Goal: Information Seeking & Learning: Learn about a topic

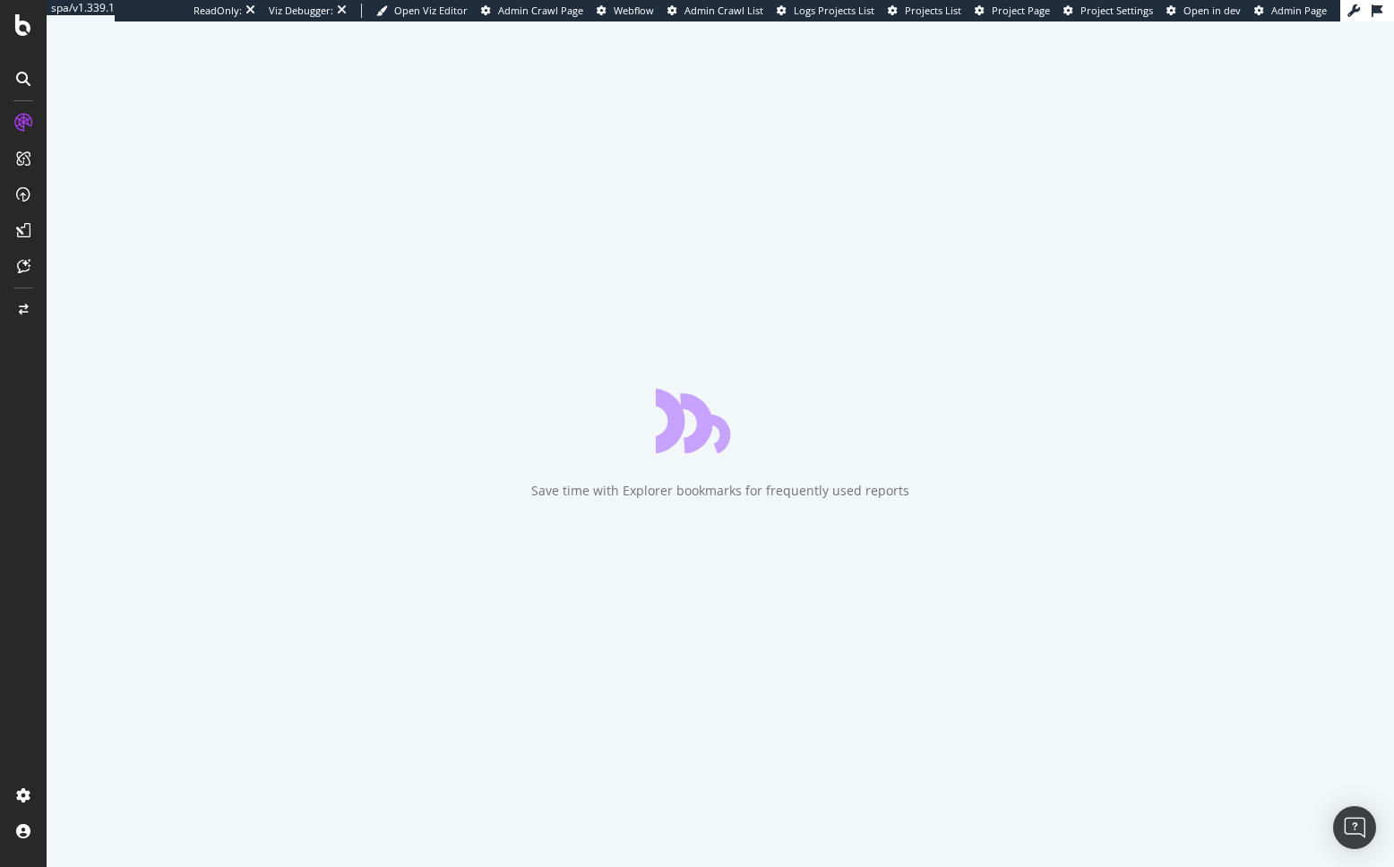
click at [49, 368] on div "Save time with Explorer bookmarks for frequently used reports" at bounding box center [720, 444] width 1347 height 846
click at [36, 369] on div at bounding box center [23, 444] width 43 height 673
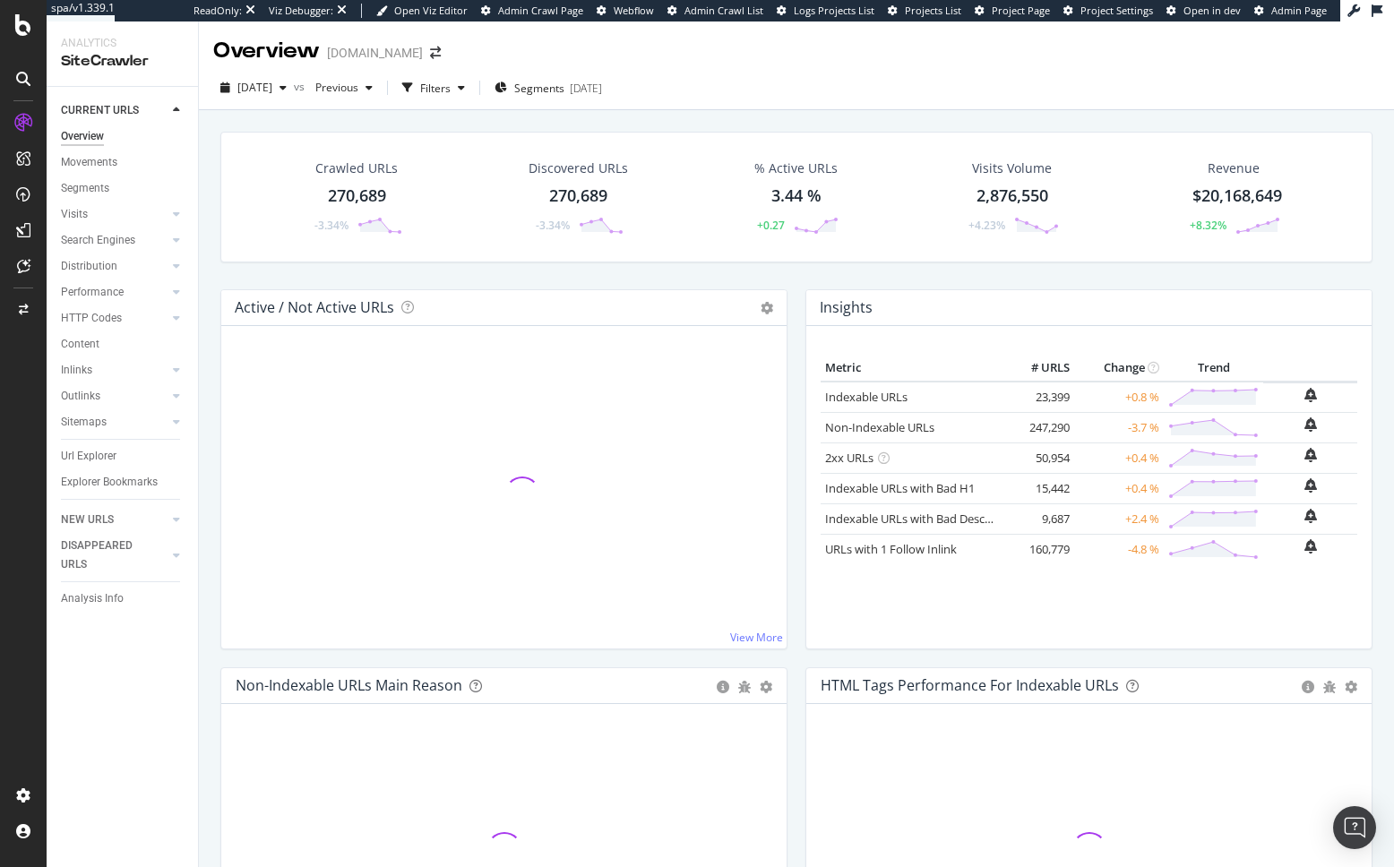
click at [35, 375] on div at bounding box center [23, 444] width 43 height 673
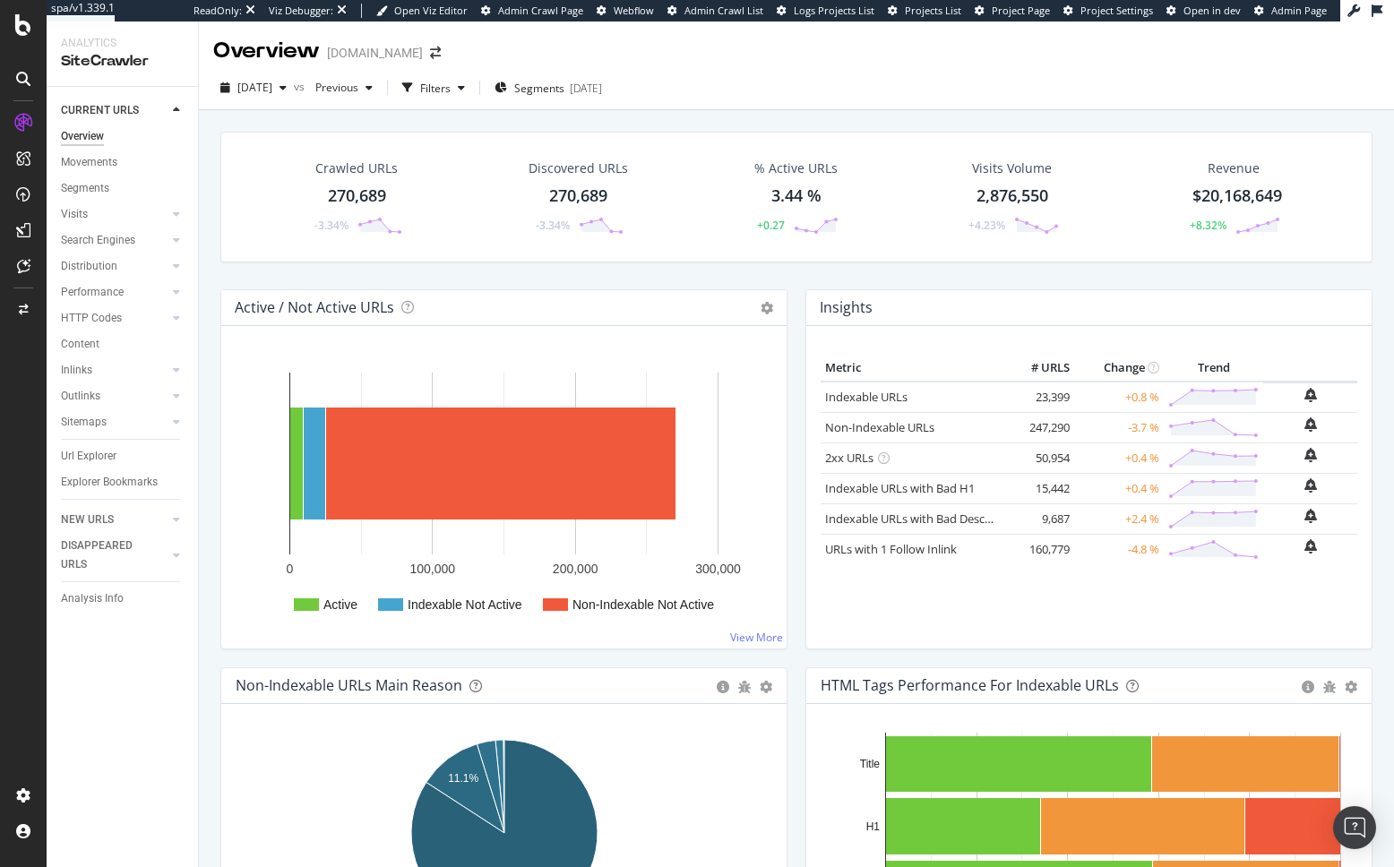
click at [216, 400] on div "Active / Not Active URLs Chart (by Value) Chart (by Percentage) Table Expand Ex…" at bounding box center [503, 478] width 585 height 378
click at [374, 113] on div "Crawled URLs 270,689 -3.34% Discovered URLs 270,689 -3.34% % Active URLs 3.44 %…" at bounding box center [796, 533] width 1195 height 846
click at [554, 90] on span "Segments" at bounding box center [539, 88] width 50 height 15
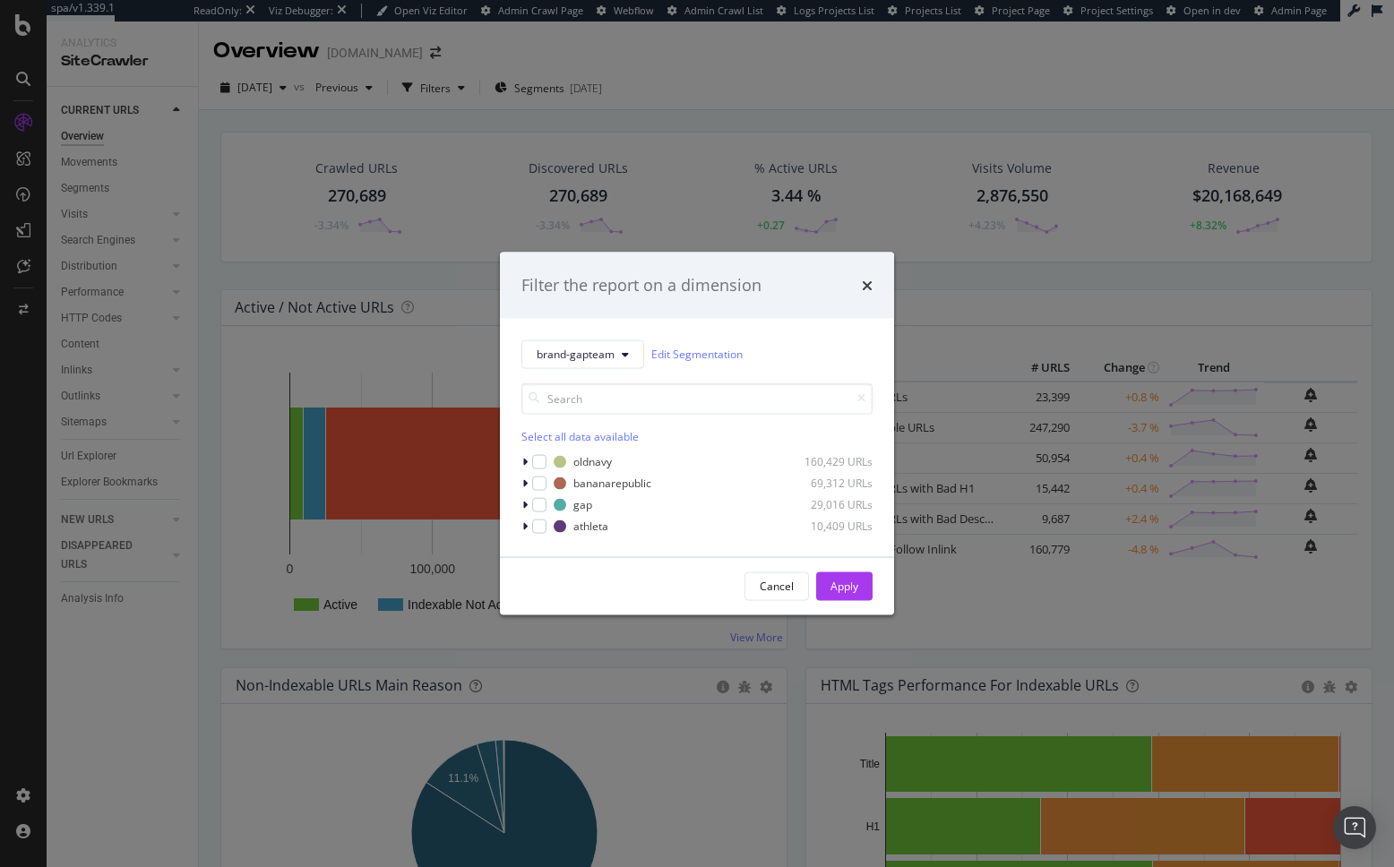
click at [527, 159] on div "Filter the report on a dimension brand-gapteam Edit Segmentation Select all dat…" at bounding box center [697, 433] width 1394 height 867
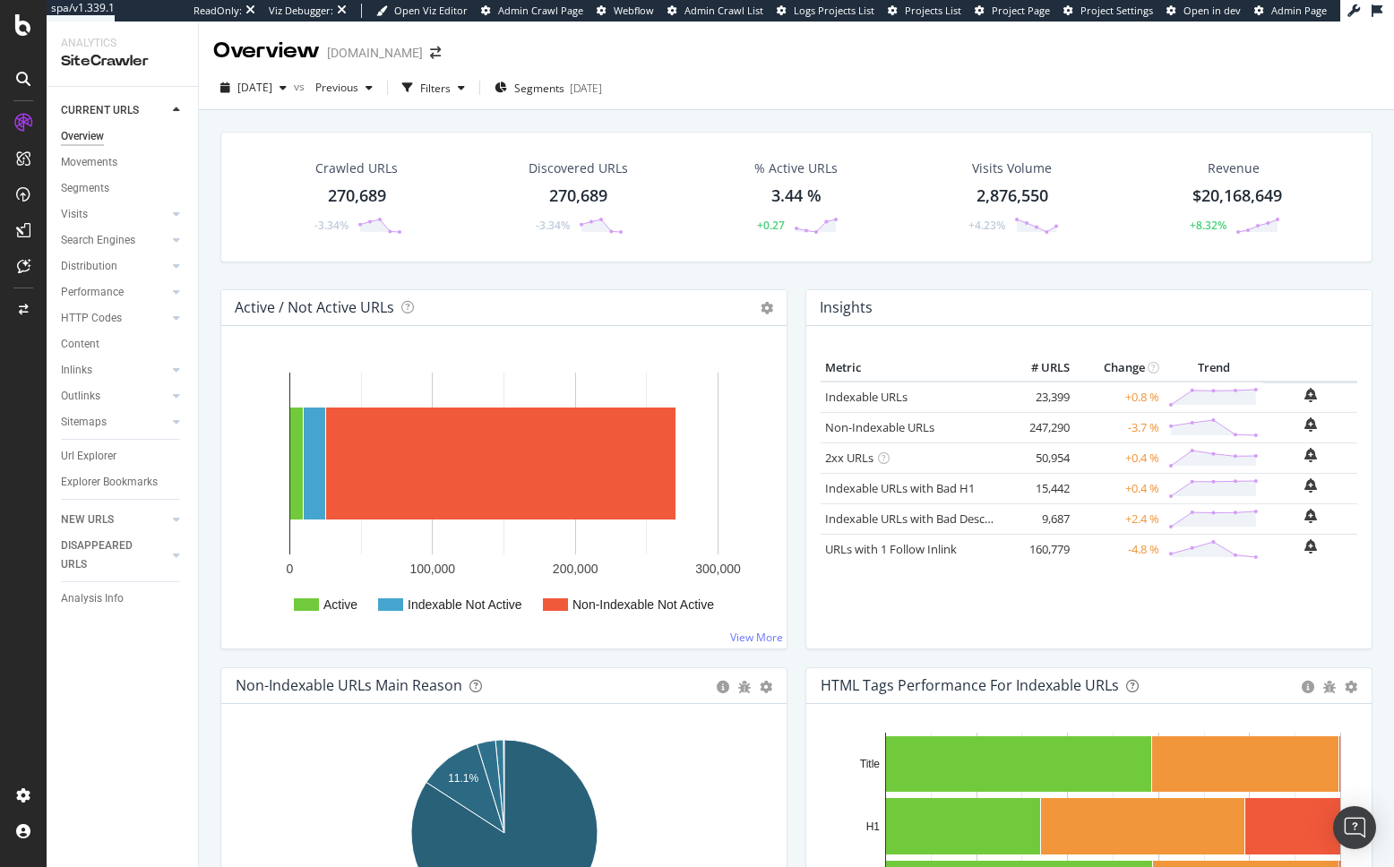
click at [520, 117] on div "Crawled URLs 270,689 -3.34% Discovered URLs 270,689 -3.34% % Active URLs 3.44 %…" at bounding box center [796, 533] width 1195 height 846
click at [552, 41] on div "Overview Gap.com" at bounding box center [796, 43] width 1195 height 45
click at [101, 275] on div "CustomReports" at bounding box center [110, 273] width 88 height 18
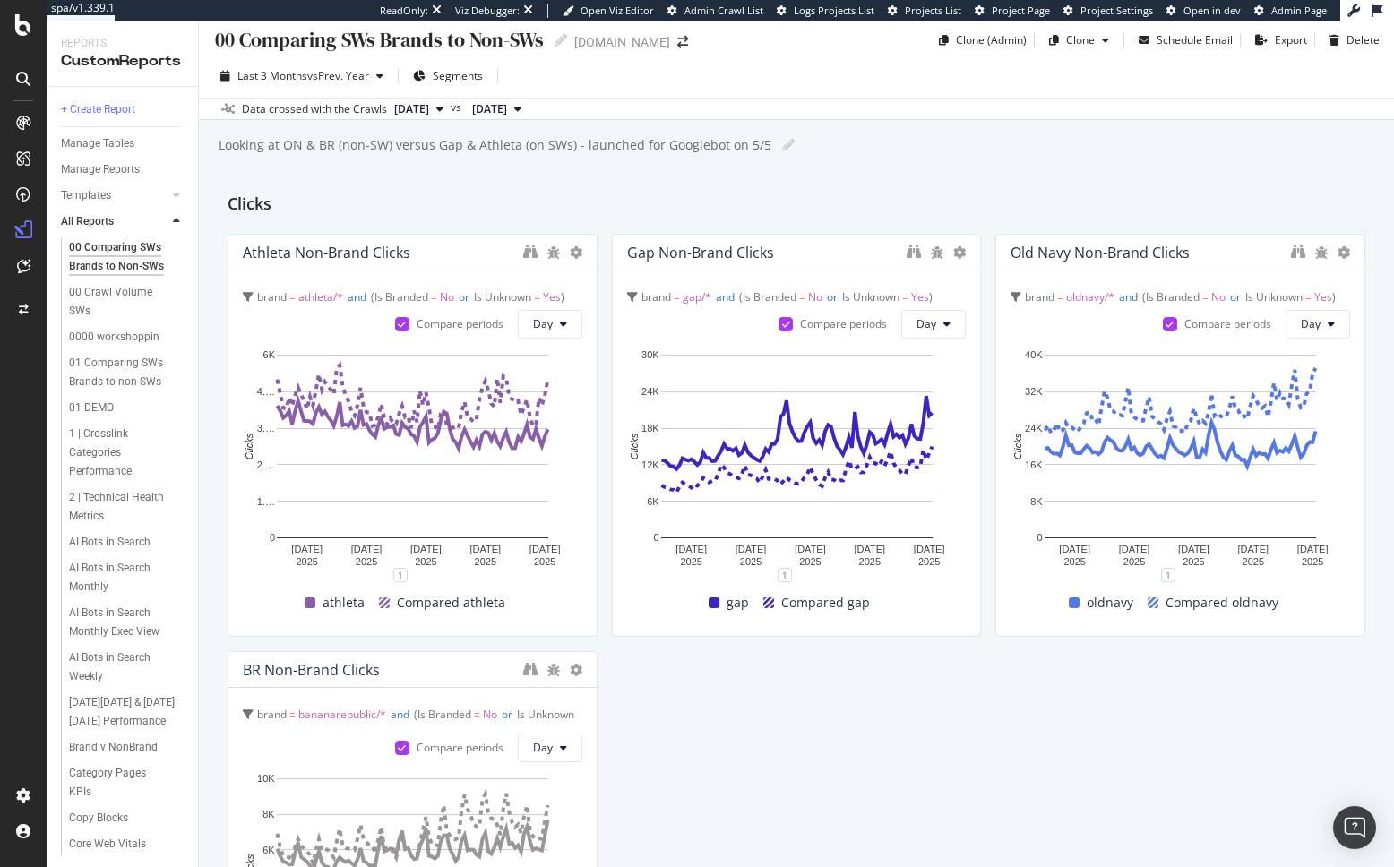
scroll to position [9, 0]
click at [494, 194] on div "Clicks" at bounding box center [797, 206] width 1138 height 29
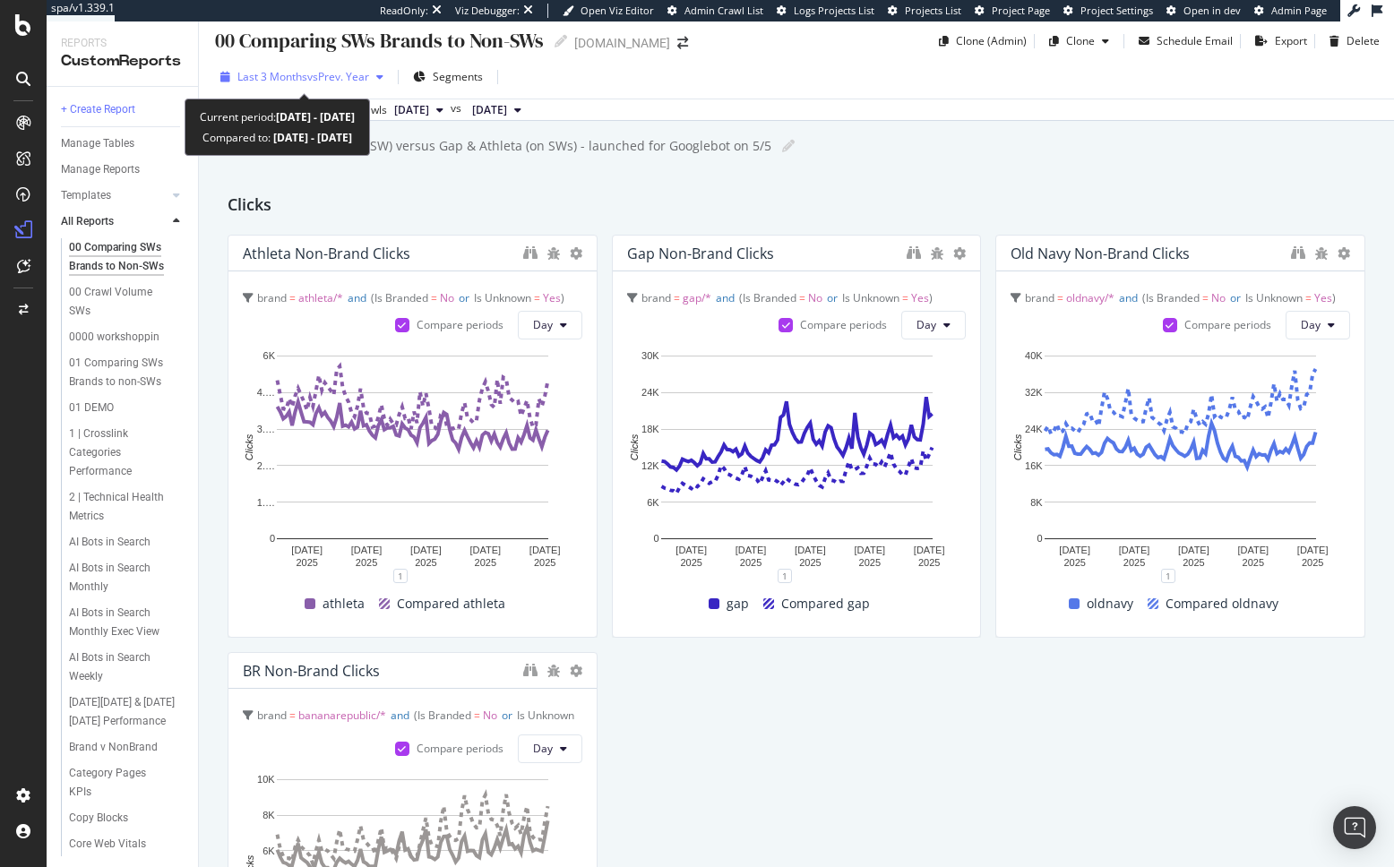
click at [314, 82] on span "vs Prev. Year" at bounding box center [338, 76] width 62 height 15
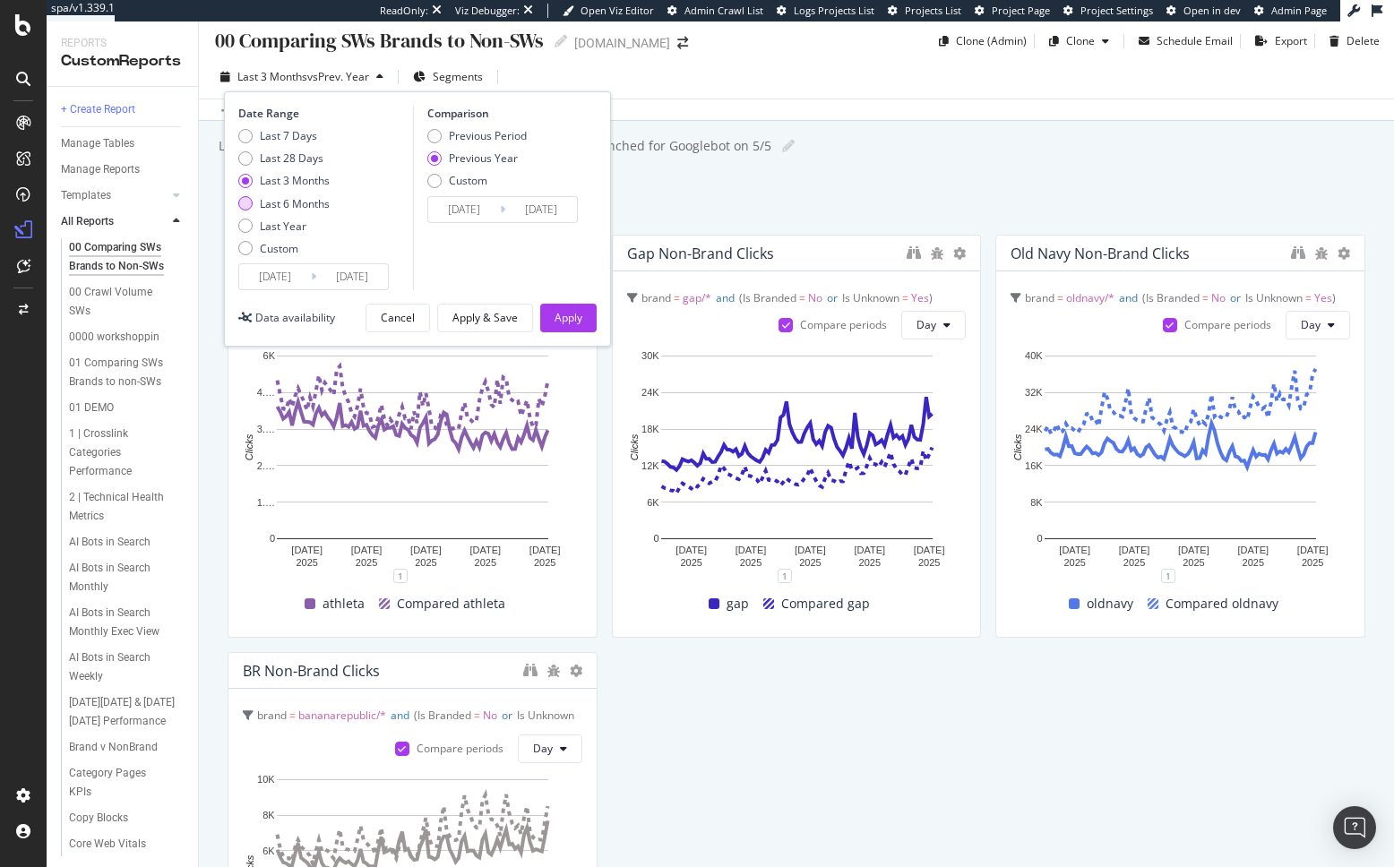
click at [290, 202] on div "Last 6 Months" at bounding box center [295, 203] width 70 height 15
type input "2025/04/13"
type input "2024/04/14"
click at [562, 315] on div "Apply" at bounding box center [568, 317] width 28 height 15
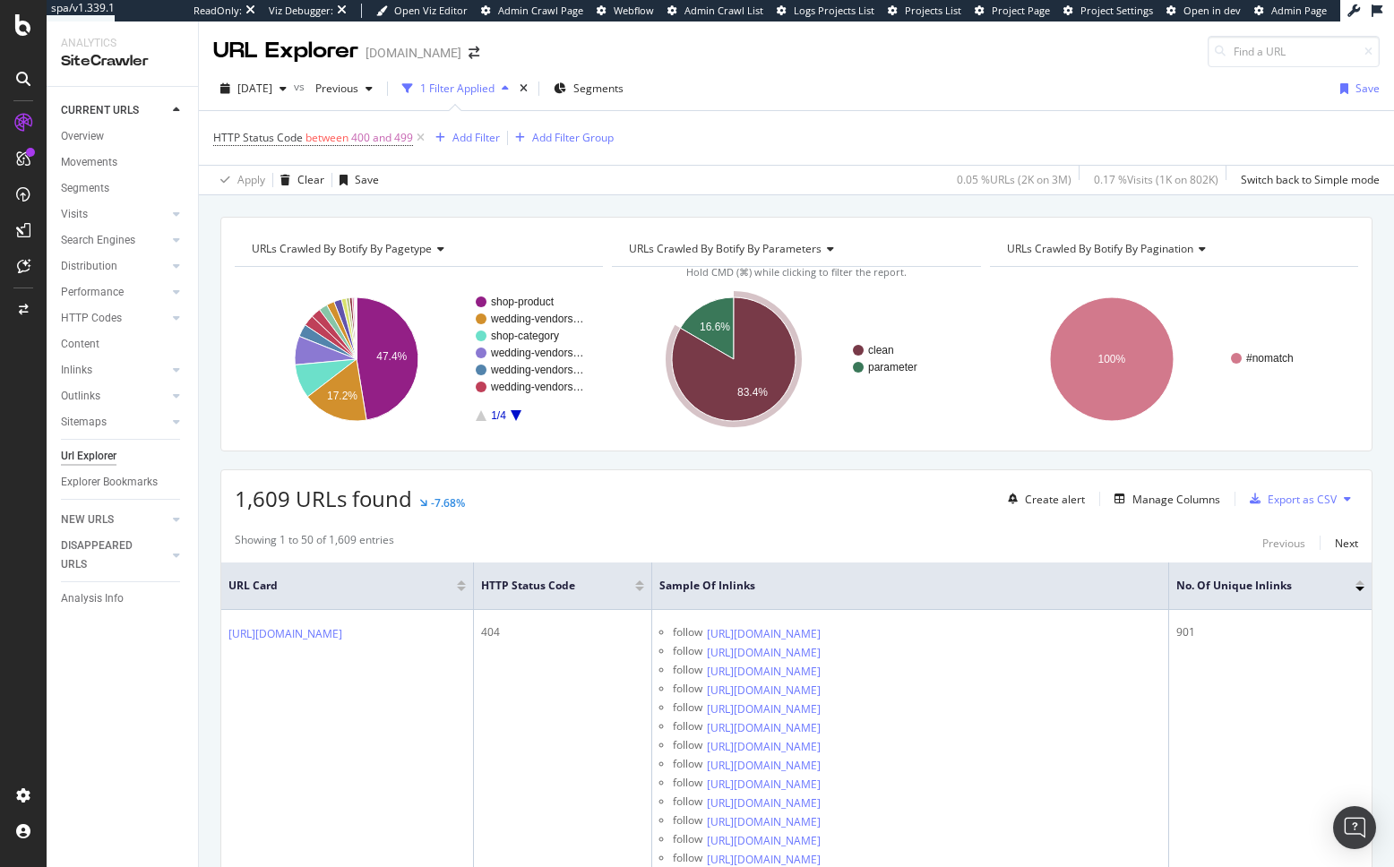
click at [664, 513] on div "1,609 URLs found -7.68% Create alert Manage Columns Export as CSV" at bounding box center [796, 492] width 1150 height 44
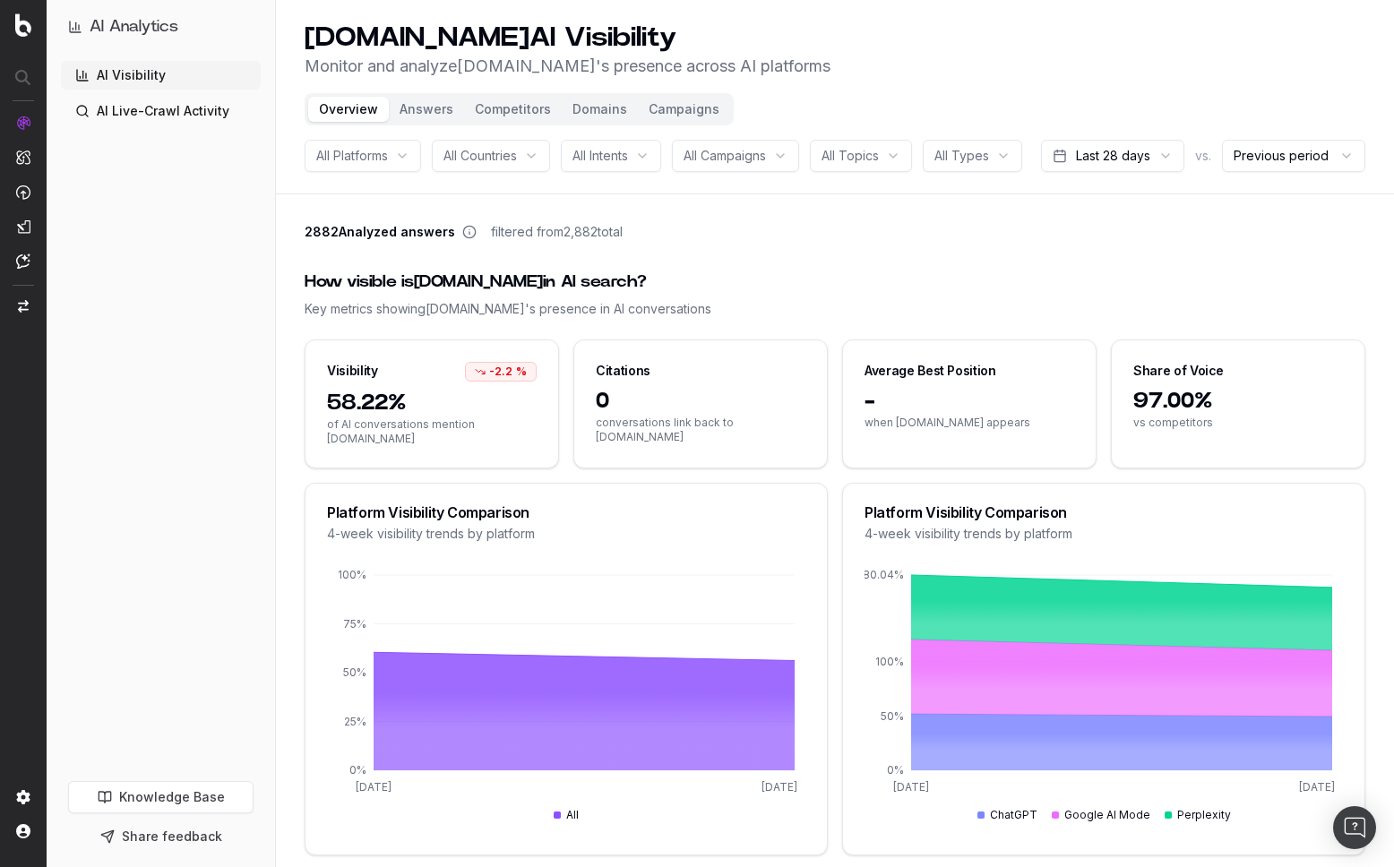
click at [917, 194] on header "Gap.com AI Visibility Monitor and analyze Gap.com 's presence across AI platfor…" at bounding box center [835, 97] width 1118 height 194
click at [1101, 204] on html "AI Analytics AI Visibility AI Live-Crawl Activity Knowledge Base Share feedback…" at bounding box center [697, 433] width 1394 height 867
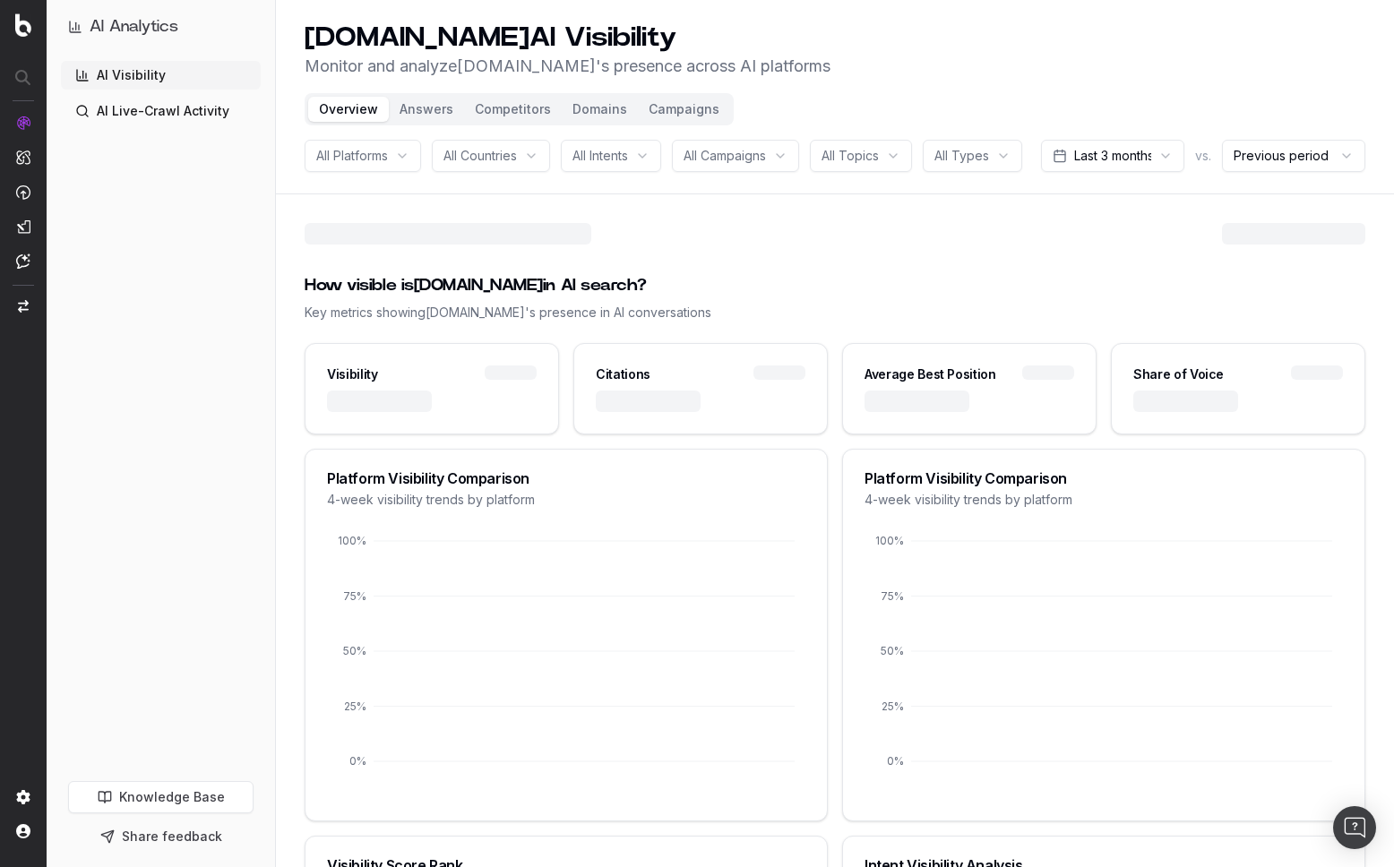
click at [933, 194] on header "Gap.com AI Visibility Monitor and analyze Gap.com 's presence across AI platfor…" at bounding box center [835, 97] width 1118 height 194
click at [547, 172] on div "All Platforms All Countries All Intents All Campaigns All Topics All Types Last…" at bounding box center [835, 156] width 1061 height 32
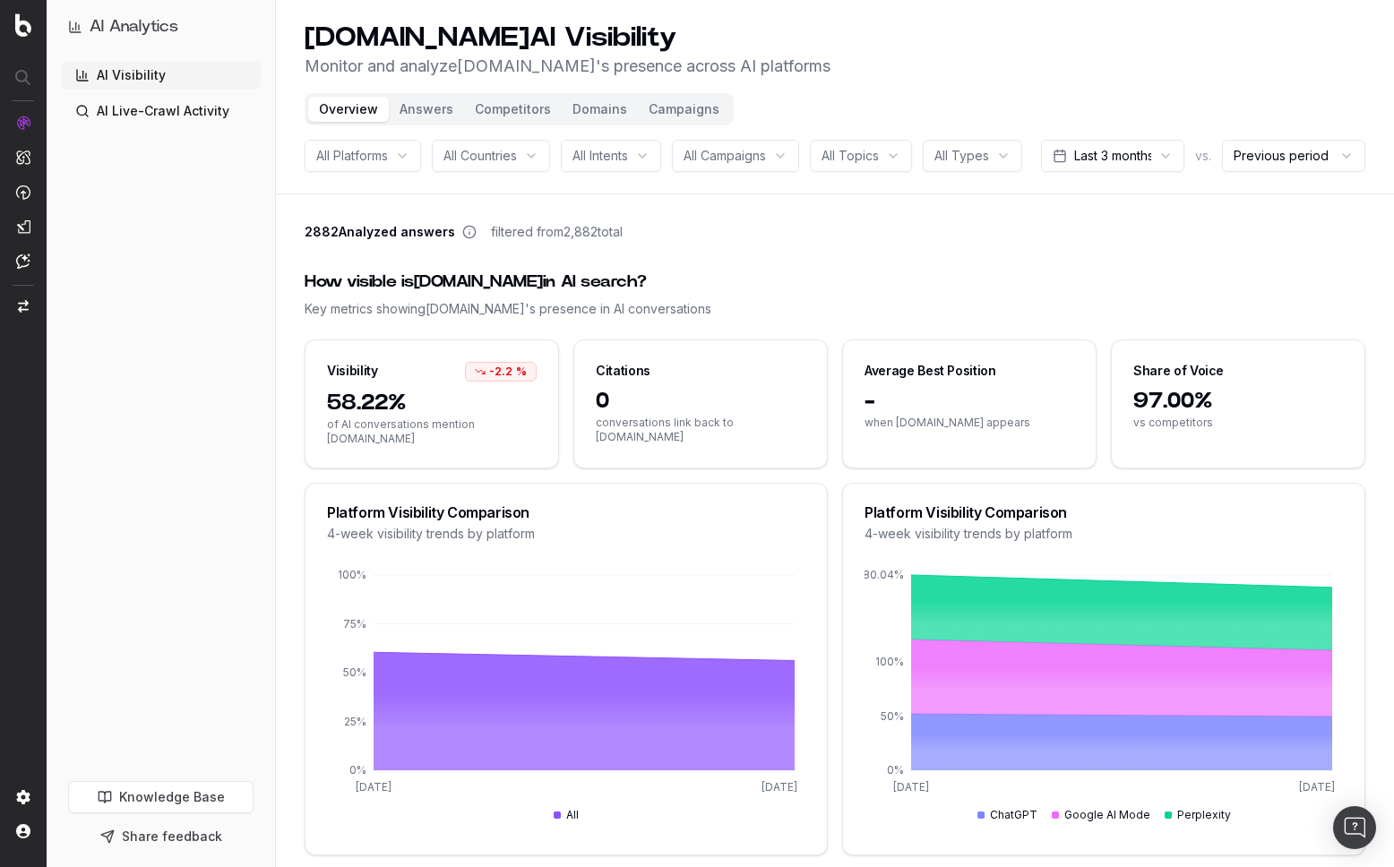
drag, startPoint x: 105, startPoint y: 245, endPoint x: 931, endPoint y: 4, distance: 860.6
click at [674, 116] on button "Campaigns" at bounding box center [684, 109] width 92 height 25
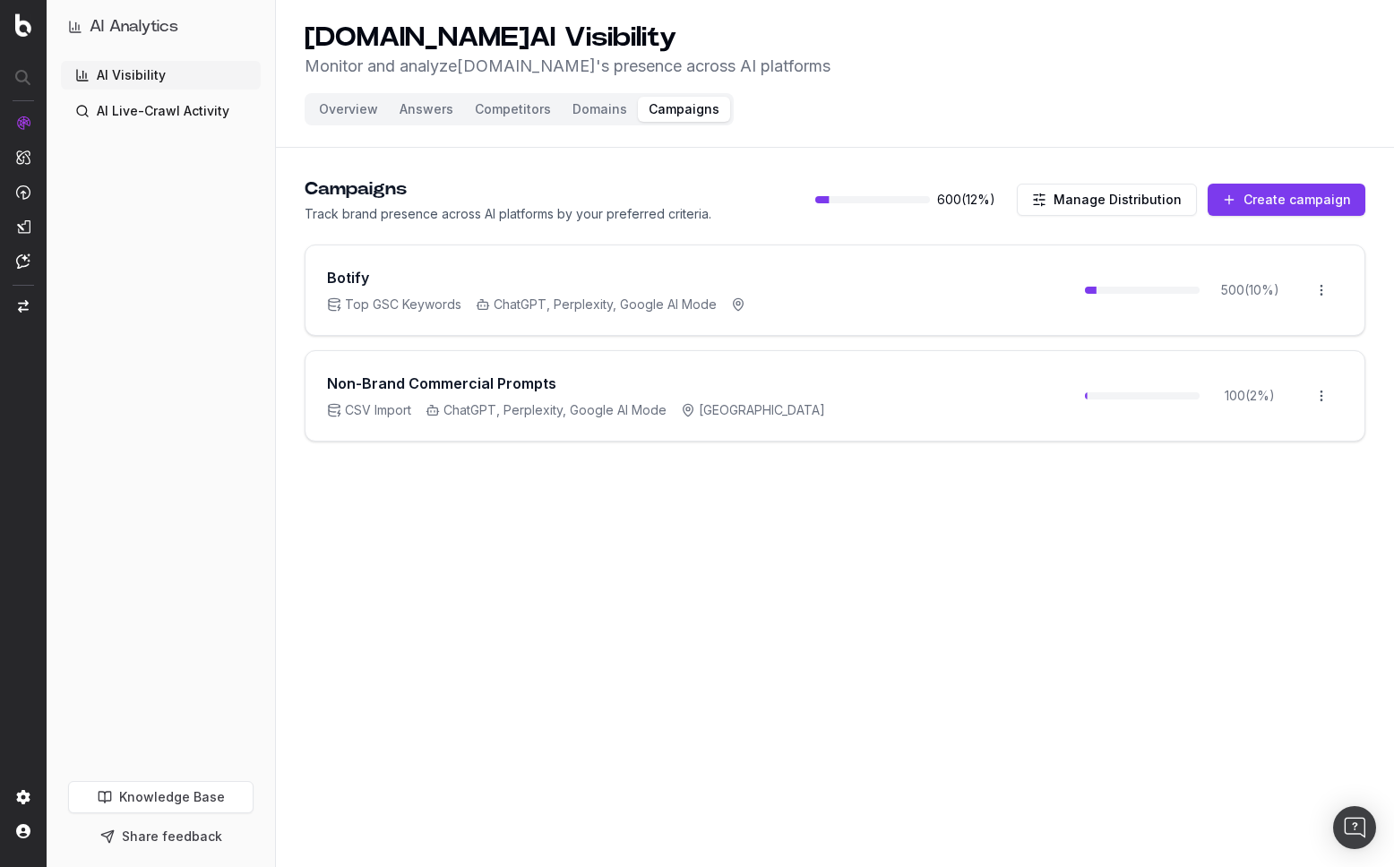
drag, startPoint x: 327, startPoint y: 383, endPoint x: 756, endPoint y: 422, distance: 430.8
click at [756, 422] on div "Non-Brand Commercial Prompts CSV Import ChatGPT, Perplexity, Google AI Mode Uni…" at bounding box center [834, 396] width 1059 height 90
click at [795, 442] on main "Campaigns Track brand presence across AI platforms by your preferred criteria. …" at bounding box center [835, 334] width 1118 height 358
drag, startPoint x: 463, startPoint y: 378, endPoint x: 546, endPoint y: 460, distance: 115.9
click at [546, 460] on main "Campaigns Track brand presence across AI platforms by your preferred criteria. …" at bounding box center [835, 334] width 1118 height 358
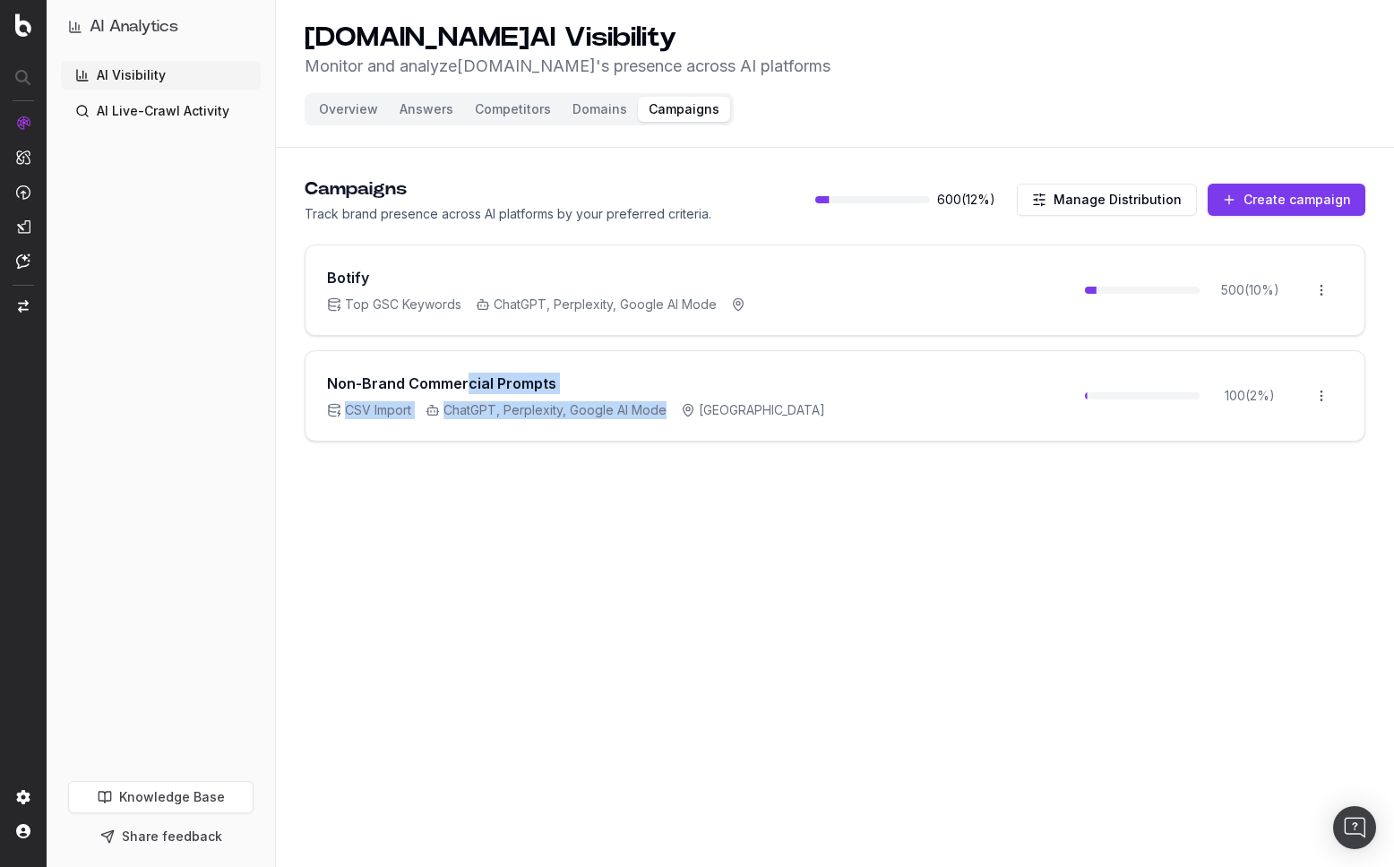
click at [546, 460] on main "Campaigns Track brand presence across AI platforms by your preferred criteria. …" at bounding box center [835, 334] width 1118 height 358
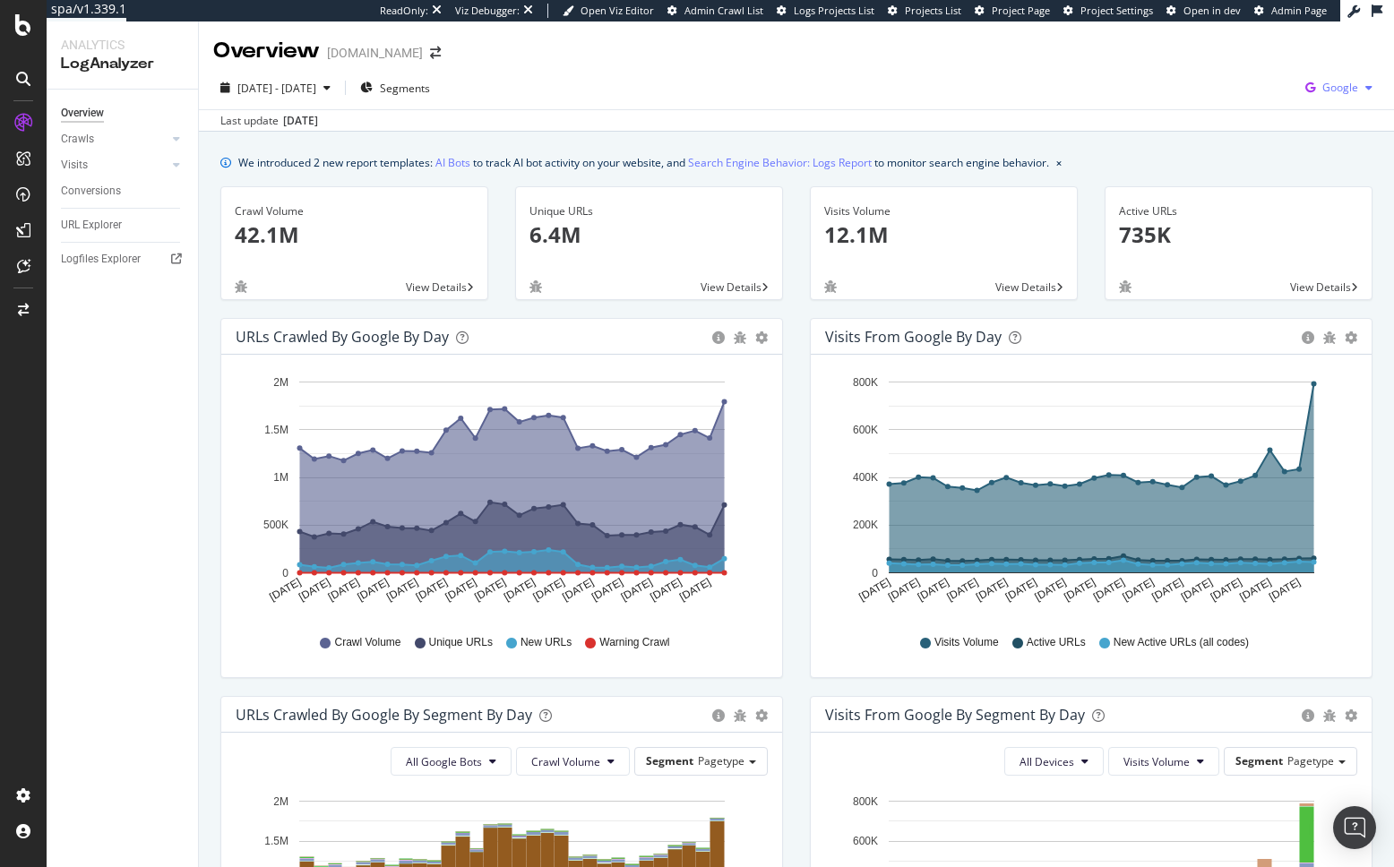
click at [1341, 94] on span "Google" at bounding box center [1340, 87] width 36 height 15
click at [1230, 107] on span "OpenAI" at bounding box center [1250, 105] width 66 height 16
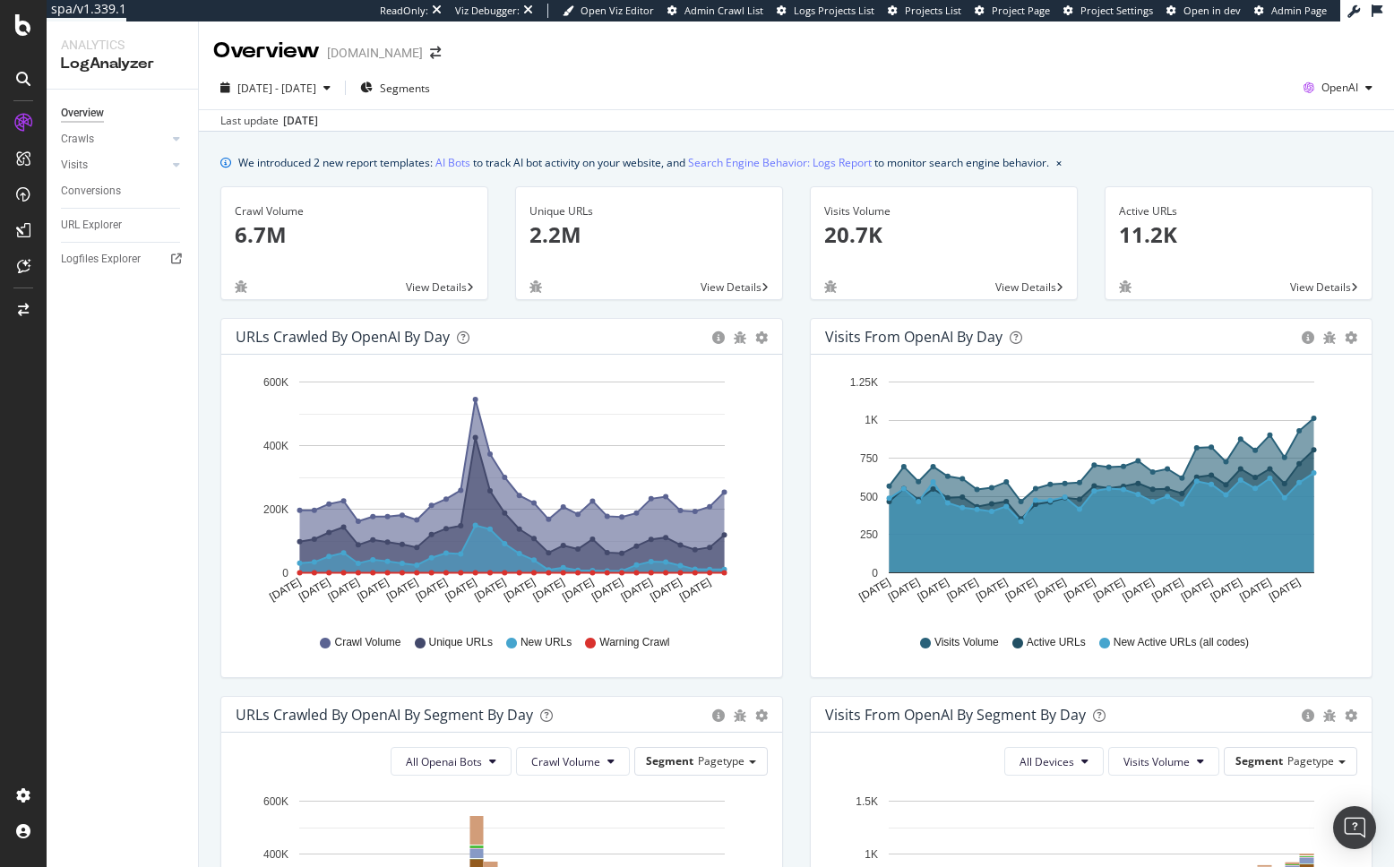
click at [914, 118] on div "Last update Oct. 14, 2025" at bounding box center [796, 119] width 1195 height 21
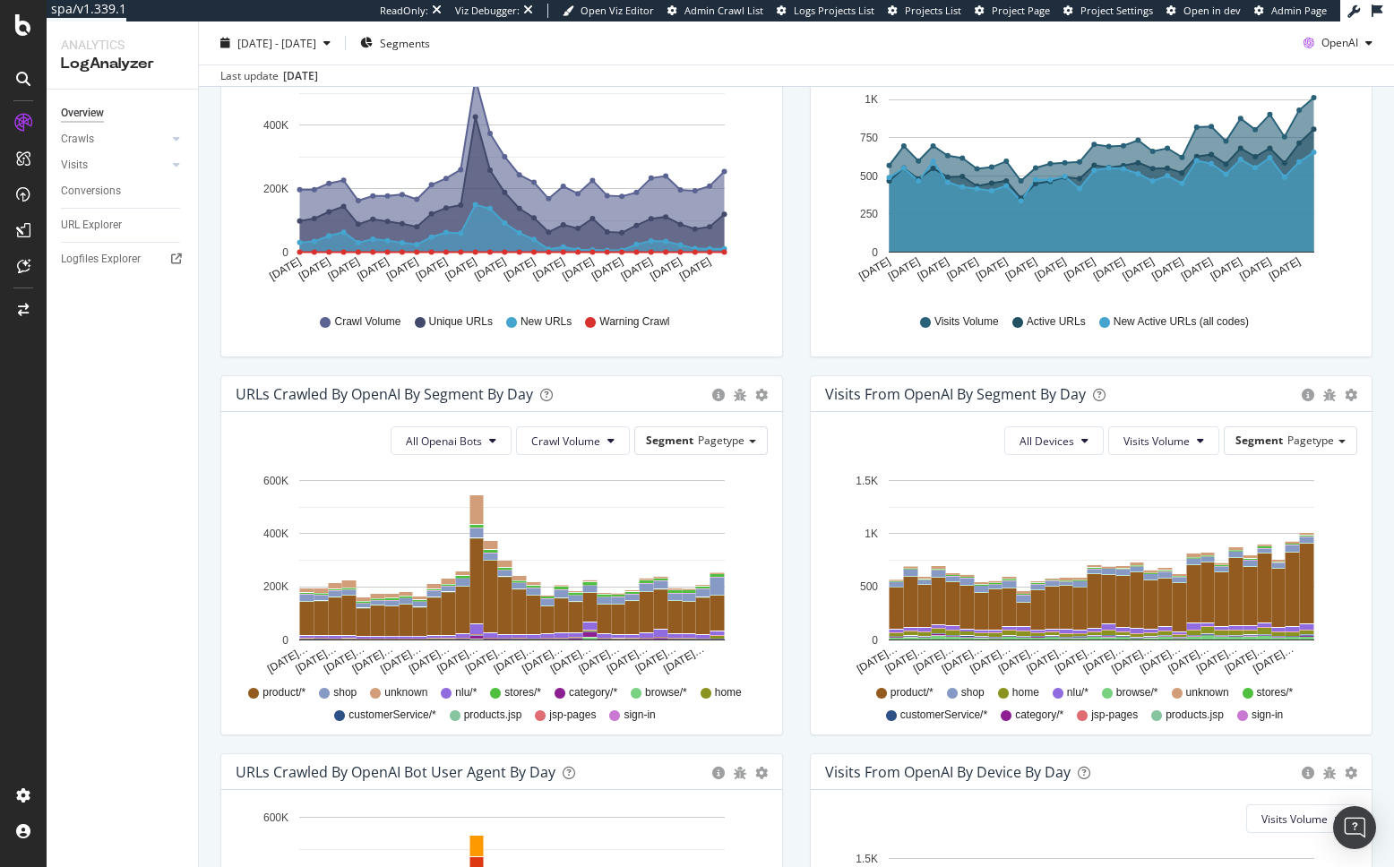
scroll to position [331, 0]
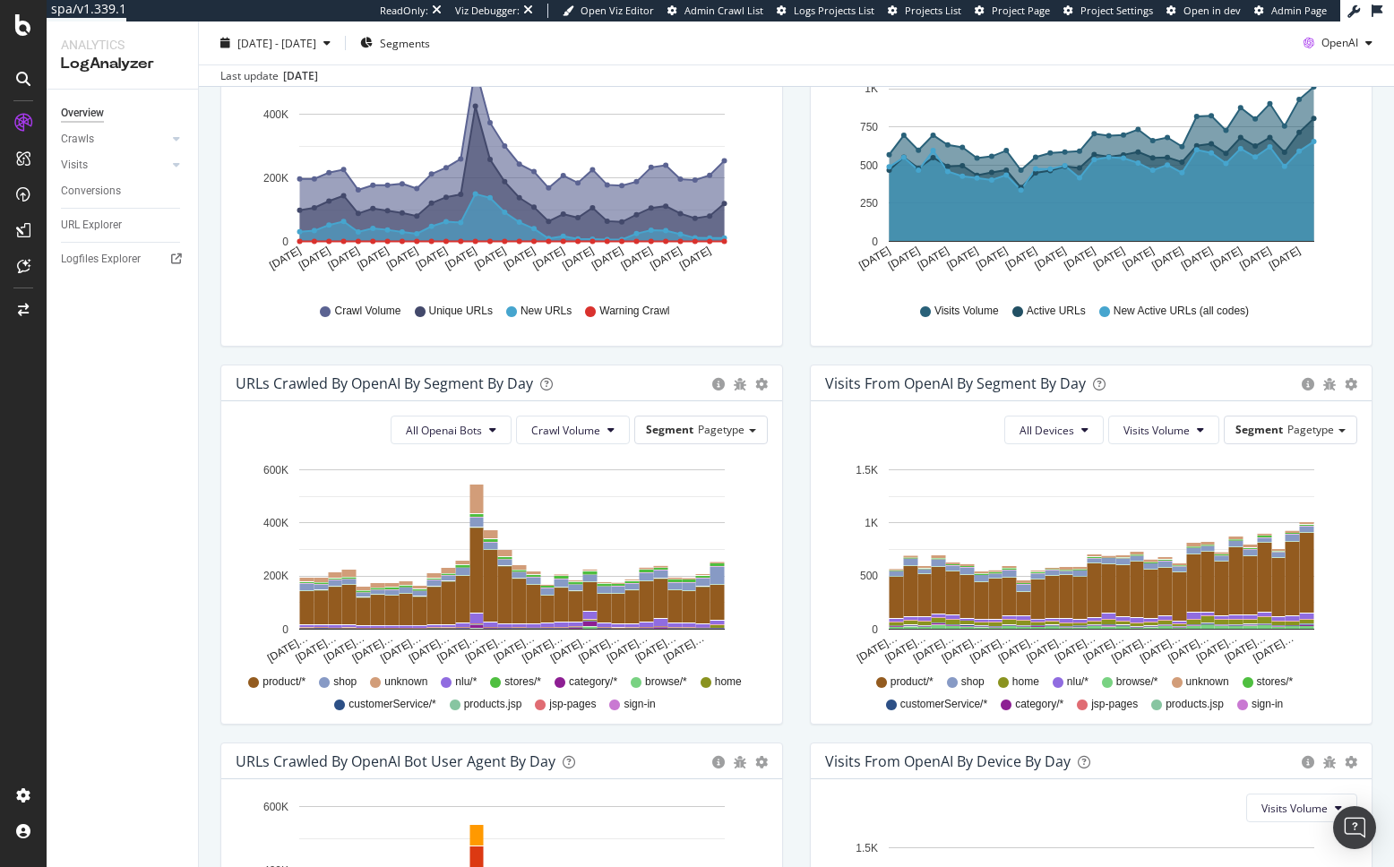
click at [1313, 459] on icon "Sep 14… Sep 16… Sep 18… Sep 20… Sep 22… Sep 24… Sep 26… Sep 28… Sep 30… Oct 02……" at bounding box center [1091, 563] width 532 height 208
click at [1304, 436] on span "Pagetype" at bounding box center [1310, 429] width 47 height 15
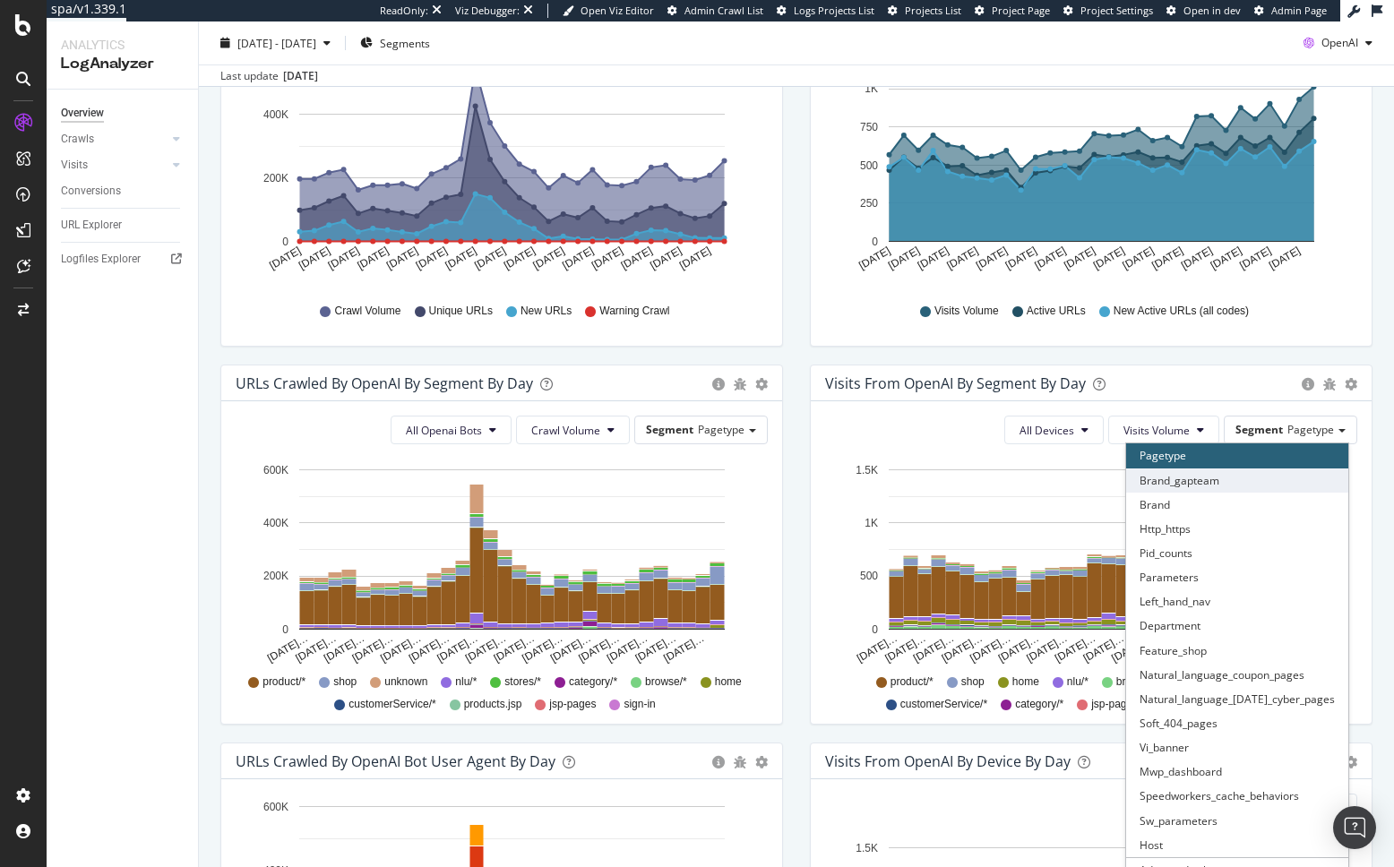
click at [1220, 481] on div "Brand_gapteam" at bounding box center [1237, 480] width 222 height 24
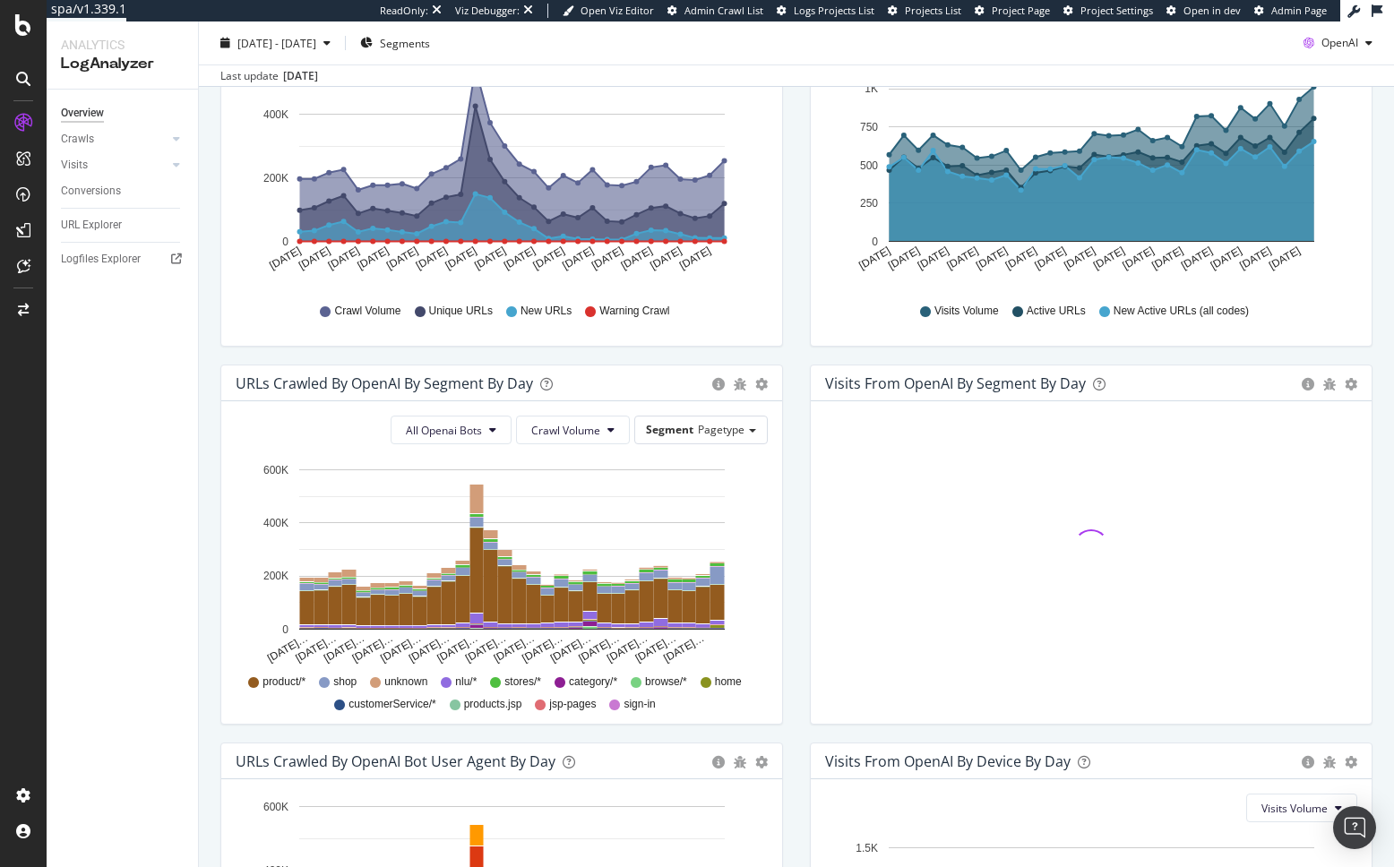
click at [1148, 349] on div "Visits from OpenAI by day Area Table Hold CMD (⌘) while clicking to filter the …" at bounding box center [1090, 176] width 589 height 378
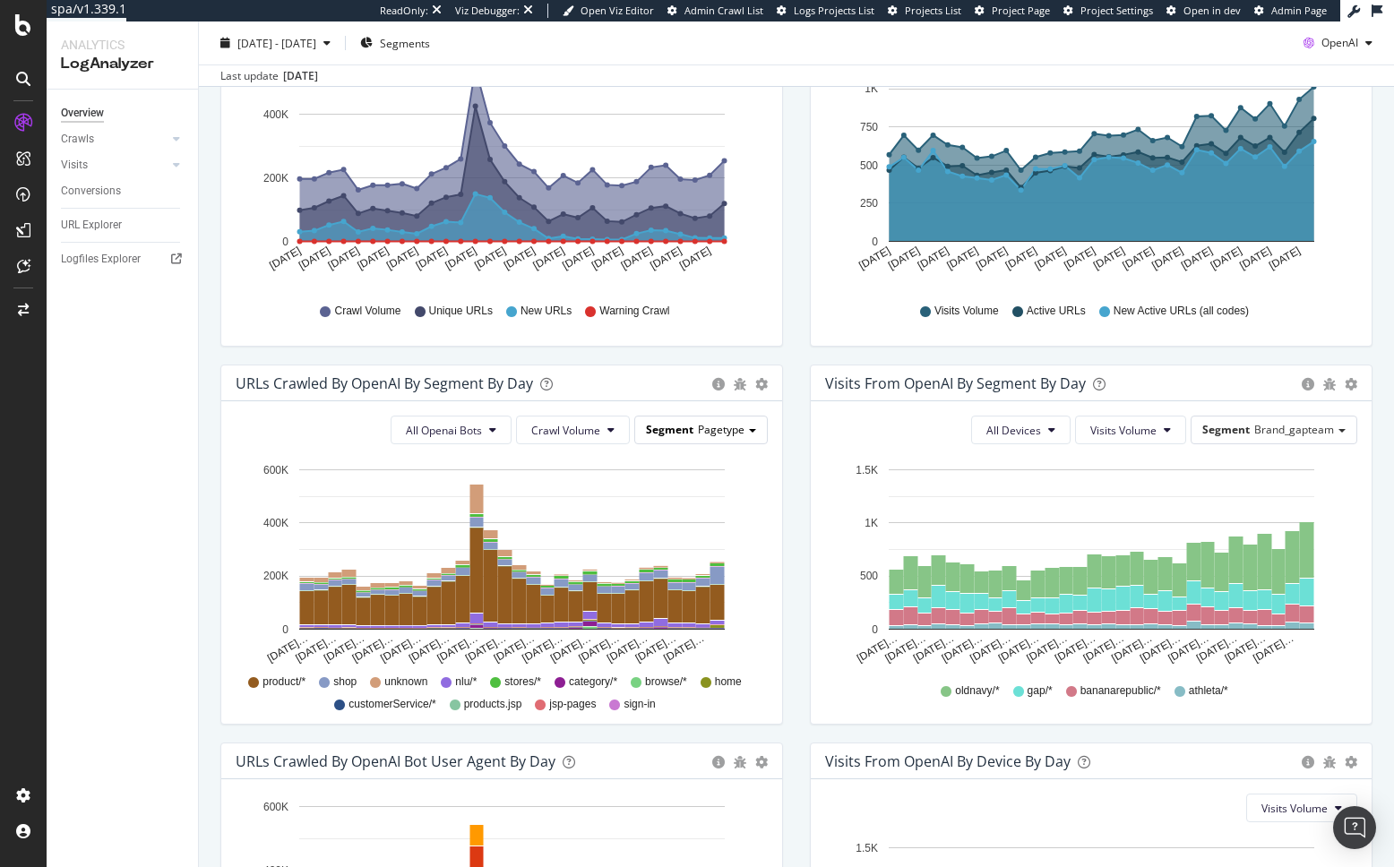
click at [698, 427] on span "Pagetype" at bounding box center [721, 429] width 47 height 15
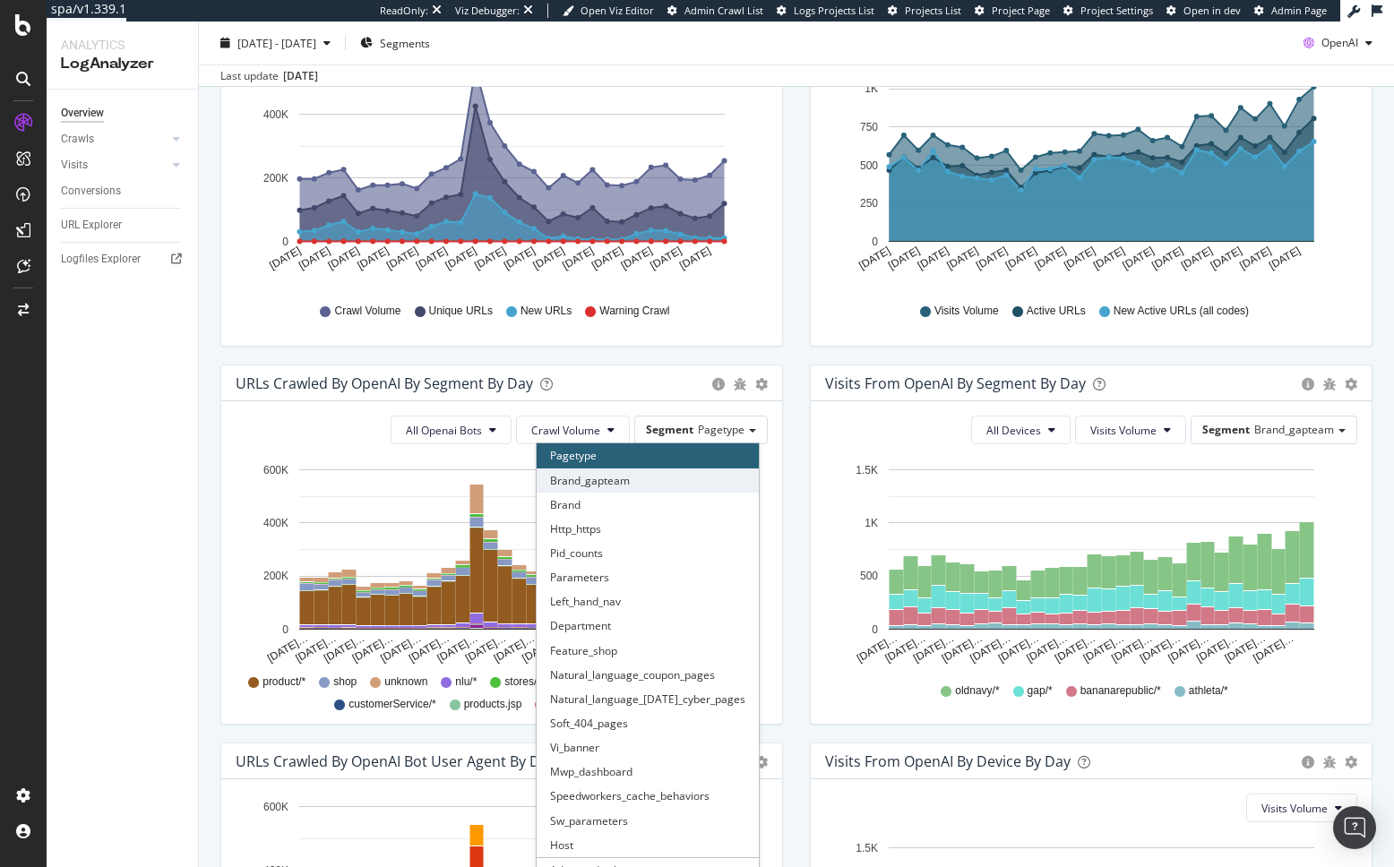
click at [658, 476] on div "Brand_gapteam" at bounding box center [648, 480] width 222 height 24
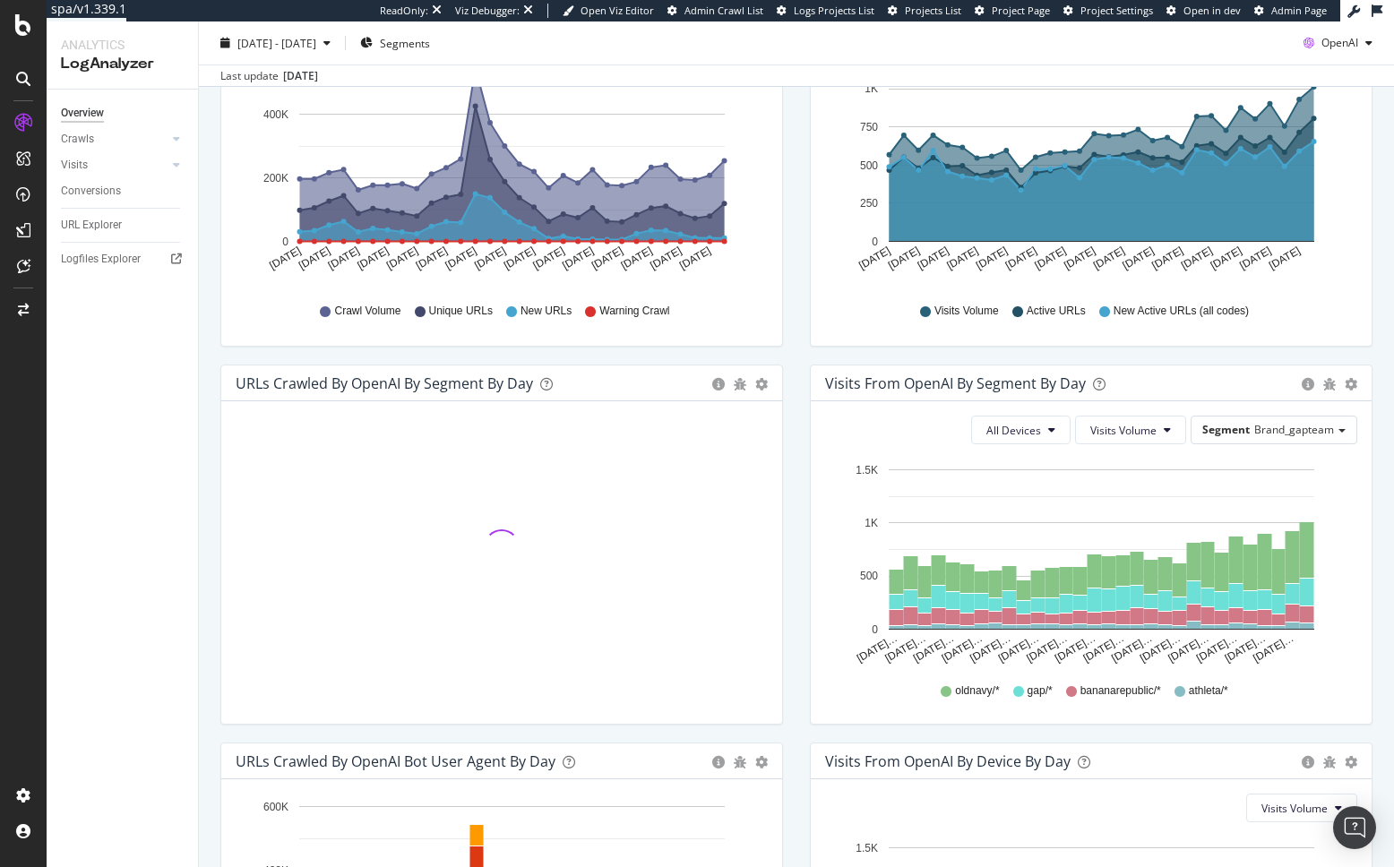
click at [797, 571] on div "Visits from OpenAI By Segment By Day Timeline (by Value) Table All Devices Visi…" at bounding box center [1090, 554] width 589 height 378
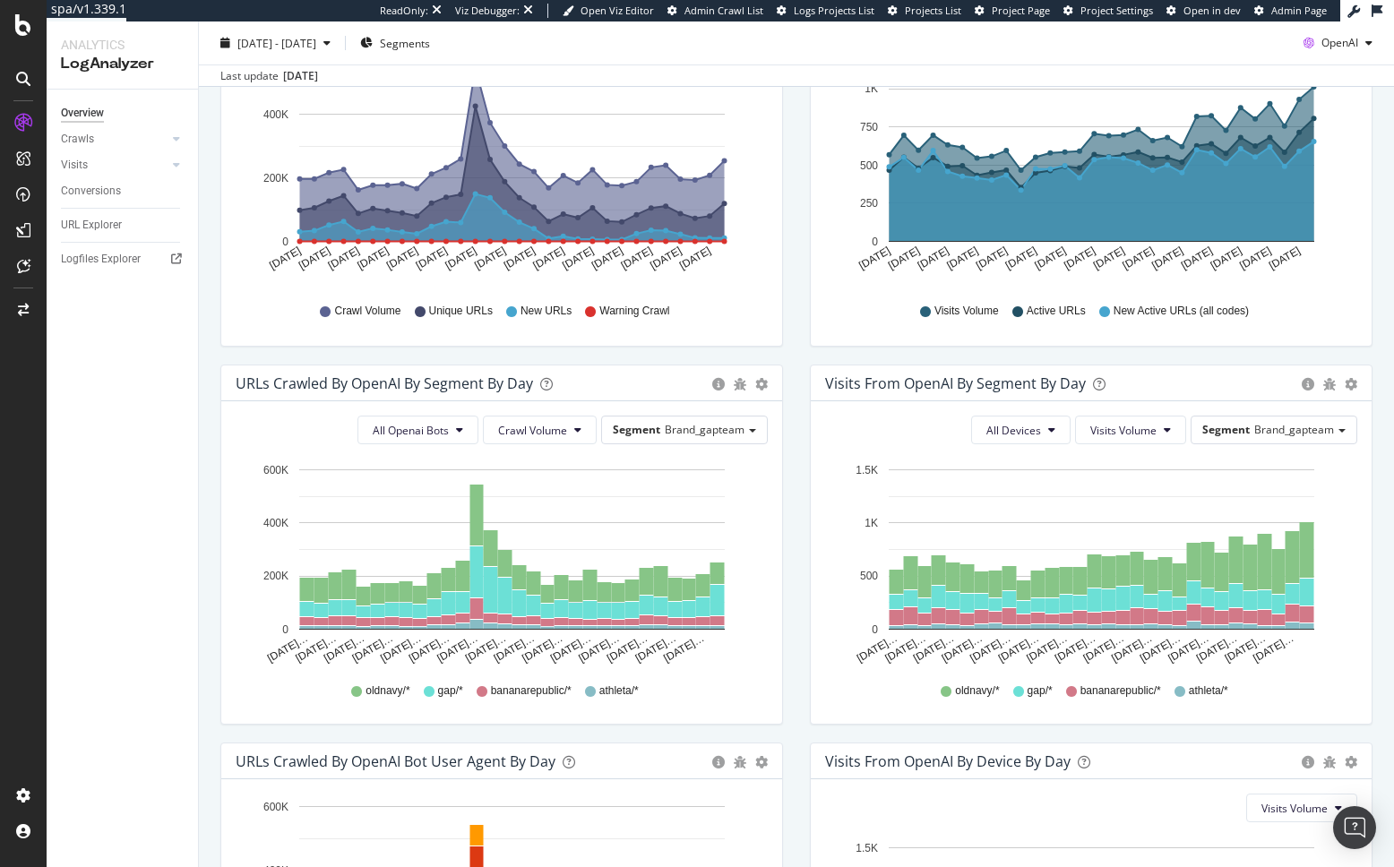
click at [202, 530] on div "We introduced 2 new report templates: AI Bots to track AI bot activity on your …" at bounding box center [796, 491] width 1195 height 1383
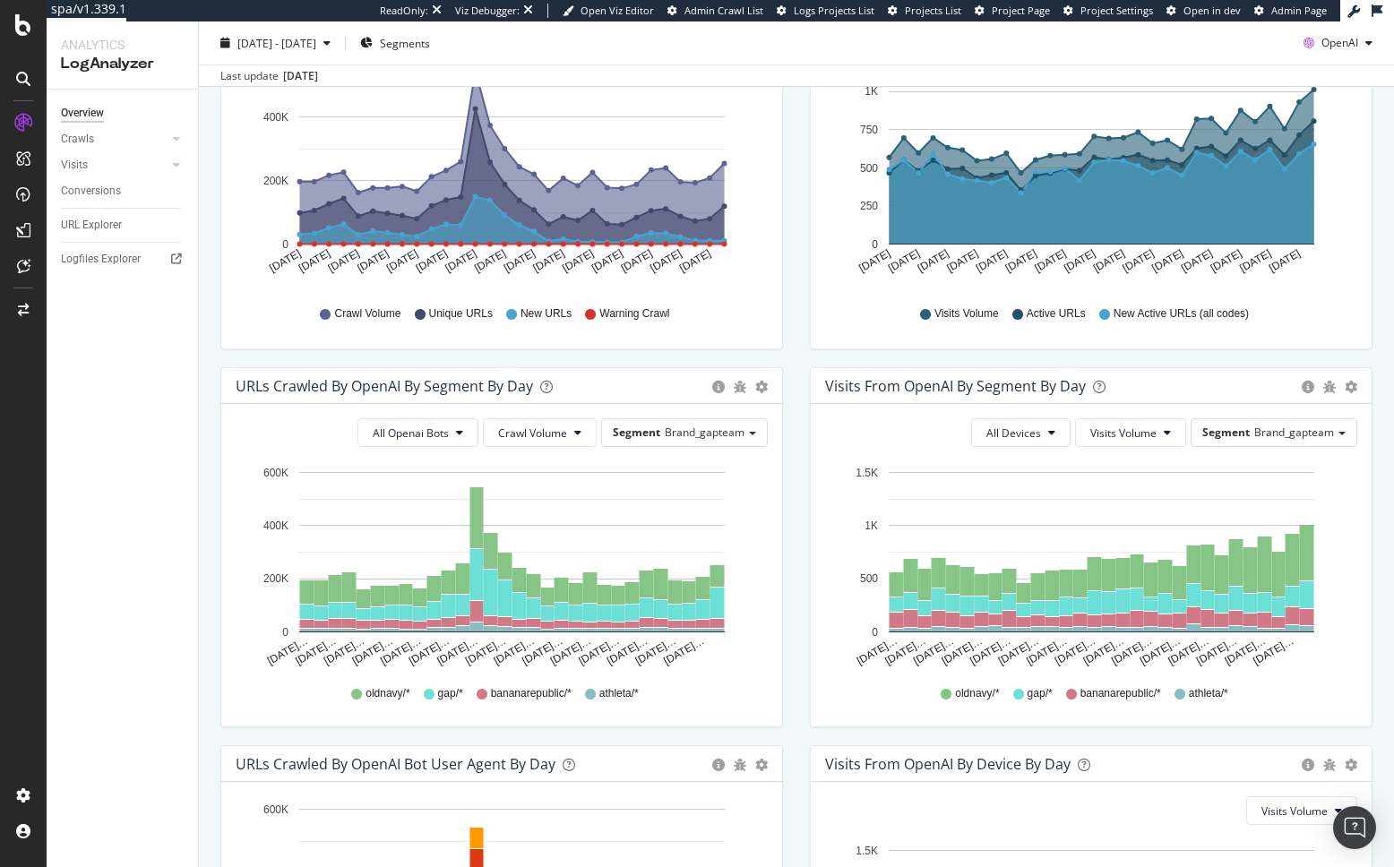
scroll to position [330, 0]
click at [189, 451] on div "Overview Crawls Daily Distribution Segments Distribution HTTP Codes Resources V…" at bounding box center [122, 479] width 151 height 778
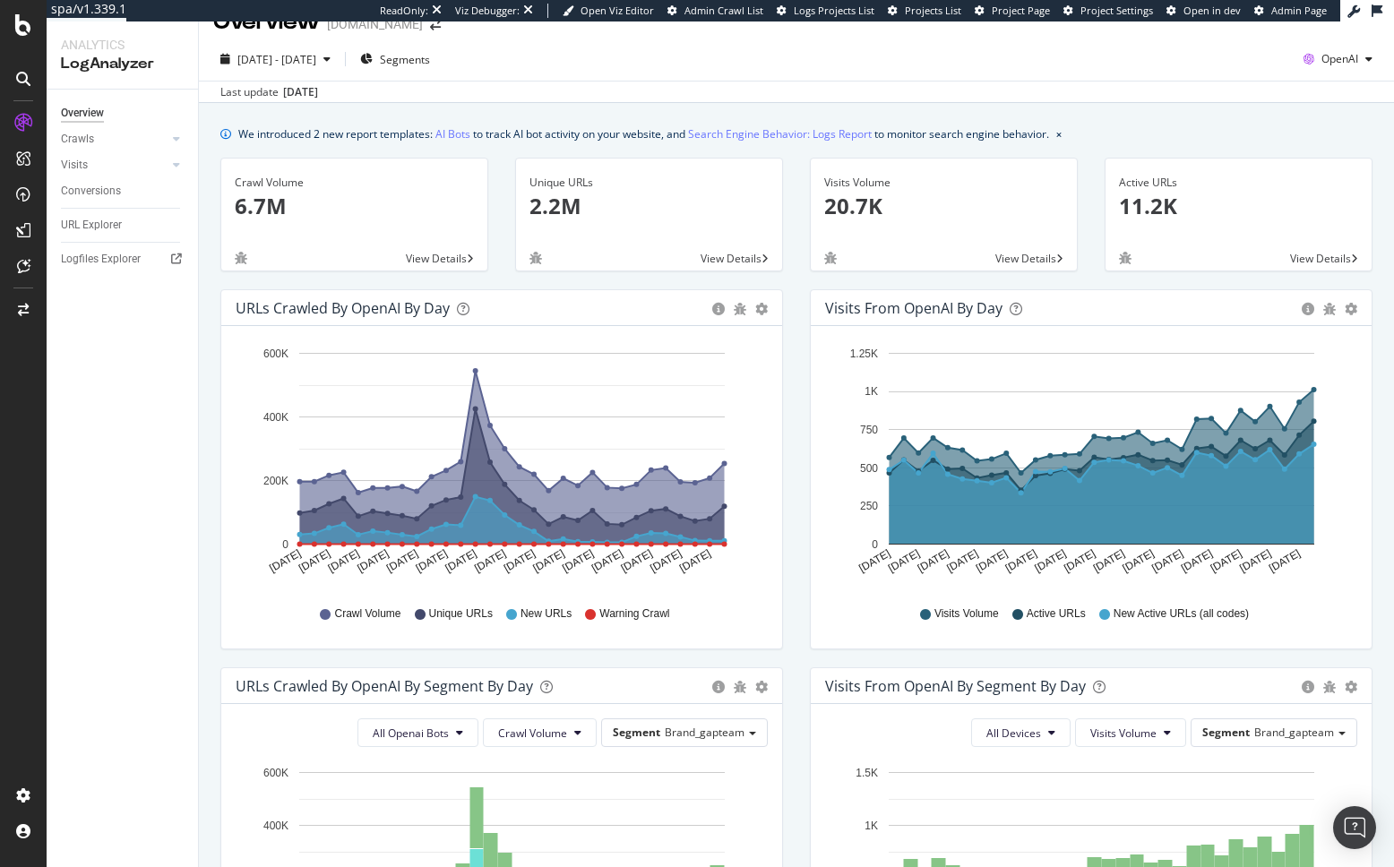
scroll to position [26, 0]
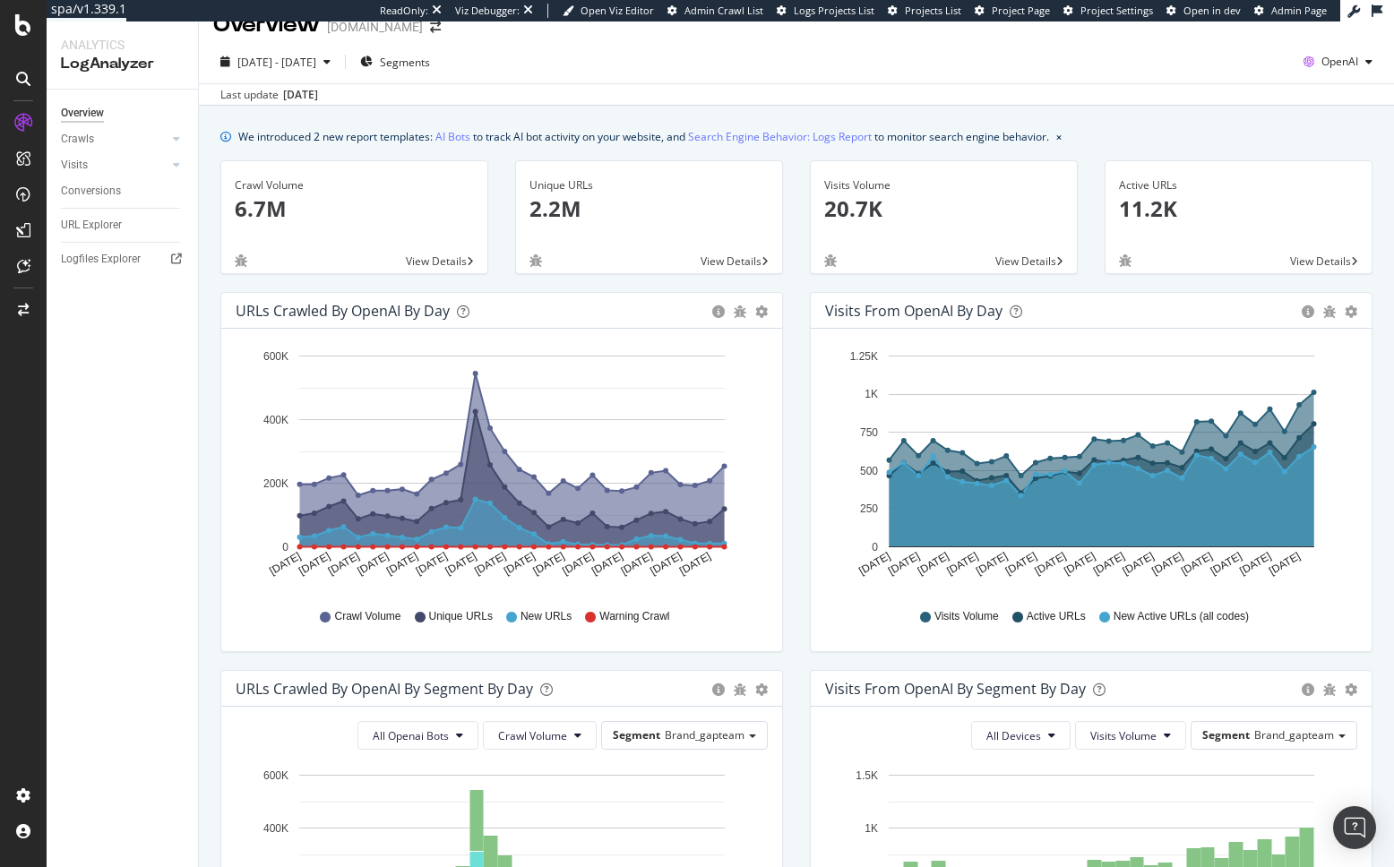
click at [798, 638] on div "Visits from OpenAI by day Area Table Hold CMD (⌘) while clicking to filter the …" at bounding box center [1090, 481] width 589 height 378
click at [267, 57] on span "2025 Sep. 14th - Oct. 13th" at bounding box center [276, 62] width 79 height 15
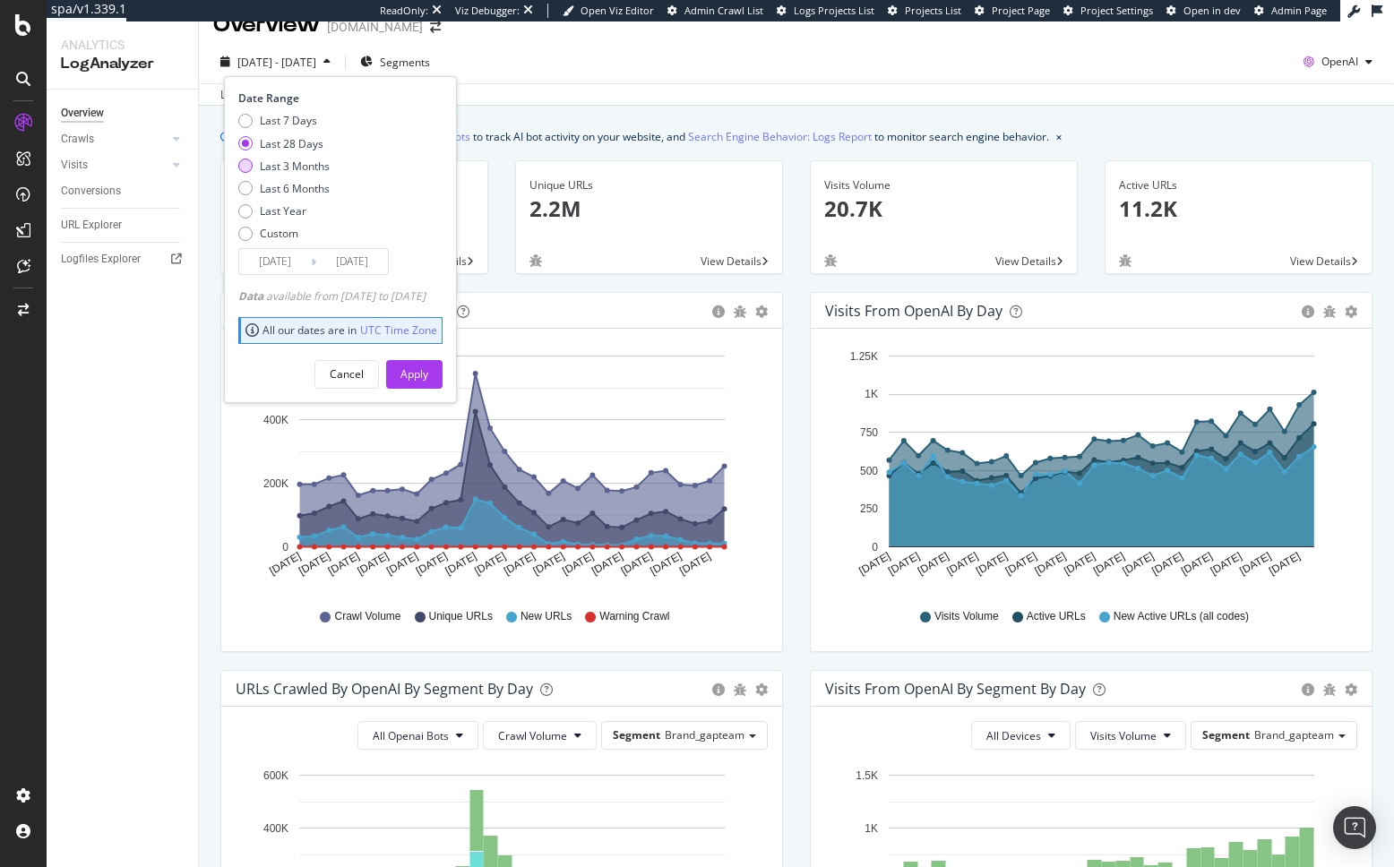
click at [288, 167] on div "Last 3 Months" at bounding box center [295, 166] width 70 height 15
click at [290, 181] on div "Last 6 Months" at bounding box center [295, 188] width 70 height 15
type input "2025/04/14"
click at [290, 185] on div "Last 6 Months" at bounding box center [295, 188] width 70 height 15
click at [428, 373] on div "Apply" at bounding box center [414, 373] width 28 height 15
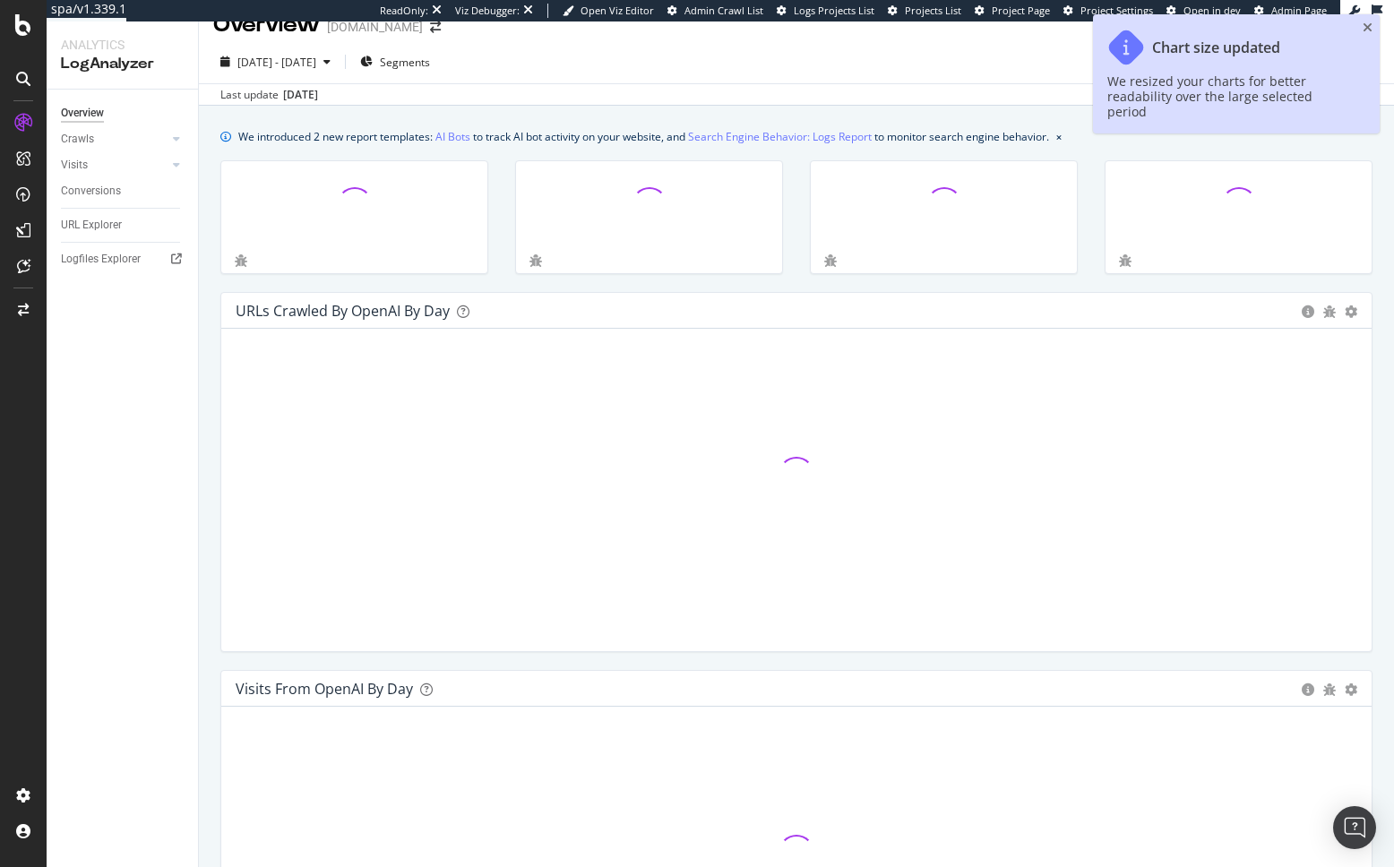
click at [651, 276] on div at bounding box center [649, 226] width 295 height 132
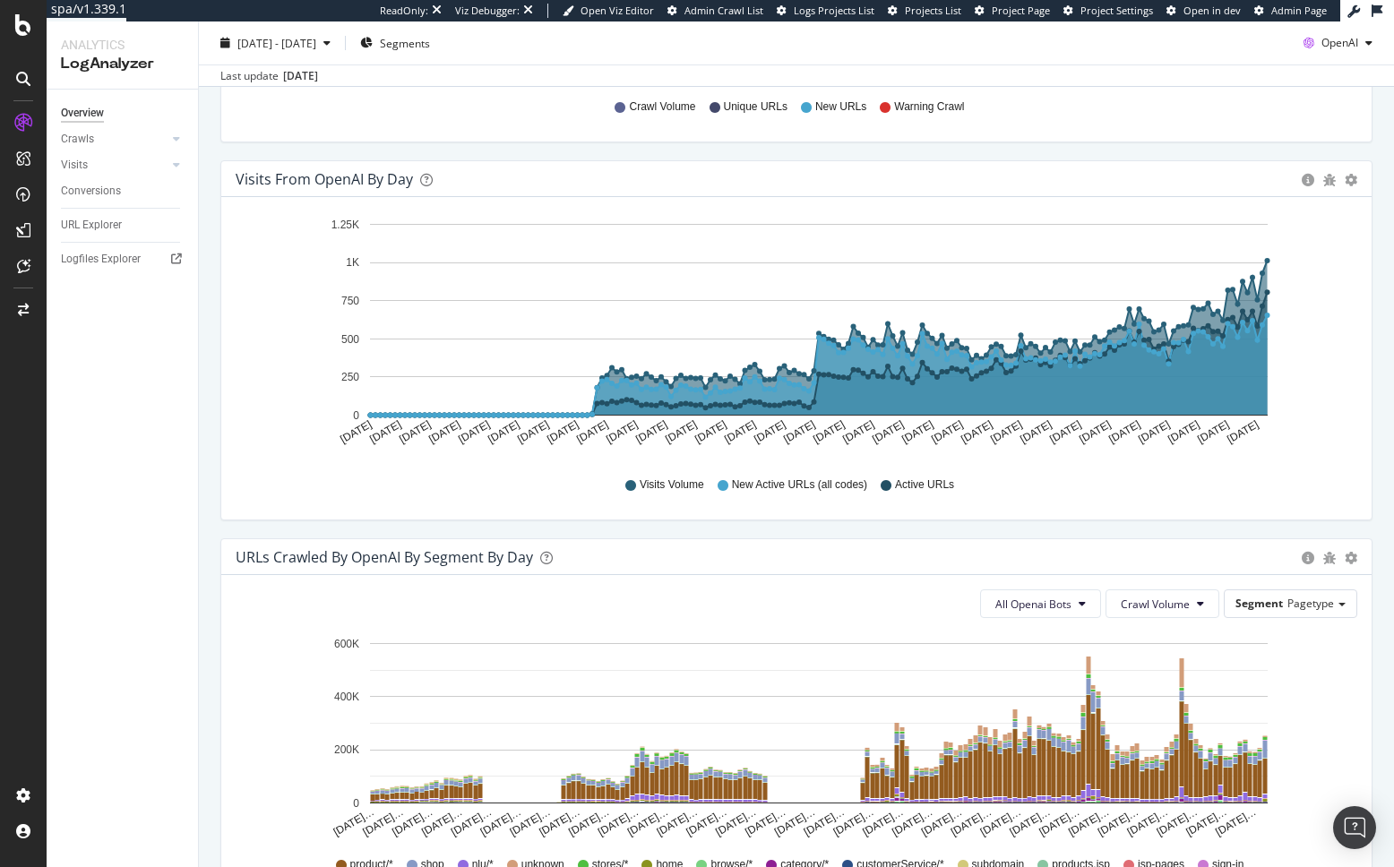
scroll to position [700, 0]
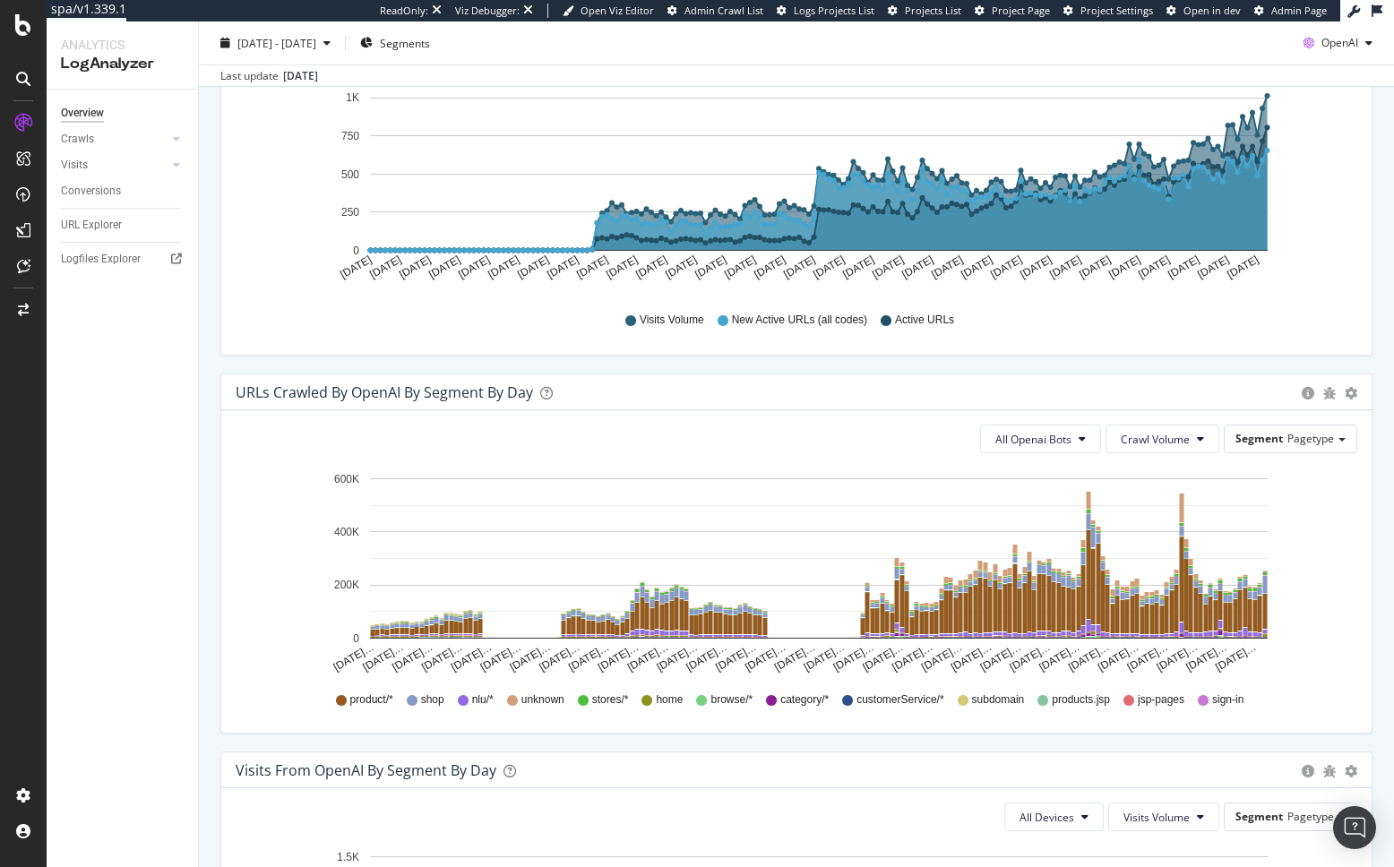
click at [1226, 353] on div "Hold CMD (⌘) while clicking to filter the report. Apr 14 2025 Apr 20 2025 Apr 2…" at bounding box center [796, 193] width 1150 height 322
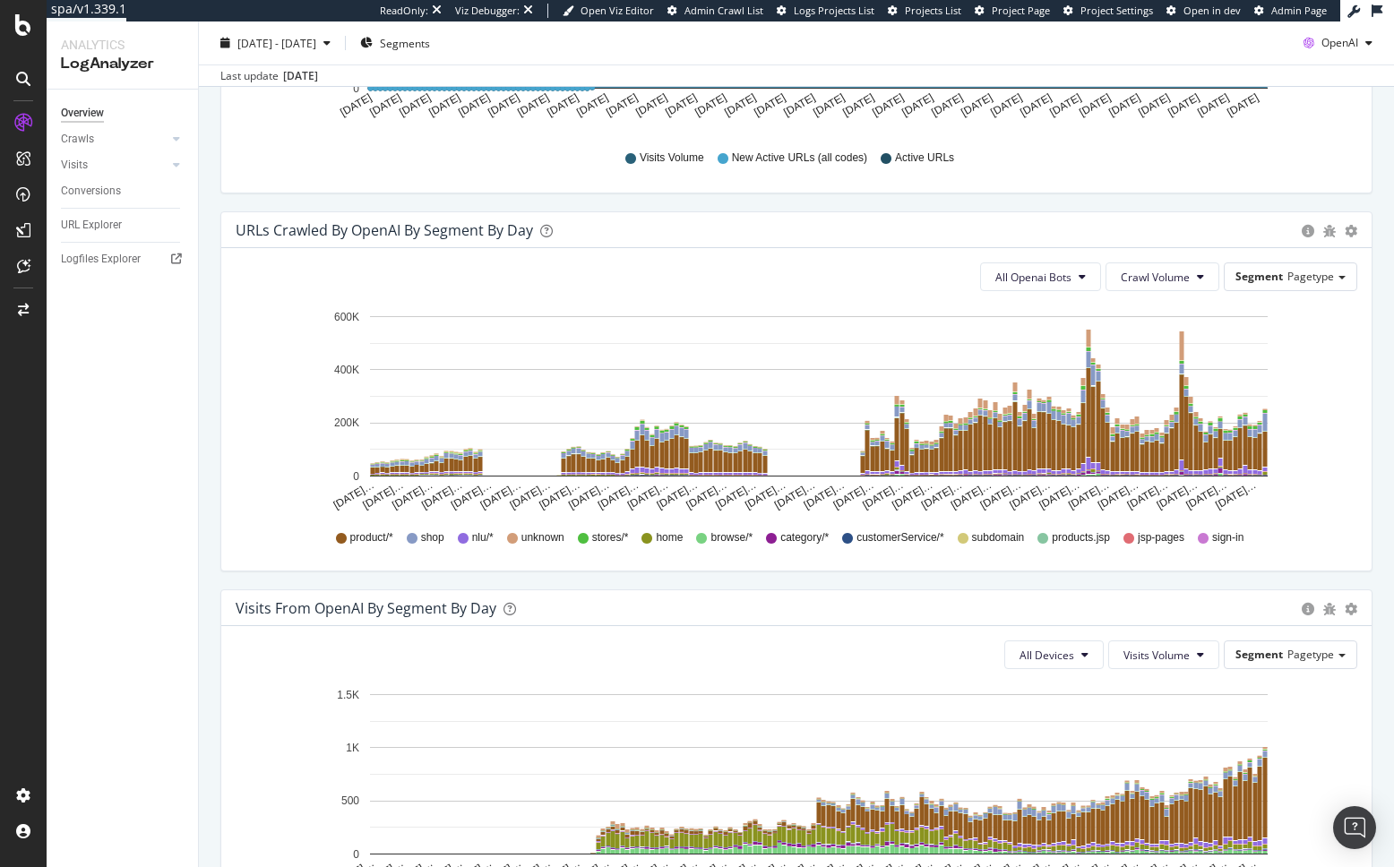
scroll to position [1029, 0]
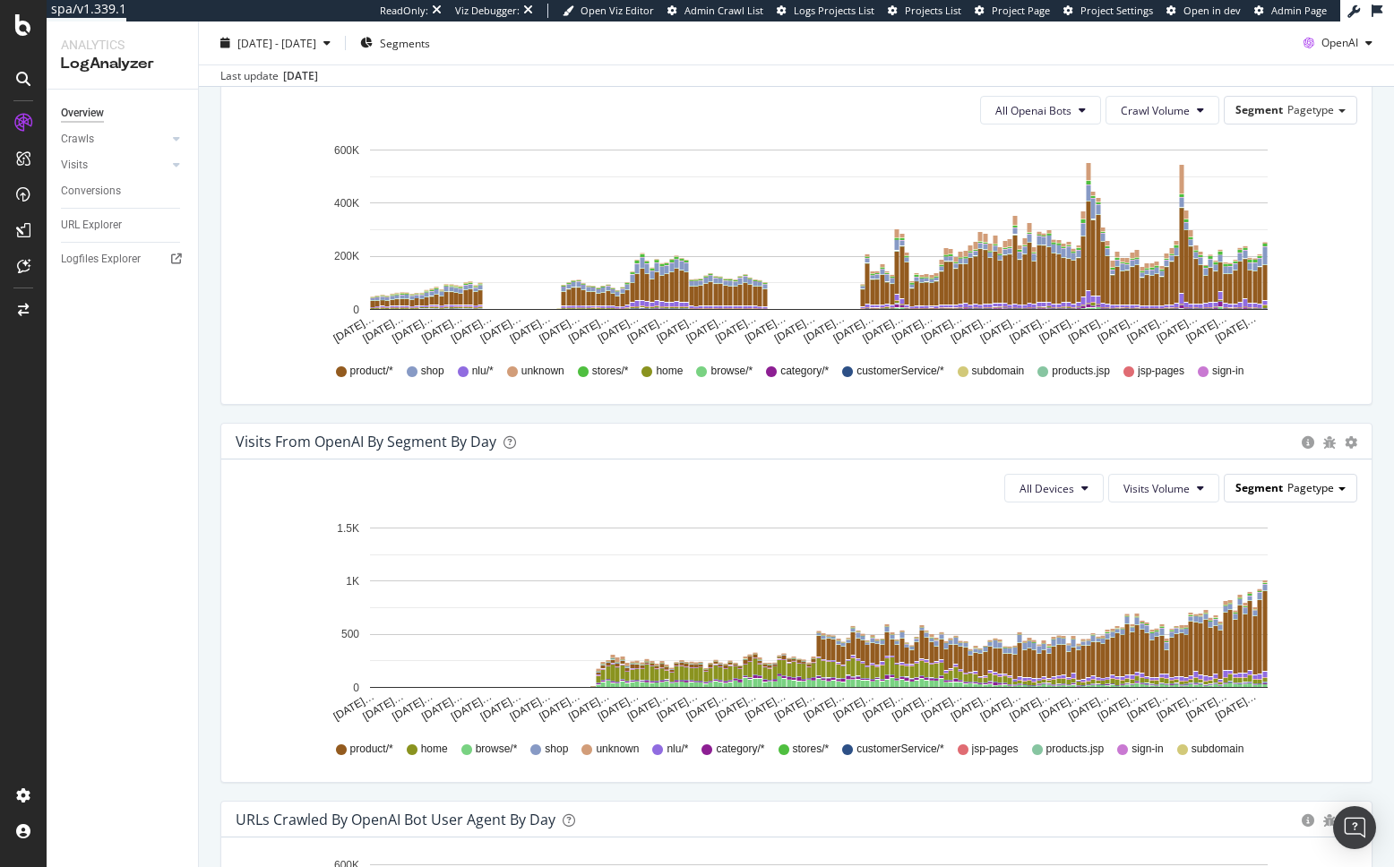
click at [1273, 479] on div "Segment Pagetype" at bounding box center [1290, 488] width 132 height 26
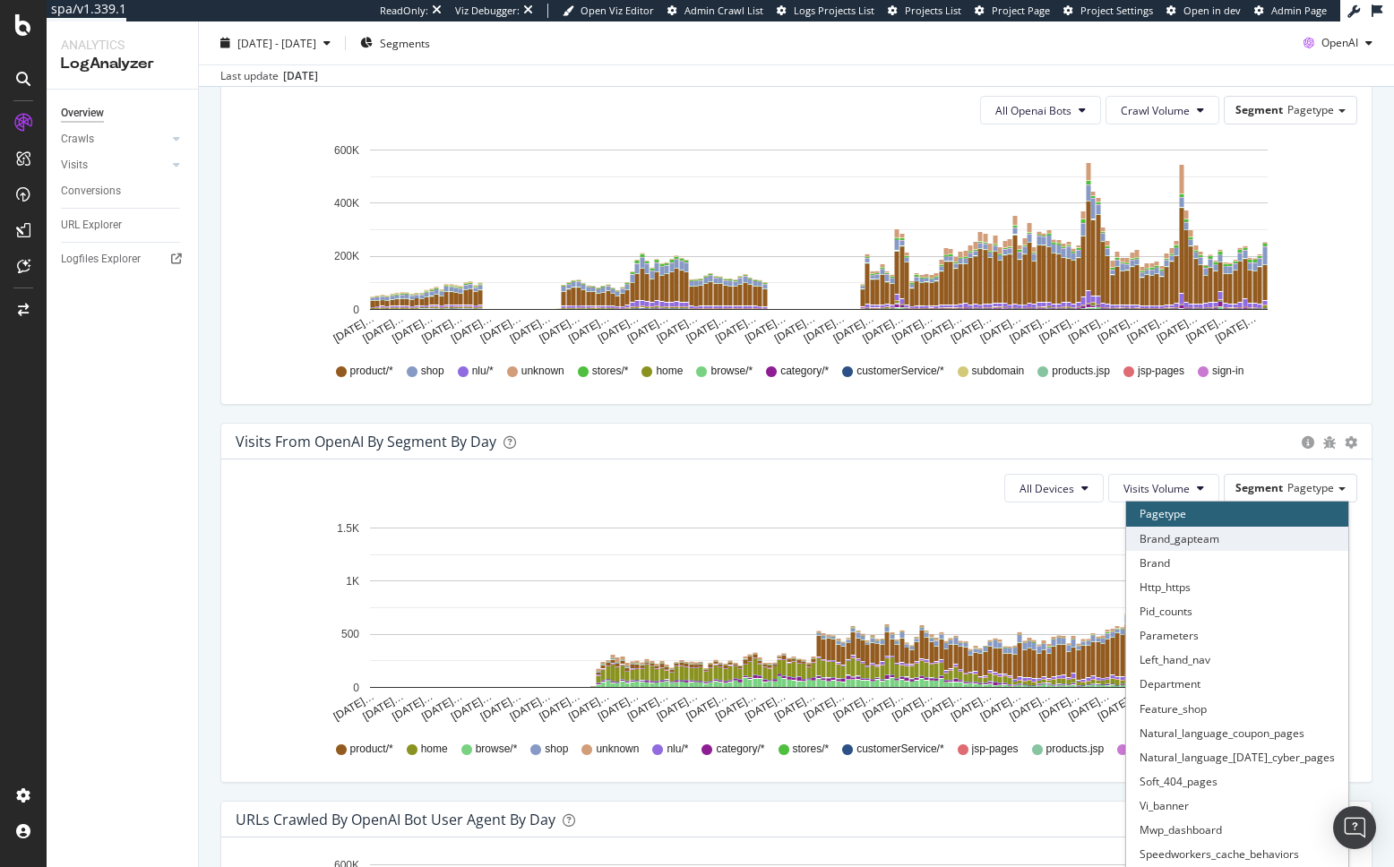
click at [1232, 529] on div "Brand_gapteam" at bounding box center [1237, 539] width 222 height 24
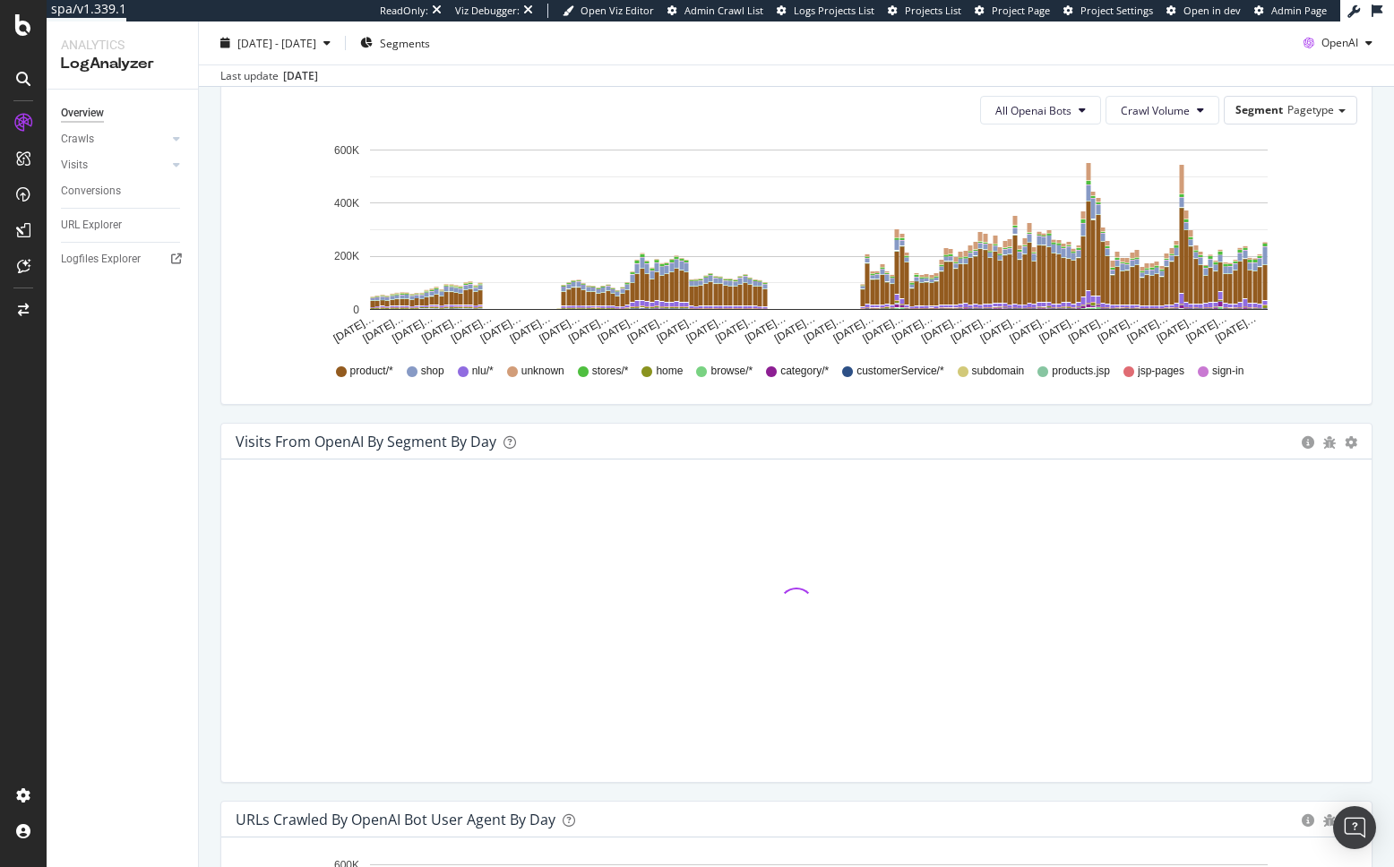
click at [1148, 411] on div "URLs Crawled by OpenAI By Segment By Day Timeline (by Value) Table All Openai B…" at bounding box center [796, 234] width 1179 height 378
click at [1050, 413] on div "URLs Crawled by OpenAI By Segment By Day Timeline (by Value) Table All Openai B…" at bounding box center [796, 234] width 1179 height 378
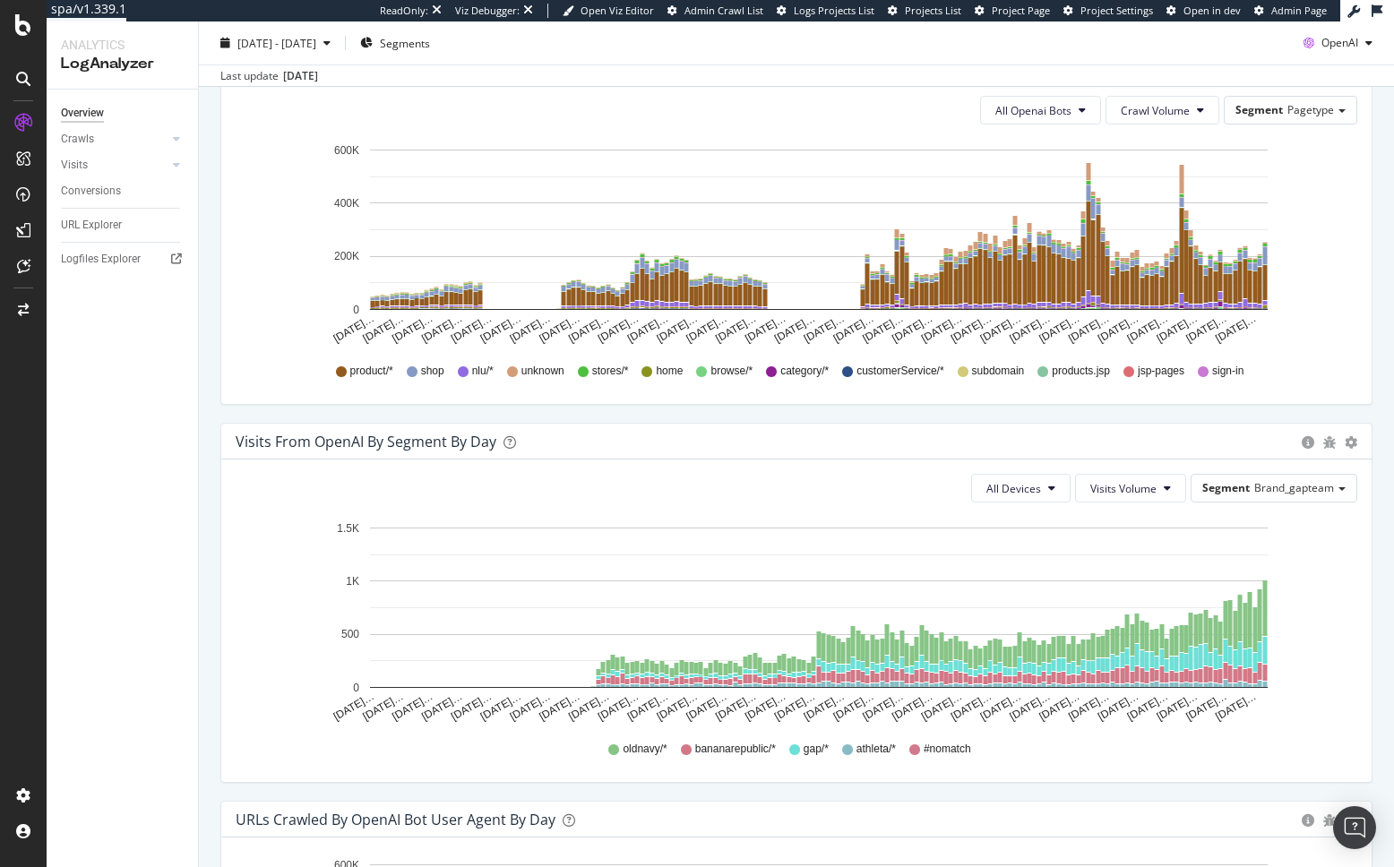
scroll to position [1020, 0]
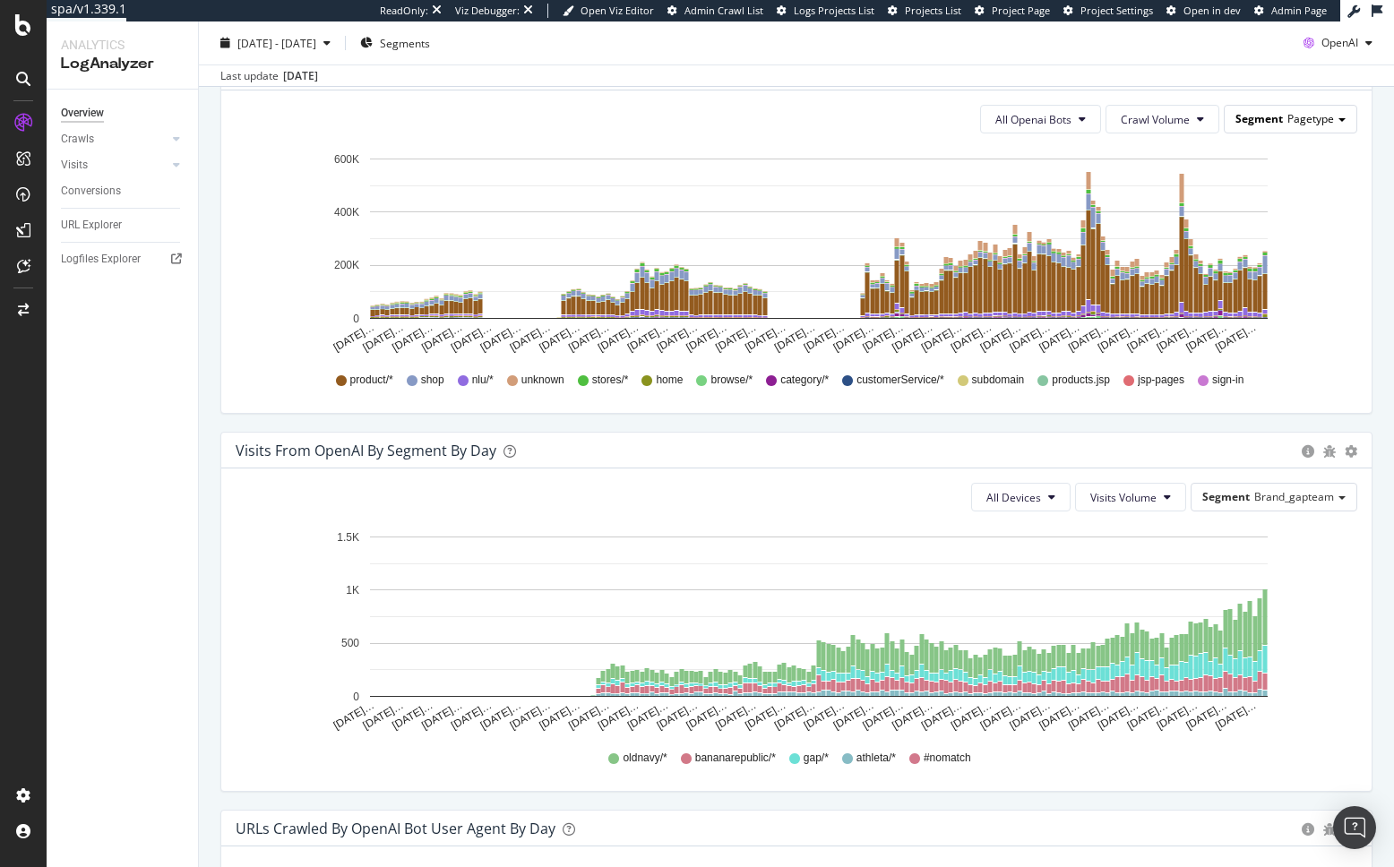
click at [1317, 116] on span "Pagetype" at bounding box center [1310, 118] width 47 height 15
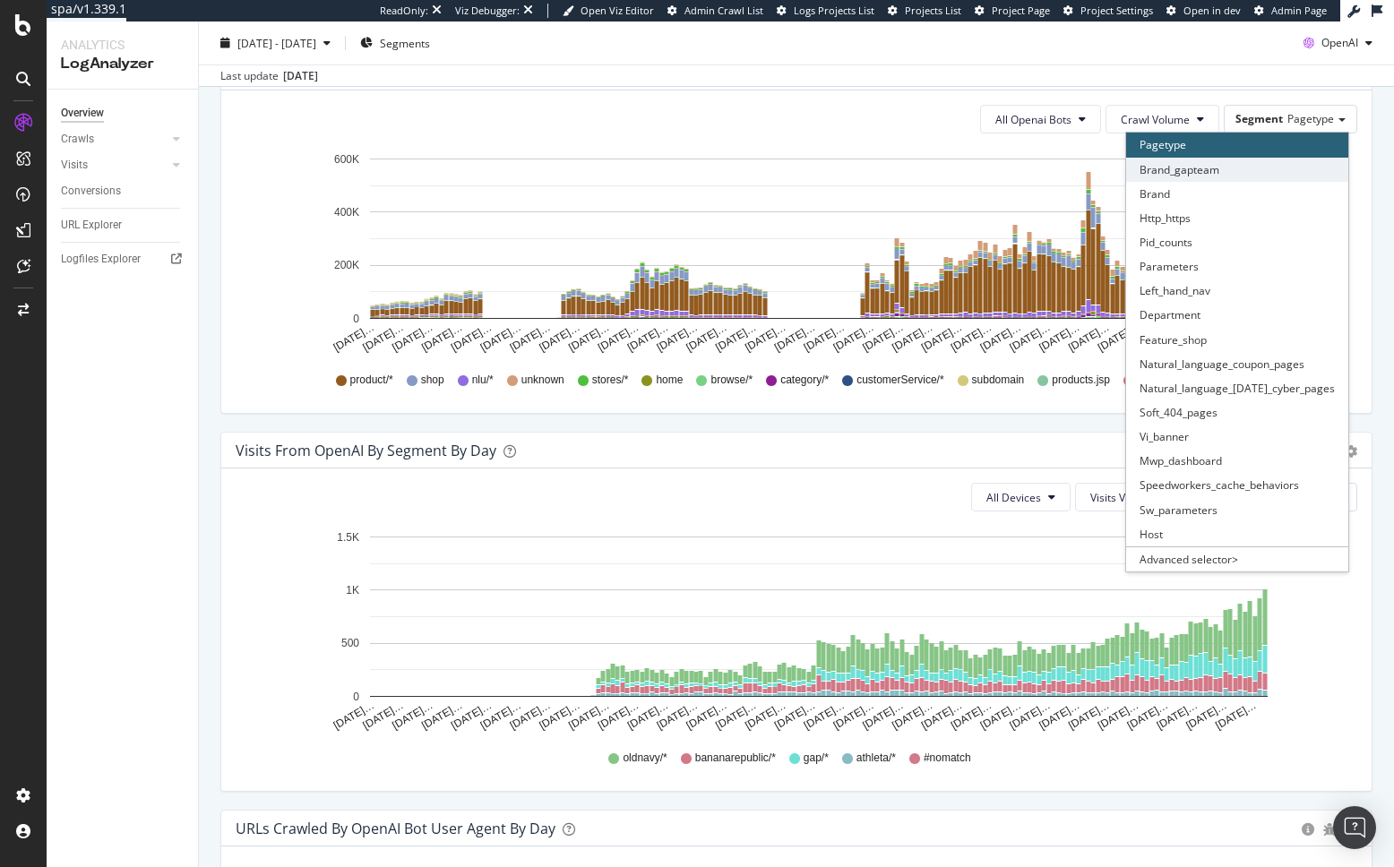
click at [1256, 169] on div "Brand_gapteam" at bounding box center [1237, 170] width 222 height 24
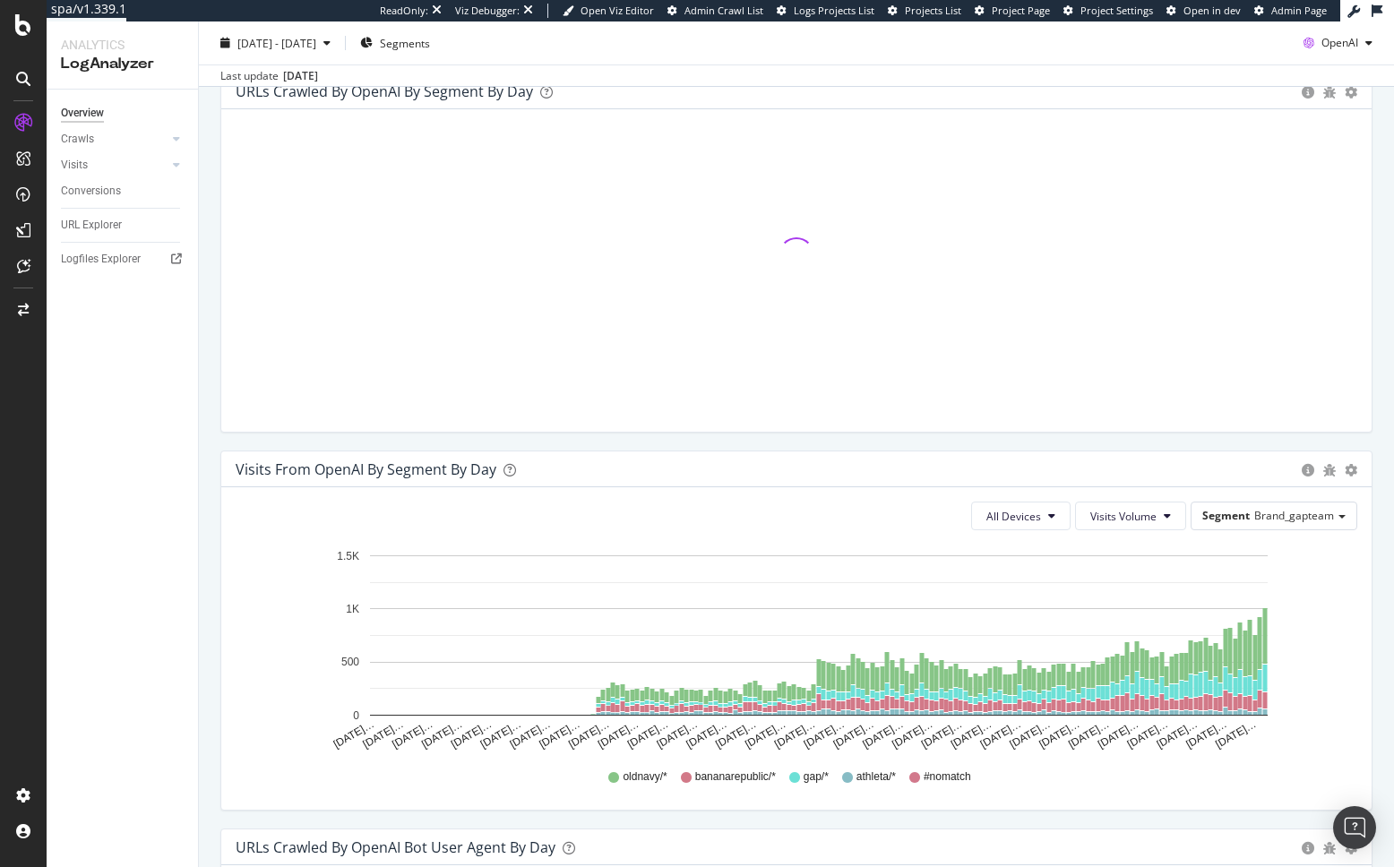
scroll to position [996, 0]
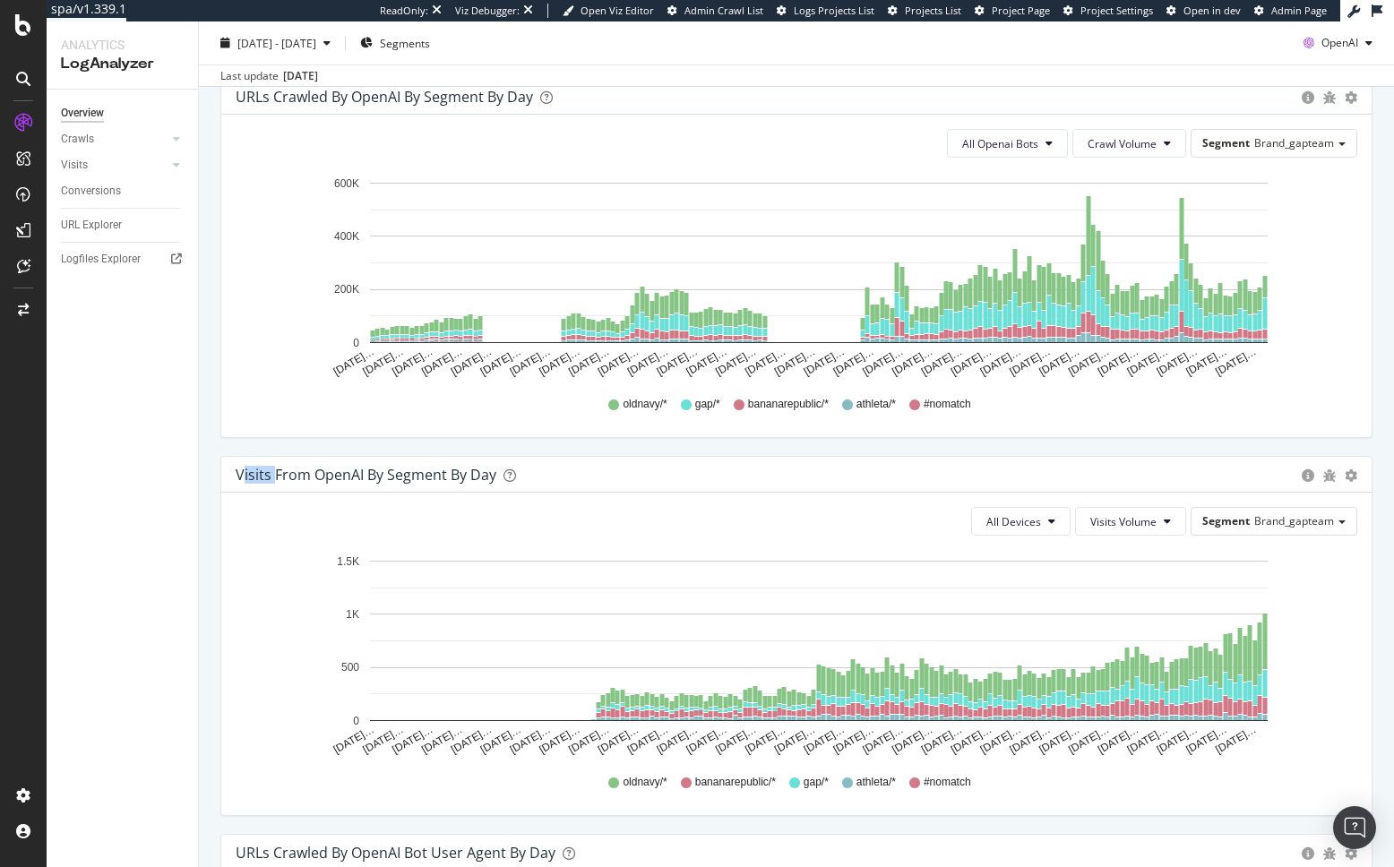
drag, startPoint x: 240, startPoint y: 476, endPoint x: 272, endPoint y: 477, distance: 32.3
click at [272, 477] on div "Visits from OpenAI By Segment By Day" at bounding box center [366, 475] width 261 height 18
click at [271, 477] on div "Visits from OpenAI By Segment By Day" at bounding box center [366, 475] width 261 height 18
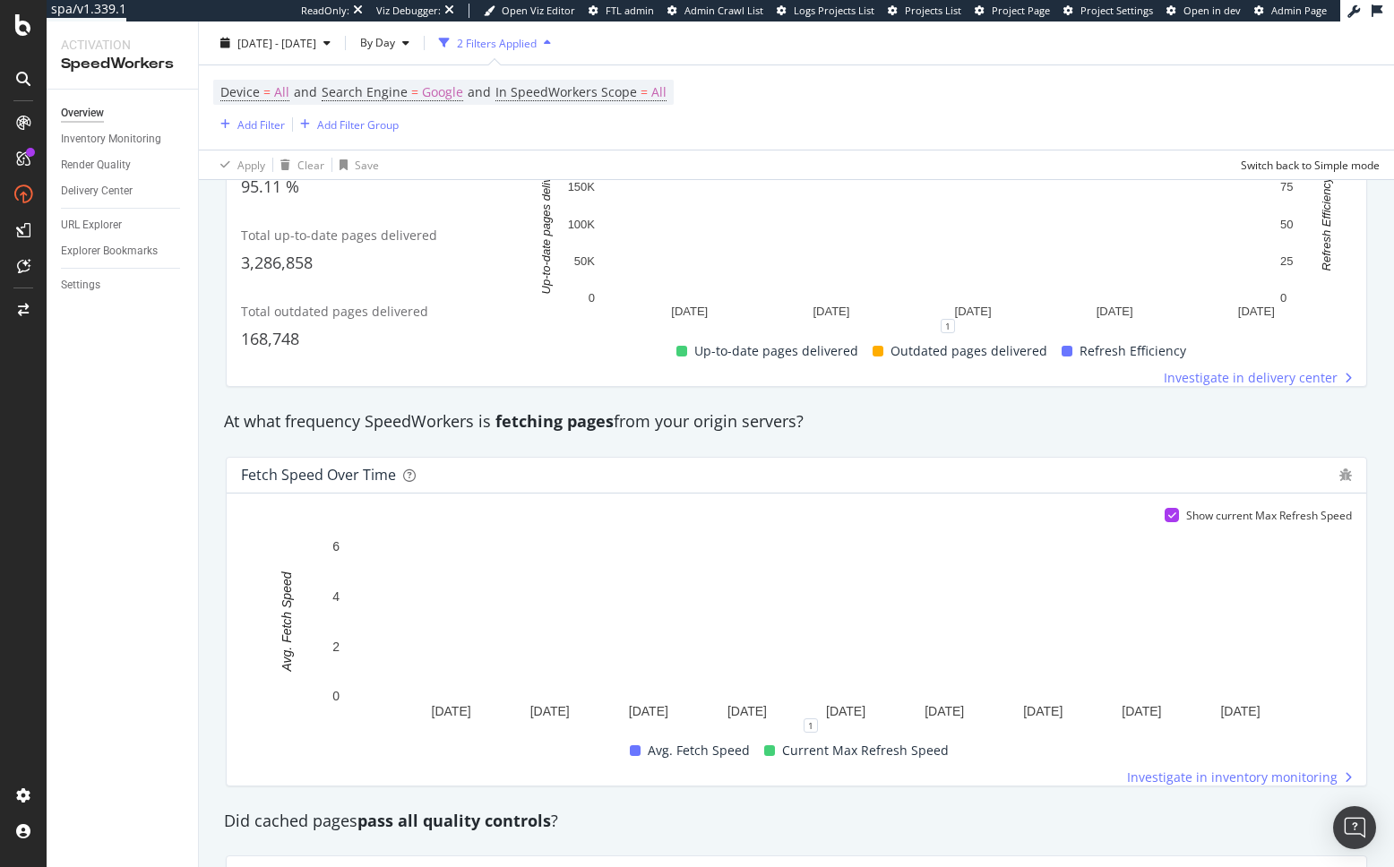
scroll to position [904, 0]
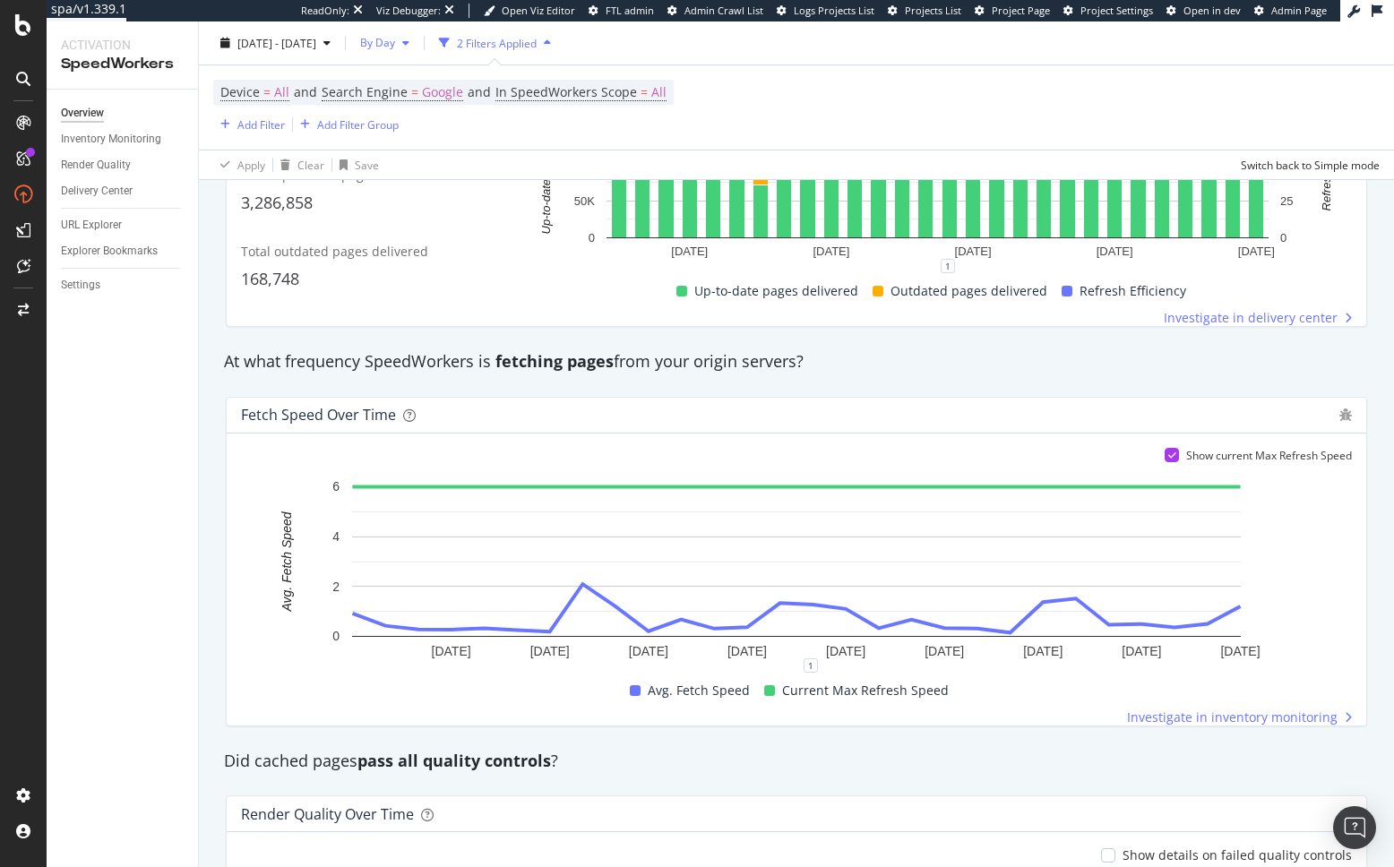
click at [395, 46] on span "By Day" at bounding box center [374, 42] width 42 height 15
click at [421, 86] on div "By Hour" at bounding box center [427, 78] width 76 height 26
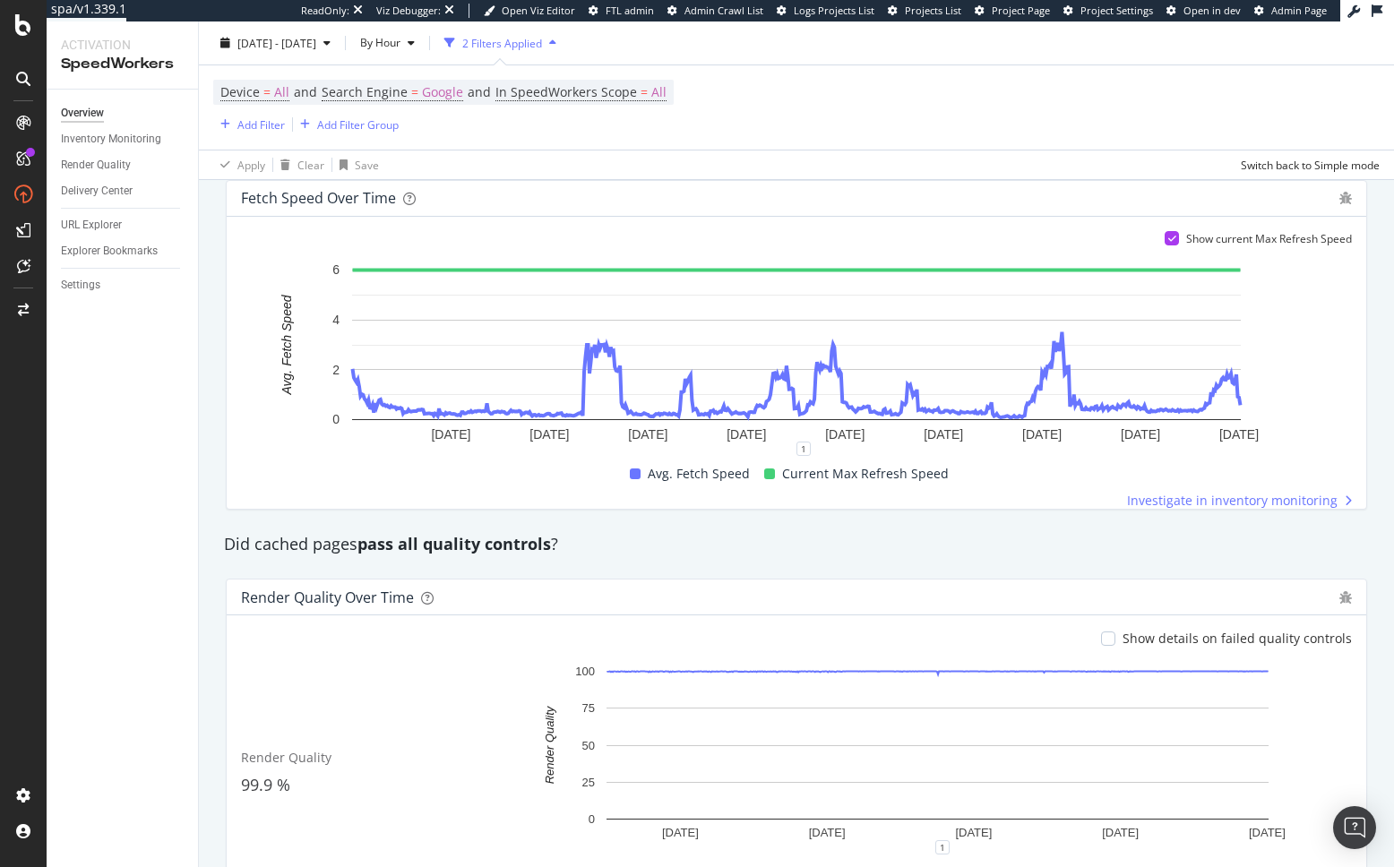
scroll to position [1119, 0]
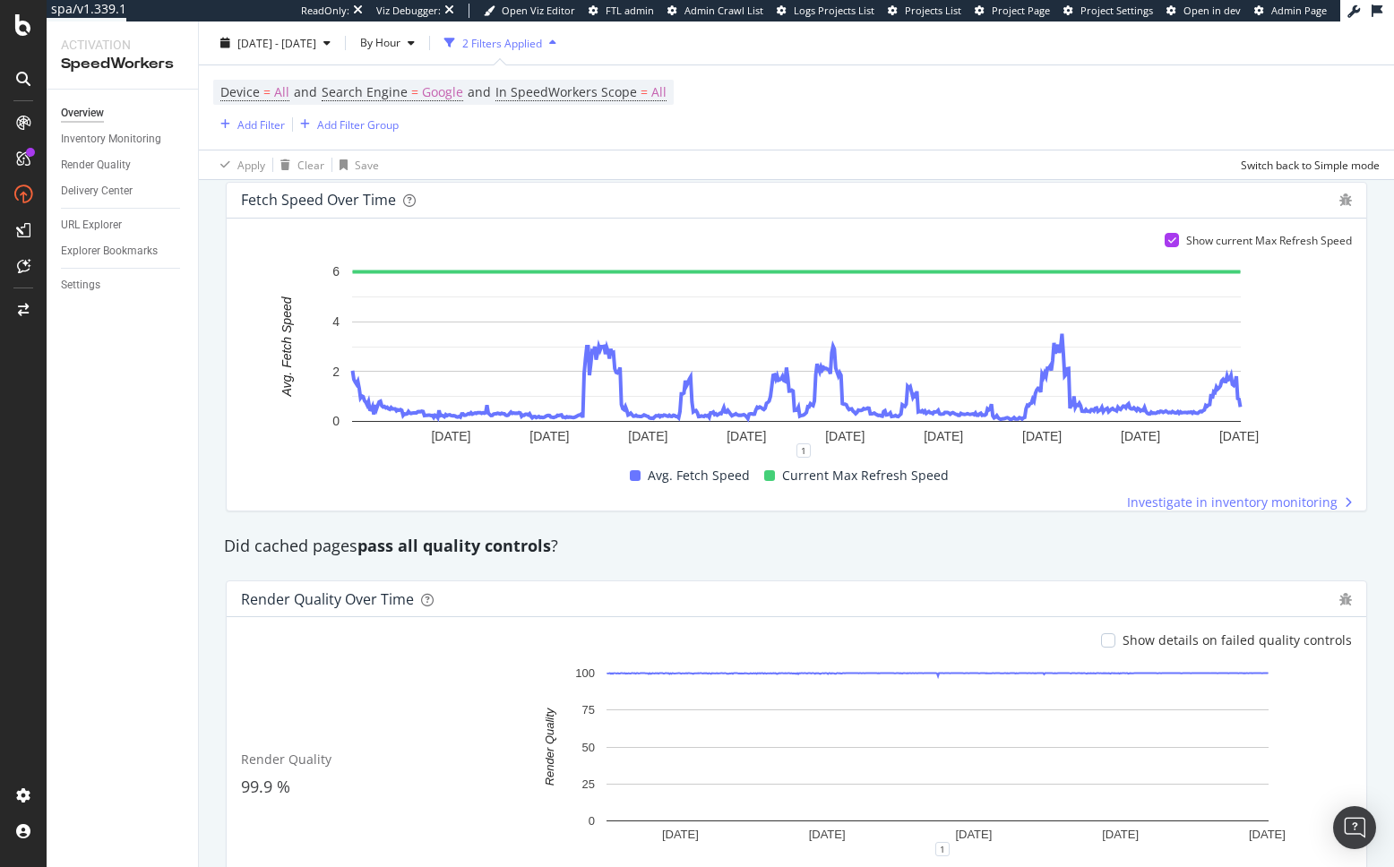
click at [1041, 565] on div "Did cached pages pass all quality controls ? Render Quality over time Show deta…" at bounding box center [796, 726] width 1163 height 400
drag, startPoint x: 136, startPoint y: 145, endPoint x: 291, endPoint y: 7, distance: 207.5
click at [0, 0] on div "spa/v1.339.1 ReadOnly: Viz Debugger: Open Viz Editor FTL admin Admin Crawl List…" at bounding box center [697, 433] width 1394 height 867
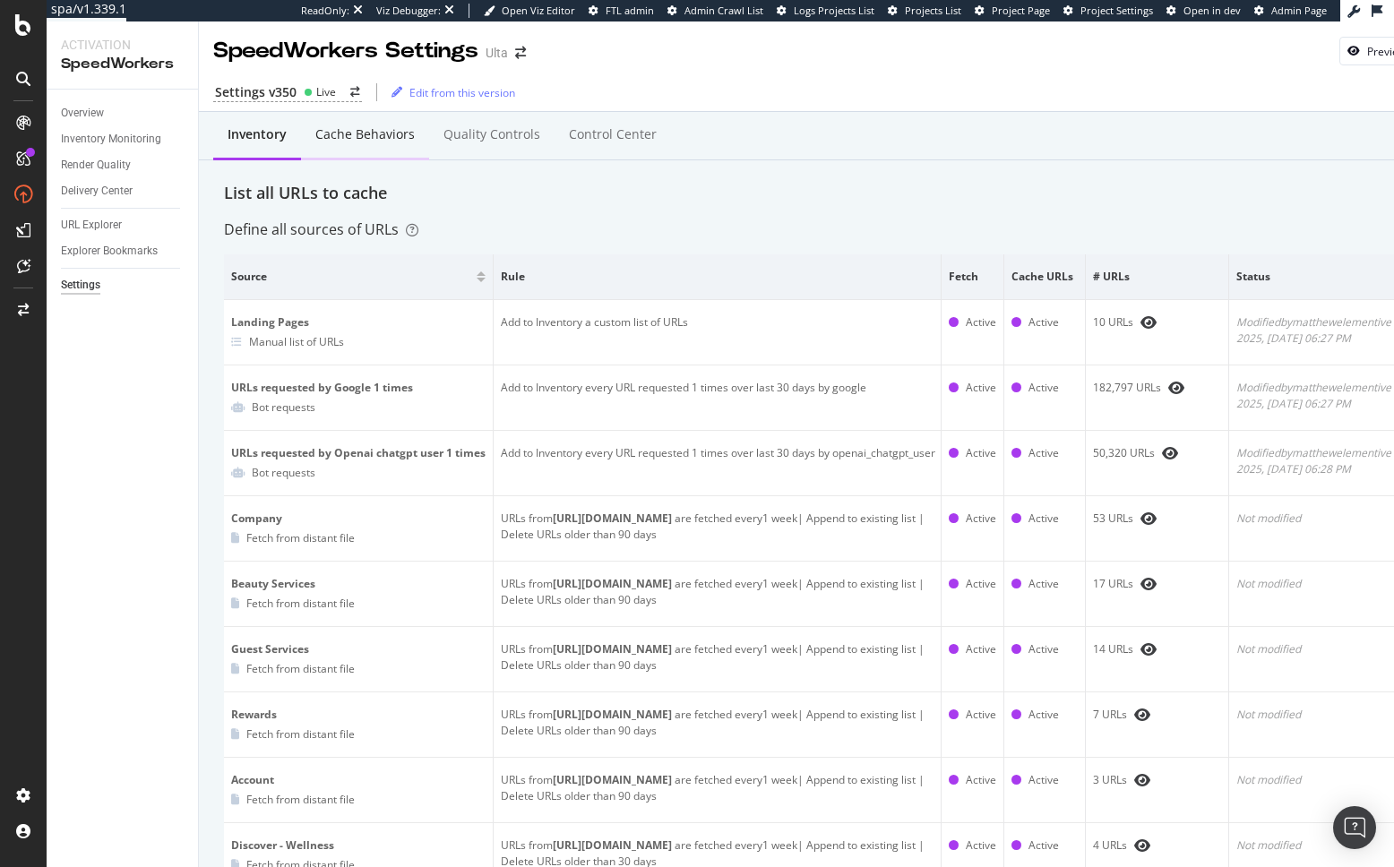
click at [374, 142] on div "Cache behaviors" at bounding box center [364, 134] width 99 height 18
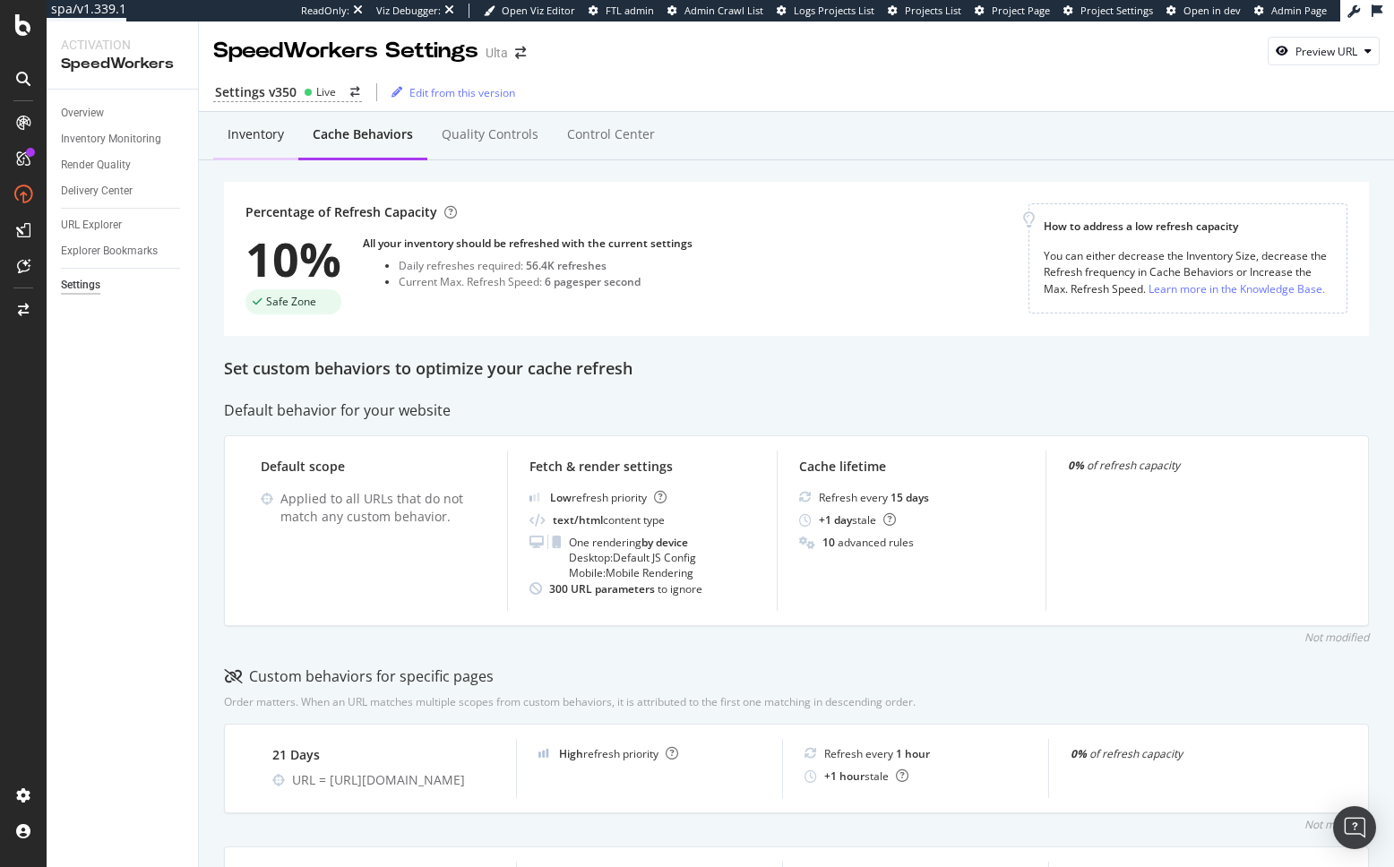
click at [242, 142] on div "Inventory" at bounding box center [256, 134] width 56 height 18
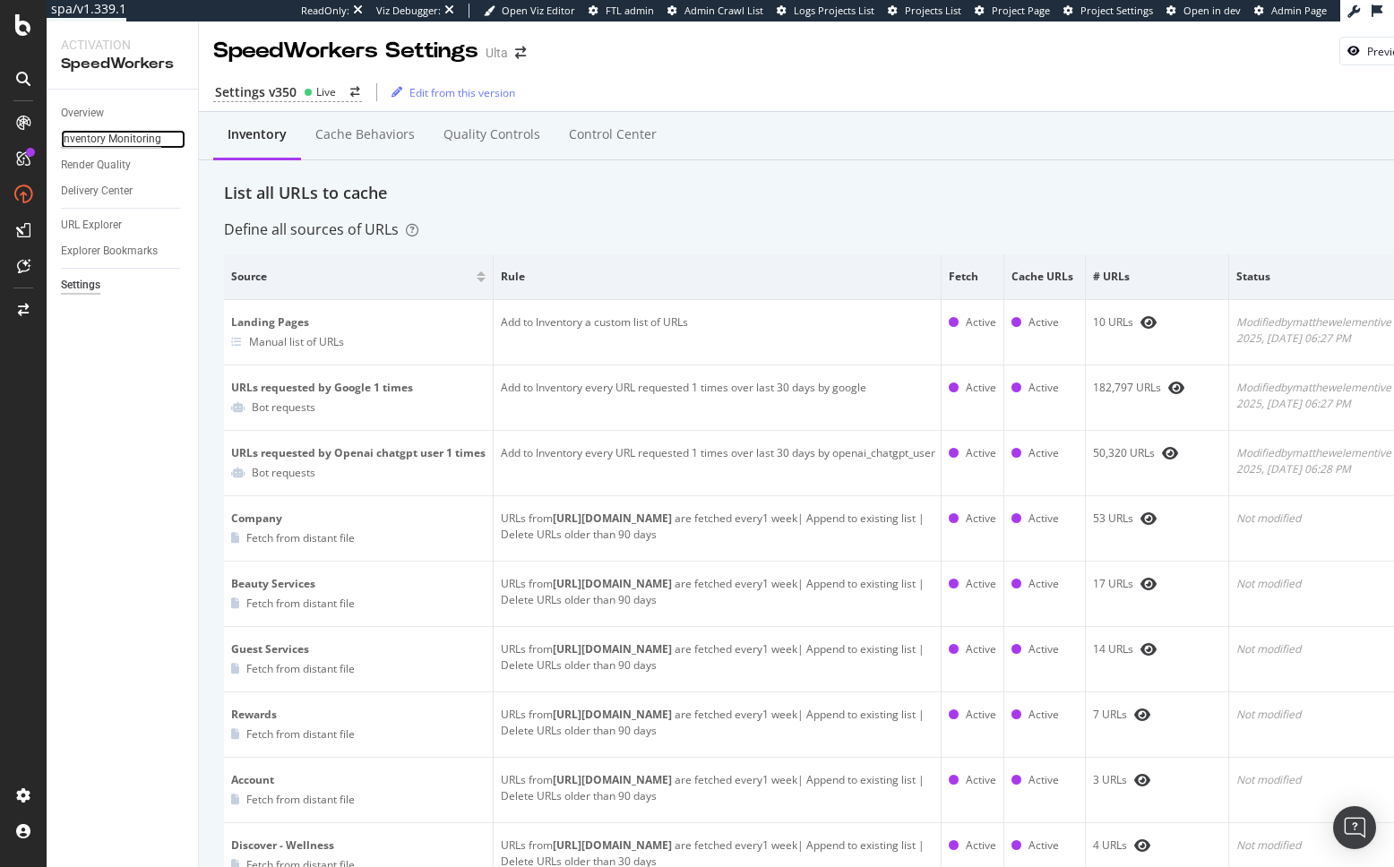
click at [116, 141] on div "Inventory Monitoring" at bounding box center [111, 139] width 100 height 19
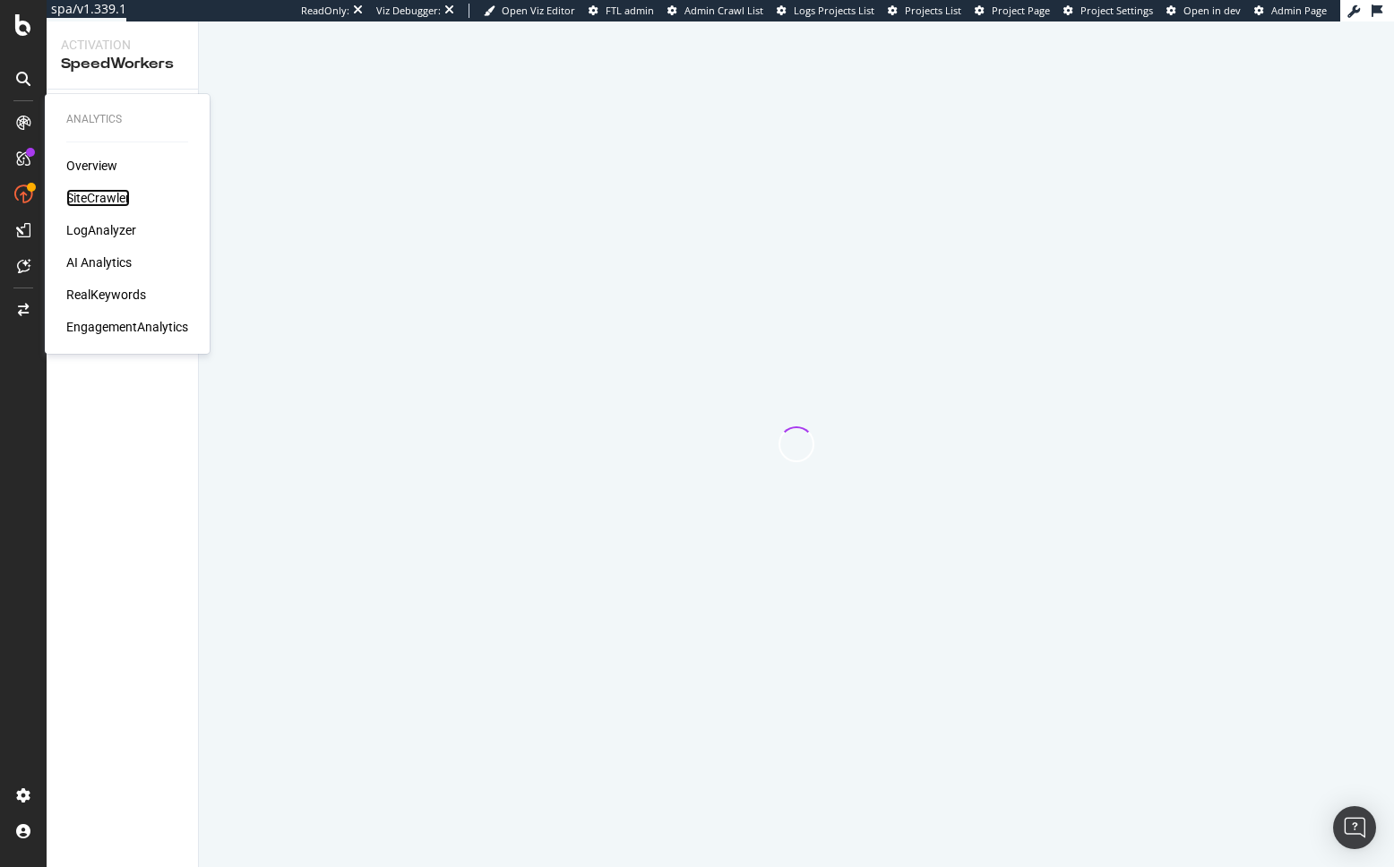
click at [118, 197] on div "SiteCrawler" at bounding box center [98, 198] width 64 height 18
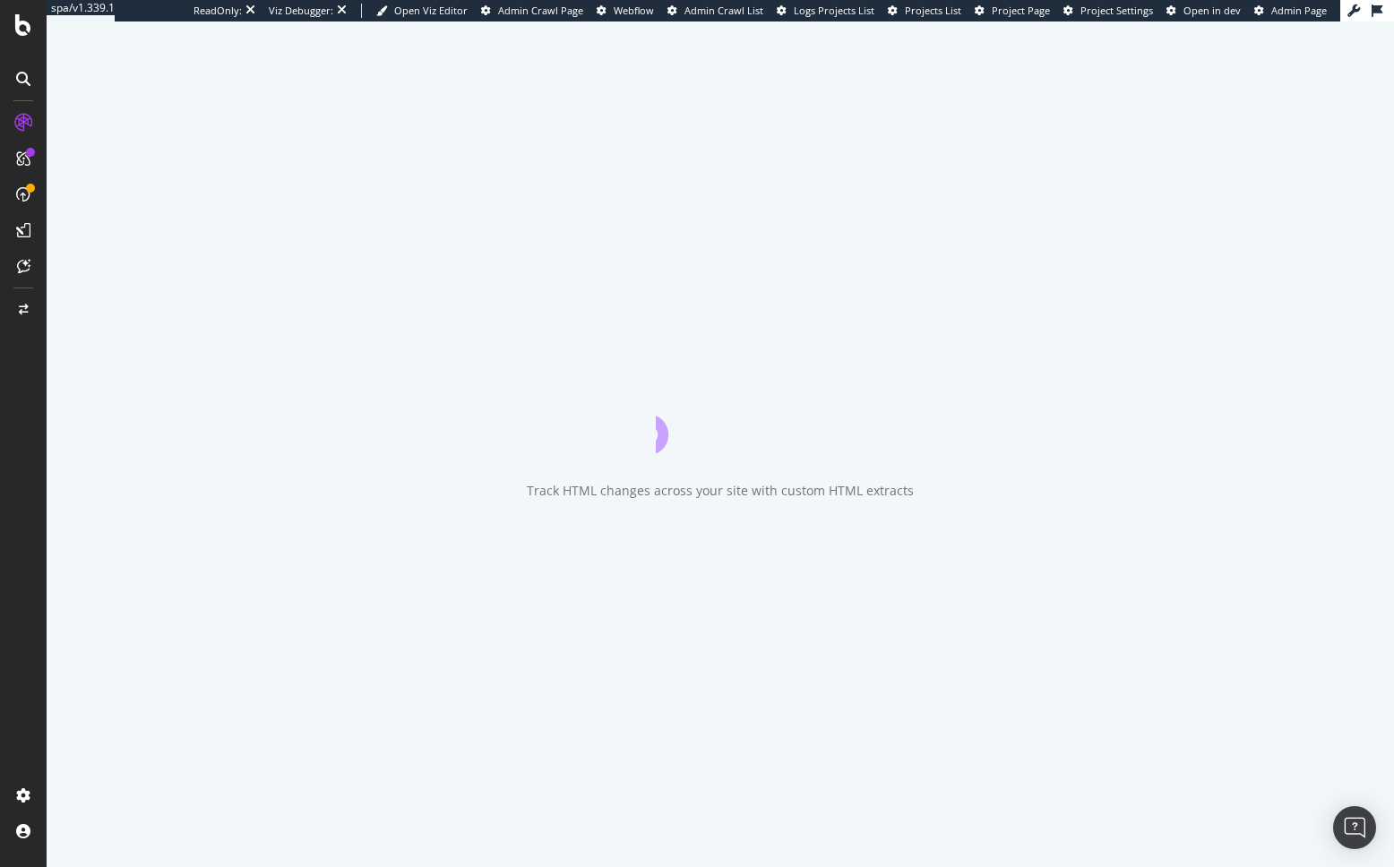
click at [159, 417] on div "Track HTML changes across your site with custom HTML extracts" at bounding box center [720, 444] width 1347 height 846
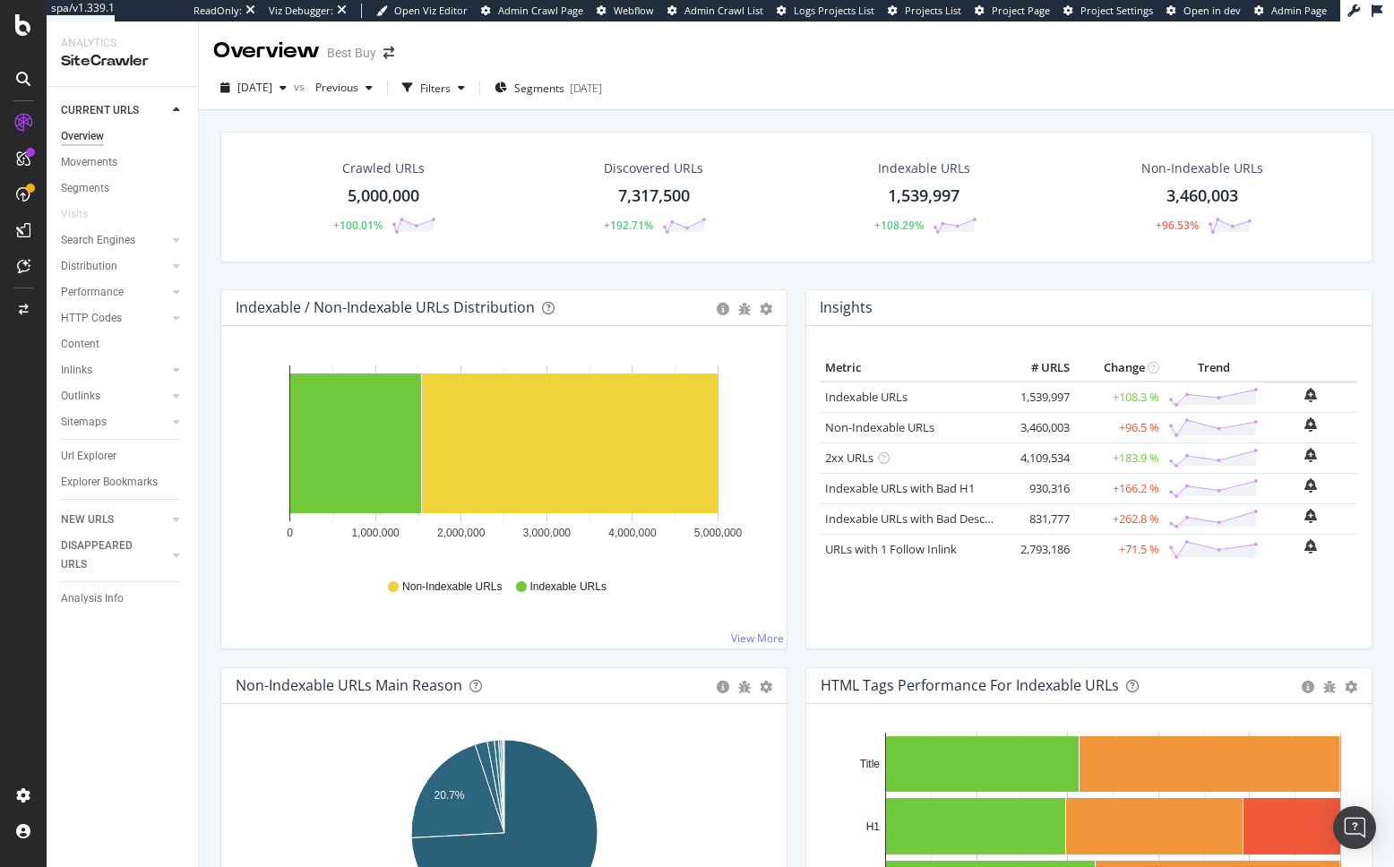
click at [383, 276] on div "Crawled URLs 5,000,000 +100.01% Discovered URLs 7,317,500 +192.71% Indexable UR…" at bounding box center [796, 211] width 1170 height 158
click at [94, 320] on div "HTTP Codes" at bounding box center [91, 318] width 61 height 19
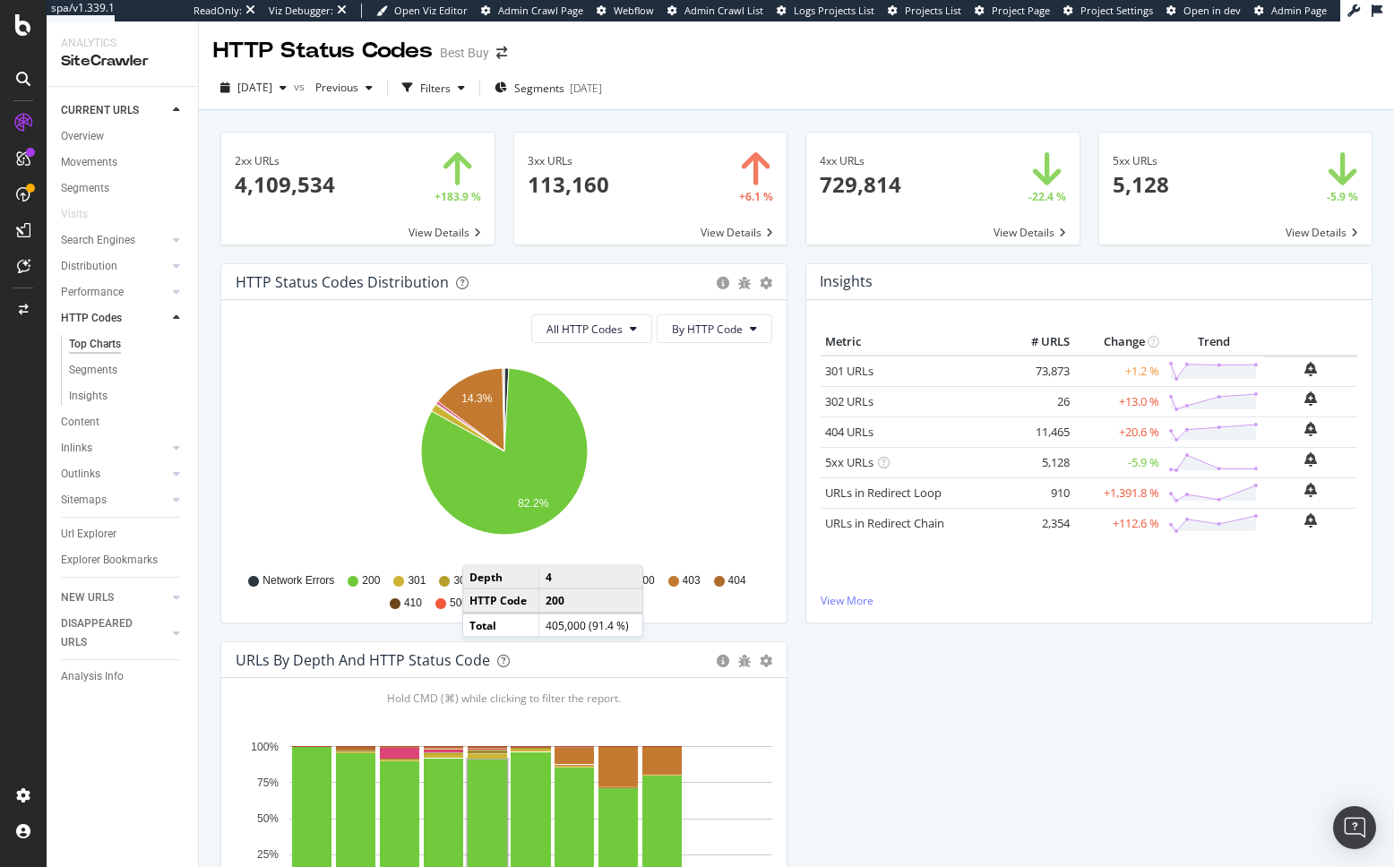
click at [802, 435] on div "Insights × Close Chart http-code-insight-panel - API Requests List Area Type Re…" at bounding box center [1088, 452] width 585 height 378
click at [204, 380] on div "2xx URLs × Close Chart main-metric-code-2xx - API Requests List Area Type Reque…" at bounding box center [796, 533] width 1195 height 846
drag, startPoint x: 132, startPoint y: 292, endPoint x: 348, endPoint y: 11, distance: 355.1
click at [203, 439] on div "2xx URLs × Close Chart main-metric-code-2xx - API Requests List Area Type Reque…" at bounding box center [796, 533] width 1195 height 846
click at [600, 89] on div "[DATE]" at bounding box center [586, 88] width 32 height 15
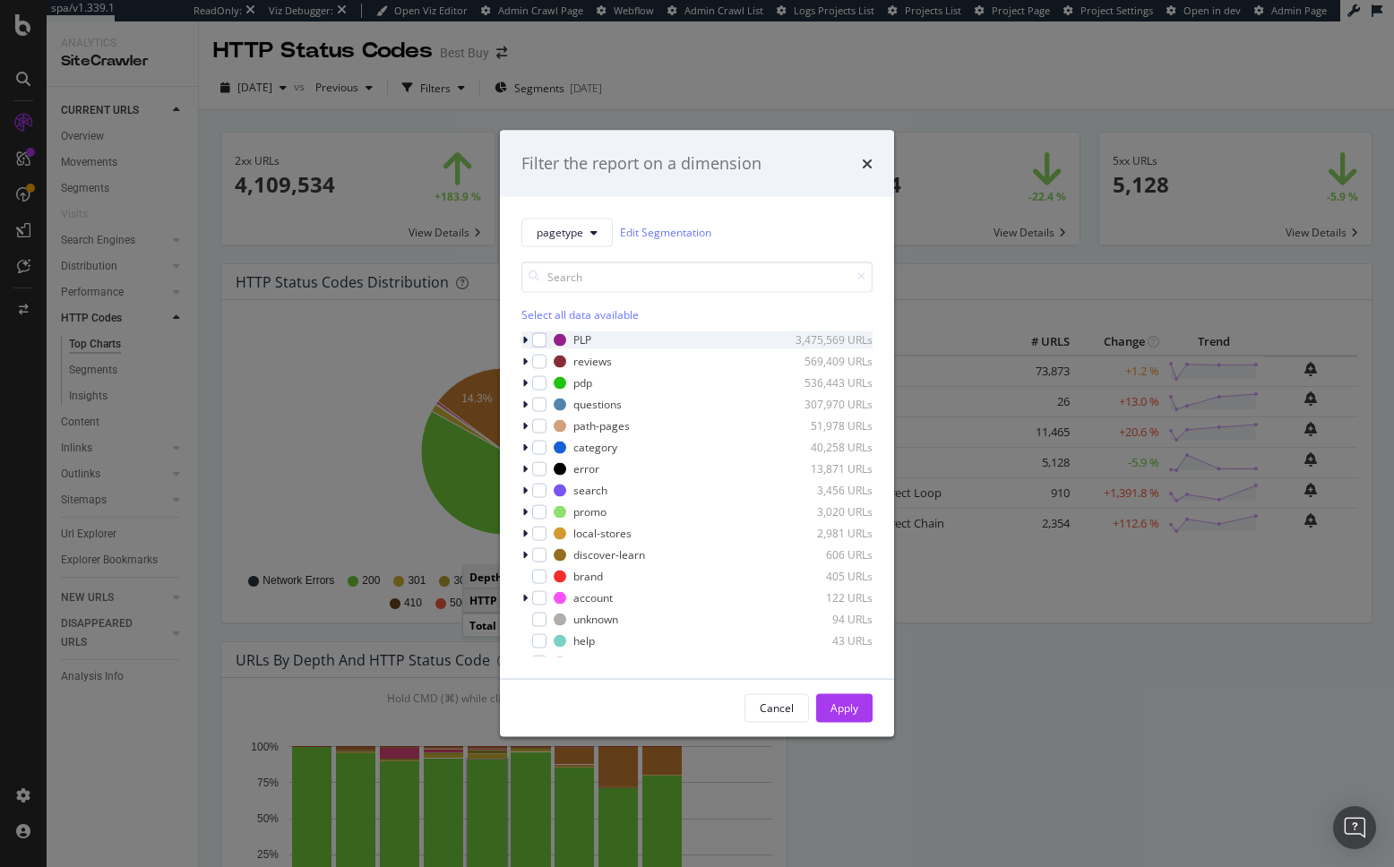
click at [524, 337] on icon "modal" at bounding box center [524, 339] width 5 height 11
click at [524, 337] on icon "modal" at bounding box center [524, 339] width 7 height 11
click at [525, 381] on icon "modal" at bounding box center [524, 382] width 5 height 11
drag, startPoint x: 858, startPoint y: 206, endPoint x: 862, endPoint y: 176, distance: 29.8
click at [858, 206] on div "pagetype Edit Segmentation Select all data available PLP 3,475,569 URLs reviews…" at bounding box center [697, 437] width 394 height 482
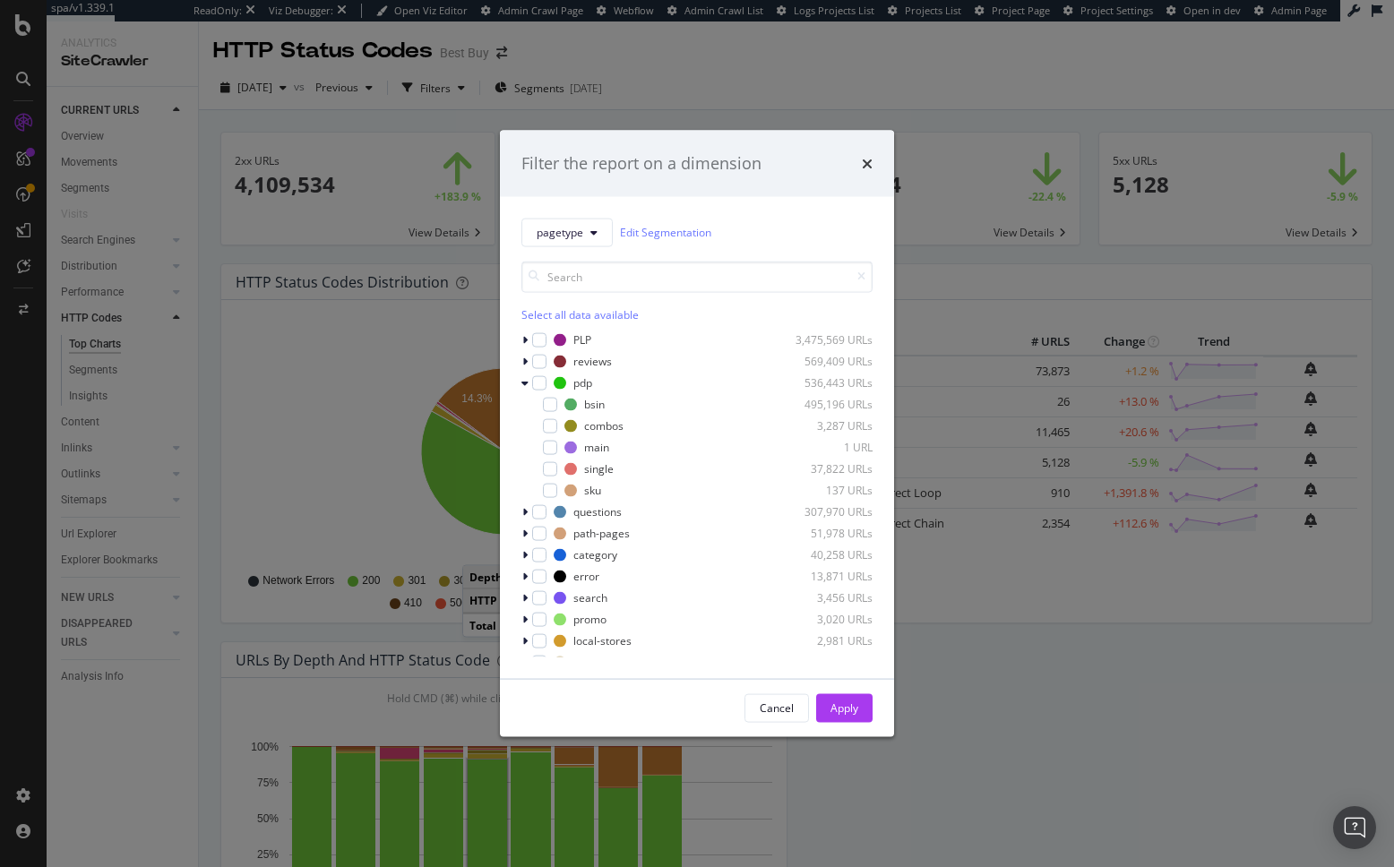
click at [864, 159] on icon "times" at bounding box center [867, 163] width 11 height 14
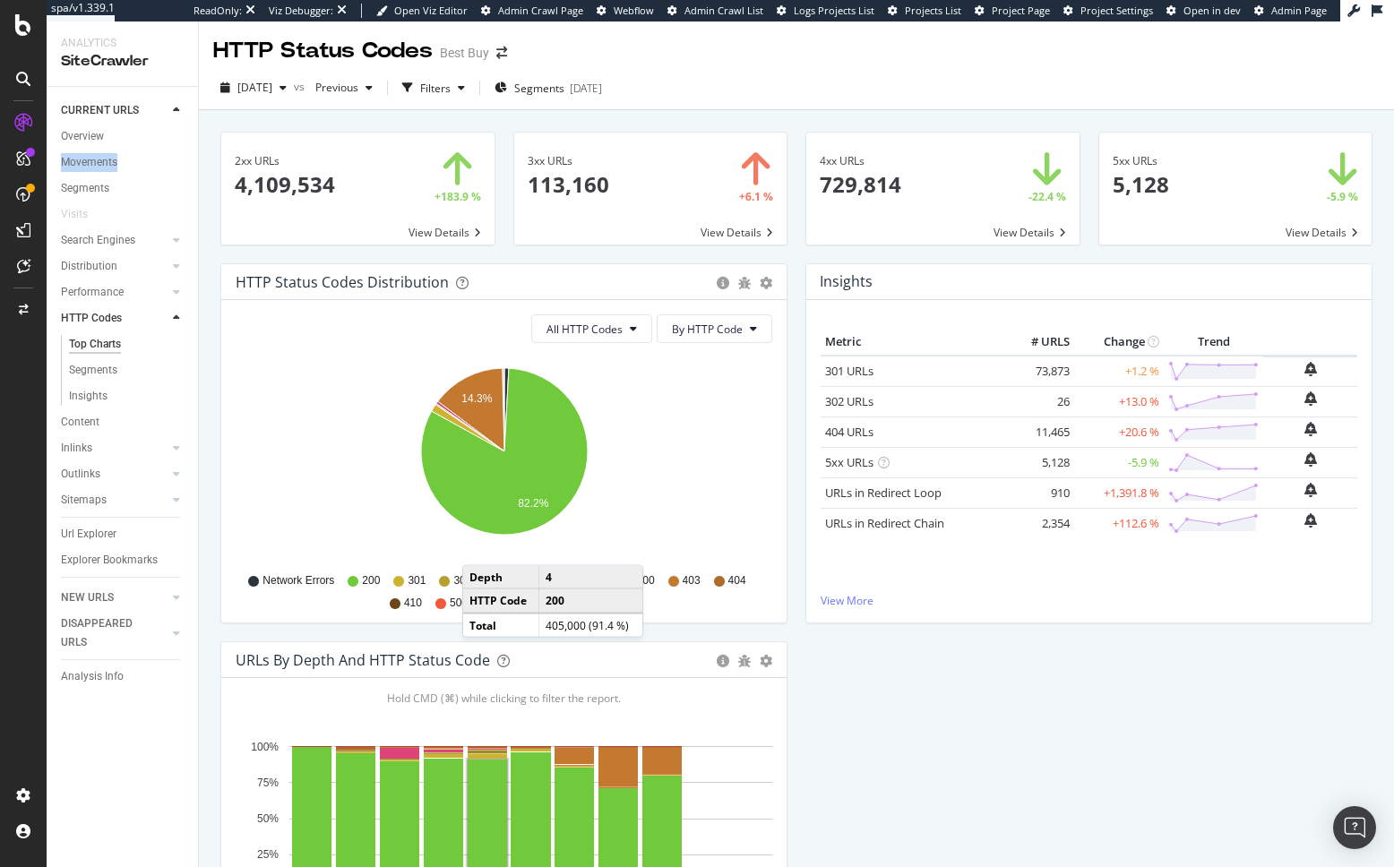
click at [218, 296] on div "HTTP Status Codes Distribution Pie Table Export as CSV Add to Custom Report All…" at bounding box center [503, 452] width 585 height 378
click at [1026, 743] on div "HTTP Status Codes Distribution Pie Table Export as CSV Add to Custom Report All…" at bounding box center [796, 641] width 1170 height 756
drag, startPoint x: 1055, startPoint y: 658, endPoint x: 1041, endPoint y: 653, distance: 15.3
click at [1055, 659] on div "HTTP Status Codes Distribution Pie Table Export as CSV Add to Custom Report All…" at bounding box center [796, 641] width 1170 height 756
click at [203, 357] on div "2xx URLs × Close Chart main-metric-code-2xx - API Requests List Area Type Reque…" at bounding box center [796, 533] width 1195 height 846
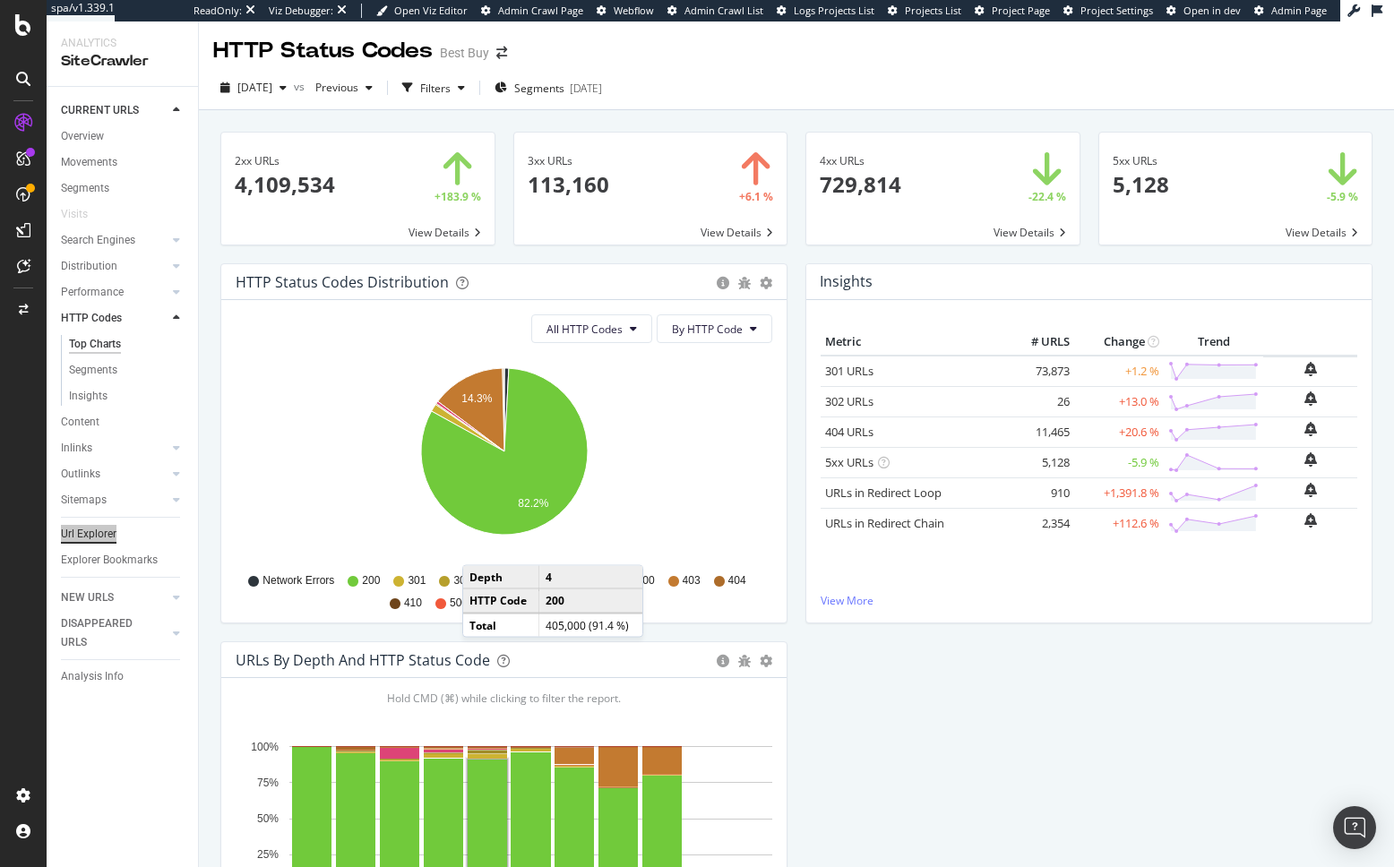
click at [0, 0] on div "spa/v1.339.1 ReadOnly: Viz Debugger: Open Viz Editor Admin Crawl Page Webflow A…" at bounding box center [697, 433] width 1394 height 867
drag, startPoint x: 213, startPoint y: 442, endPoint x: 207, endPoint y: 414, distance: 28.5
click at [213, 442] on div "HTTP Status Codes Distribution Pie Table Export as CSV Add to Custom Report All…" at bounding box center [503, 452] width 585 height 378
drag, startPoint x: 99, startPoint y: 133, endPoint x: 288, endPoint y: 29, distance: 215.7
click at [0, 0] on div "spa/v1.339.1 ReadOnly: Viz Debugger: Open Viz Editor Admin Crawl Page Webflow A…" at bounding box center [697, 433] width 1394 height 867
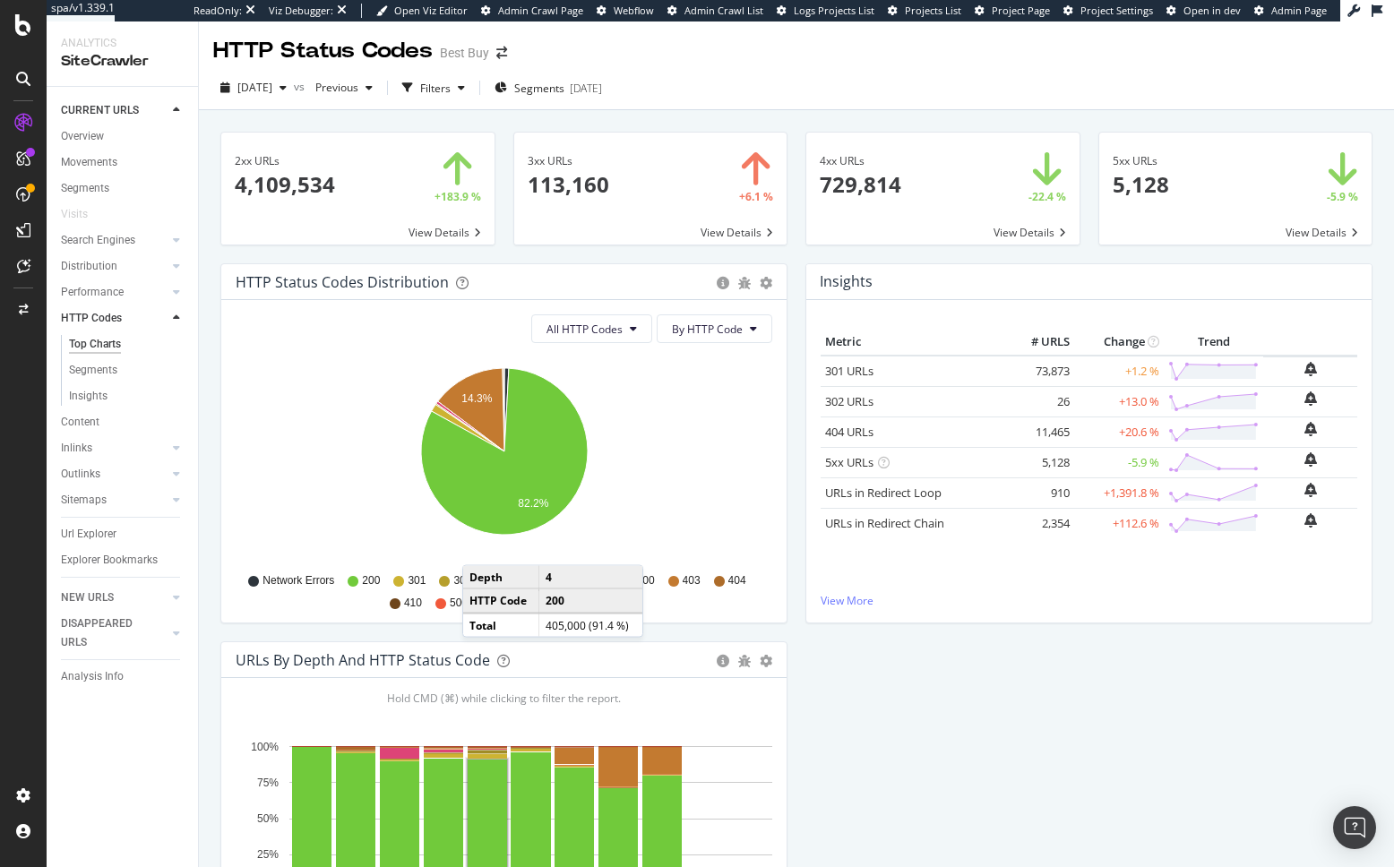
click at [220, 345] on div "HTTP Status Codes Distribution Pie Table Export as CSV Add to Custom Report All…" at bounding box center [503, 443] width 567 height 360
click at [671, 251] on div "3xx URLs × Close Chart main-metric-code-3xx - API Requests List Area Type Reque…" at bounding box center [650, 198] width 293 height 132
drag, startPoint x: 1113, startPoint y: 256, endPoint x: 1096, endPoint y: 263, distance: 18.5
click at [1113, 256] on div "5xx URLs × Close Chart main-metric-code-5xx - API Requests List Area Type Reque…" at bounding box center [1235, 198] width 293 height 132
click at [778, 496] on div "All HTTP Codes By HTTP Code Hold CMD (⌘) while clicking to filter the report. 1…" at bounding box center [503, 461] width 565 height 322
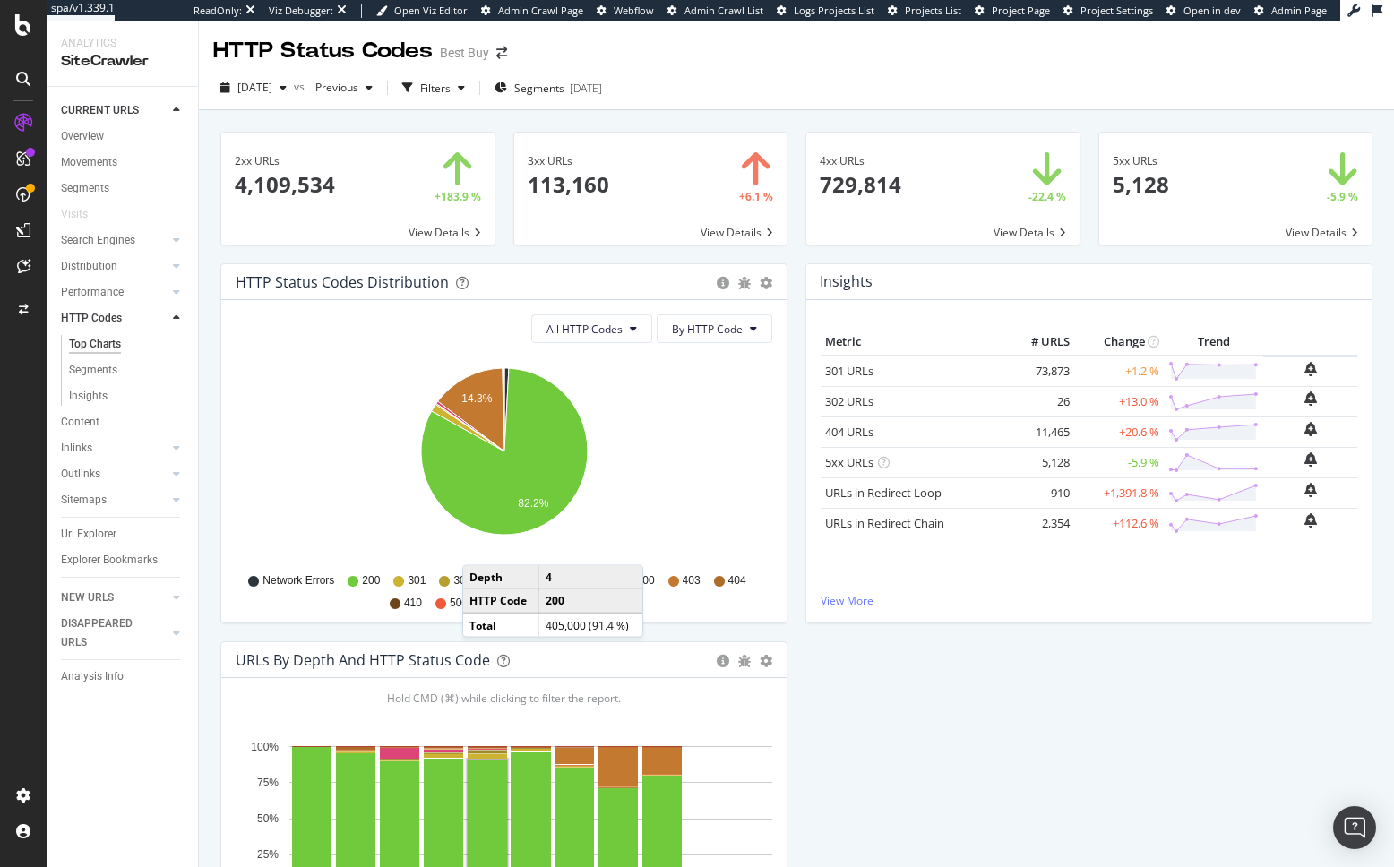
click at [488, 256] on div "2xx URLs × Close Chart main-metric-code-2xx - API Requests List Area Type Reque…" at bounding box center [357, 198] width 293 height 132
click at [571, 116] on div "2xx URLs × Close Chart main-metric-code-2xx - API Requests List Area Type Reque…" at bounding box center [796, 533] width 1195 height 846
click at [809, 660] on div "HTTP Status Codes Distribution Pie Table Export as CSV Add to Custom Report All…" at bounding box center [796, 641] width 1170 height 756
click at [795, 485] on div "HTTP Status Codes Distribution Pie Table Export as CSV Add to Custom Report All…" at bounding box center [503, 452] width 585 height 378
click at [503, 253] on div "2xx URLs × Close Chart main-metric-code-2xx - API Requests List Area Type Reque…" at bounding box center [357, 198] width 293 height 132
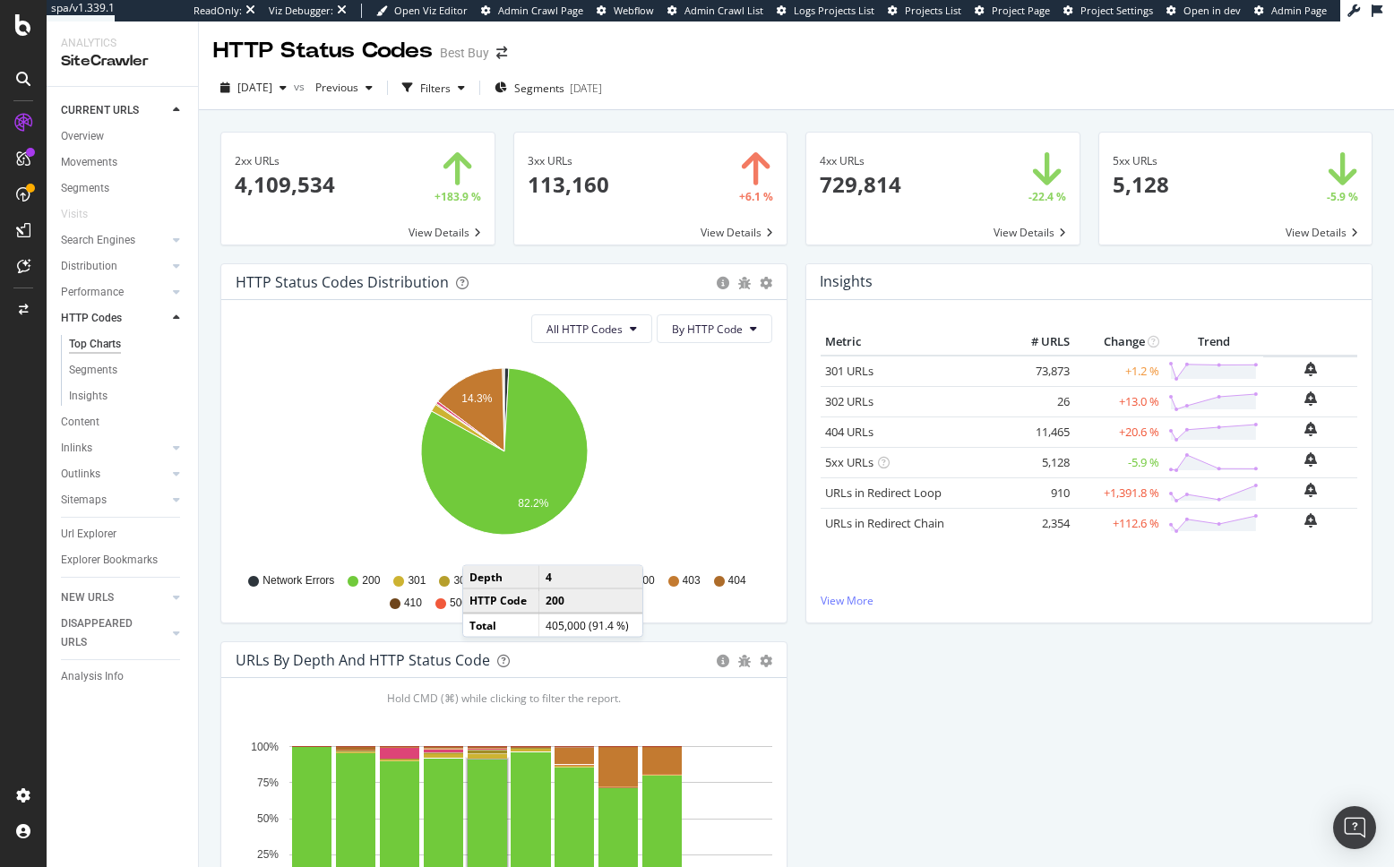
click at [504, 253] on div "3xx URLs × Close Chart main-metric-code-3xx - API Requests List Area Type Reque…" at bounding box center [650, 198] width 293 height 132
drag, startPoint x: 468, startPoint y: 88, endPoint x: 452, endPoint y: 97, distance: 18.4
click at [451, 88] on div "Filters" at bounding box center [435, 88] width 30 height 15
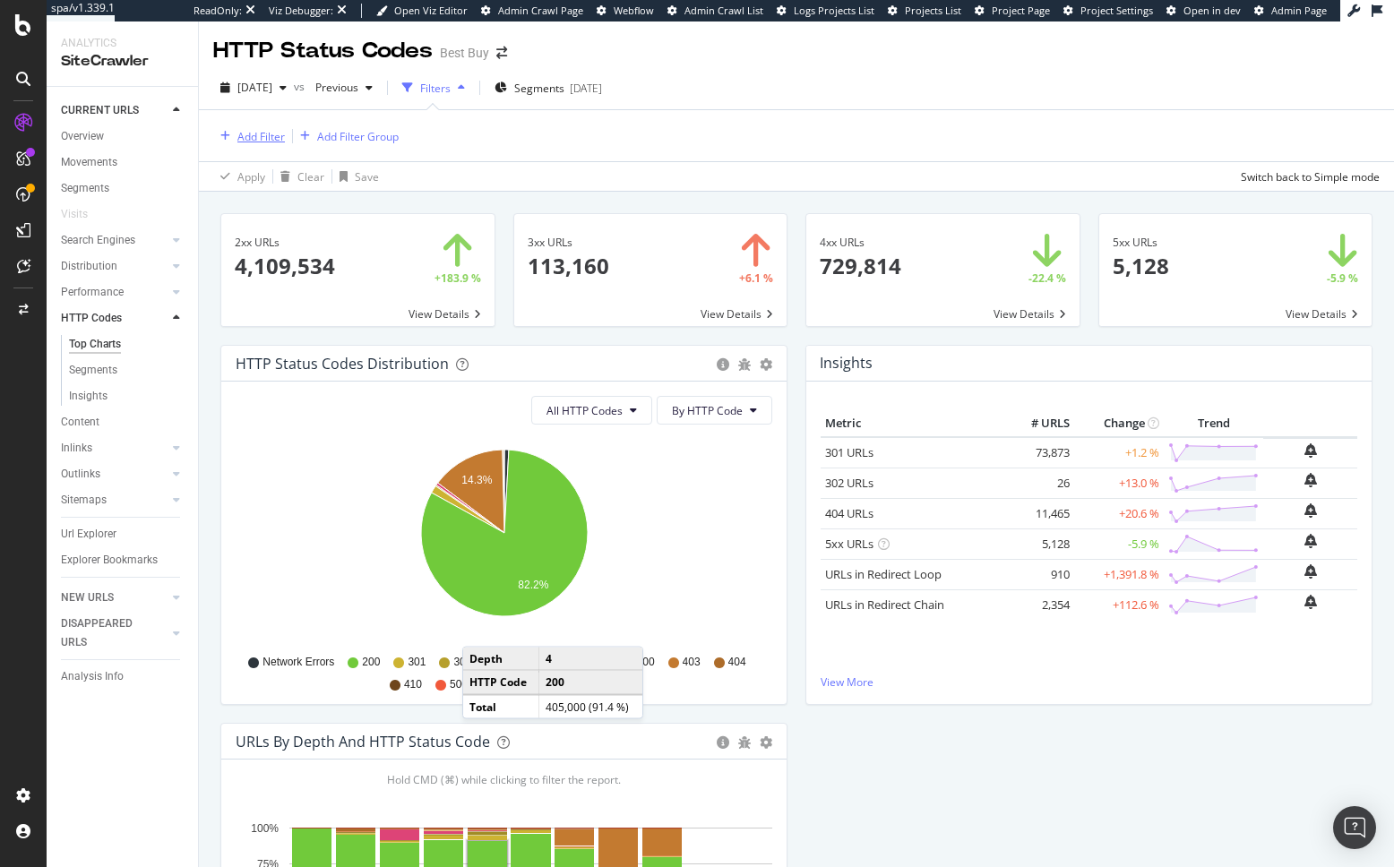
click at [256, 137] on div "Add Filter" at bounding box center [260, 136] width 47 height 15
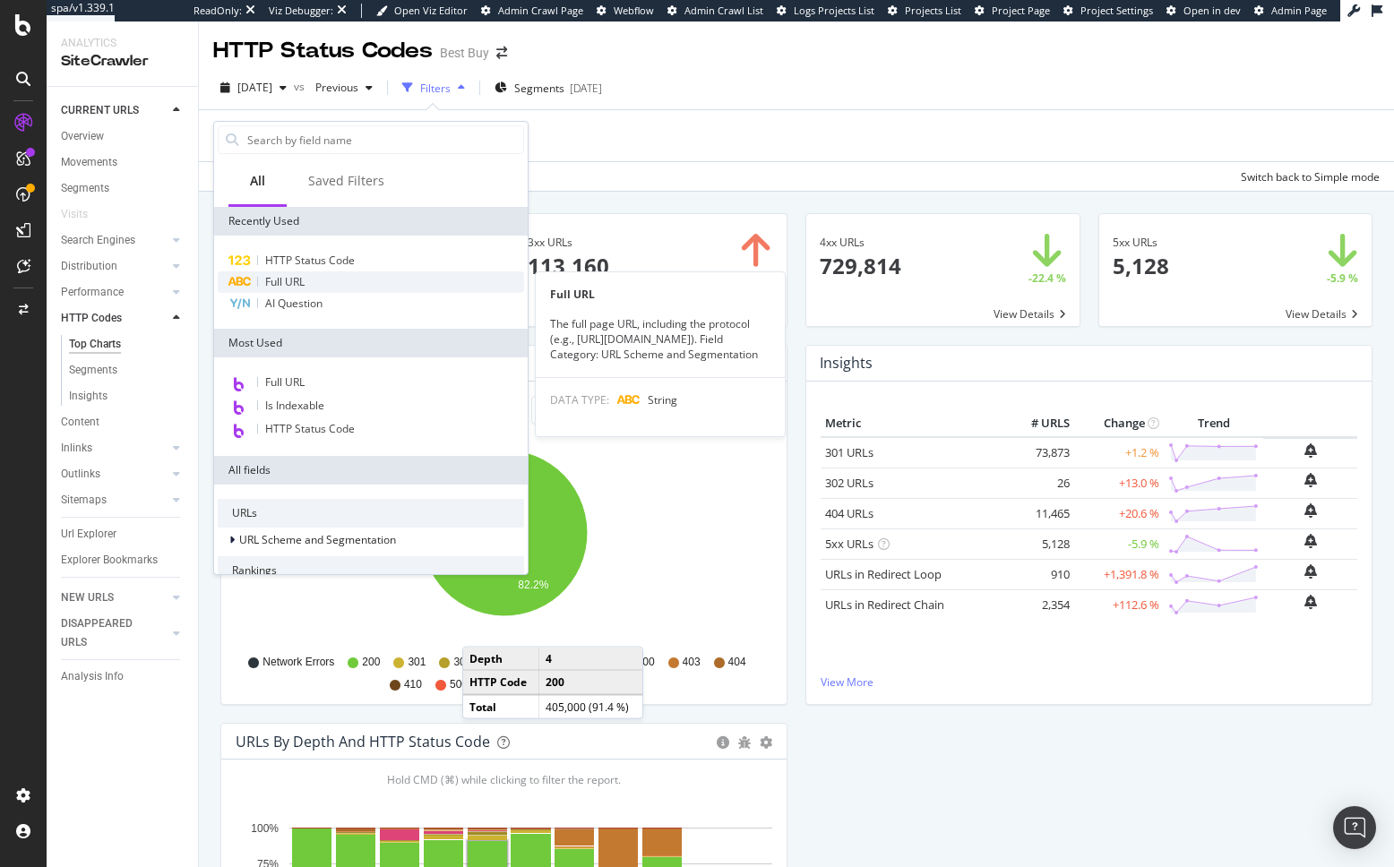
click at [305, 288] on span "Full URL" at bounding box center [284, 281] width 39 height 15
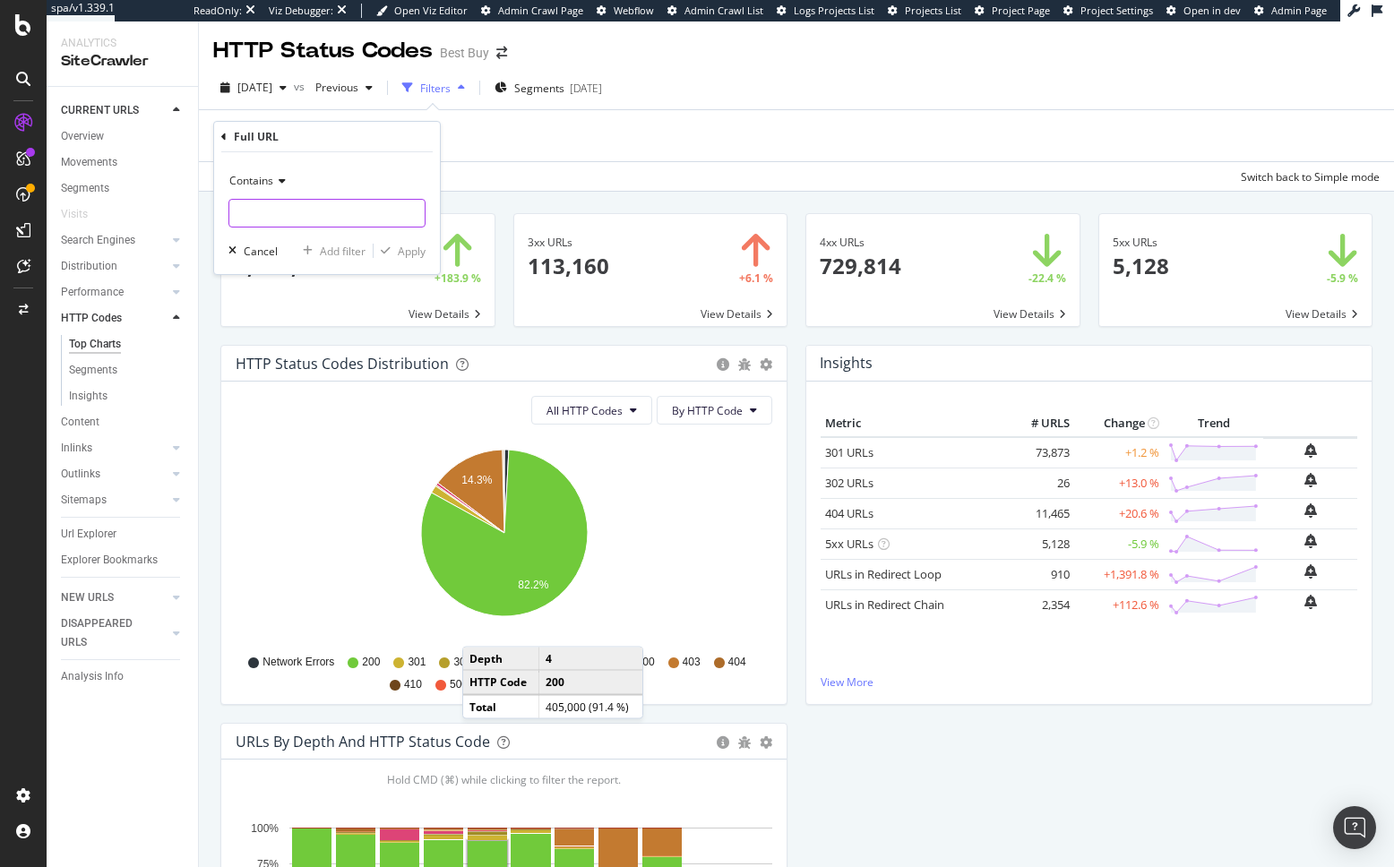
click at [291, 205] on input "text" at bounding box center [326, 213] width 195 height 29
type input "/all-"
click at [404, 249] on div "Apply" at bounding box center [412, 251] width 28 height 15
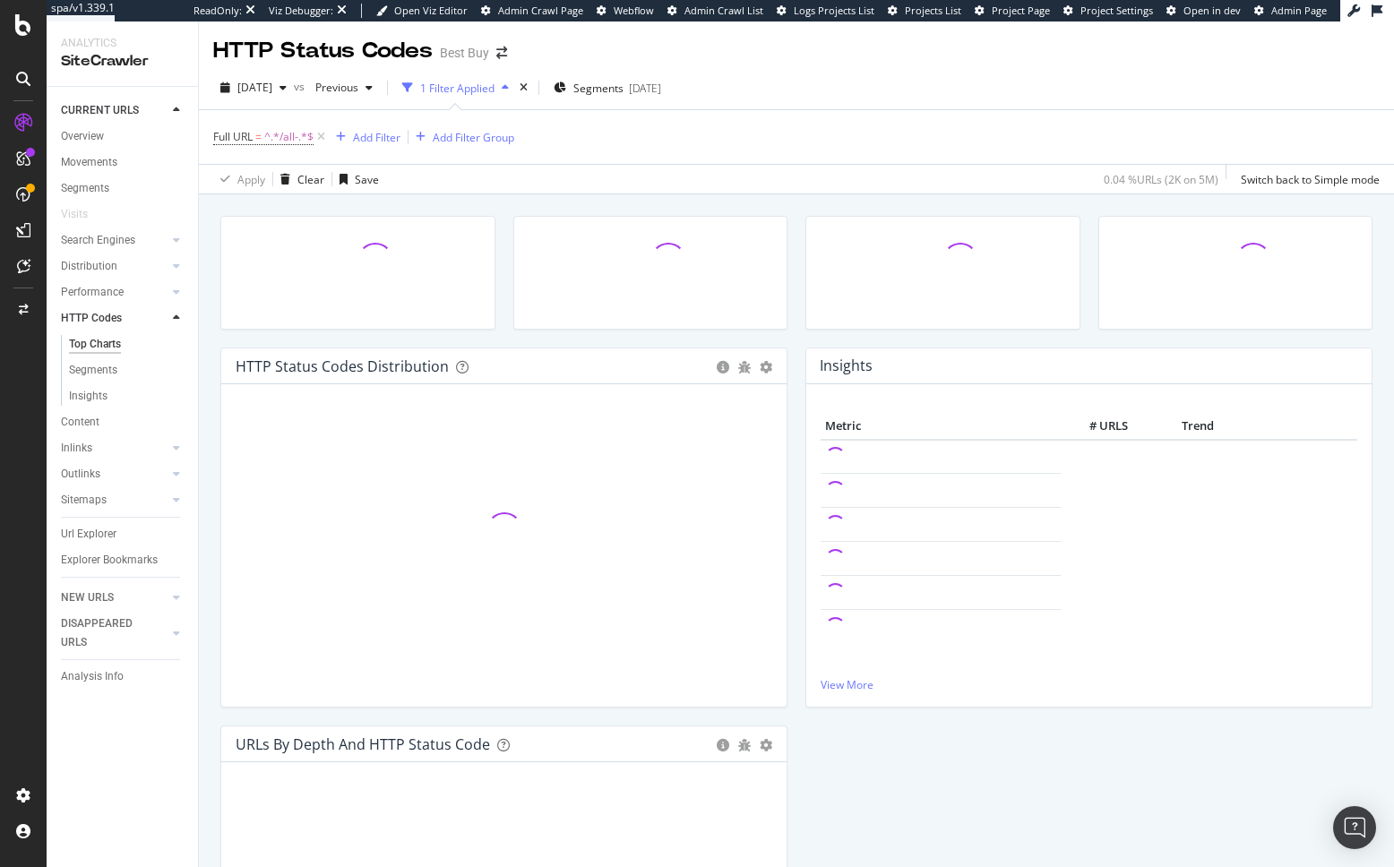
click at [94, 536] on div "Url Explorer" at bounding box center [89, 534] width 56 height 19
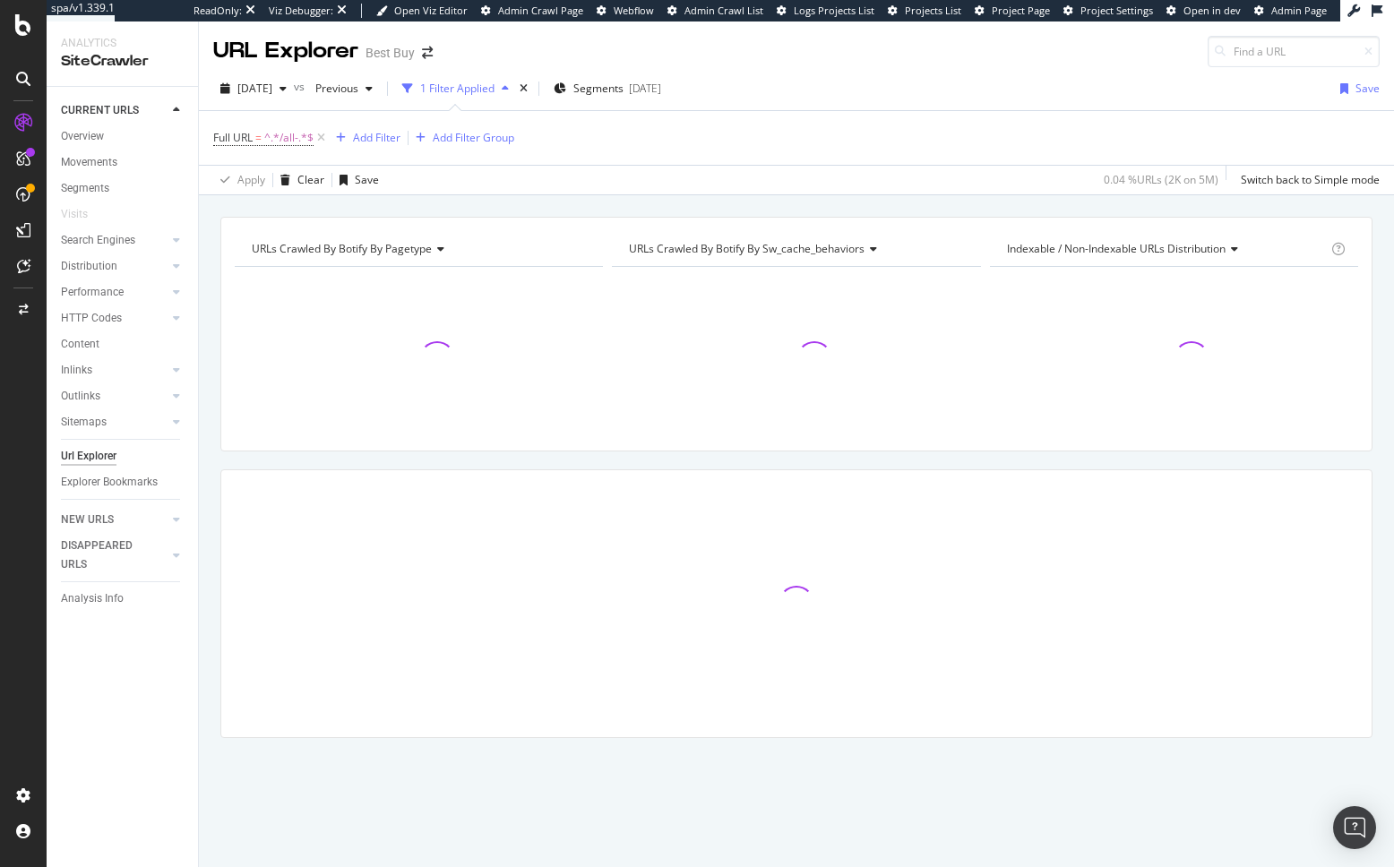
click at [210, 387] on div "URLs Crawled By Botify By pagetype Chart (by Value) Table Expand Export as CSV …" at bounding box center [796, 509] width 1195 height 584
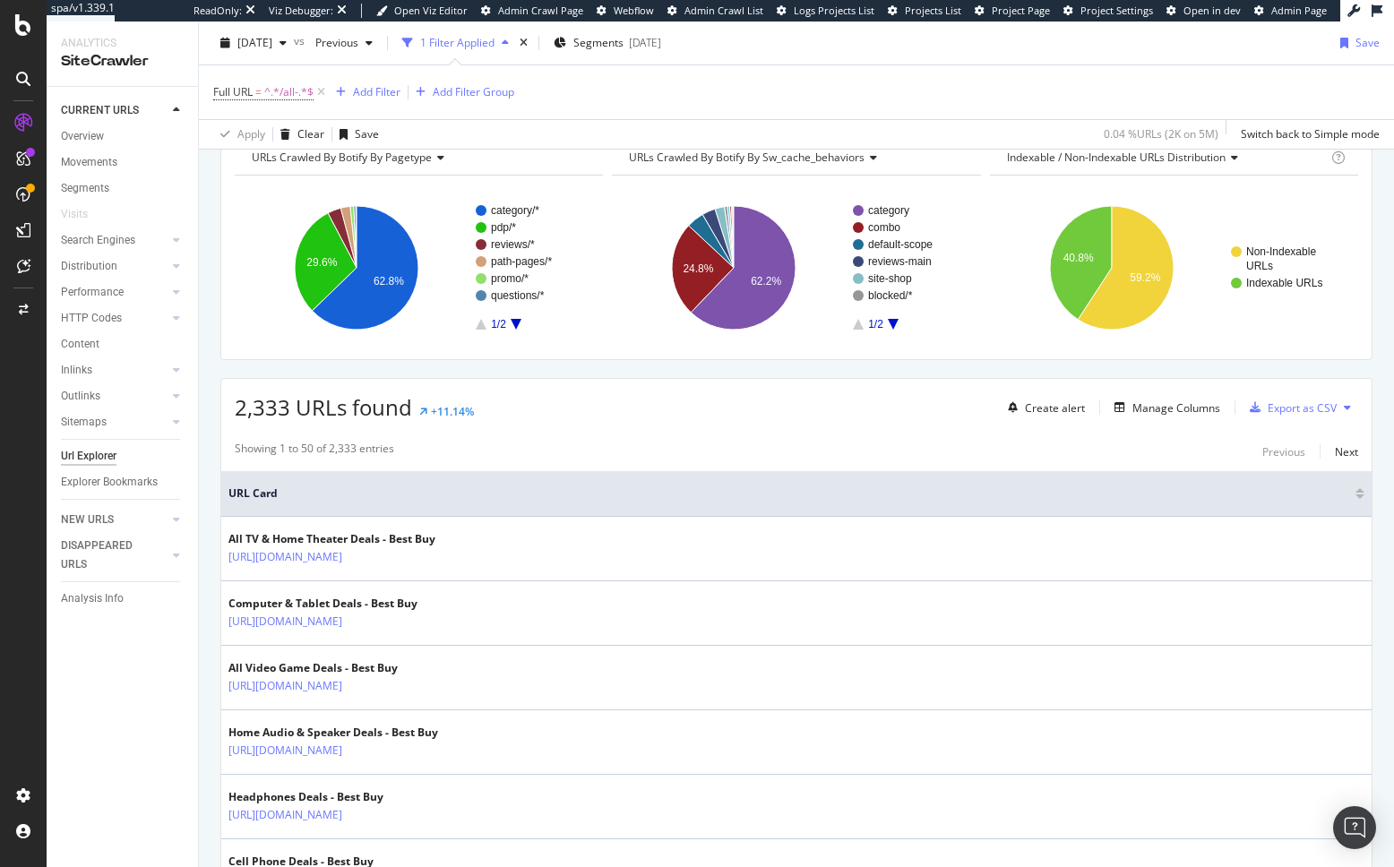
scroll to position [183, 0]
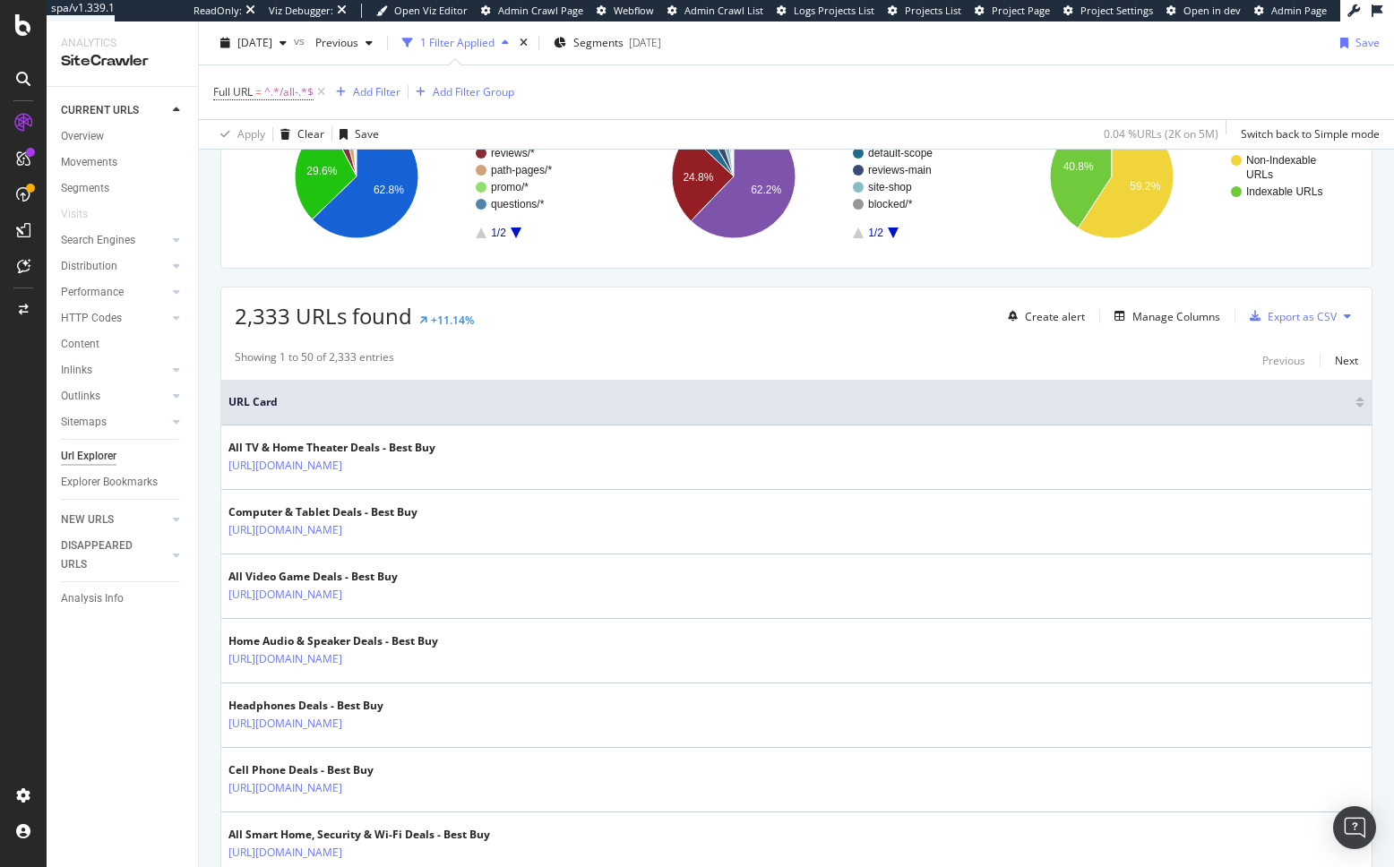
drag, startPoint x: 122, startPoint y: 295, endPoint x: 524, endPoint y: 47, distance: 472.1
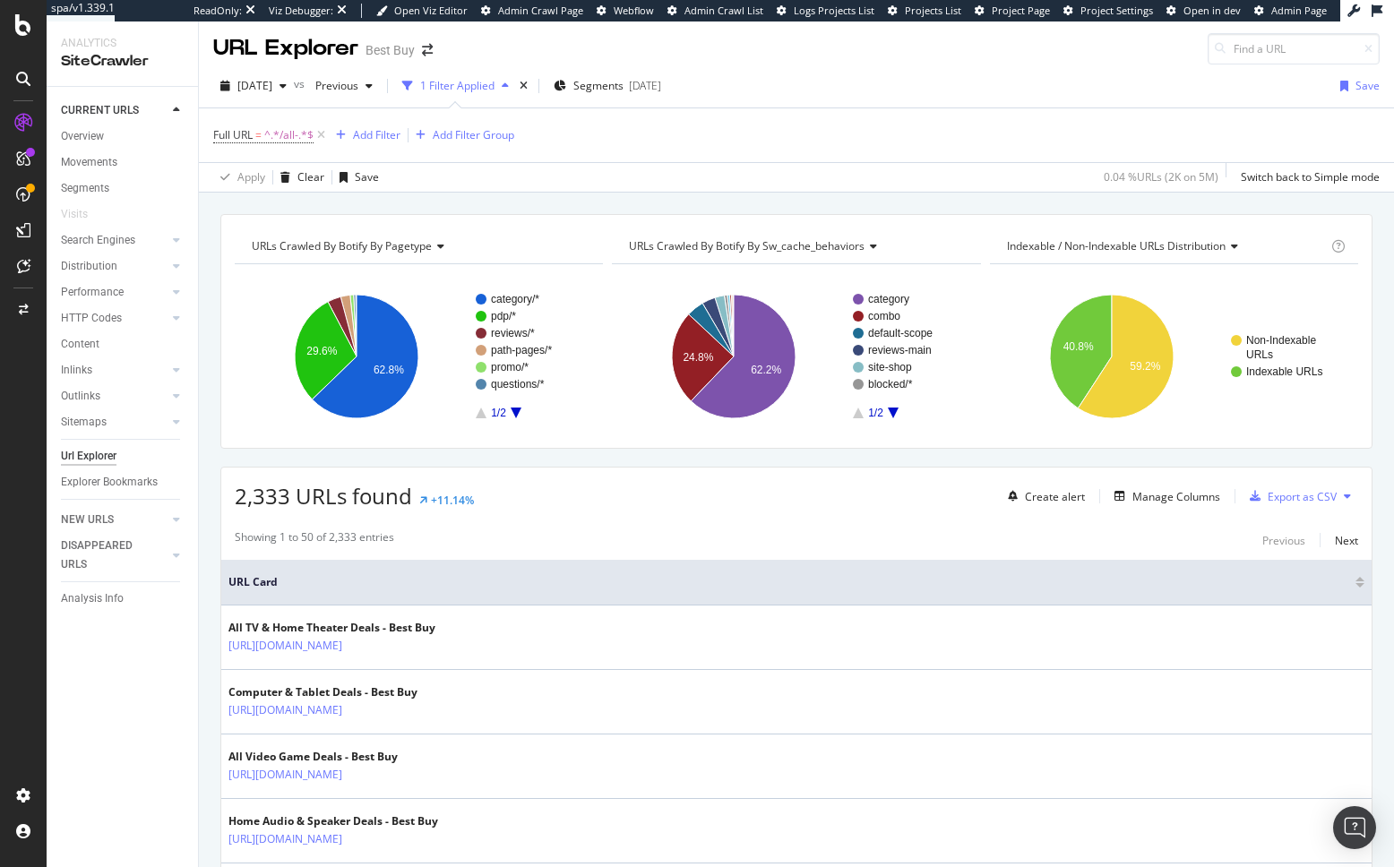
click at [393, 207] on div "URLs Crawled By Botify By pagetype Chart (by Value) Table Expand Export as CSV …" at bounding box center [796, 214] width 1195 height 43
click at [283, 140] on span "^.*/all-.*$" at bounding box center [288, 137] width 49 height 25
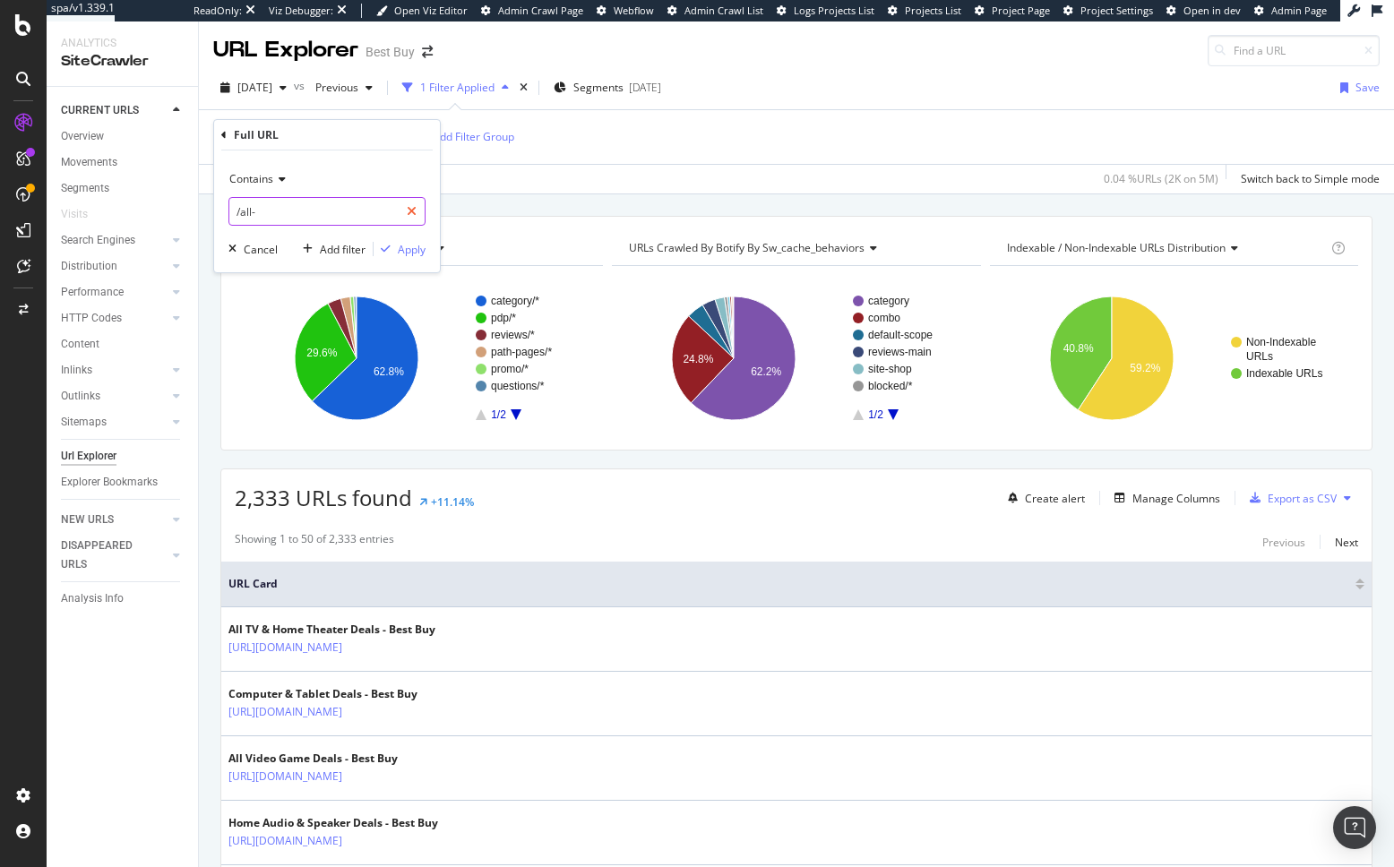
drag, startPoint x: 238, startPoint y: 212, endPoint x: 402, endPoint y: 204, distance: 164.1
click at [307, 215] on input "/all-" at bounding box center [313, 211] width 169 height 29
drag, startPoint x: 523, startPoint y: 204, endPoint x: 510, endPoint y: 227, distance: 26.1
click at [523, 204] on div "URLs Crawled By Botify By pagetype Chart (by Value) Table Expand Export as CSV …" at bounding box center [796, 215] width 1195 height 43
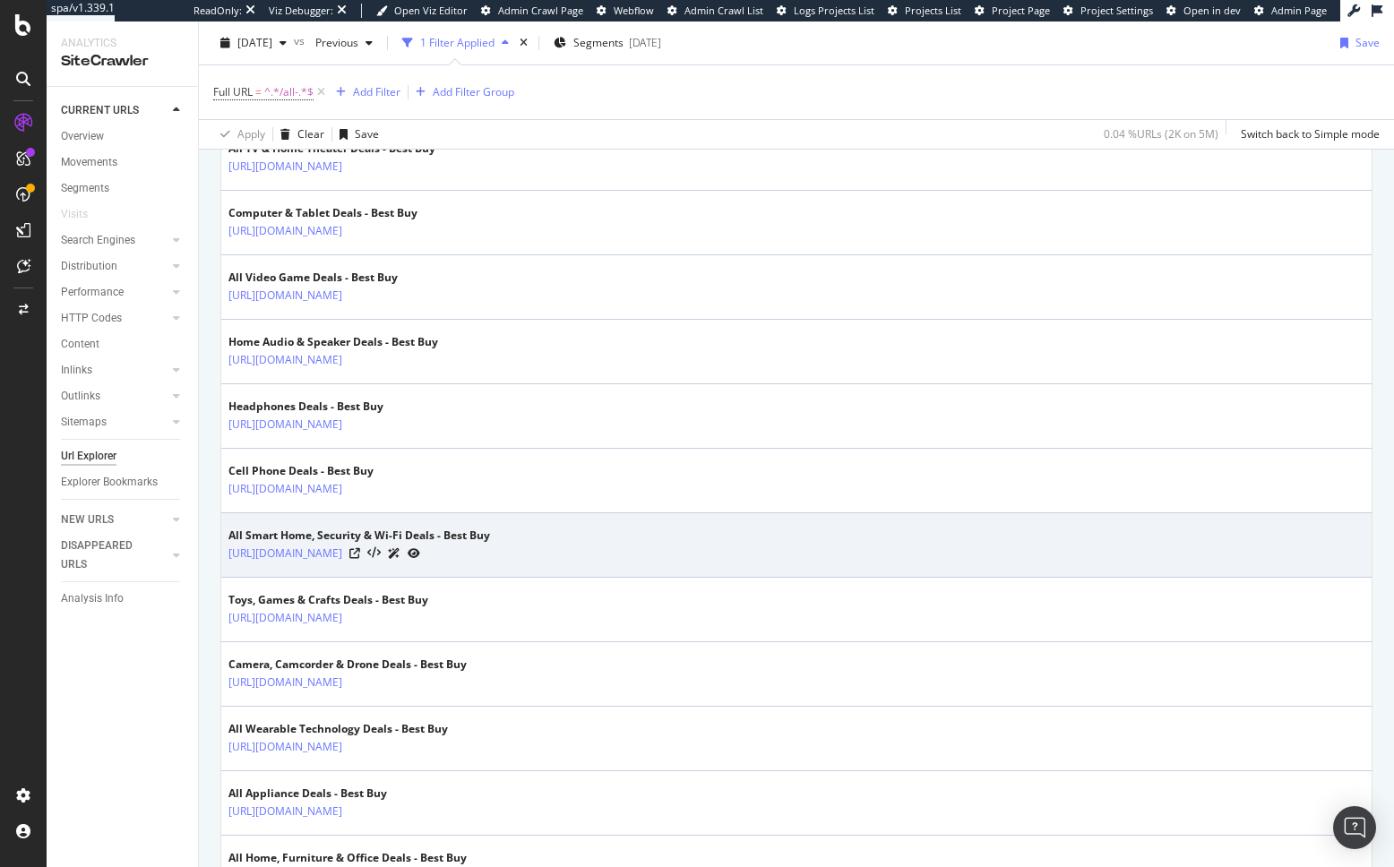
scroll to position [546, 0]
click at [428, 533] on div "Toys, Games & Crafts Deals - Best Buy" at bounding box center [328, 536] width 200 height 16
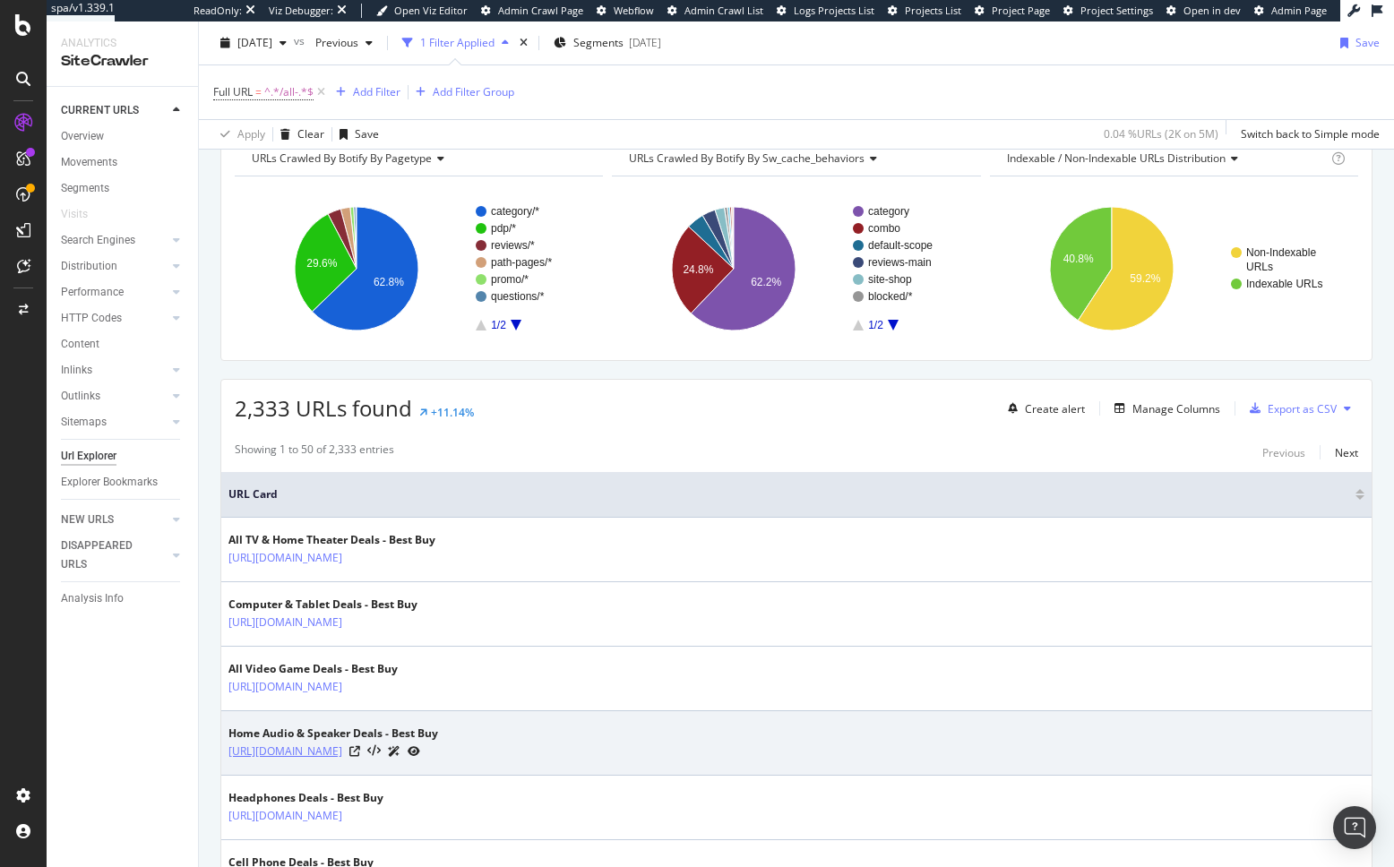
scroll to position [0, 0]
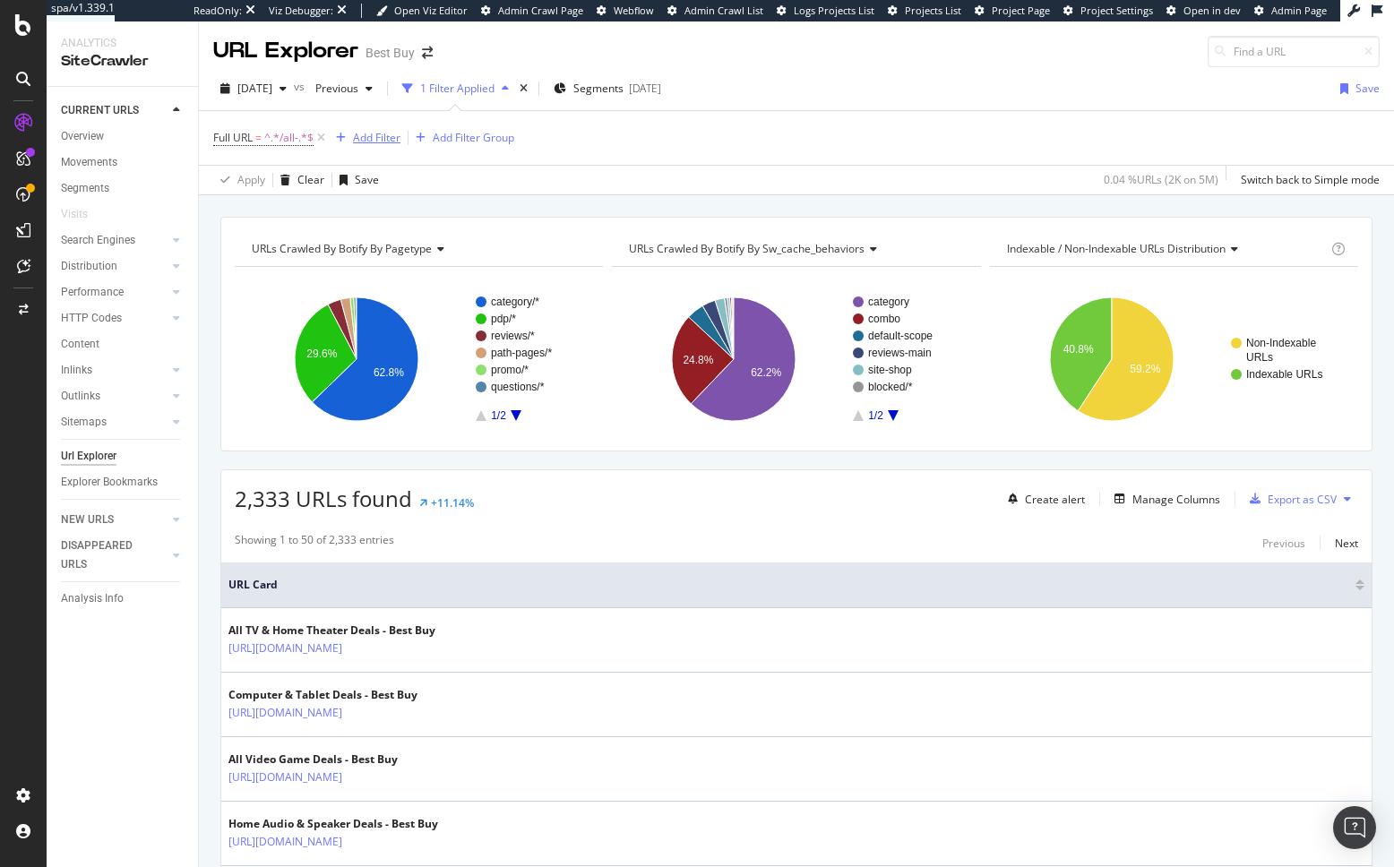
click at [368, 133] on div "Add Filter" at bounding box center [376, 137] width 47 height 15
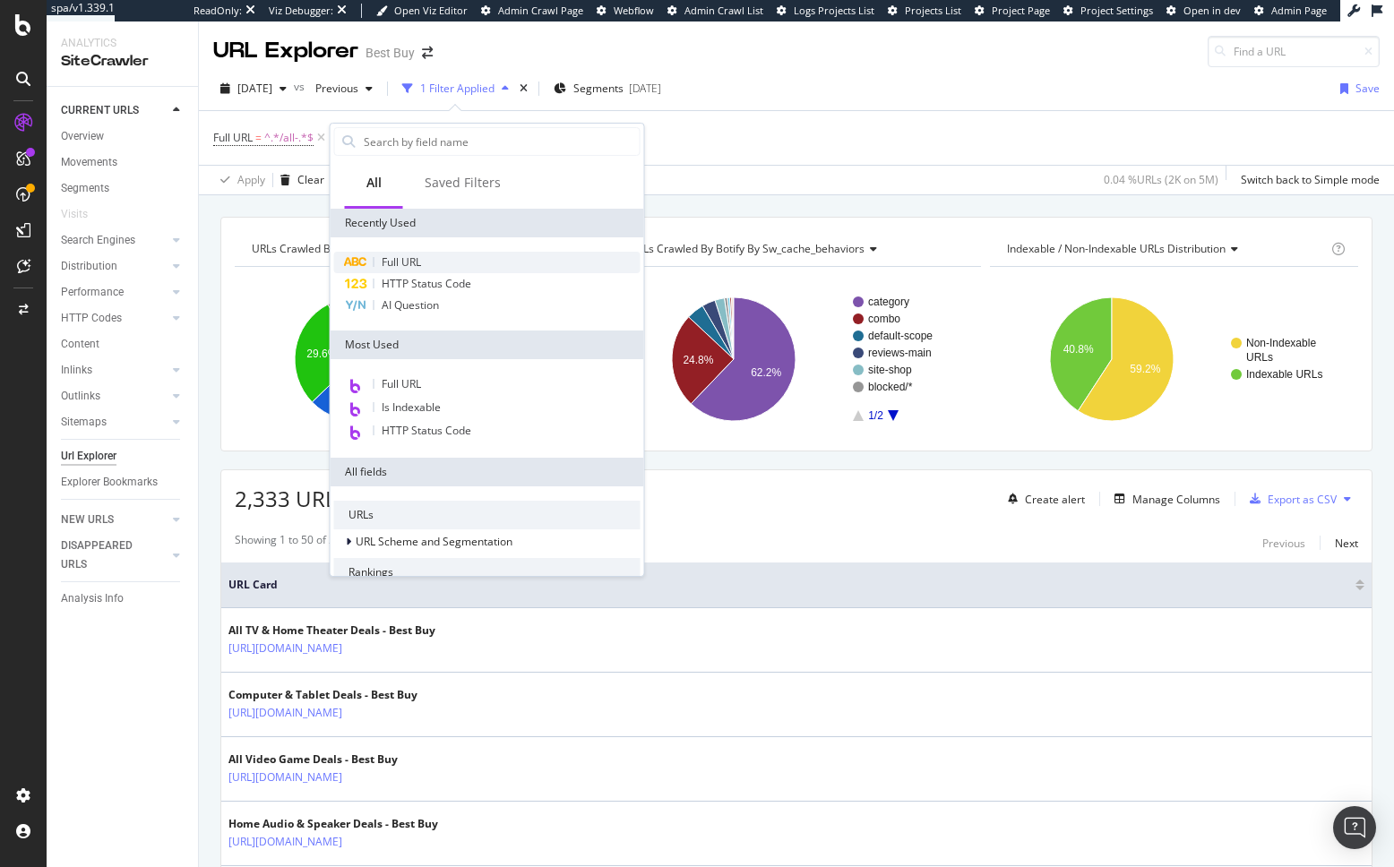
click at [422, 266] on div "Full URL" at bounding box center [487, 262] width 306 height 21
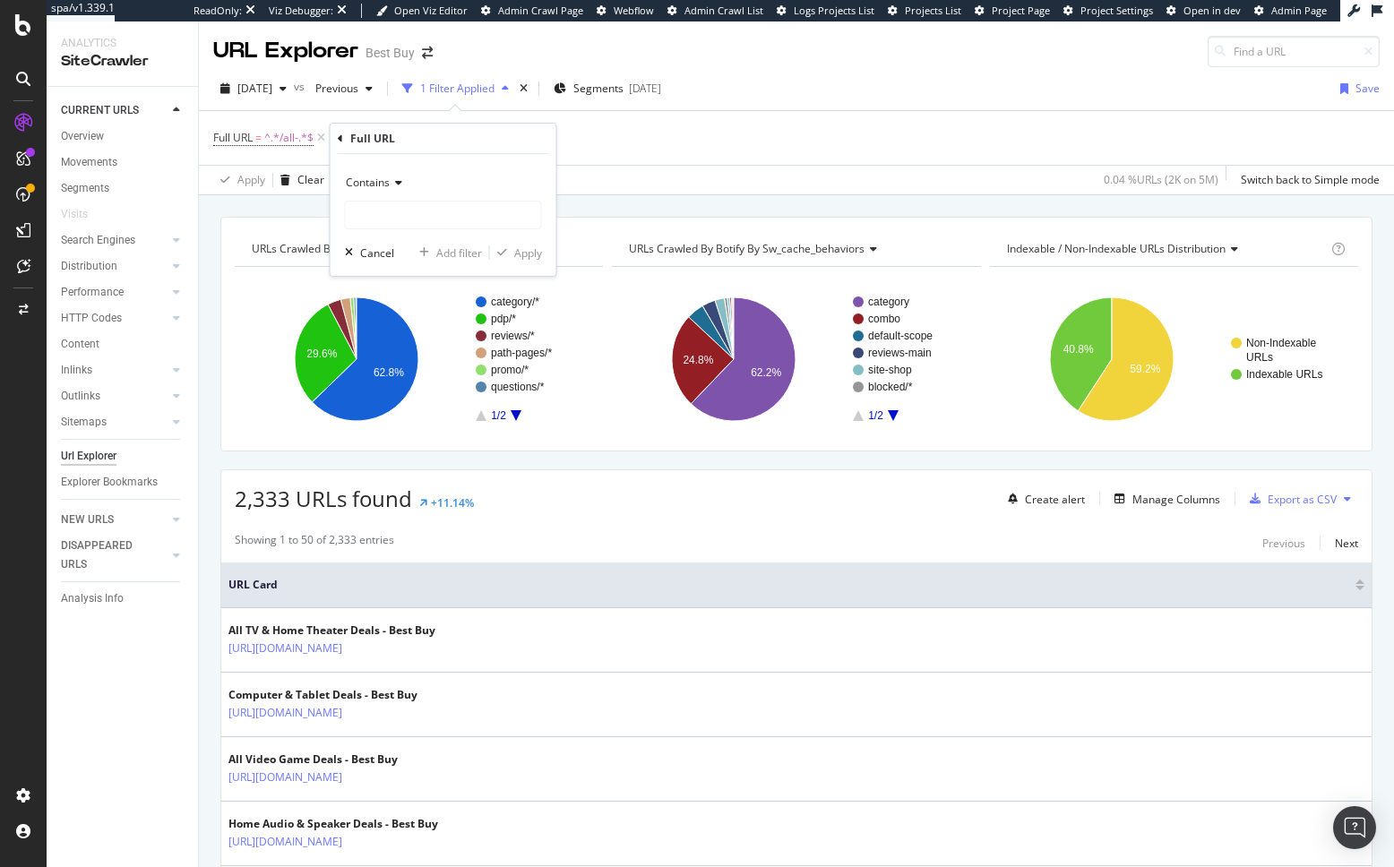
click at [384, 184] on span "Contains" at bounding box center [368, 182] width 44 height 15
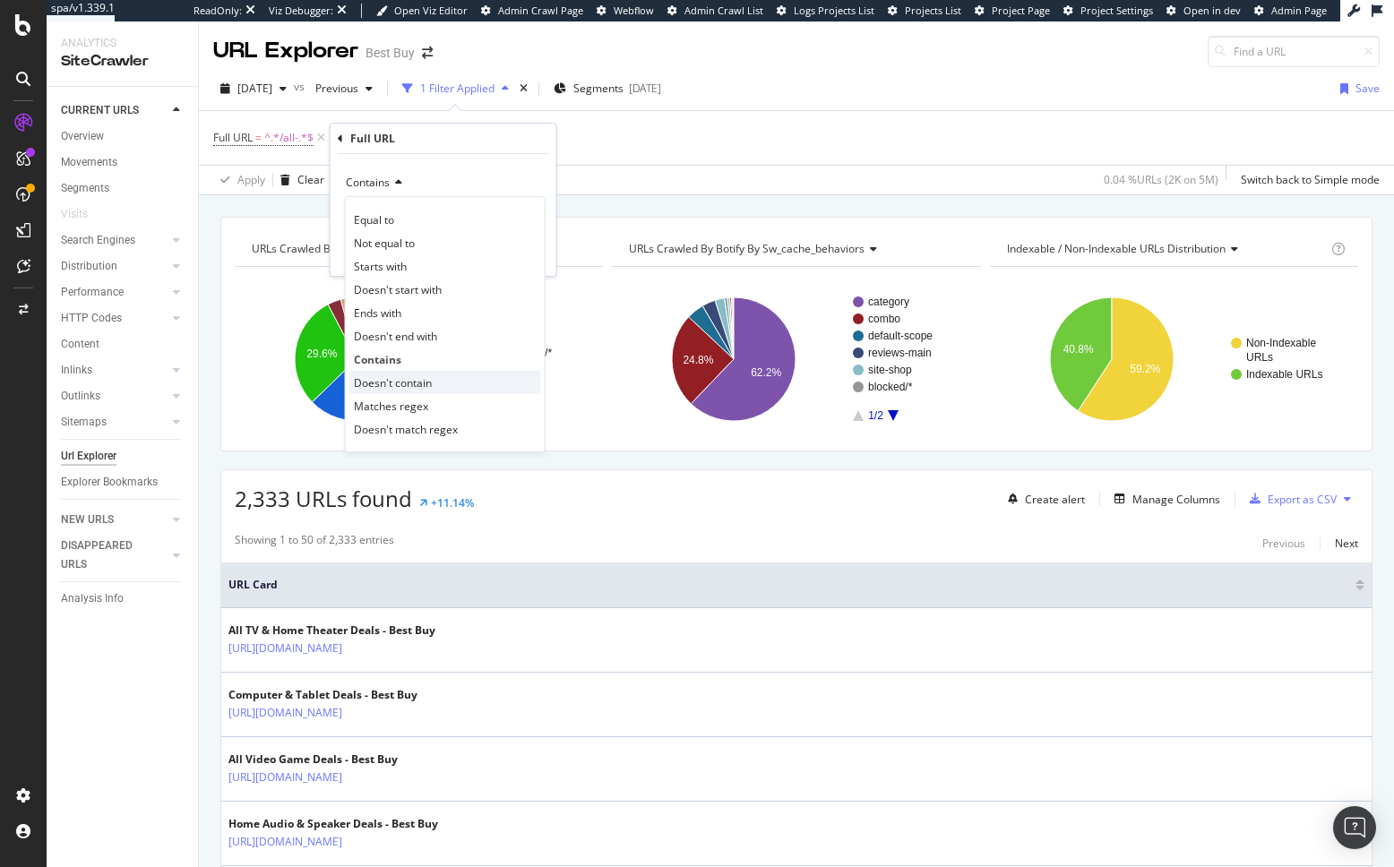
click at [400, 383] on span "Doesn't contain" at bounding box center [393, 382] width 78 height 15
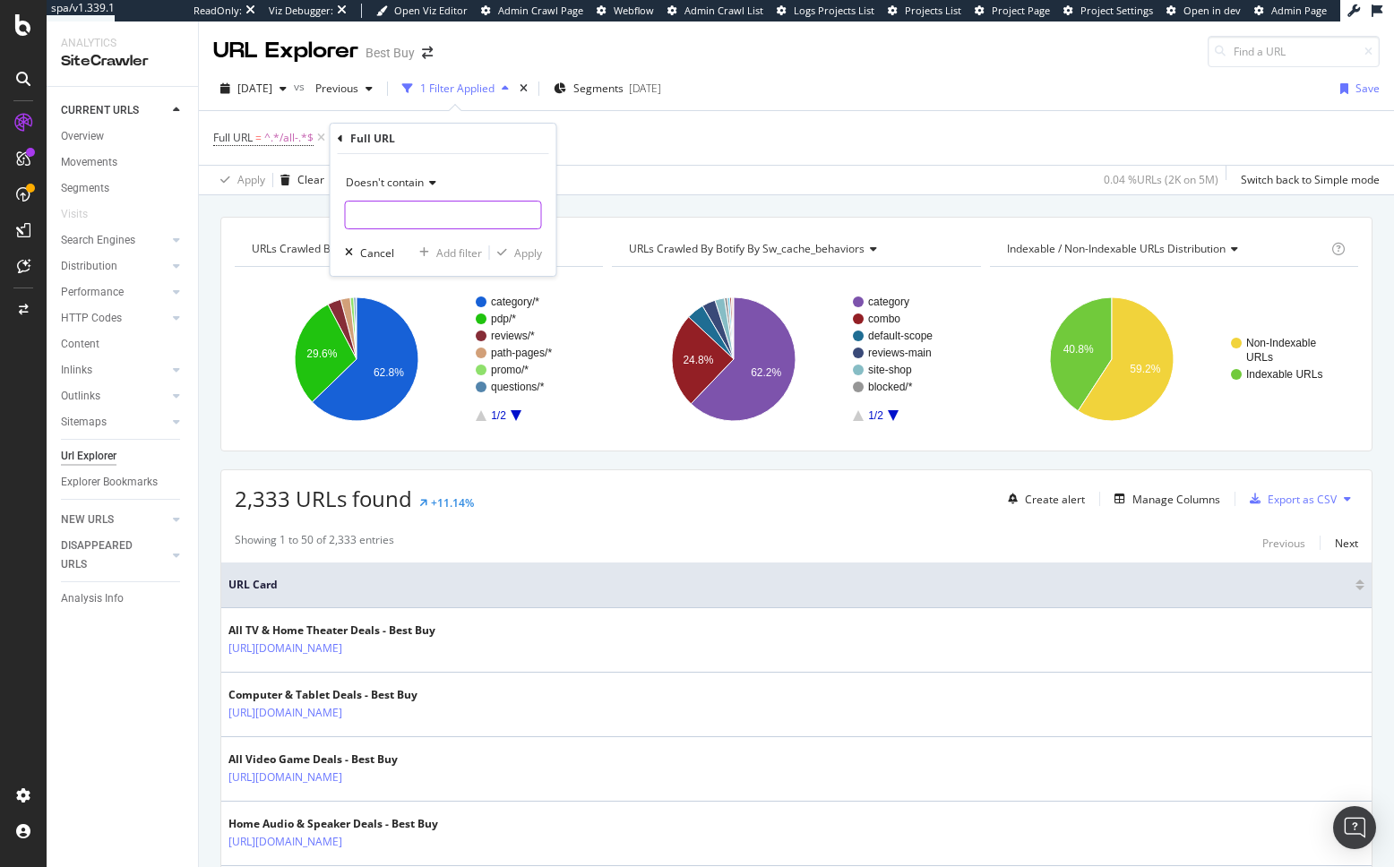
click at [440, 214] on input "text" at bounding box center [443, 215] width 195 height 29
type input "on-sale"
drag, startPoint x: 526, startPoint y: 257, endPoint x: 567, endPoint y: 203, distance: 67.7
click at [525, 257] on div "Apply" at bounding box center [528, 252] width 28 height 15
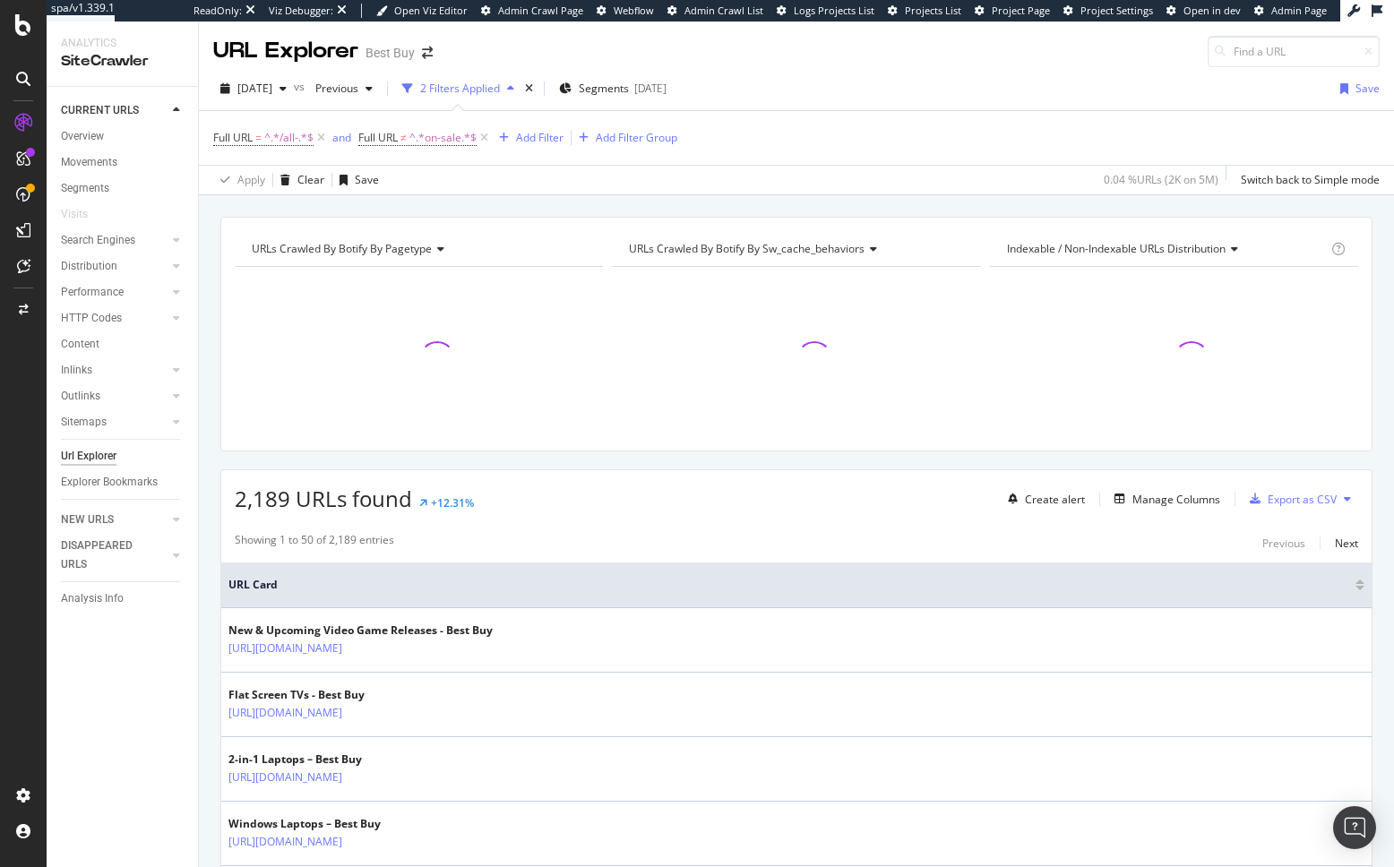
click at [572, 482] on div "2,189 URLs found +12.31% Create alert Manage Columns Export as CSV" at bounding box center [796, 492] width 1150 height 44
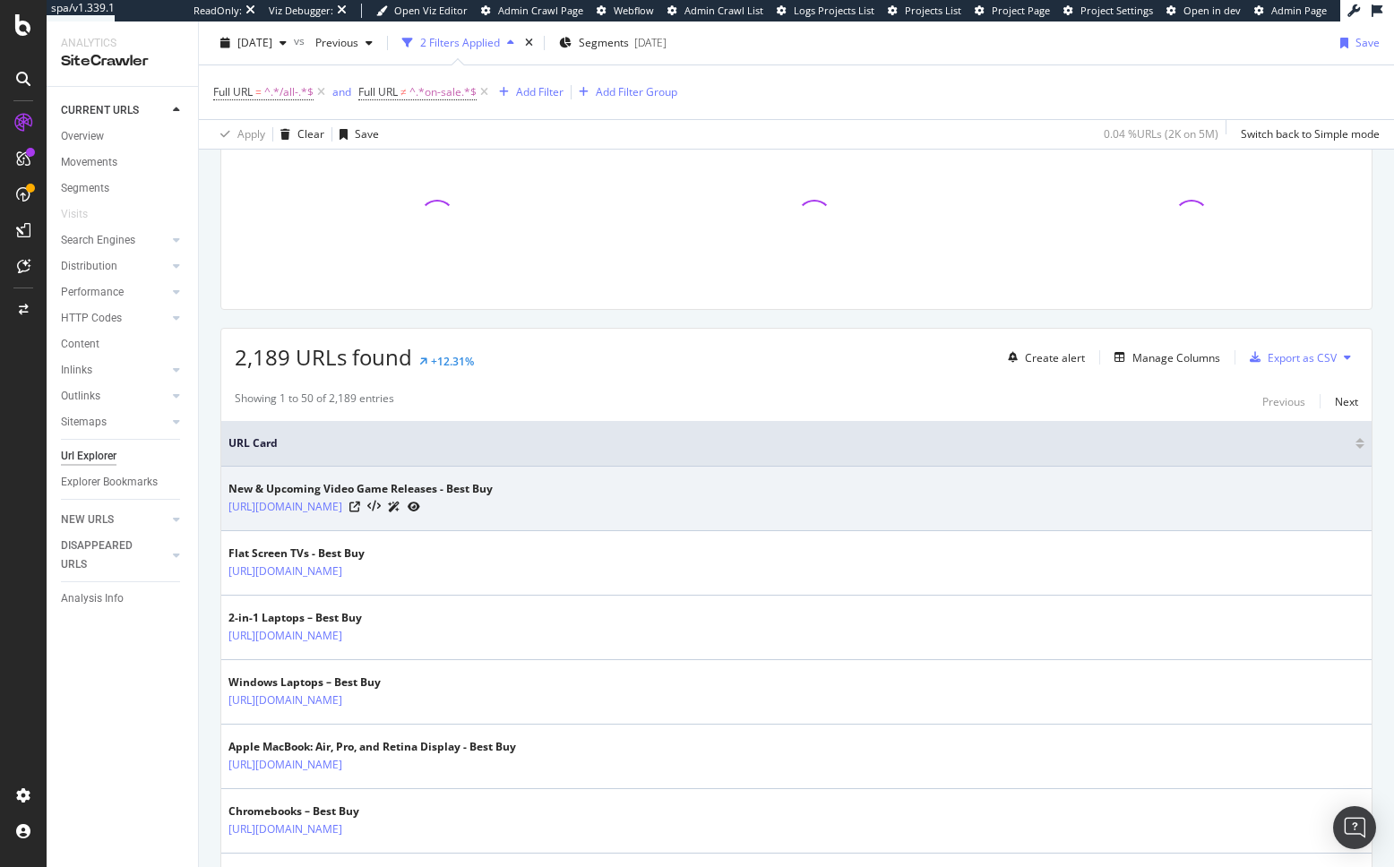
scroll to position [144, 0]
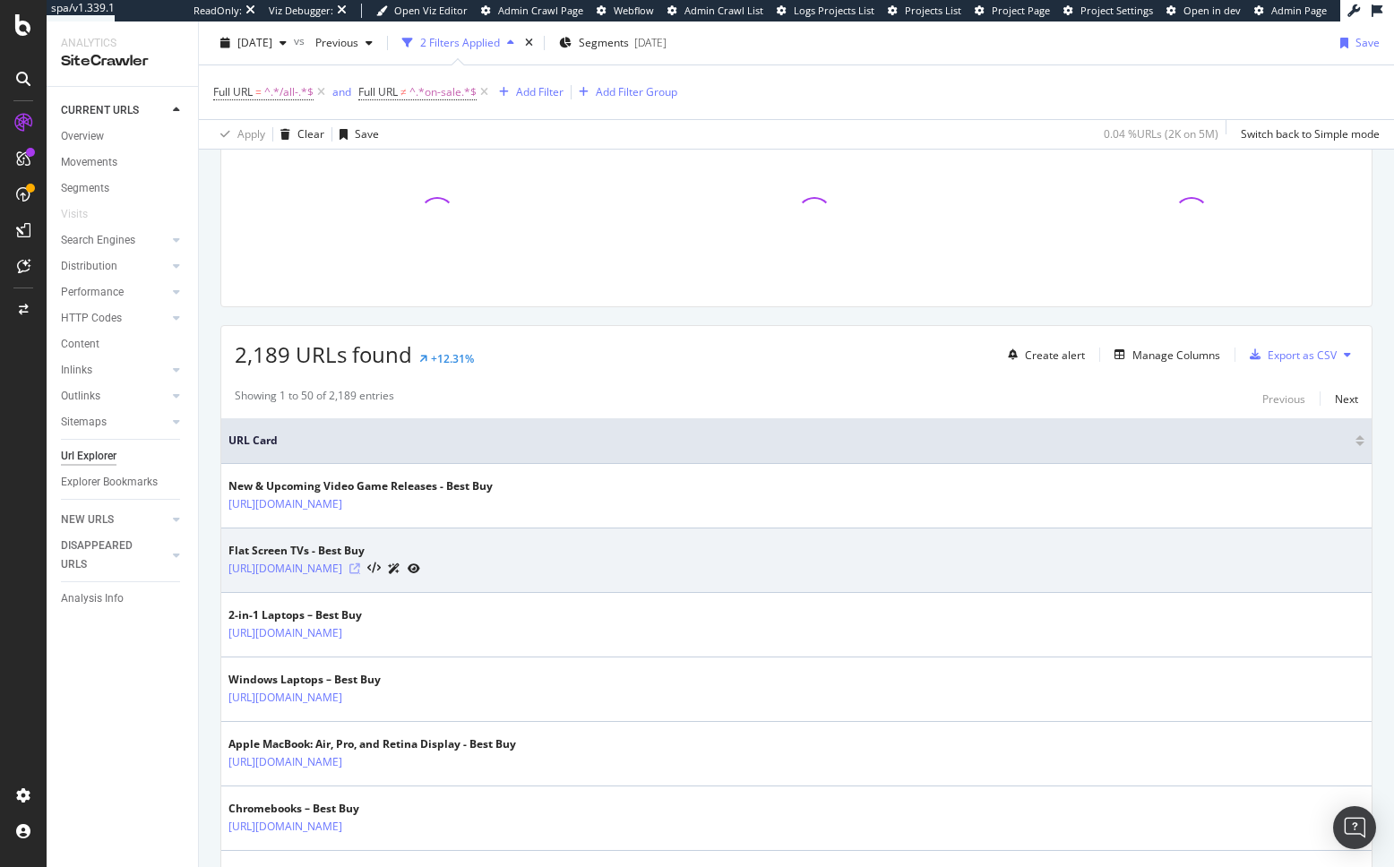
click at [360, 568] on icon at bounding box center [354, 568] width 11 height 11
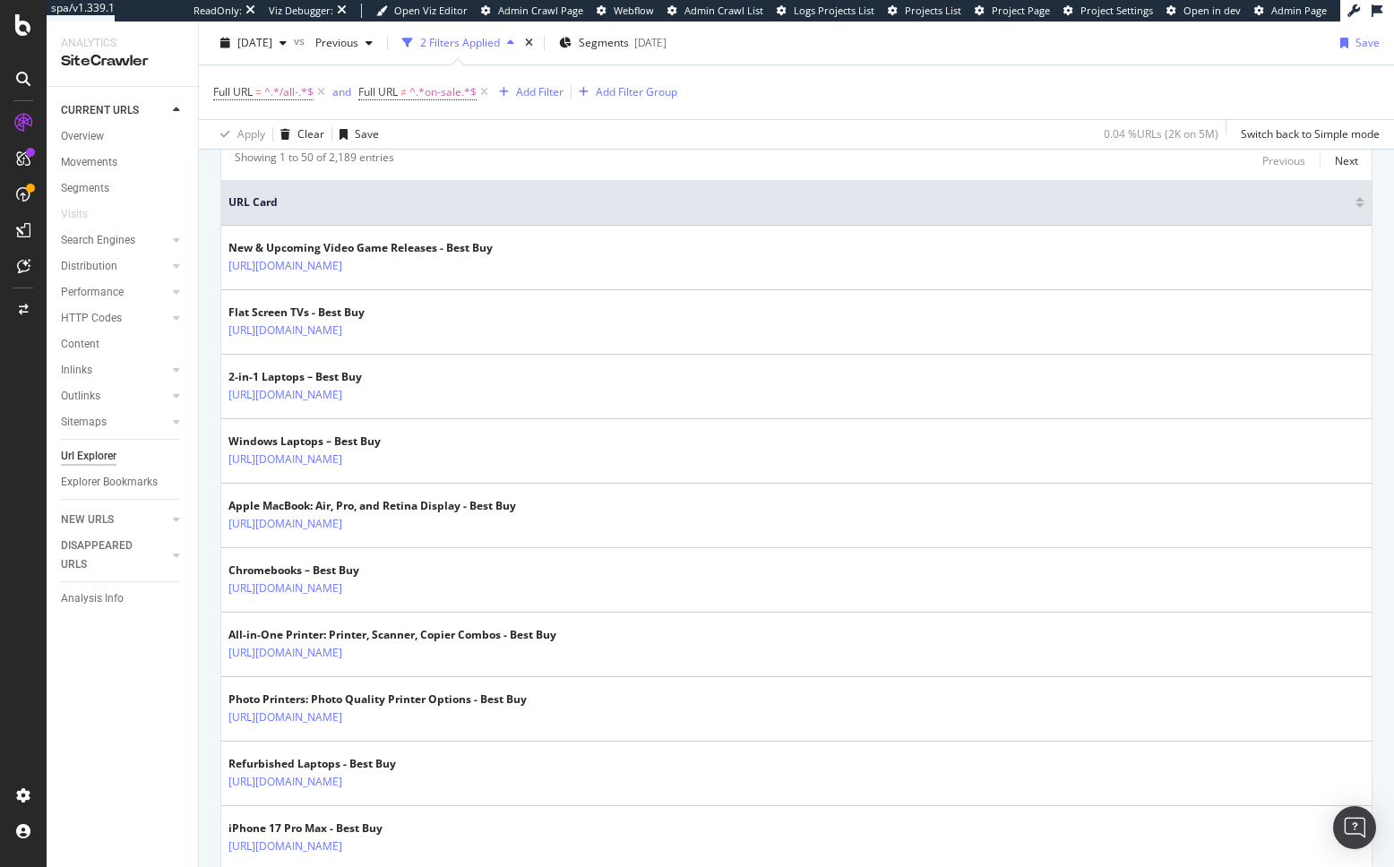
scroll to position [360, 0]
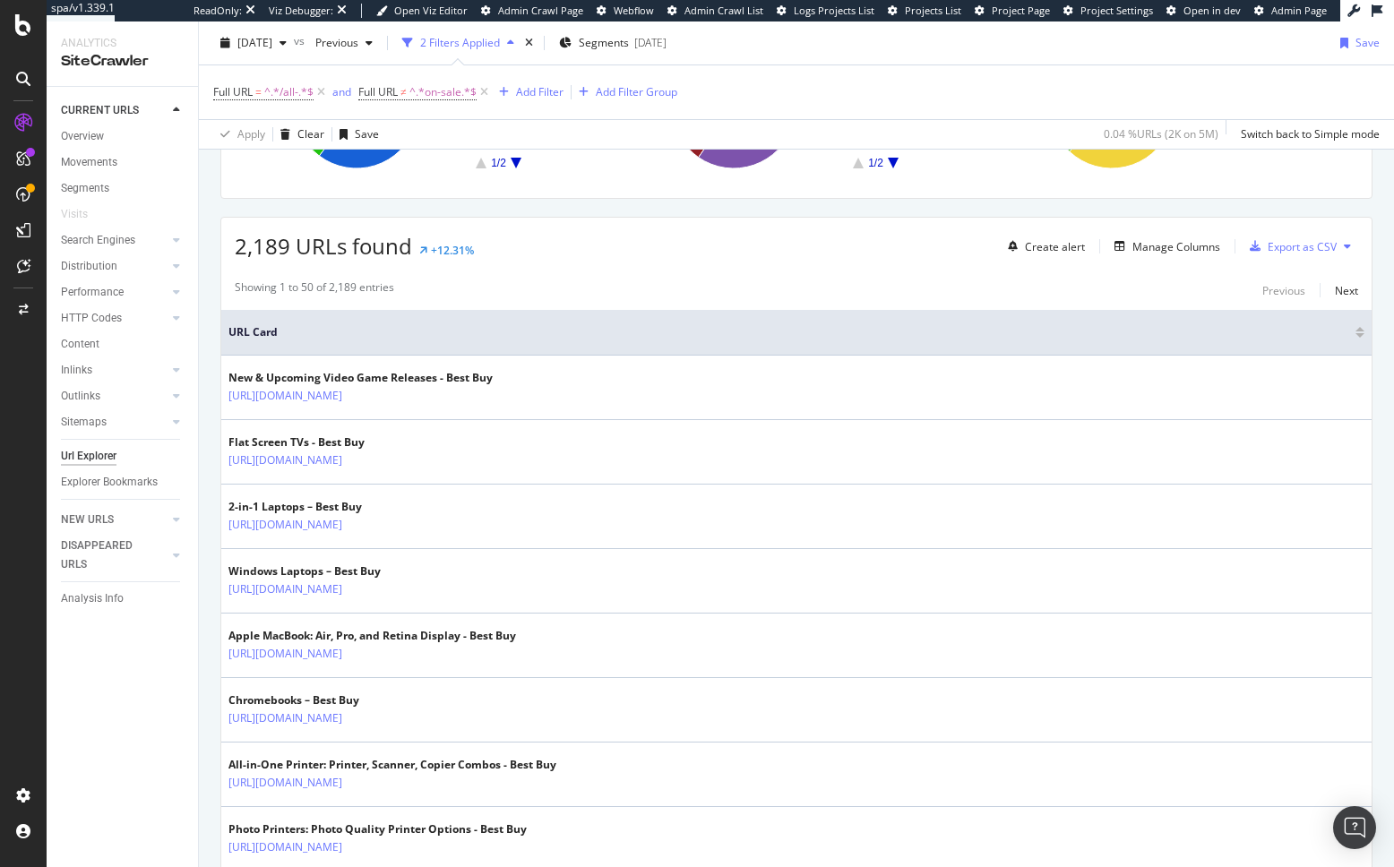
scroll to position [252, 0]
click at [612, 280] on div "Showing 1 to 50 of 2,189 entries Previous Next" at bounding box center [796, 290] width 1150 height 21
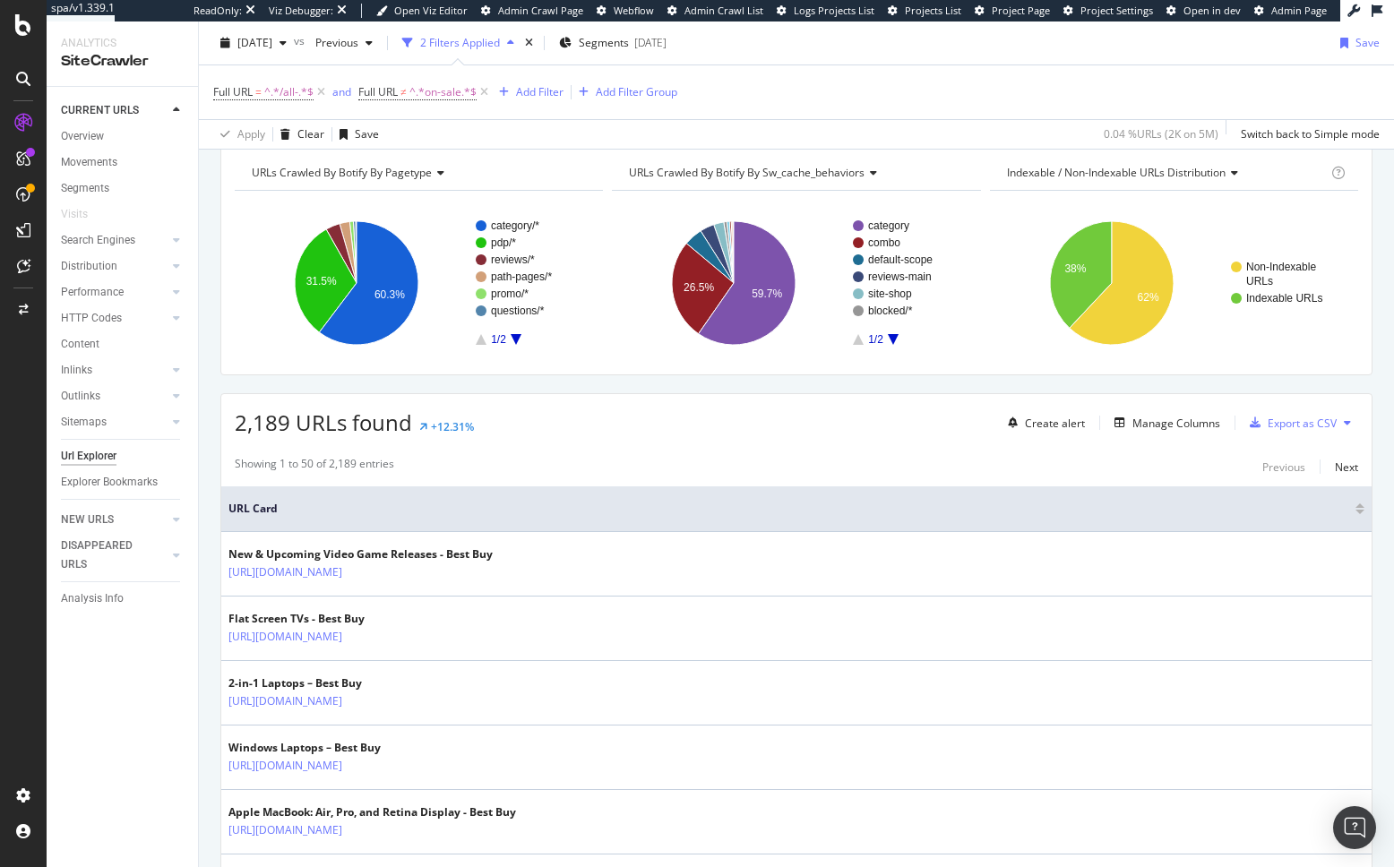
scroll to position [0, 0]
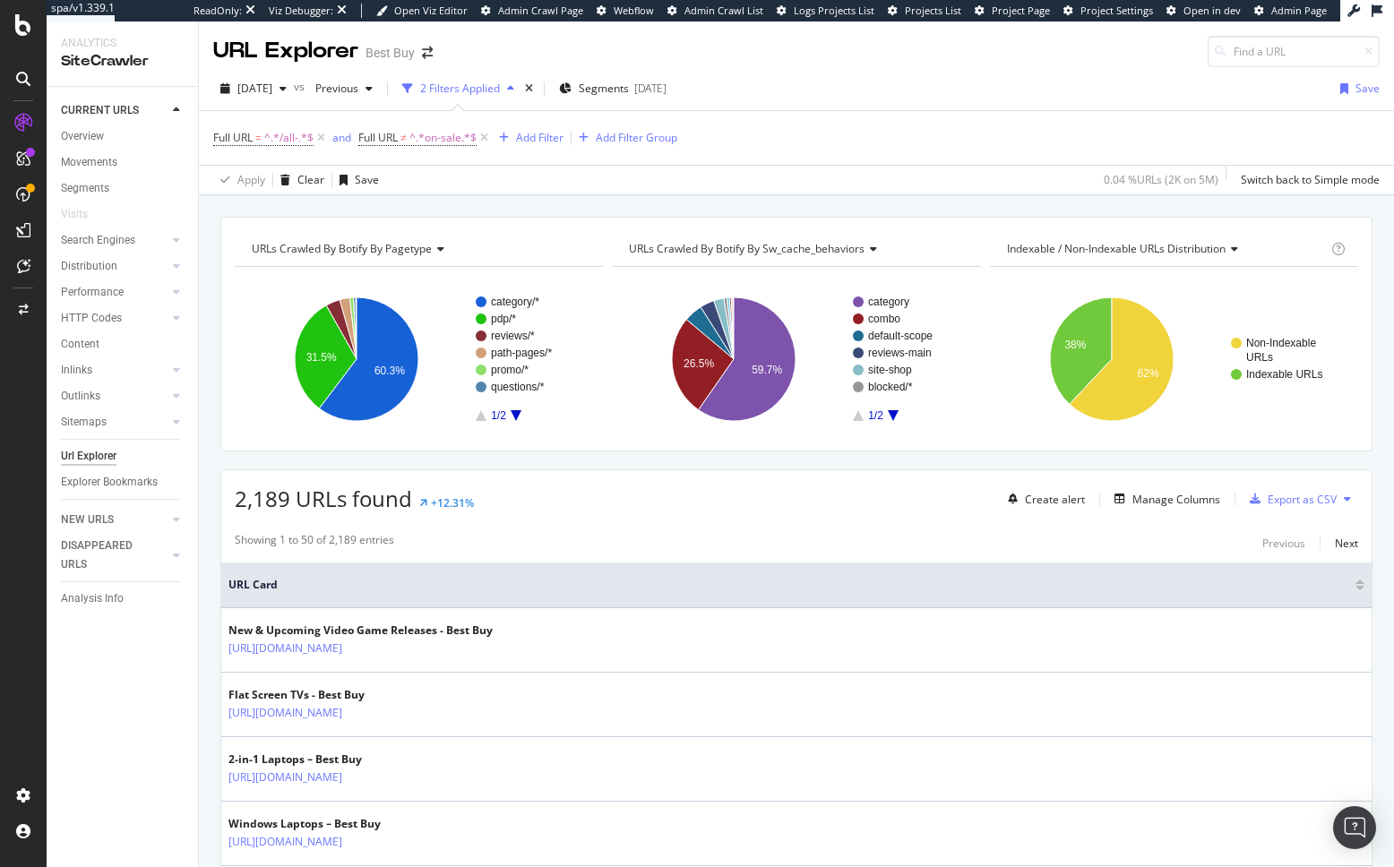
drag, startPoint x: 928, startPoint y: 180, endPoint x: 972, endPoint y: 62, distance: 126.1
click at [928, 180] on div "Apply Clear Save 0.04 % URLs ( 2K on 5M ) Switch back to Simple mode" at bounding box center [796, 180] width 1195 height 30
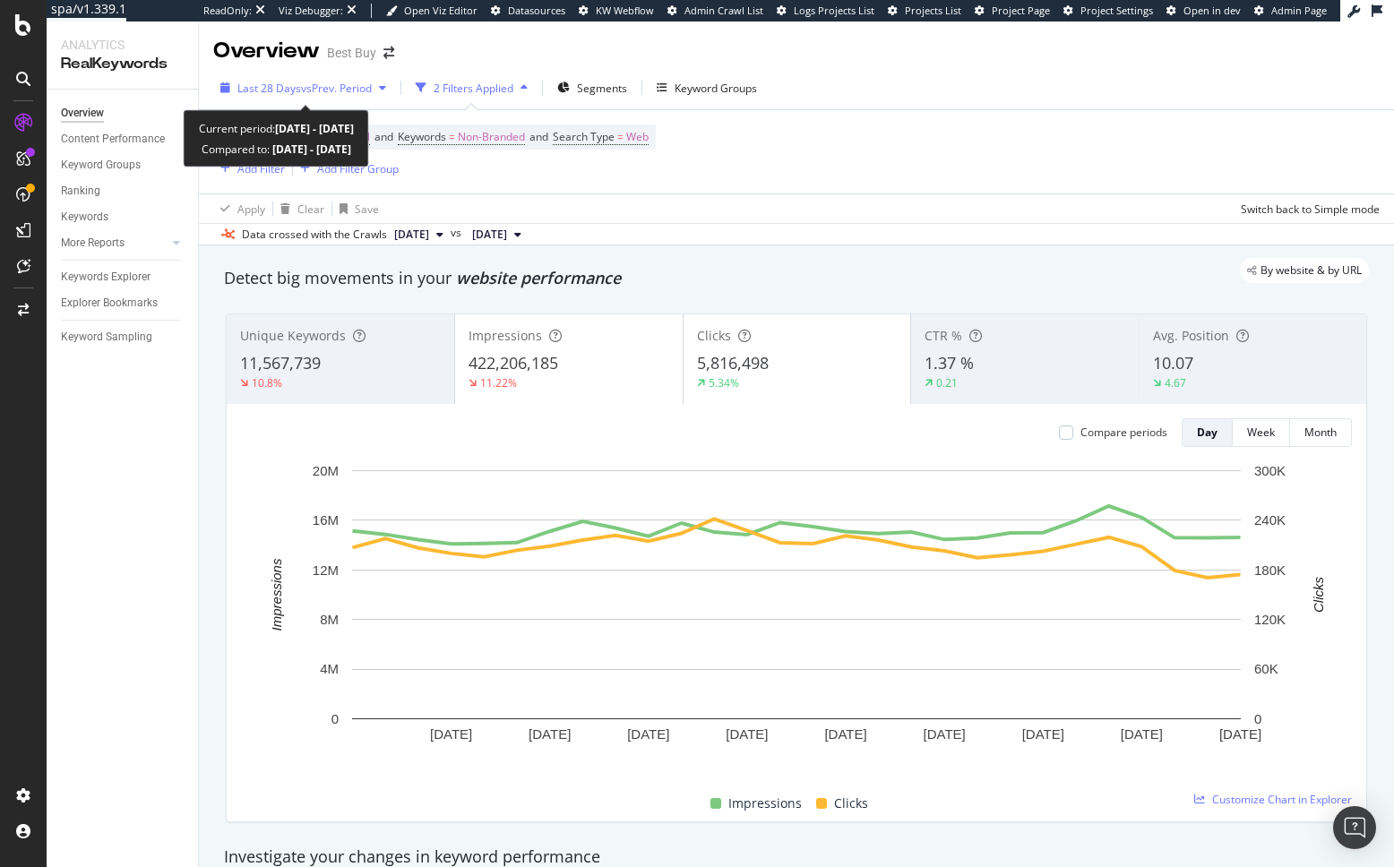
click at [290, 88] on span "Last 28 Days" at bounding box center [269, 88] width 64 height 15
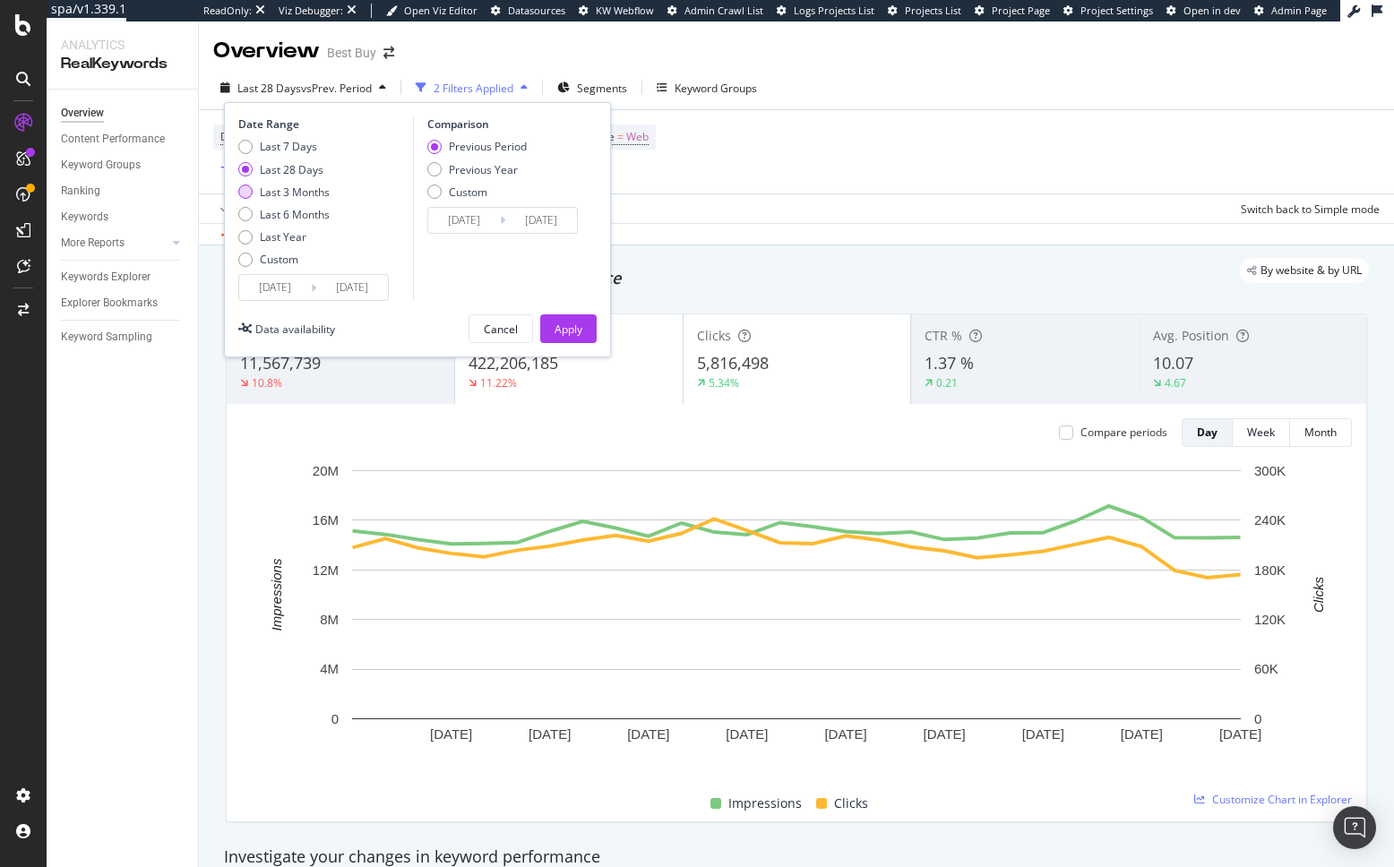
drag, startPoint x: 306, startPoint y: 196, endPoint x: 320, endPoint y: 199, distance: 13.7
click at [307, 196] on div "Last 3 Months" at bounding box center [295, 192] width 70 height 15
type input "[DATE]"
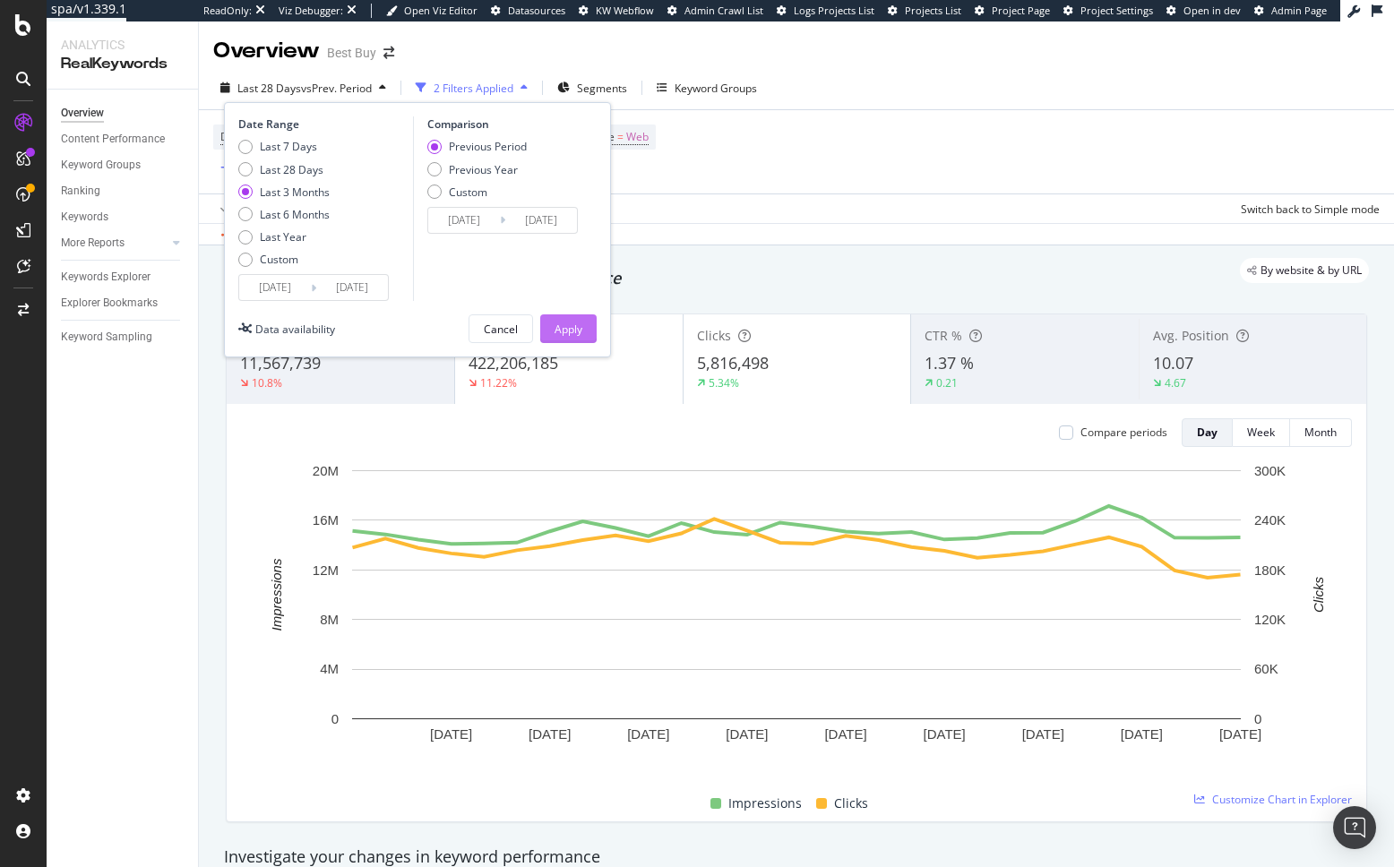
click at [575, 335] on div "Apply" at bounding box center [568, 329] width 28 height 15
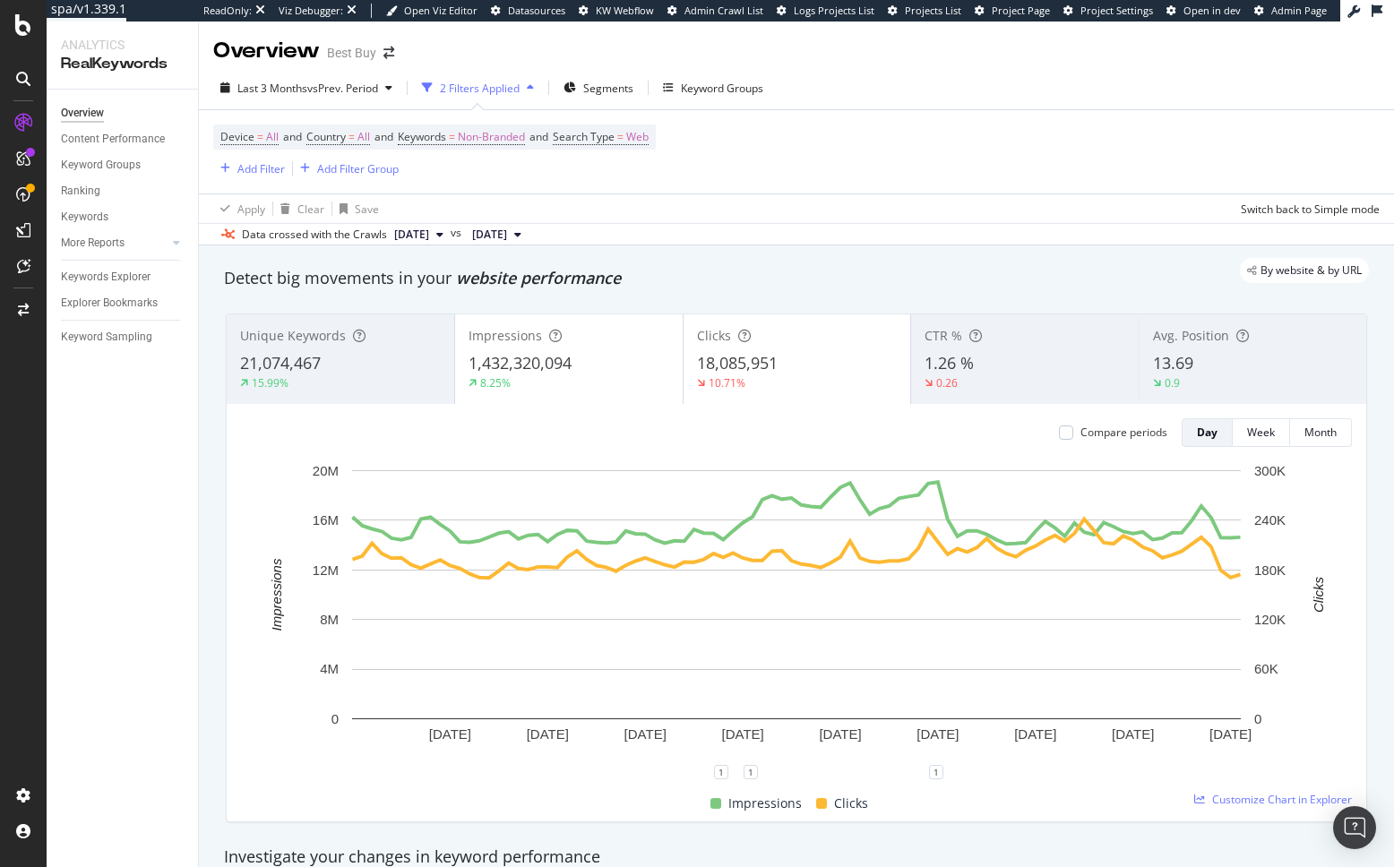
drag, startPoint x: 131, startPoint y: 649, endPoint x: 82, endPoint y: 647, distance: 49.3
click at [116, 648] on div "Overview Content Performance Keyword Groups Ranking Keywords More Reports Count…" at bounding box center [122, 479] width 151 height 778
drag, startPoint x: 214, startPoint y: 465, endPoint x: 217, endPoint y: 456, distance: 9.4
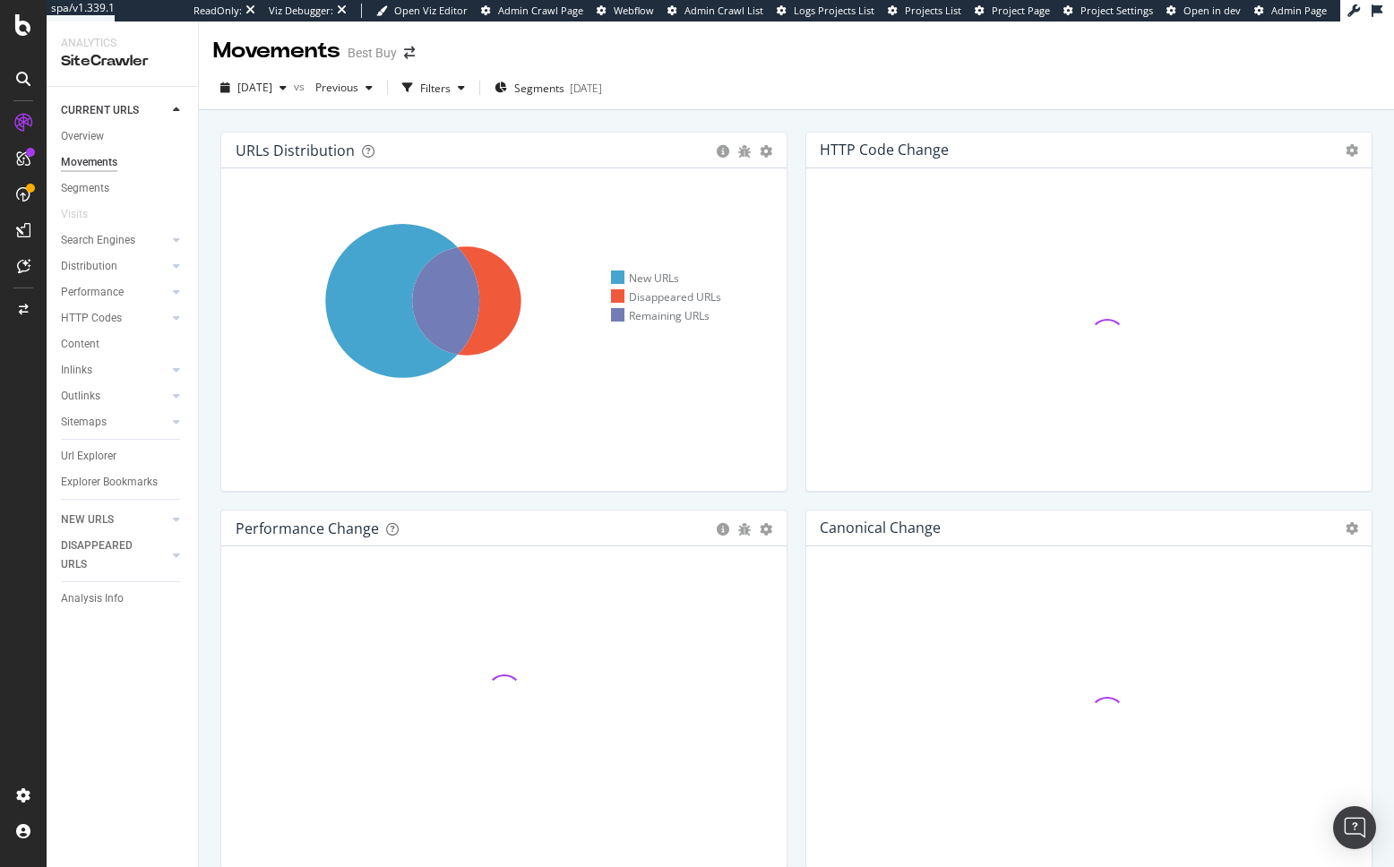
click at [348, 116] on div "URLs Distribution Venn Table Export as CSV Add to Custom Report Hold CMD (⌘) wh…" at bounding box center [796, 533] width 1195 height 846
click at [358, 89] on span "Previous" at bounding box center [333, 87] width 50 height 15
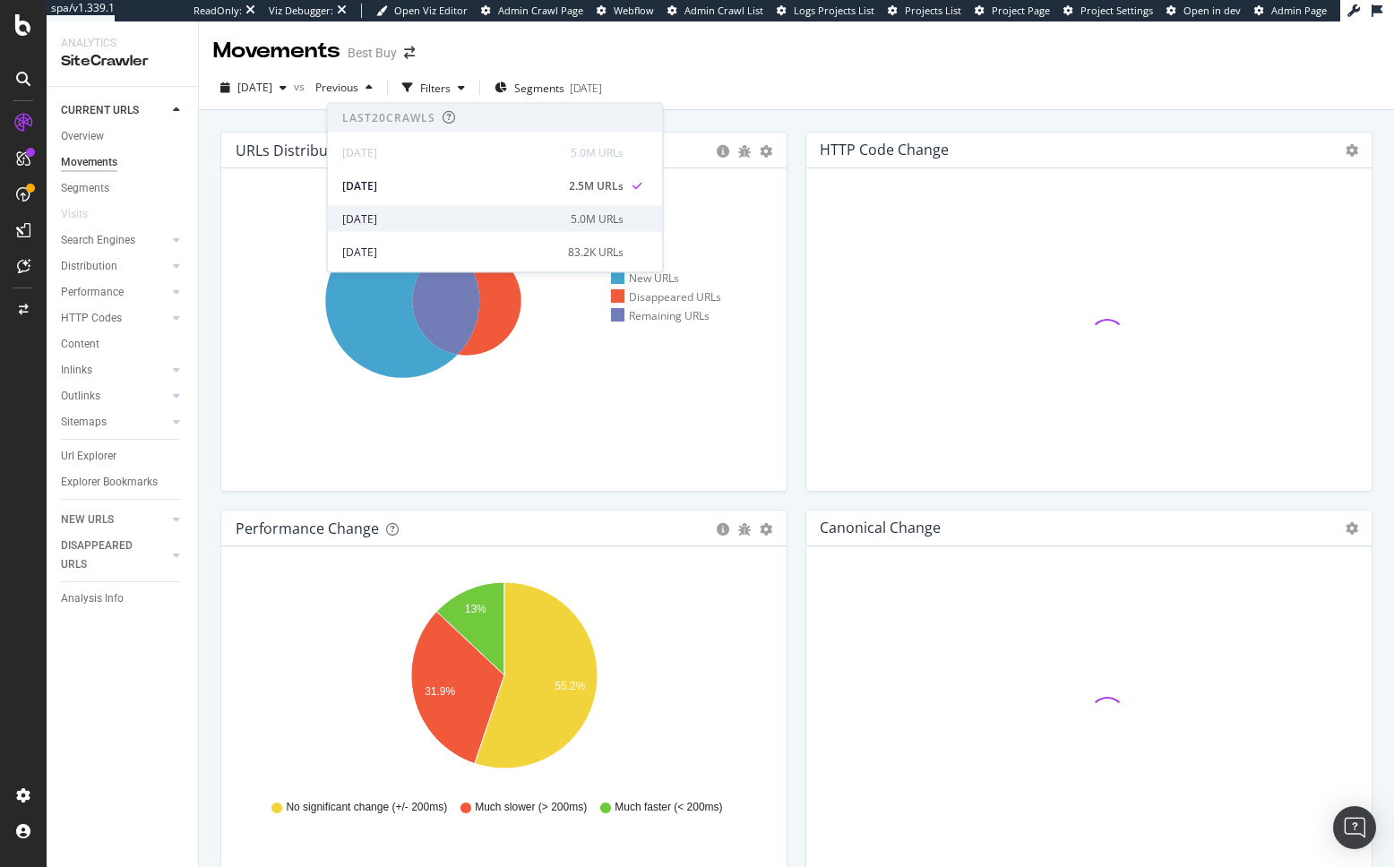
click at [386, 223] on div "[DATE]" at bounding box center [451, 219] width 218 height 16
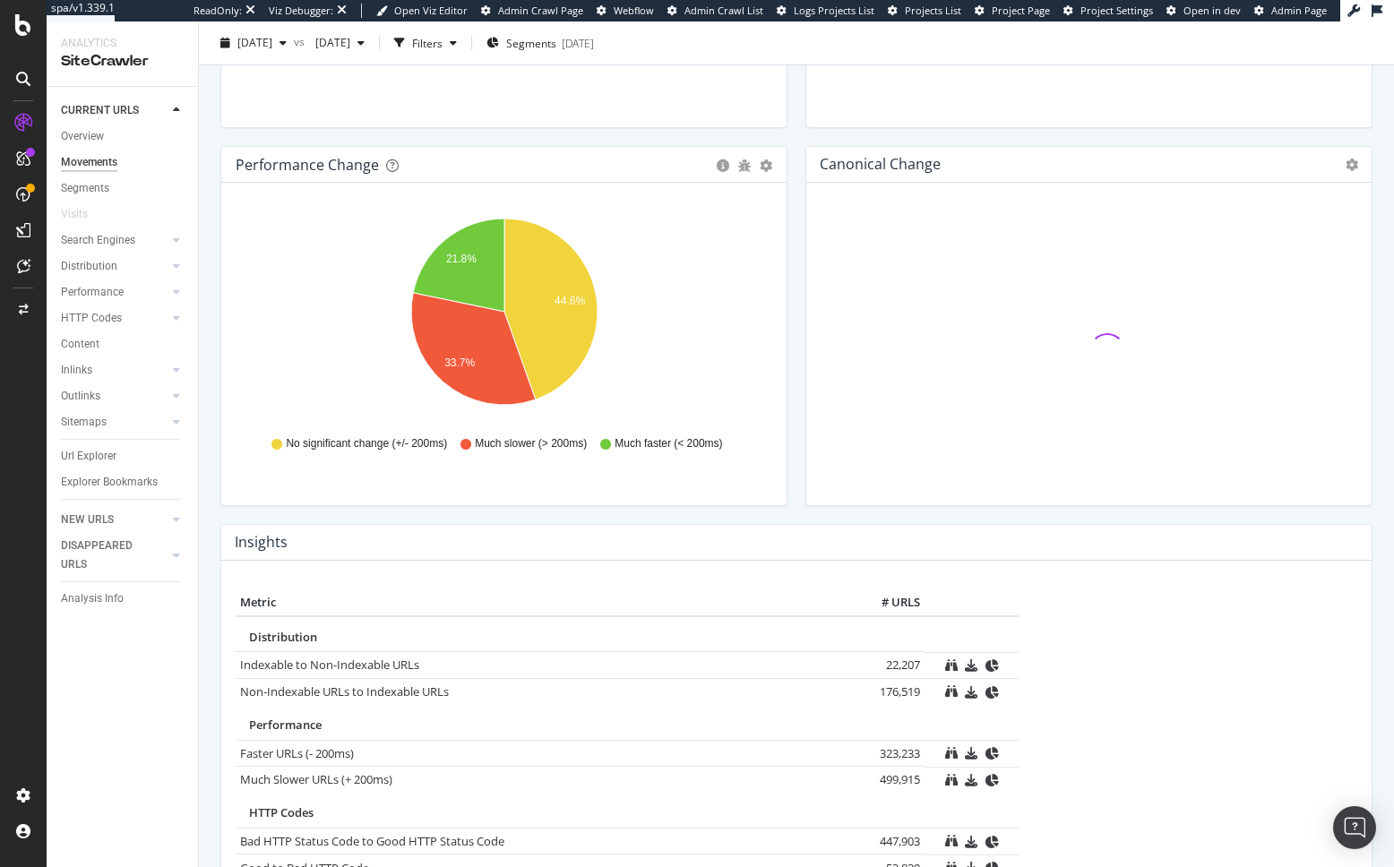
scroll to position [487, 0]
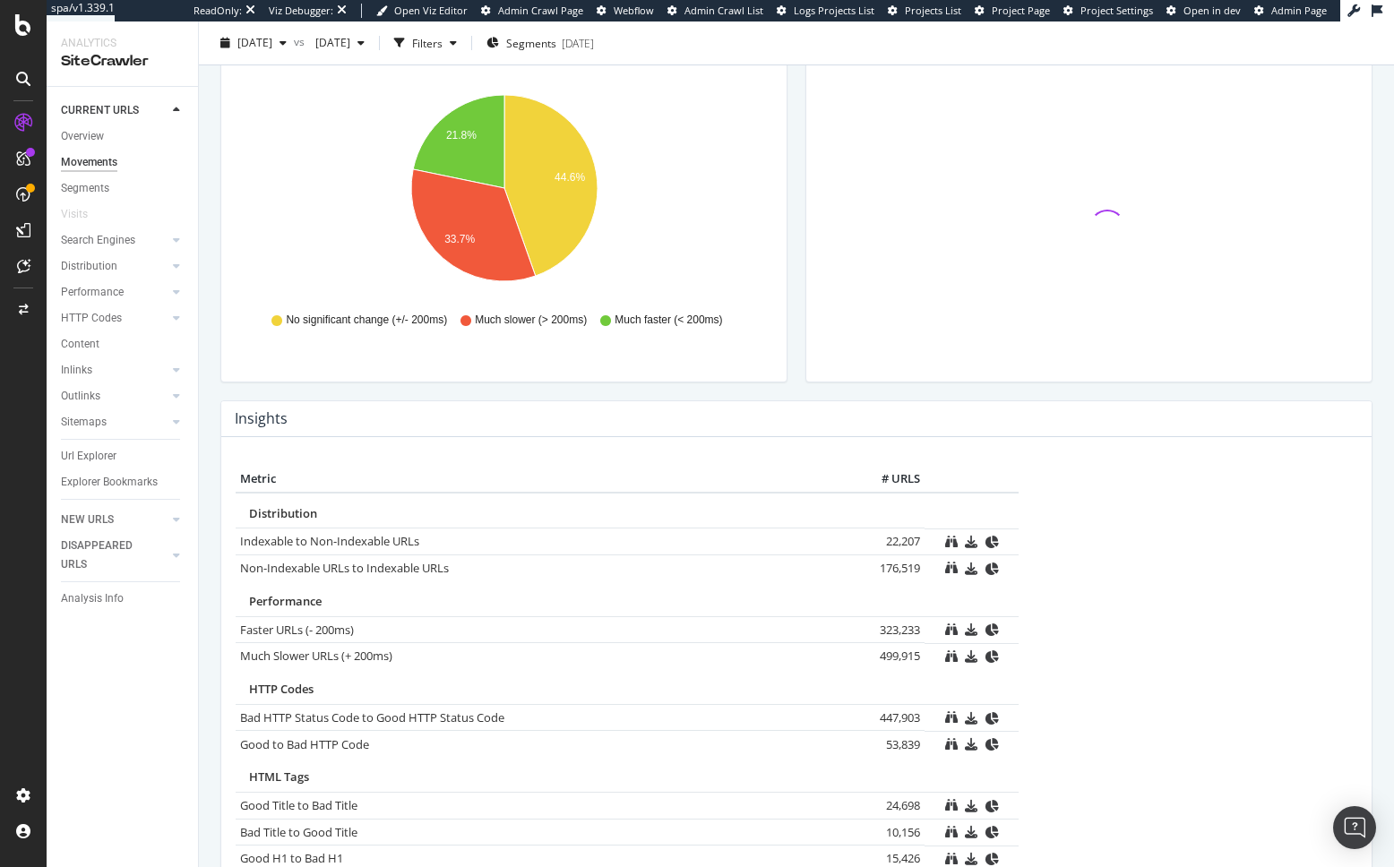
click at [209, 517] on div "Movements Best Buy [DATE] vs [DATE] Filters Segments [DATE] URLs Distribution V…" at bounding box center [796, 444] width 1195 height 846
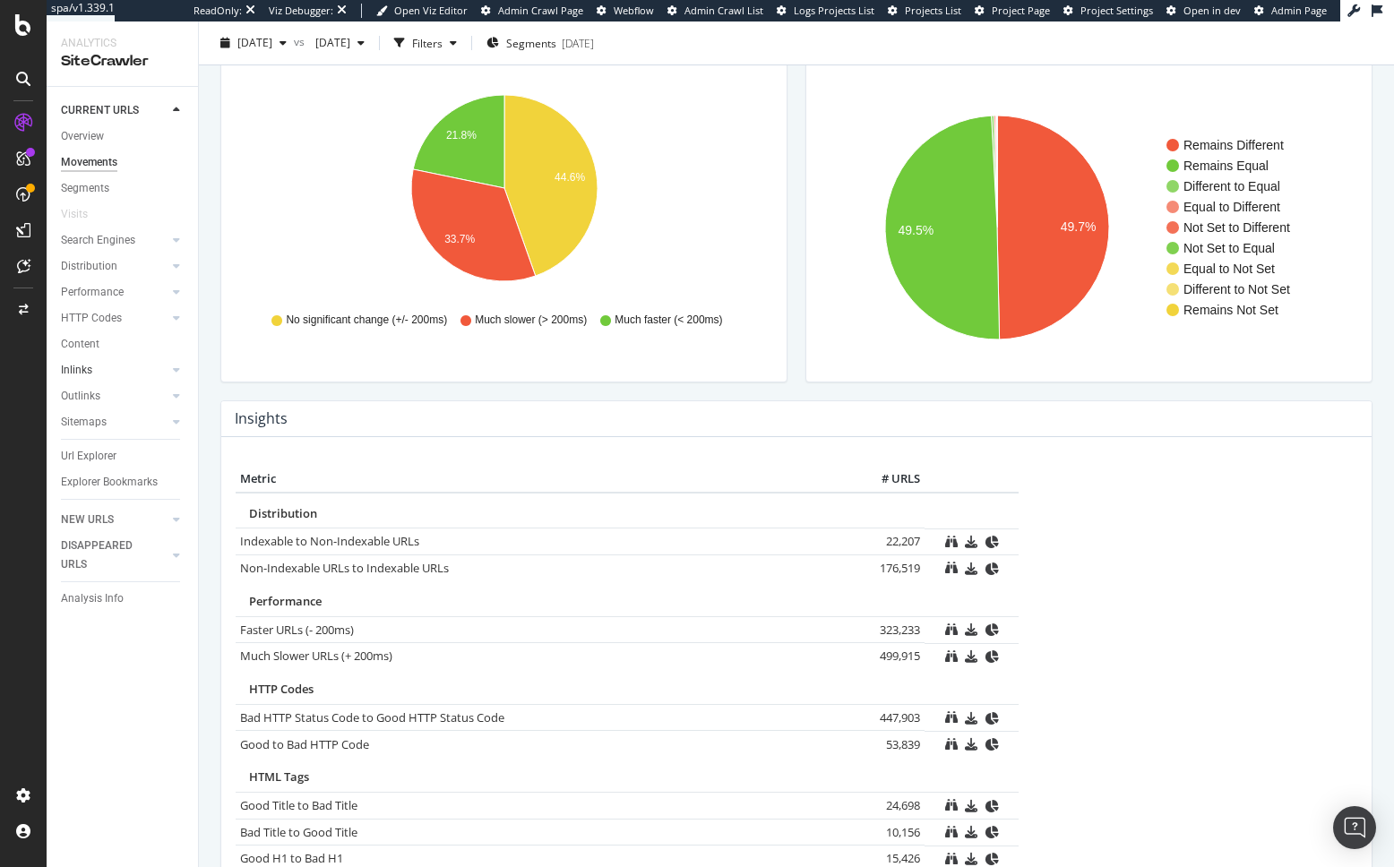
drag, startPoint x: 106, startPoint y: 365, endPoint x: 123, endPoint y: 379, distance: 21.7
click at [106, 365] on link "Inlinks" at bounding box center [114, 370] width 107 height 19
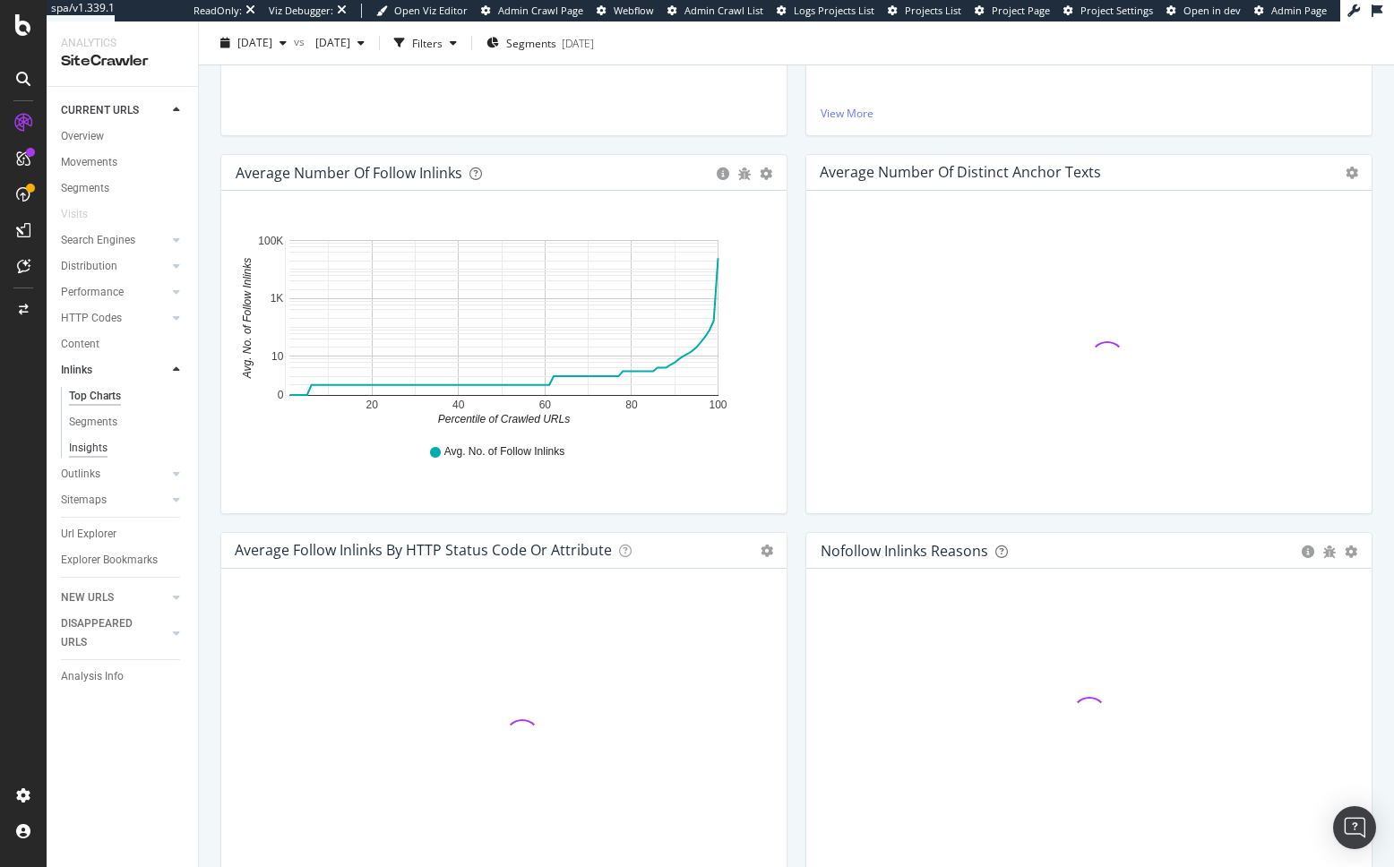
click at [102, 455] on div "Insights" at bounding box center [88, 448] width 39 height 19
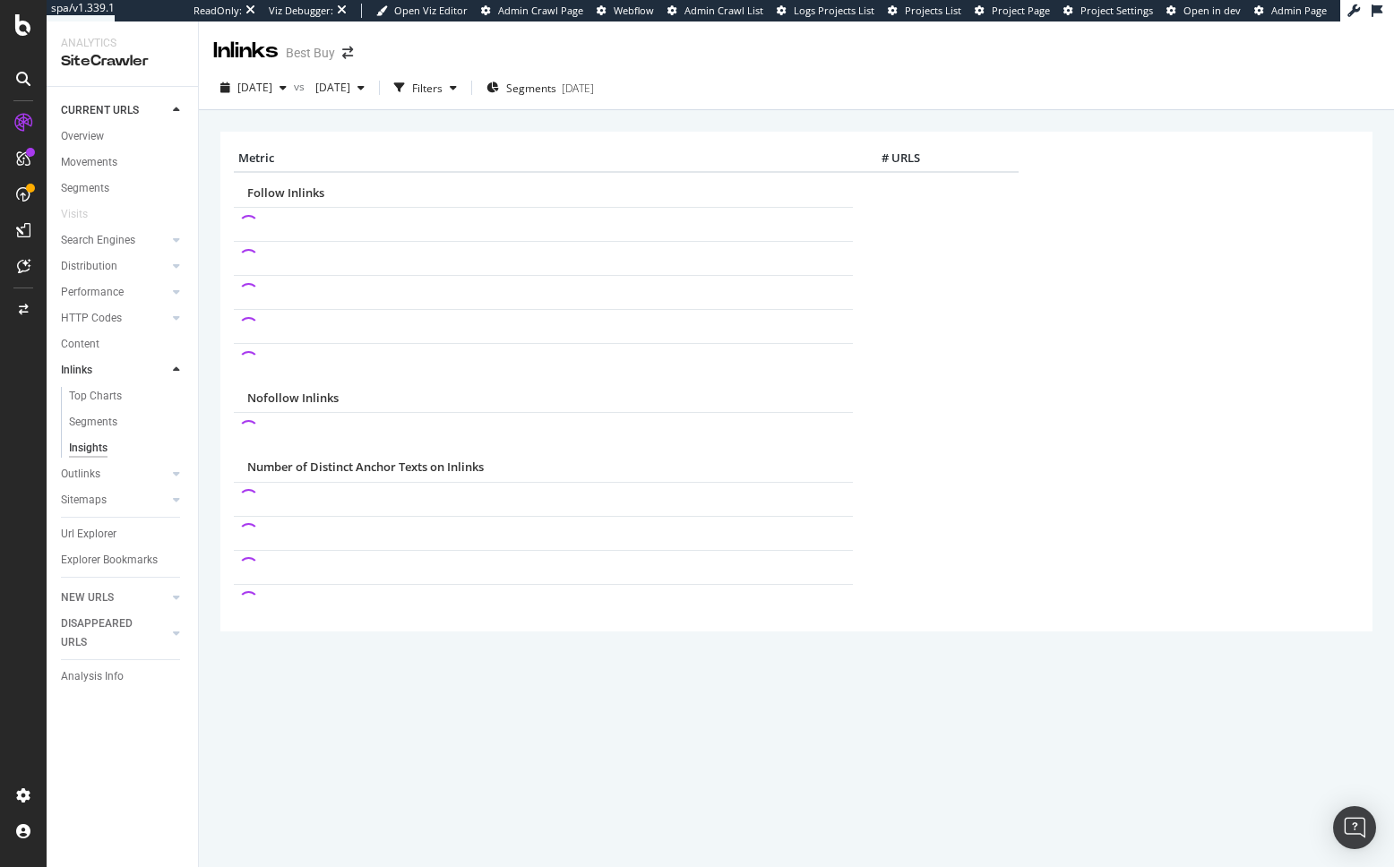
click at [210, 357] on div "× Metric # URLS Follow Inlinks Nofollow Inlinks Number of Distinct Anchor Texts…" at bounding box center [796, 488] width 1195 height 757
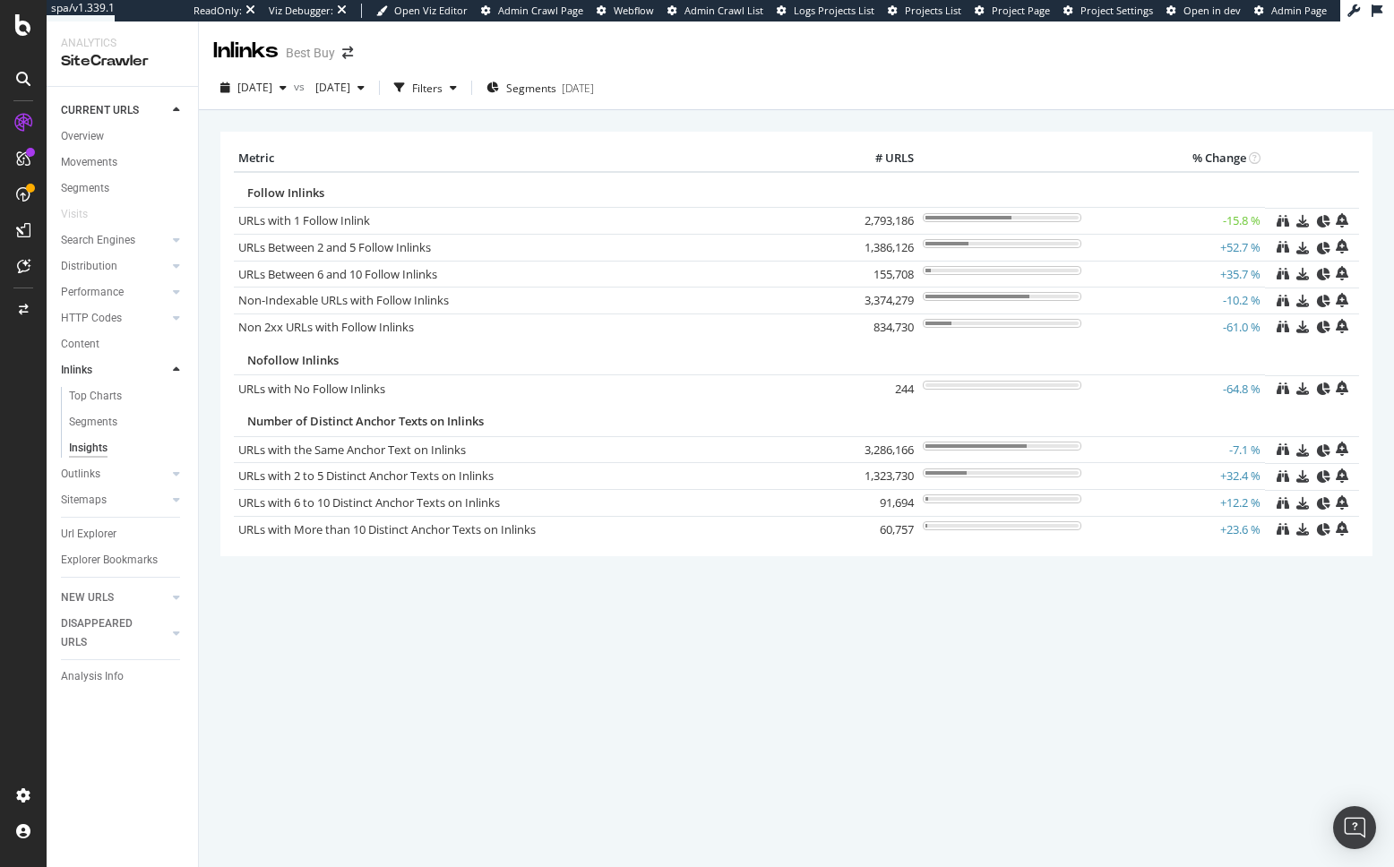
drag, startPoint x: 206, startPoint y: 432, endPoint x: 193, endPoint y: 437, distance: 14.5
click at [206, 432] on div "× Metric # URLS % Change Follow Inlinks URLs with 1 Follow Inlink × Close Chart…" at bounding box center [796, 488] width 1195 height 757
click at [469, 122] on div "× Metric # URLS % Change Follow Inlinks URLs with 1 Follow Inlink × Close Chart…" at bounding box center [796, 368] width 1152 height 500
click at [607, 128] on div "× Metric # URLS % Change Follow Inlinks URLs with 1 Follow Inlink × Close Chart…" at bounding box center [796, 368] width 1152 height 500
click at [594, 97] on div "Segments [DATE]" at bounding box center [539, 87] width 107 height 27
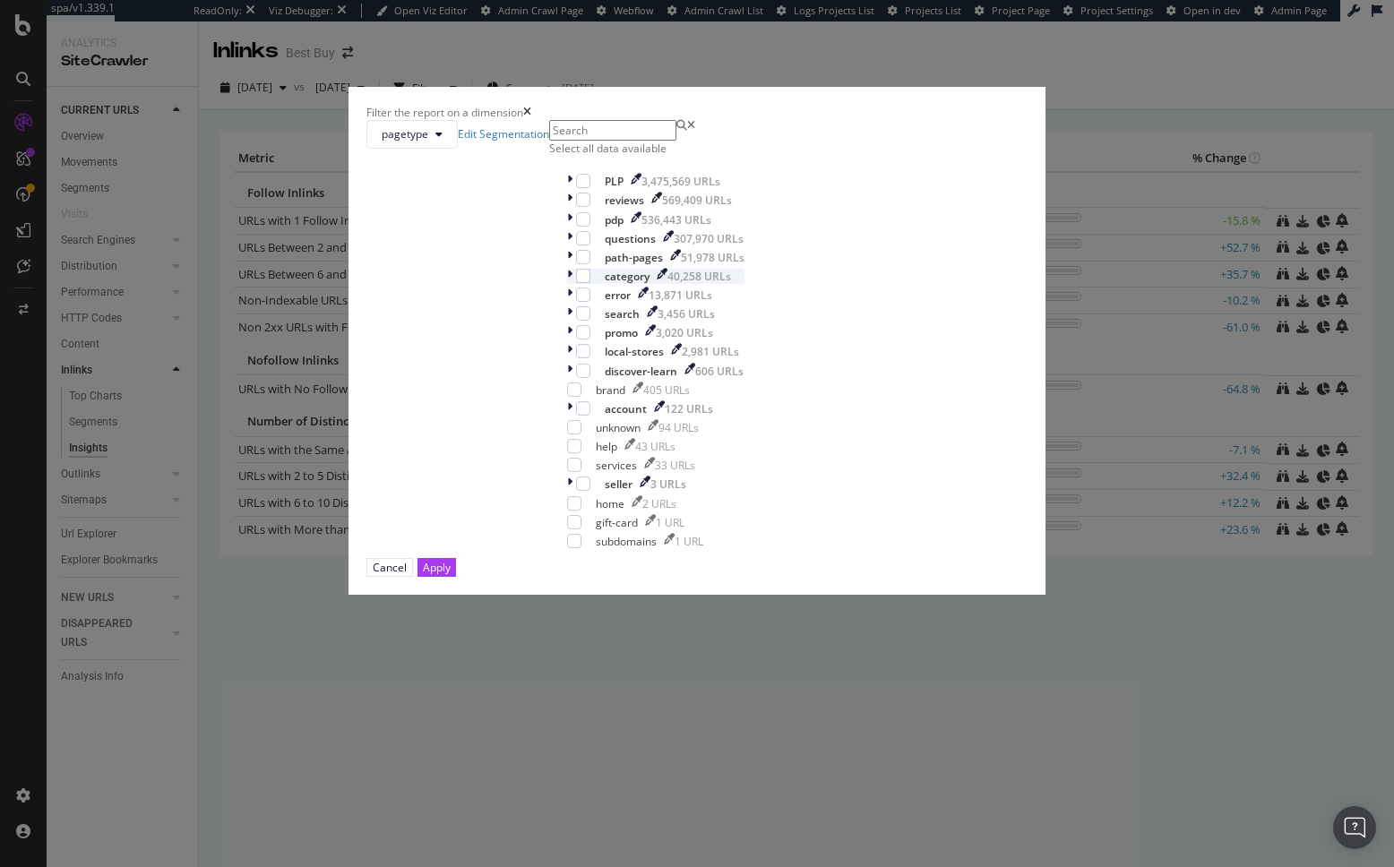
click at [567, 284] on div "modal" at bounding box center [571, 276] width 9 height 15
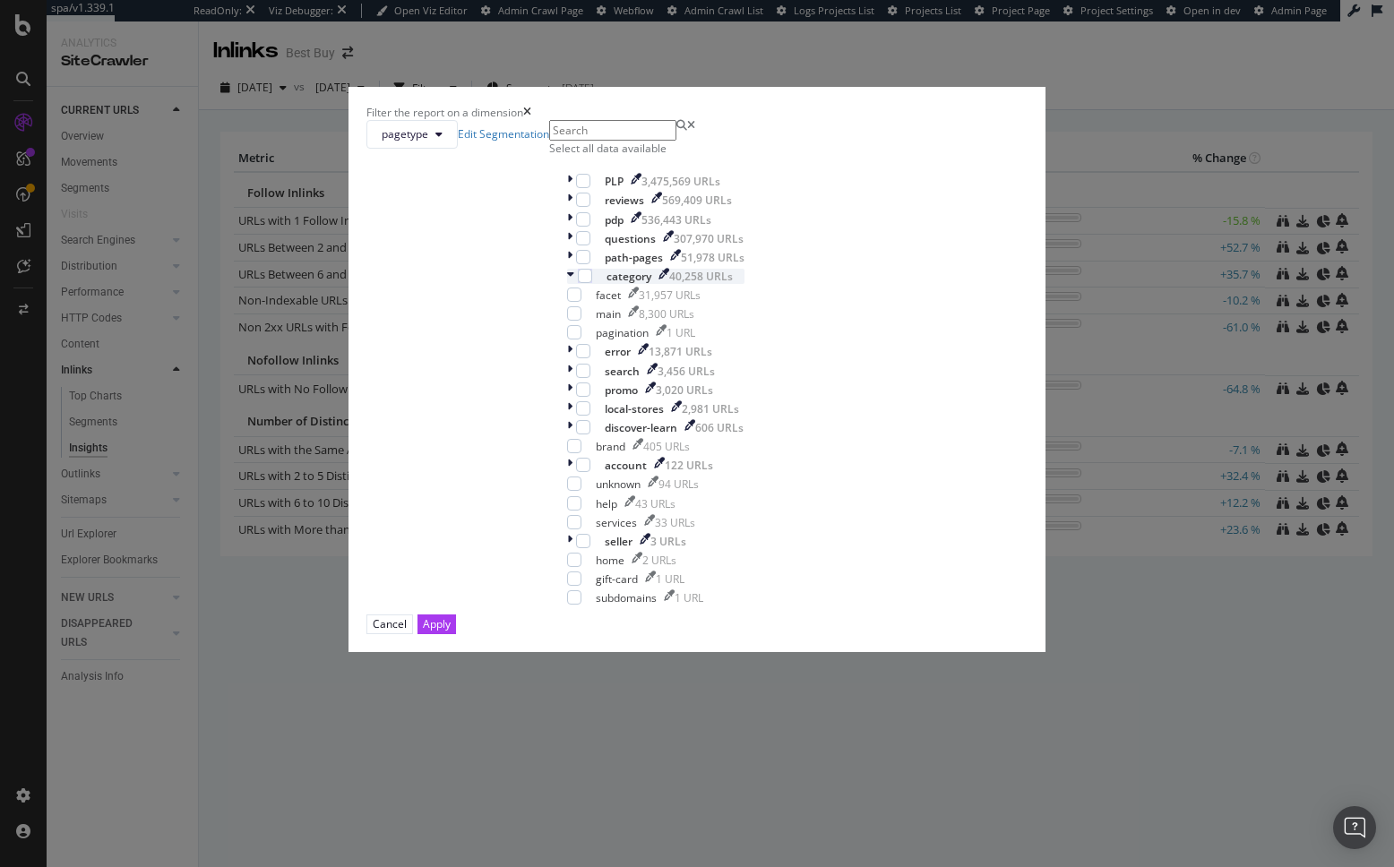
click at [567, 284] on icon "modal" at bounding box center [570, 276] width 7 height 15
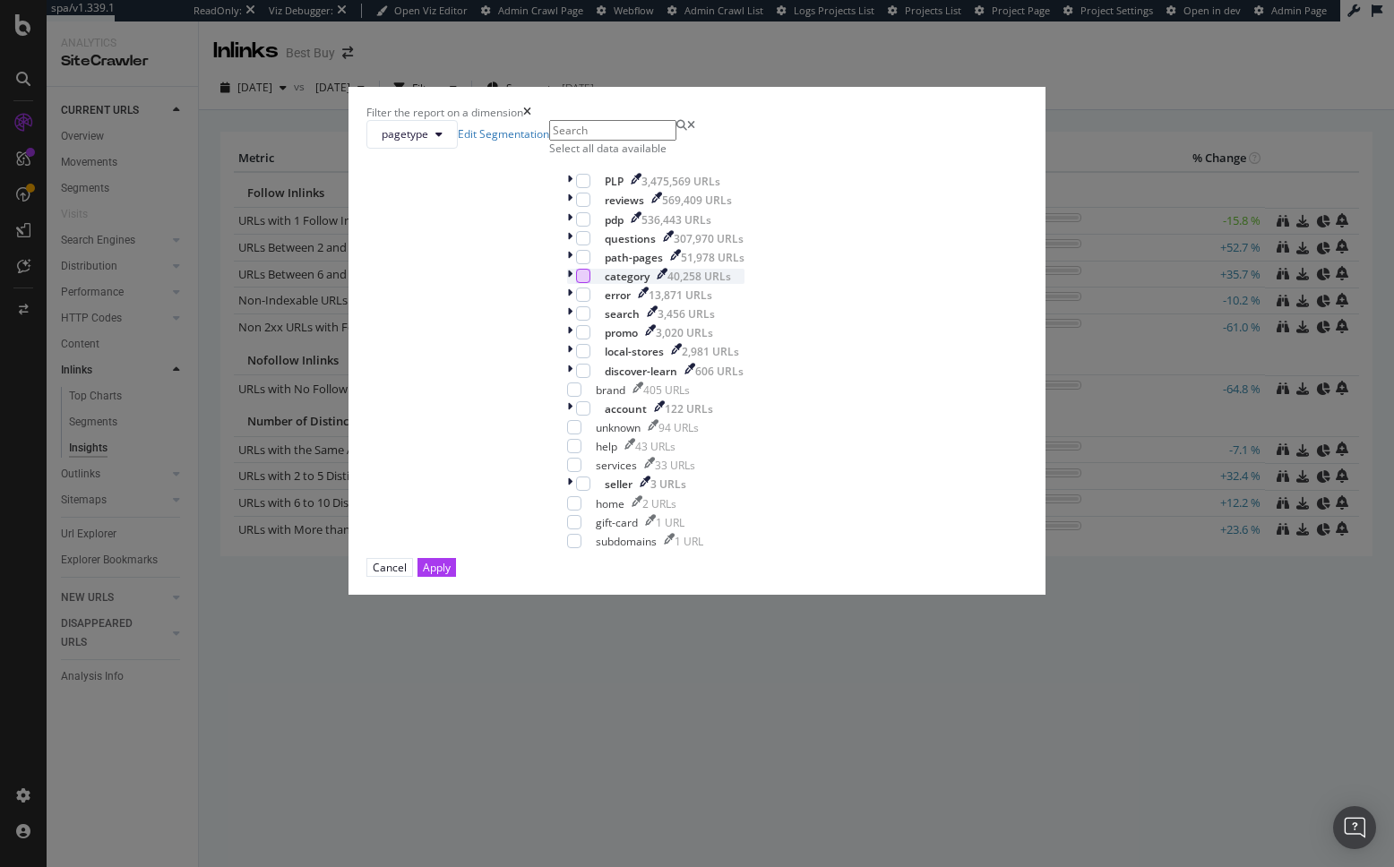
click at [576, 283] on div "modal" at bounding box center [583, 276] width 14 height 14
click at [580, 280] on icon "modal" at bounding box center [584, 275] width 8 height 9
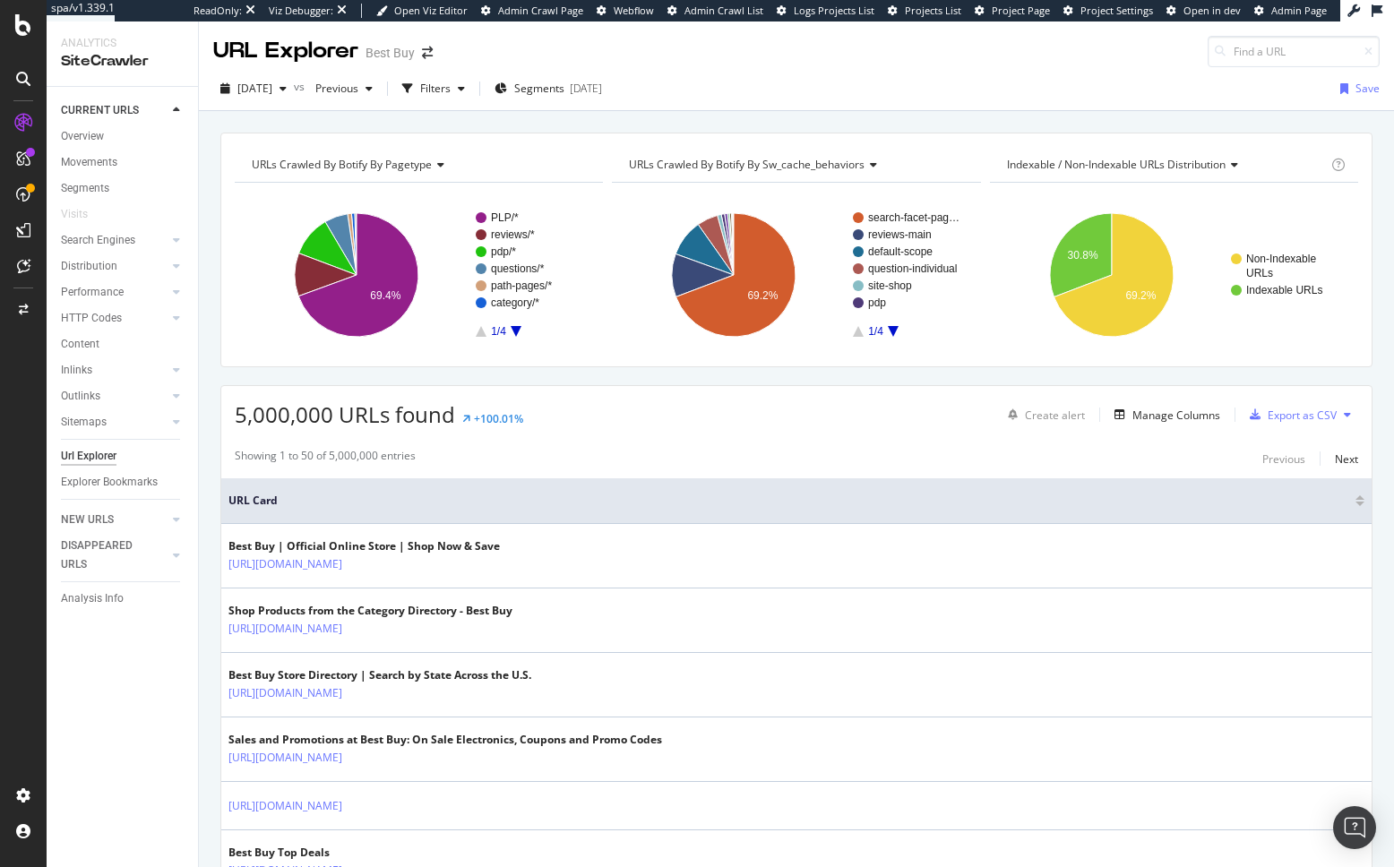
click at [420, 88] on div "button" at bounding box center [407, 88] width 25 height 25
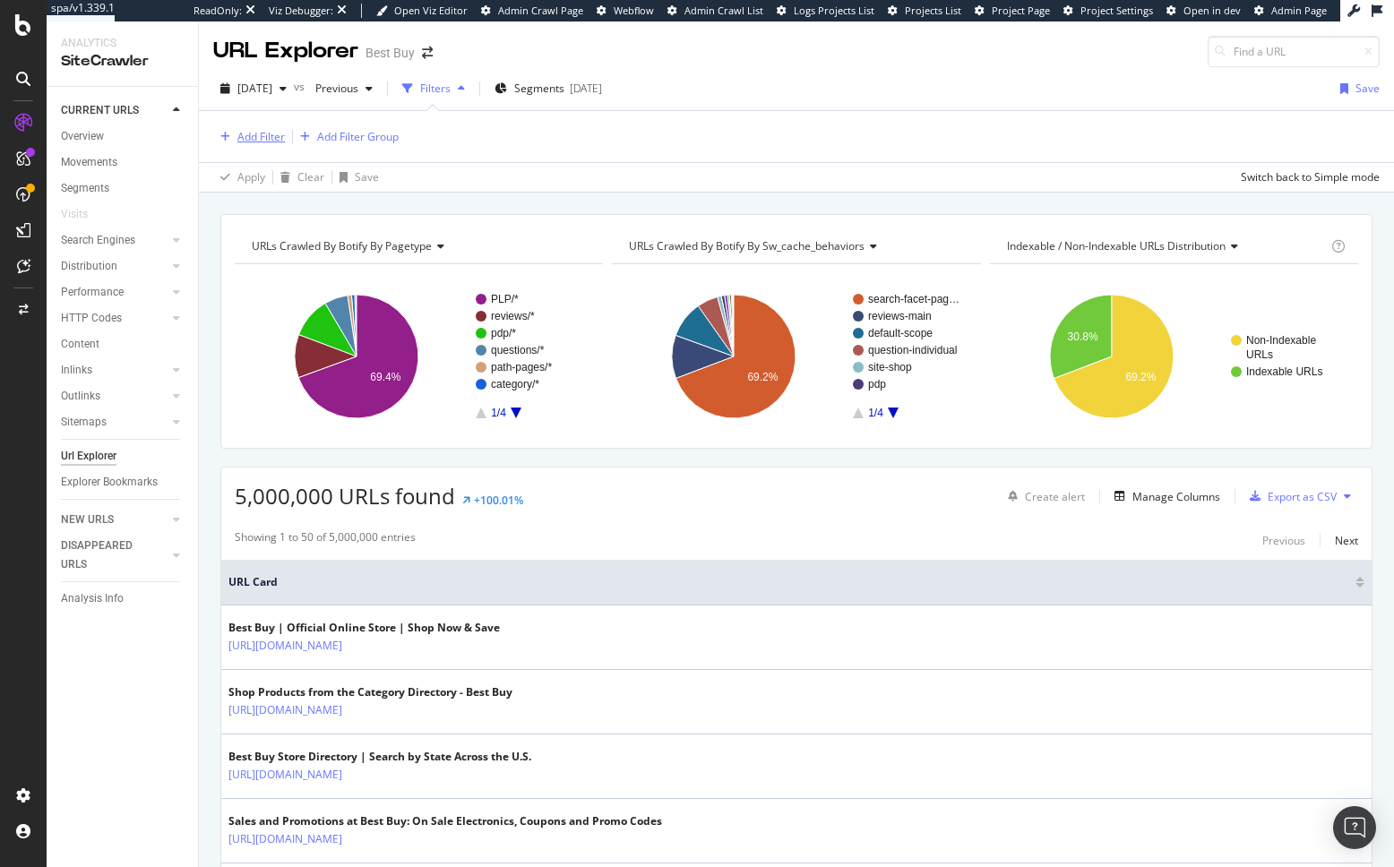
click at [267, 132] on div "Add Filter" at bounding box center [260, 136] width 47 height 15
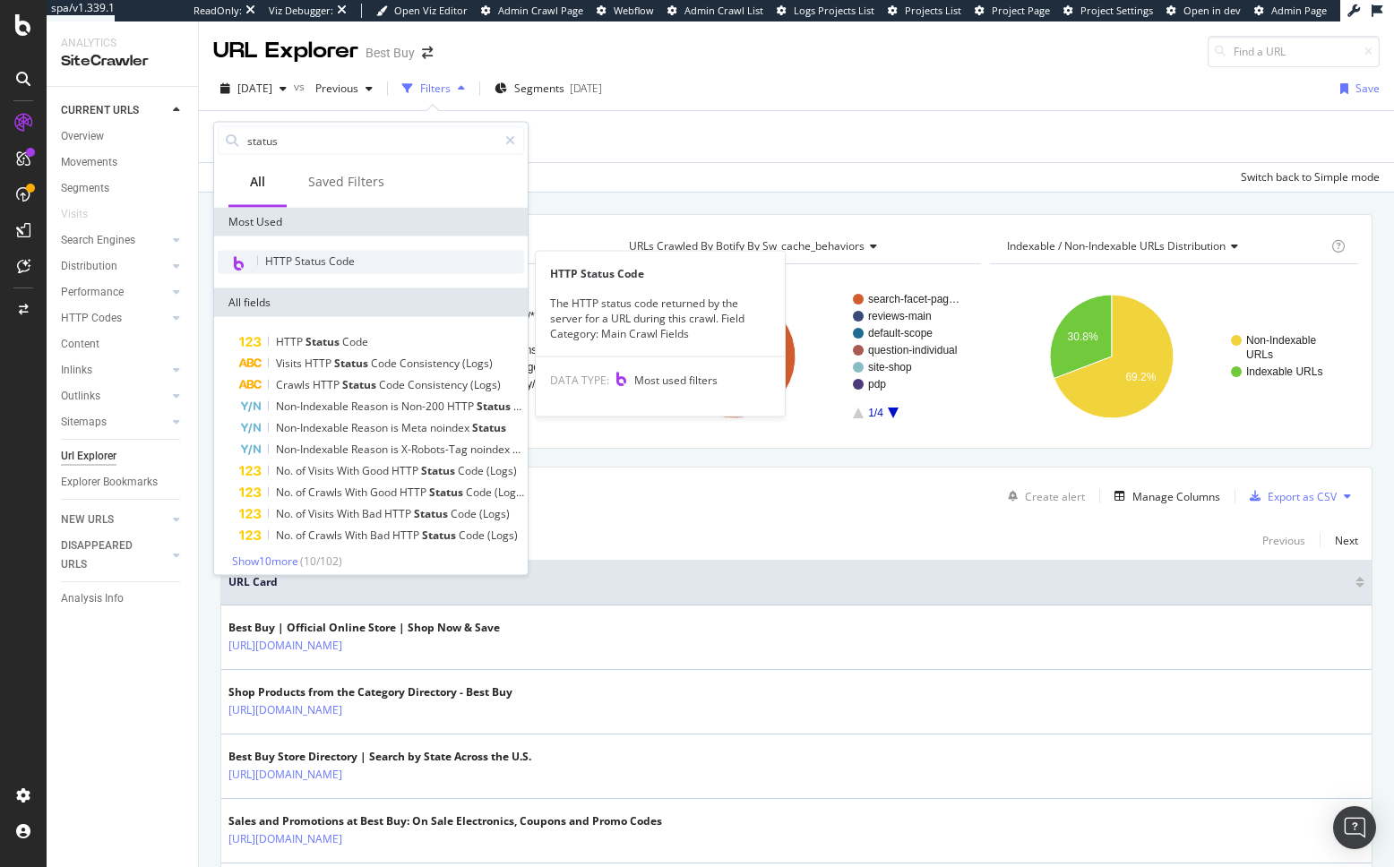
type input "status"
click at [318, 269] on div "HTTP Status Code" at bounding box center [371, 262] width 306 height 23
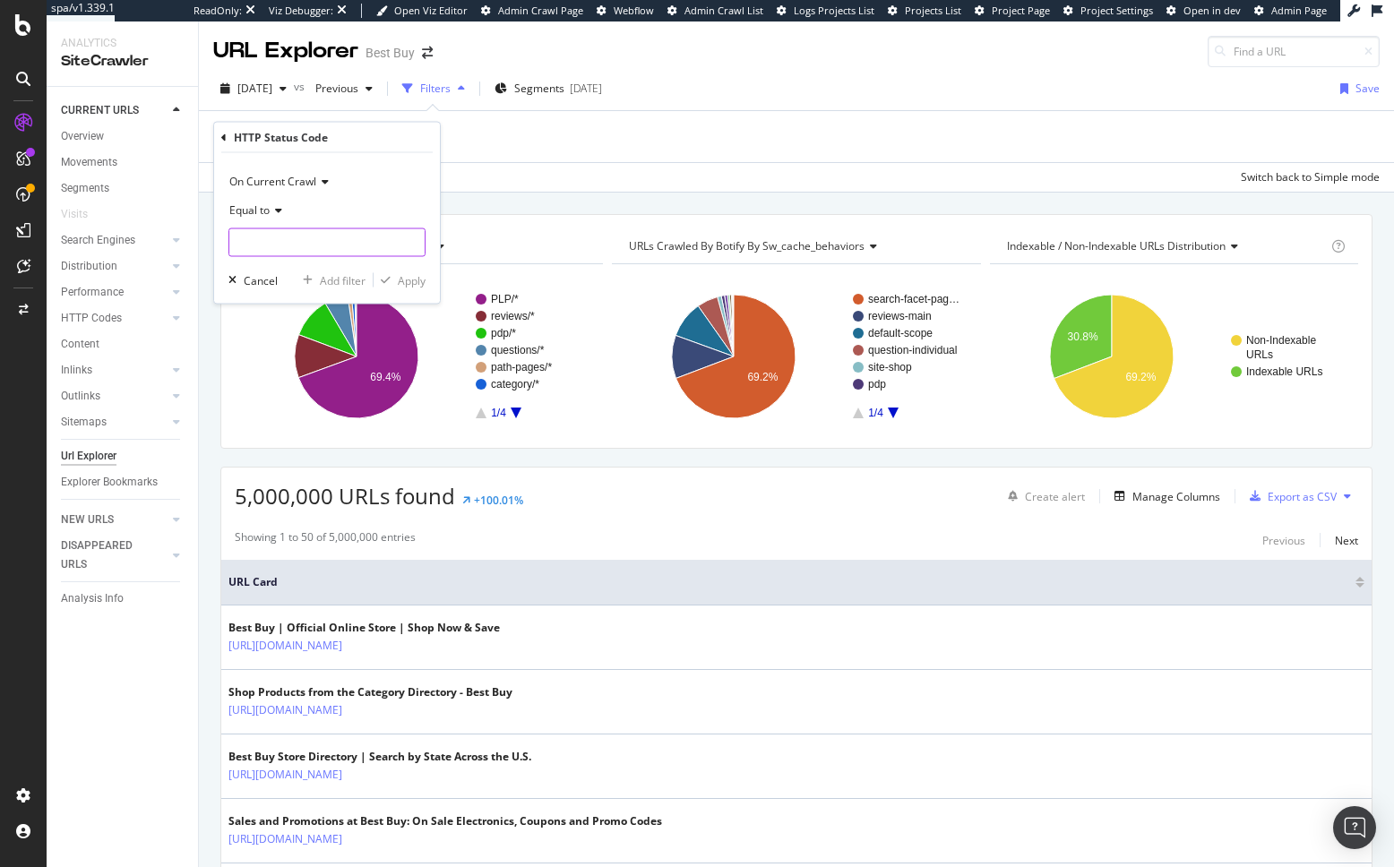
click at [295, 243] on input "number" at bounding box center [326, 242] width 197 height 29
type input "403"
click at [431, 257] on div "On Current Crawl Equal to 403 403 Fetching suggestions Cancel Add filter Apply" at bounding box center [327, 228] width 226 height 150
click at [408, 283] on div "Apply" at bounding box center [412, 279] width 28 height 15
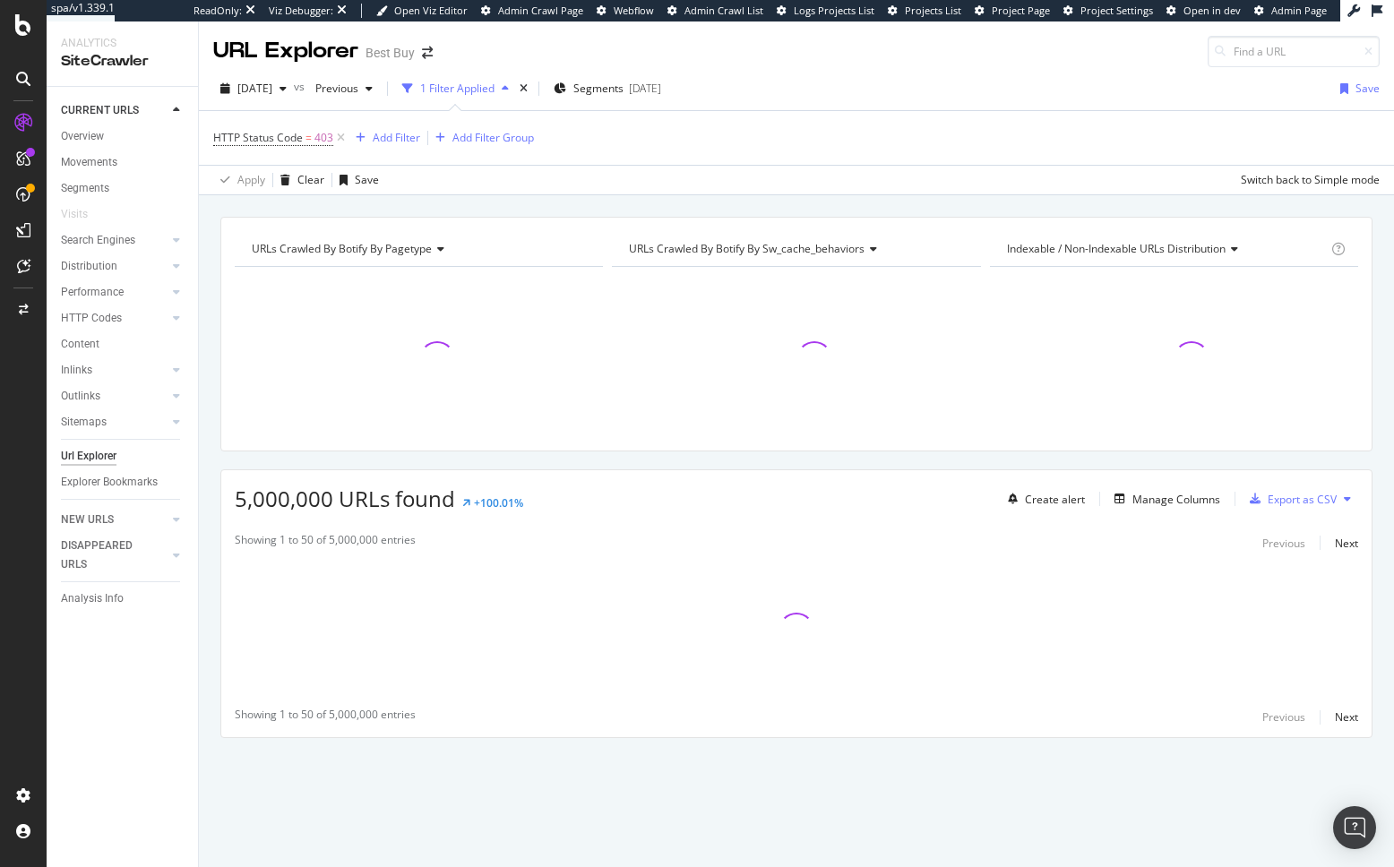
click at [481, 205] on div "URLs Crawled By Botify By pagetype Chart (by Value) Table Expand Export as CSV …" at bounding box center [796, 216] width 1195 height 43
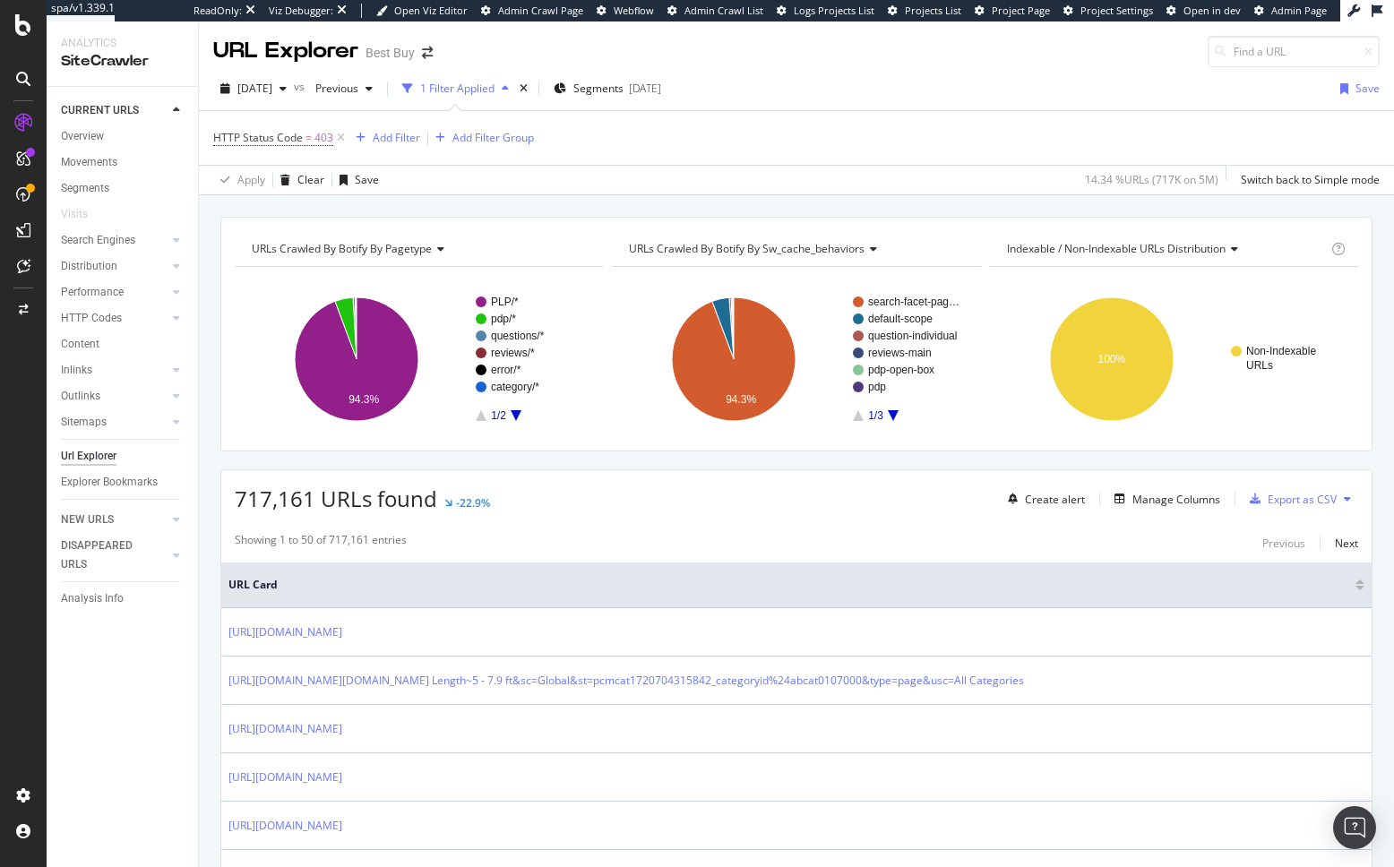
click at [467, 202] on div "URLs Crawled By Botify By pagetype Chart (by Value) Table Expand Export as CSV …" at bounding box center [796, 216] width 1195 height 43
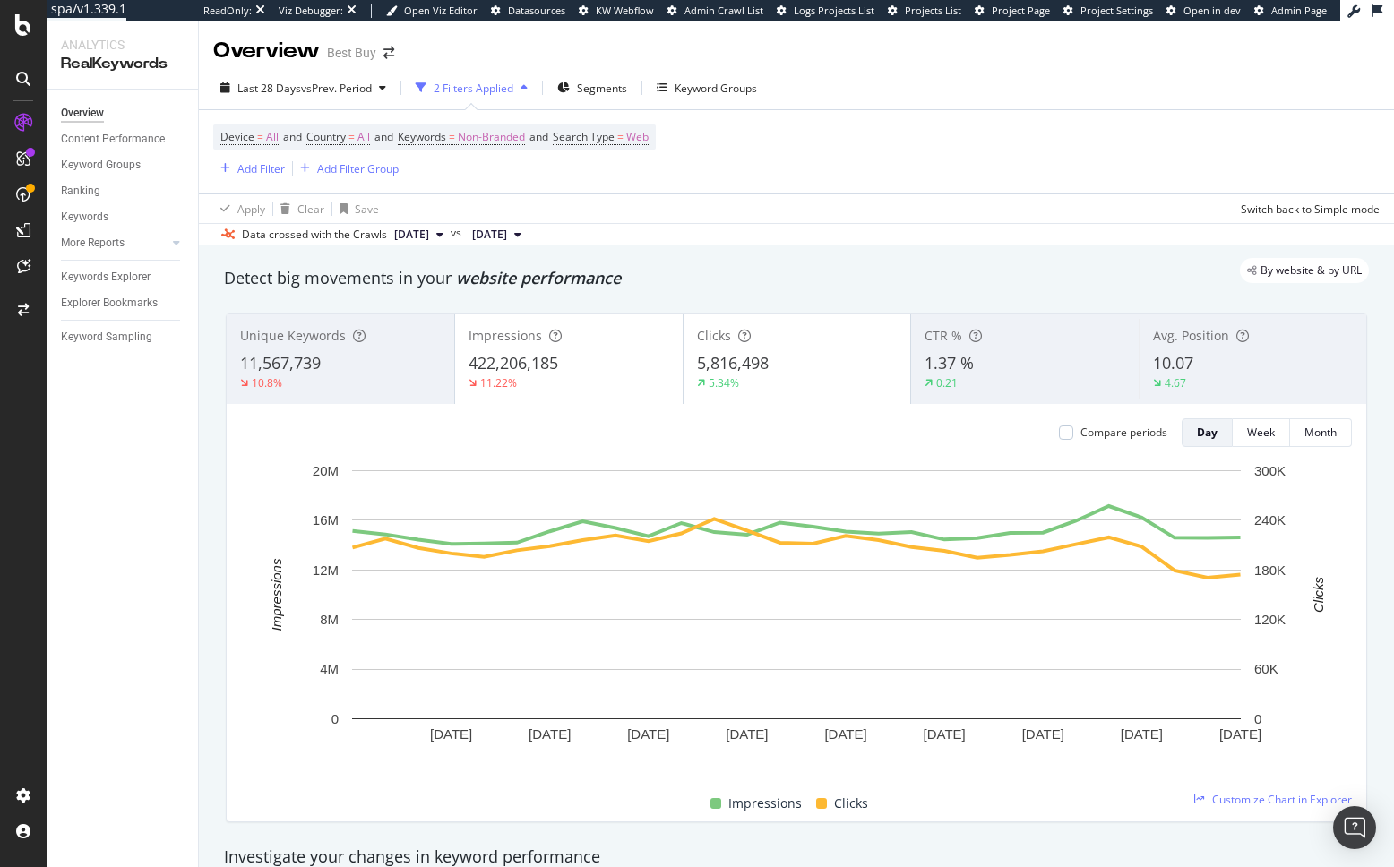
drag, startPoint x: 130, startPoint y: 584, endPoint x: 118, endPoint y: 603, distance: 22.1
click at [130, 584] on div "Overview Content Performance Keyword Groups Ranking Keywords More Reports Count…" at bounding box center [122, 479] width 151 height 778
click at [141, 278] on div "Keywords Explorer" at bounding box center [106, 277] width 90 height 19
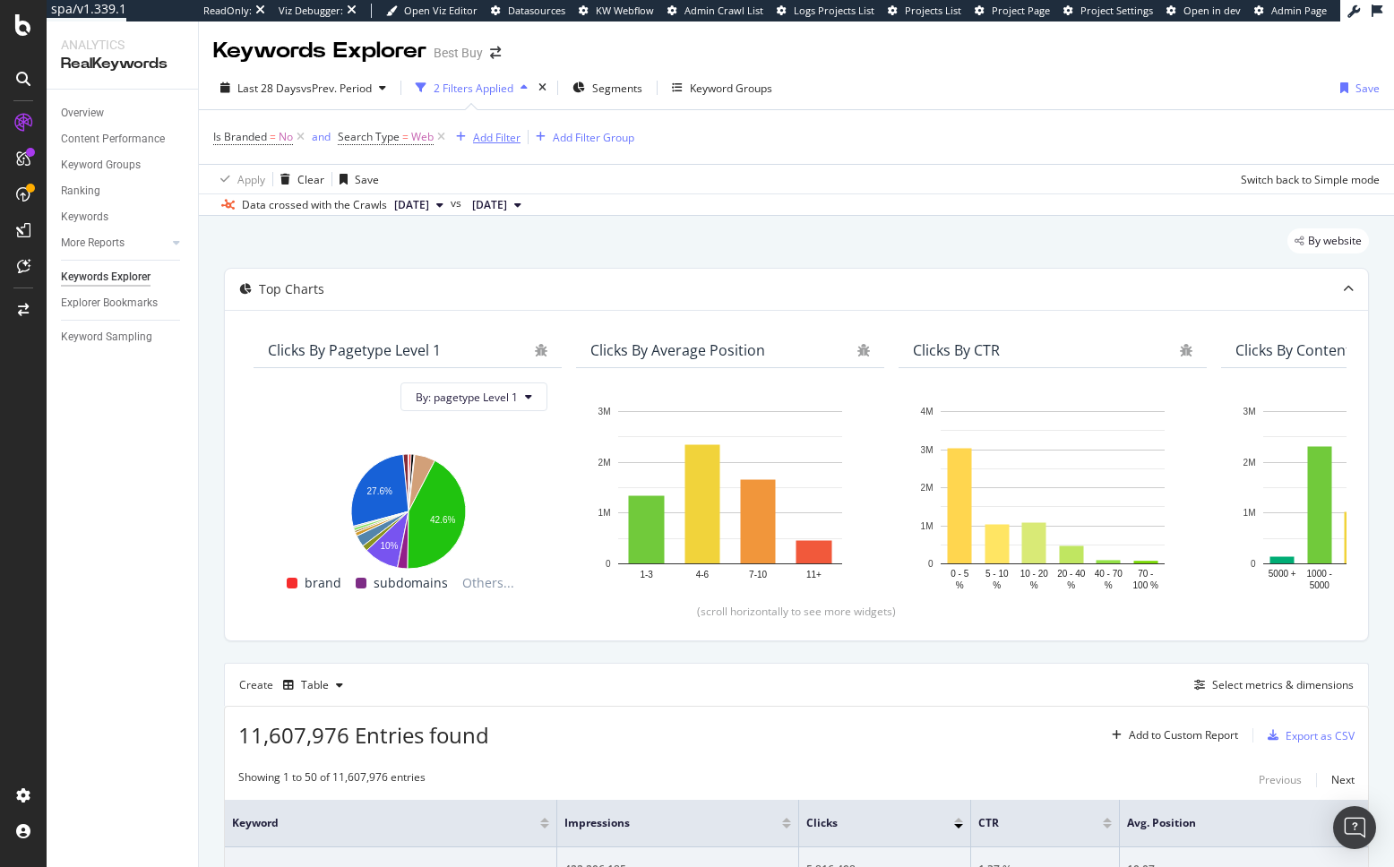
click at [480, 142] on div "Add Filter" at bounding box center [496, 137] width 47 height 15
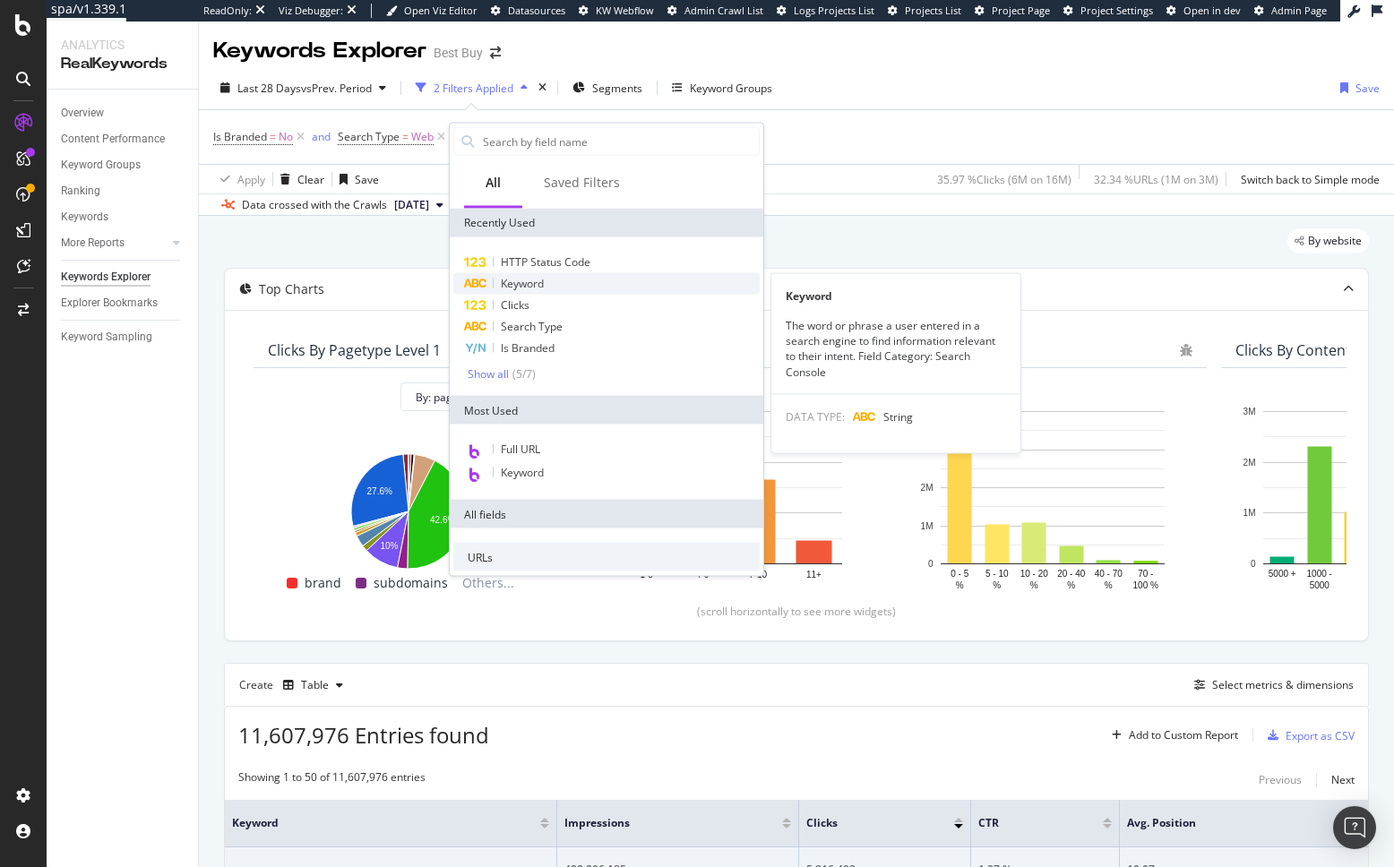
click at [530, 286] on span "Keyword" at bounding box center [522, 283] width 43 height 15
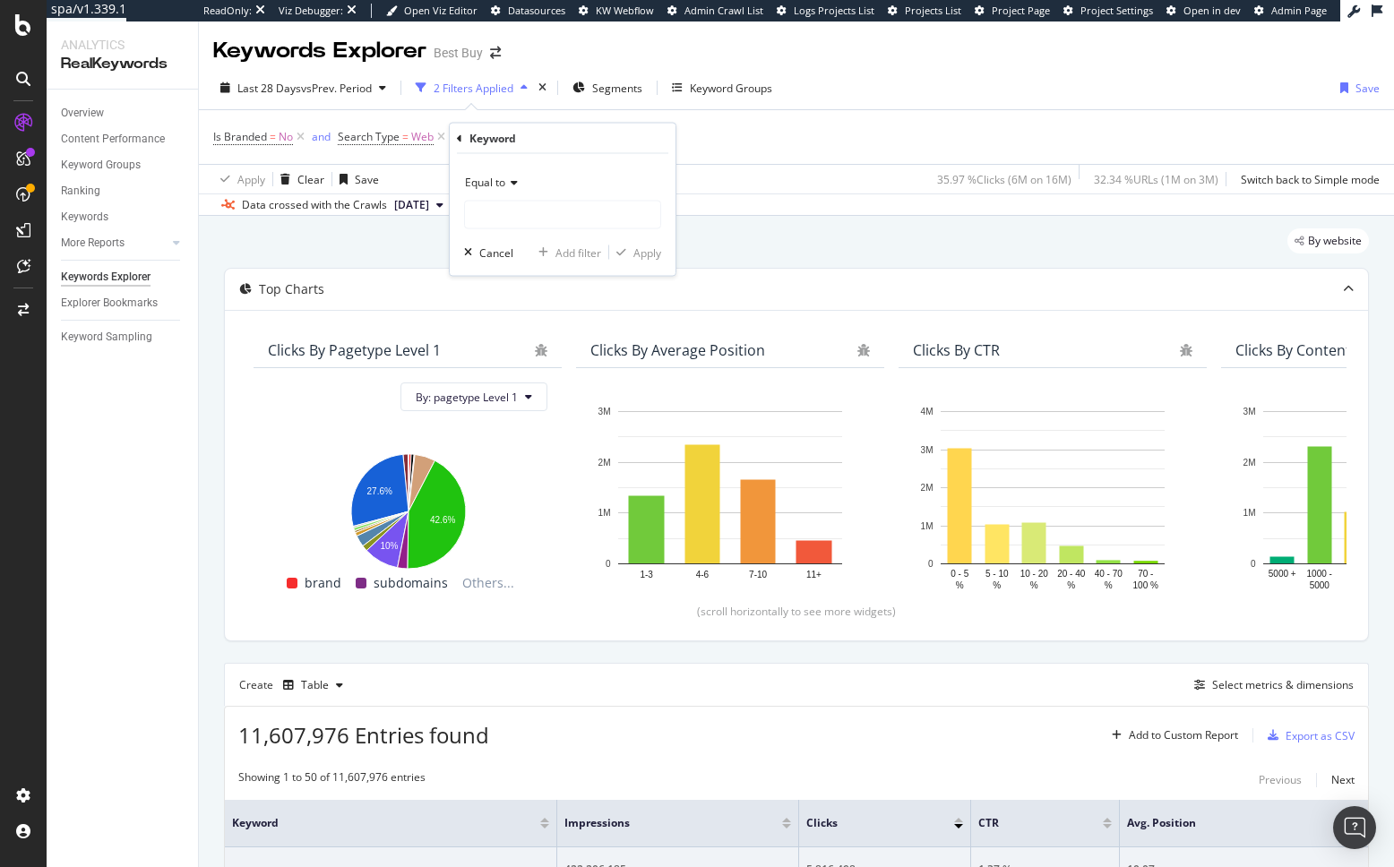
click at [508, 192] on div "Equal to" at bounding box center [562, 182] width 197 height 29
click at [513, 354] on span "Contains" at bounding box center [495, 358] width 44 height 15
click at [524, 224] on input "text" at bounding box center [562, 215] width 195 height 29
type input "refrigerator"
click at [637, 257] on div "Apply" at bounding box center [647, 252] width 28 height 15
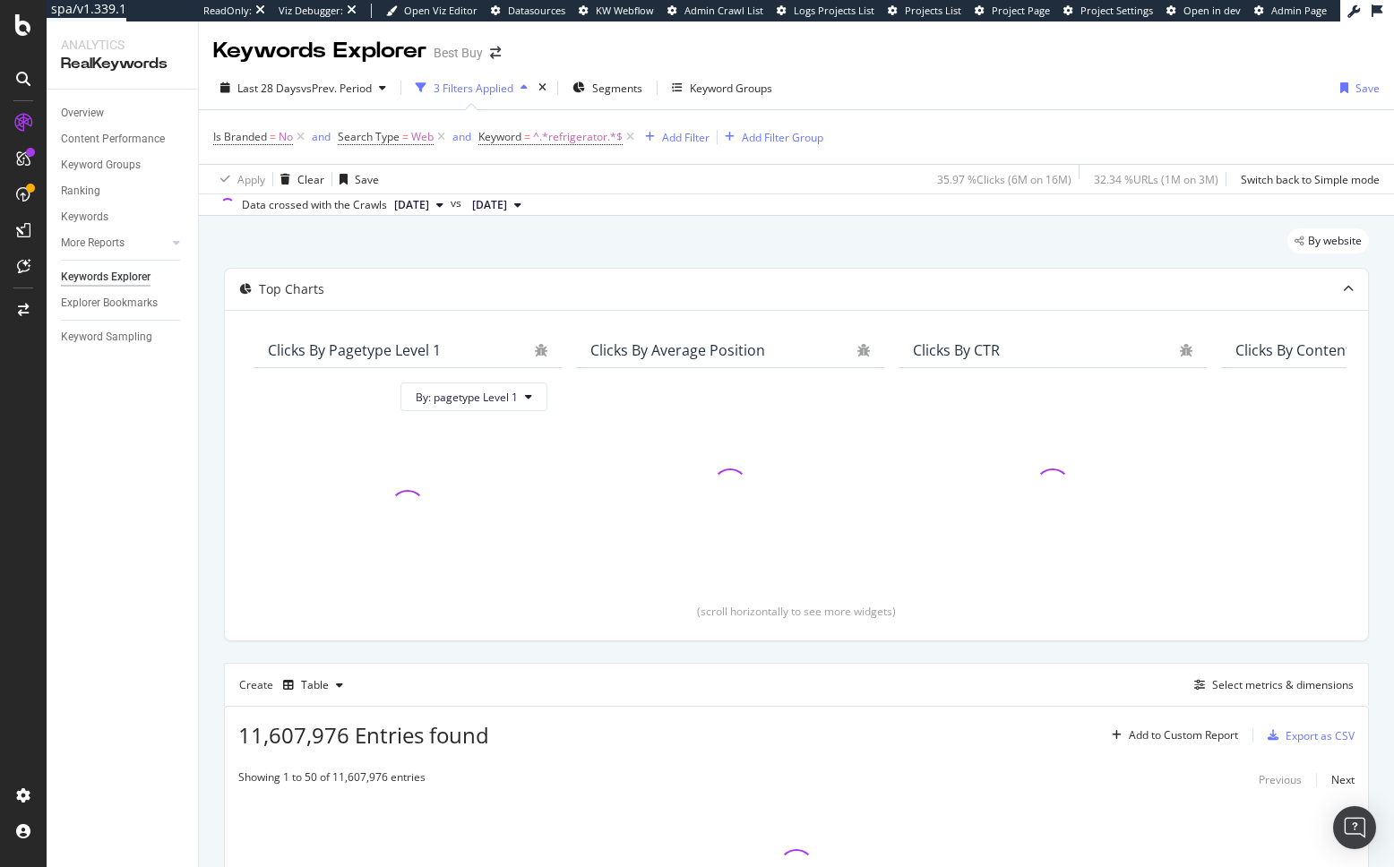
click at [484, 255] on div "By website" at bounding box center [796, 247] width 1145 height 39
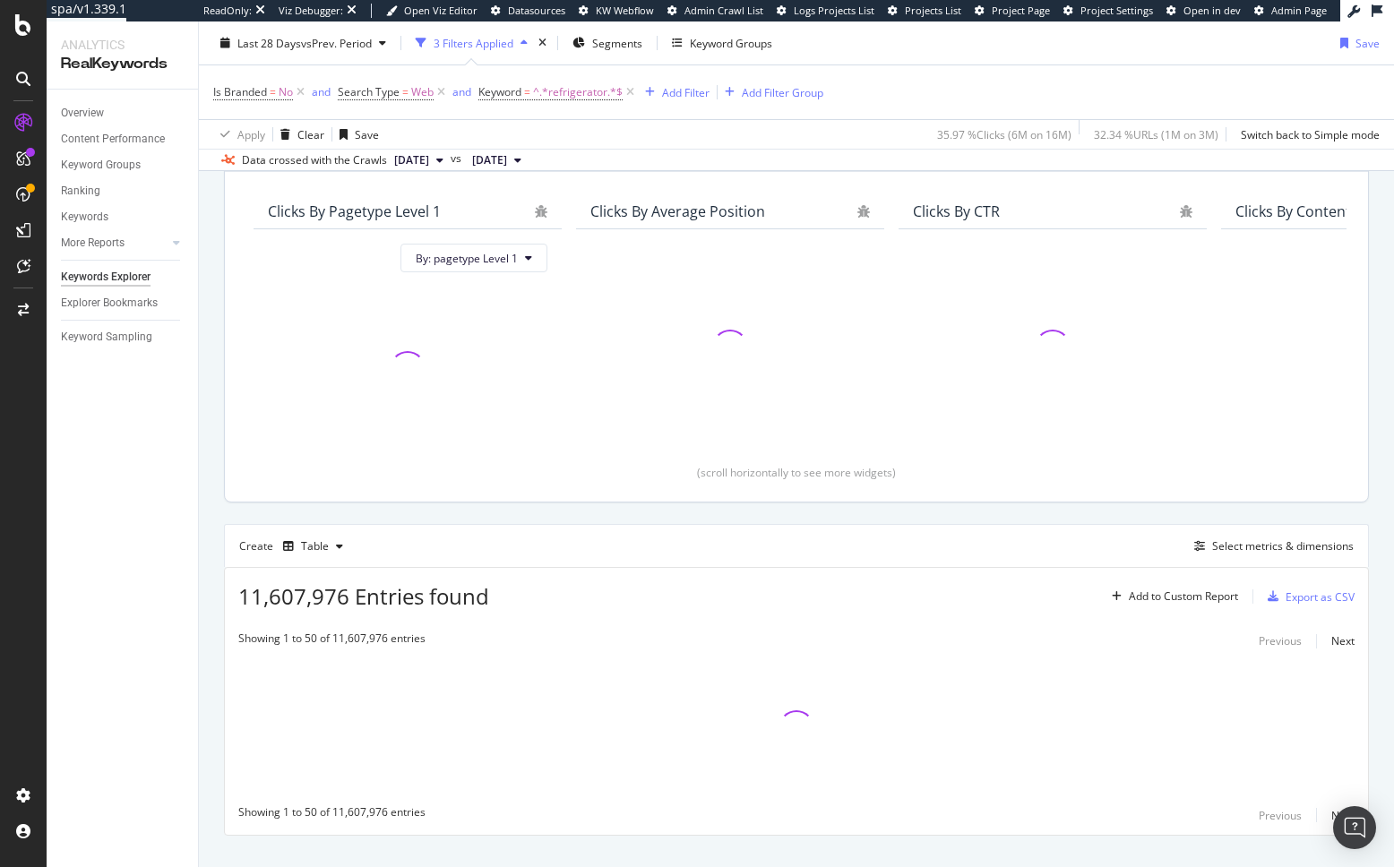
scroll to position [171, 0]
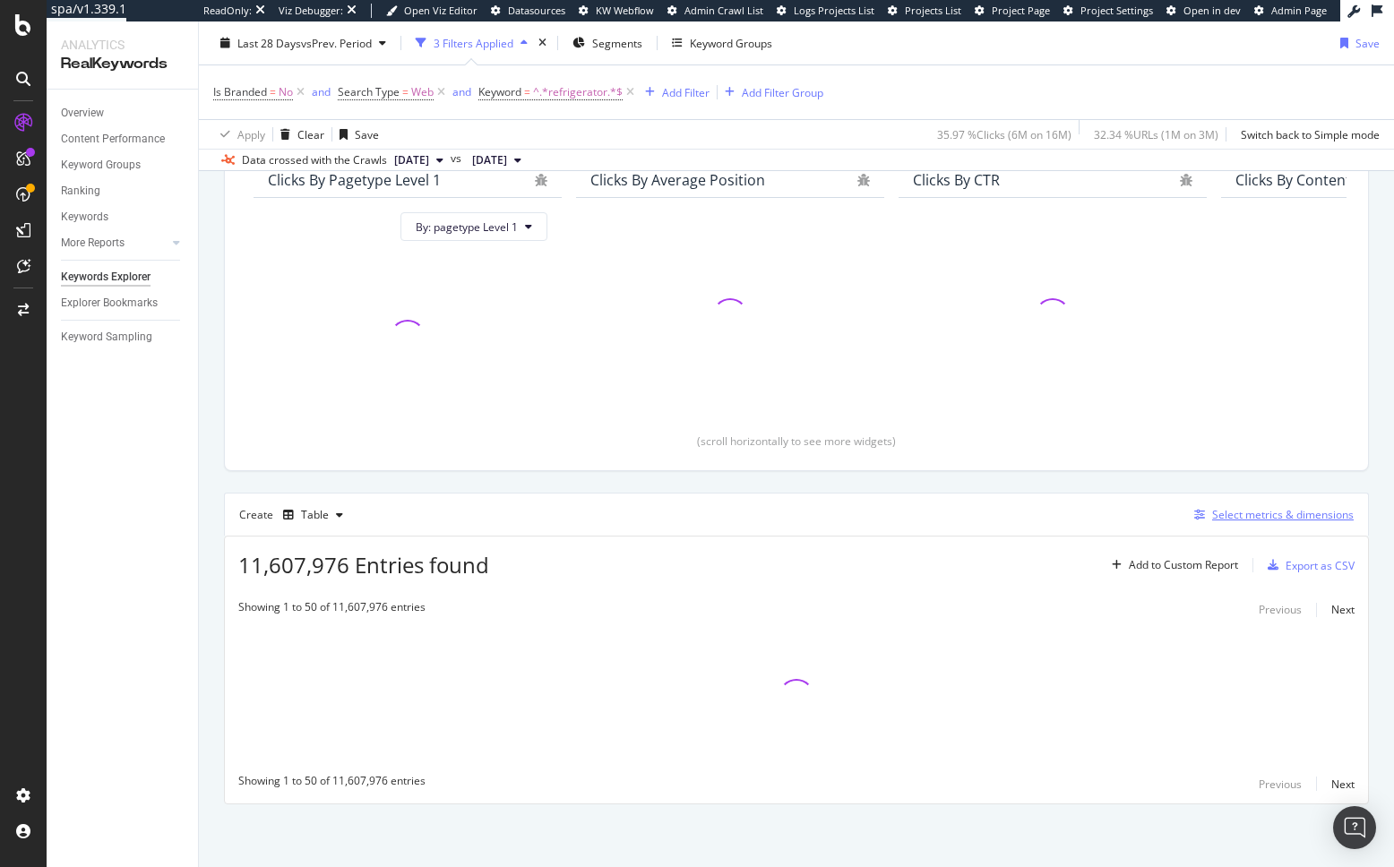
click at [1271, 518] on div "Select metrics & dimensions" at bounding box center [1283, 514] width 142 height 15
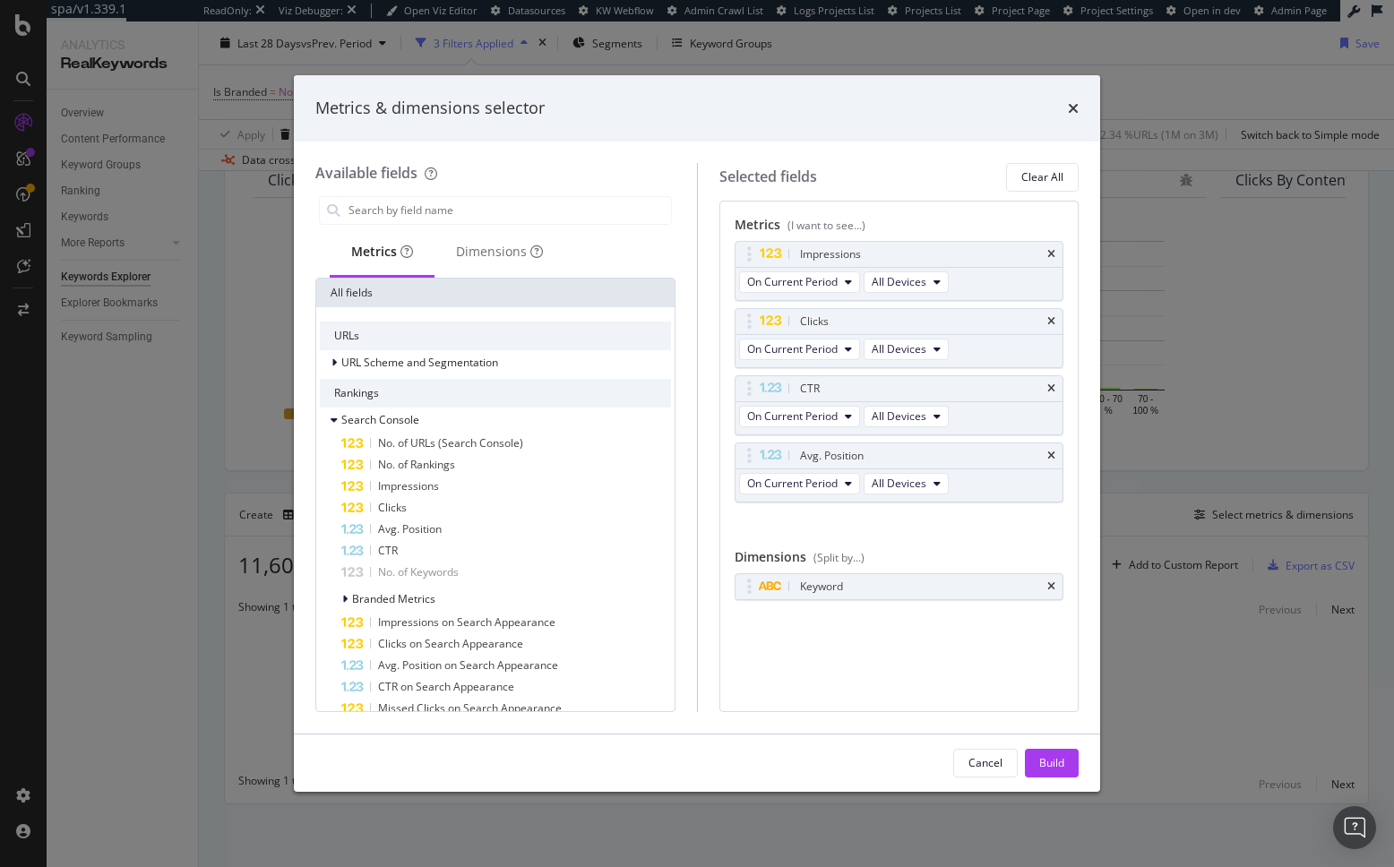
drag, startPoint x: 1039, startPoint y: 176, endPoint x: 864, endPoint y: 194, distance: 175.6
click at [1036, 176] on div "Clear All" at bounding box center [1042, 176] width 42 height 15
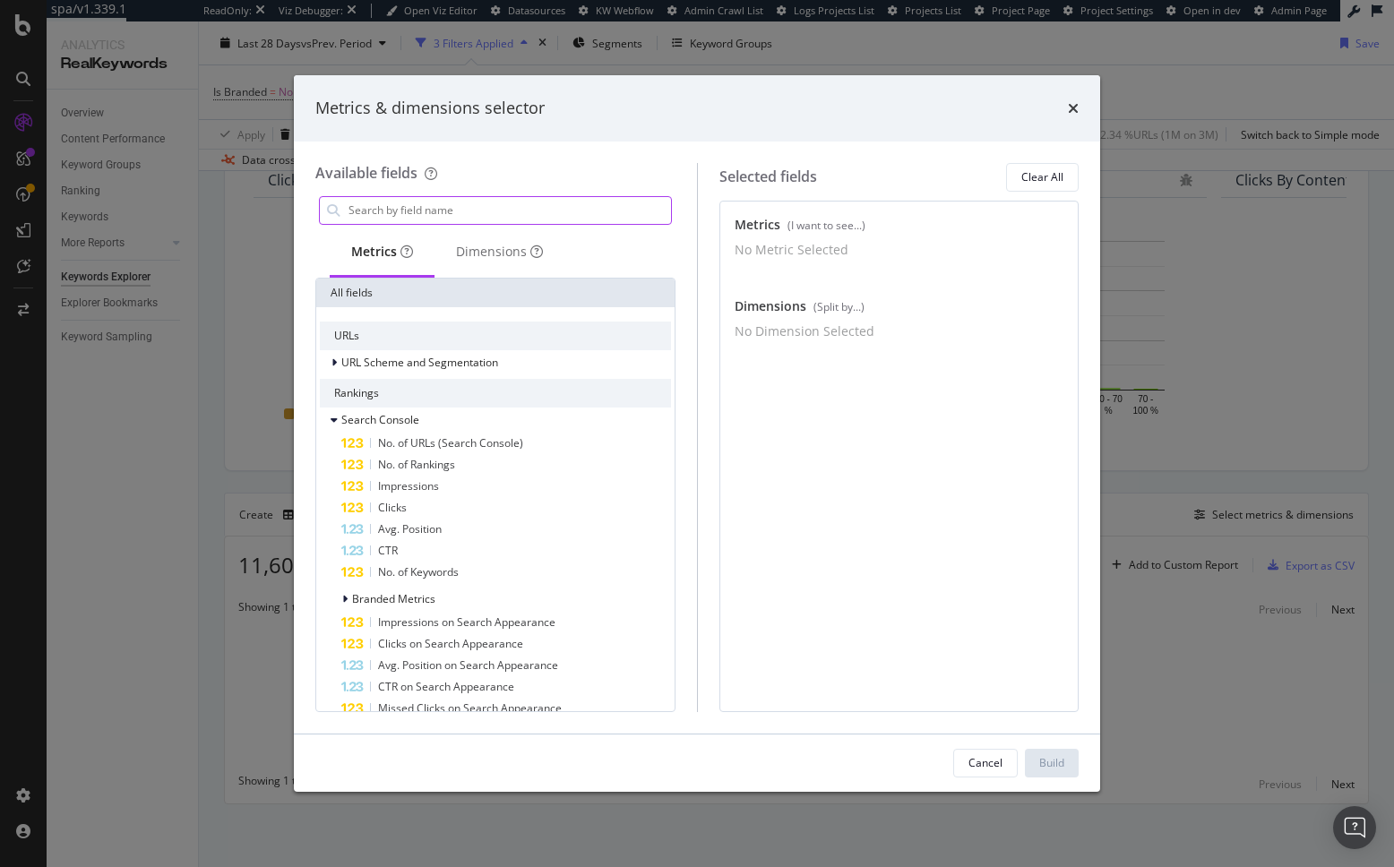
click at [474, 211] on input "modal" at bounding box center [509, 210] width 324 height 27
type input "l"
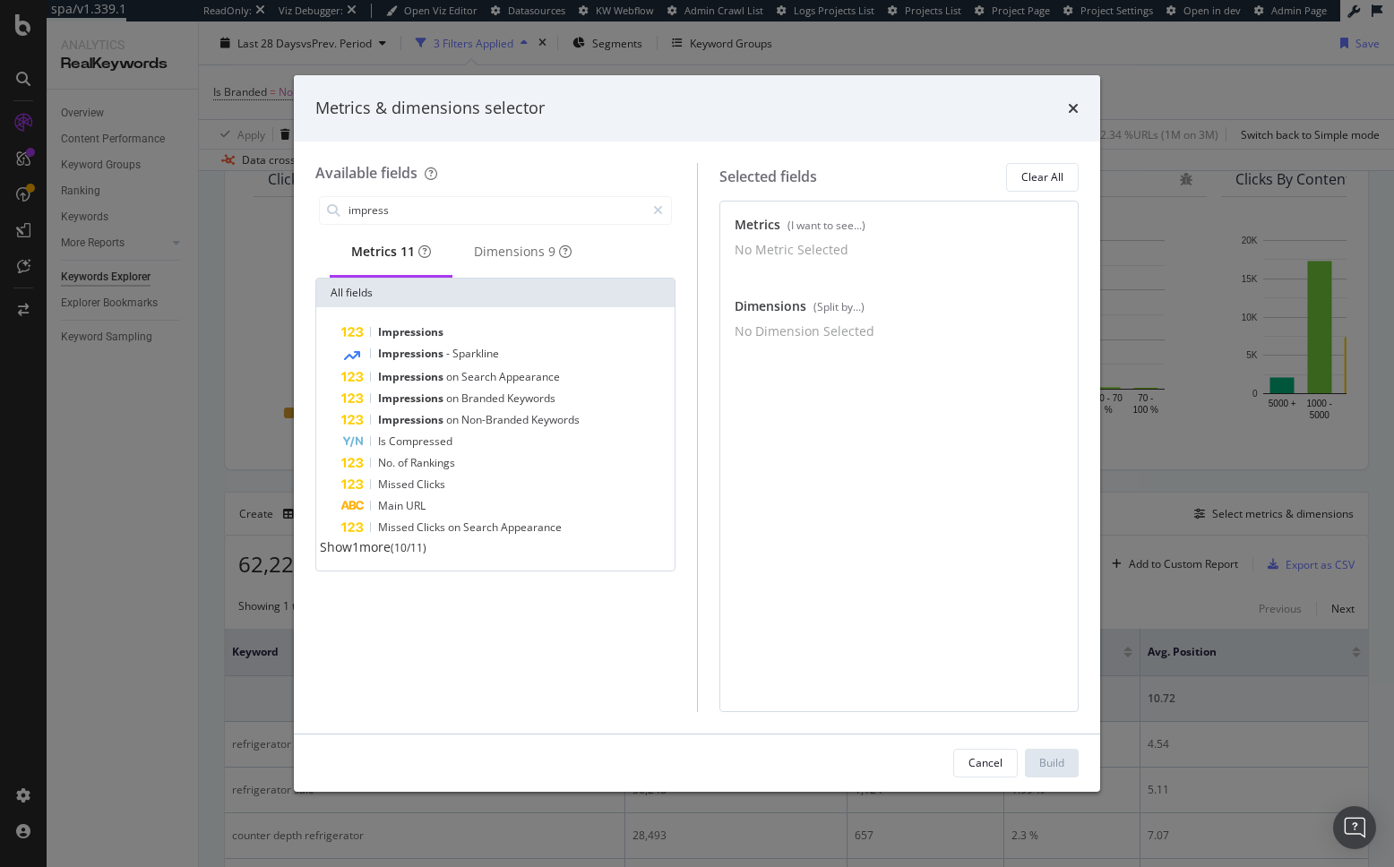
drag, startPoint x: 432, startPoint y: 342, endPoint x: 420, endPoint y: 242, distance: 101.0
click at [432, 339] on span "Impressions" at bounding box center [410, 331] width 65 height 15
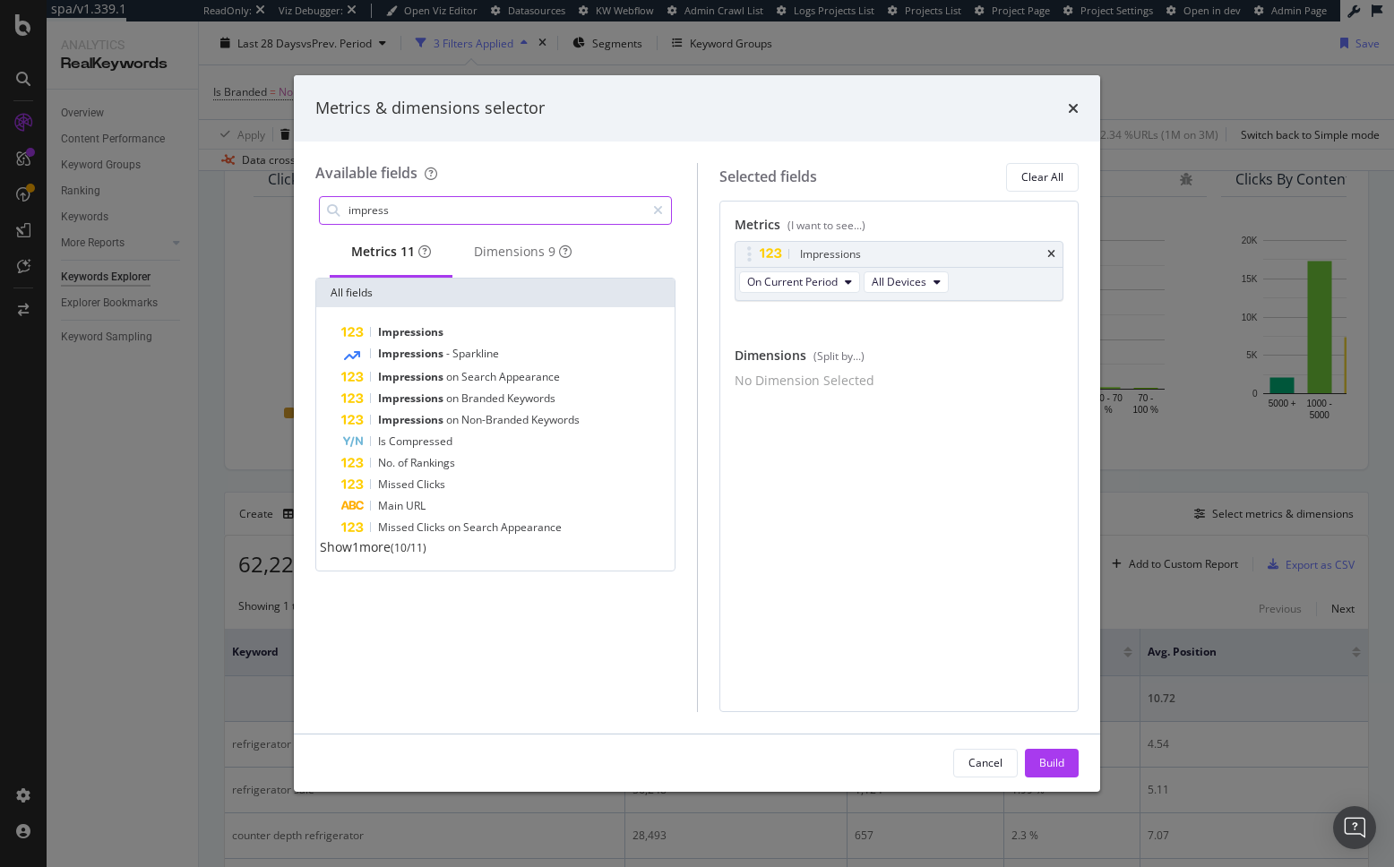
click at [588, 213] on input "impress" at bounding box center [496, 210] width 298 height 27
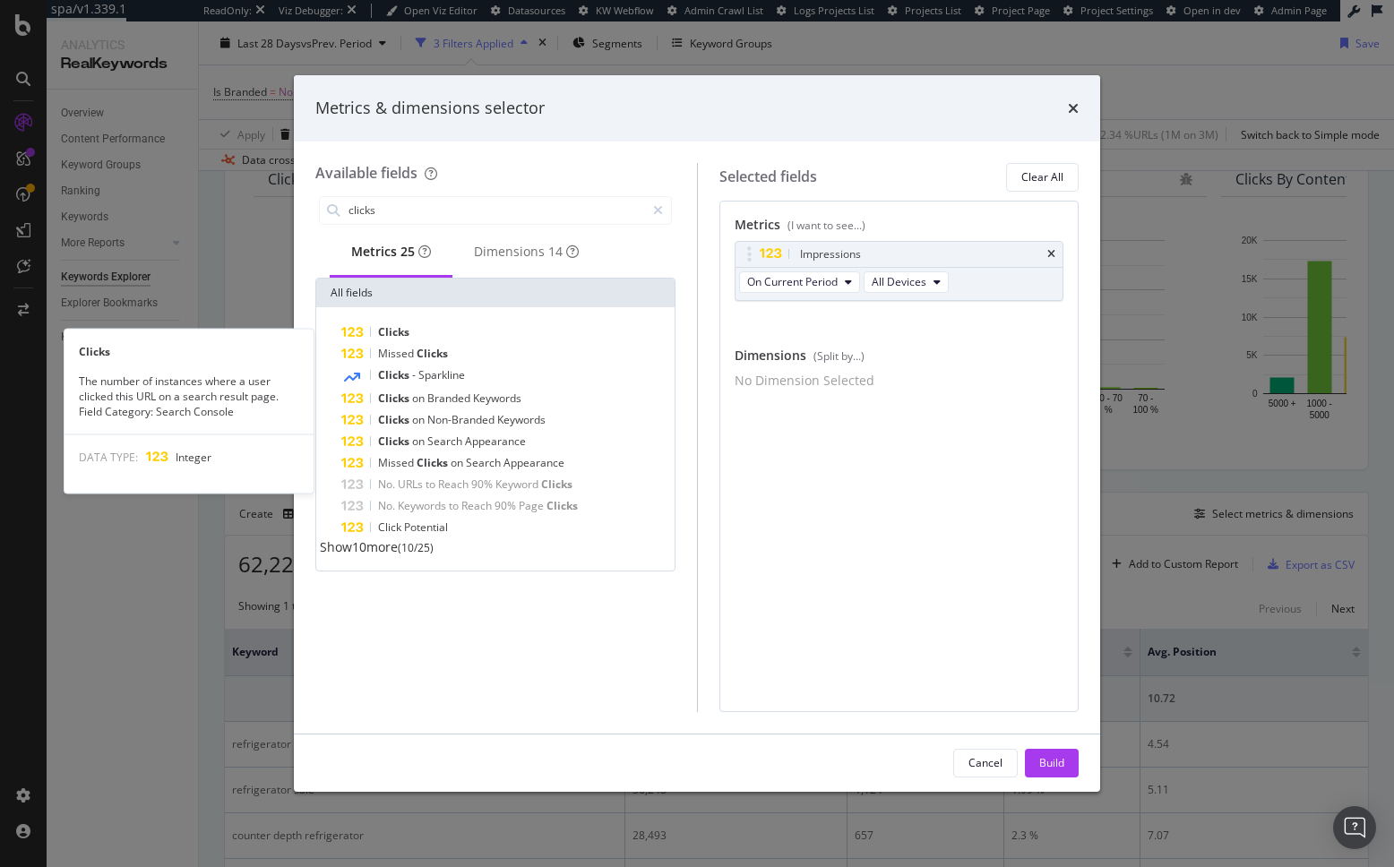
click at [432, 336] on div "Clicks" at bounding box center [506, 332] width 330 height 21
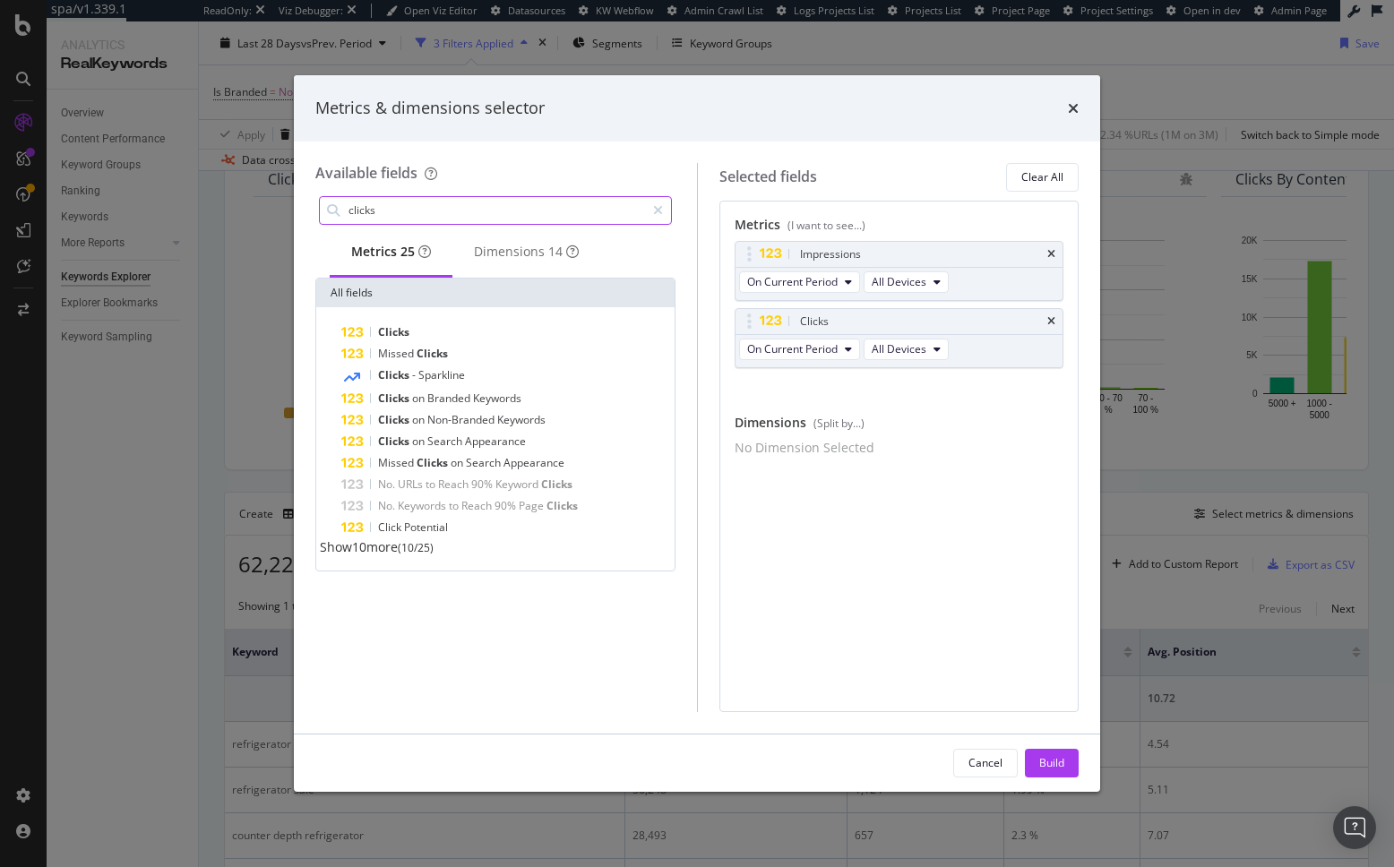
click at [390, 211] on input "clicks" at bounding box center [496, 210] width 298 height 27
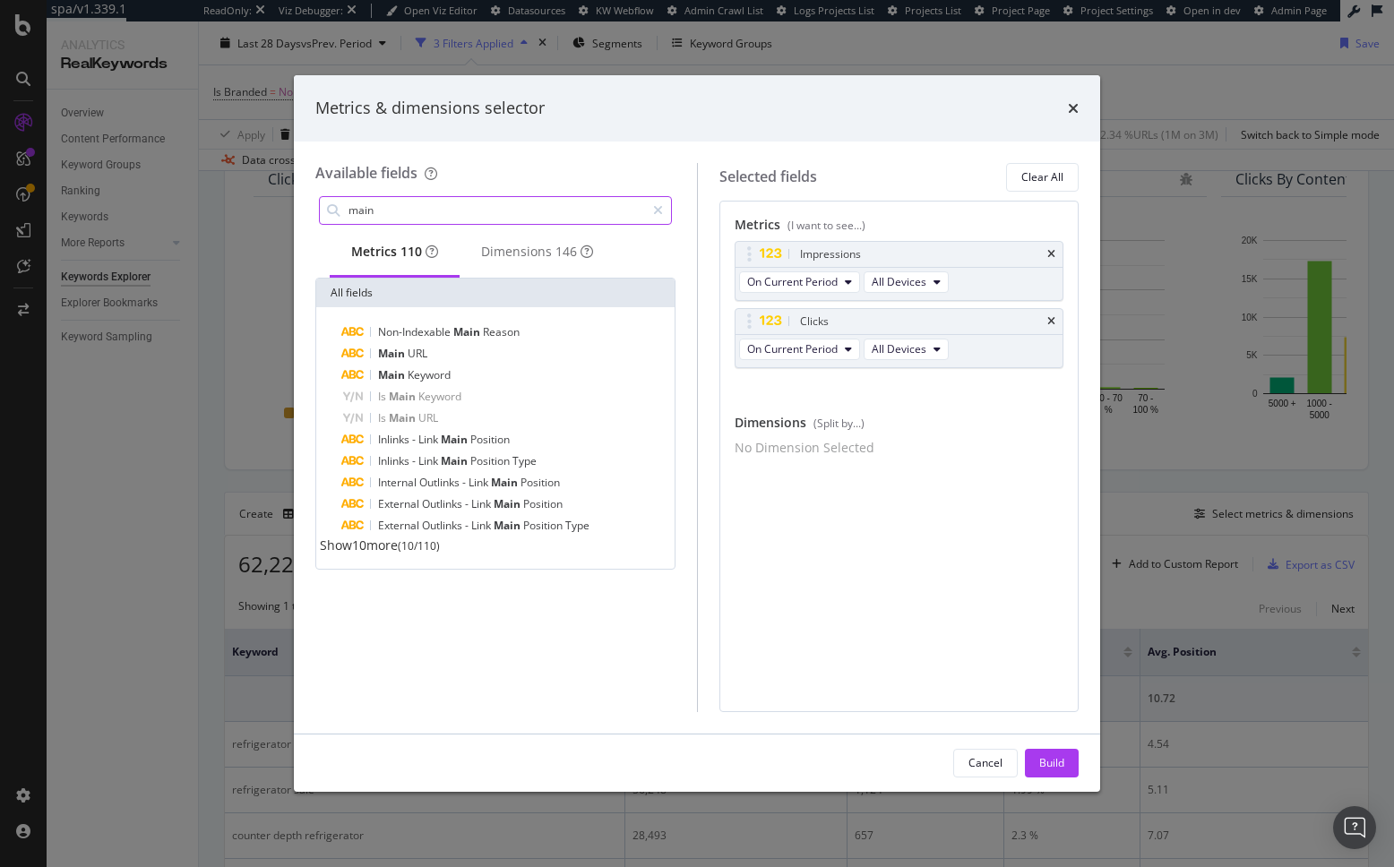
click at [392, 203] on input "main" at bounding box center [496, 210] width 298 height 27
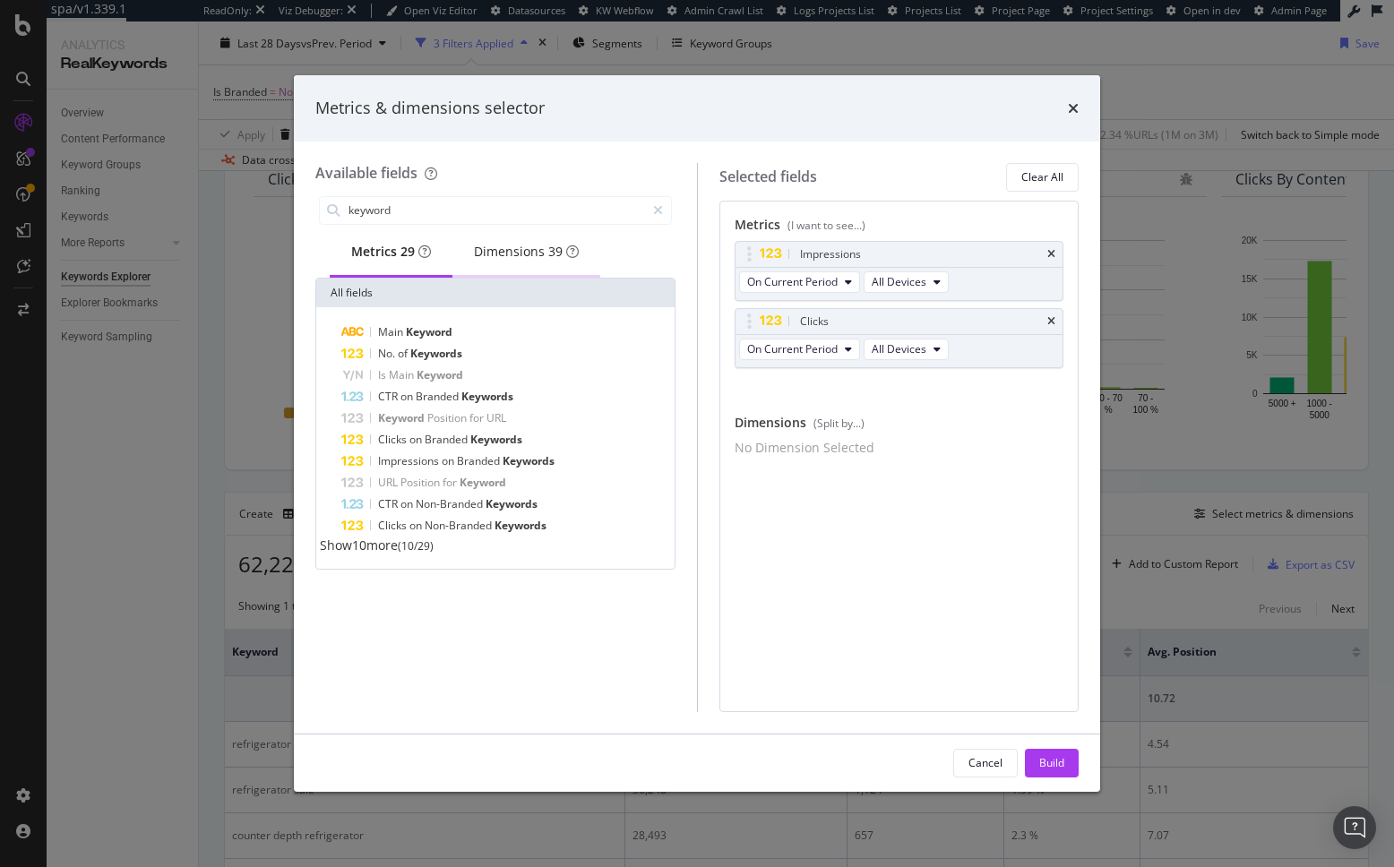
click at [530, 261] on div "Dimensions 39" at bounding box center [526, 252] width 105 height 18
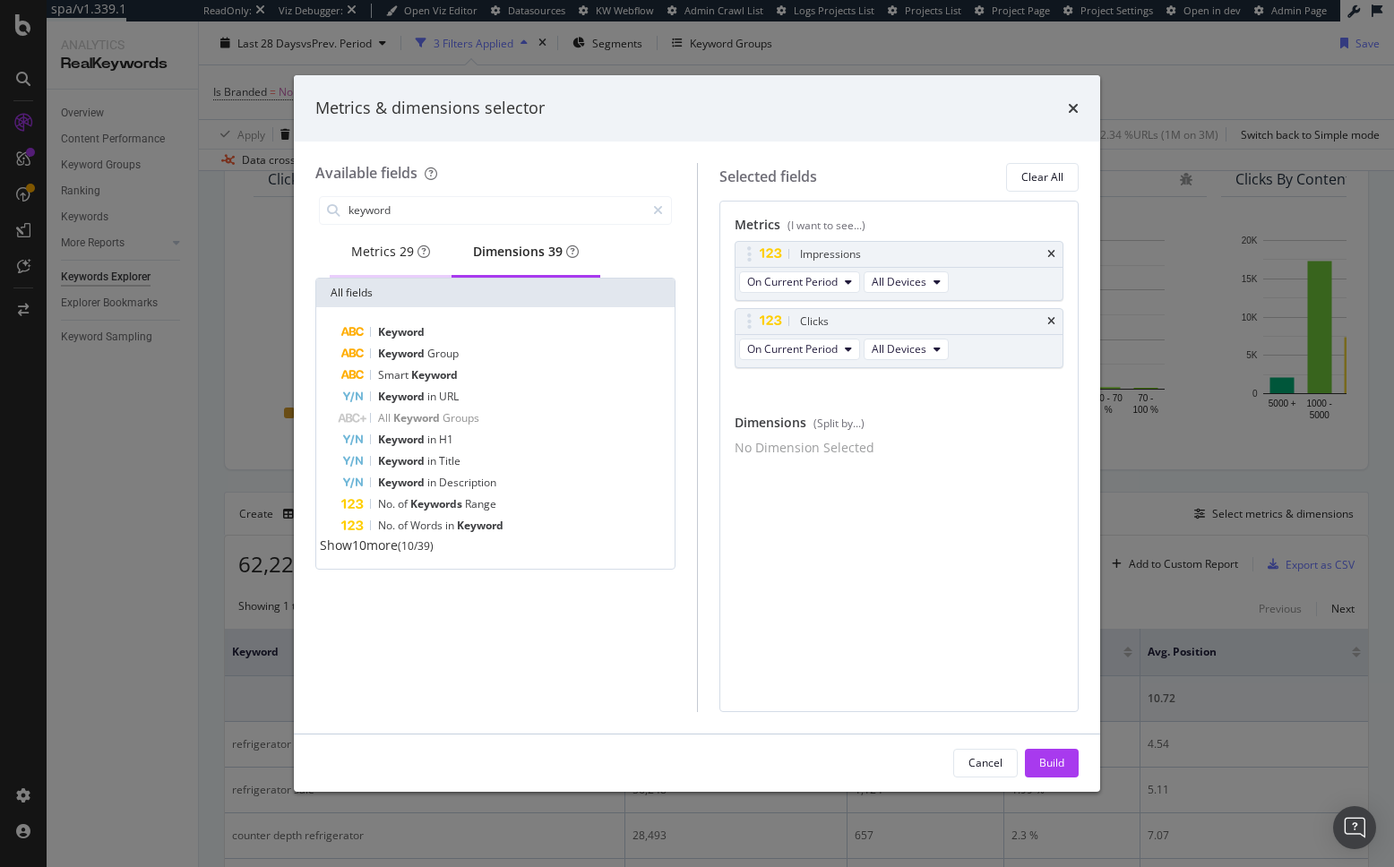
drag, startPoint x: 415, startPoint y: 336, endPoint x: 418, endPoint y: 258, distance: 78.0
click at [415, 336] on span "Keyword" at bounding box center [401, 331] width 47 height 15
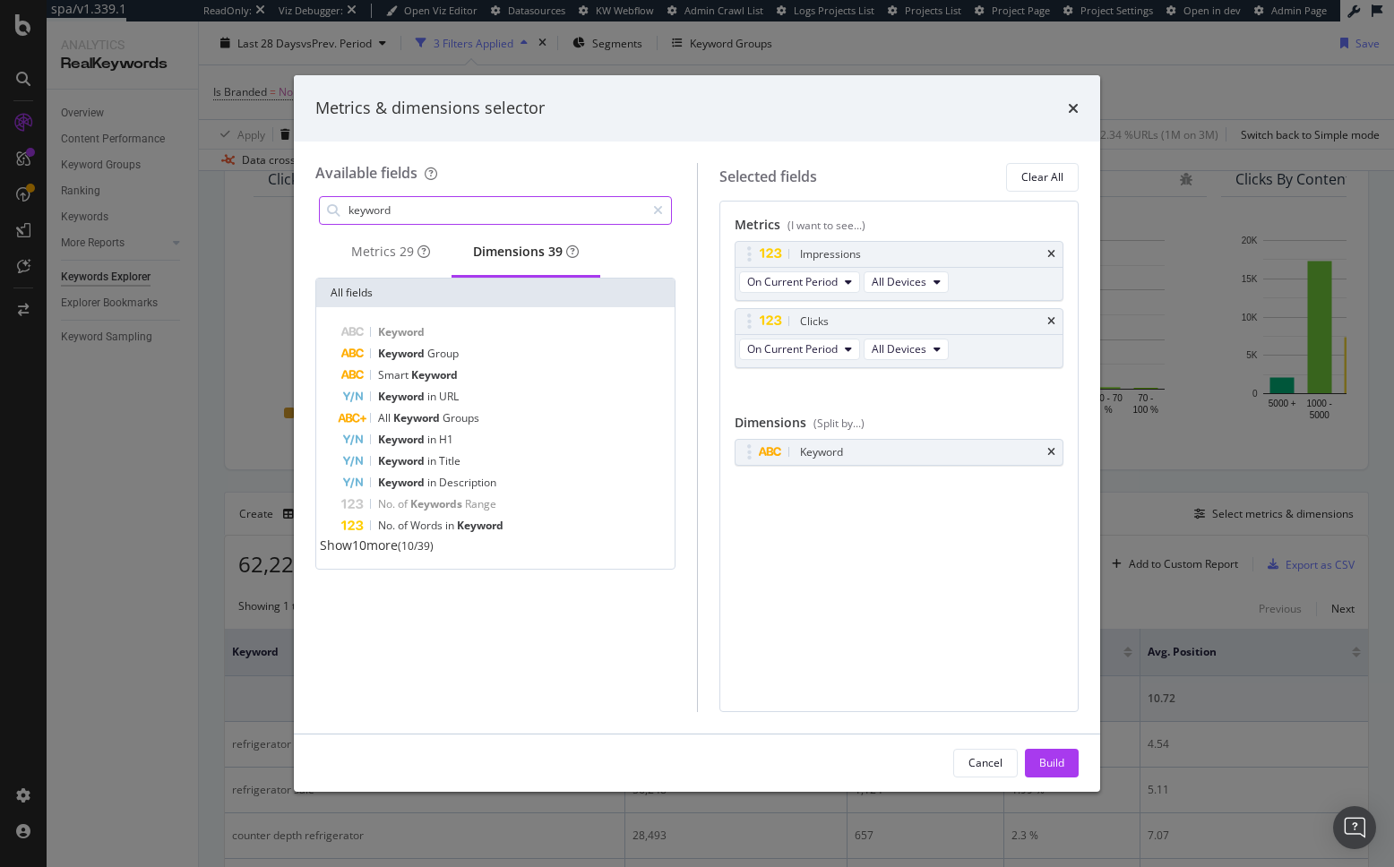
drag, startPoint x: 365, startPoint y: 256, endPoint x: 381, endPoint y: 211, distance: 48.4
click at [364, 253] on div "Metrics 29" at bounding box center [390, 252] width 79 height 18
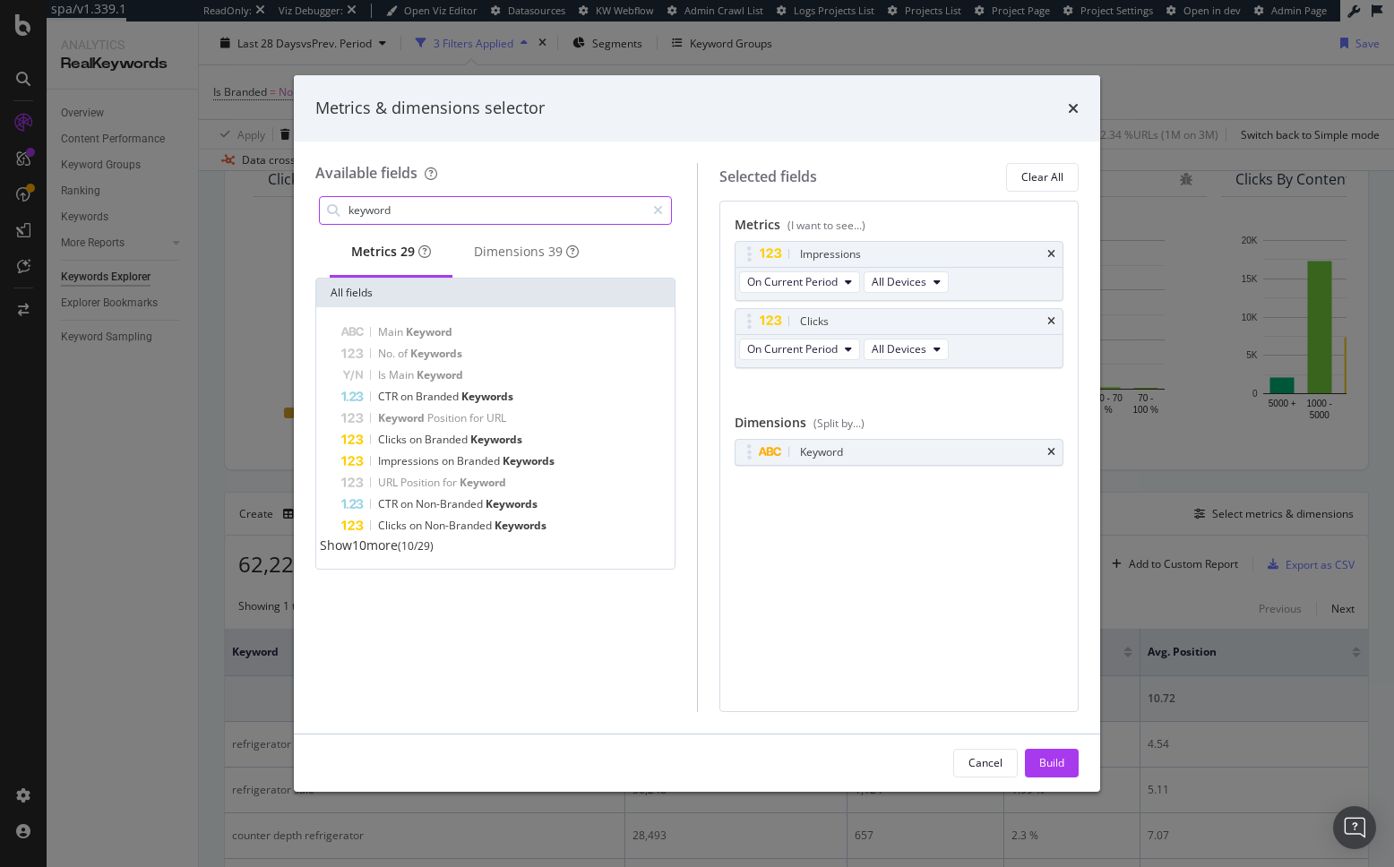
click at [385, 203] on input "keyword" at bounding box center [496, 210] width 298 height 27
click at [389, 207] on input "keyword" at bounding box center [496, 210] width 298 height 27
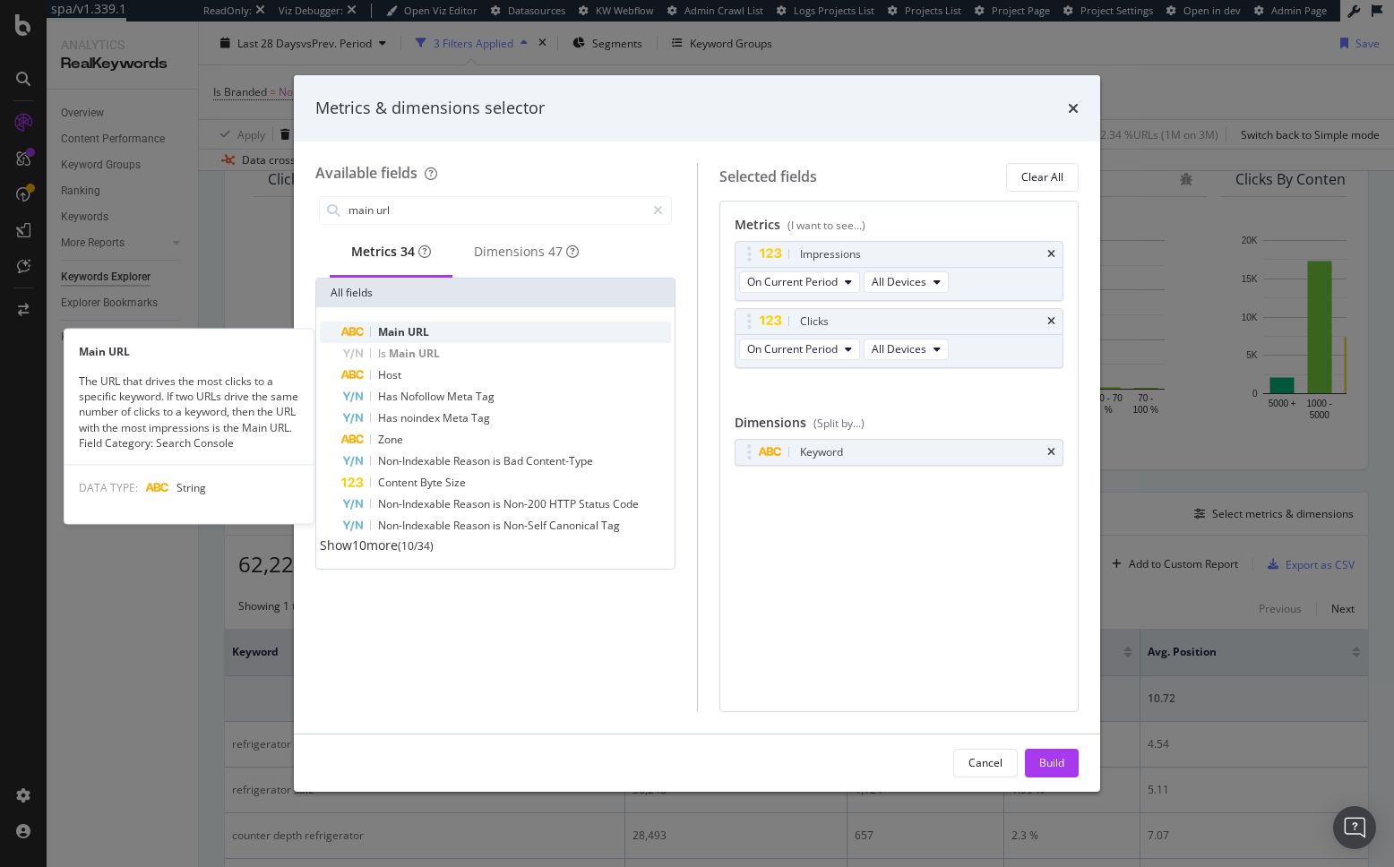
click at [454, 337] on div "Main URL" at bounding box center [506, 332] width 330 height 21
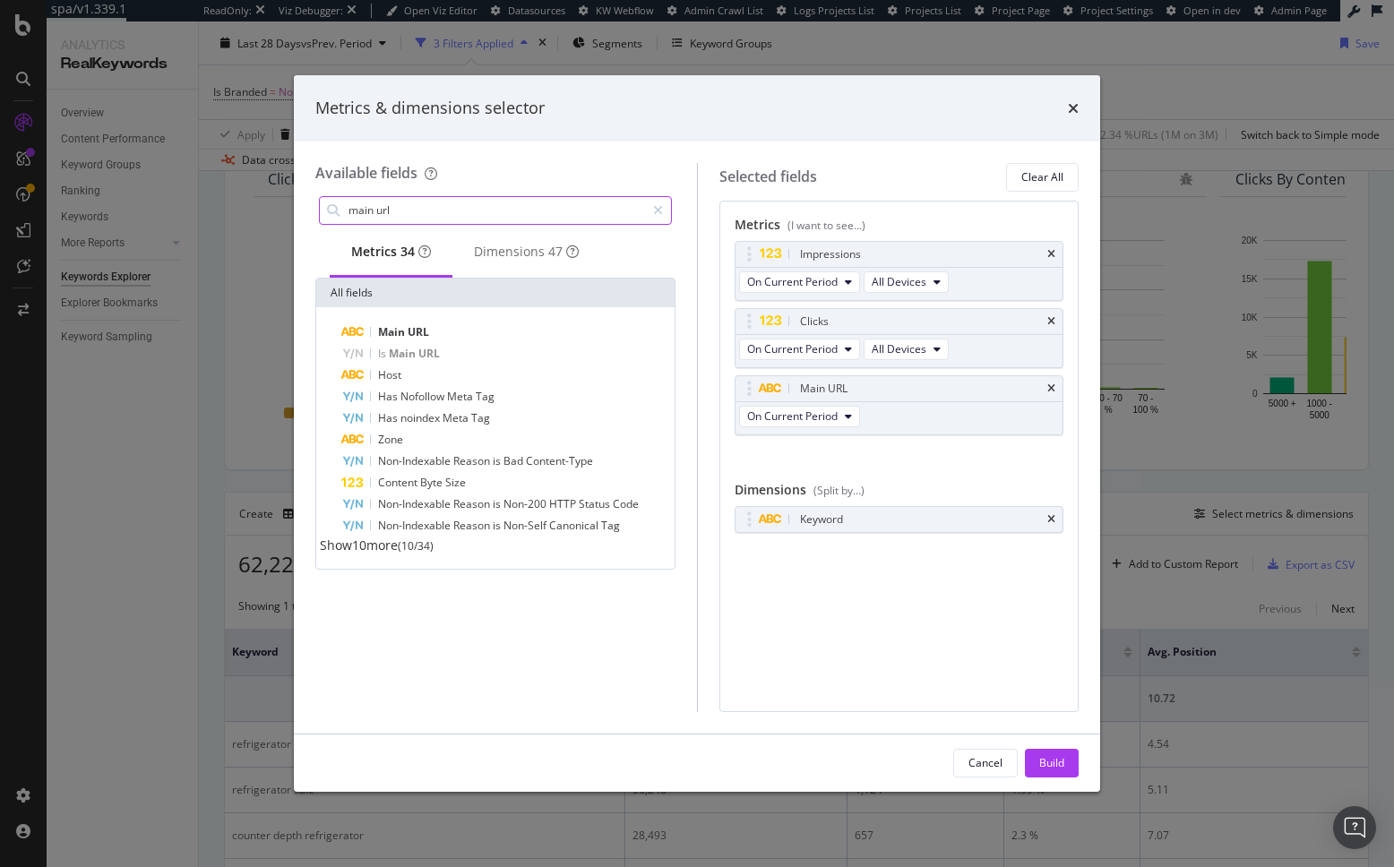
click at [399, 210] on input "main url" at bounding box center [496, 210] width 298 height 27
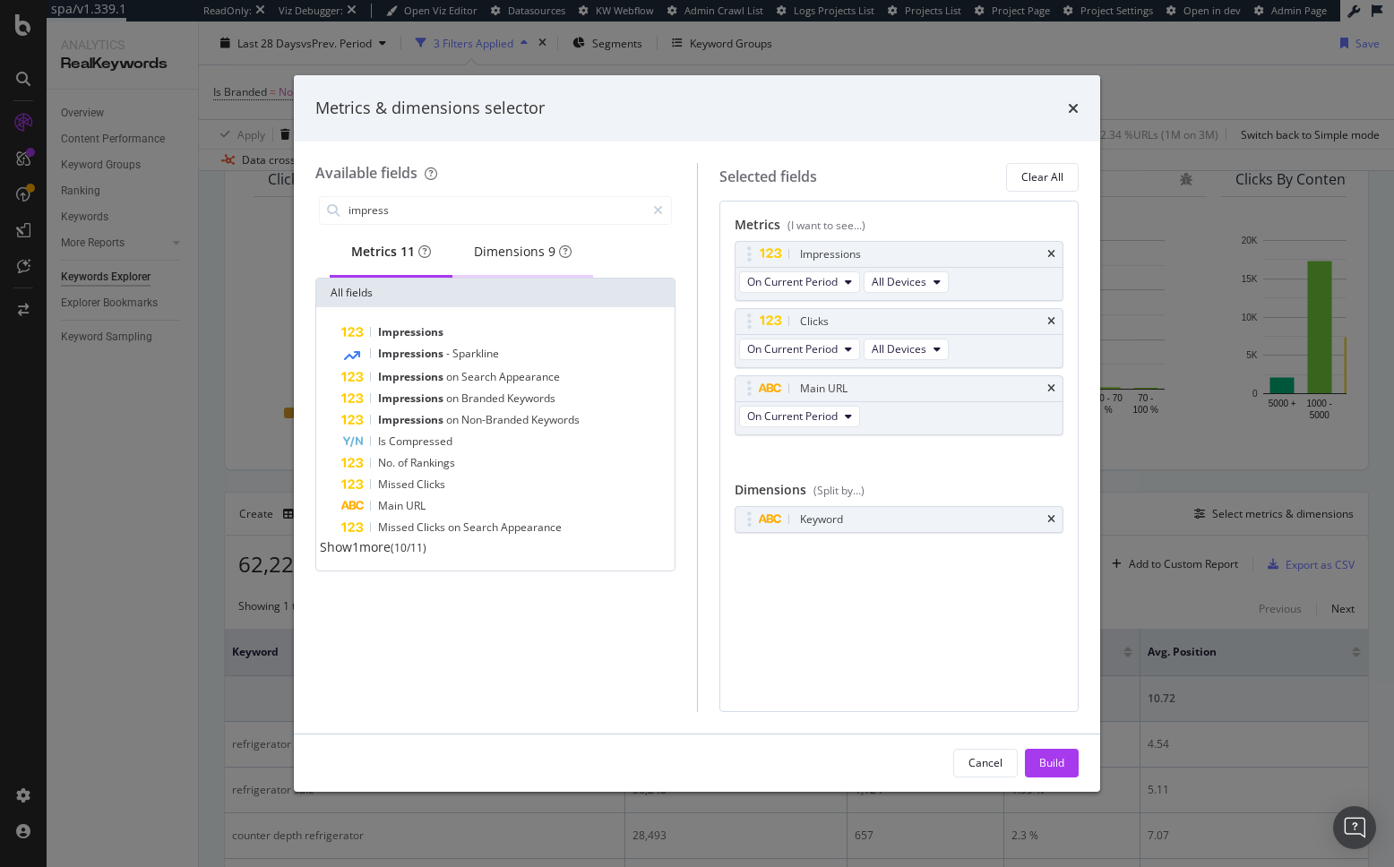
click at [497, 259] on div "Dimensions 9" at bounding box center [523, 252] width 98 height 18
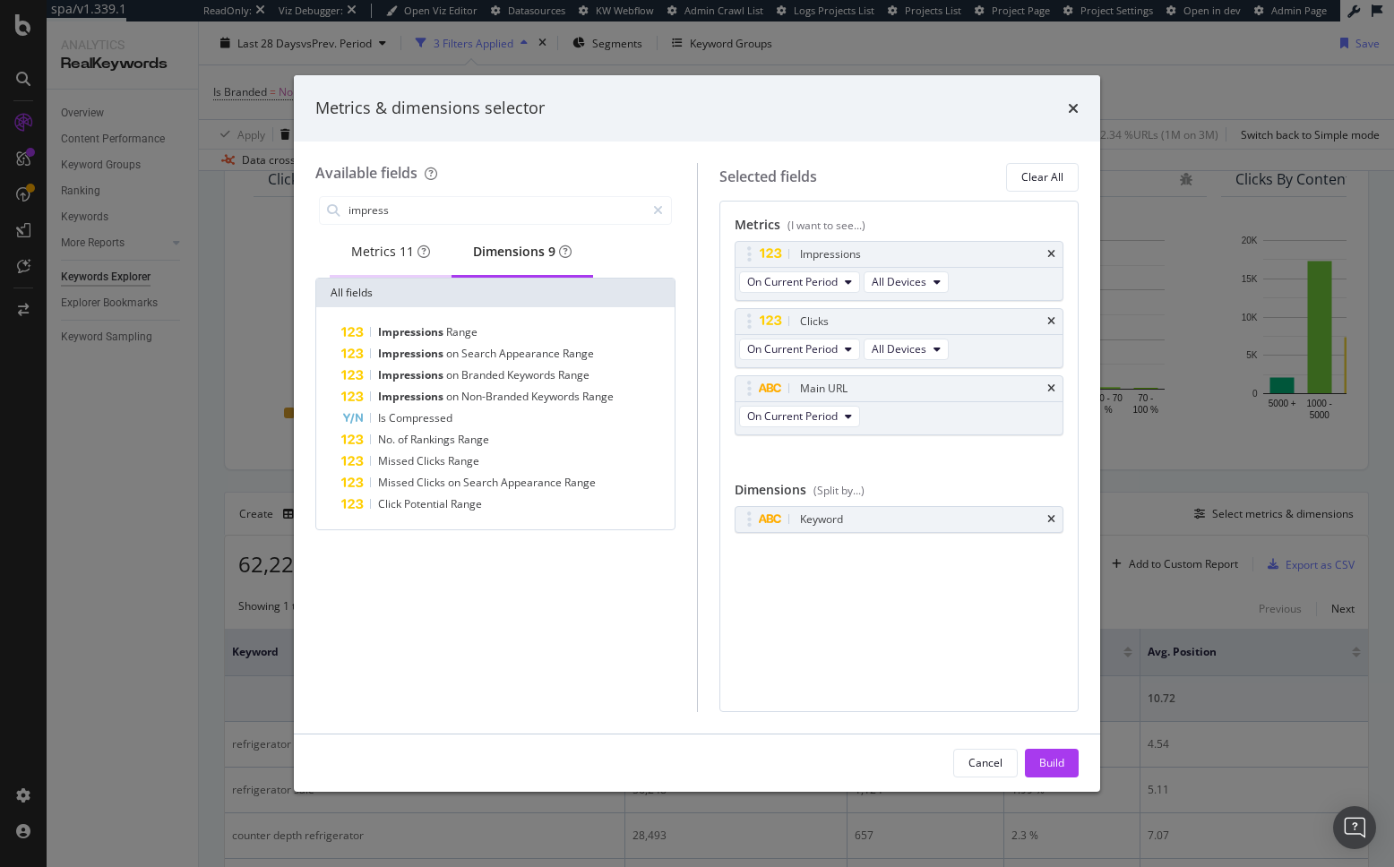
click at [387, 268] on div "Metrics 11" at bounding box center [391, 252] width 122 height 49
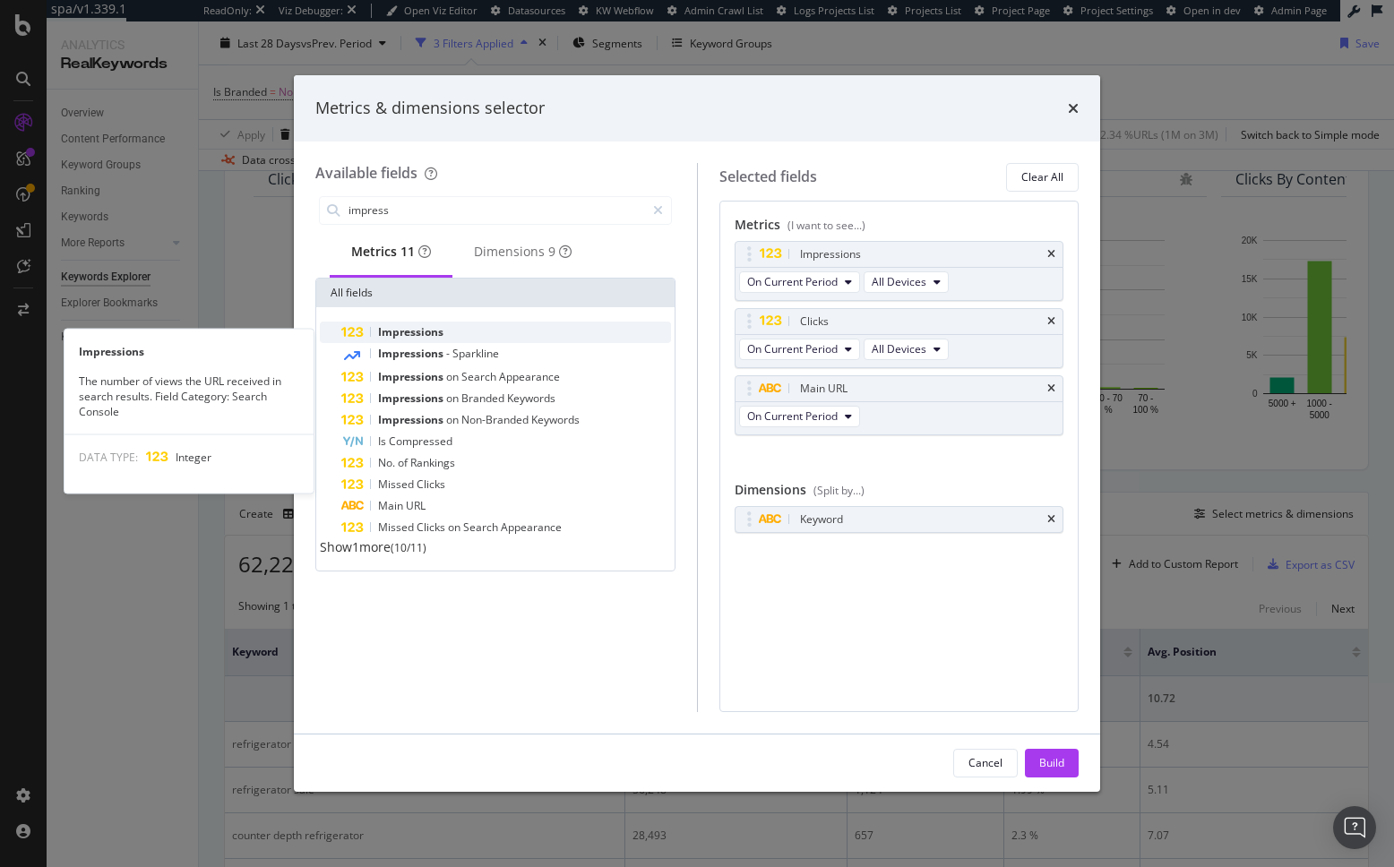
click at [420, 339] on span "Impressions" at bounding box center [410, 331] width 65 height 15
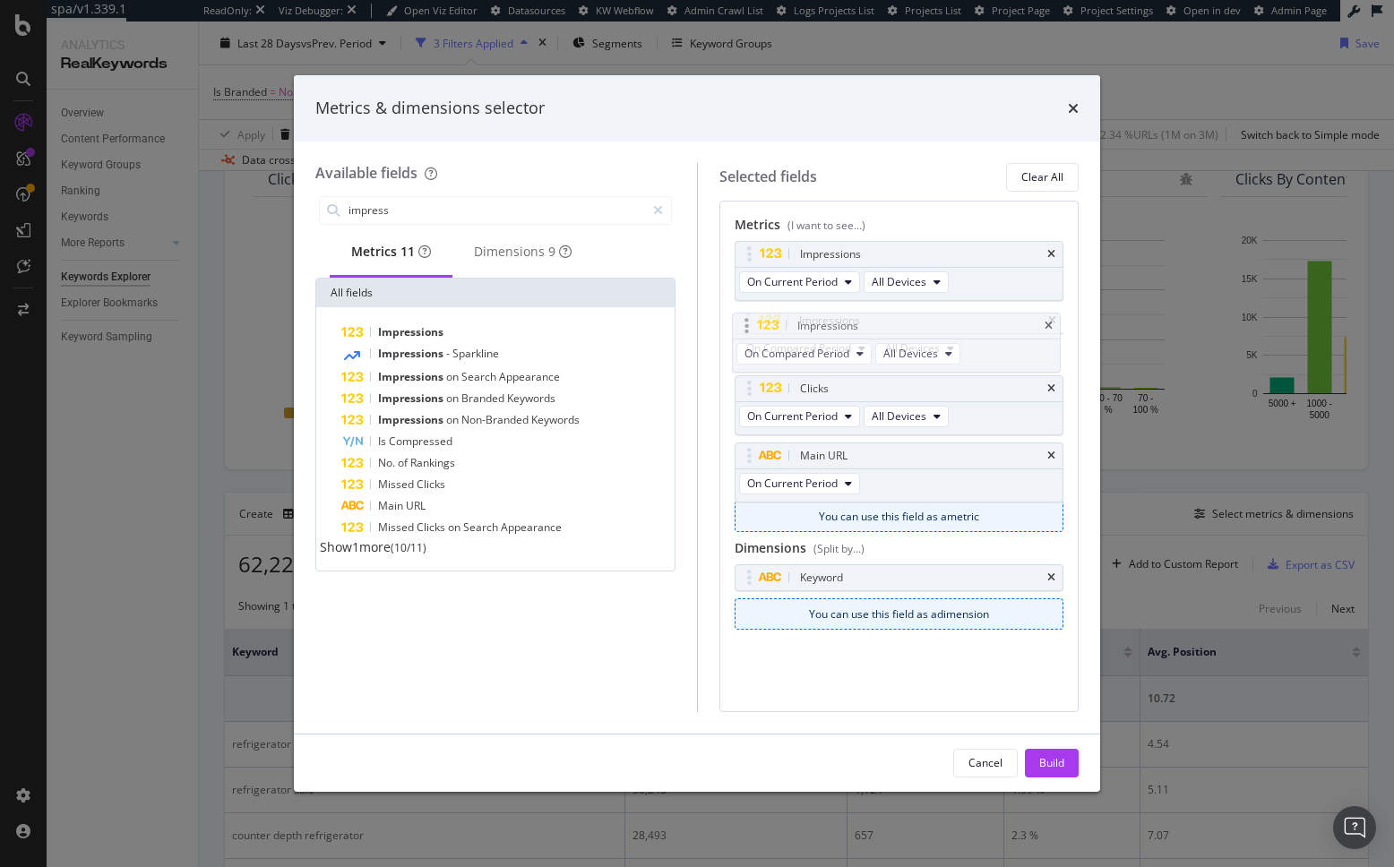
drag, startPoint x: 751, startPoint y: 460, endPoint x: 760, endPoint y: 328, distance: 132.9
click at [749, 328] on body "spa/v1.339.1 ReadOnly: Viz Debugger: Open Viz Editor Datasources KW Webflow Adm…" at bounding box center [697, 433] width 1394 height 867
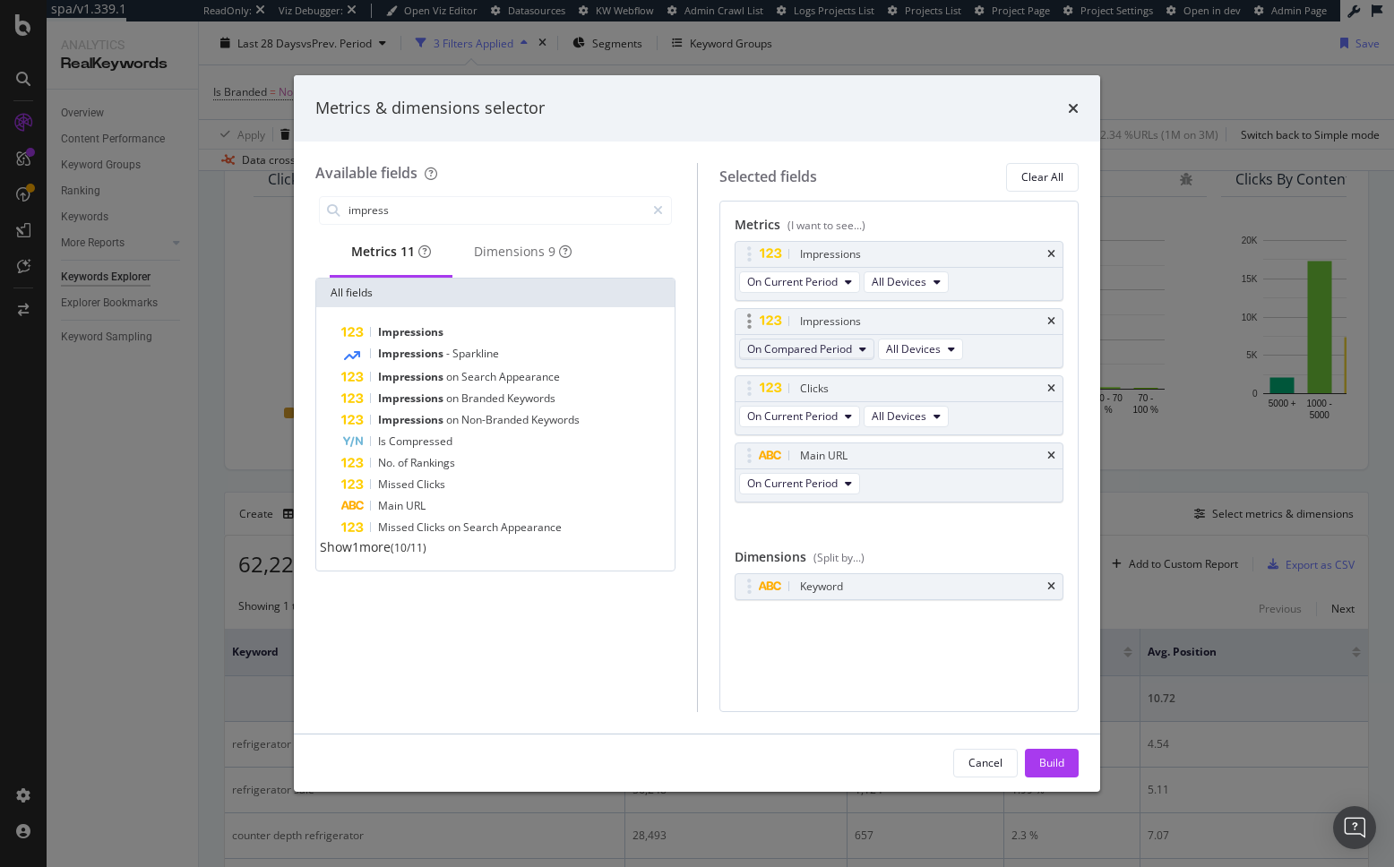
click at [807, 349] on span "On Compared Period" at bounding box center [799, 348] width 105 height 15
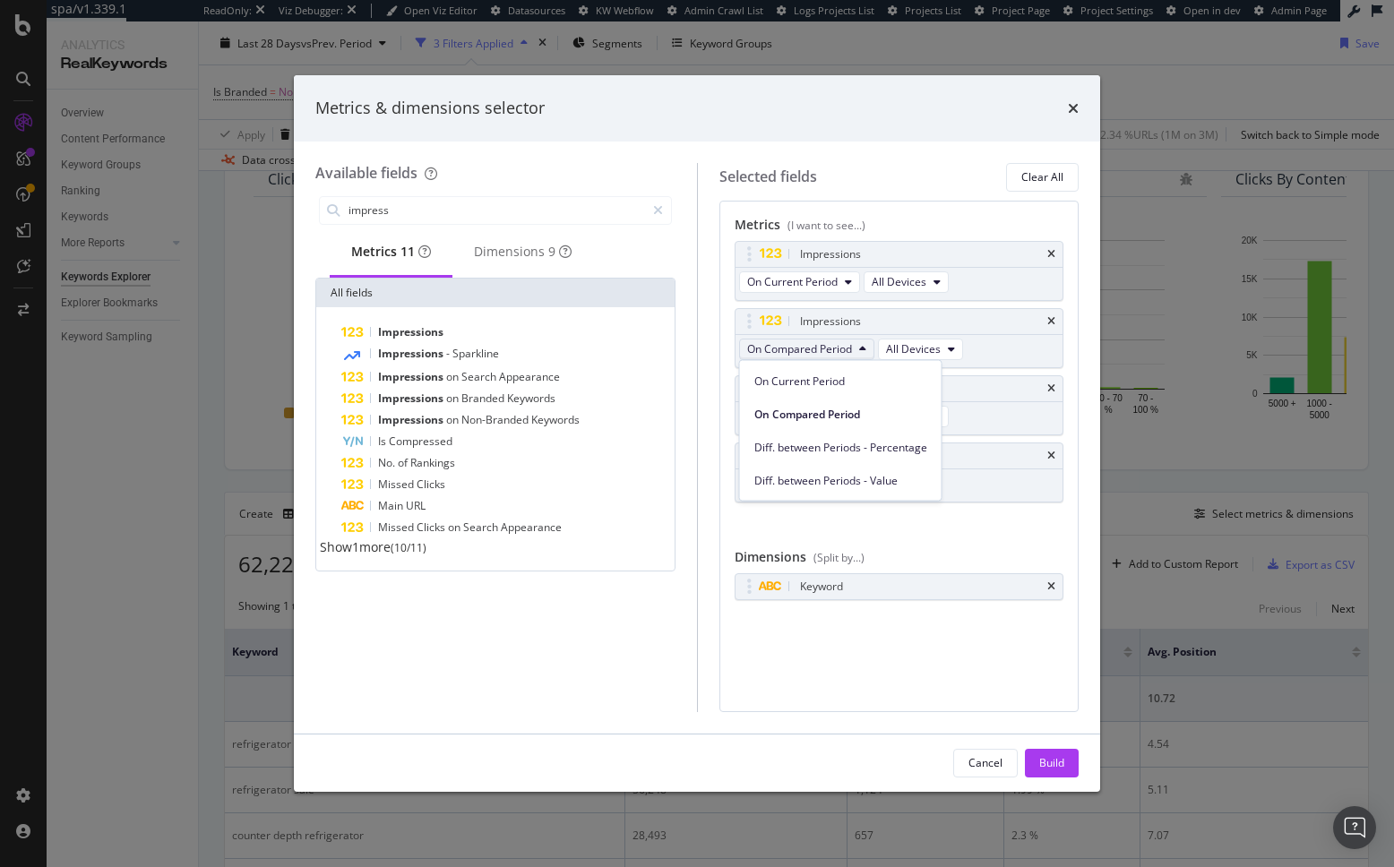
click at [815, 474] on span "Diff. between Periods - Value" at bounding box center [840, 480] width 173 height 16
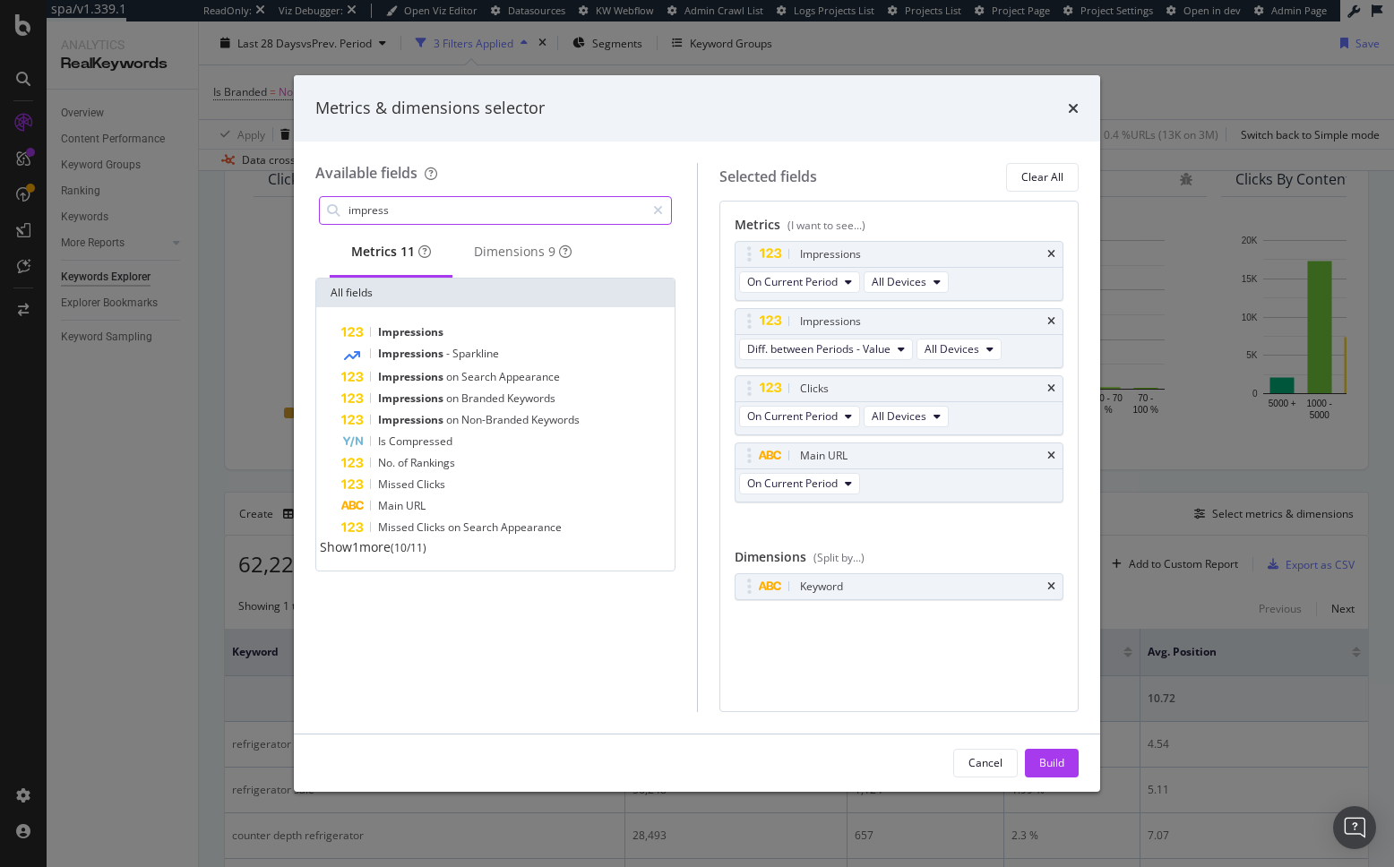
click at [397, 214] on input "impress" at bounding box center [496, 210] width 298 height 27
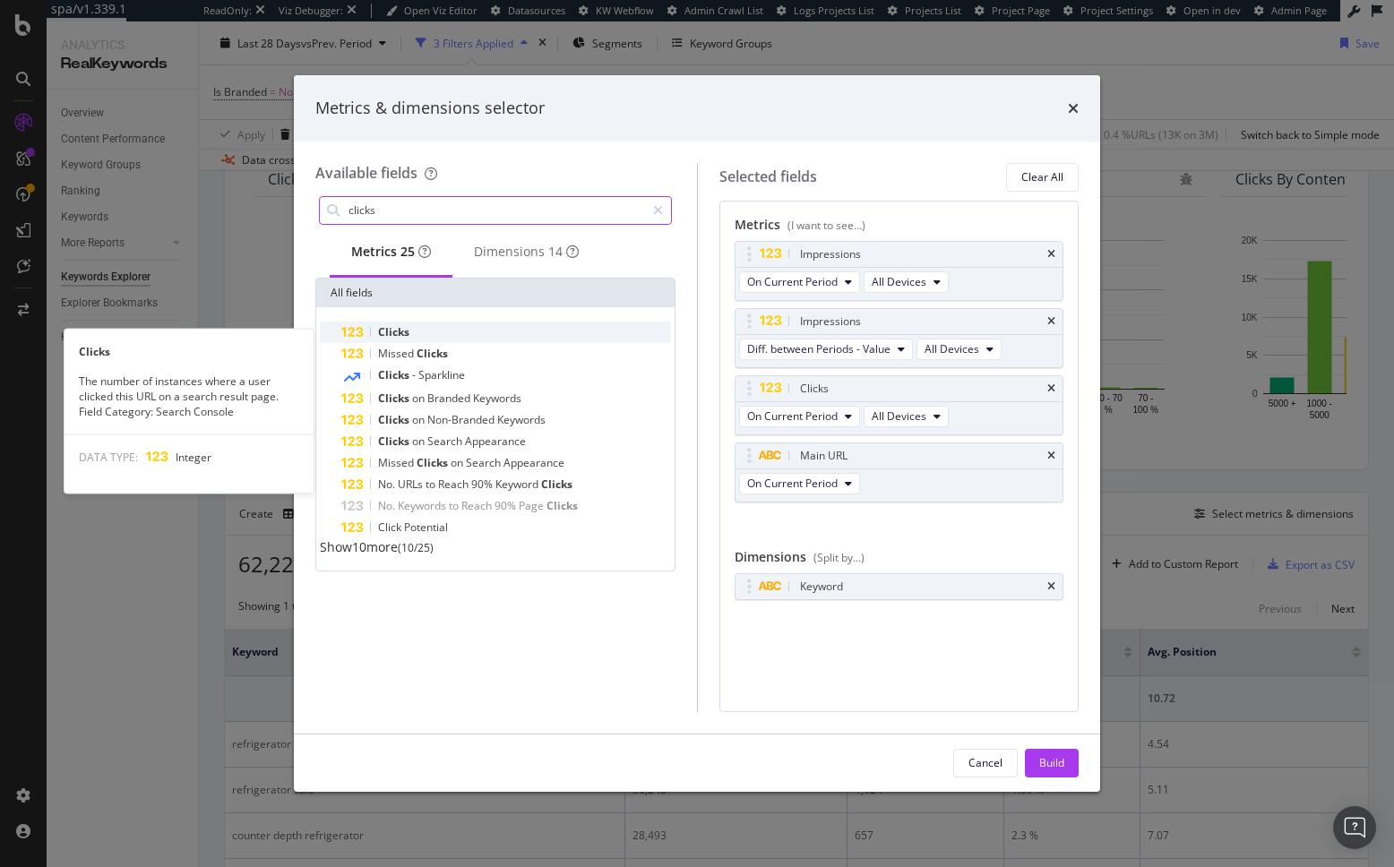
type input "clicks"
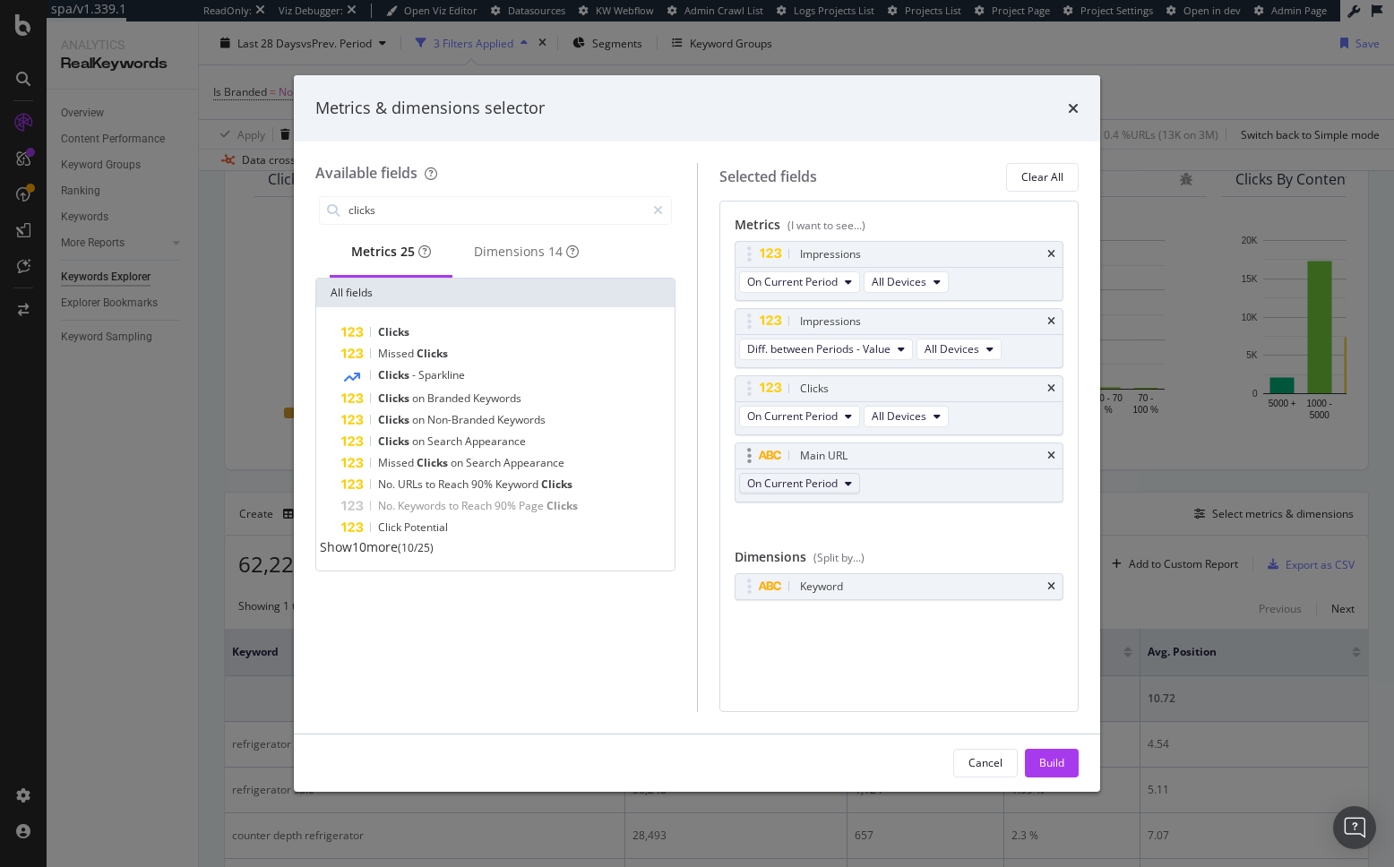
drag, startPoint x: 436, startPoint y: 337, endPoint x: 778, endPoint y: 494, distance: 376.4
click at [436, 337] on div "Clicks" at bounding box center [506, 332] width 330 height 21
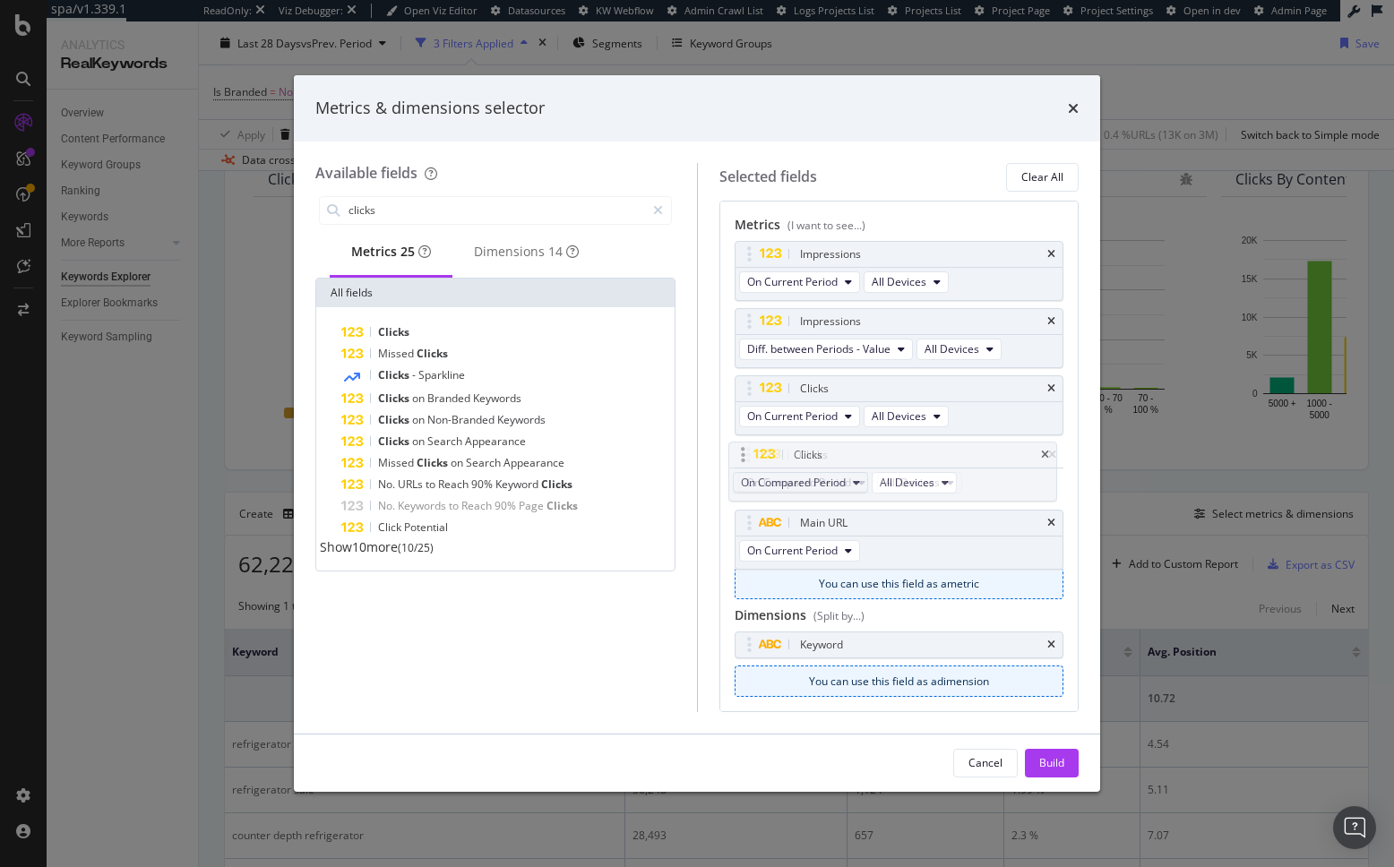
drag, startPoint x: 750, startPoint y: 507, endPoint x: 764, endPoint y: 474, distance: 36.1
click at [747, 456] on body "spa/v1.339.1 ReadOnly: Viz Debugger: Open Viz Editor Datasources KW Webflow Adm…" at bounding box center [697, 433] width 1394 height 867
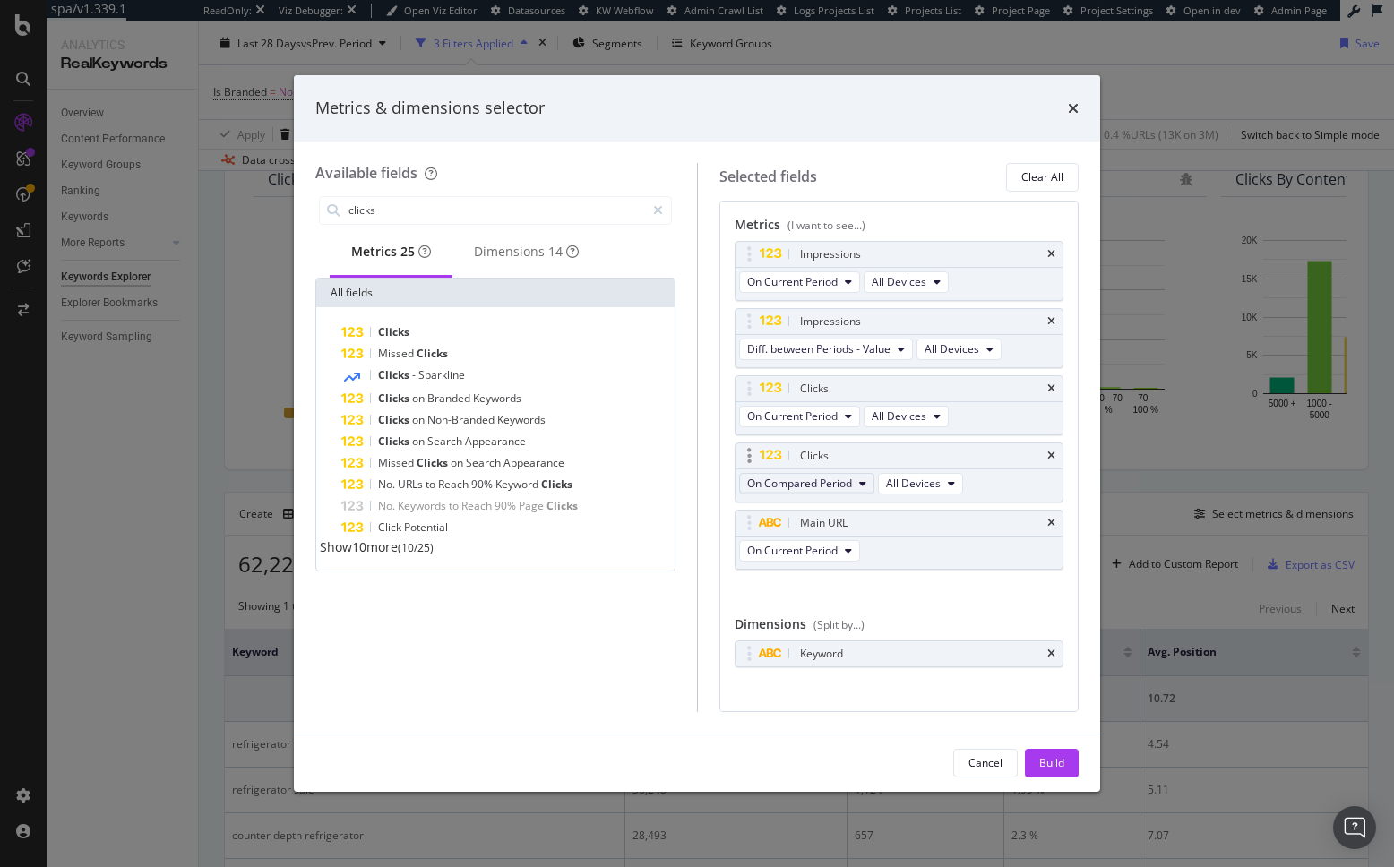
click at [803, 483] on span "On Compared Period" at bounding box center [799, 483] width 105 height 15
click at [834, 606] on span "Diff. between Periods - Value" at bounding box center [840, 614] width 173 height 16
click at [1044, 760] on div "Build" at bounding box center [1051, 762] width 25 height 15
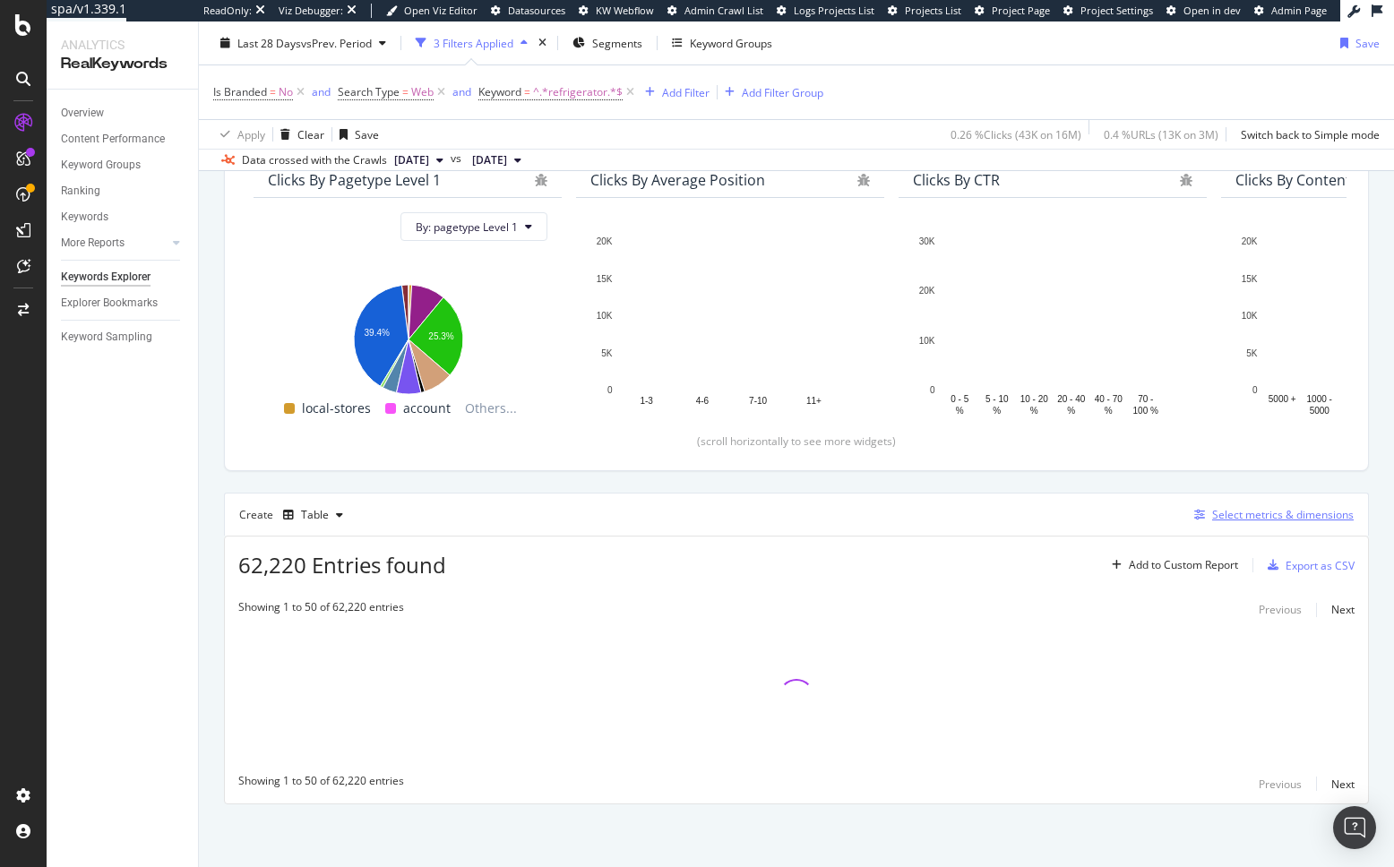
click at [1309, 513] on div "Select metrics & dimensions" at bounding box center [1283, 514] width 142 height 15
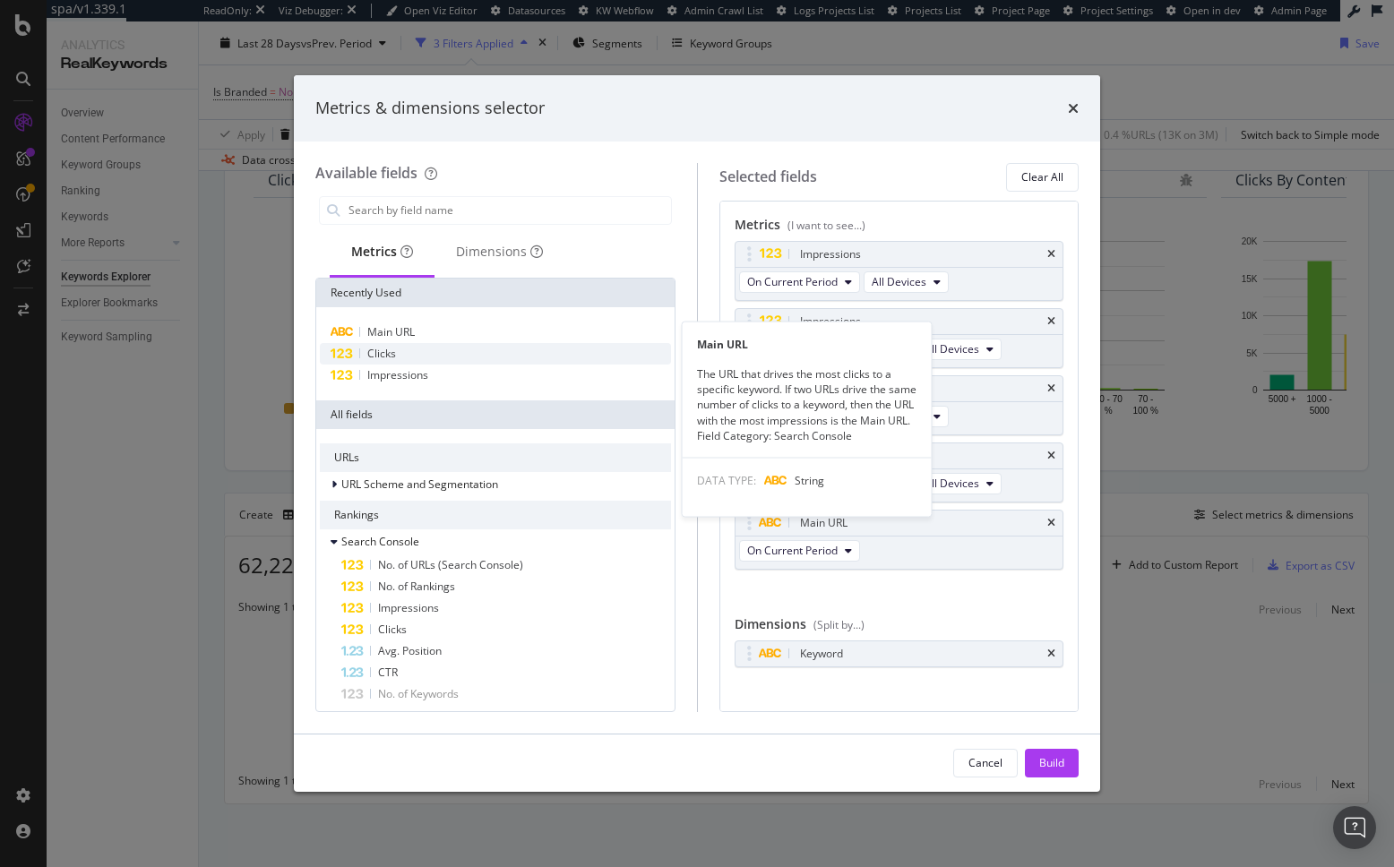
drag, startPoint x: 428, startPoint y: 335, endPoint x: 441, endPoint y: 343, distance: 14.9
click at [428, 335] on div "Main URL" at bounding box center [495, 332] width 351 height 21
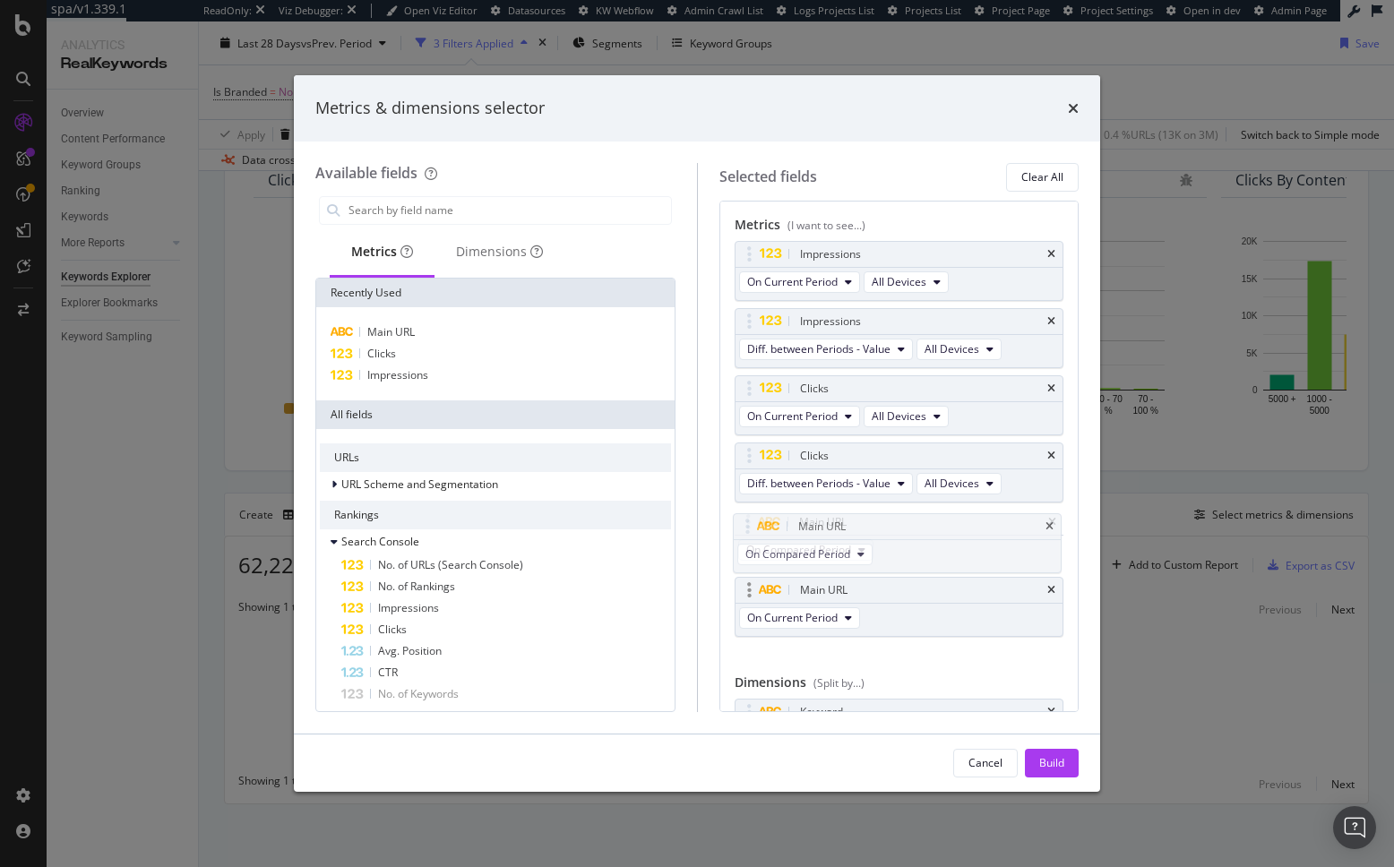
drag, startPoint x: 754, startPoint y: 591, endPoint x: 827, endPoint y: 595, distance: 72.6
click at [752, 528] on body "spa/v1.339.1 ReadOnly: Viz Debugger: Open Viz Editor Datasources KW Webflow Adm…" at bounding box center [697, 433] width 1394 height 867
drag, startPoint x: 1041, startPoint y: 759, endPoint x: 589, endPoint y: 596, distance: 480.0
click at [1041, 760] on div "Build" at bounding box center [1051, 762] width 25 height 15
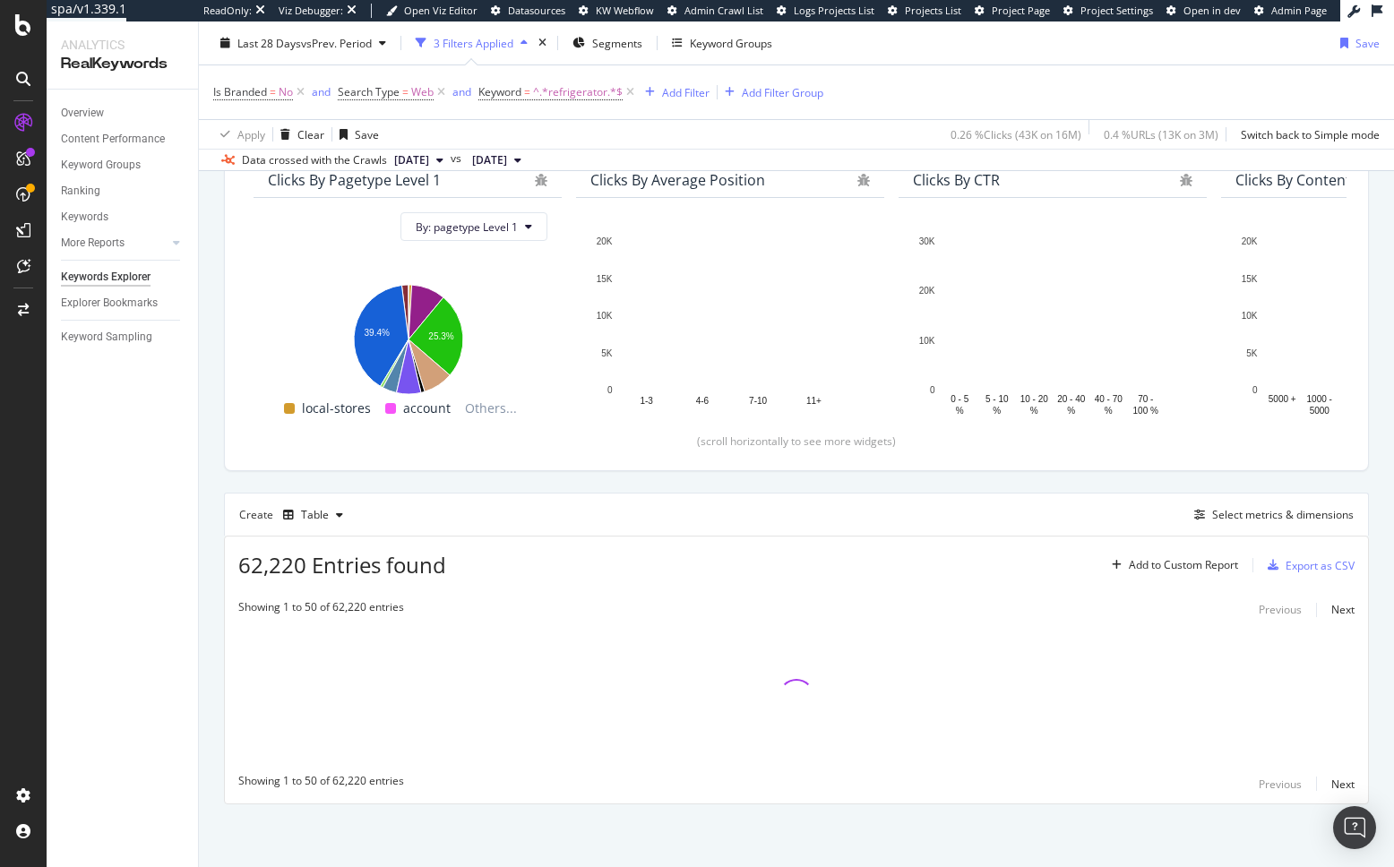
click at [224, 503] on div "Create Table Select metrics & dimensions" at bounding box center [796, 514] width 1145 height 43
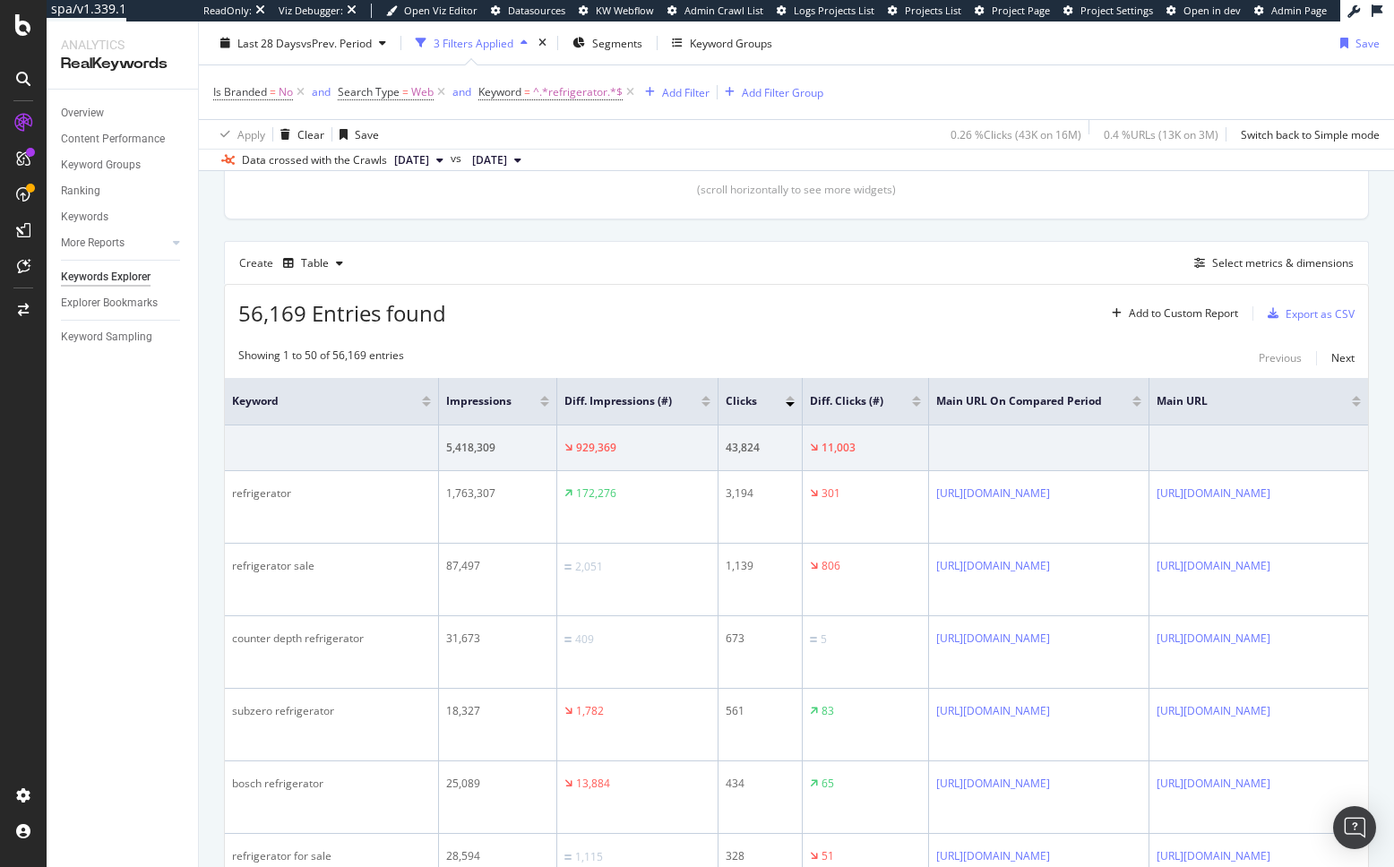
scroll to position [417, 0]
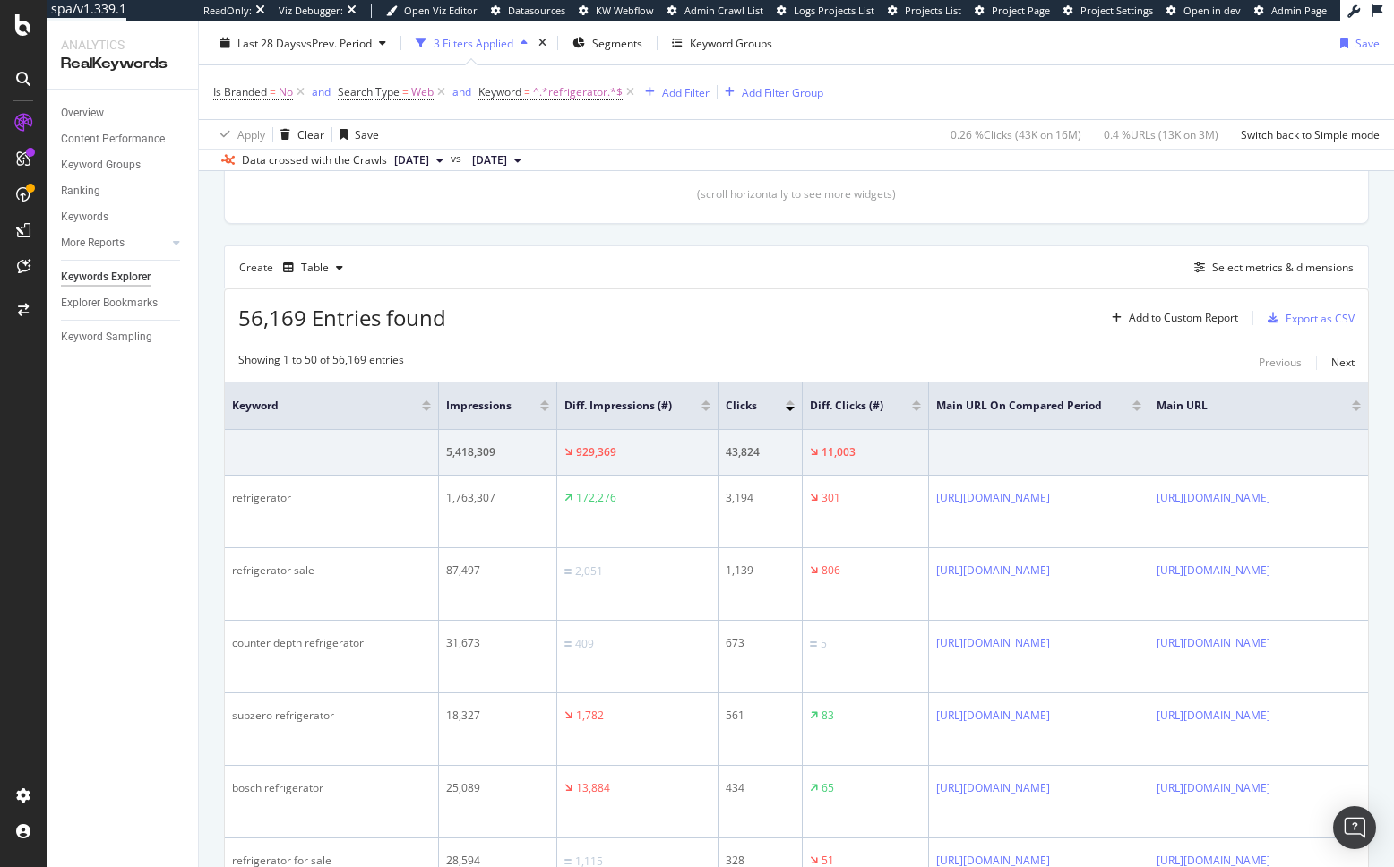
drag, startPoint x: 597, startPoint y: 238, endPoint x: 60, endPoint y: 366, distance: 552.5
click at [776, 262] on div "Create Table Select metrics & dimensions" at bounding box center [796, 266] width 1145 height 43
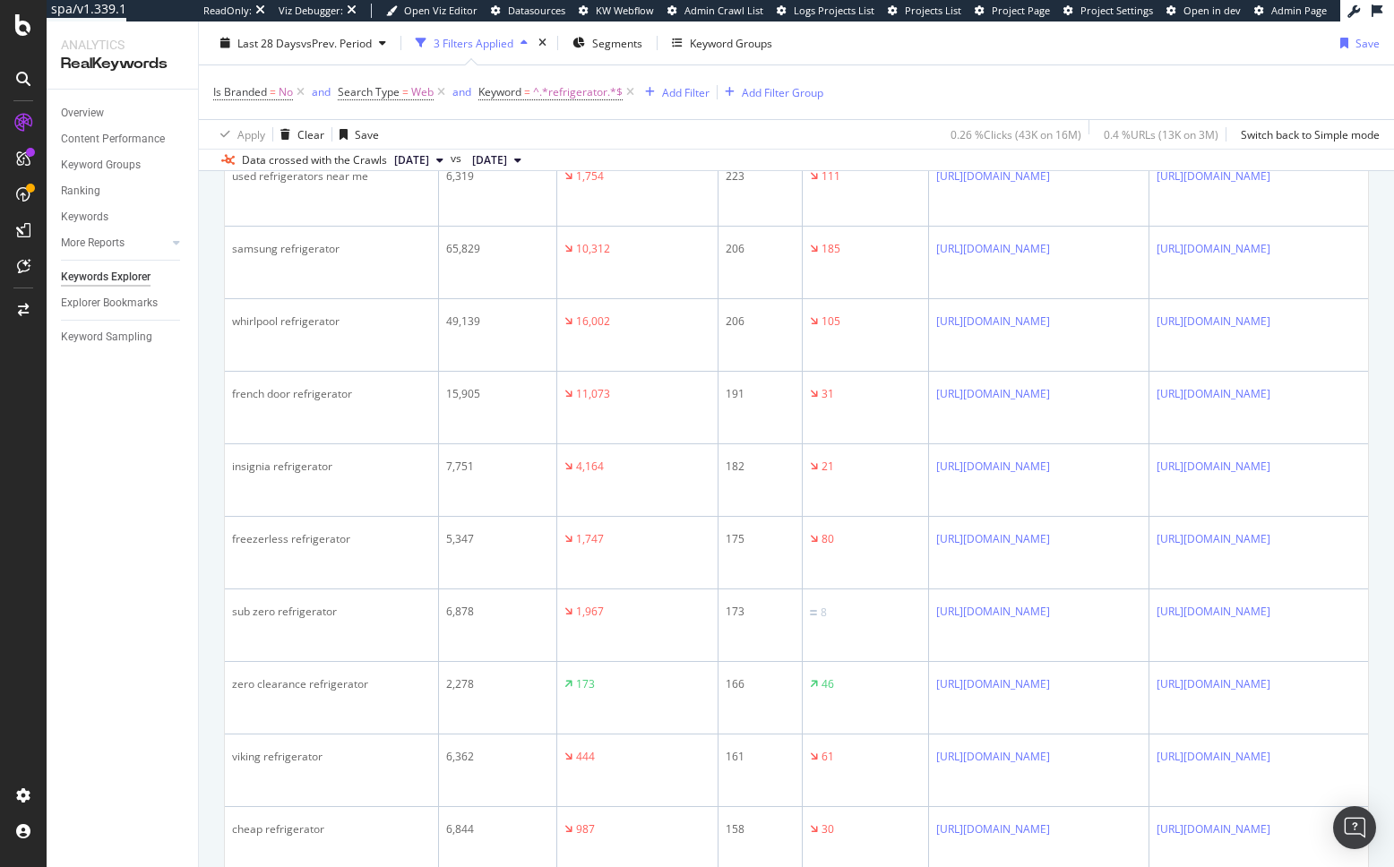
scroll to position [3368, 0]
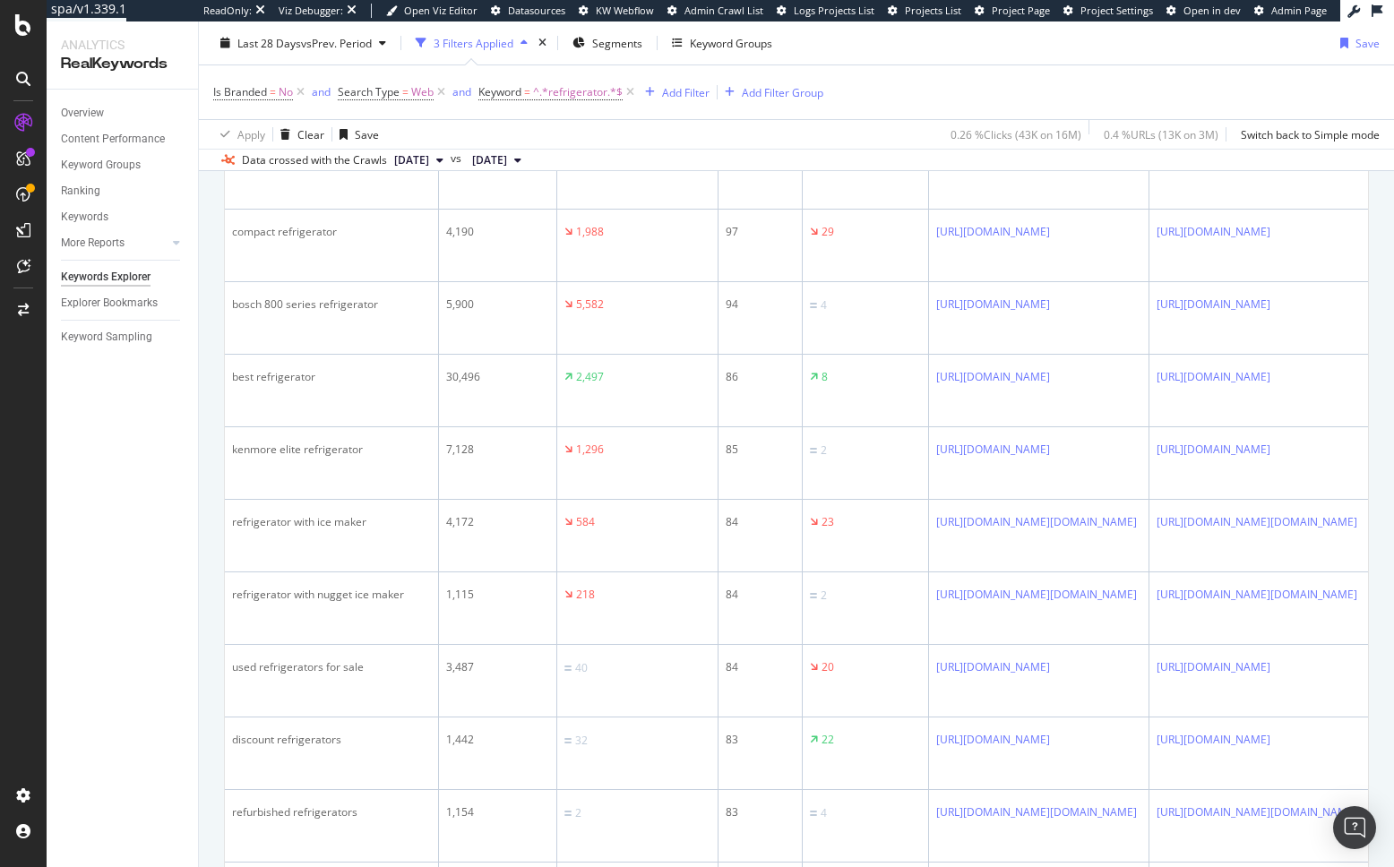
drag, startPoint x: 152, startPoint y: 518, endPoint x: 89, endPoint y: 400, distance: 133.5
click at [151, 518] on div "Overview Content Performance Keyword Groups Ranking Keywords More Reports Count…" at bounding box center [122, 479] width 151 height 778
click at [98, 172] on div "AI Analytics" at bounding box center [74, 164] width 57 height 15
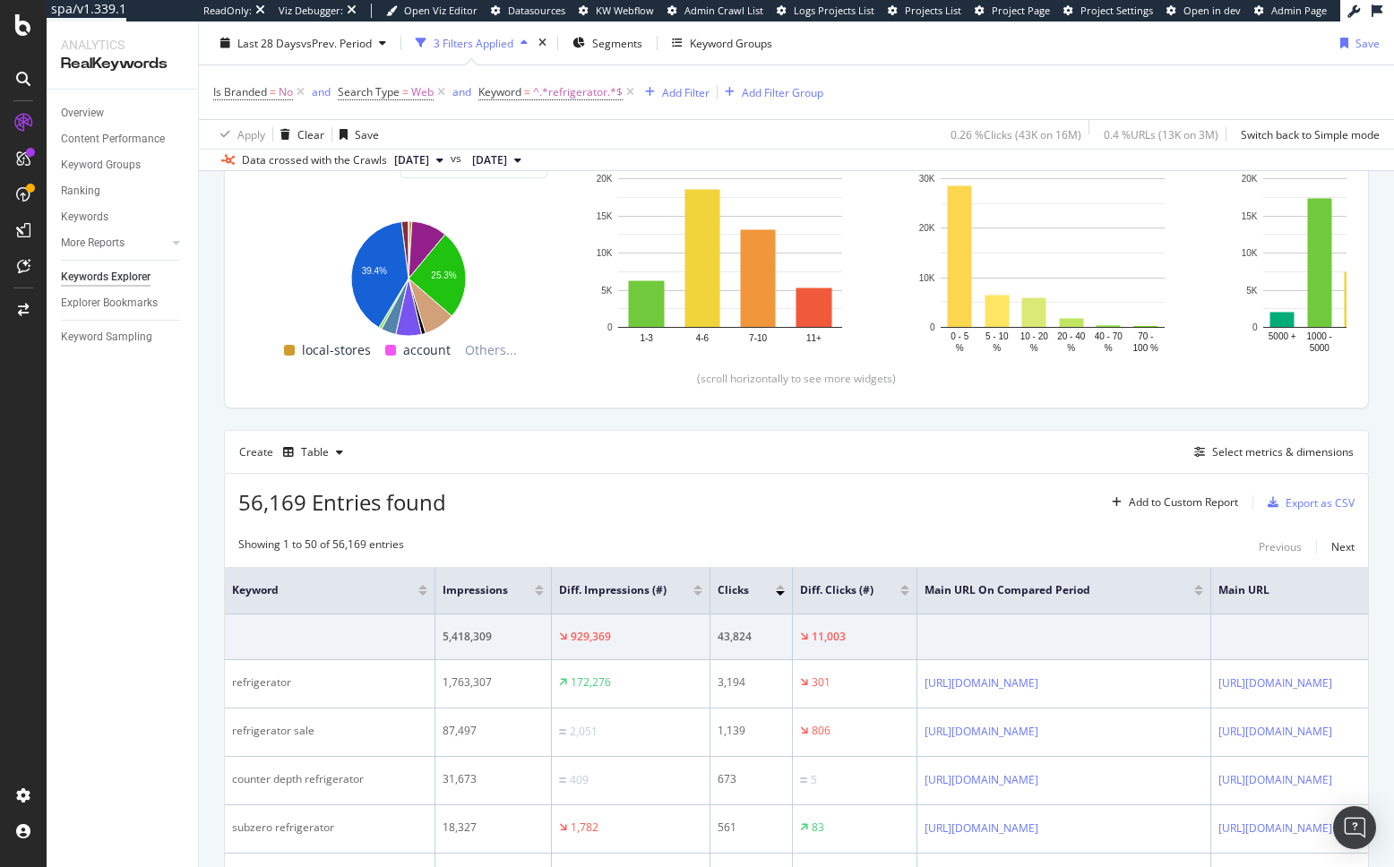
scroll to position [320, 0]
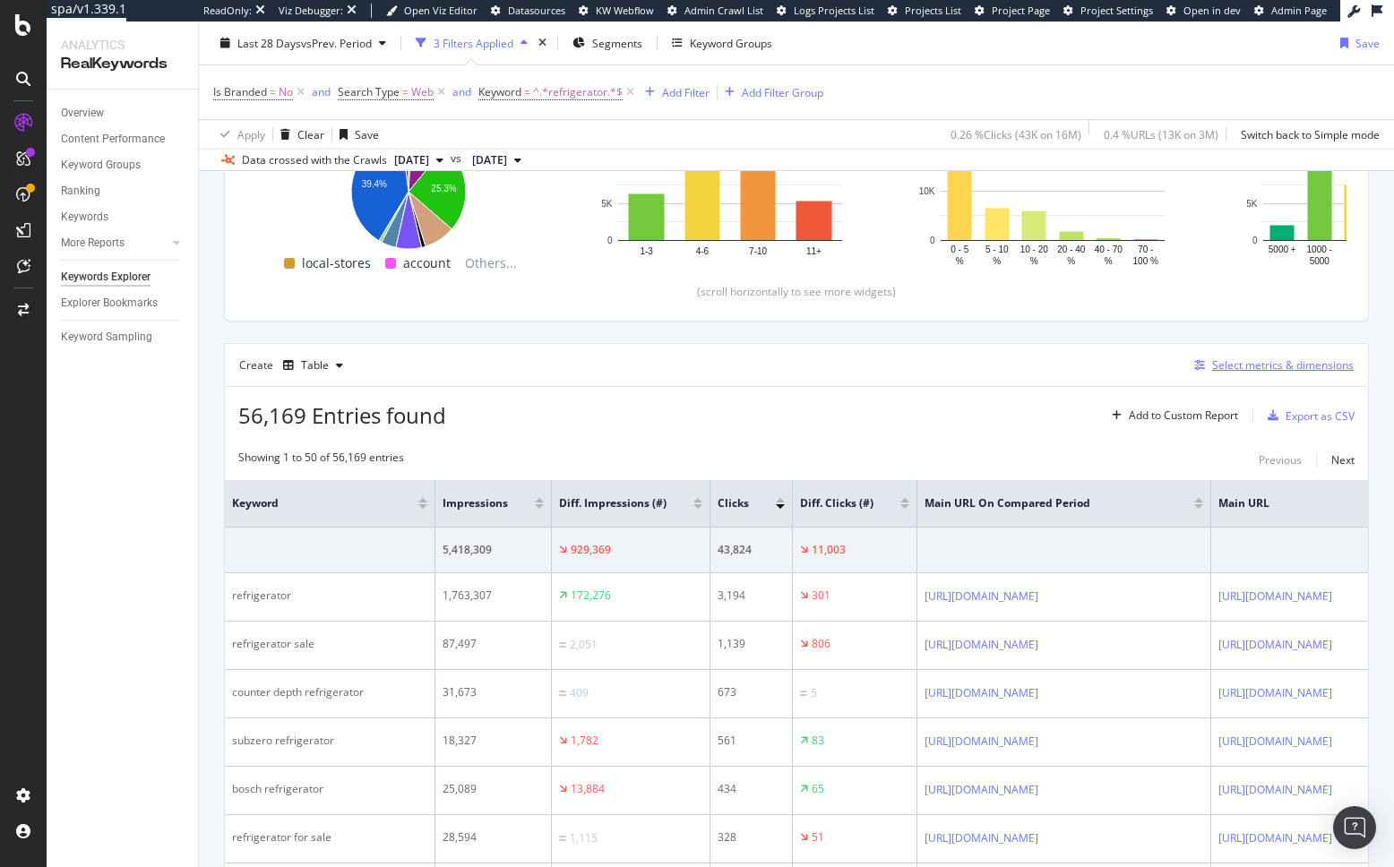
click at [1251, 370] on div "Select metrics & dimensions" at bounding box center [1283, 364] width 142 height 15
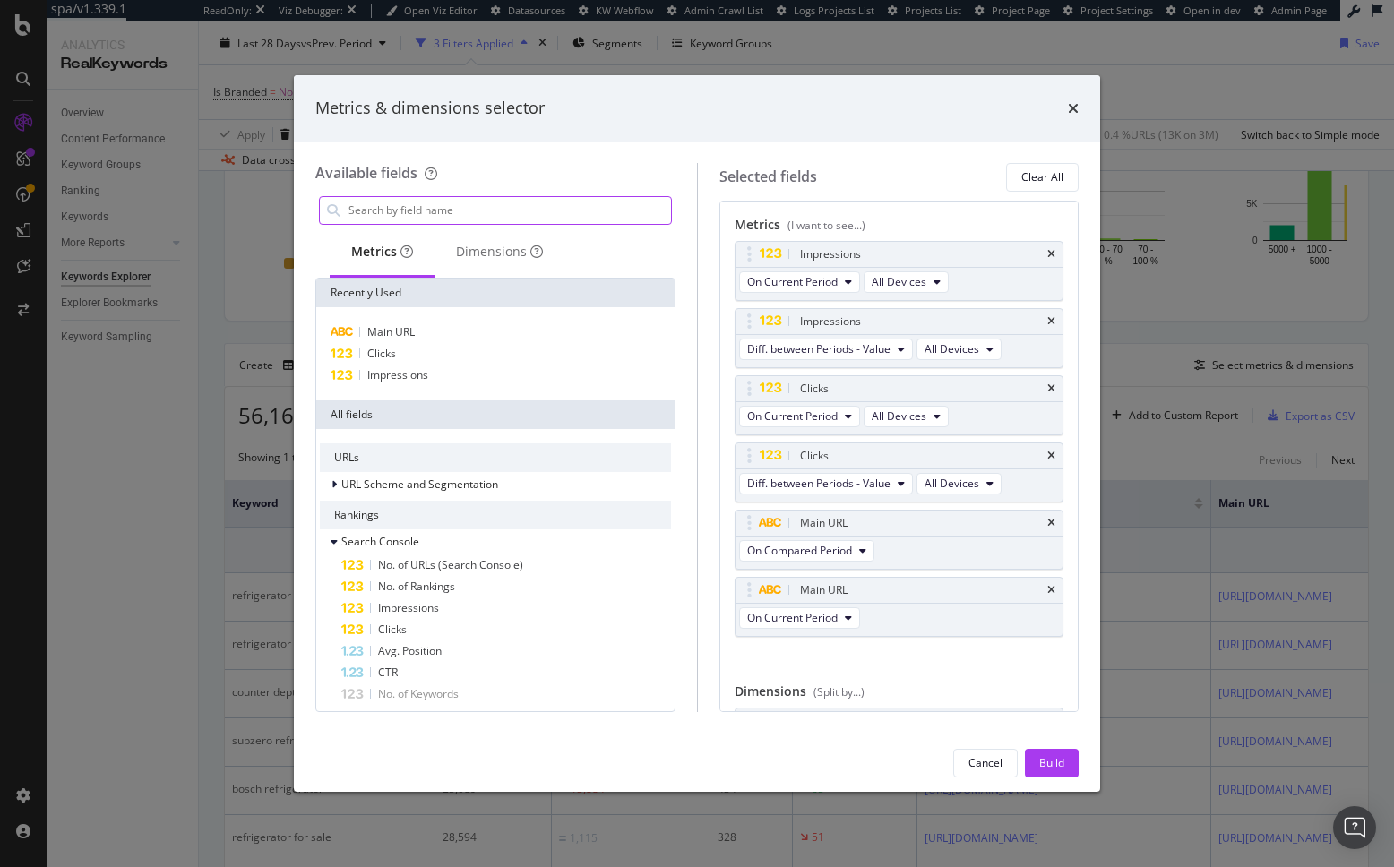
drag, startPoint x: 1047, startPoint y: 180, endPoint x: 541, endPoint y: 208, distance: 506.9
click at [1047, 180] on div "Clear All" at bounding box center [1042, 176] width 42 height 15
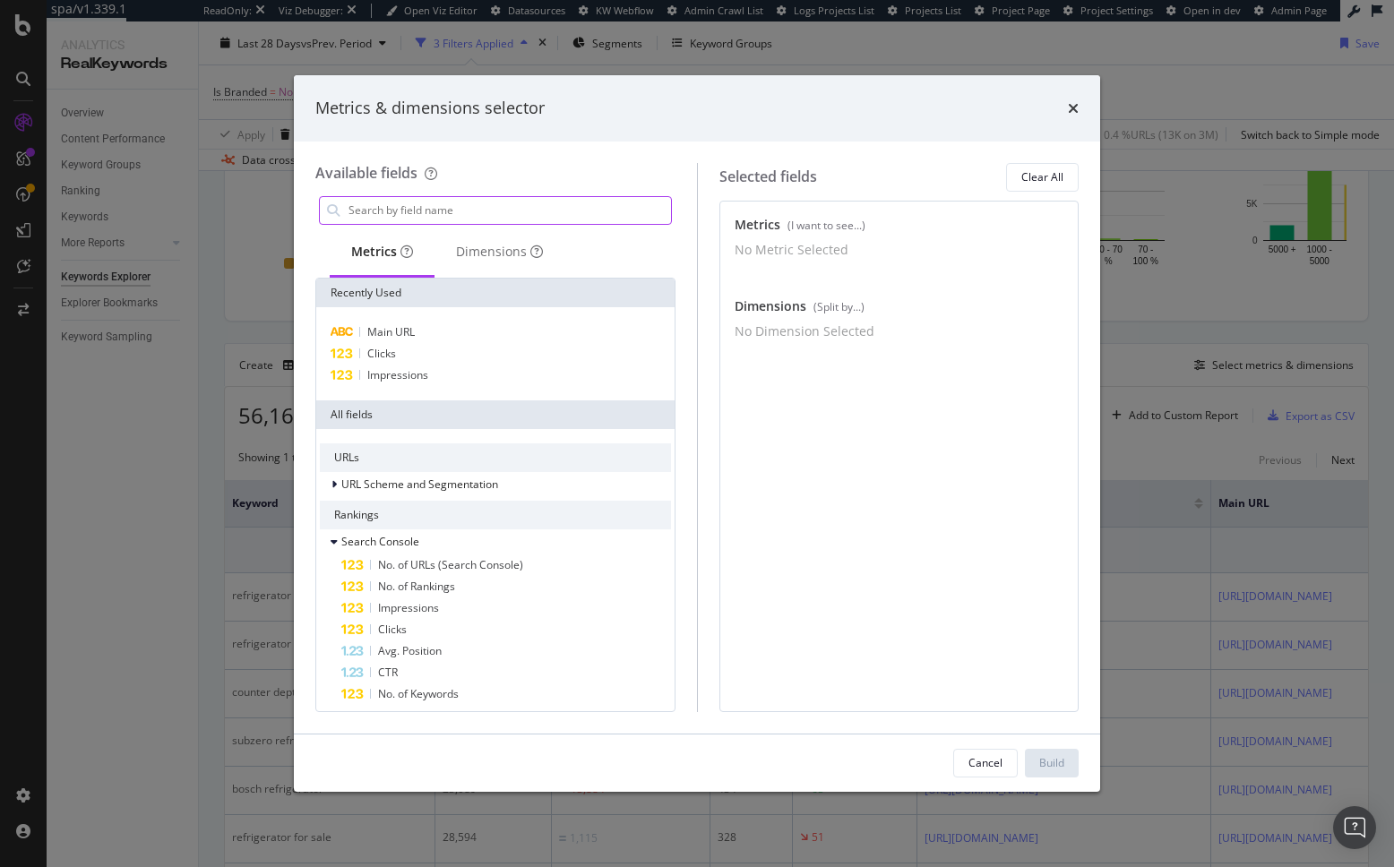
click at [524, 207] on input "modal" at bounding box center [509, 210] width 324 height 27
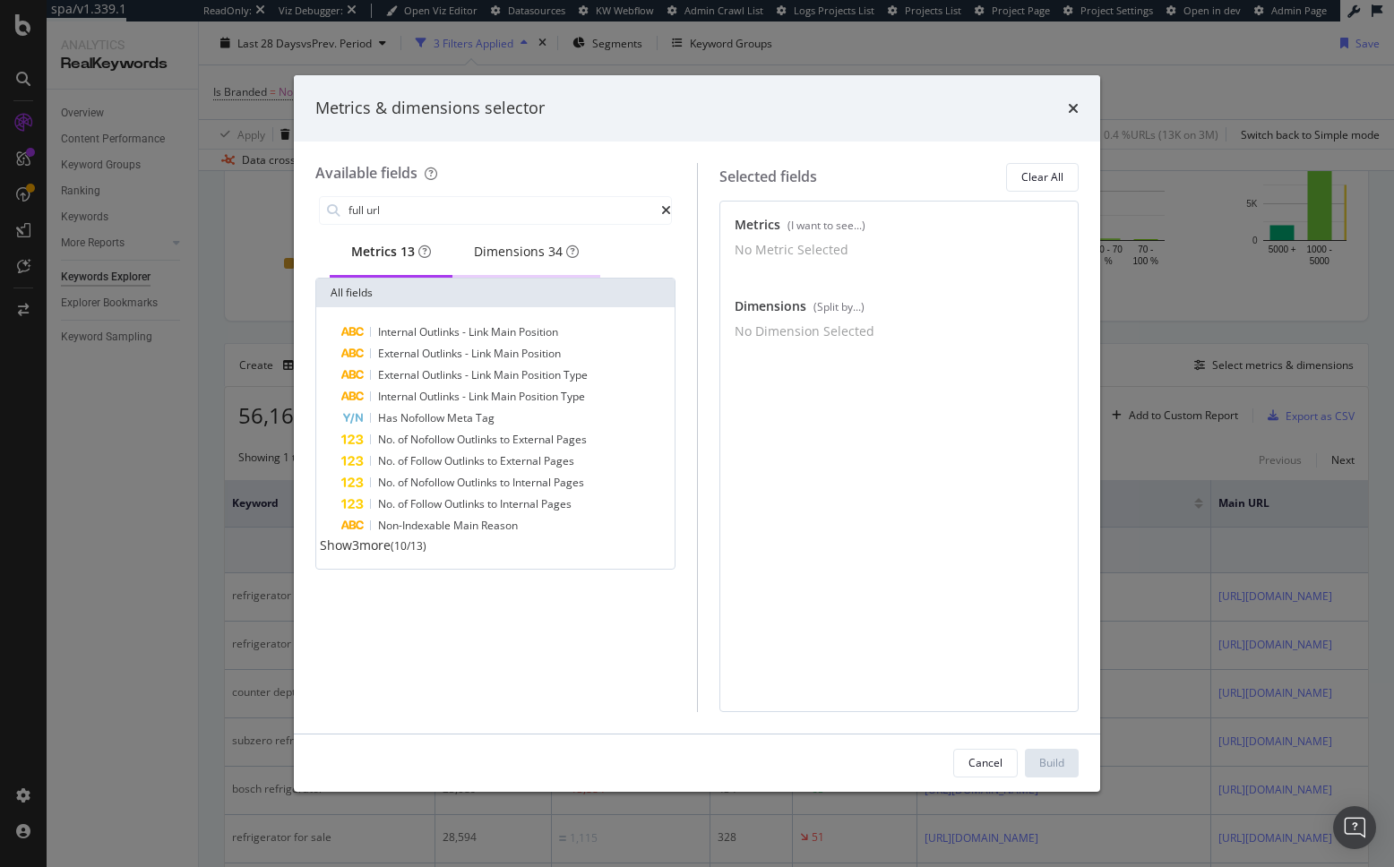
click at [505, 253] on div "Dimensions 34" at bounding box center [526, 252] width 105 height 18
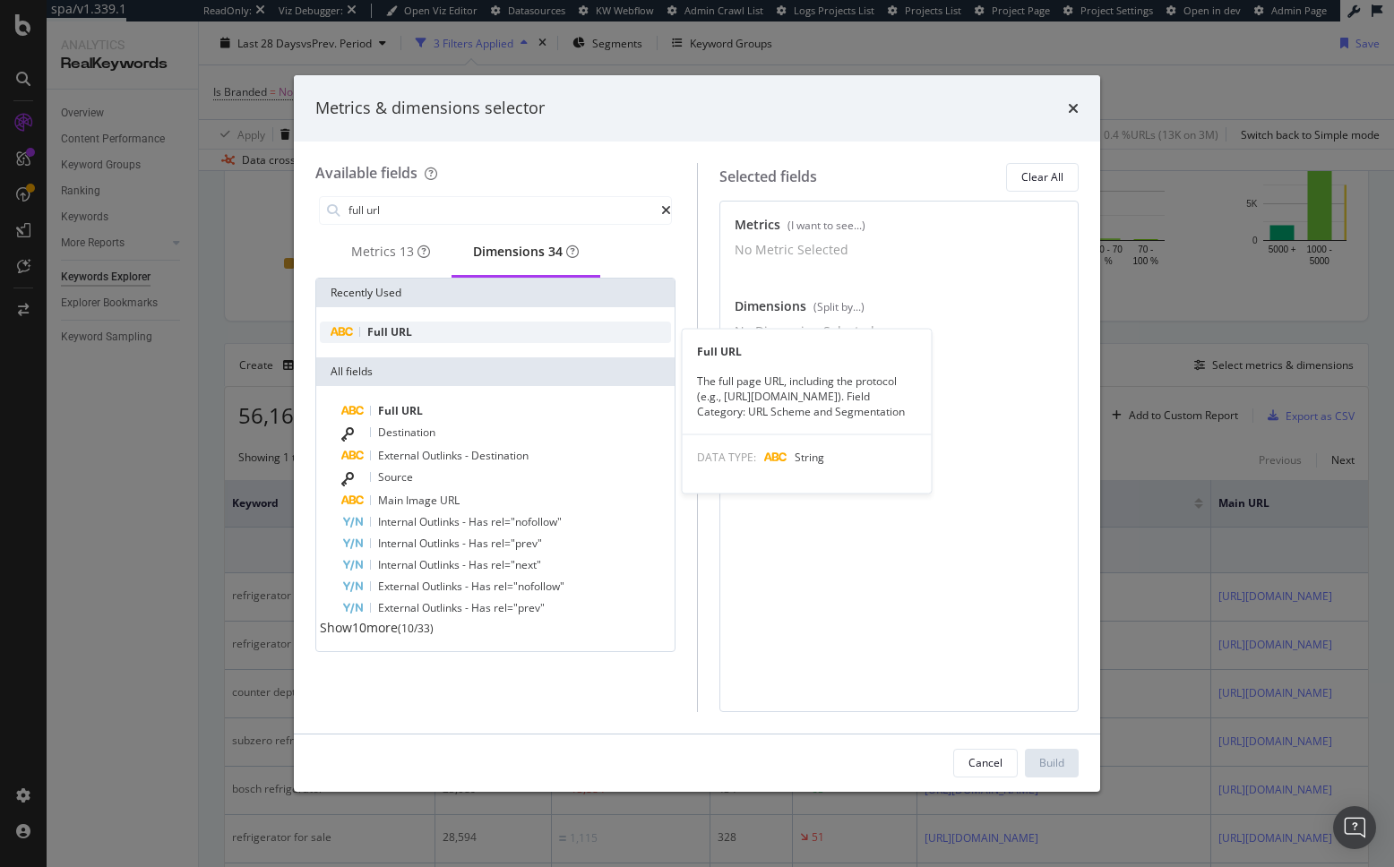
drag, startPoint x: 429, startPoint y: 338, endPoint x: 455, endPoint y: 338, distance: 26.0
click at [429, 338] on div "Full URL" at bounding box center [495, 332] width 351 height 21
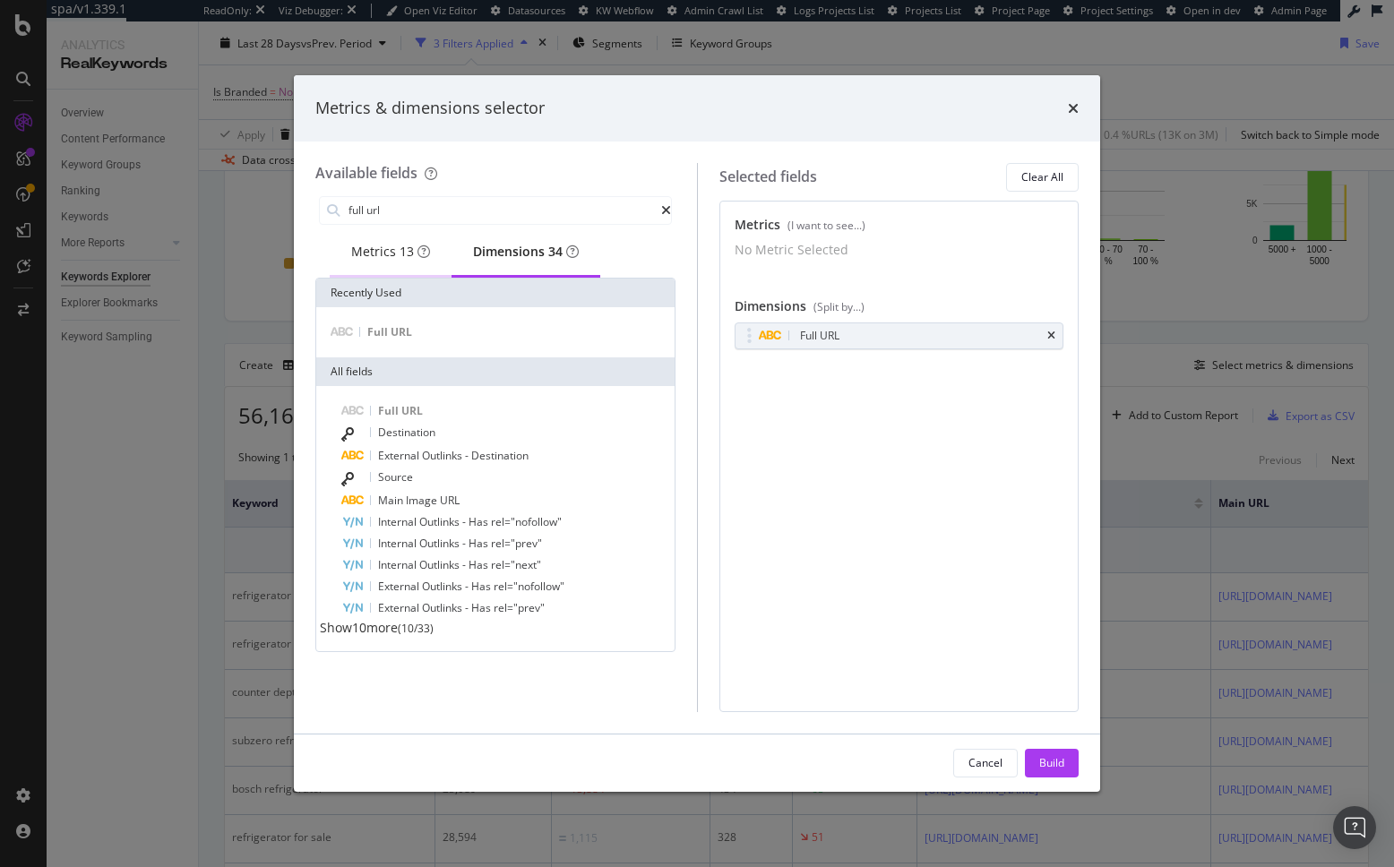
click at [380, 252] on div "Metrics 13" at bounding box center [390, 252] width 79 height 18
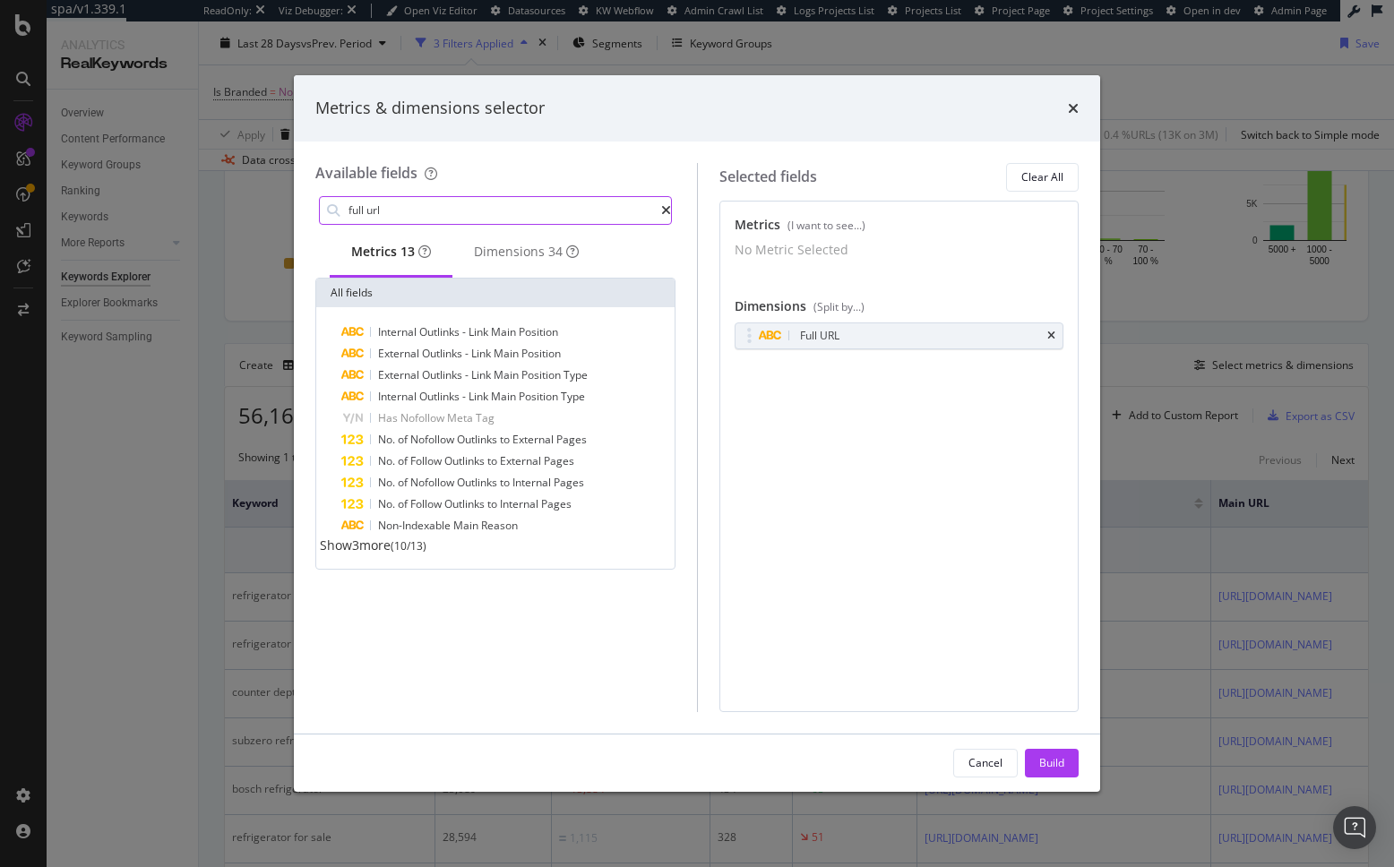
click at [567, 211] on input "full url" at bounding box center [504, 210] width 314 height 27
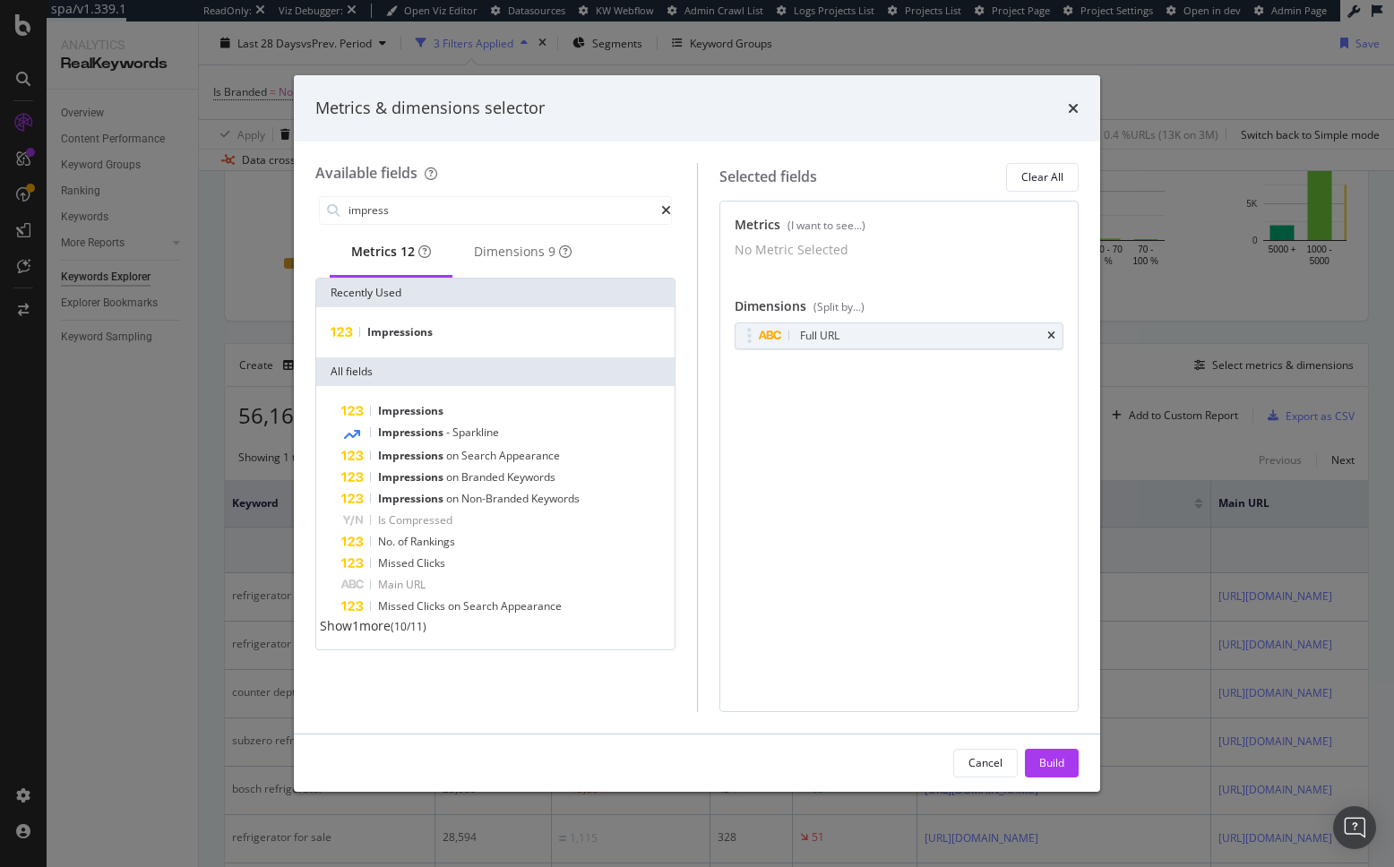
drag, startPoint x: 378, startPoint y: 337, endPoint x: 389, endPoint y: 251, distance: 86.7
click at [378, 337] on span "Impressions" at bounding box center [399, 331] width 65 height 15
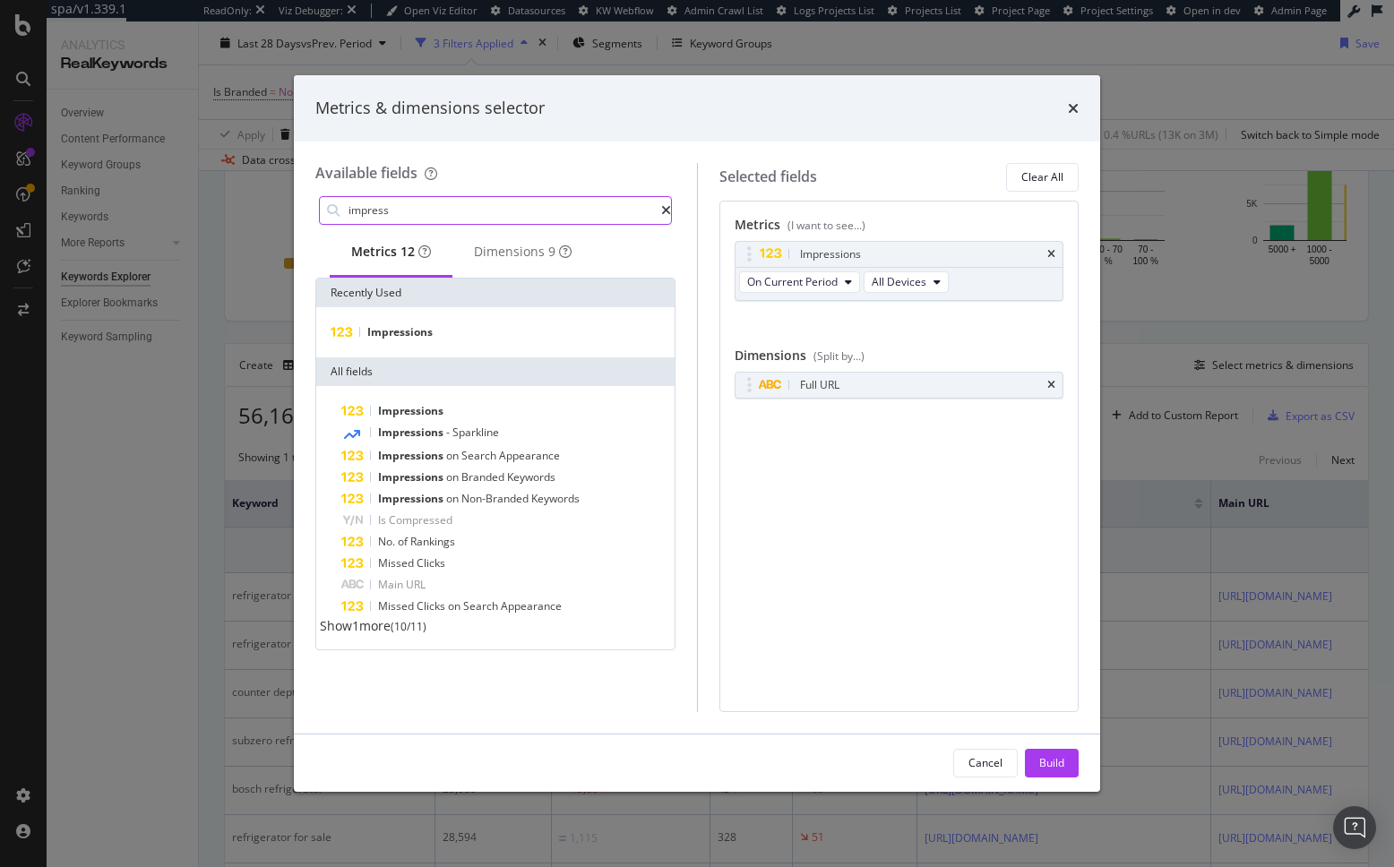
click at [426, 212] on input "impress" at bounding box center [504, 210] width 314 height 27
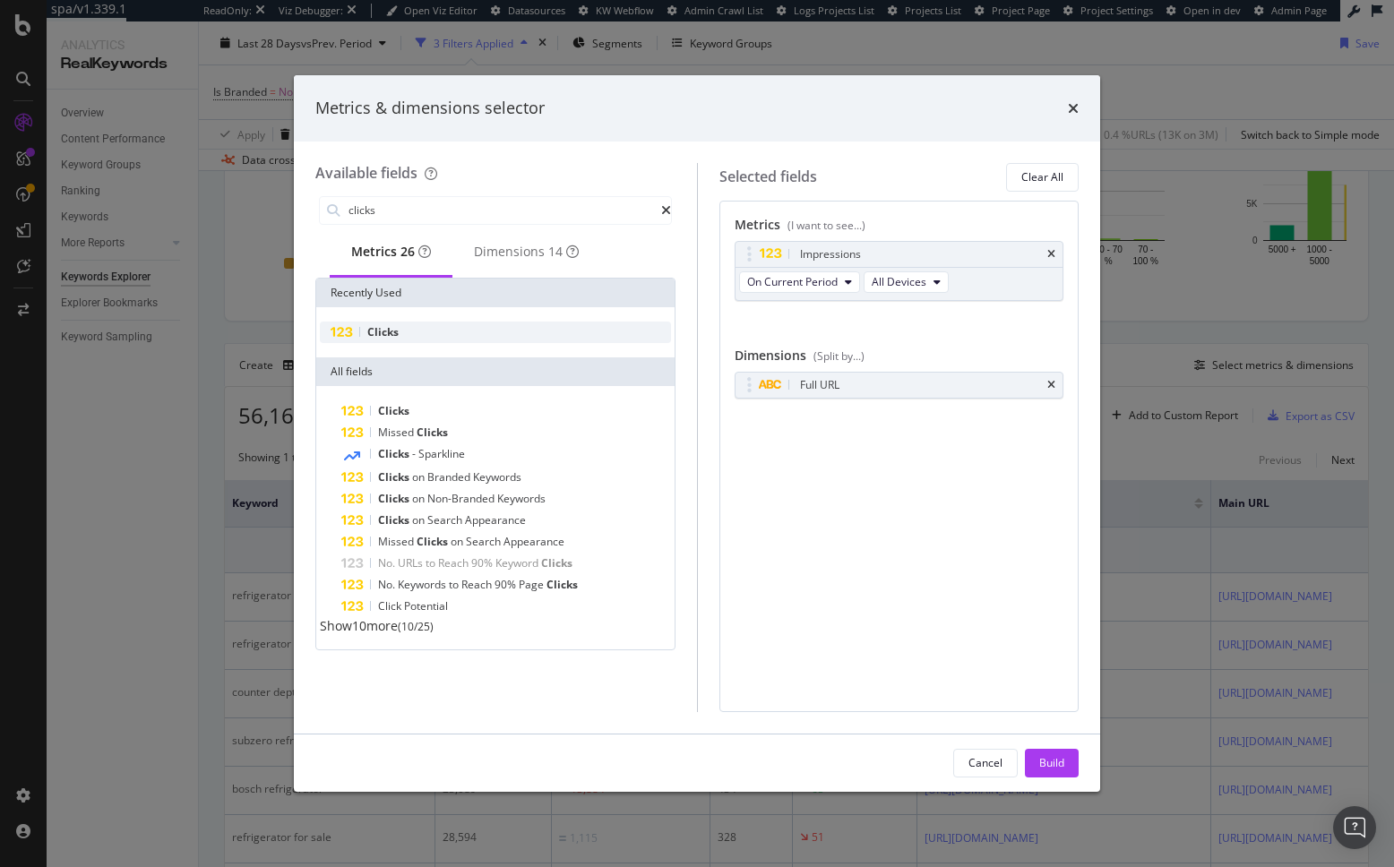
drag, startPoint x: 422, startPoint y: 335, endPoint x: 437, endPoint y: 345, distance: 18.1
click at [422, 336] on div "Clicks" at bounding box center [495, 332] width 351 height 21
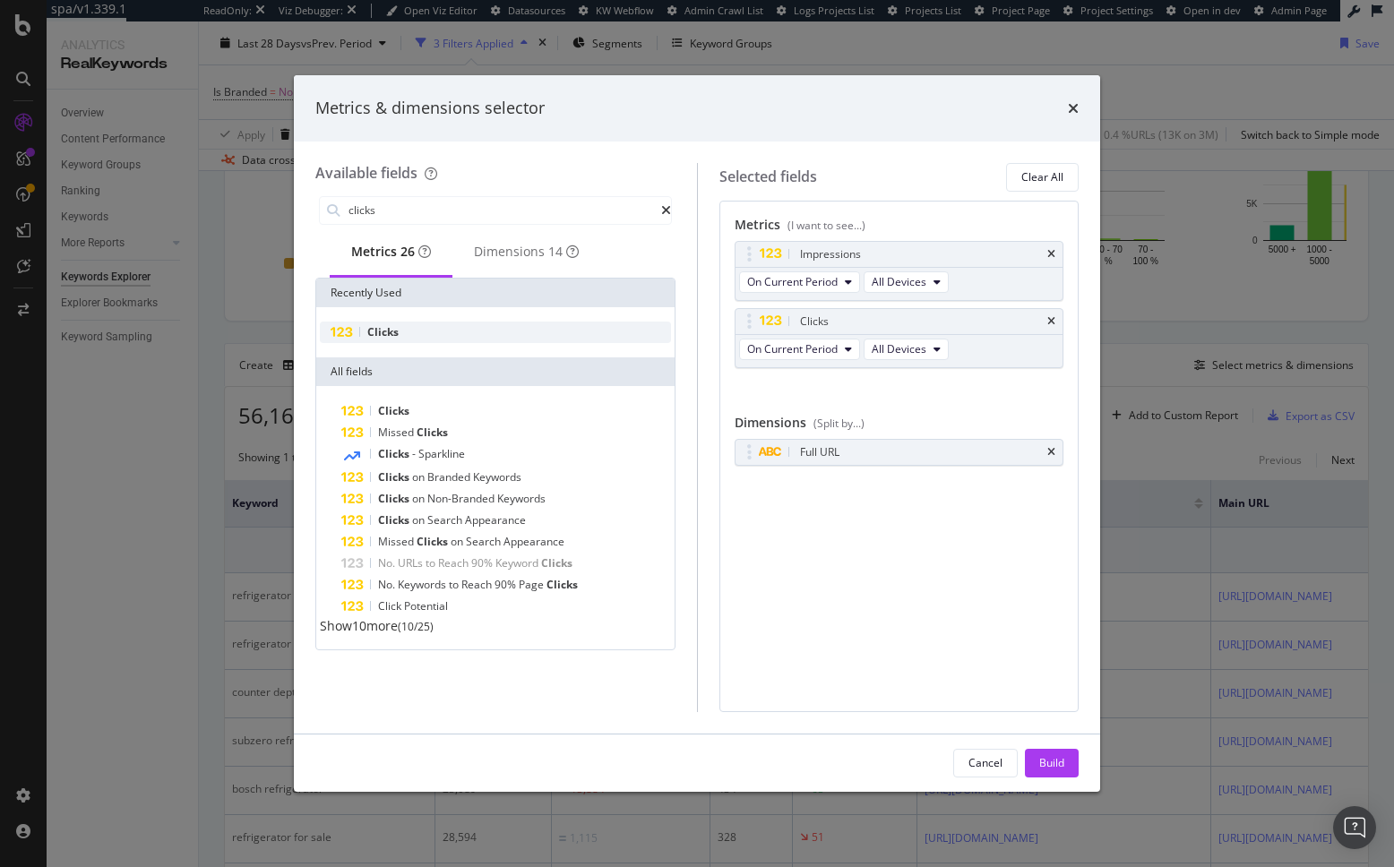
drag, startPoint x: 467, startPoint y: 339, endPoint x: 451, endPoint y: 335, distance: 16.7
click at [467, 339] on div "Clicks" at bounding box center [495, 332] width 351 height 21
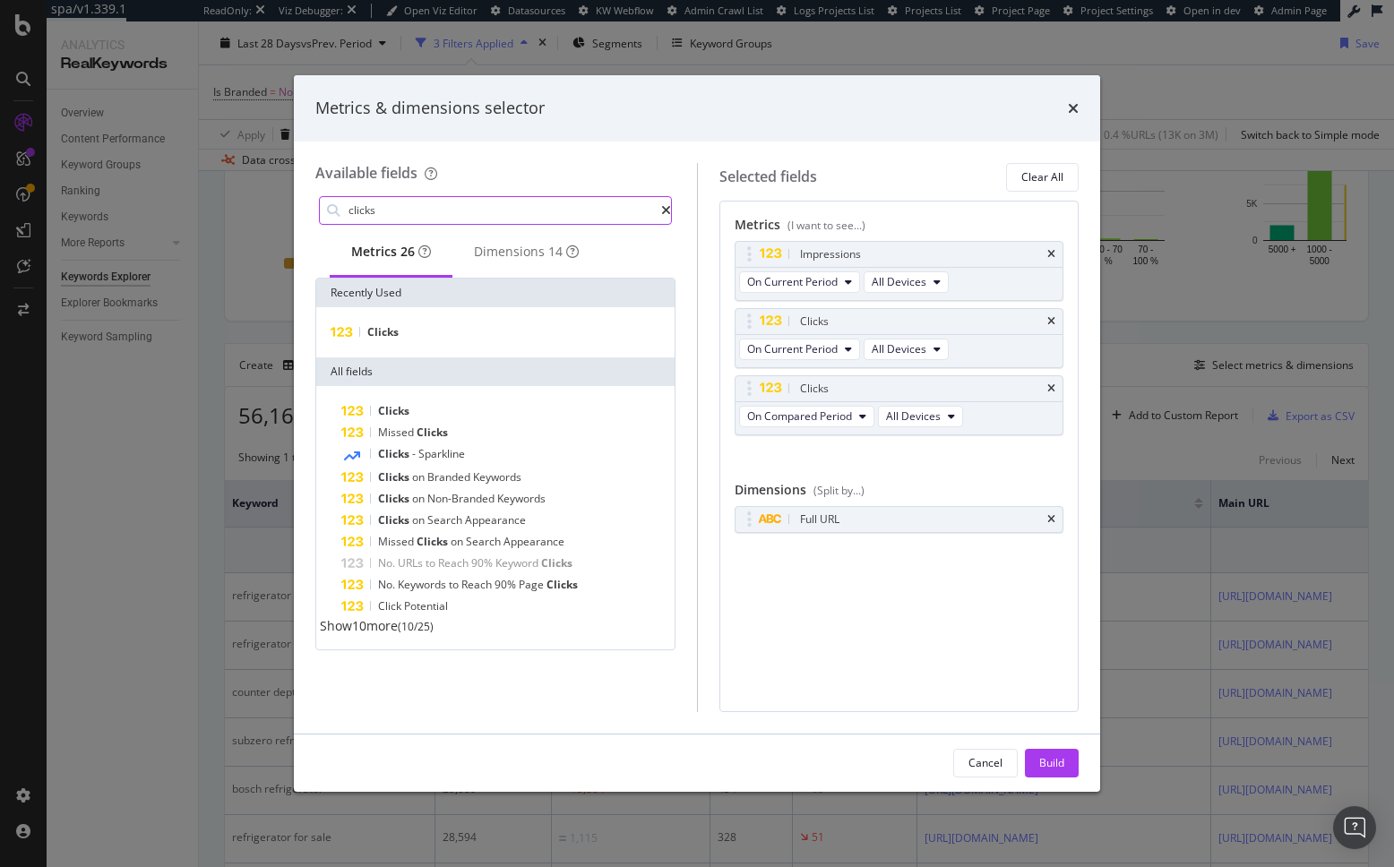
click at [400, 219] on input "clicks" at bounding box center [504, 210] width 314 height 27
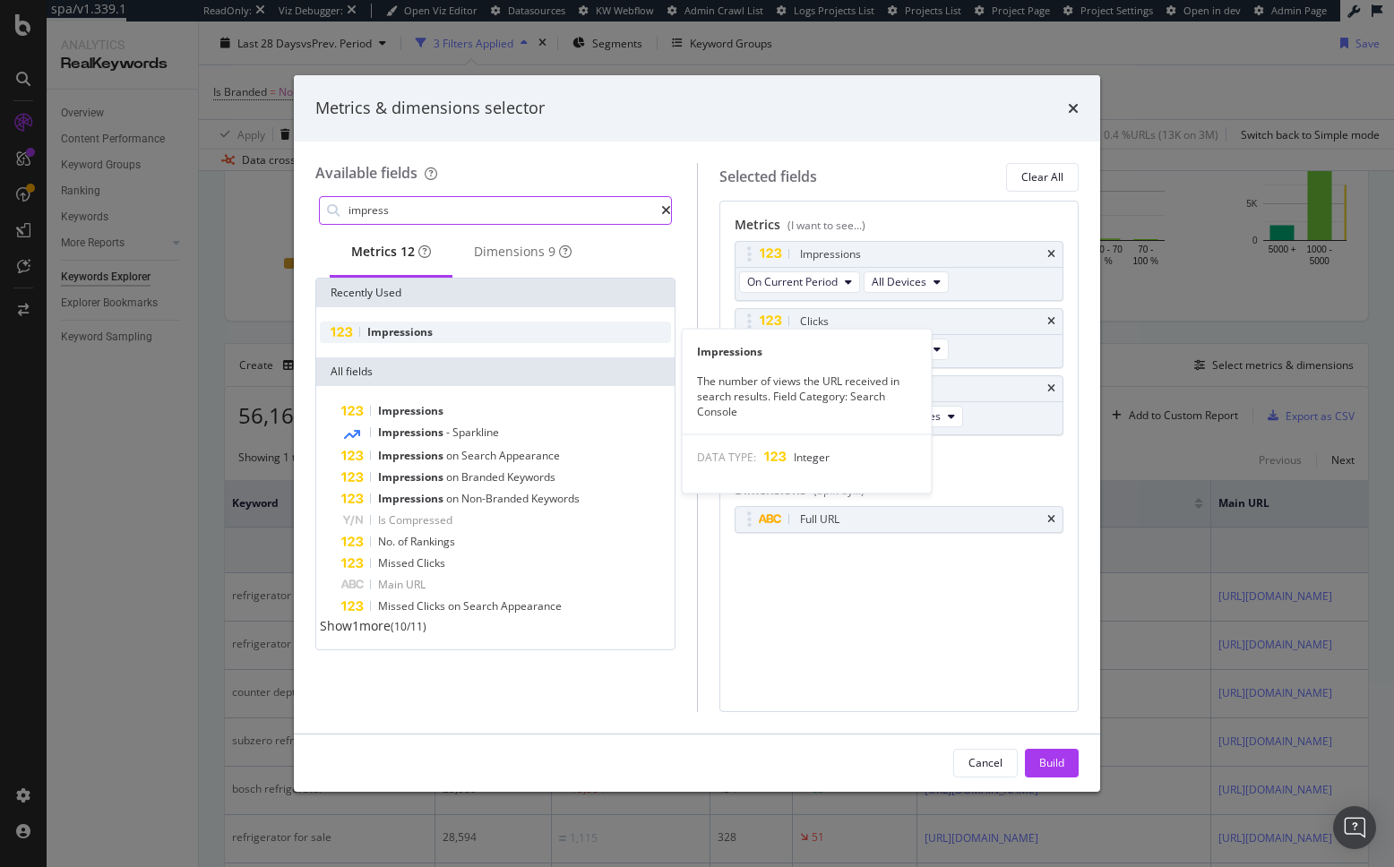
type input "impress"
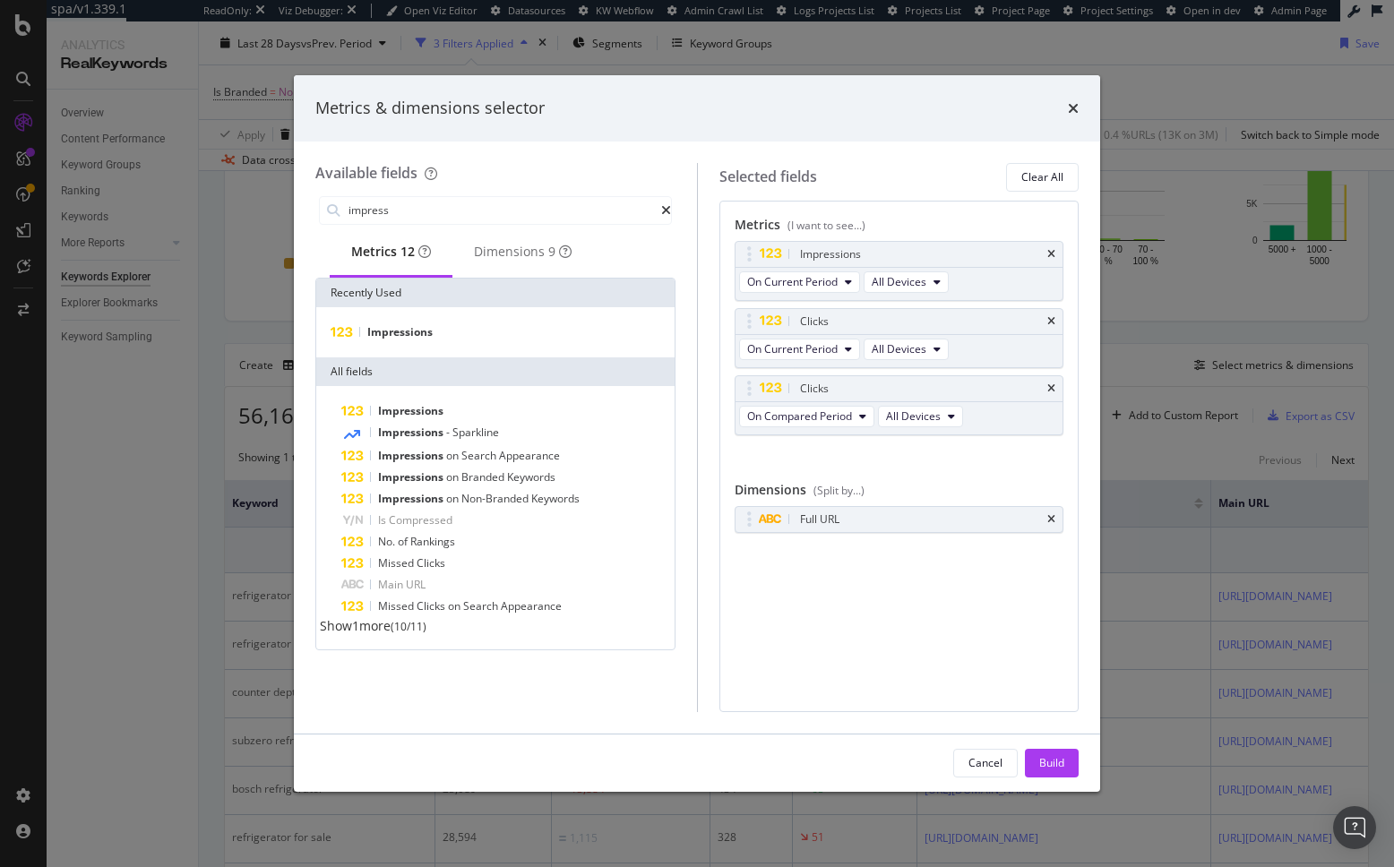
drag, startPoint x: 424, startPoint y: 339, endPoint x: 697, endPoint y: 367, distance: 274.7
click at [424, 339] on span "Impressions" at bounding box center [399, 331] width 65 height 15
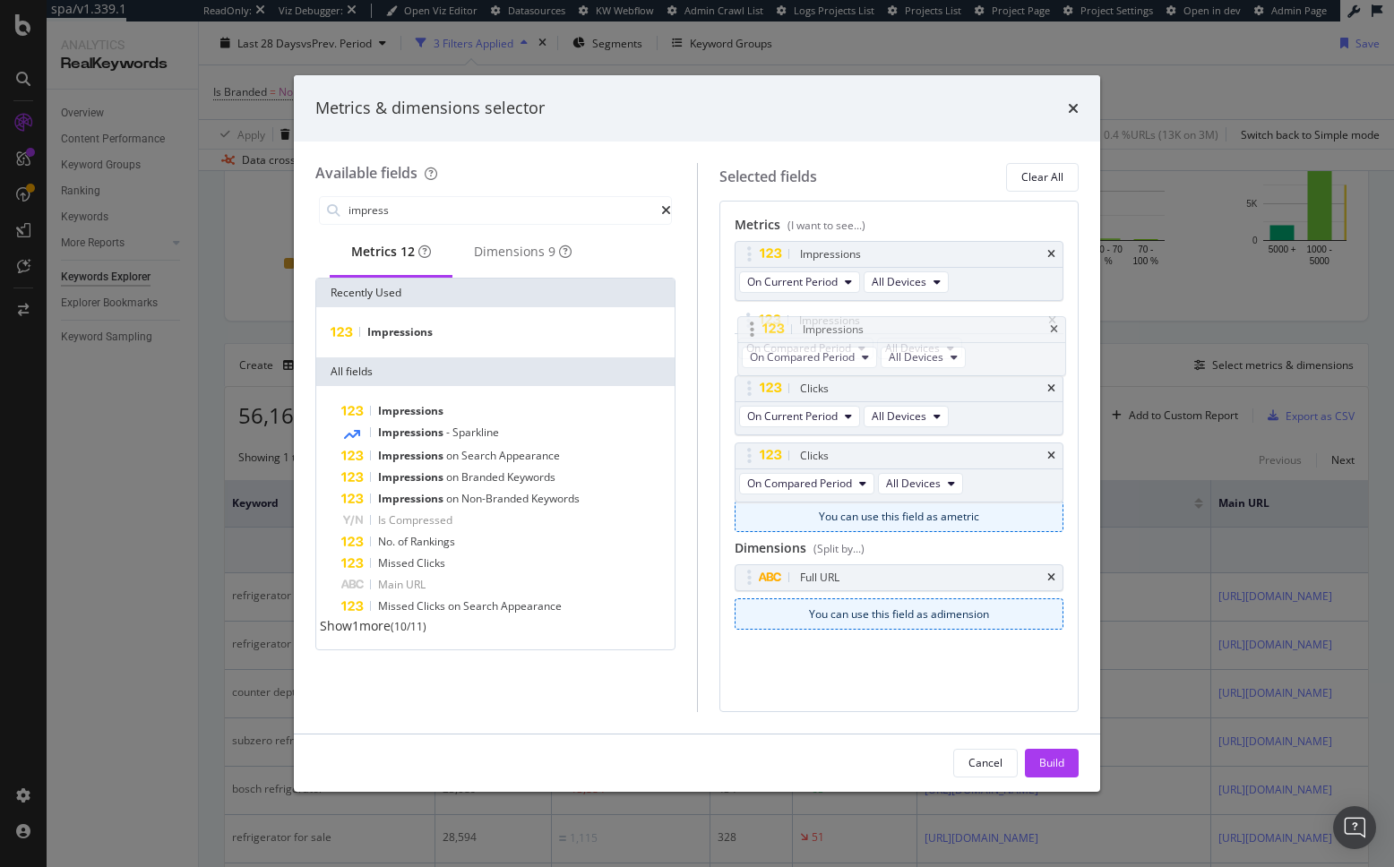
drag, startPoint x: 746, startPoint y: 451, endPoint x: 750, endPoint y: 321, distance: 130.8
click at [750, 321] on body "spa/v1.339.1 ReadOnly: Viz Debugger: Open Viz Editor Datasources KW Webflow Adm…" at bounding box center [697, 433] width 1394 height 867
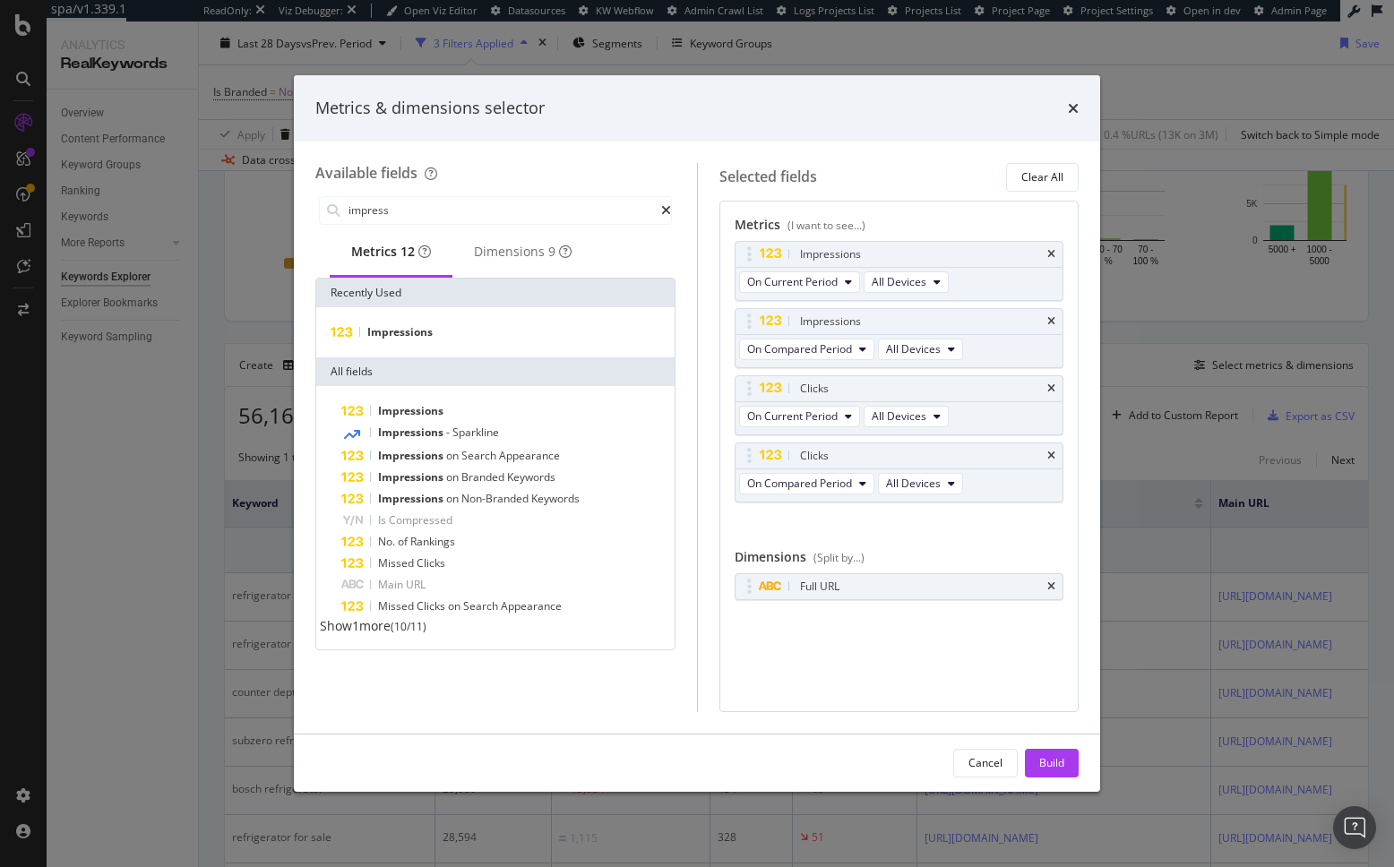
drag, startPoint x: 1041, startPoint y: 765, endPoint x: 486, endPoint y: 506, distance: 611.9
click at [1041, 764] on div "Build" at bounding box center [1051, 762] width 25 height 15
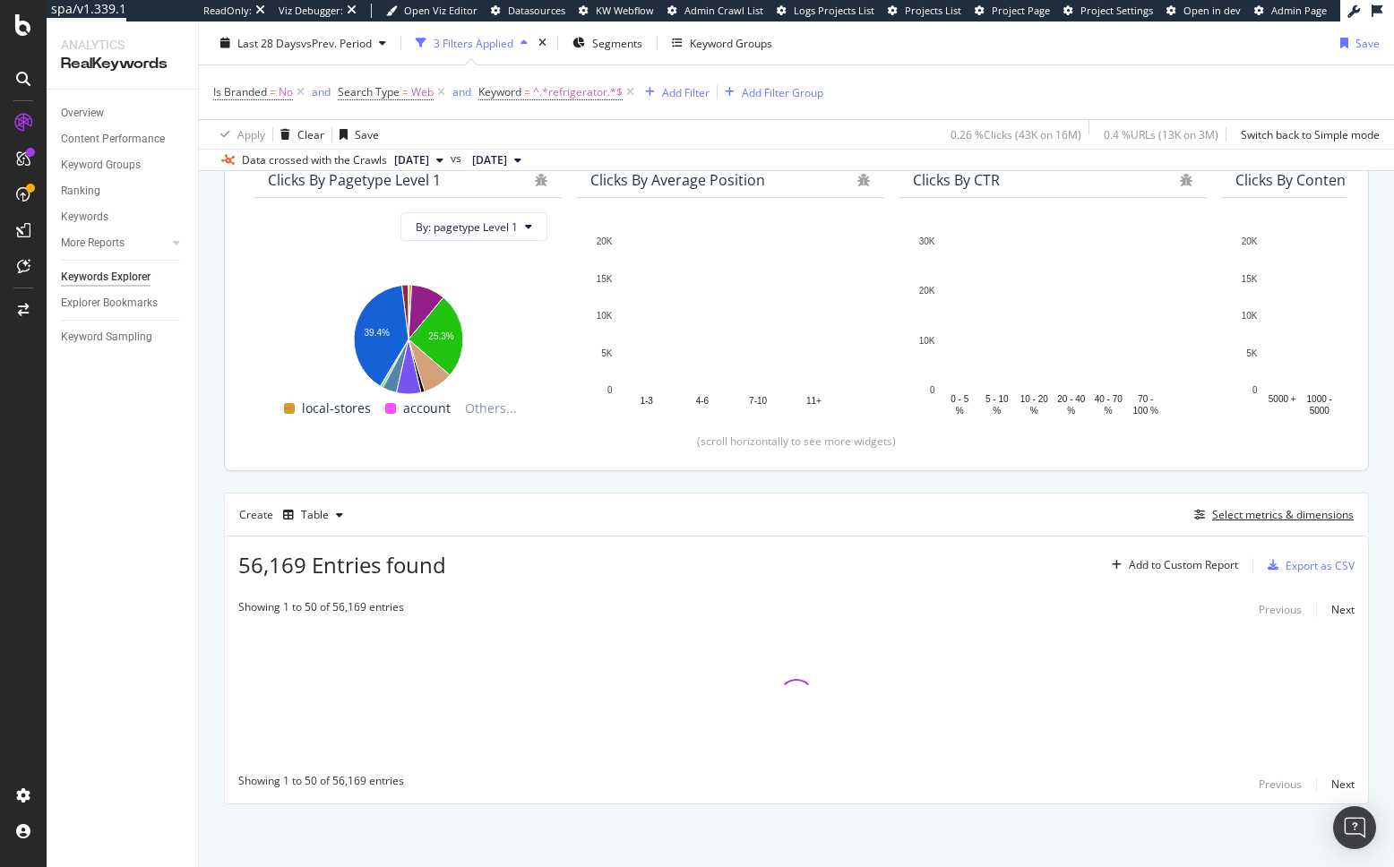
scroll to position [171, 0]
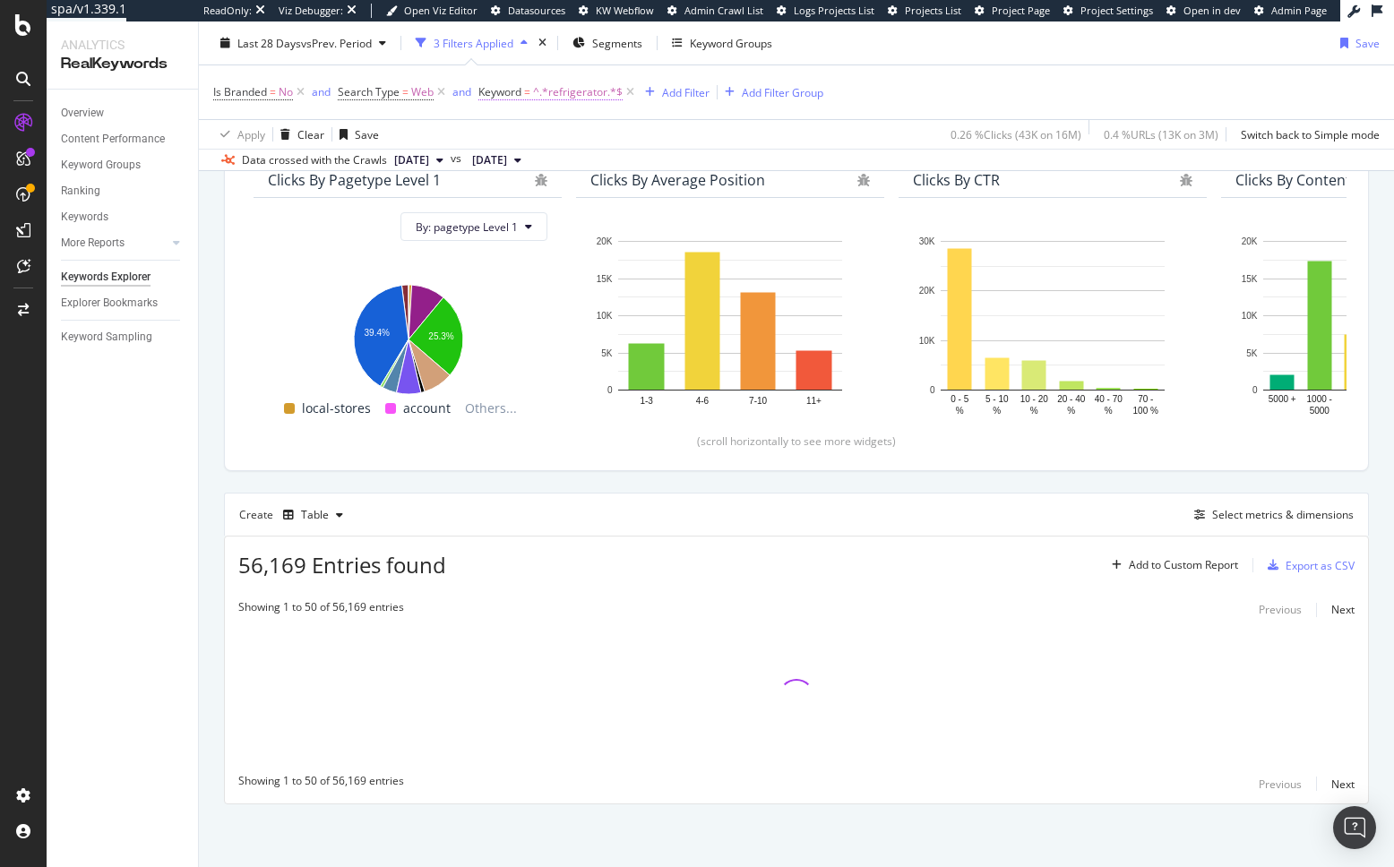
click at [544, 103] on span "^.*refrigerator.*$" at bounding box center [578, 92] width 90 height 25
click at [543, 111] on icon at bounding box center [539, 105] width 13 height 11
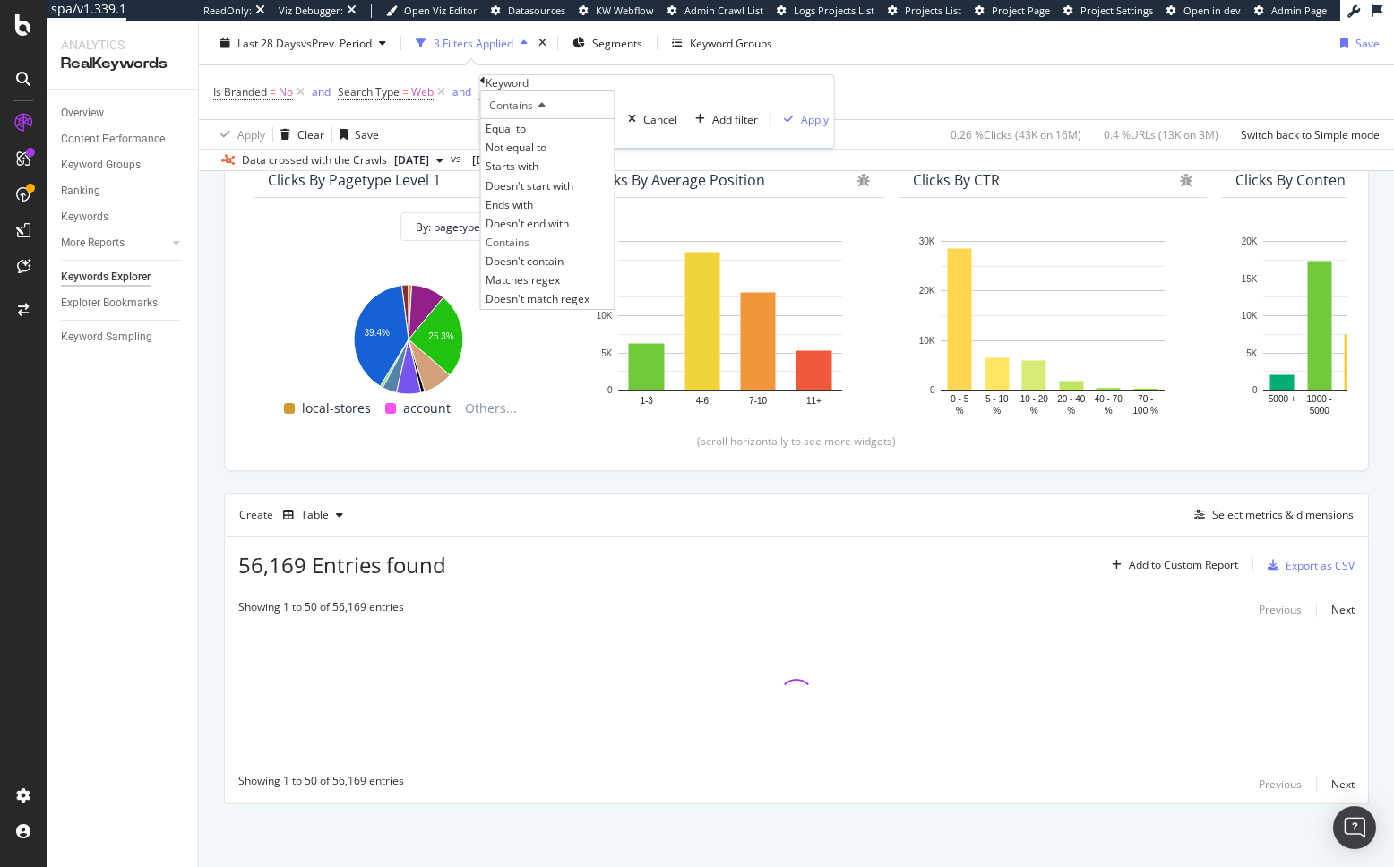
drag, startPoint x: 546, startPoint y: 179, endPoint x: 637, endPoint y: 192, distance: 91.3
click at [546, 138] on div "Equal to" at bounding box center [547, 128] width 133 height 19
click at [530, 147] on input "text" at bounding box center [543, 133] width 124 height 27
type input "refrigerators"
click at [801, 127] on div "Apply" at bounding box center [815, 119] width 28 height 15
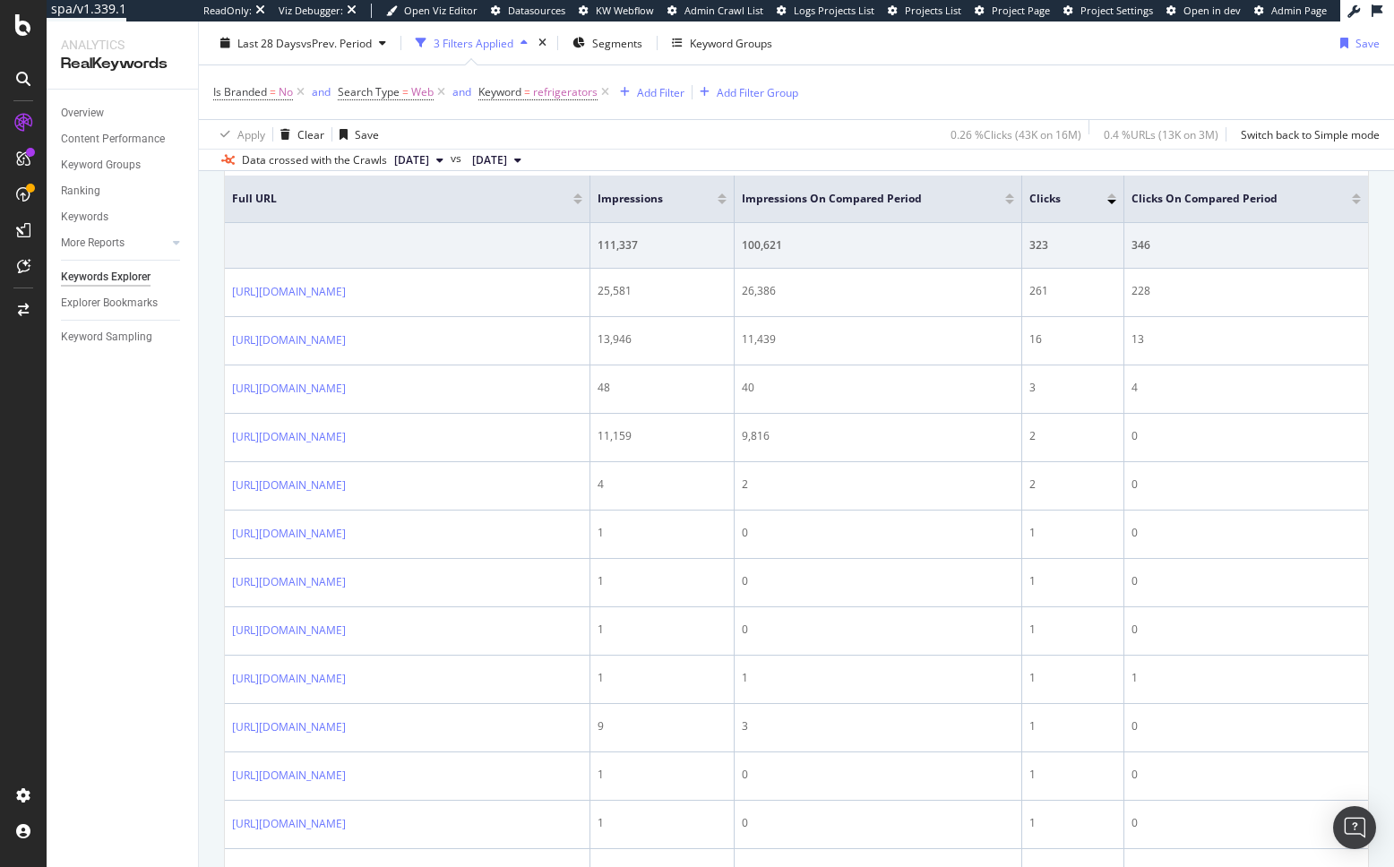
scroll to position [642, 0]
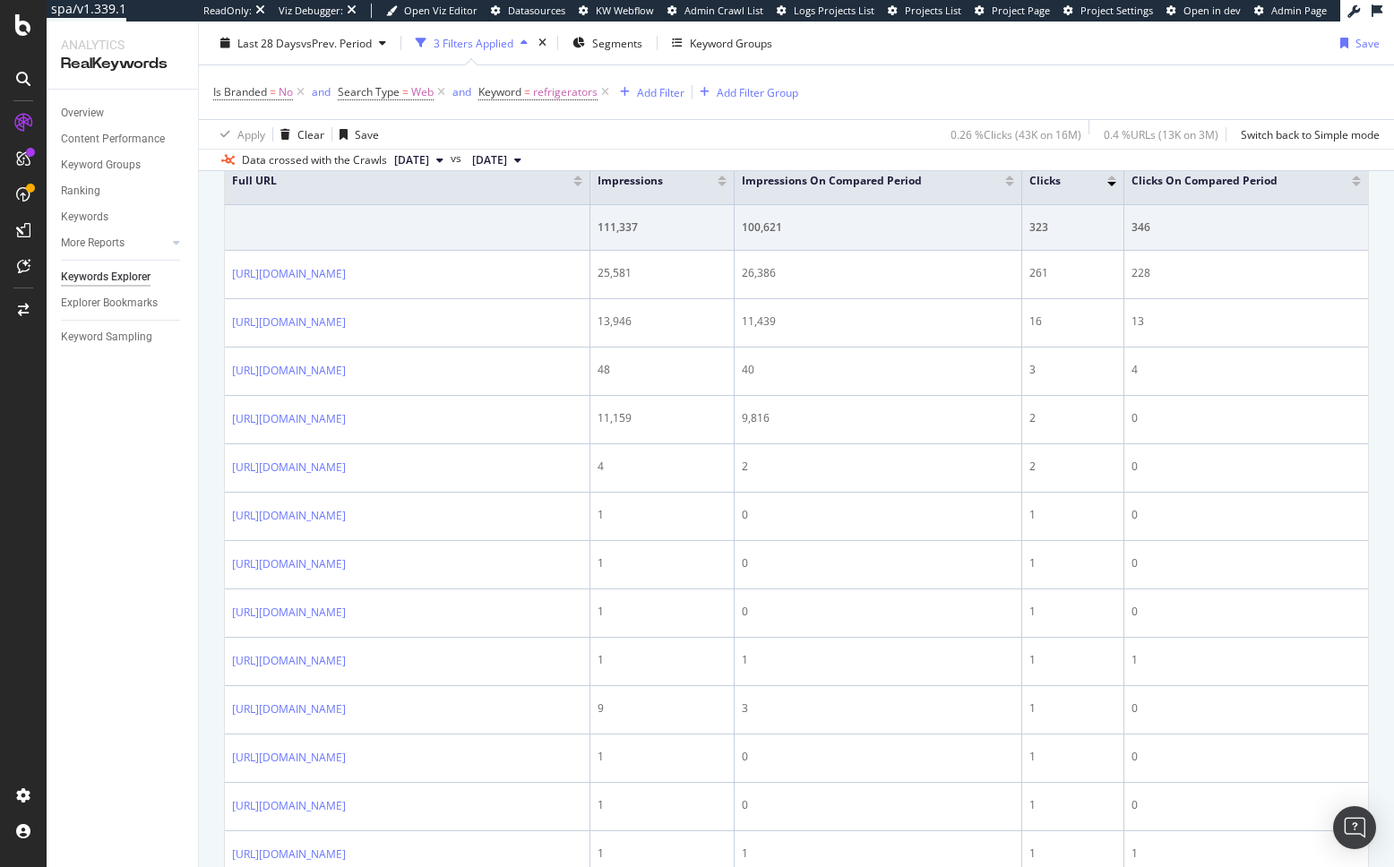
drag, startPoint x: 88, startPoint y: 485, endPoint x: 65, endPoint y: 500, distance: 27.1
click at [88, 485] on div "Overview Content Performance Keyword Groups Ranking Keywords More Reports Count…" at bounding box center [122, 479] width 151 height 778
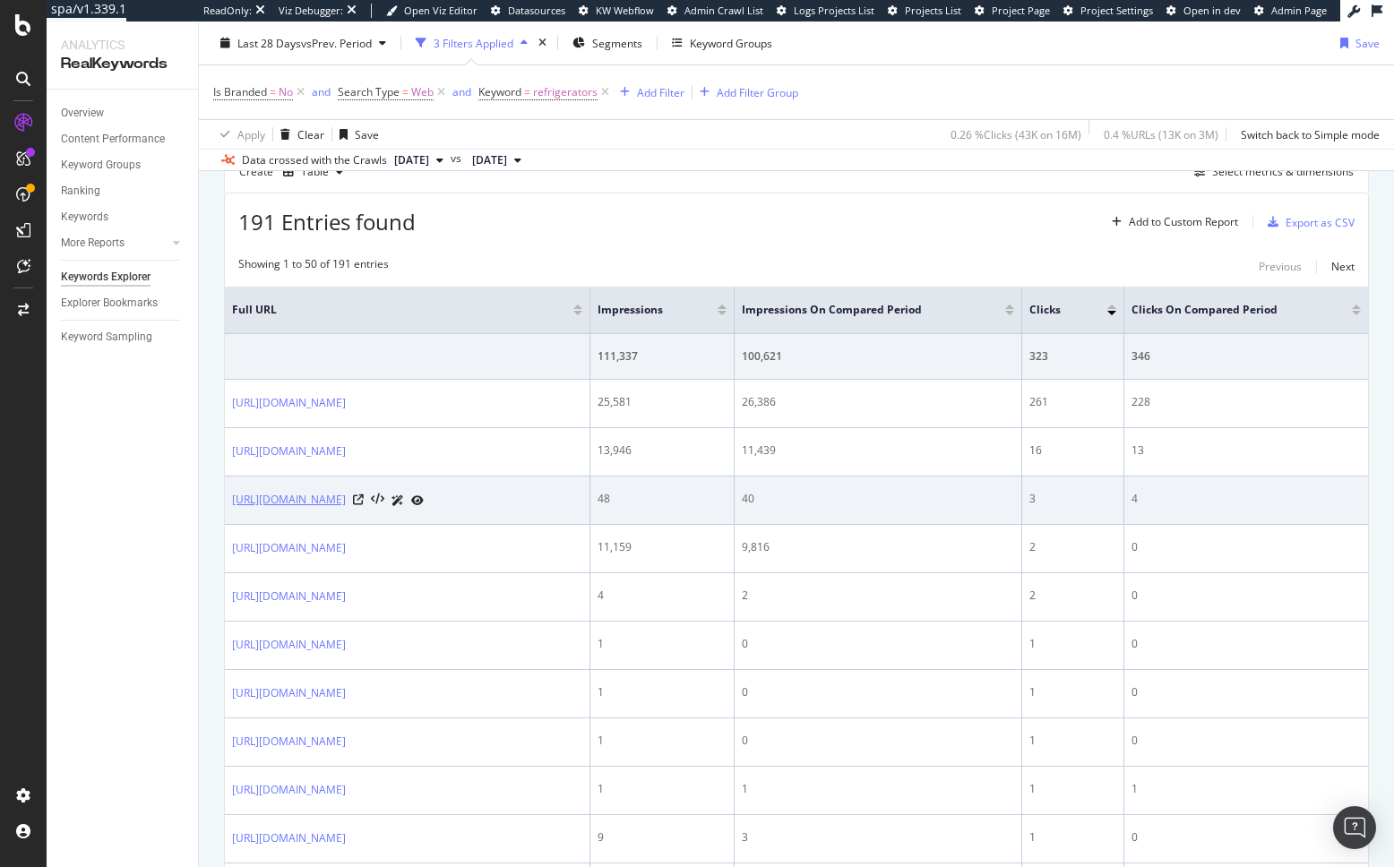
scroll to position [511, 0]
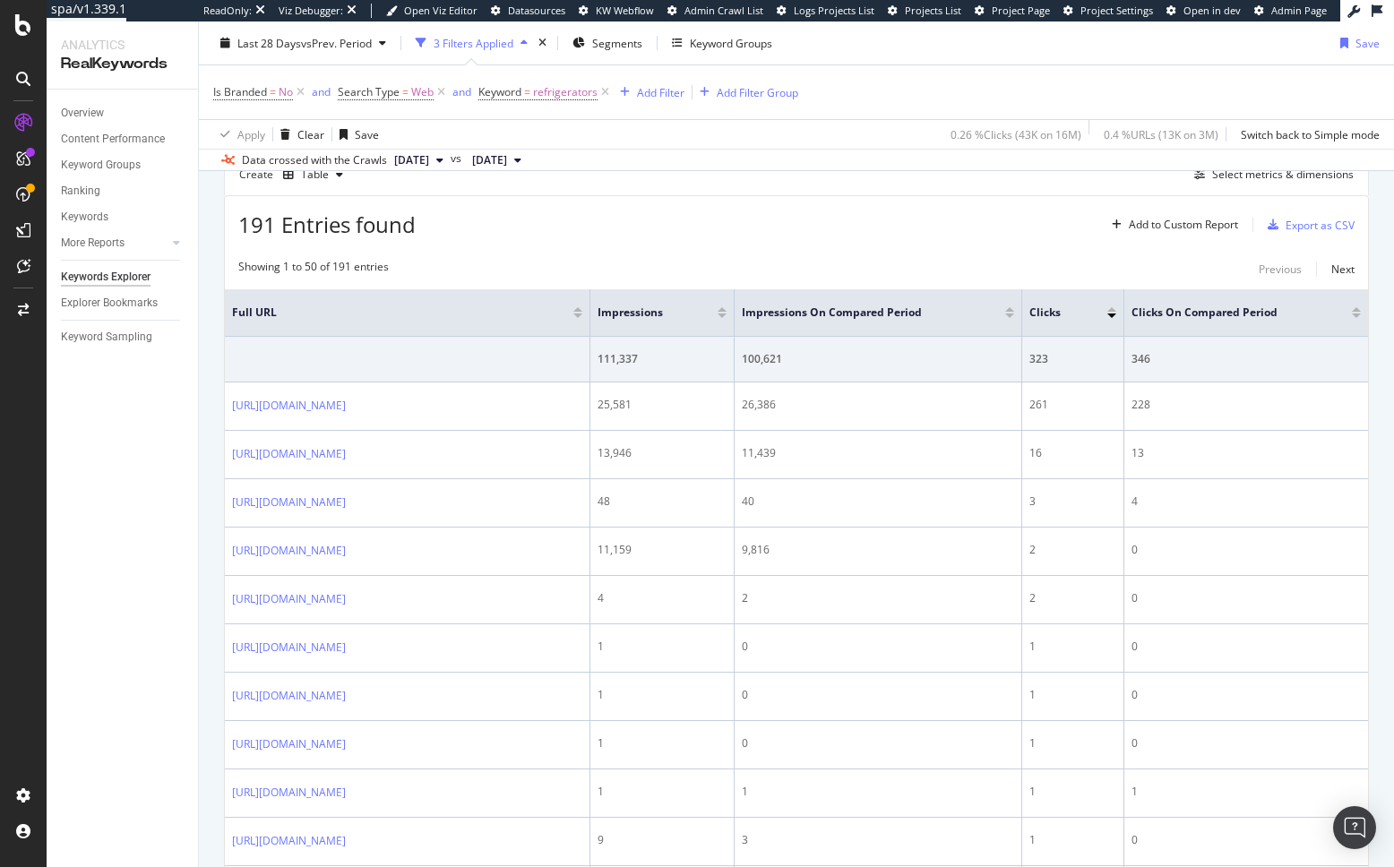
click at [872, 261] on div "Showing 1 to 50 of 191 entries Previous Next" at bounding box center [796, 269] width 1143 height 21
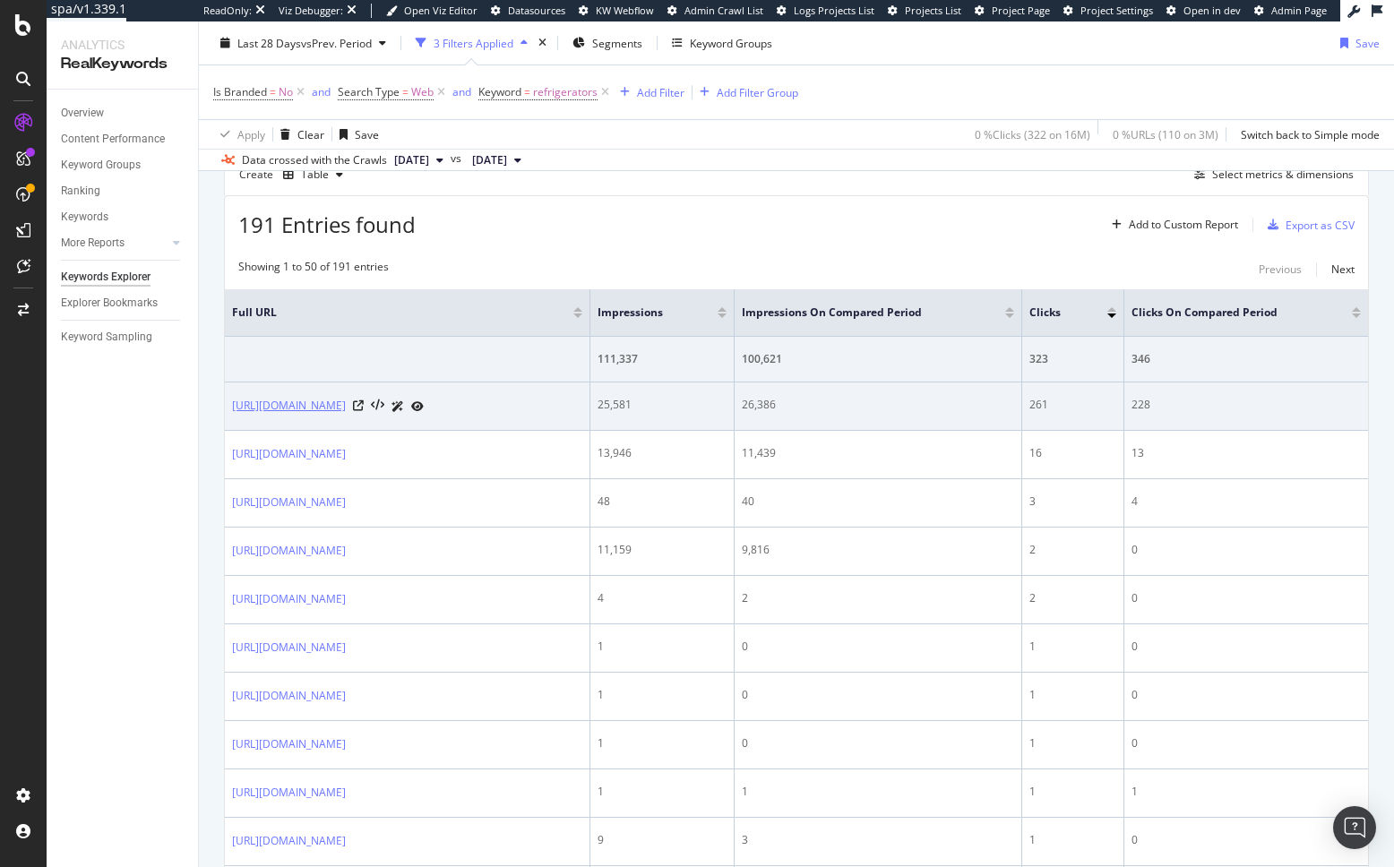
drag, startPoint x: 263, startPoint y: 413, endPoint x: 360, endPoint y: 427, distance: 97.8
click at [361, 427] on td "https://www.bestbuy.com/site/home-appliances/refrigerators/abcat0901000.c?id=ab…" at bounding box center [407, 406] width 365 height 48
copy link "https://www.bestbuy.com/site/home-appliances/refrigerators/abcat0901000.c?id=ab…"
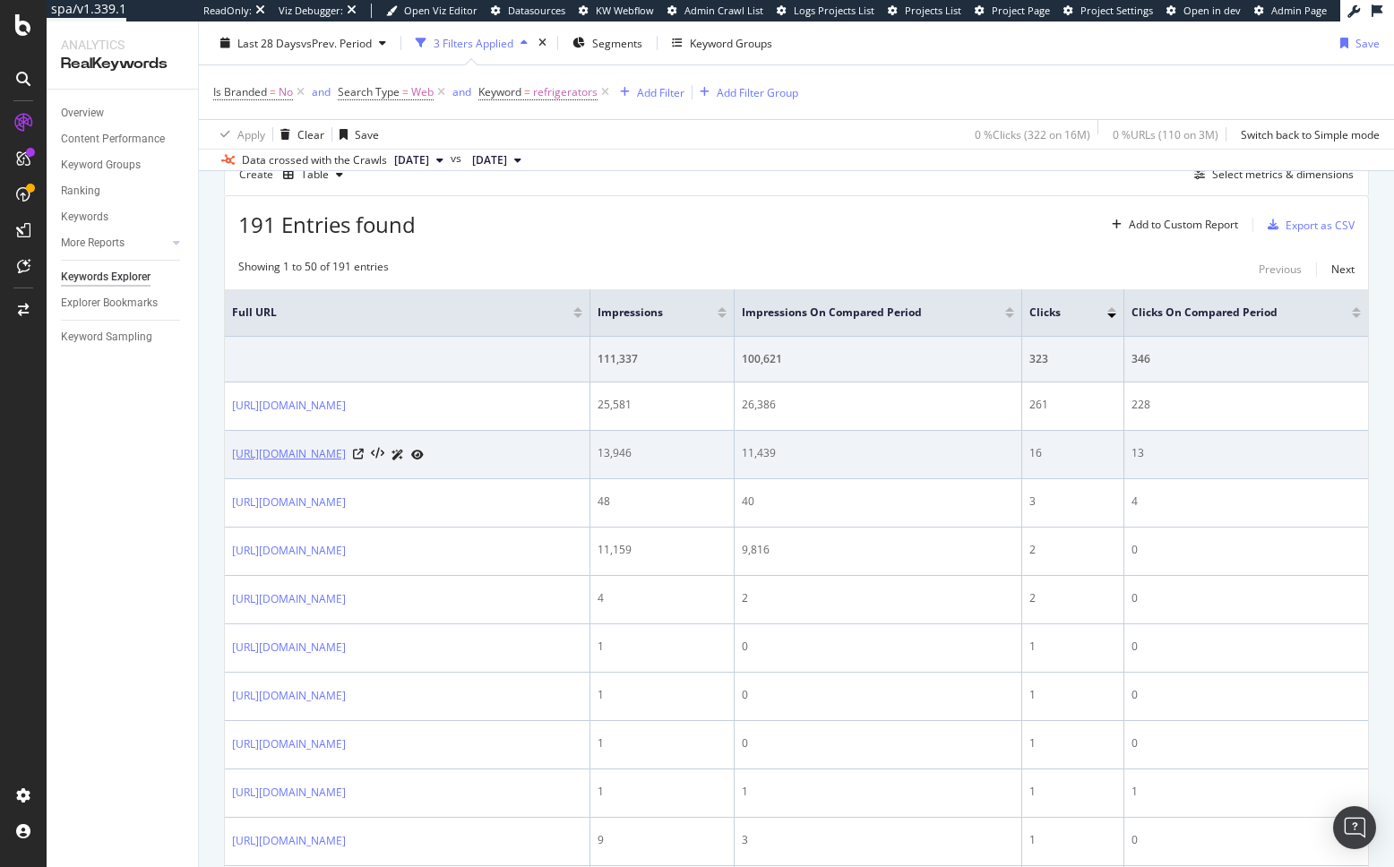
copy link "https://www.bestbuy.com/site/refrigerators/all-refrigerators/pcmcat367400050001…"
drag, startPoint x: 229, startPoint y: 470, endPoint x: 468, endPoint y: 486, distance: 238.8
click at [443, 479] on td "https://www.bestbuy.com/site/refrigerators/all-refrigerators/pcmcat367400050001…" at bounding box center [407, 455] width 365 height 48
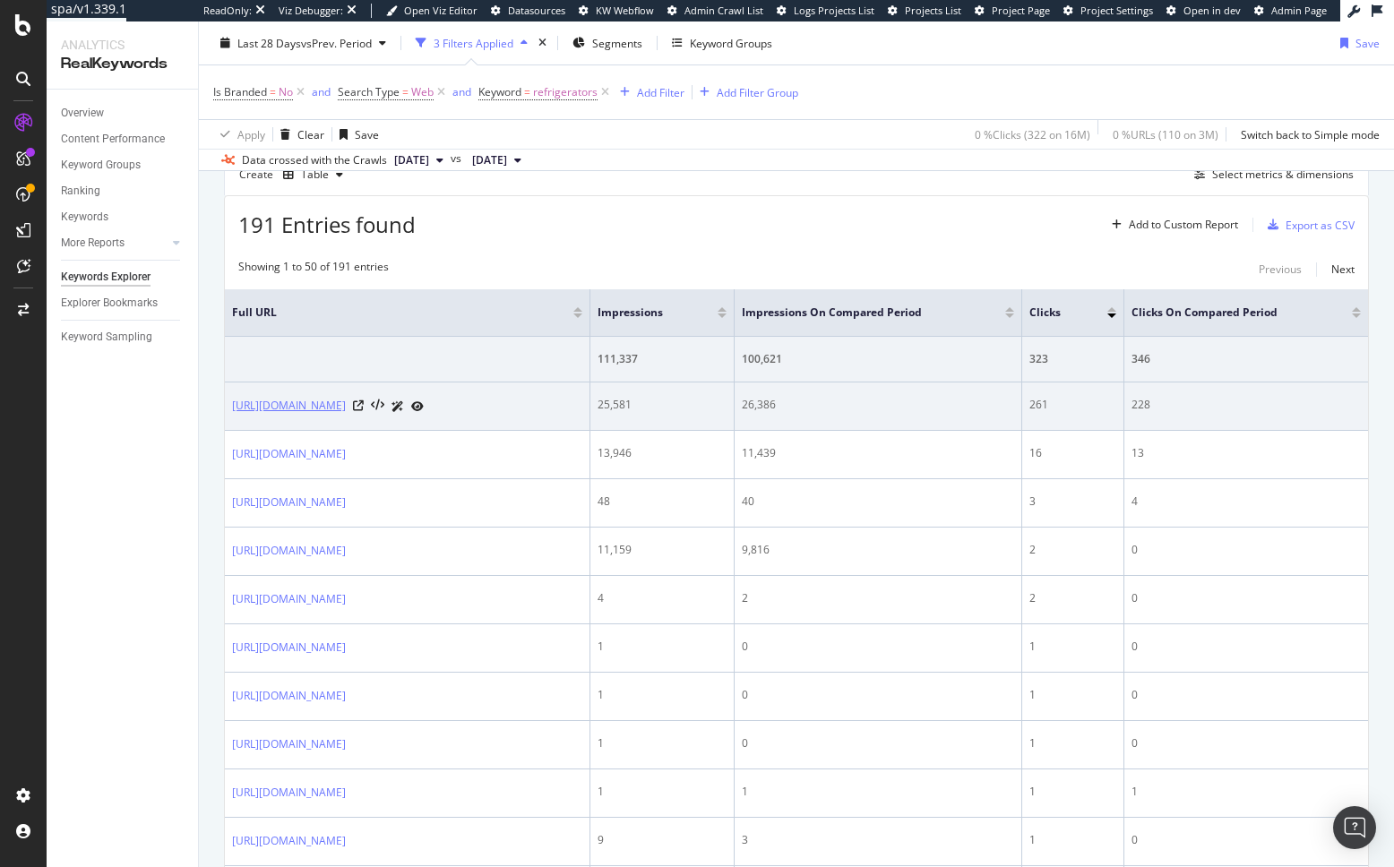
copy link "https://www.bestbuy.com/site/home-appliances/refrigerators/abcat0901000.c?id=ab…"
drag, startPoint x: 228, startPoint y: 405, endPoint x: 395, endPoint y: 422, distance: 168.4
click at [395, 422] on td "https://www.bestbuy.com/site/home-appliances/refrigerators/abcat0901000.c?id=ab…" at bounding box center [407, 406] width 365 height 48
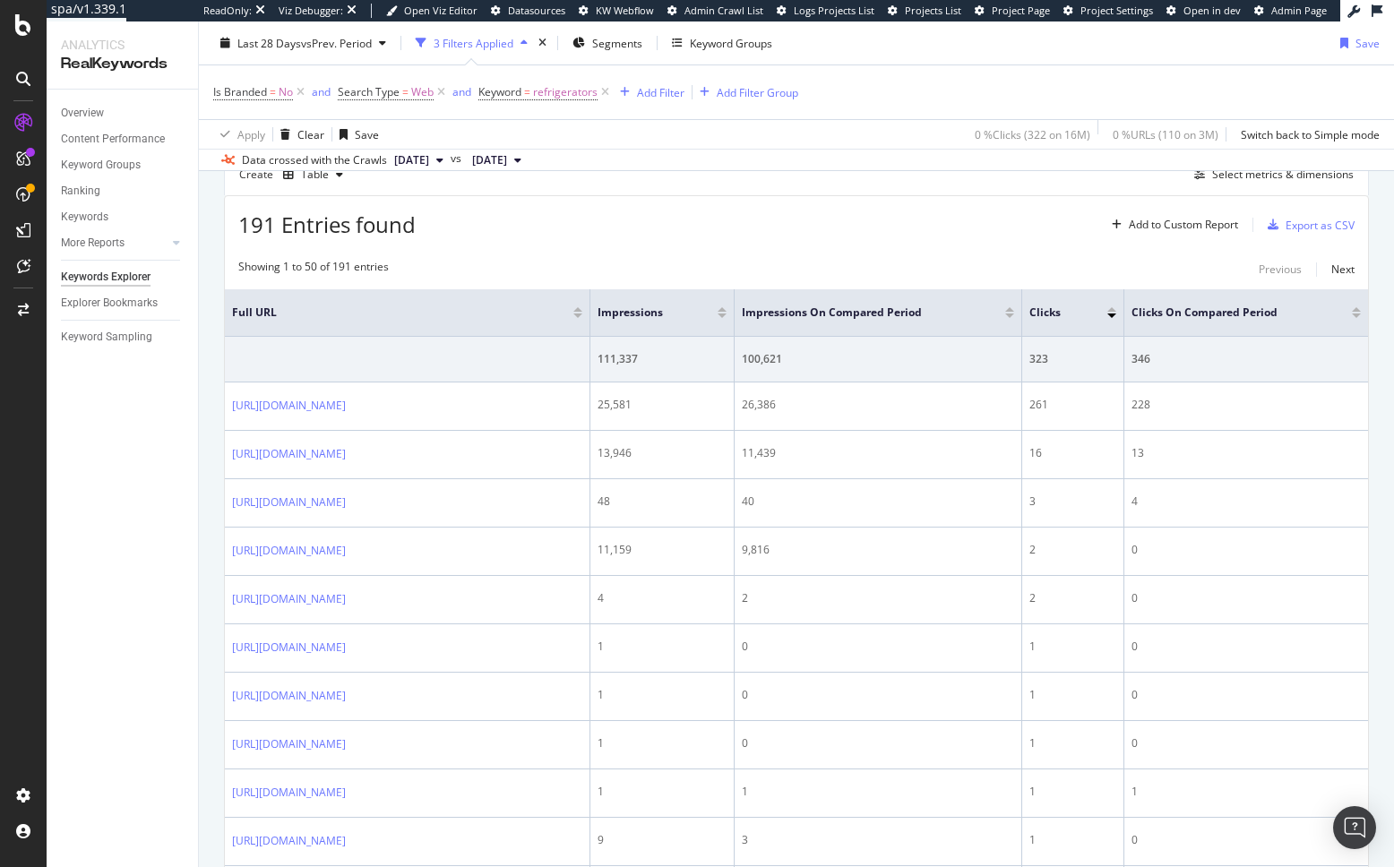
click at [793, 217] on div "191 Entries found Add to Custom Report Export as CSV" at bounding box center [796, 218] width 1143 height 44
click at [1003, 230] on div "191 Entries found Add to Custom Report Export as CSV" at bounding box center [796, 218] width 1143 height 44
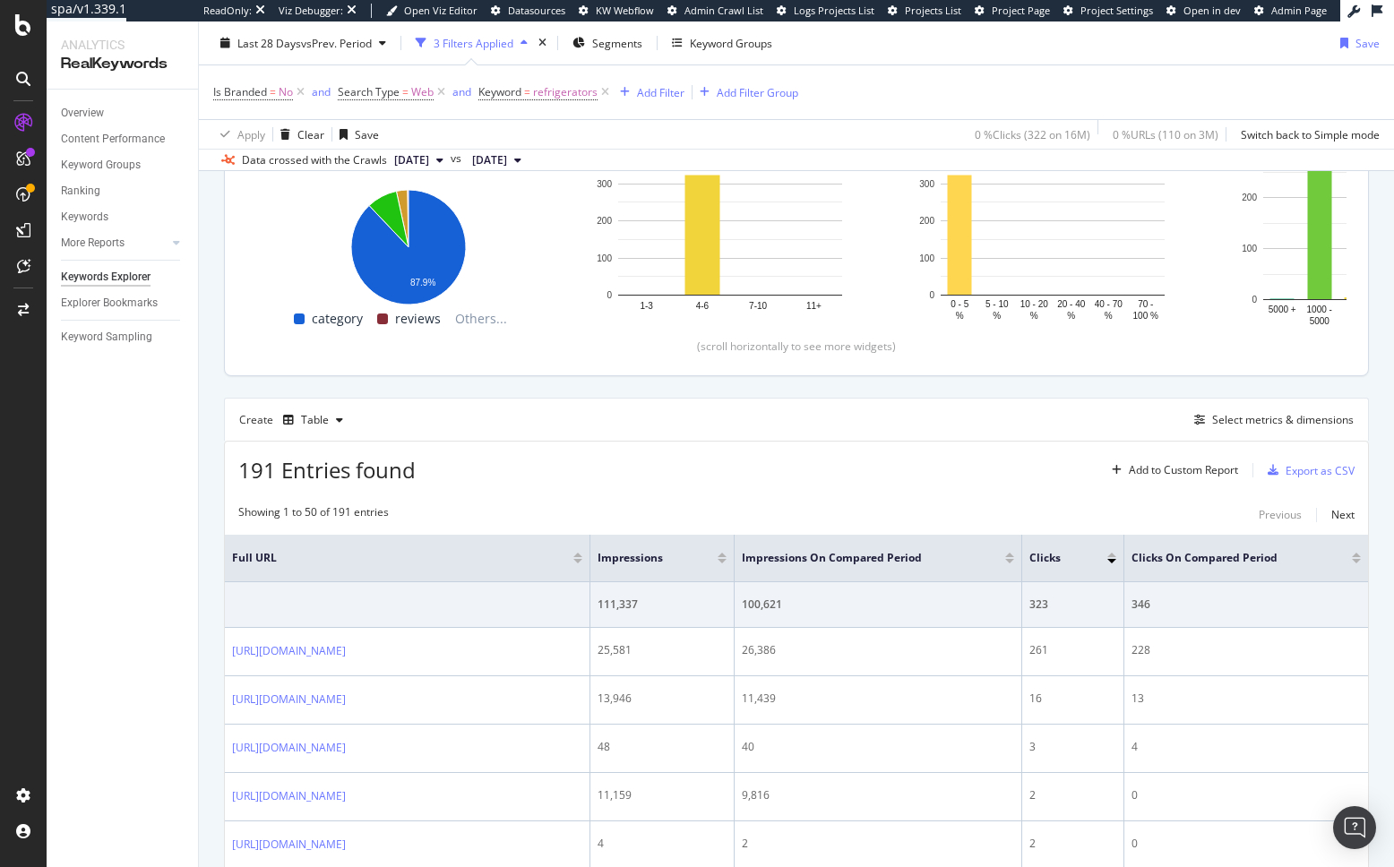
scroll to position [429, 0]
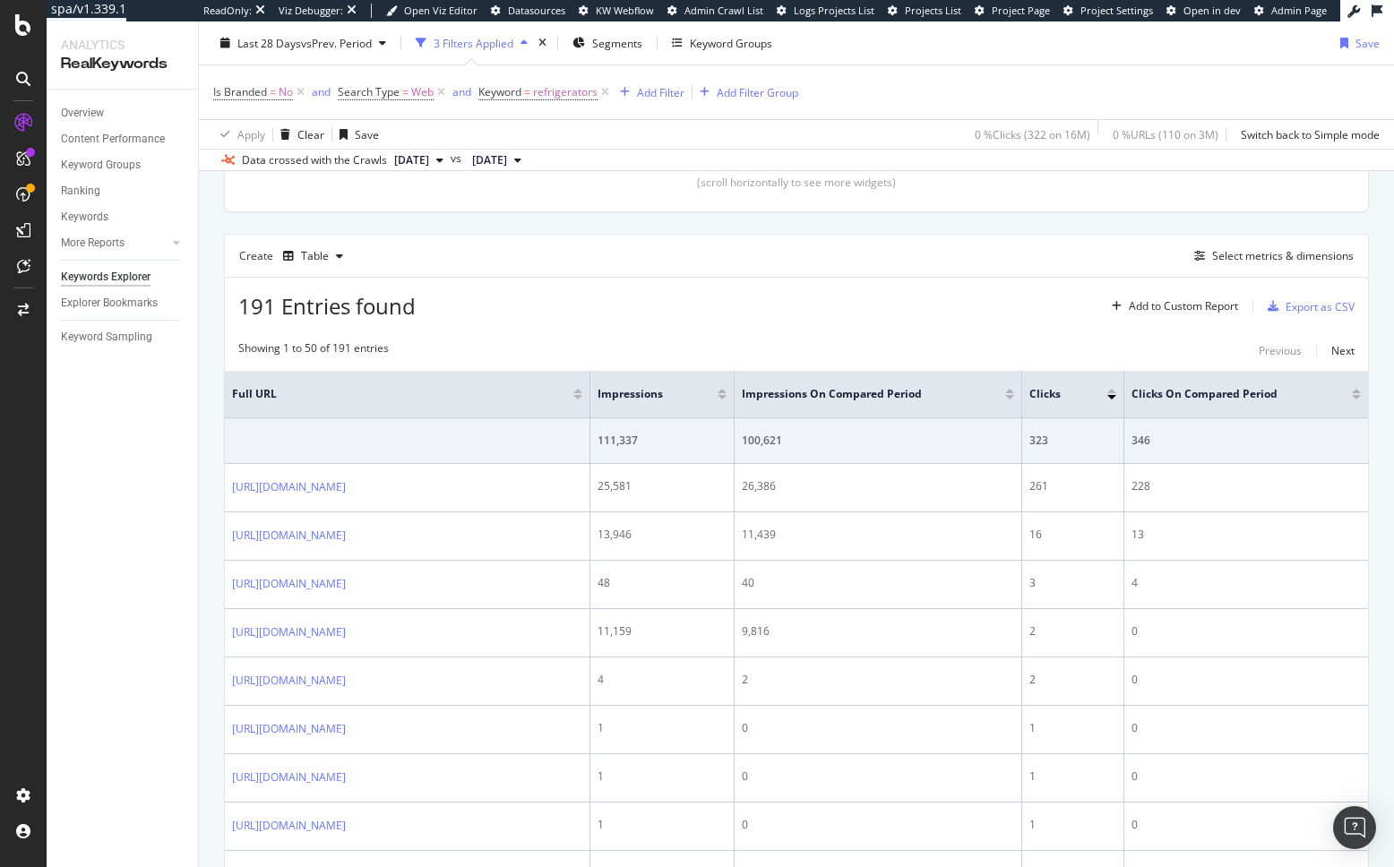
click at [866, 317] on div "191 Entries found Add to Custom Report Export as CSV" at bounding box center [796, 300] width 1143 height 44
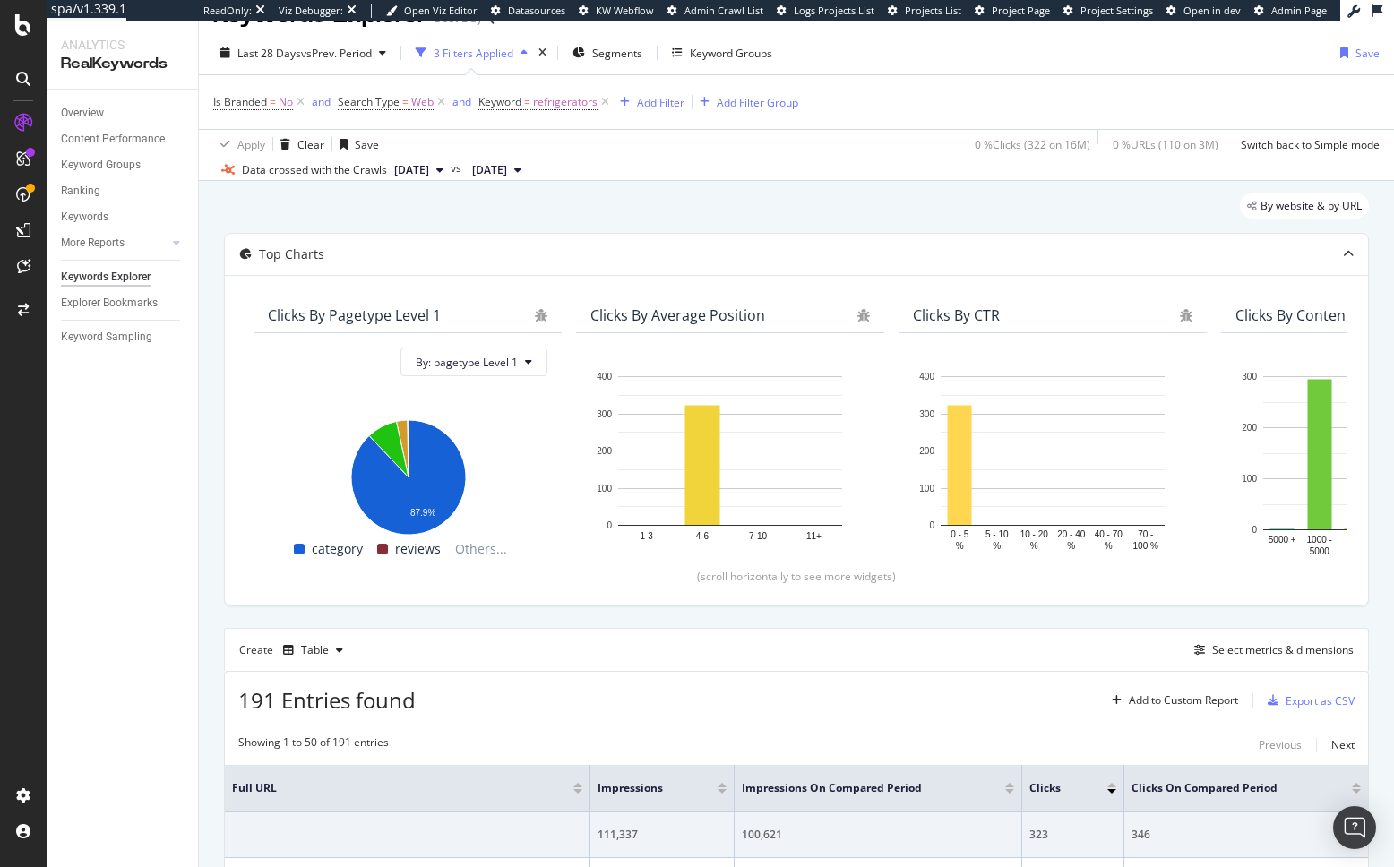
scroll to position [0, 0]
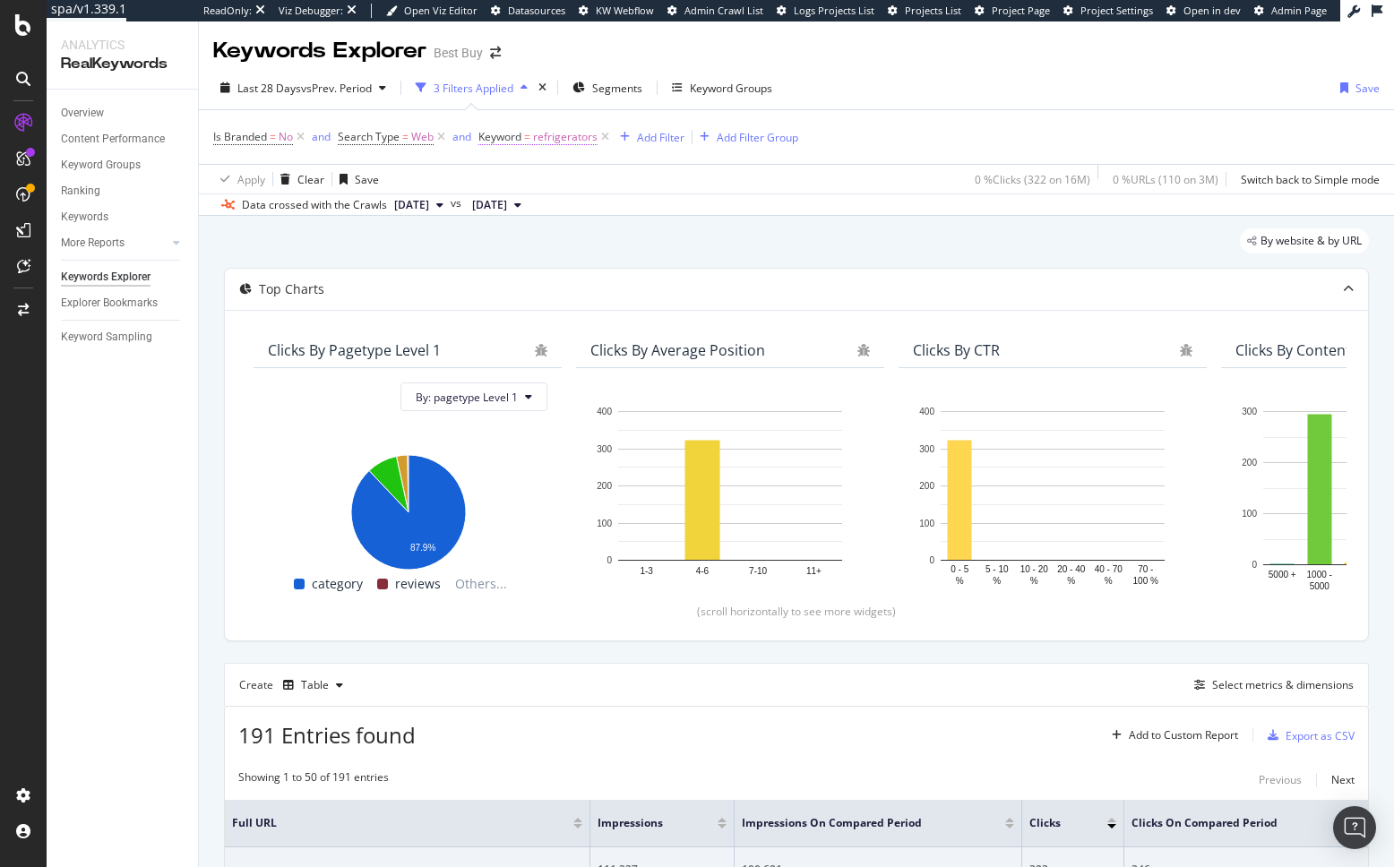
click at [546, 142] on span "refrigerators" at bounding box center [565, 137] width 64 height 25
click at [539, 193] on input "refrigerators" at bounding box center [543, 179] width 124 height 27
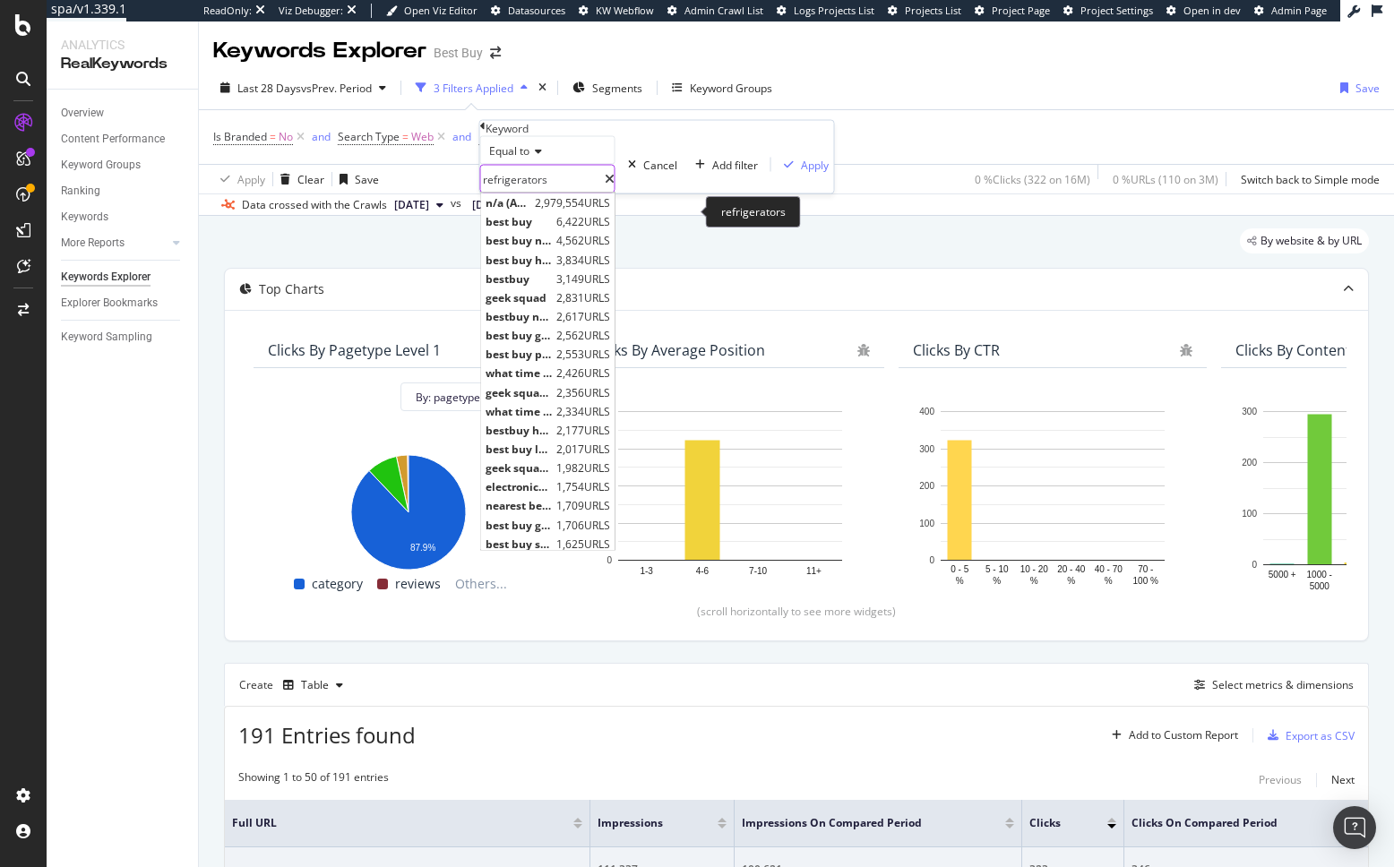
click at [539, 193] on input "refrigerators" at bounding box center [543, 179] width 124 height 27
click at [393, 250] on div "By website & by URL" at bounding box center [796, 247] width 1145 height 39
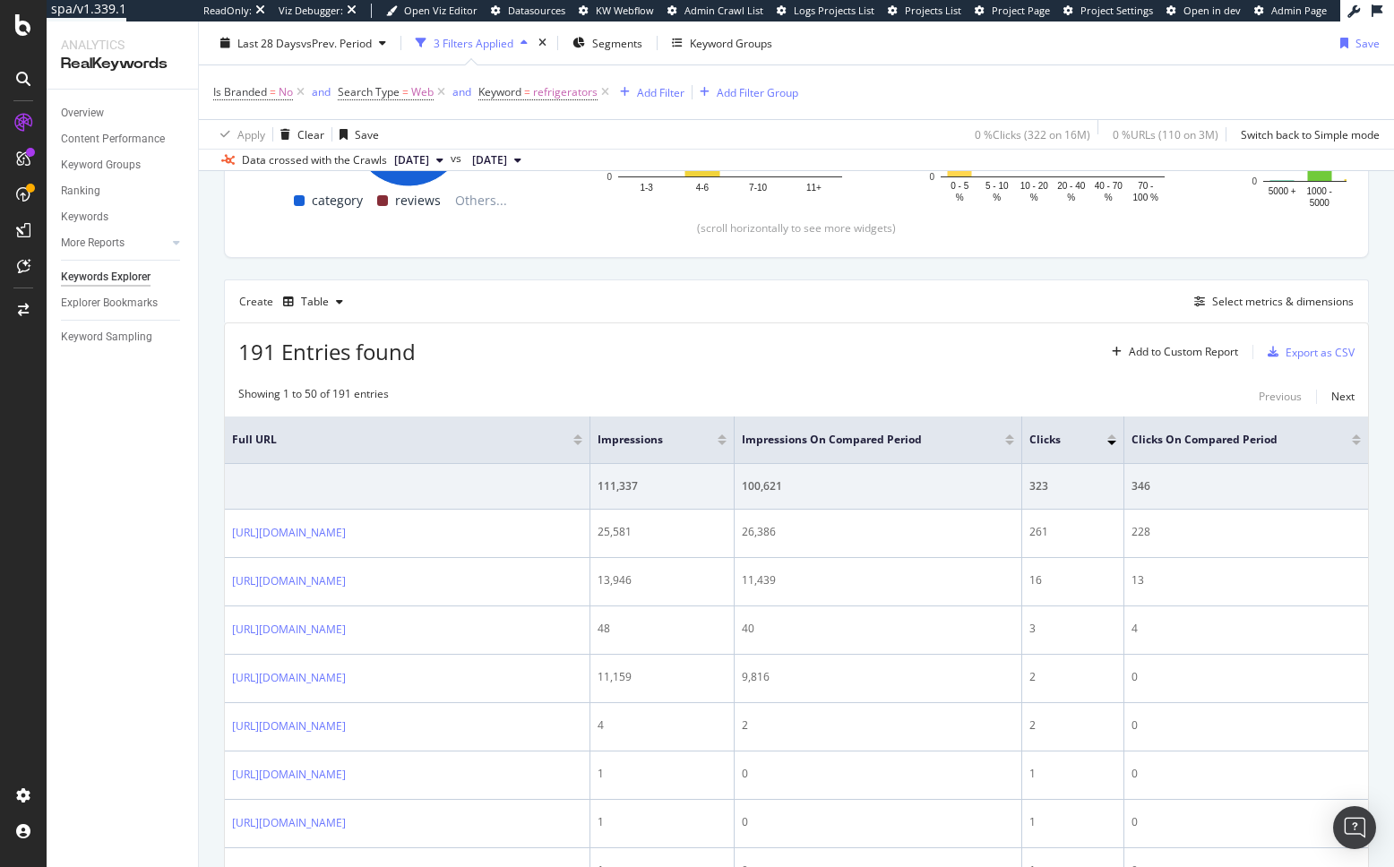
scroll to position [385, 0]
click at [325, 298] on div "Table" at bounding box center [315, 300] width 28 height 11
click at [638, 317] on div "Create Table Select metrics & dimensions" at bounding box center [796, 299] width 1145 height 43
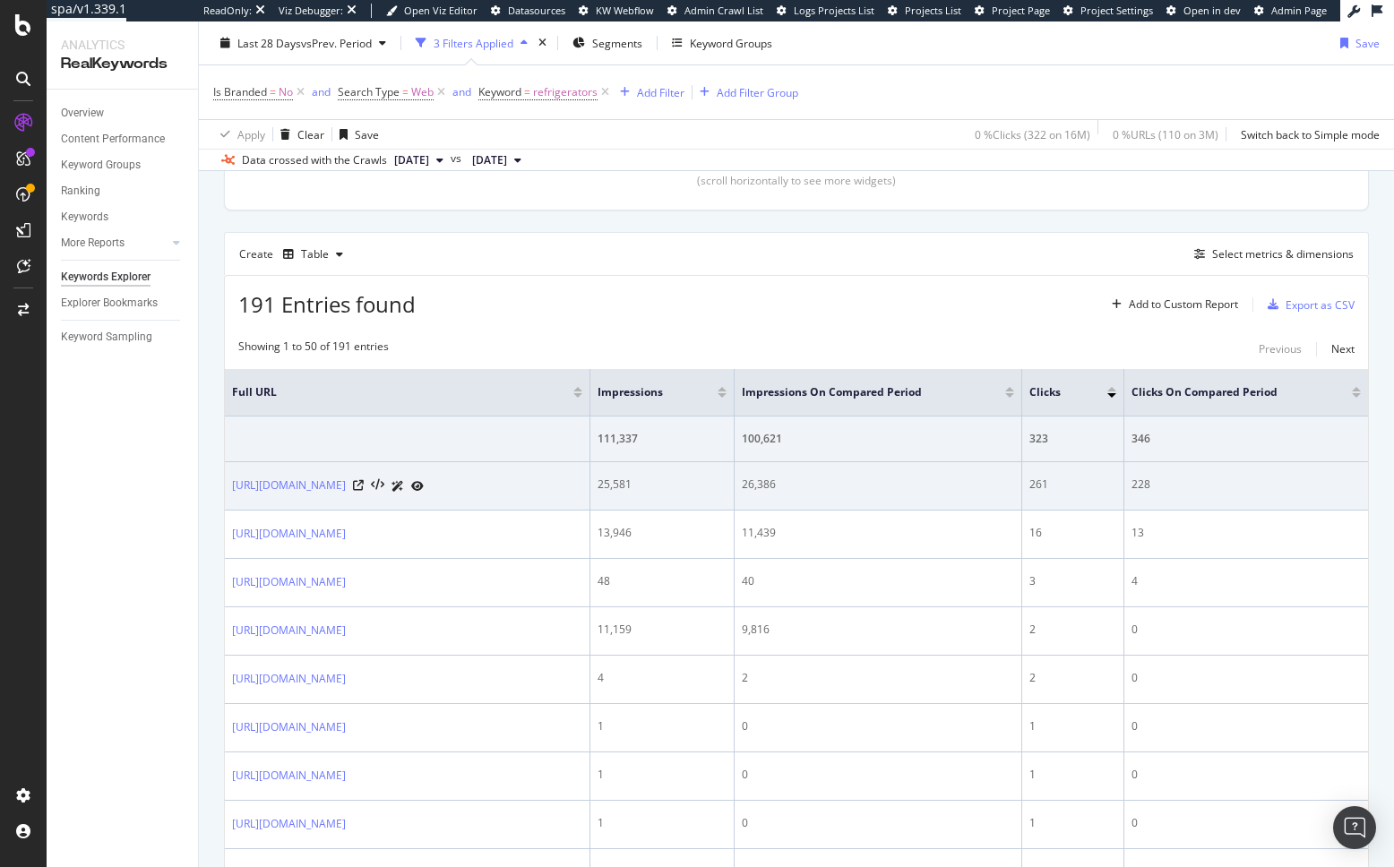
scroll to position [443, 0]
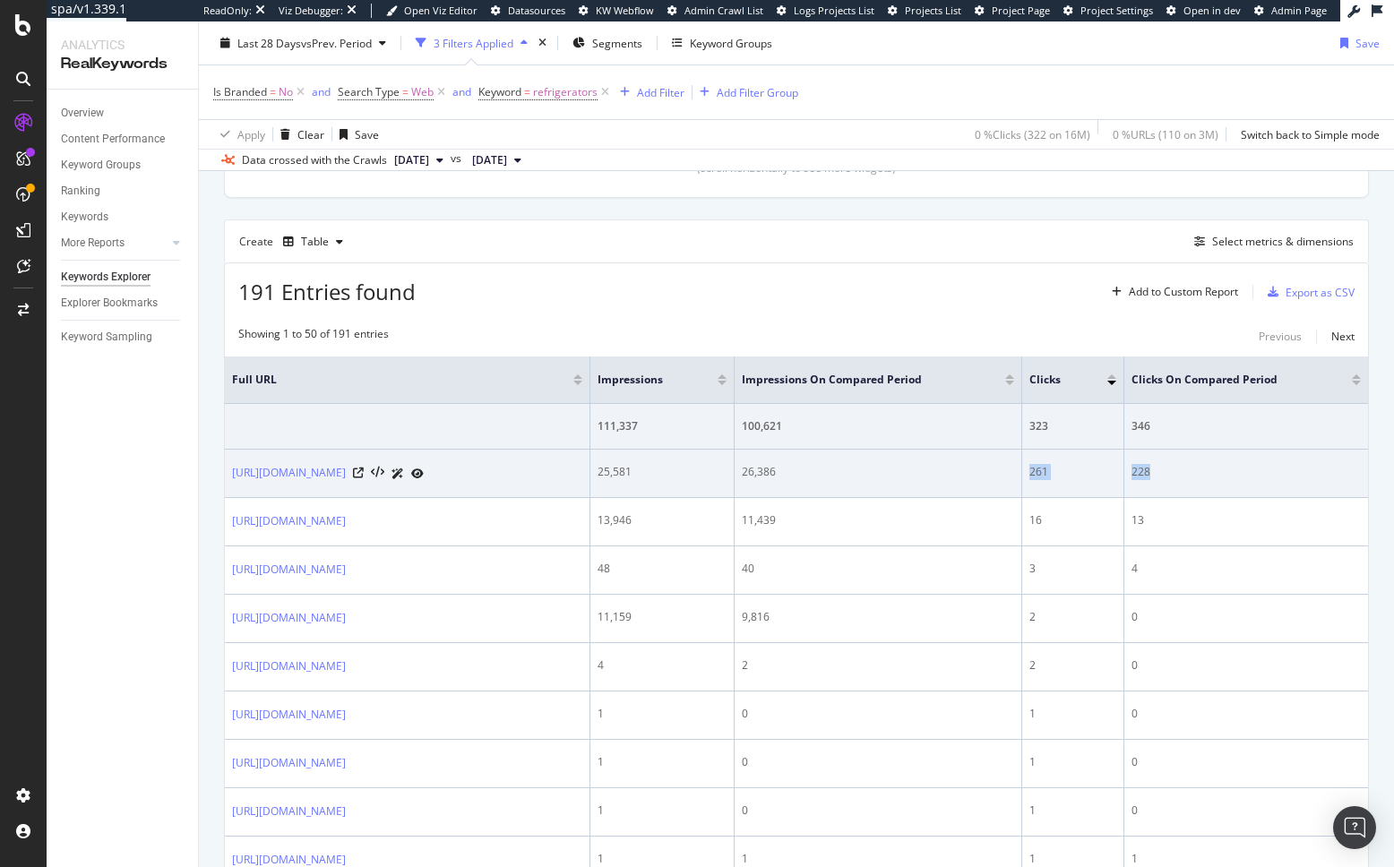
drag, startPoint x: 1082, startPoint y: 473, endPoint x: 1216, endPoint y: 478, distance: 134.5
click at [1216, 478] on tr "https://www.bestbuy.com/site/home-appliances/refrigerators/abcat0901000.c?id=ab…" at bounding box center [796, 474] width 1143 height 48
click at [1213, 481] on td "228" at bounding box center [1246, 474] width 244 height 48
click at [542, 498] on td "https://www.bestbuy.com/site/home-appliances/refrigerators/abcat0901000.c?id=ab…" at bounding box center [407, 474] width 365 height 48
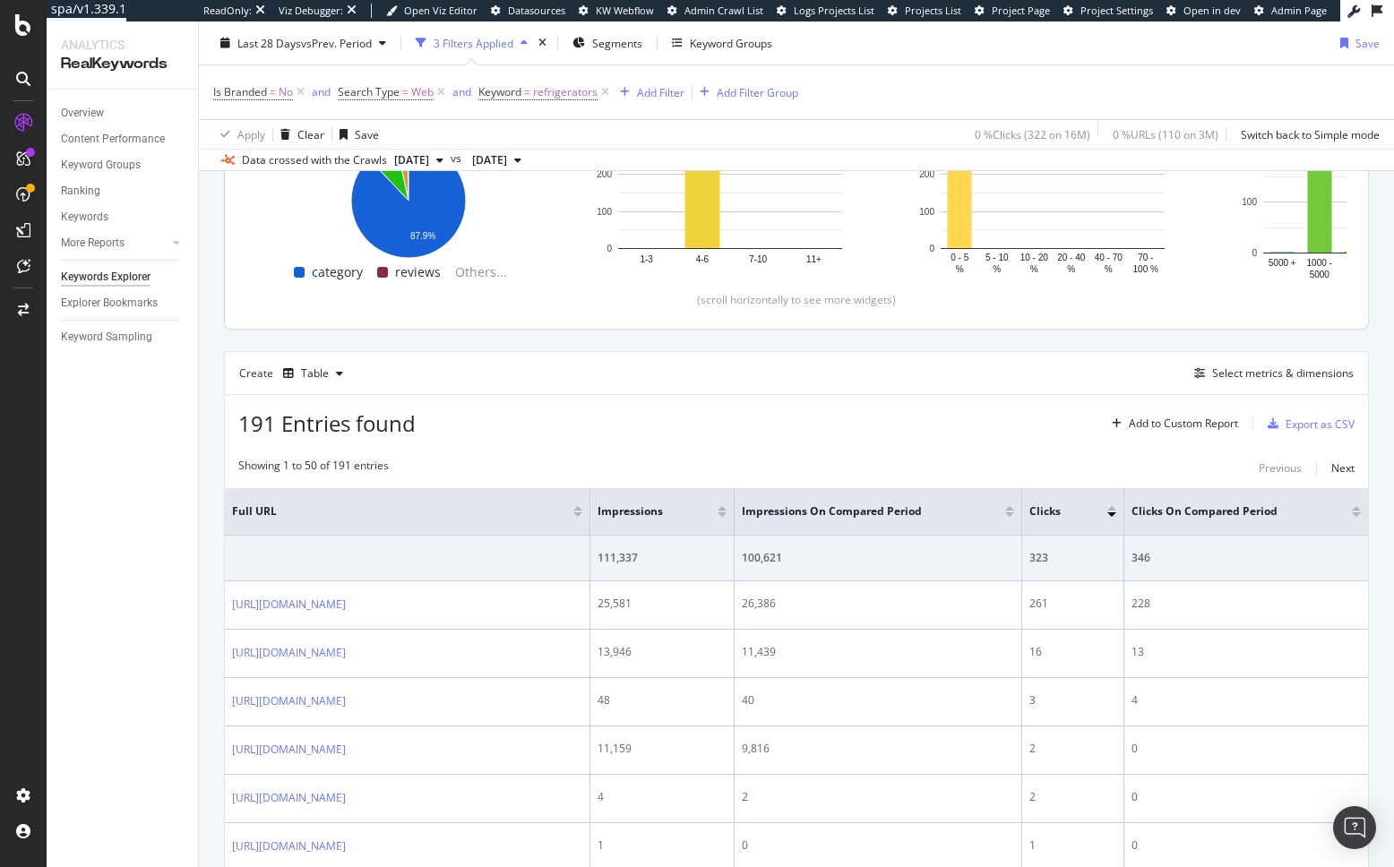
scroll to position [174, 0]
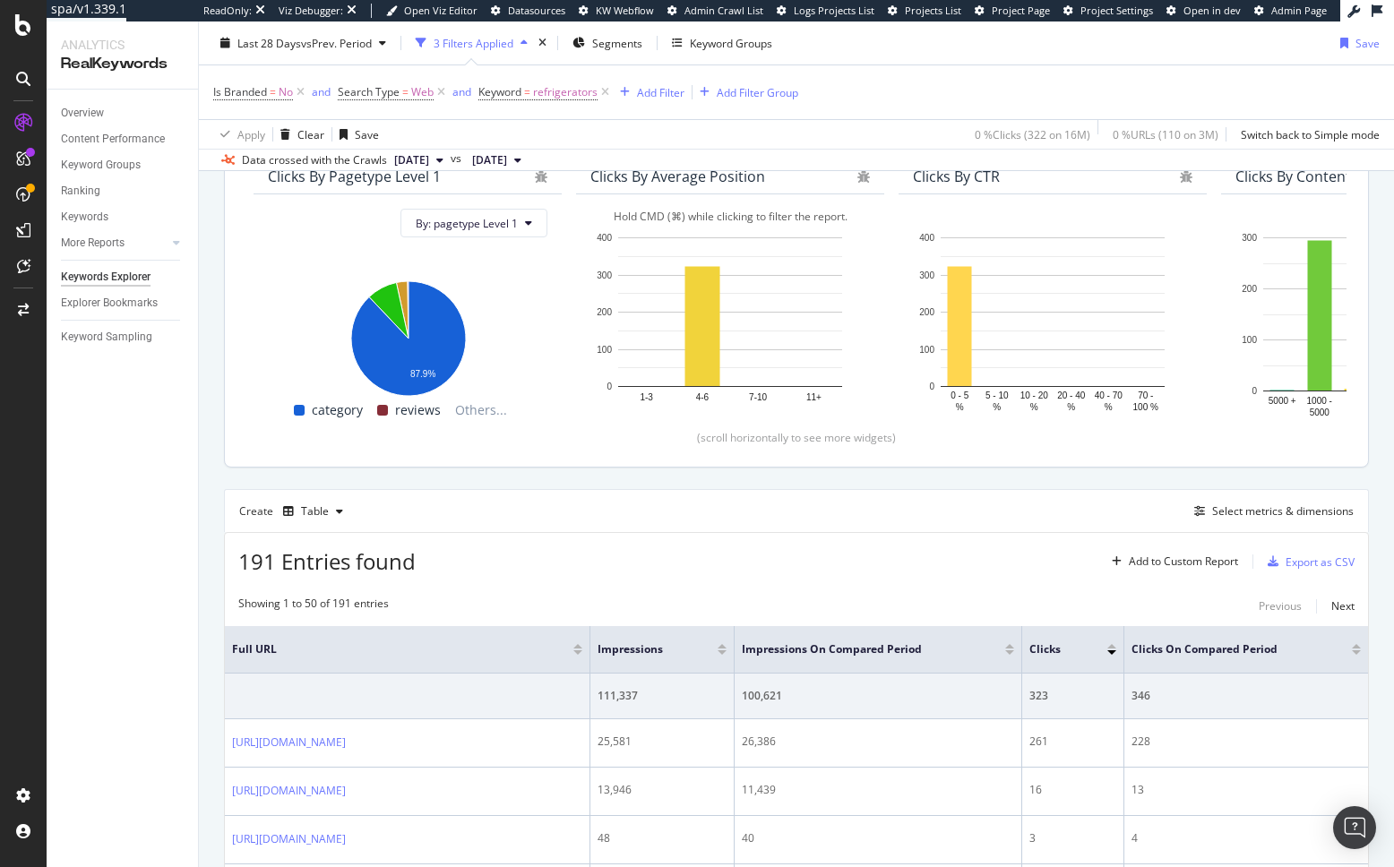
click at [590, 344] on rect "A chart." at bounding box center [729, 321] width 279 height 187
click at [324, 517] on div "Table" at bounding box center [315, 511] width 28 height 11
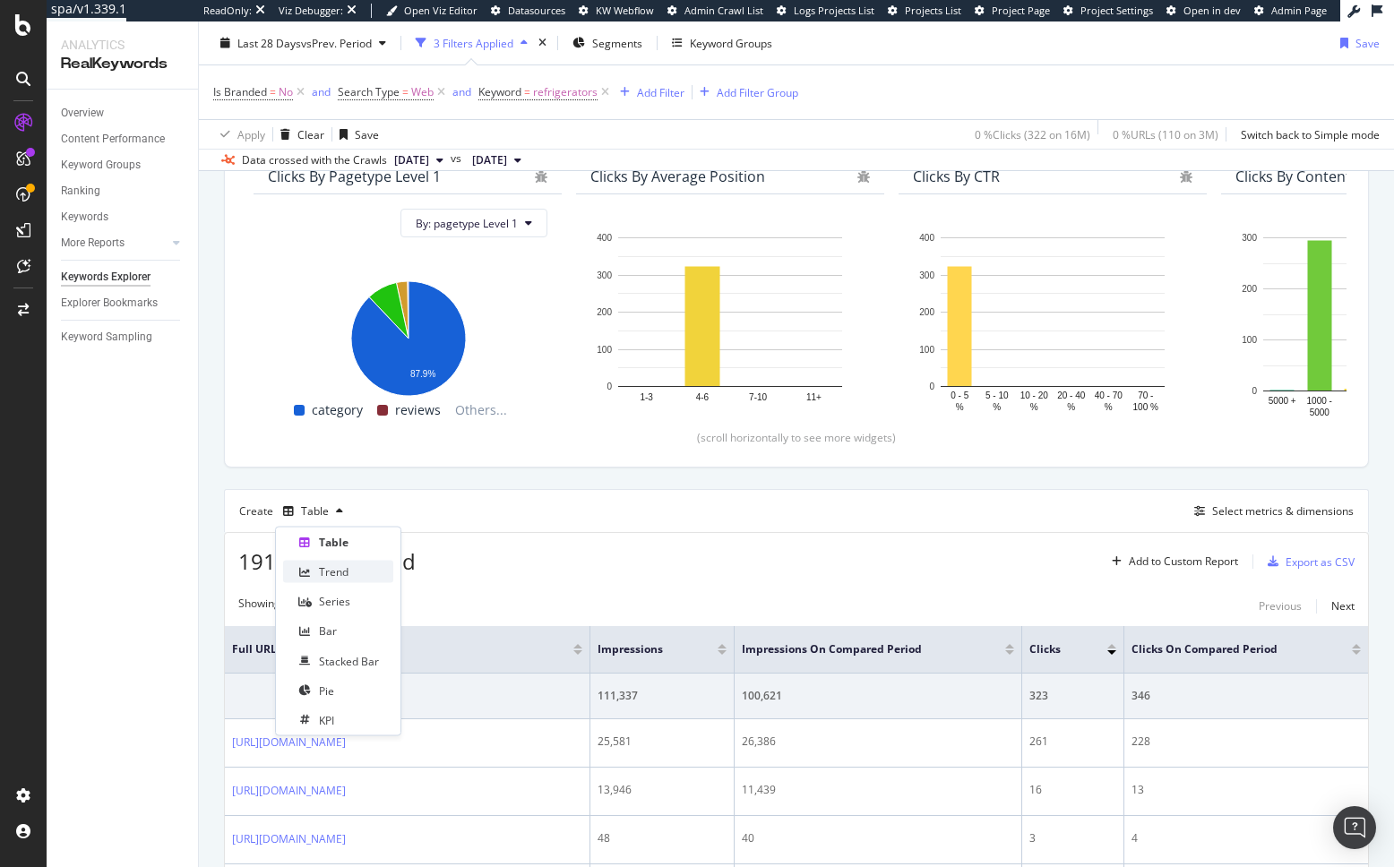
click at [330, 572] on div "Trend" at bounding box center [334, 571] width 30 height 15
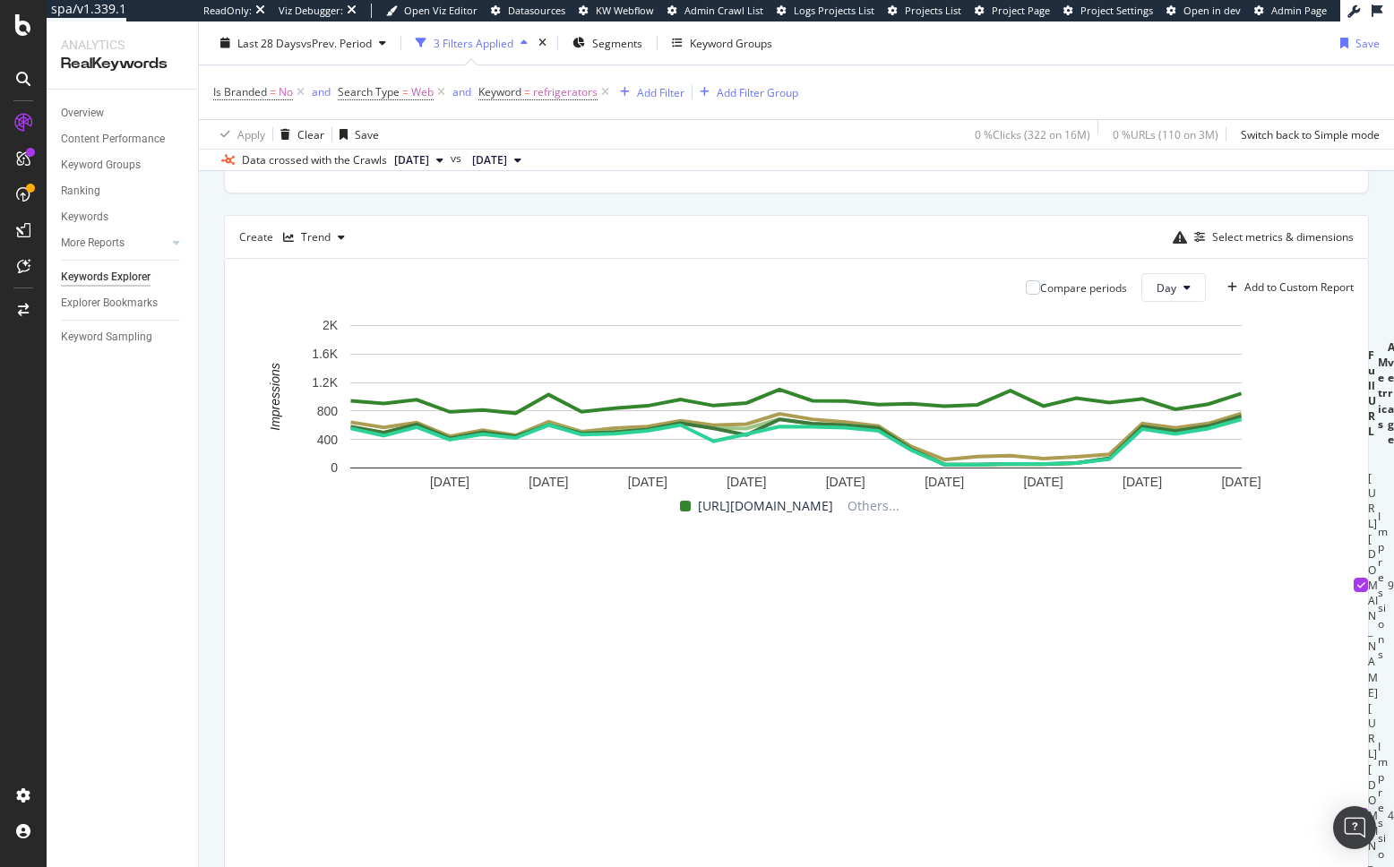
scroll to position [483, 0]
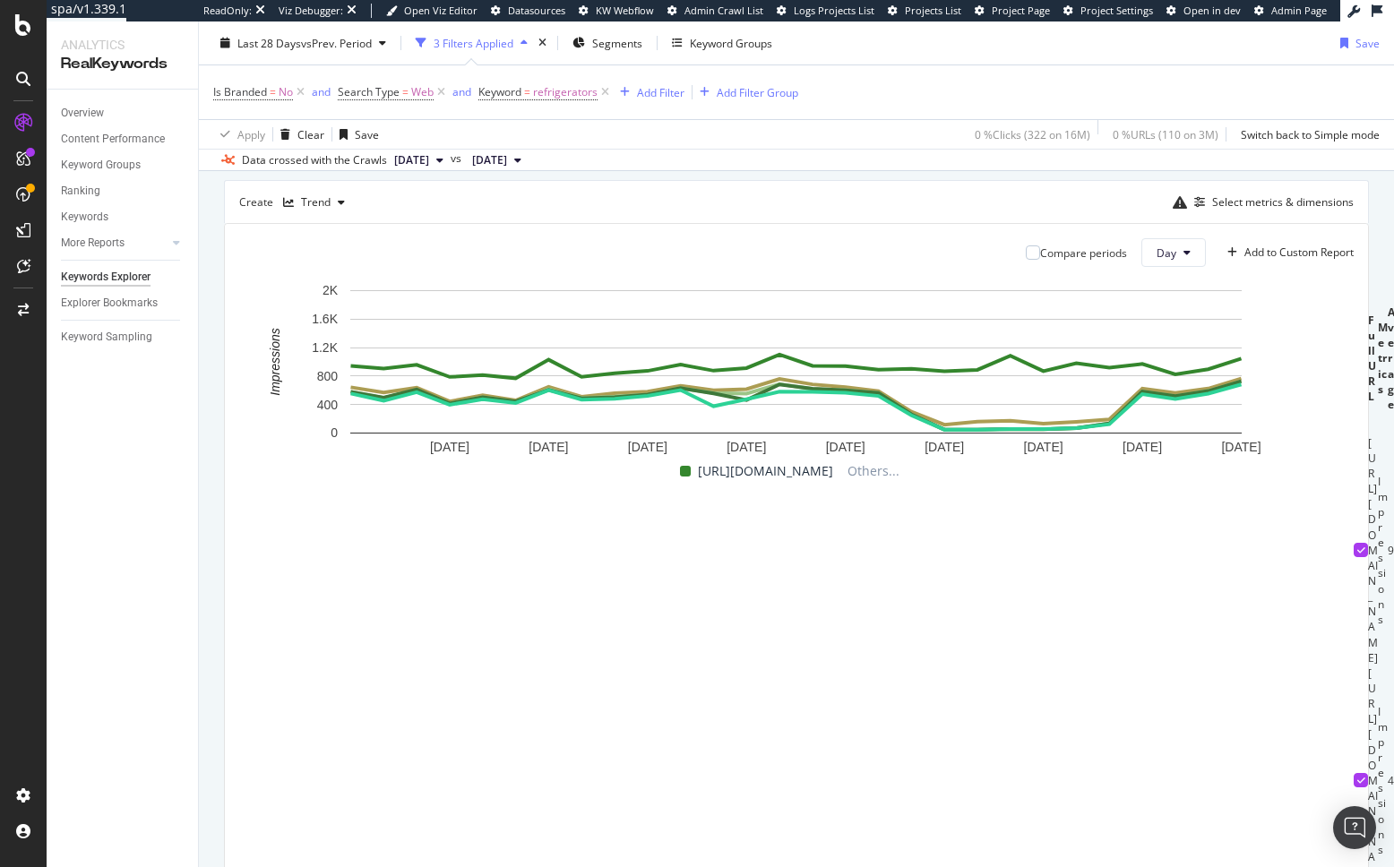
drag, startPoint x: 260, startPoint y: 753, endPoint x: 272, endPoint y: 698, distance: 56.9
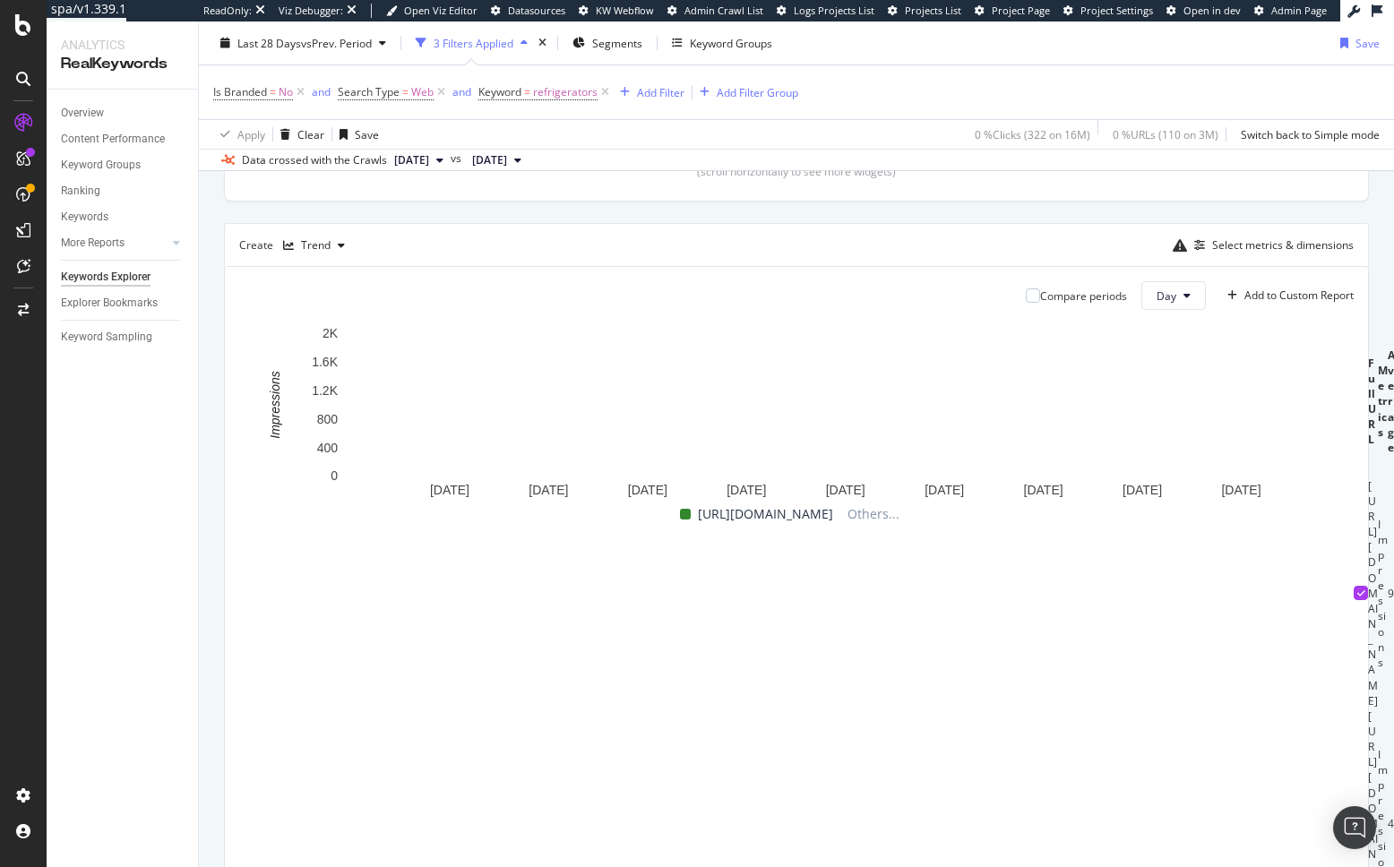
scroll to position [428, 0]
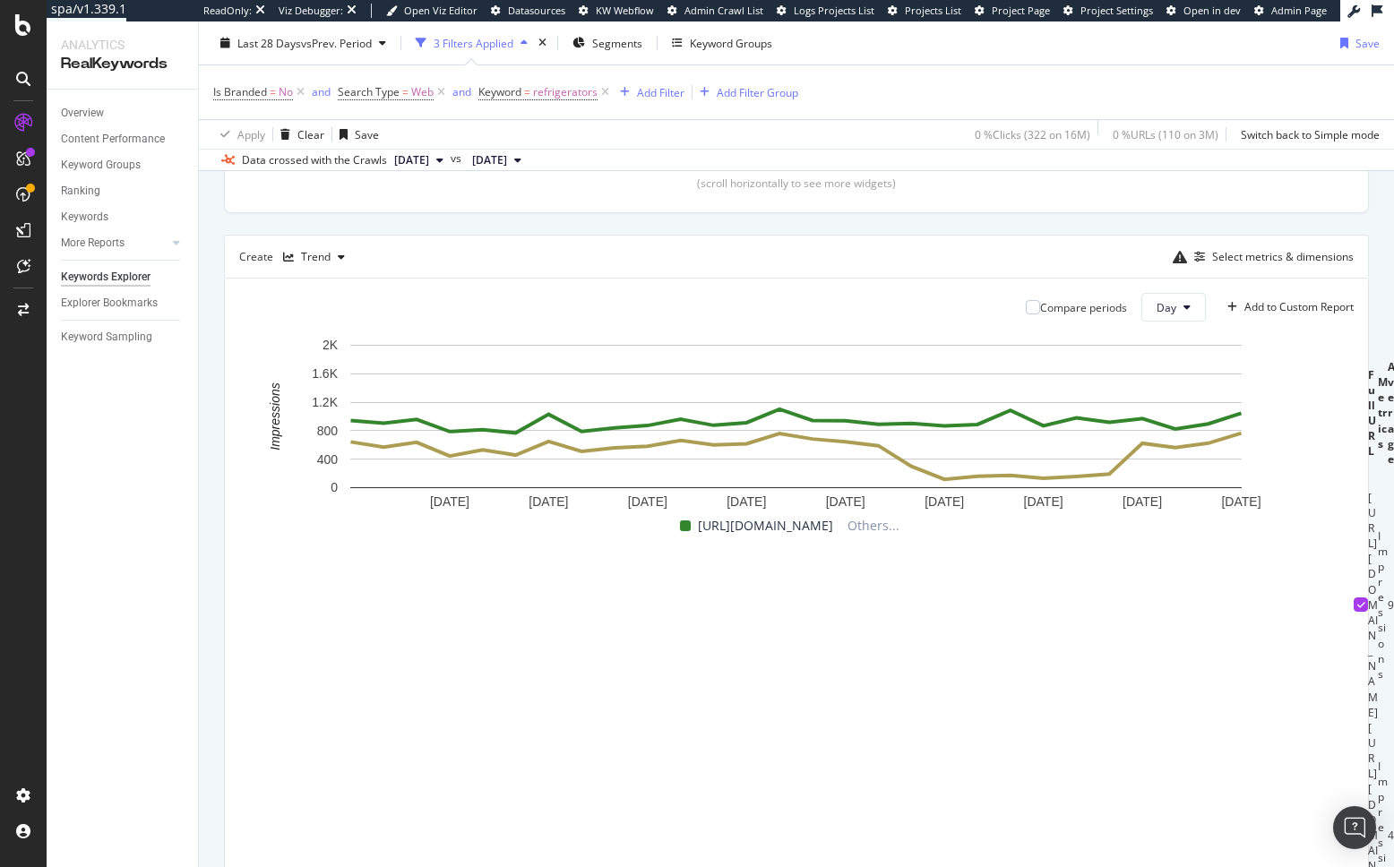
click at [220, 679] on div "By website & by URL Top Charts Clicks By pagetype Level 1 By: pagetype Level 1 …" at bounding box center [796, 414] width 1195 height 1253
click at [214, 576] on div "By website & by URL Top Charts Clicks By pagetype Level 1 By: pagetype Level 1 …" at bounding box center [796, 414] width 1195 height 1253
click at [1386, 469] on div "By website & by URL Top Charts Clicks By pagetype Level 1 By: pagetype Level 1 …" at bounding box center [796, 414] width 1195 height 1253
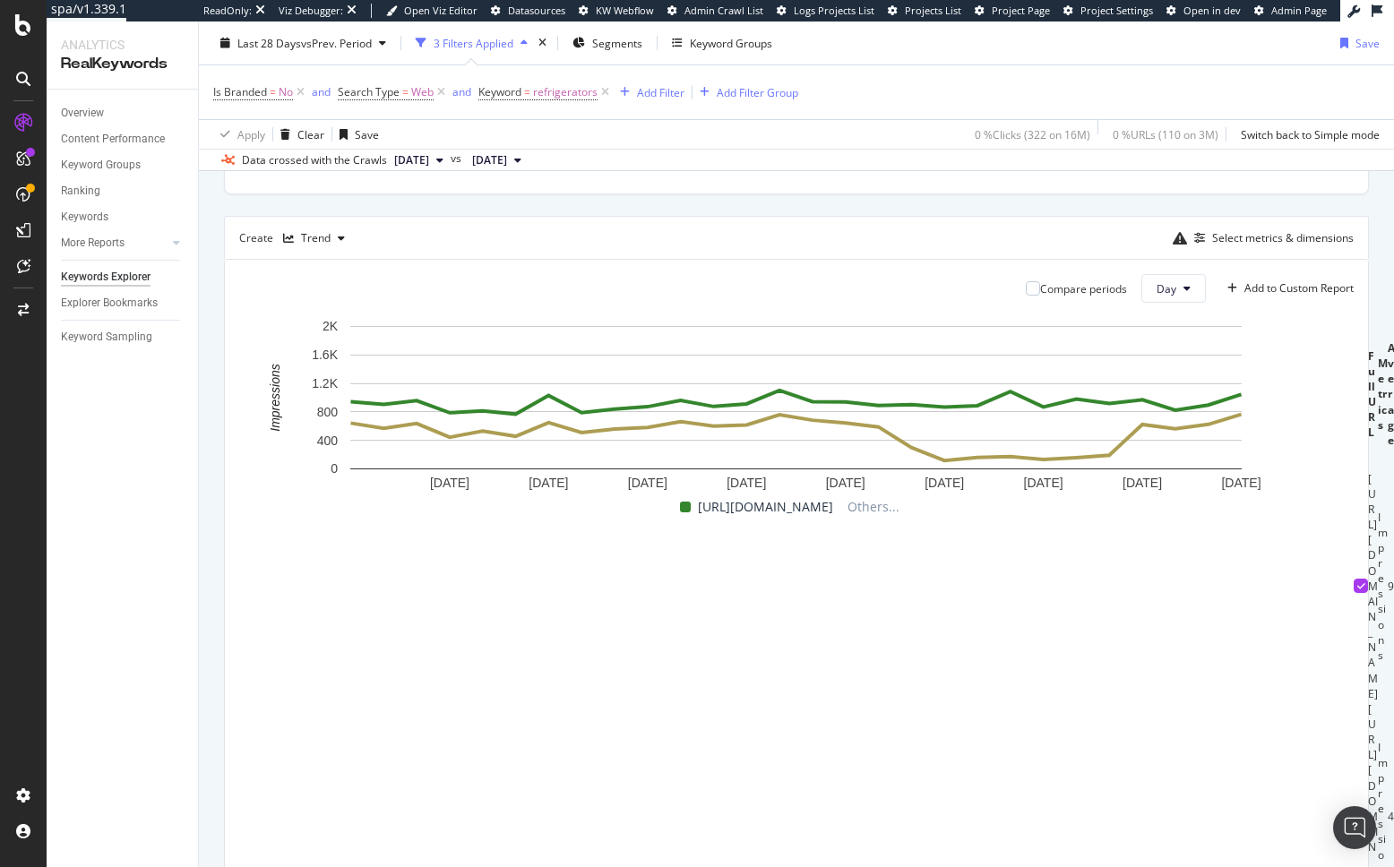
scroll to position [452, 0]
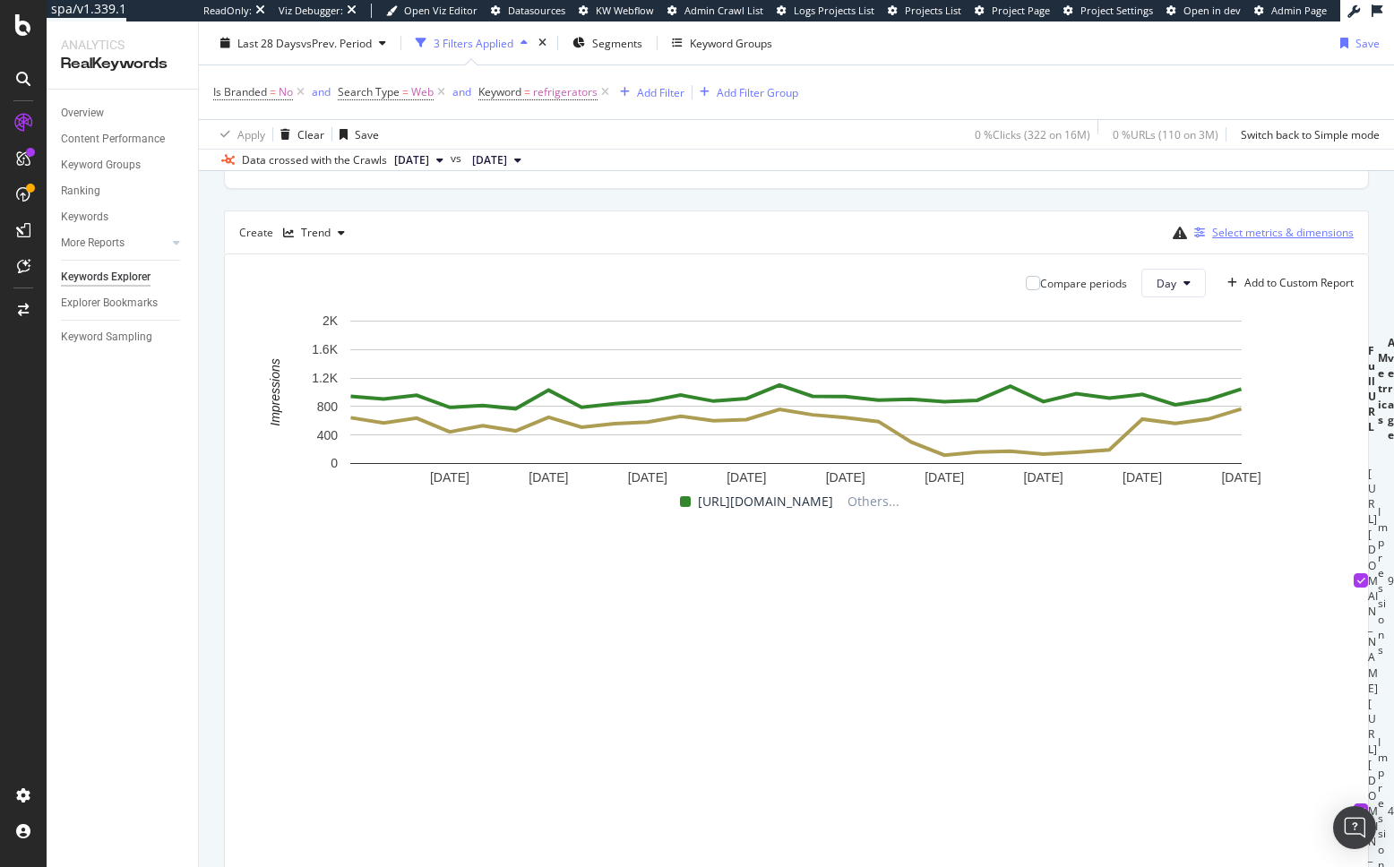
click at [1216, 233] on div "Select metrics & dimensions" at bounding box center [1283, 232] width 142 height 15
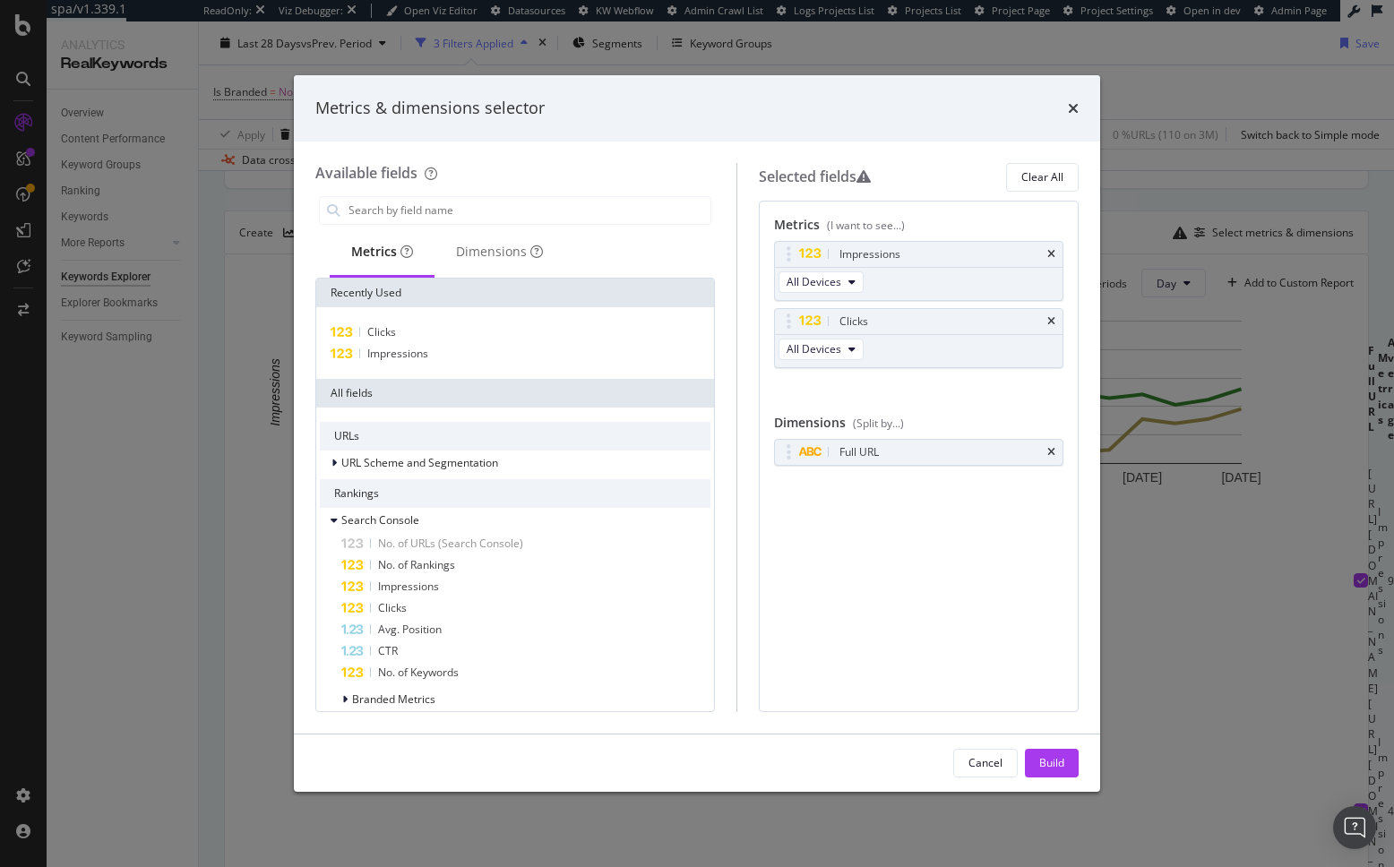
drag, startPoint x: 1052, startPoint y: 255, endPoint x: 984, endPoint y: 519, distance: 271.8
click at [1052, 256] on icon "times" at bounding box center [1051, 254] width 8 height 11
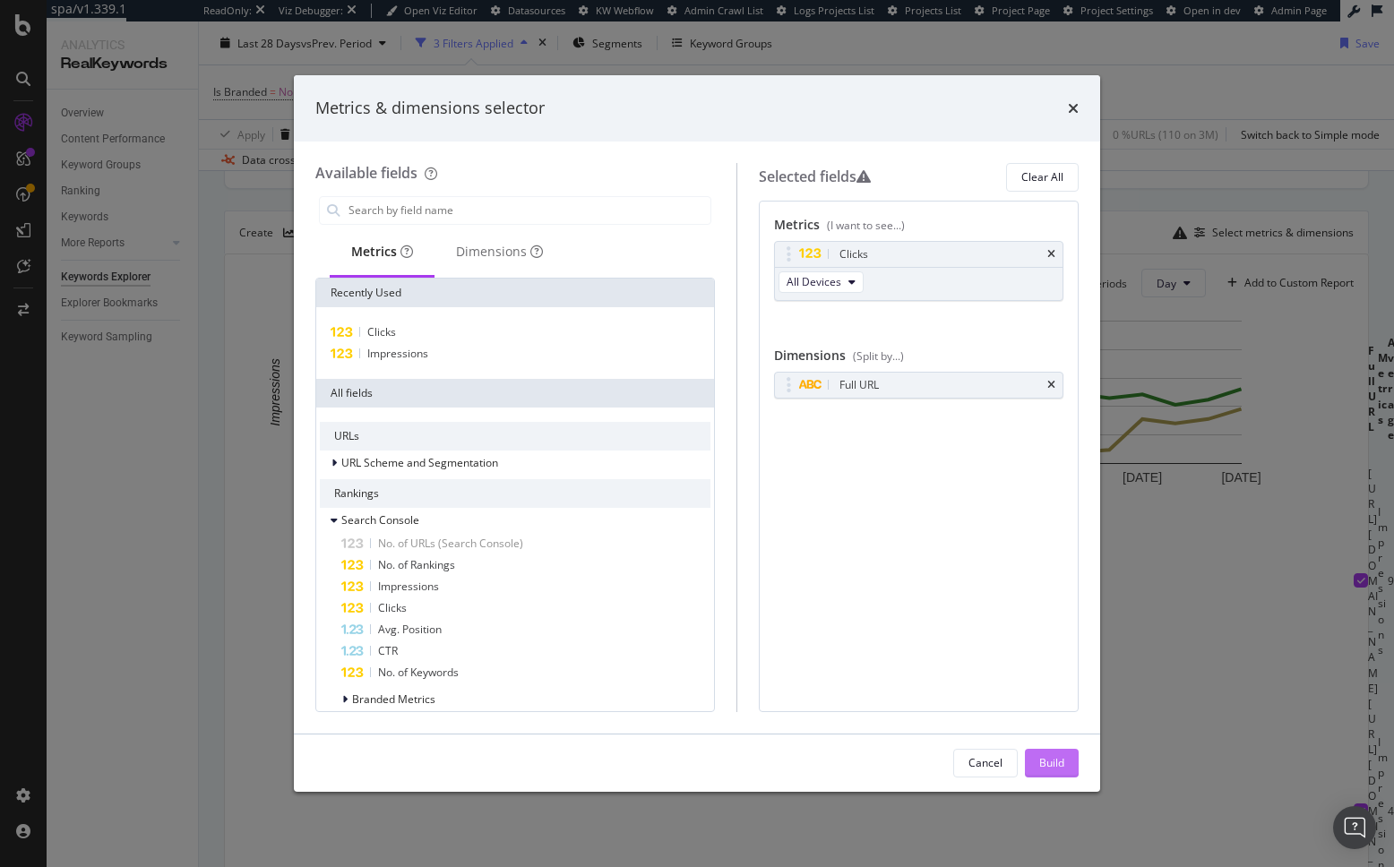
click at [1054, 762] on div "Build" at bounding box center [1051, 762] width 25 height 15
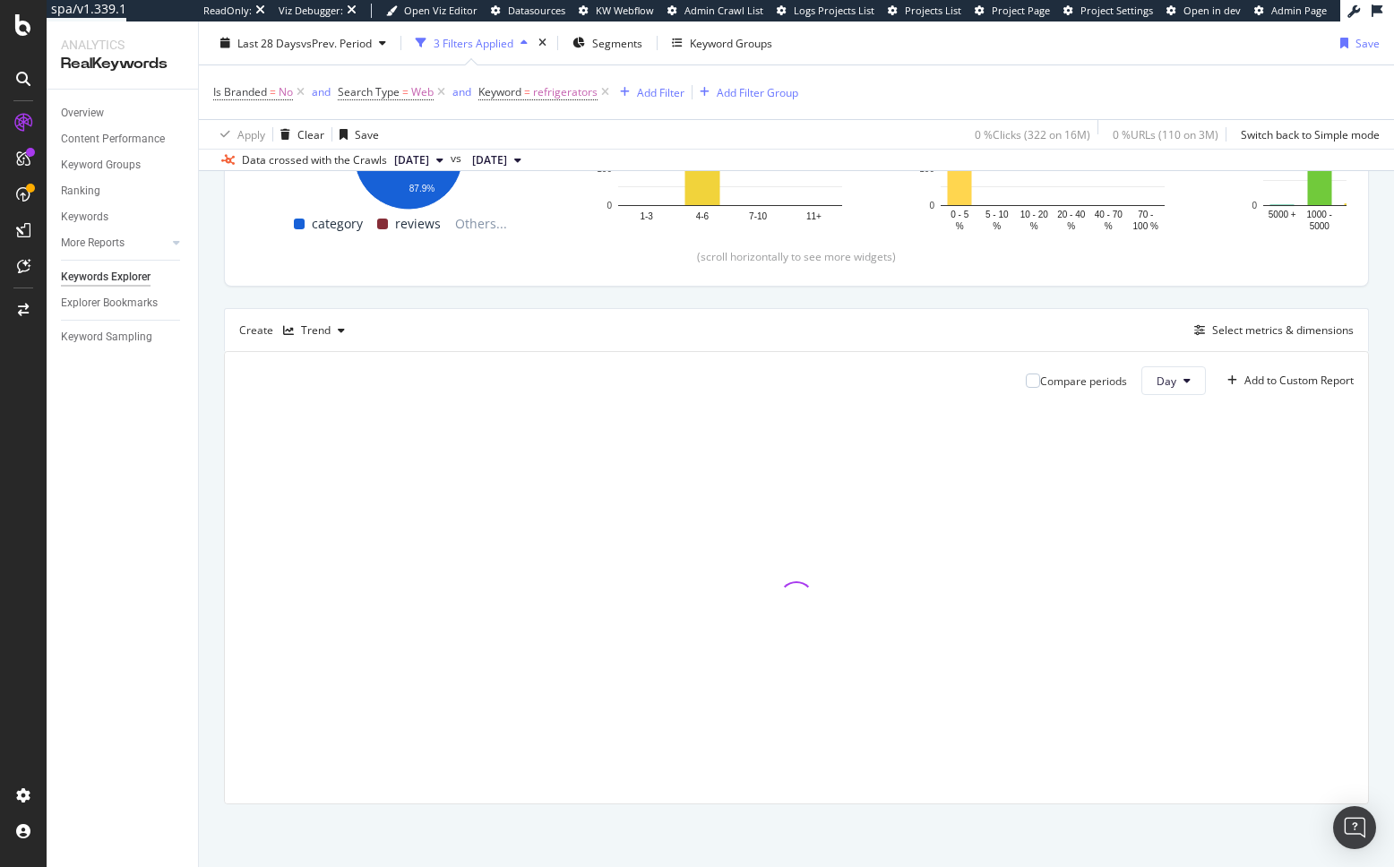
click at [201, 515] on div "By website & by URL Top Charts Clicks By pagetype Level 1 By: pagetype Level 1 …" at bounding box center [796, 364] width 1195 height 1006
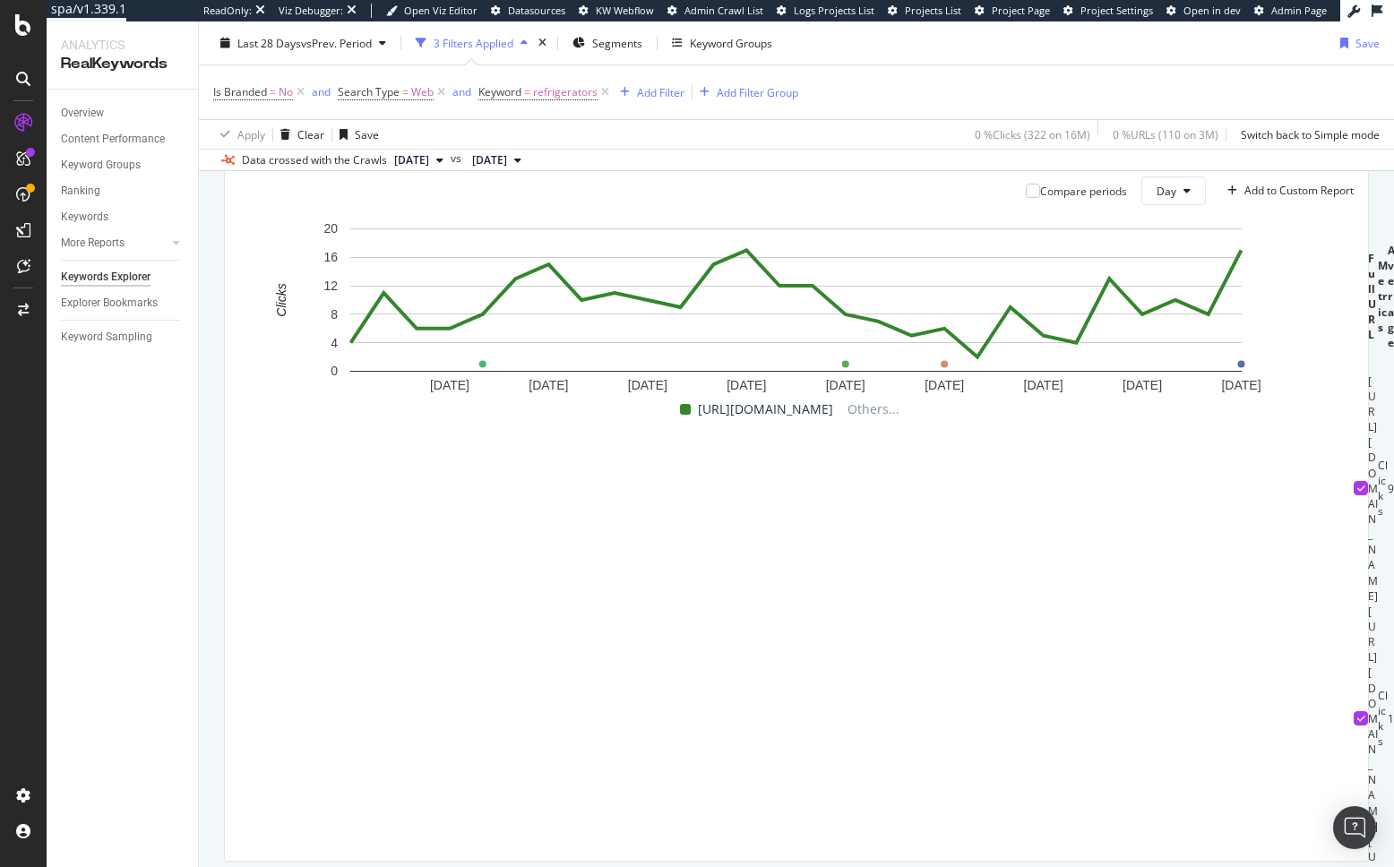
scroll to position [0, 0]
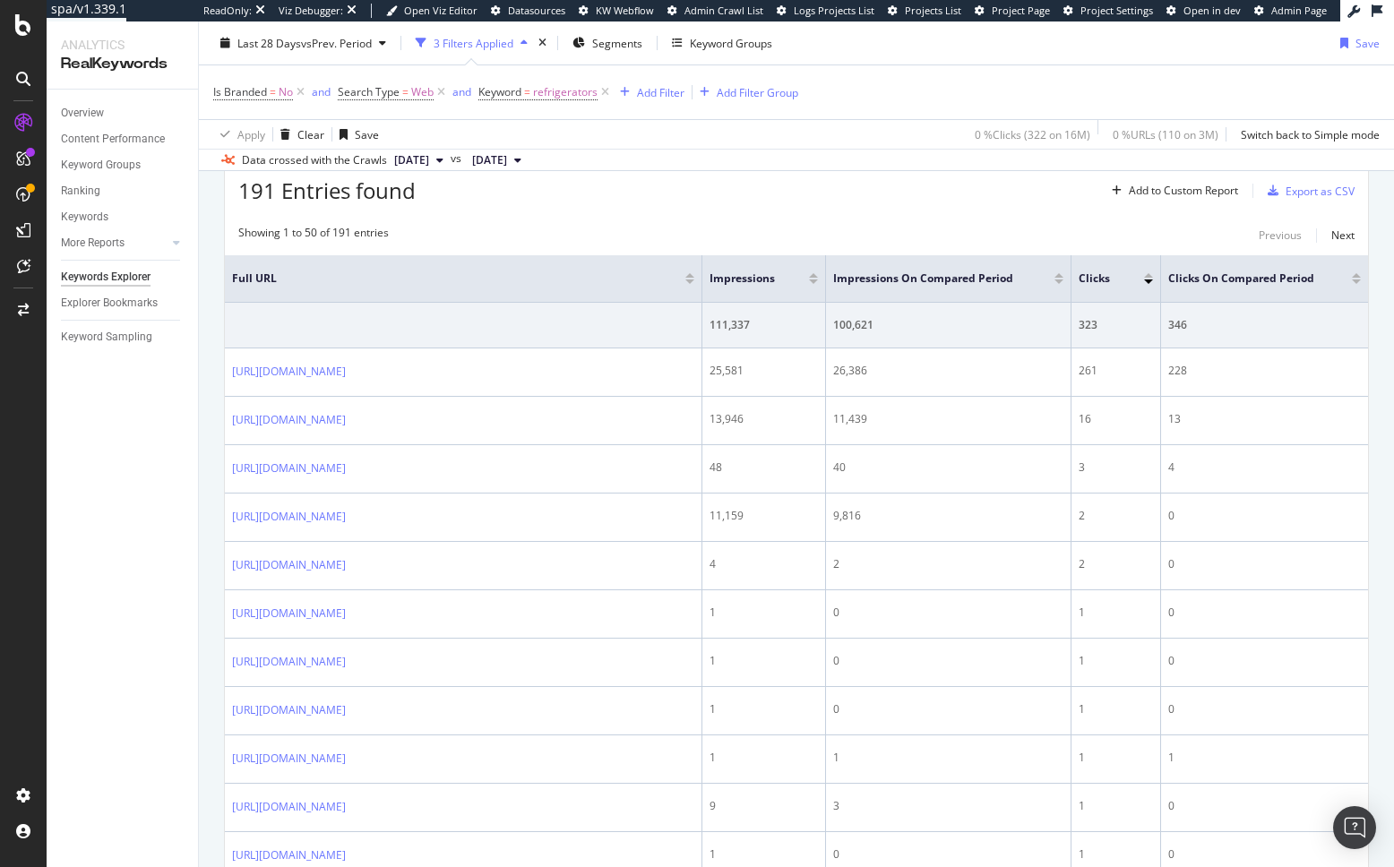
click at [193, 361] on div "Overview Content Performance Keyword Groups Ranking Keywords More Reports Count…" at bounding box center [122, 479] width 151 height 778
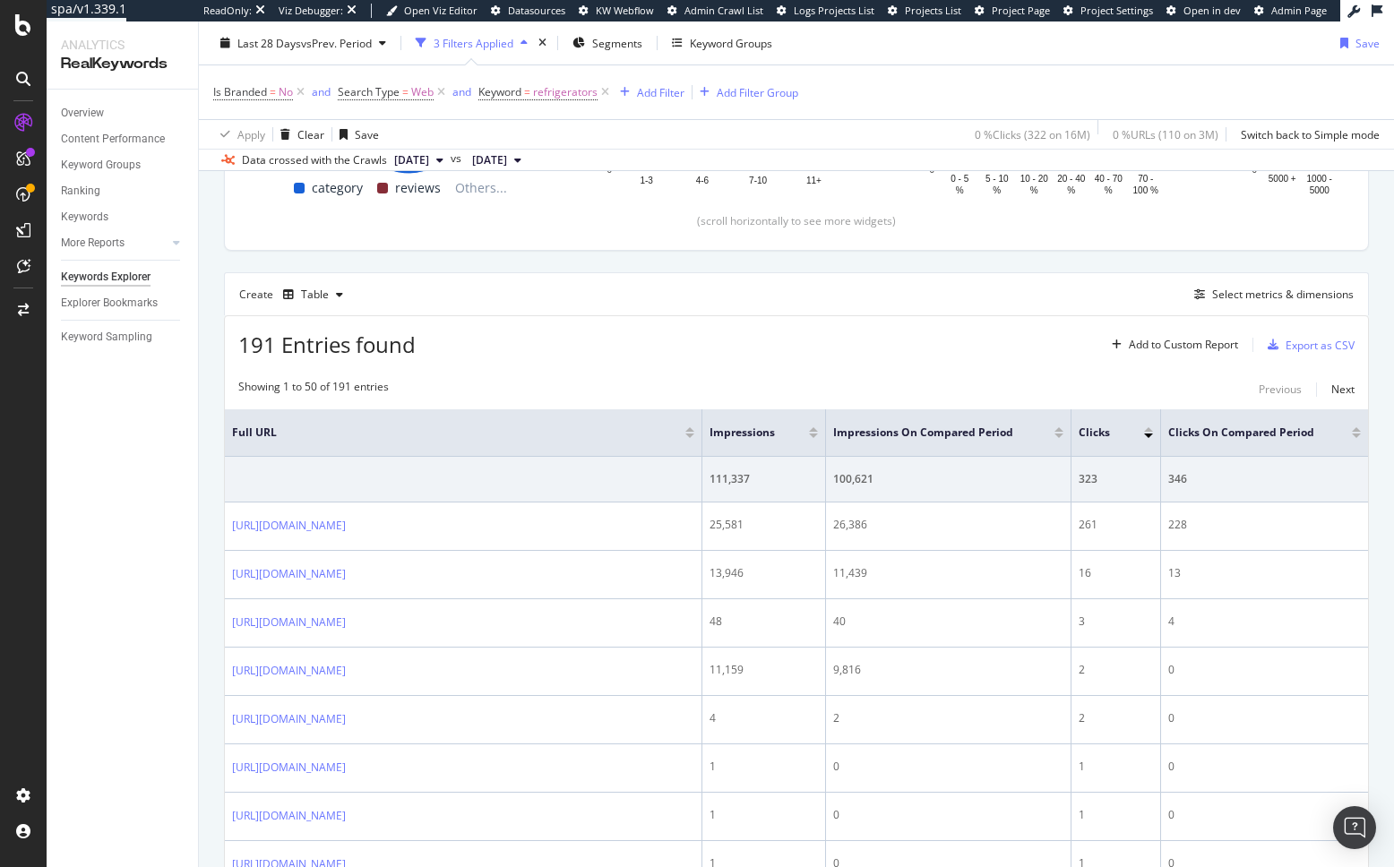
scroll to position [342, 0]
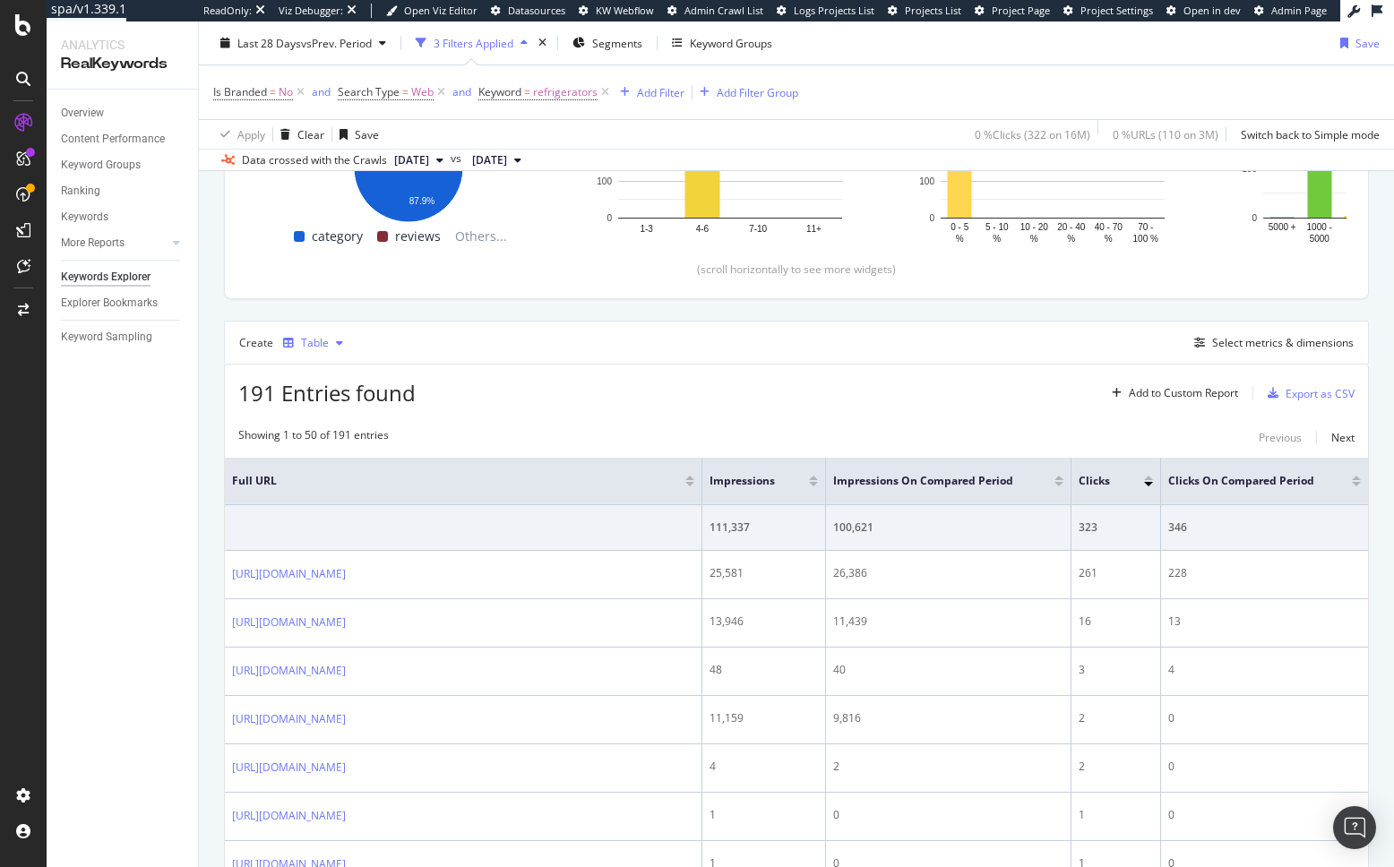
drag, startPoint x: 298, startPoint y: 334, endPoint x: 316, endPoint y: 354, distance: 26.6
click at [298, 334] on div "Table" at bounding box center [313, 343] width 74 height 27
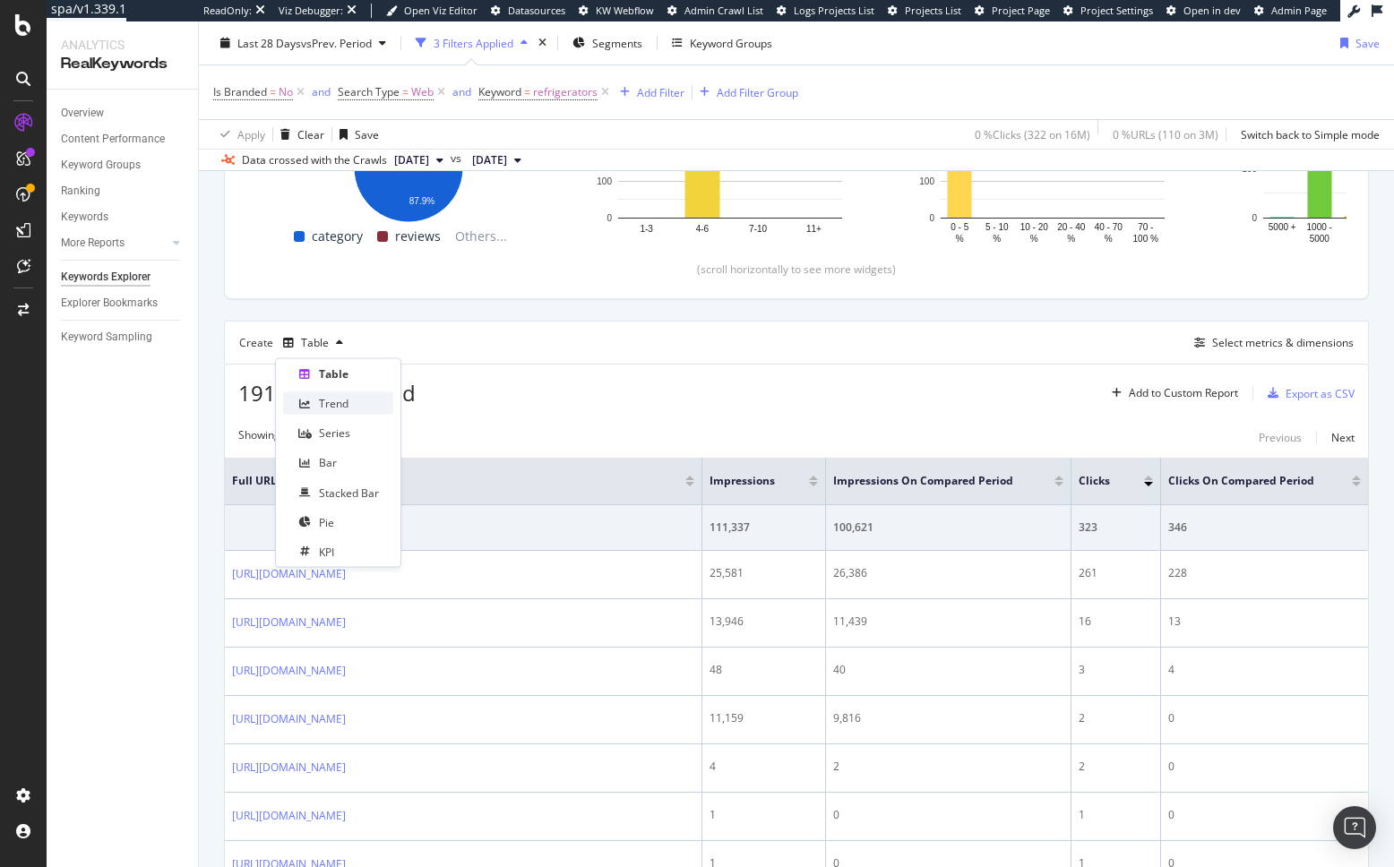
click at [328, 401] on div "Trend" at bounding box center [334, 403] width 30 height 15
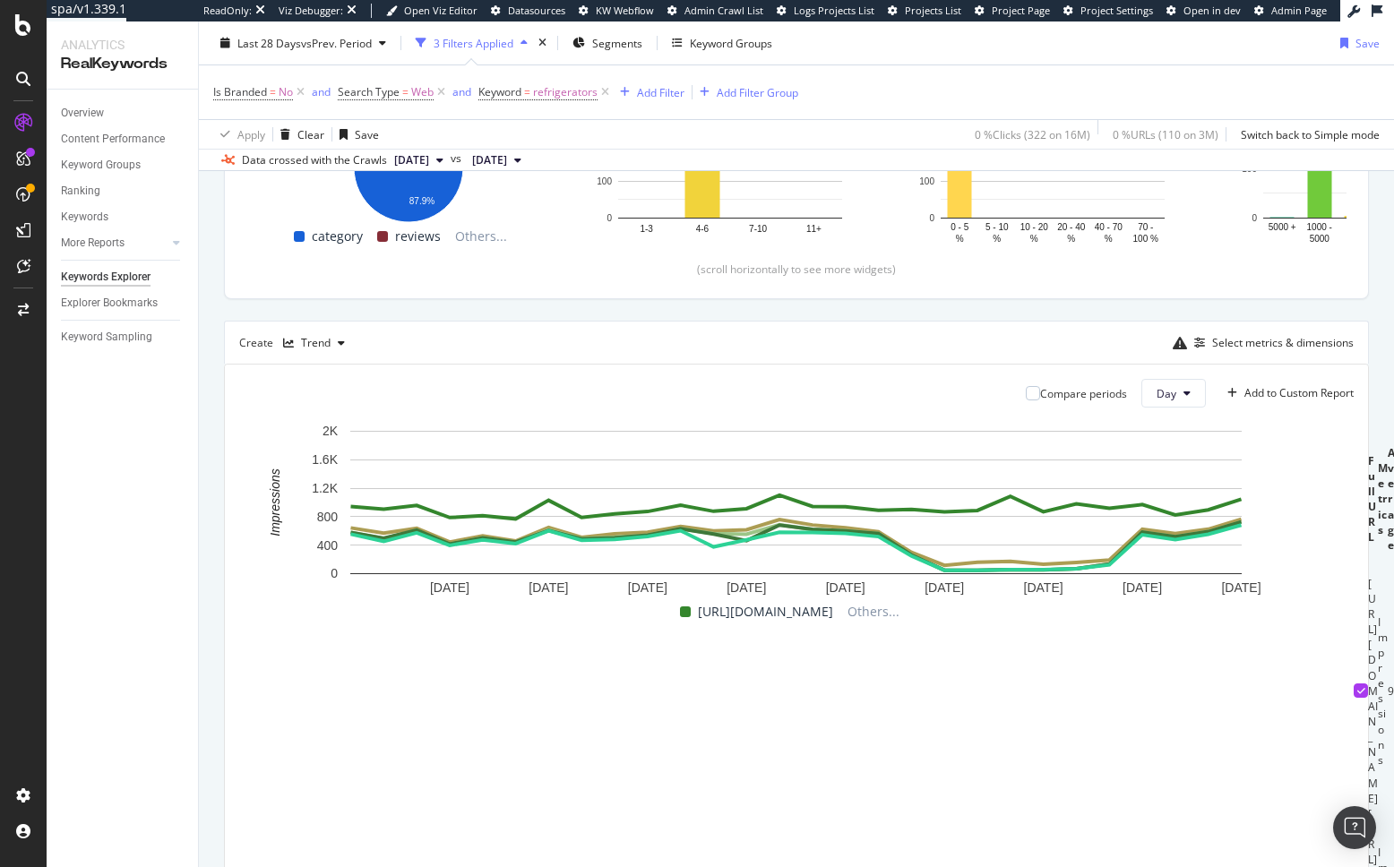
click at [216, 461] on div "By website & by URL Top Charts Clicks By pagetype Level 1 By: pagetype Level 1 …" at bounding box center [796, 500] width 1195 height 1253
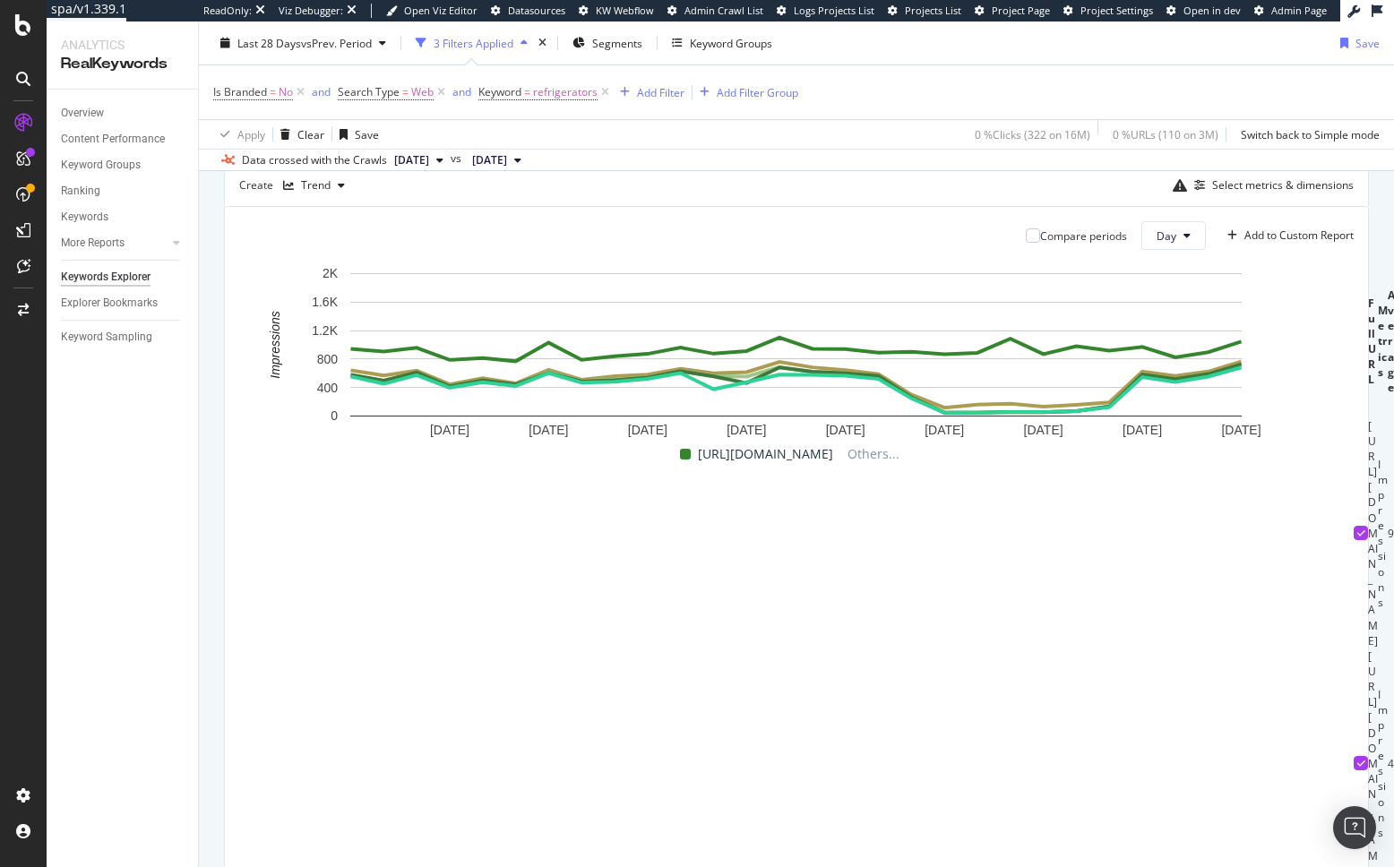
scroll to position [522, 0]
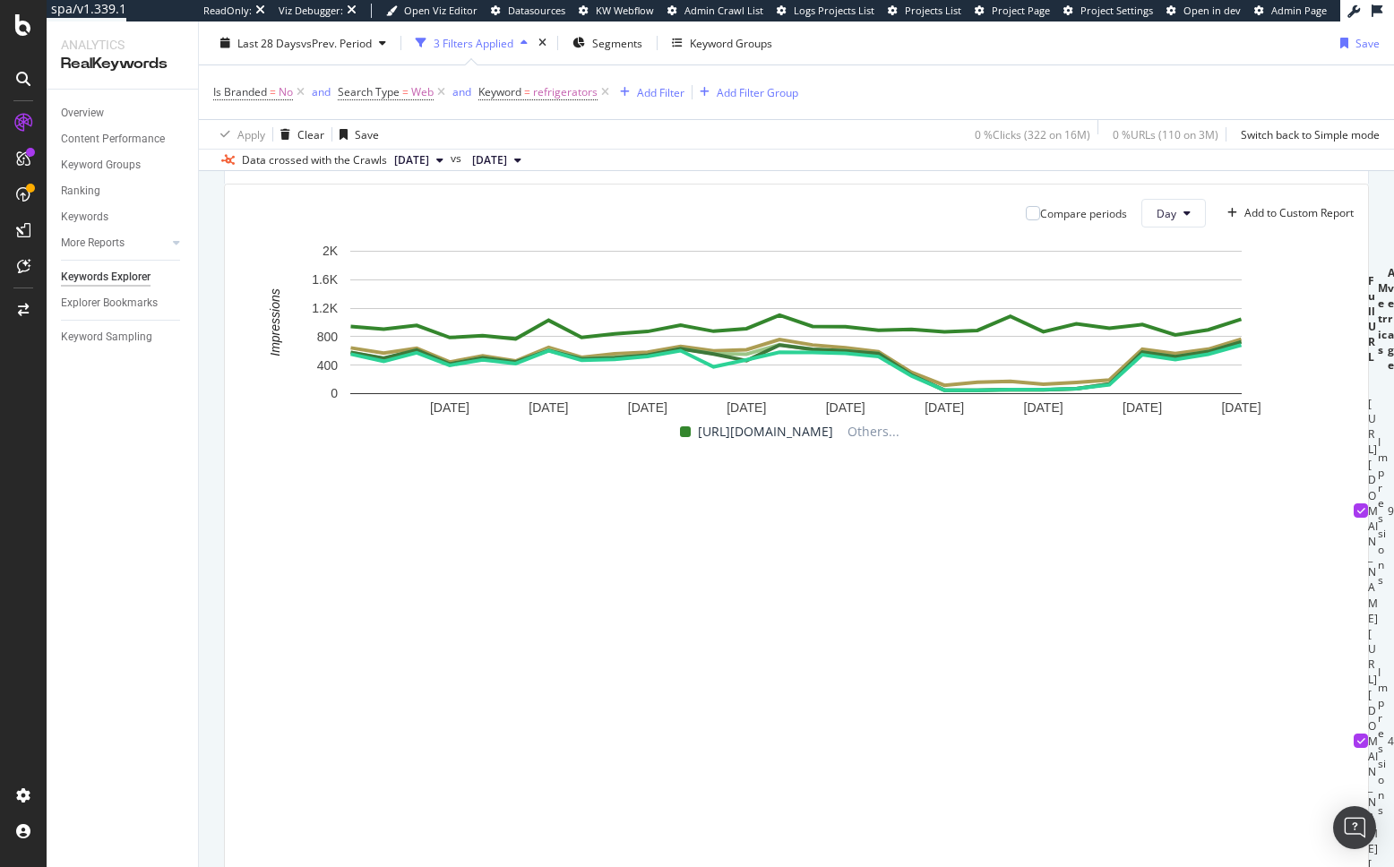
drag, startPoint x: 260, startPoint y: 793, endPoint x: 258, endPoint y: 754, distance: 38.6
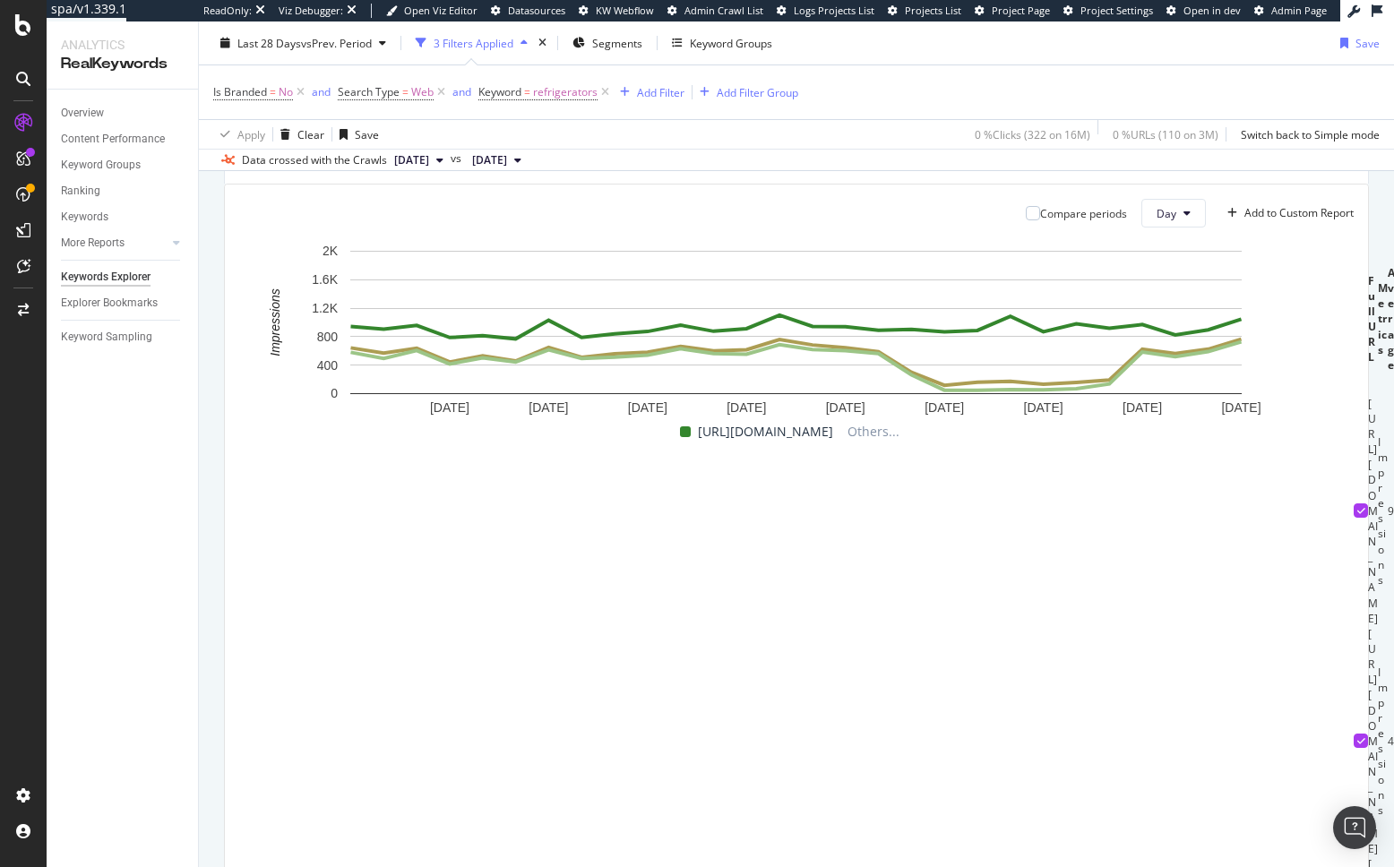
click at [216, 663] on div "By website & by URL Top Charts Clicks By pagetype Level 1 By: pagetype Level 1 …" at bounding box center [796, 320] width 1195 height 1253
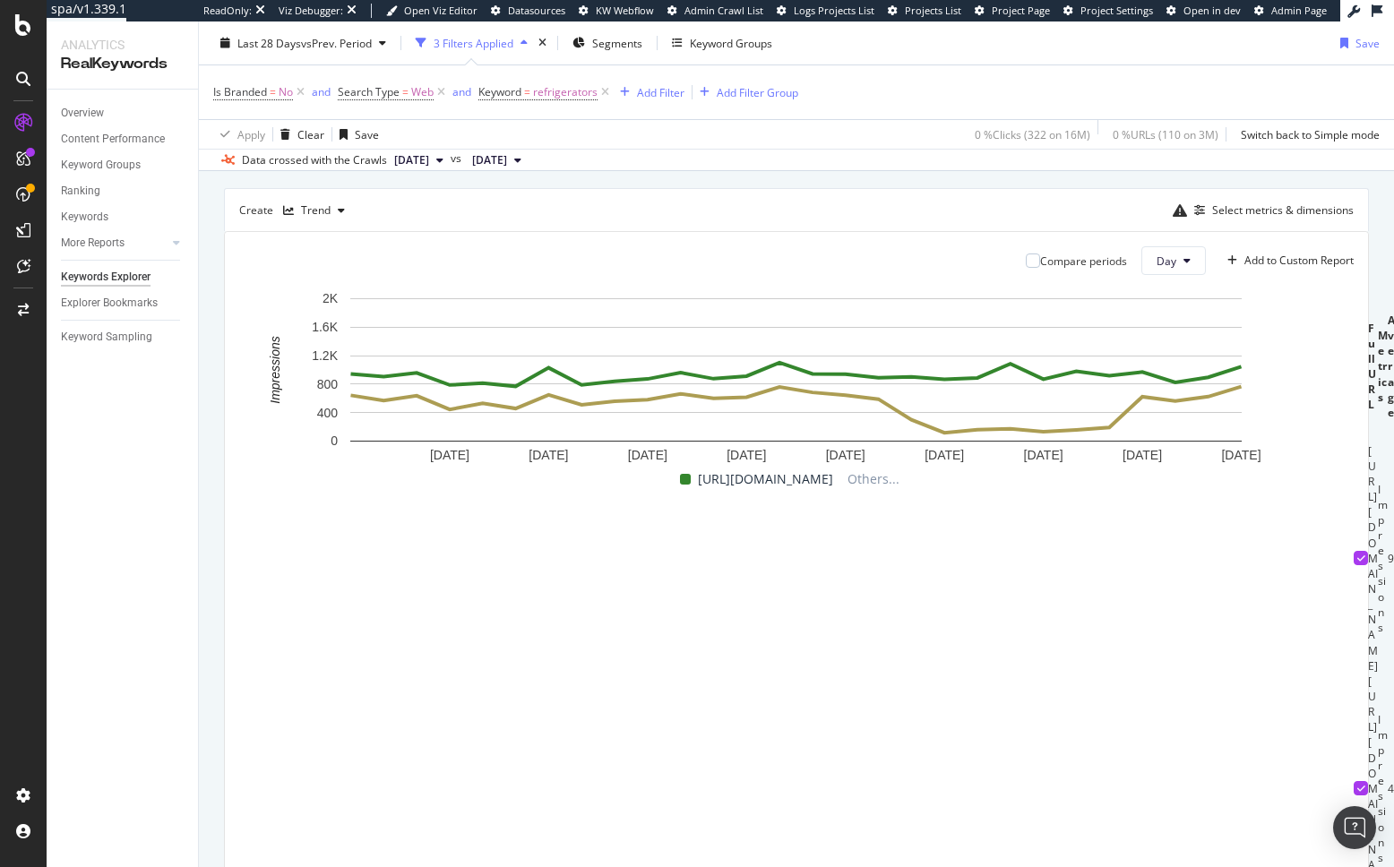
scroll to position [473, 0]
click at [216, 663] on div "By website & by URL Top Charts Clicks By pagetype Level 1 By: pagetype Level 1 …" at bounding box center [796, 369] width 1195 height 1253
click at [219, 663] on div "By website & by URL Top Charts Clicks By pagetype Level 1 By: pagetype Level 1 …" at bounding box center [796, 369] width 1195 height 1253
click at [224, 627] on div "Compare periods Day Add to Custom Report 17 Sep. 2025 20 Sep. 2025 23 Sep. 2025…" at bounding box center [796, 583] width 1145 height 700
click at [224, 656] on div "Compare periods Day Add to Custom Report 17 Sep. 2025 20 Sep. 2025 23 Sep. 2025…" at bounding box center [796, 583] width 1145 height 700
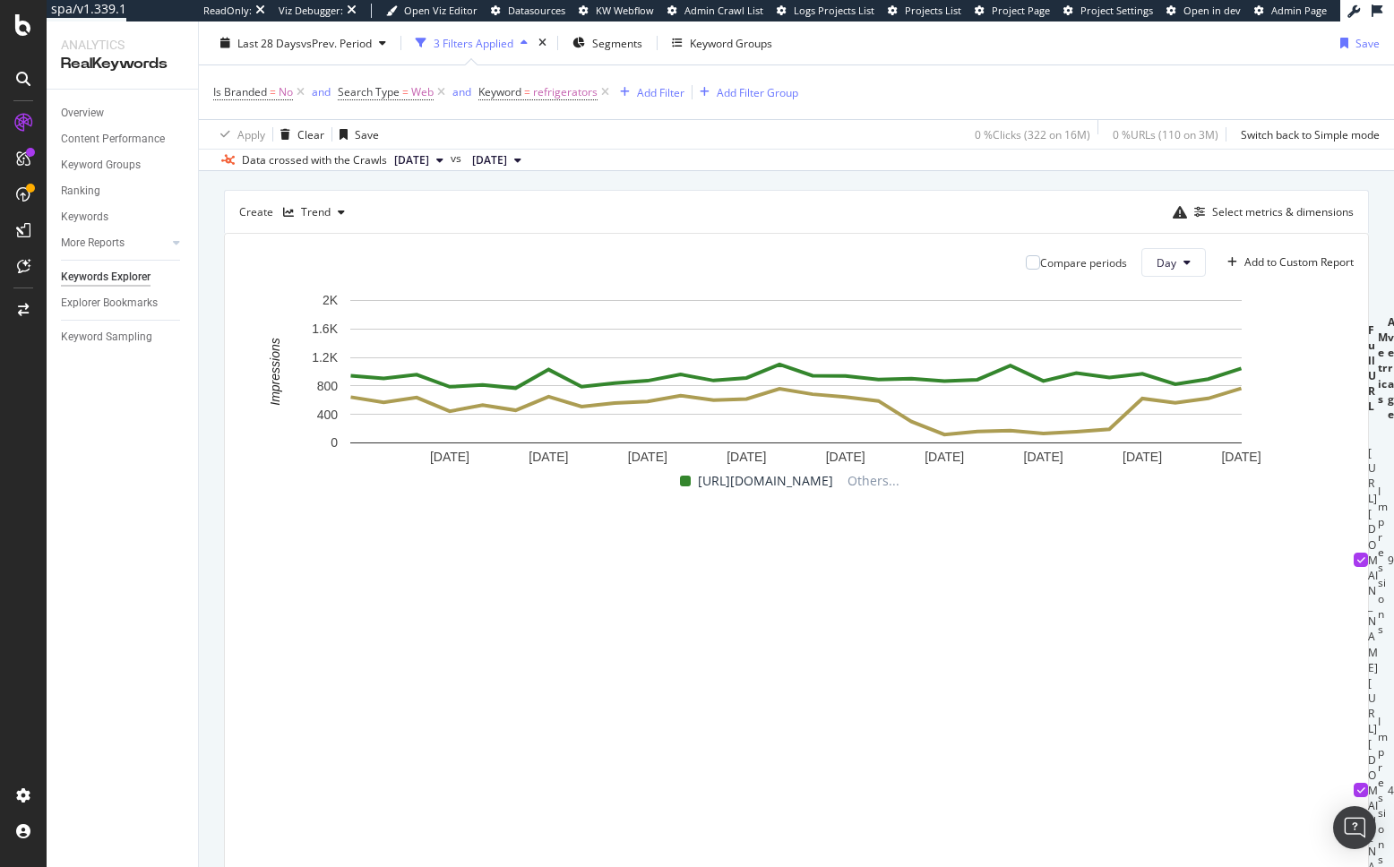
copy td "/refrigerators/all-refrigerators/"
drag, startPoint x: 618, startPoint y: 662, endPoint x: 443, endPoint y: 659, distance: 174.7
click at [1368, 675] on td "https://www.bestbuy.com/site/refrigerators/all-refrigerators/pcmcat367400050001…" at bounding box center [1373, 790] width 10 height 230
click at [208, 660] on div "By website & by URL Top Charts Clicks By pagetype Level 1 By: pagetype Level 1 …" at bounding box center [796, 369] width 1195 height 1253
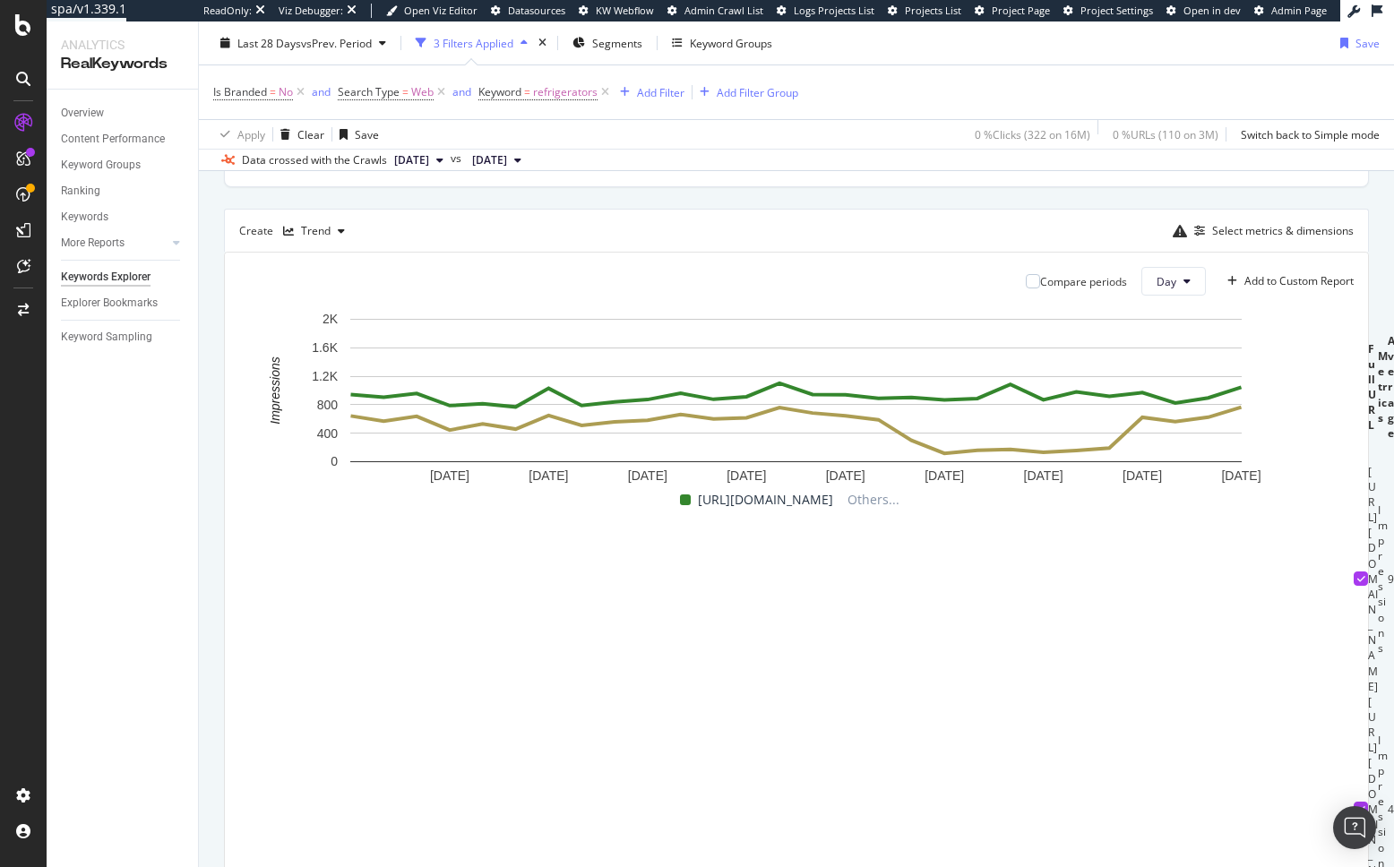
scroll to position [451, 0]
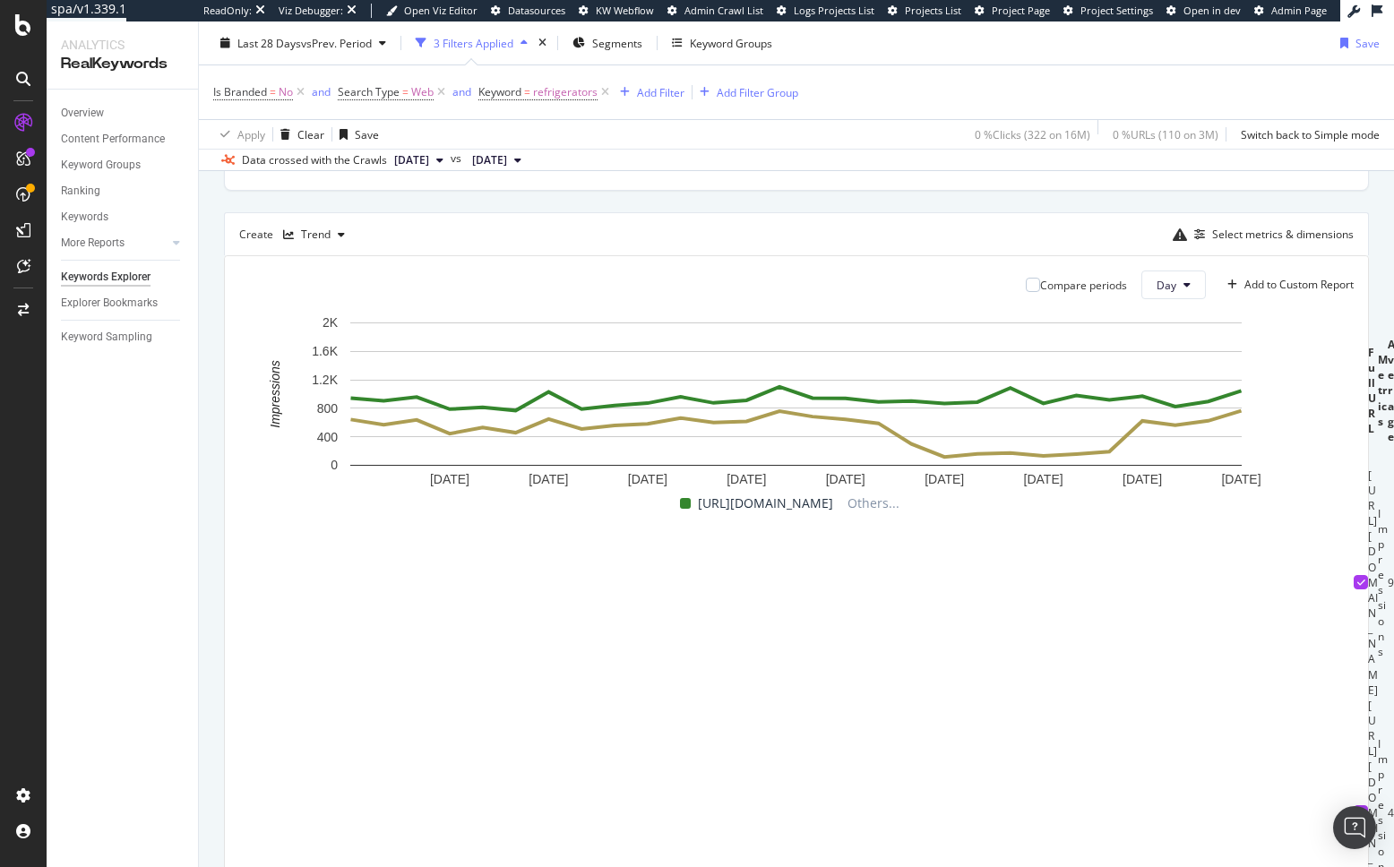
click at [204, 635] on div "By website & by URL Top Charts Clicks By pagetype Level 1 By: pagetype Level 1 …" at bounding box center [796, 391] width 1195 height 1253
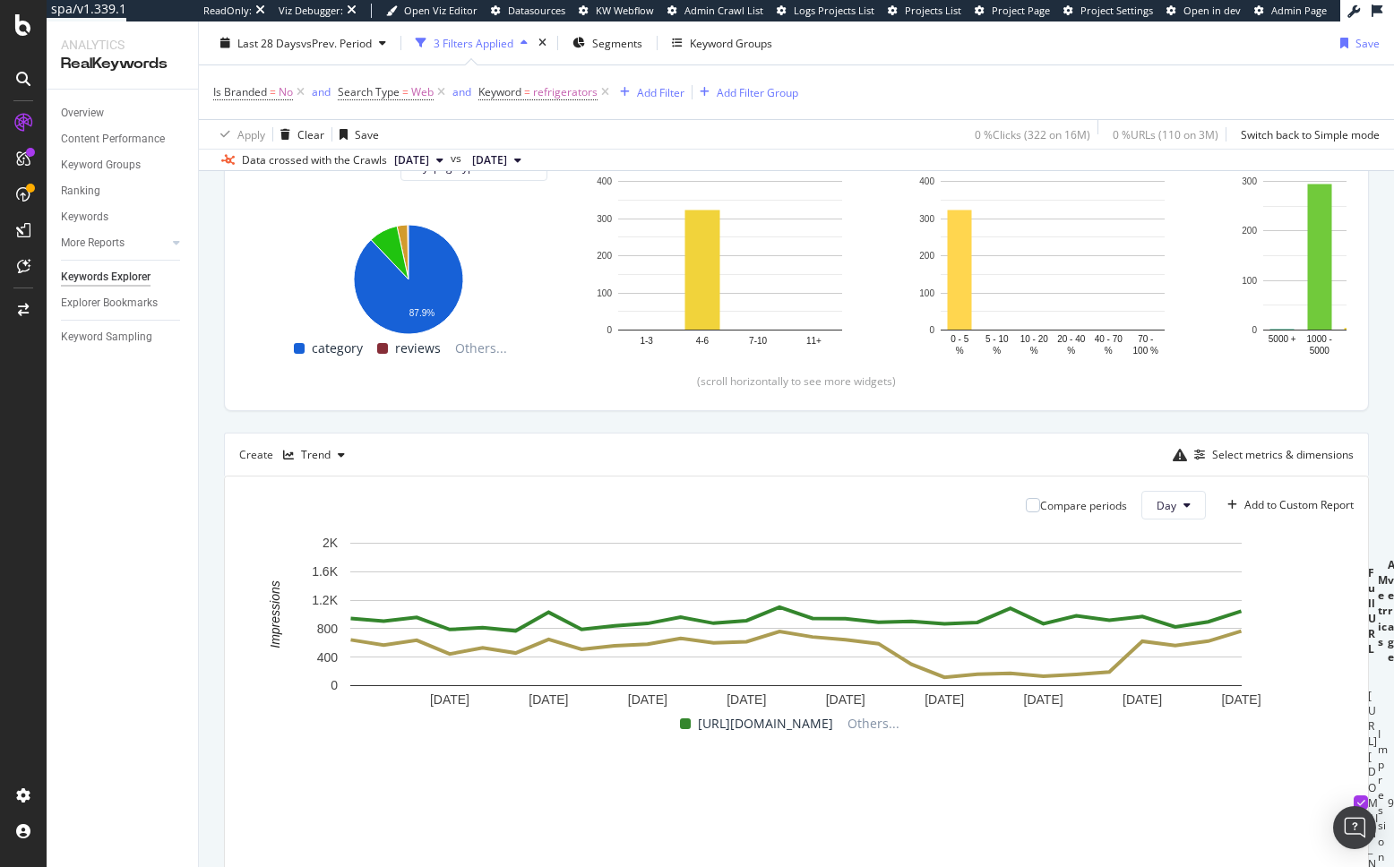
scroll to position [0, 0]
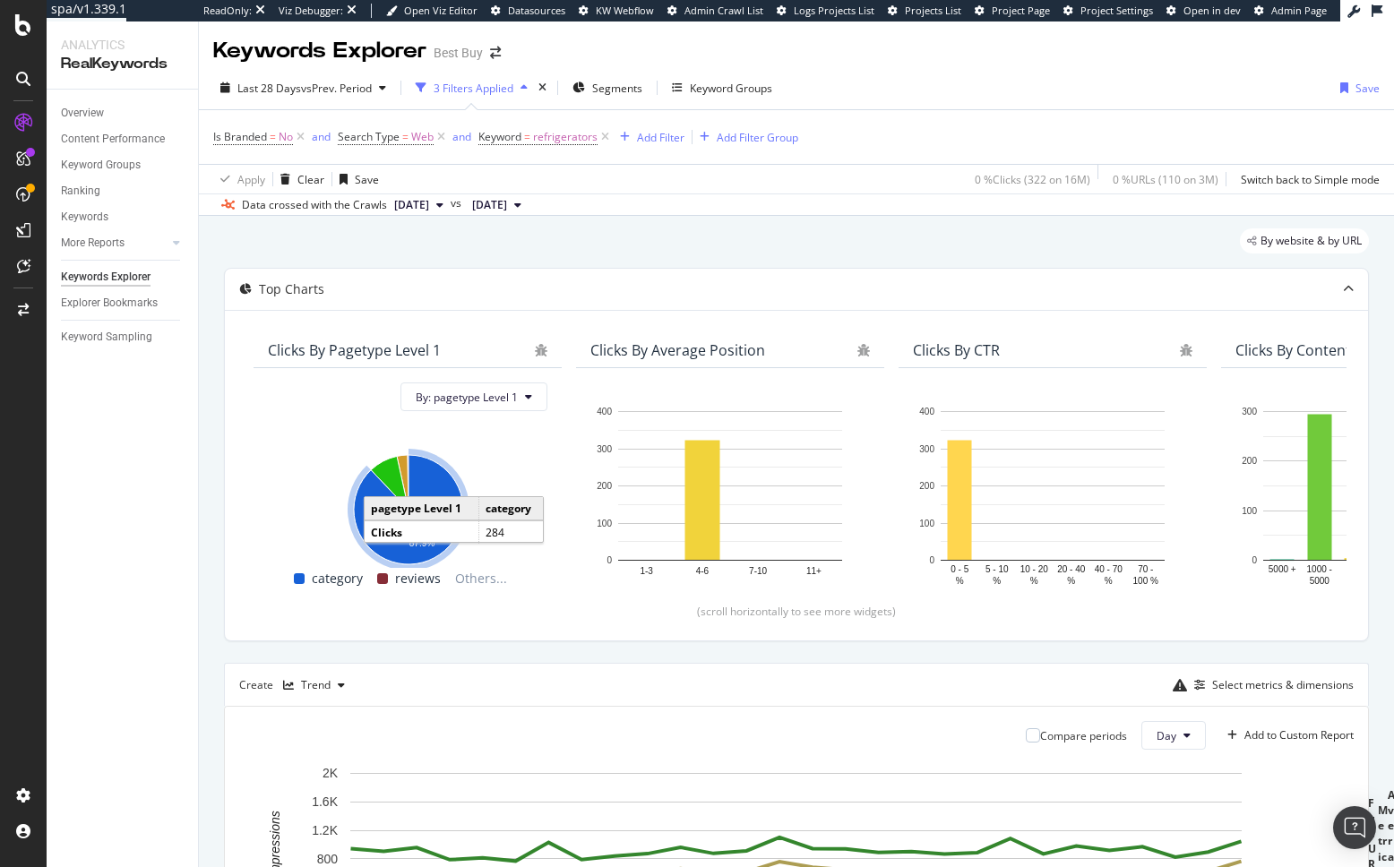
click at [1139, 268] on div "Top Charts Clicks By pagetype Level 1 By: pagetype Level 1 Hold CMD (⌘) while c…" at bounding box center [796, 455] width 1145 height 374
click at [1349, 89] on div "button" at bounding box center [1344, 87] width 22 height 11
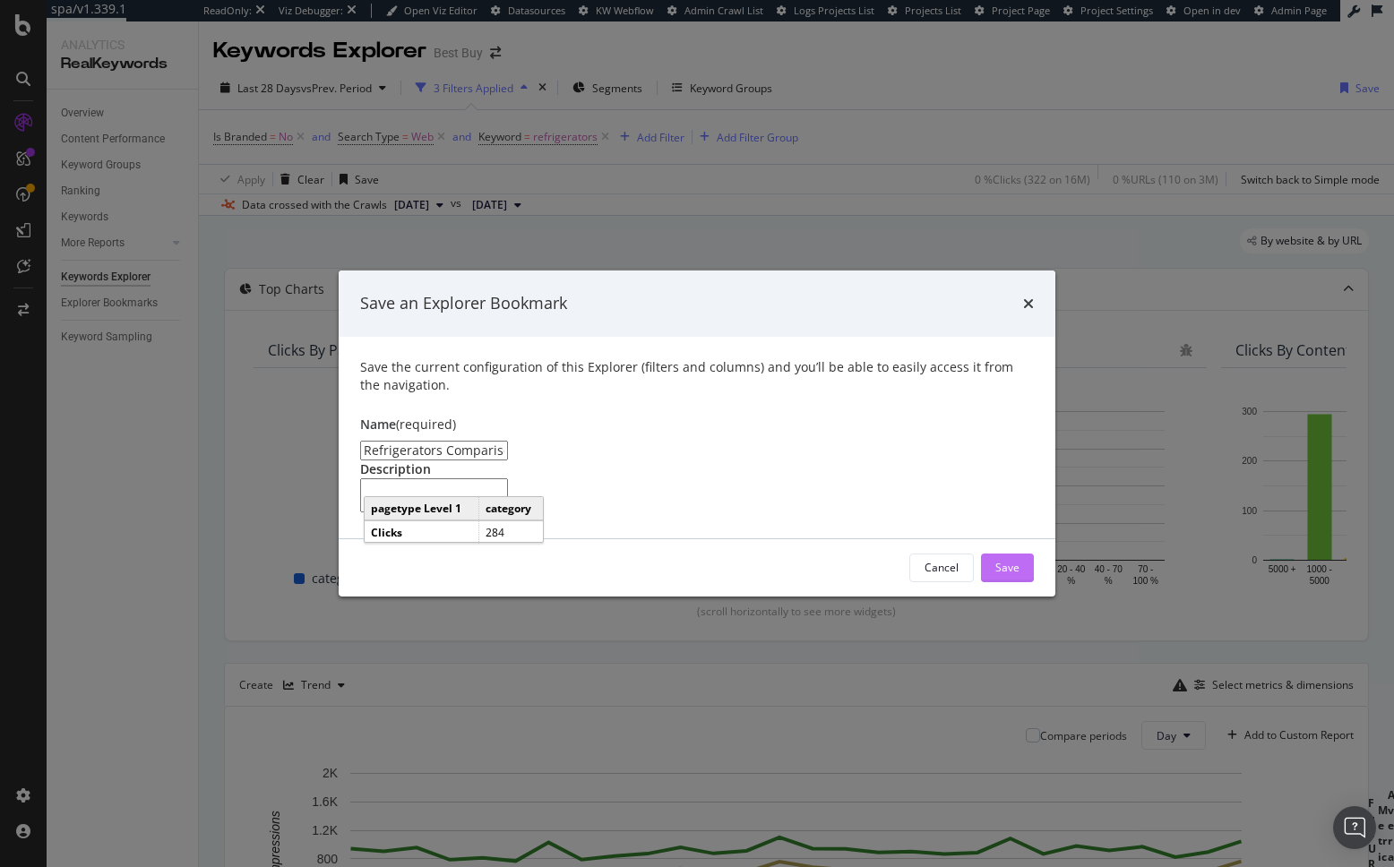
type input "Refrigerators Comparison (All)"
click at [1018, 575] on div "Save" at bounding box center [1007, 567] width 24 height 15
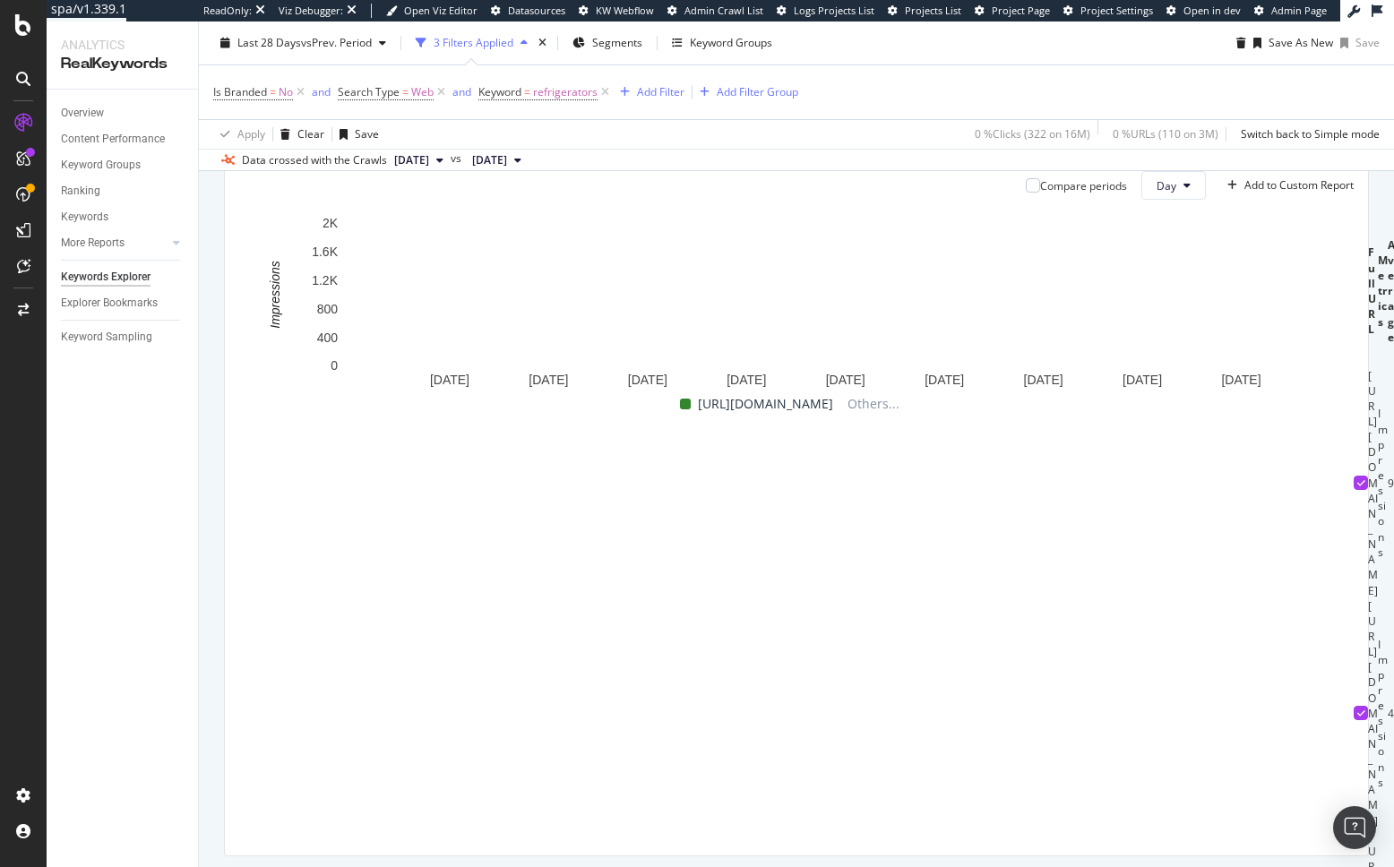
scroll to position [669, 0]
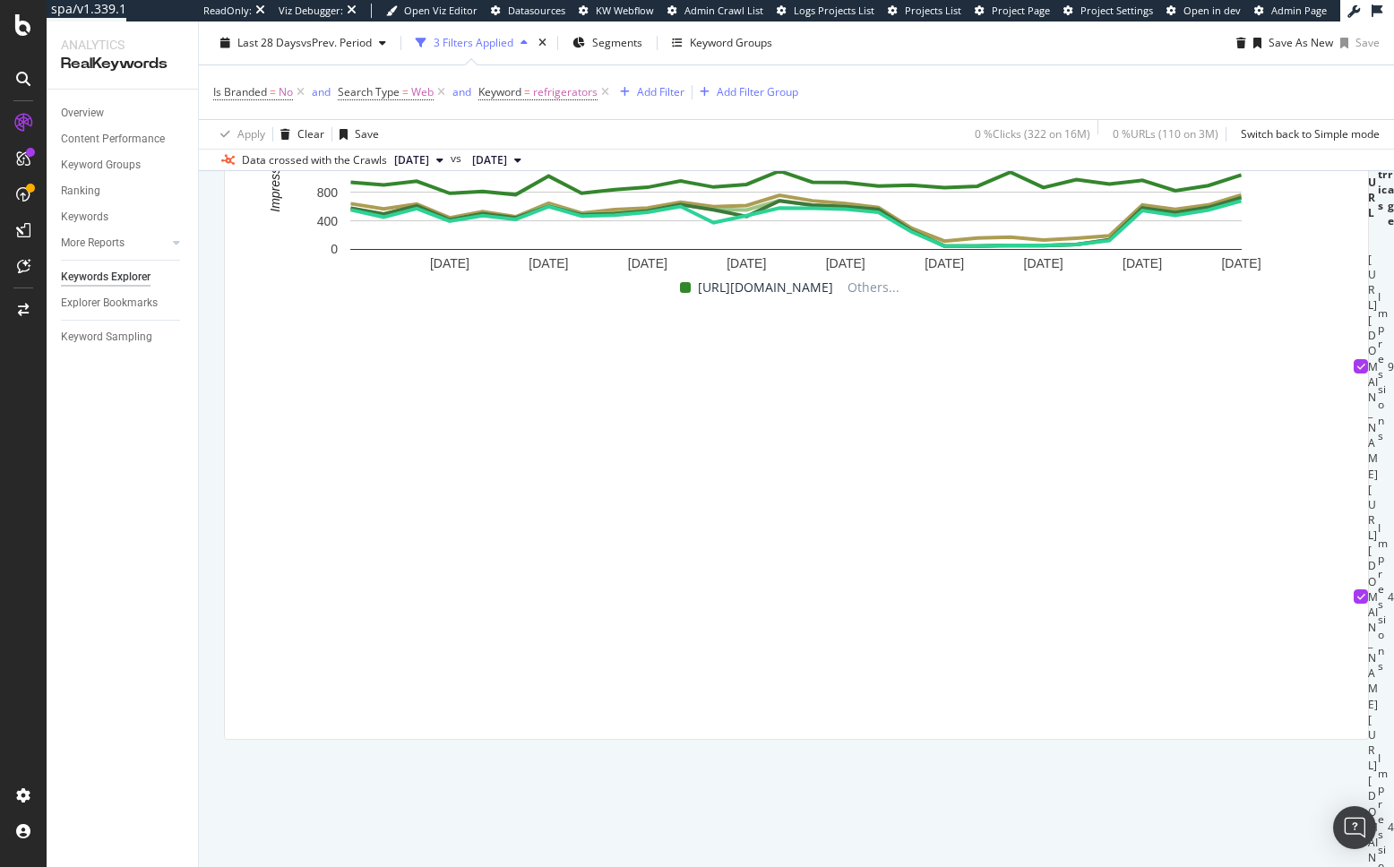
copy td "/site/refrigerators/all-refrigerators/"
drag, startPoint x: 617, startPoint y: 526, endPoint x: 434, endPoint y: 527, distance: 183.6
click at [1368, 527] on td "https://www.bestbuy.com/site/refrigerators/all-refrigerators/pcmcat367400050001…" at bounding box center [1373, 597] width 10 height 230
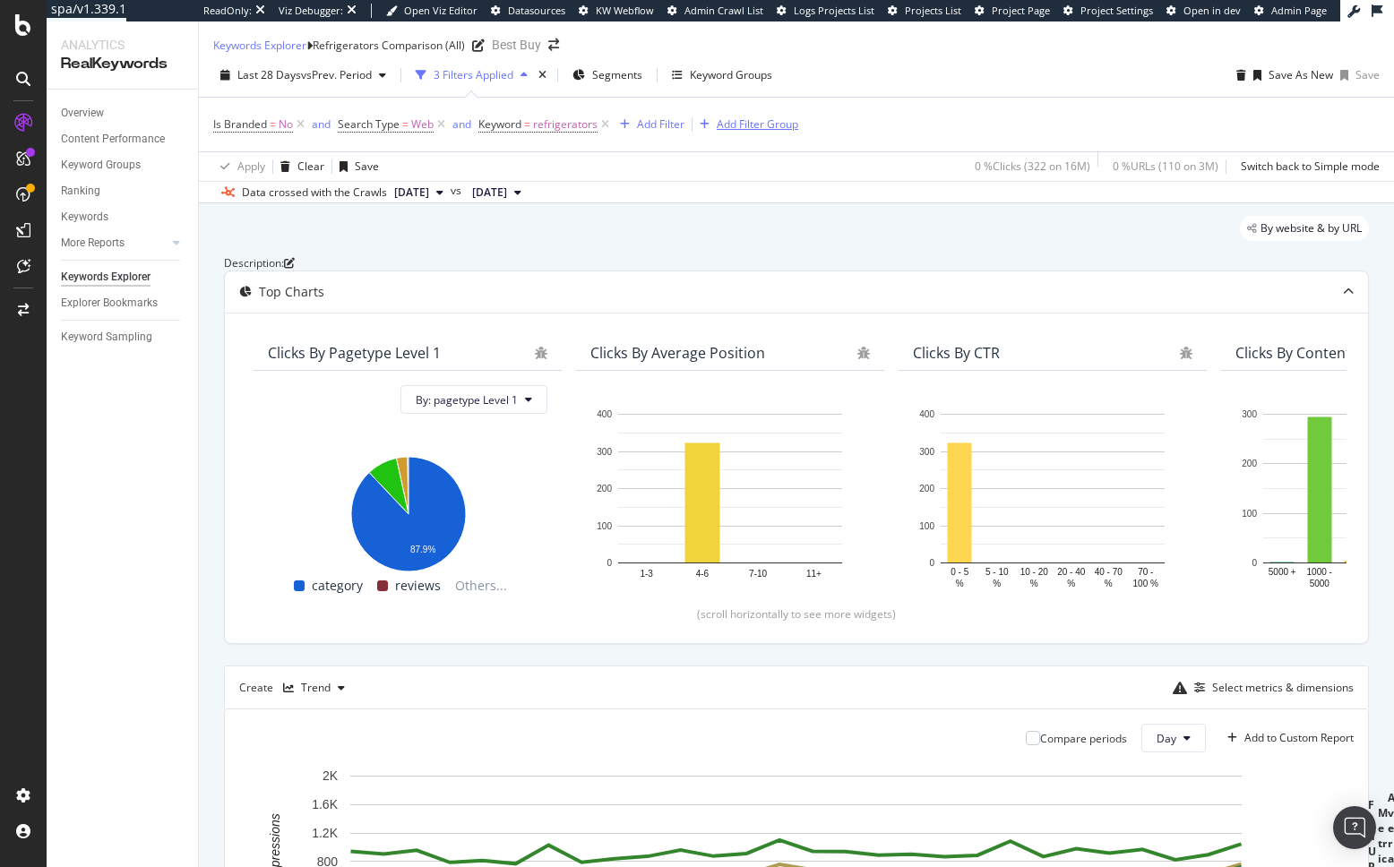
drag, startPoint x: 609, startPoint y: 138, endPoint x: 554, endPoint y: 142, distance: 55.7
click at [609, 133] on icon at bounding box center [604, 125] width 15 height 18
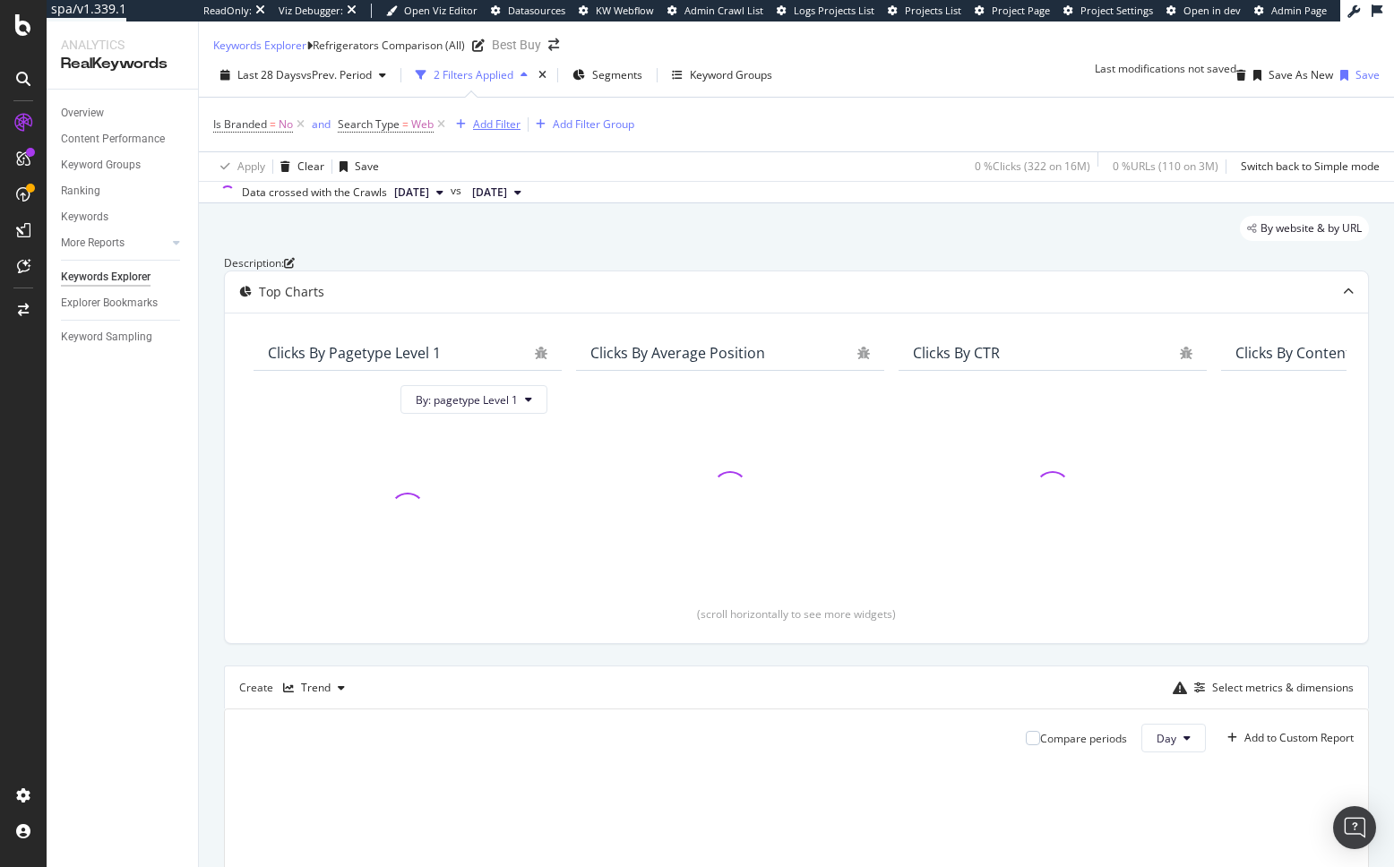
click at [495, 132] on div "Add Filter" at bounding box center [496, 123] width 47 height 15
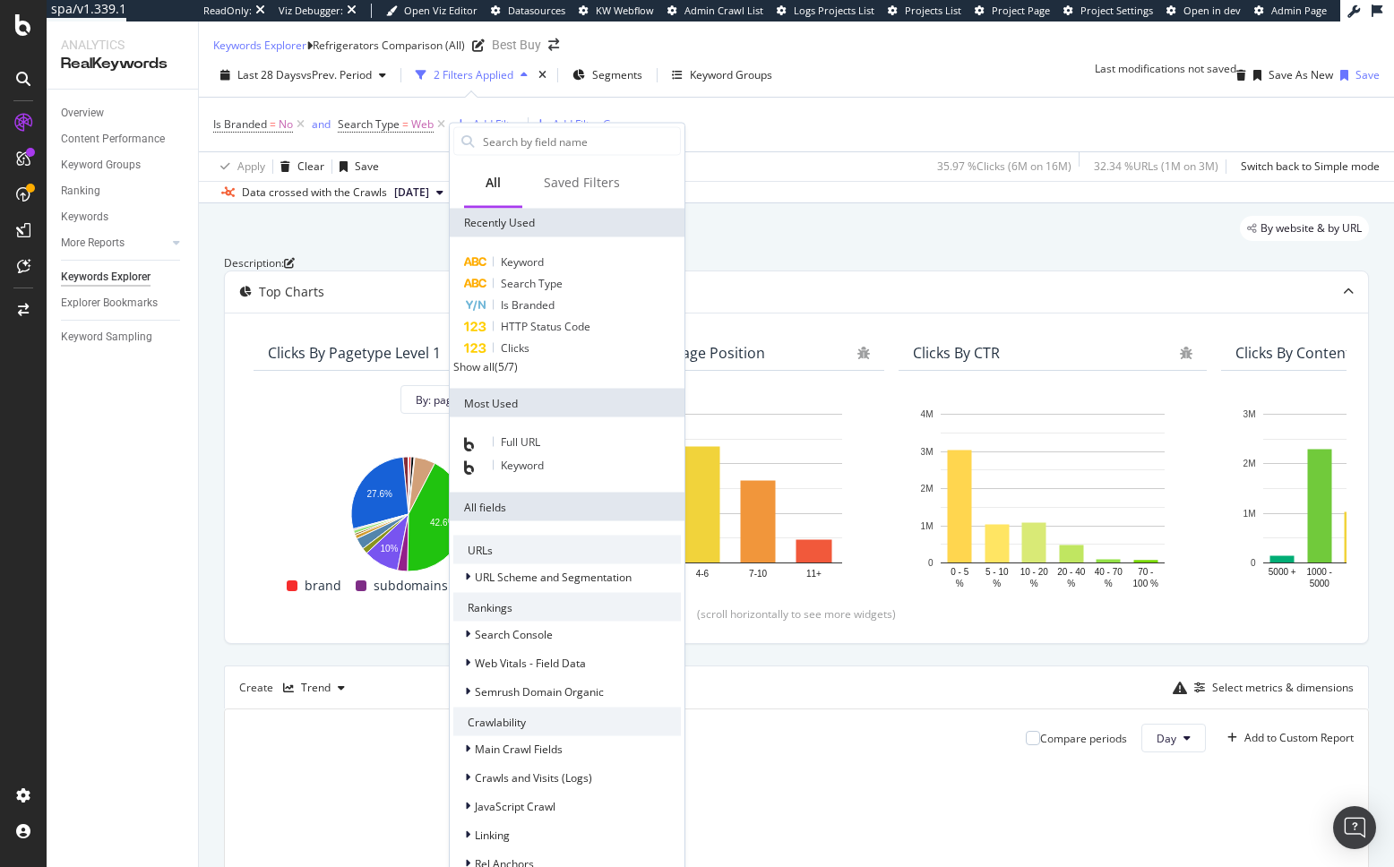
drag, startPoint x: 537, startPoint y: 448, endPoint x: 541, endPoint y: 284, distance: 164.0
click at [537, 448] on span "Full URL" at bounding box center [520, 441] width 39 height 15
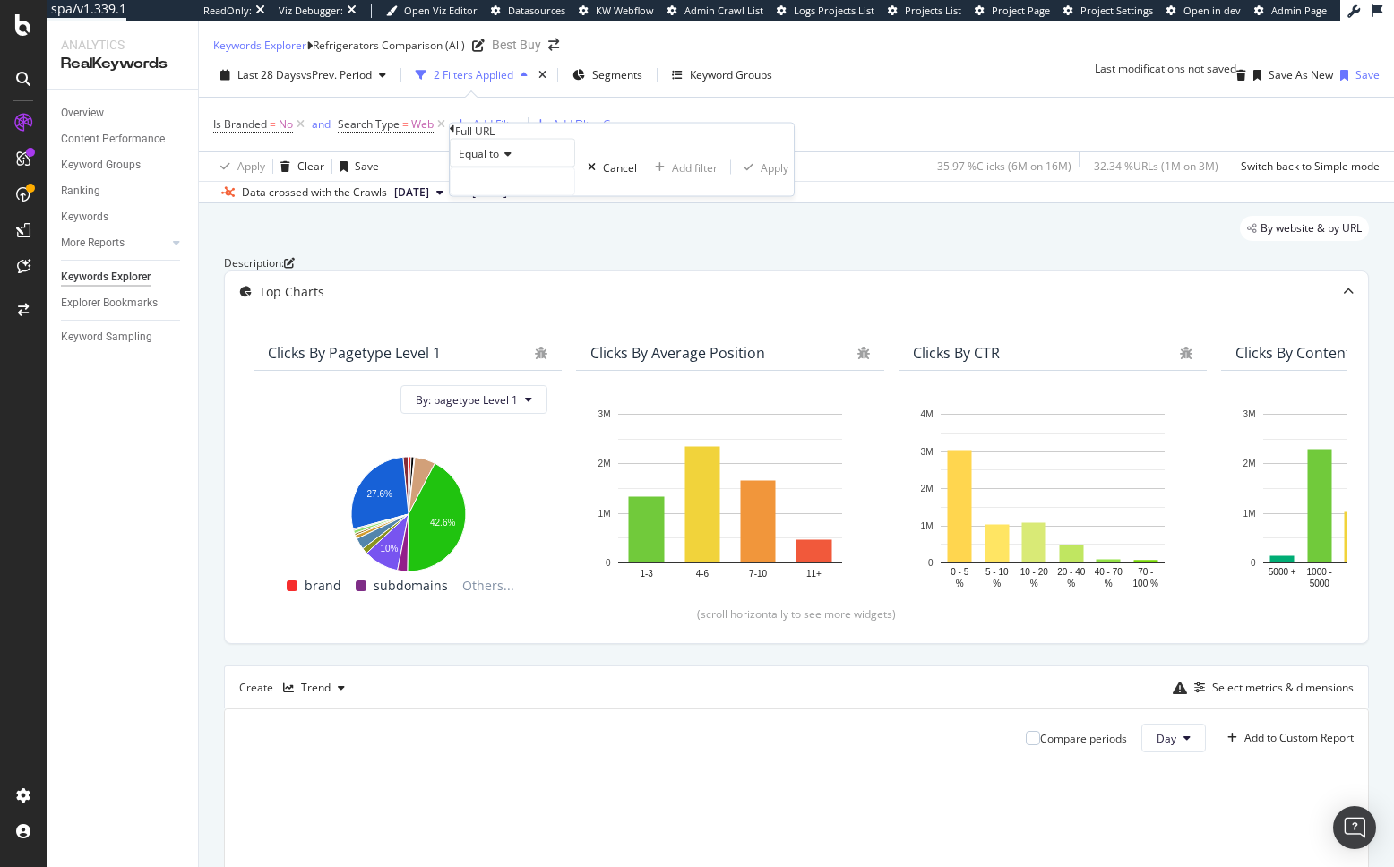
click at [507, 159] on icon at bounding box center [505, 154] width 13 height 11
drag, startPoint x: 515, startPoint y: 353, endPoint x: 518, endPoint y: 262, distance: 90.5
click at [514, 299] on div "Contains" at bounding box center [513, 289] width 124 height 19
click at [535, 195] on input "text" at bounding box center [513, 181] width 124 height 27
paste input "/site/refrigerators/all-refrigerators/"
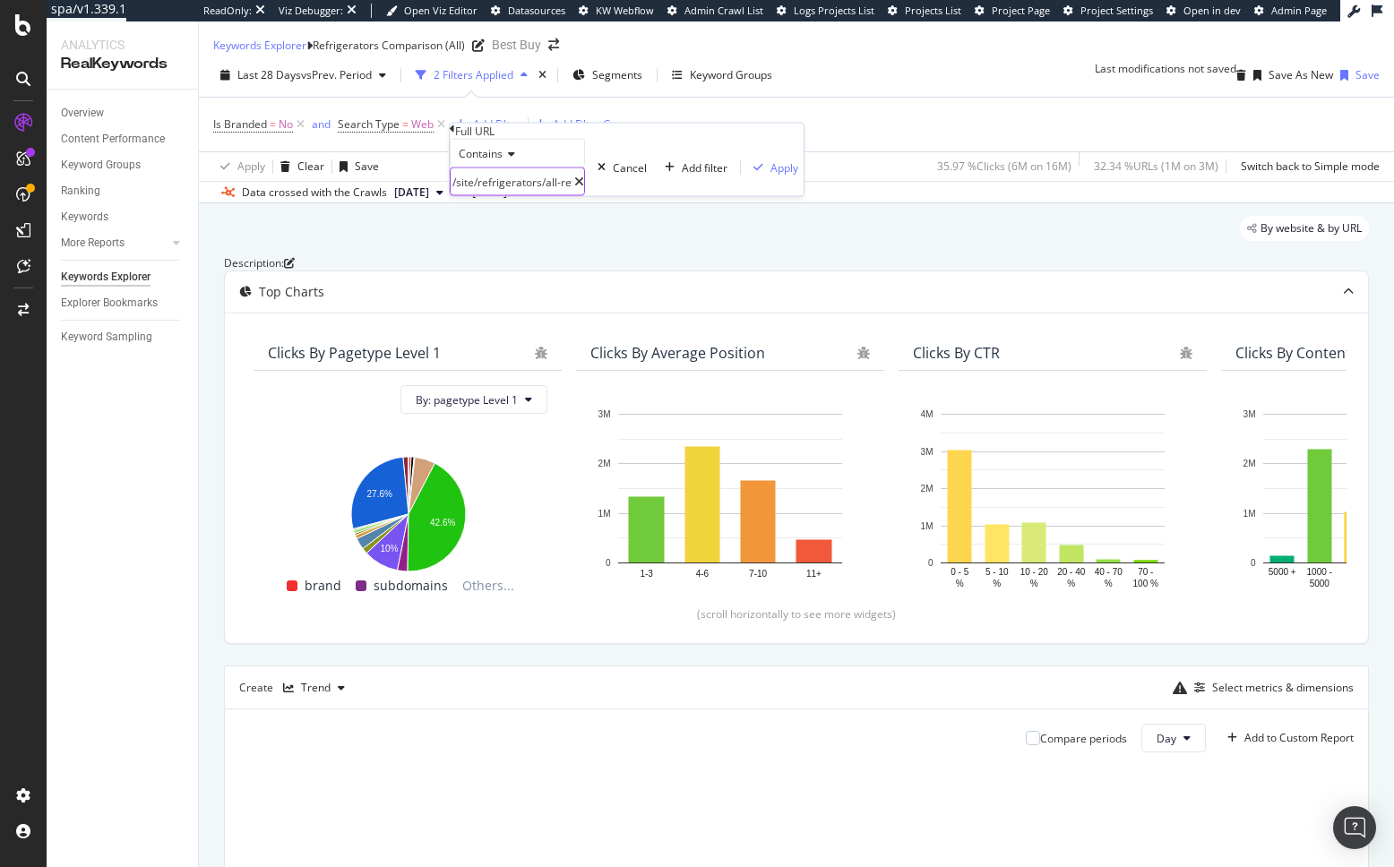
drag, startPoint x: 606, startPoint y: 212, endPoint x: 494, endPoint y: 214, distance: 112.0
click at [482, 195] on input "/site/refrigerators/all-refrigerators/" at bounding box center [513, 181] width 124 height 27
click at [498, 195] on input "/site/refrigerators/all-refrigerators/" at bounding box center [513, 181] width 124 height 27
drag, startPoint x: 530, startPoint y: 213, endPoint x: 625, endPoint y: 222, distance: 95.4
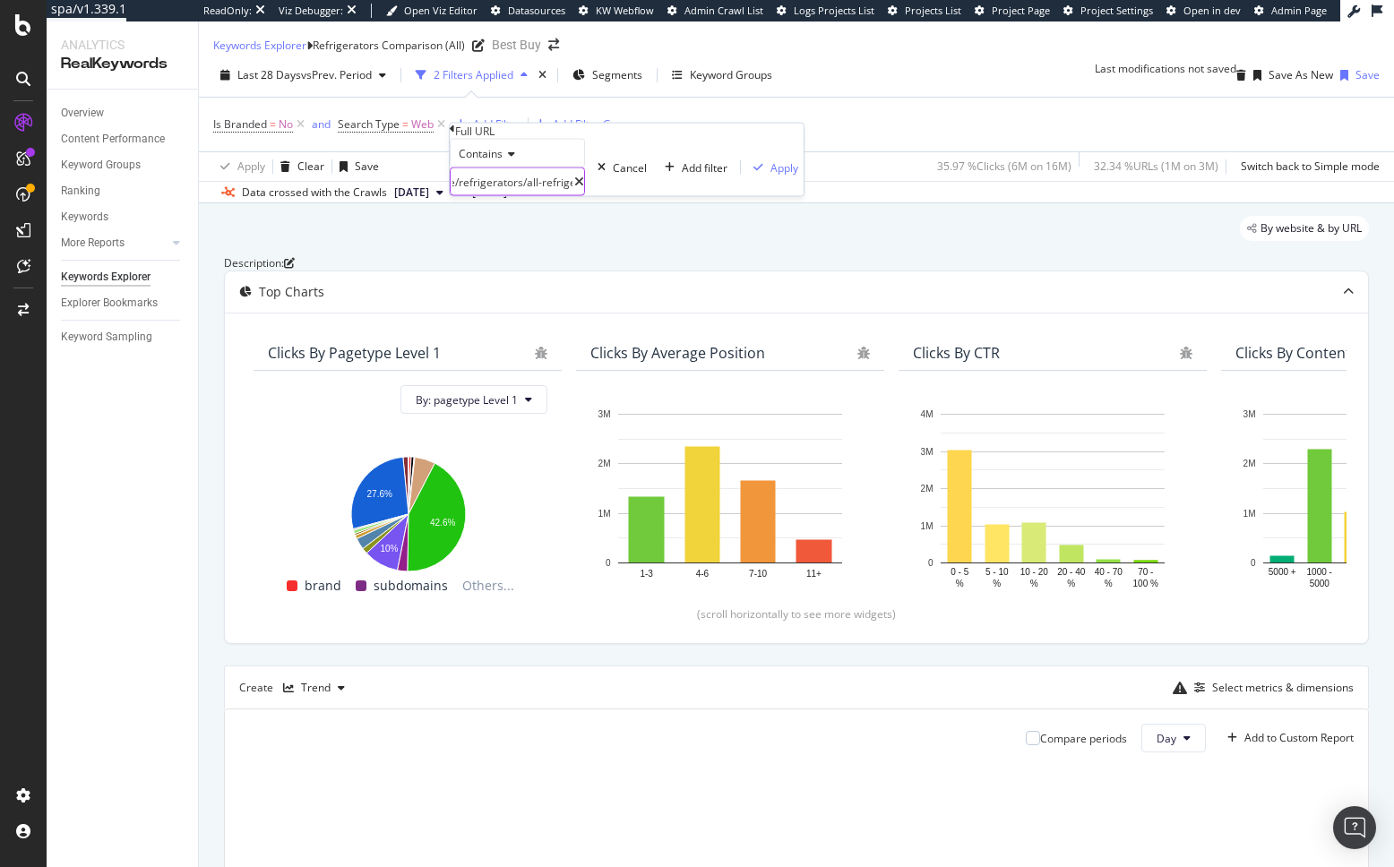
click at [585, 196] on div "/site/refrigerators/all-refrigerators/" at bounding box center [517, 182] width 135 height 29
drag, startPoint x: 598, startPoint y: 211, endPoint x: 621, endPoint y: 226, distance: 27.1
click at [574, 195] on input "/site/refrigerators/all-refrigerators/" at bounding box center [513, 181] width 124 height 27
type input "/site/refrigerators/all-refrigerators/"
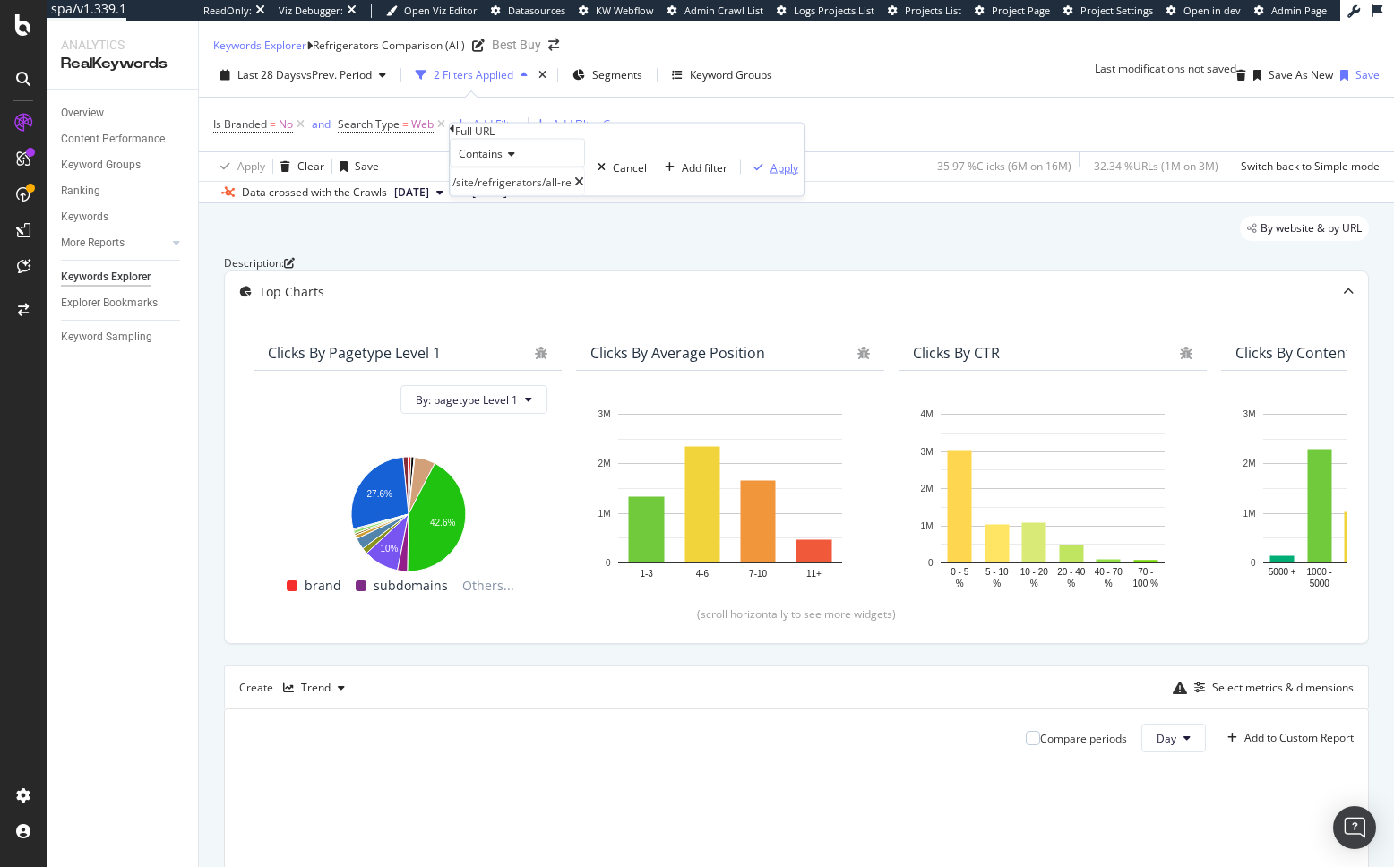
drag, startPoint x: 639, startPoint y: 251, endPoint x: 608, endPoint y: 249, distance: 30.5
click at [770, 175] on div "Apply" at bounding box center [784, 166] width 28 height 15
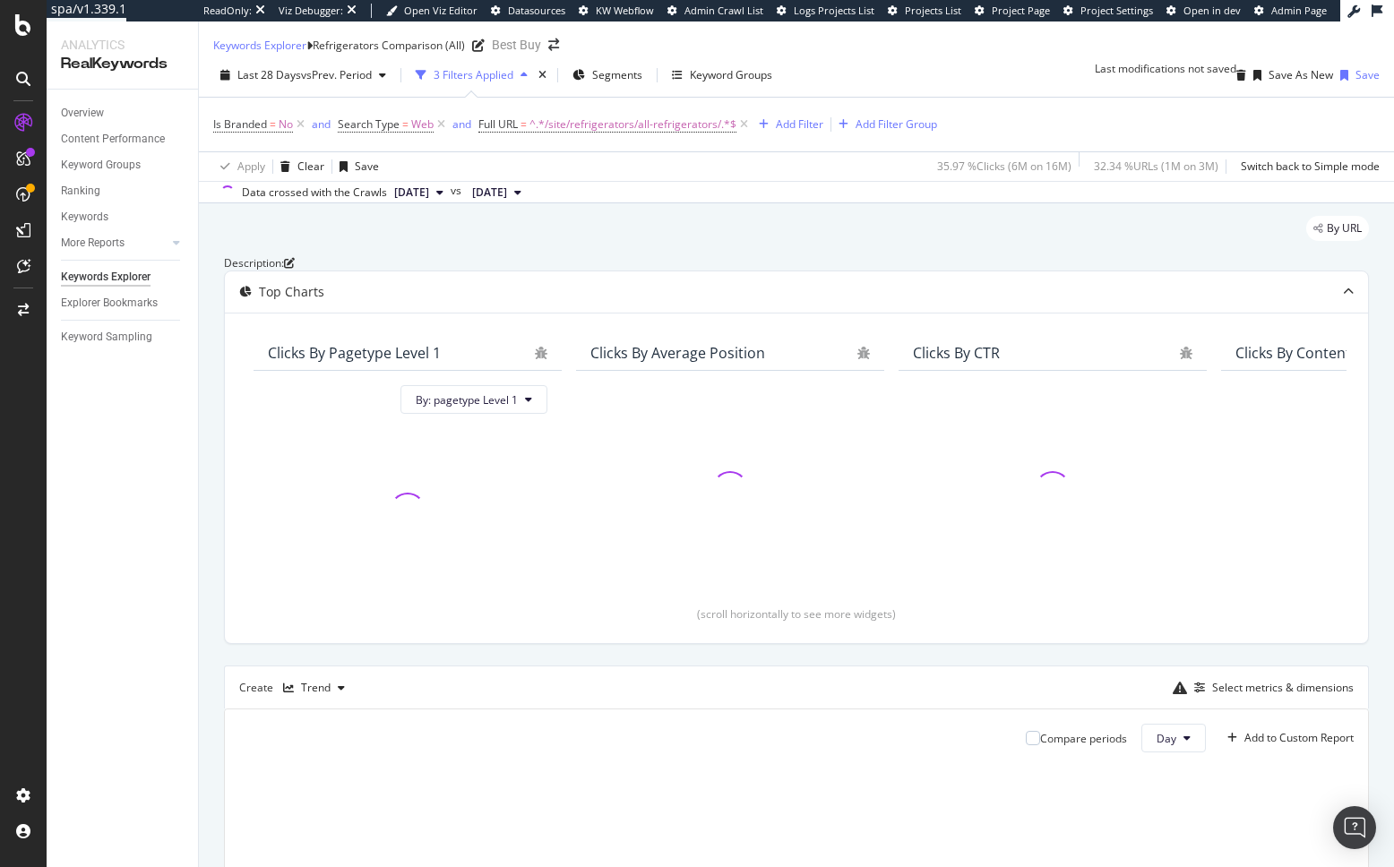
click at [523, 245] on div "By URL" at bounding box center [796, 235] width 1145 height 39
click at [554, 136] on span "^.*/site/refrigerators/all-refrigerators/.*$" at bounding box center [632, 124] width 207 height 25
click at [417, 247] on div "By URL" at bounding box center [796, 235] width 1145 height 39
click at [452, 242] on div "By URL" at bounding box center [796, 235] width 1145 height 39
click at [578, 236] on div "By URL" at bounding box center [796, 235] width 1145 height 39
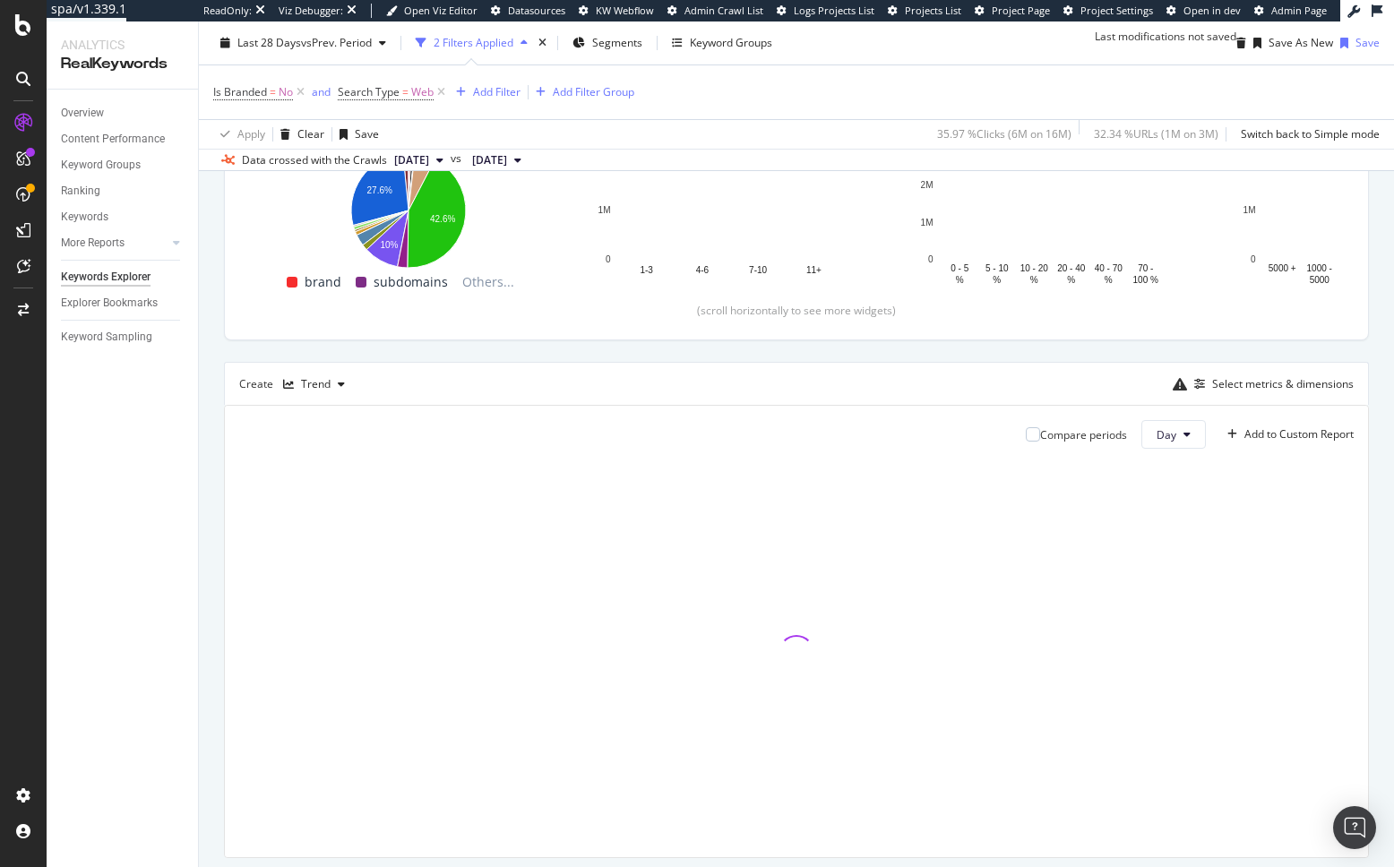
scroll to position [321, 0]
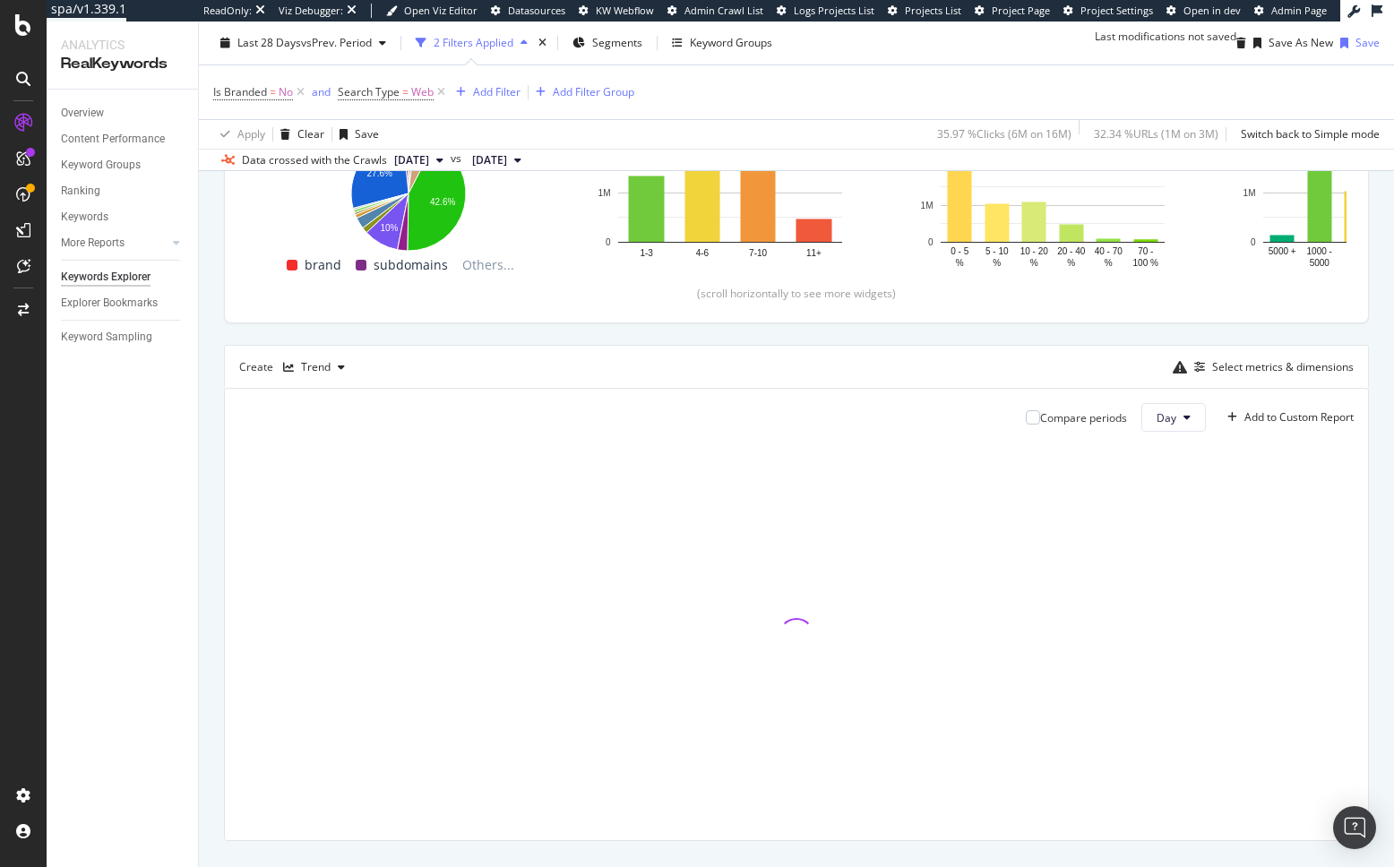
click at [215, 510] on div "By URL Description: Top Charts Clicks By pagetype Level 1 By: pagetype Level 1 …" at bounding box center [796, 393] width 1195 height 1021
click at [203, 451] on div "By URL Description: Top Charts Clicks By pagetype Level 1 By: pagetype Level 1 …" at bounding box center [796, 393] width 1195 height 1021
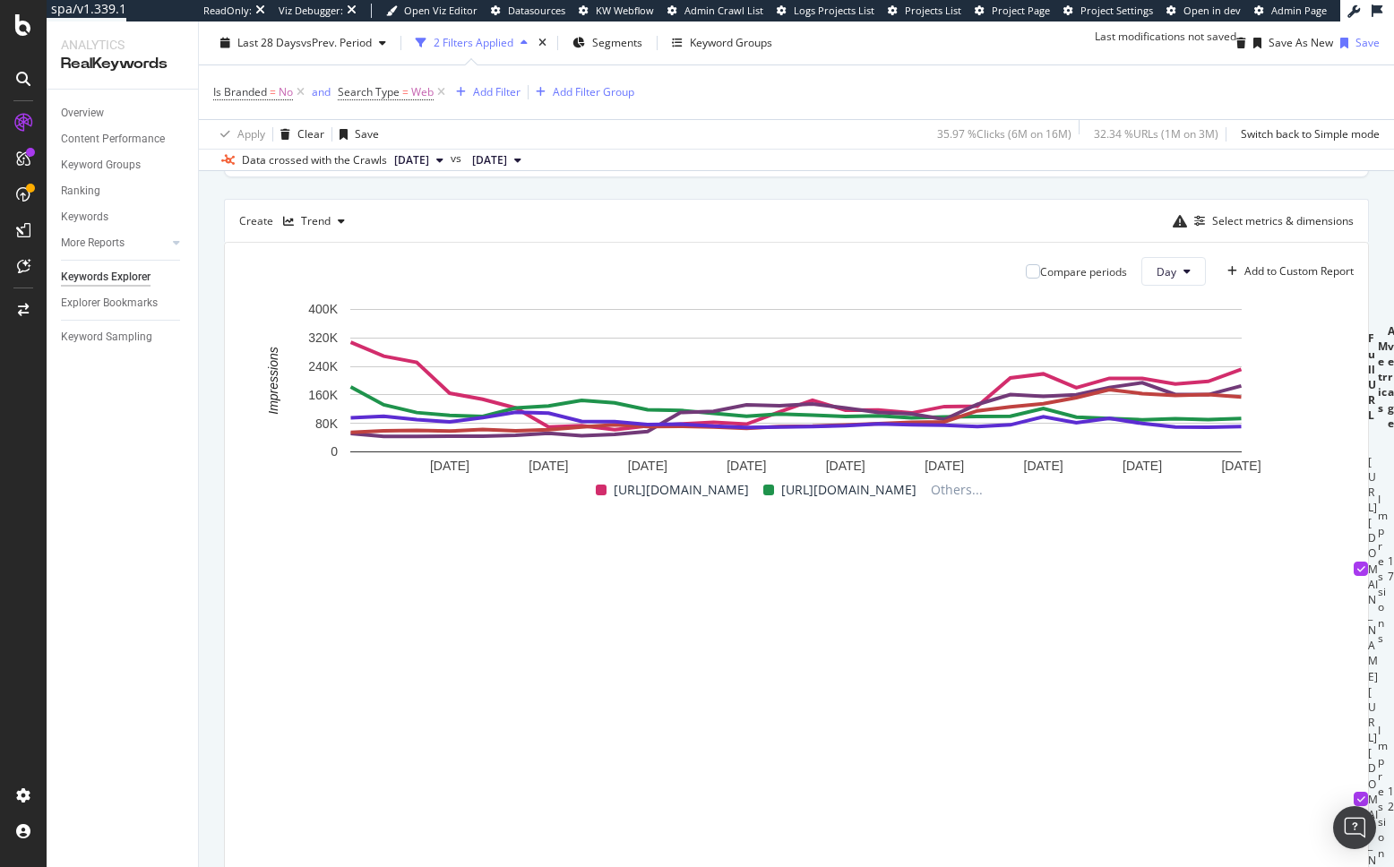
scroll to position [0, 0]
click at [133, 304] on div "Explorer Bookmarks" at bounding box center [109, 303] width 97 height 19
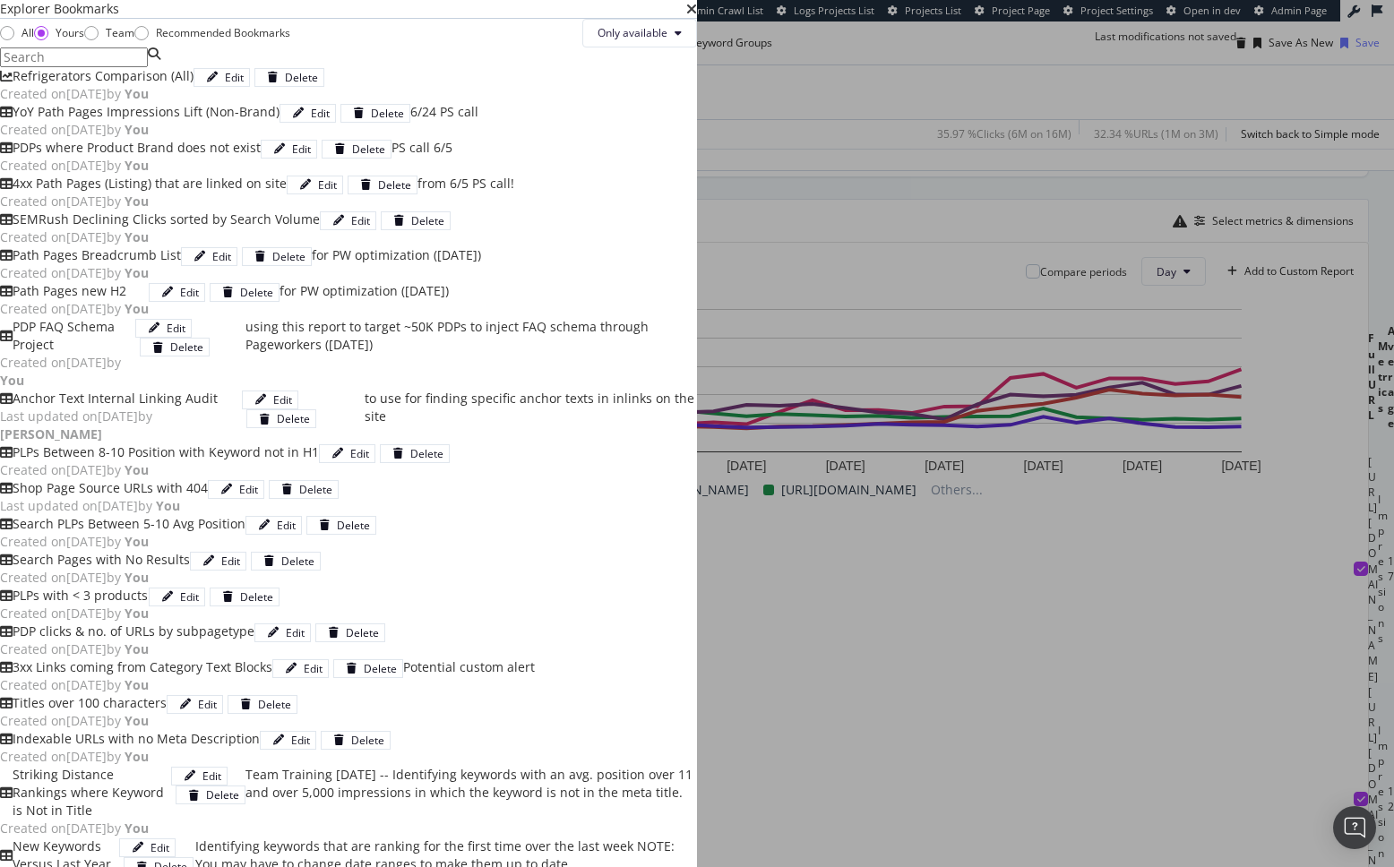
click at [149, 102] on span "Created on 2025 Oct 14th by You" at bounding box center [74, 93] width 149 height 17
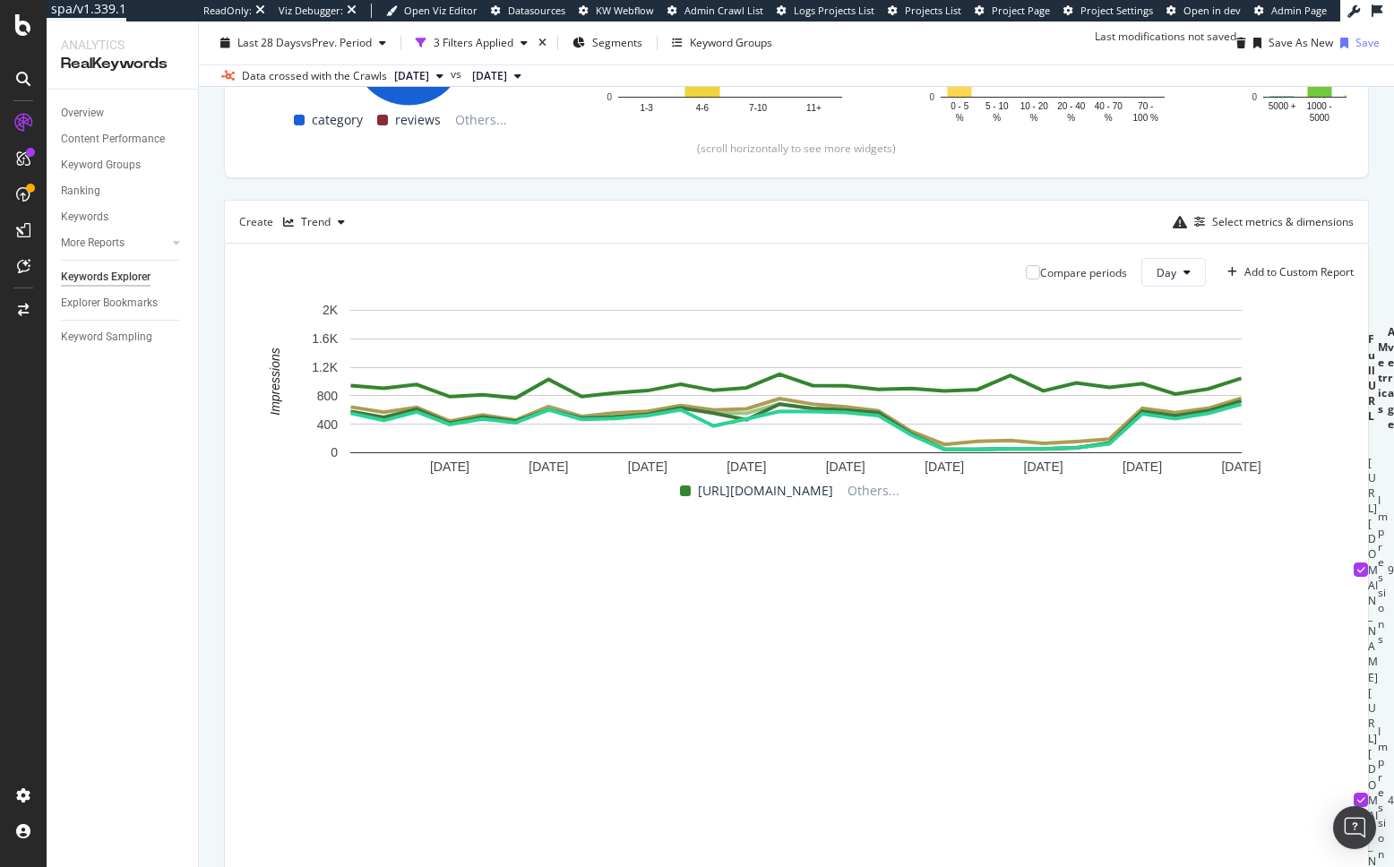
copy td "?id=pcmcat367400050001"
drag, startPoint x: 434, startPoint y: 742, endPoint x: 734, endPoint y: 728, distance: 300.4
click at [1368, 728] on td "https://www.bestbuy.com/site/refrigerators/all-refrigerators/pcmcat367400050001…" at bounding box center [1373, 800] width 10 height 230
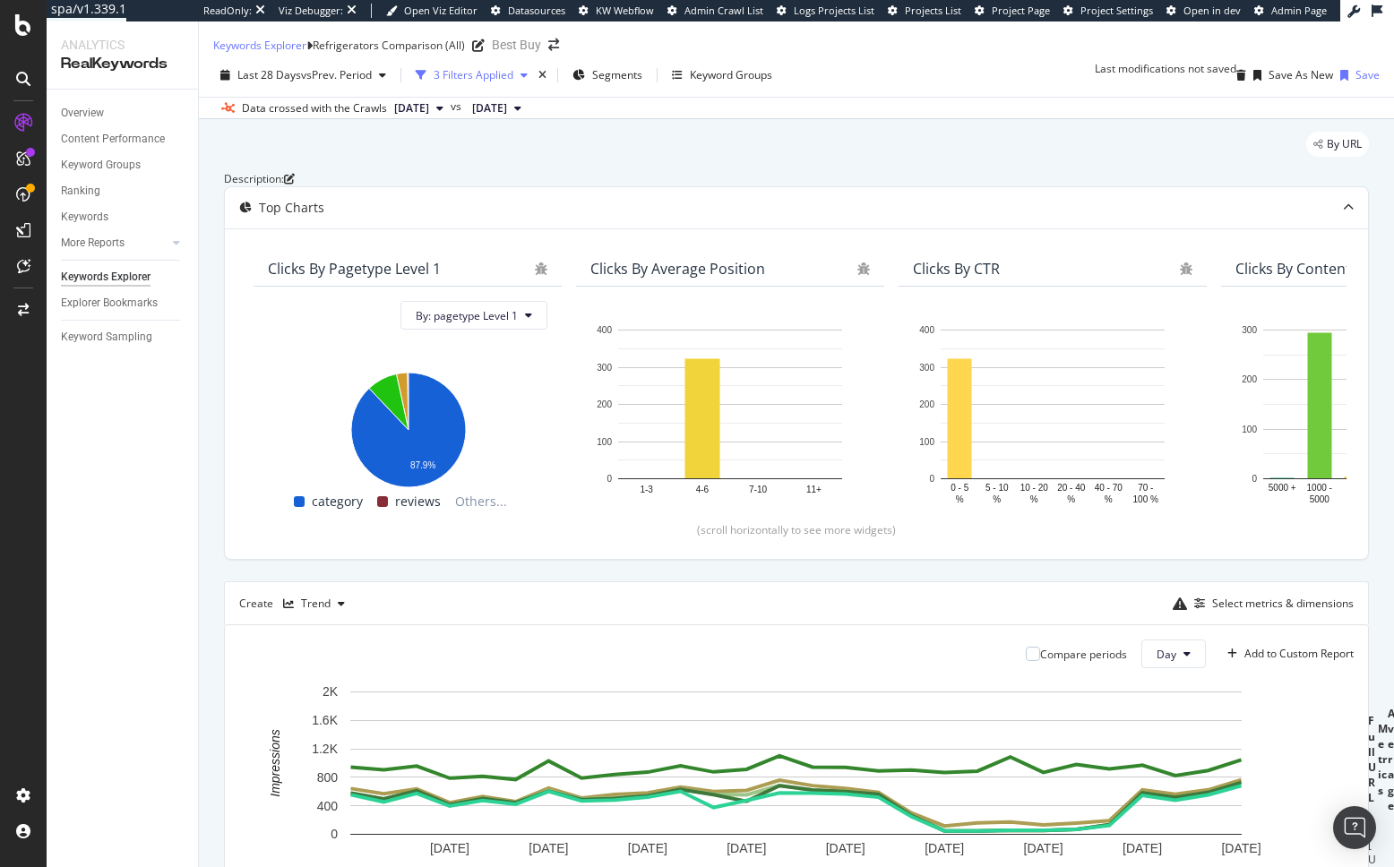
click at [499, 82] on div "3 Filters Applied" at bounding box center [474, 74] width 80 height 15
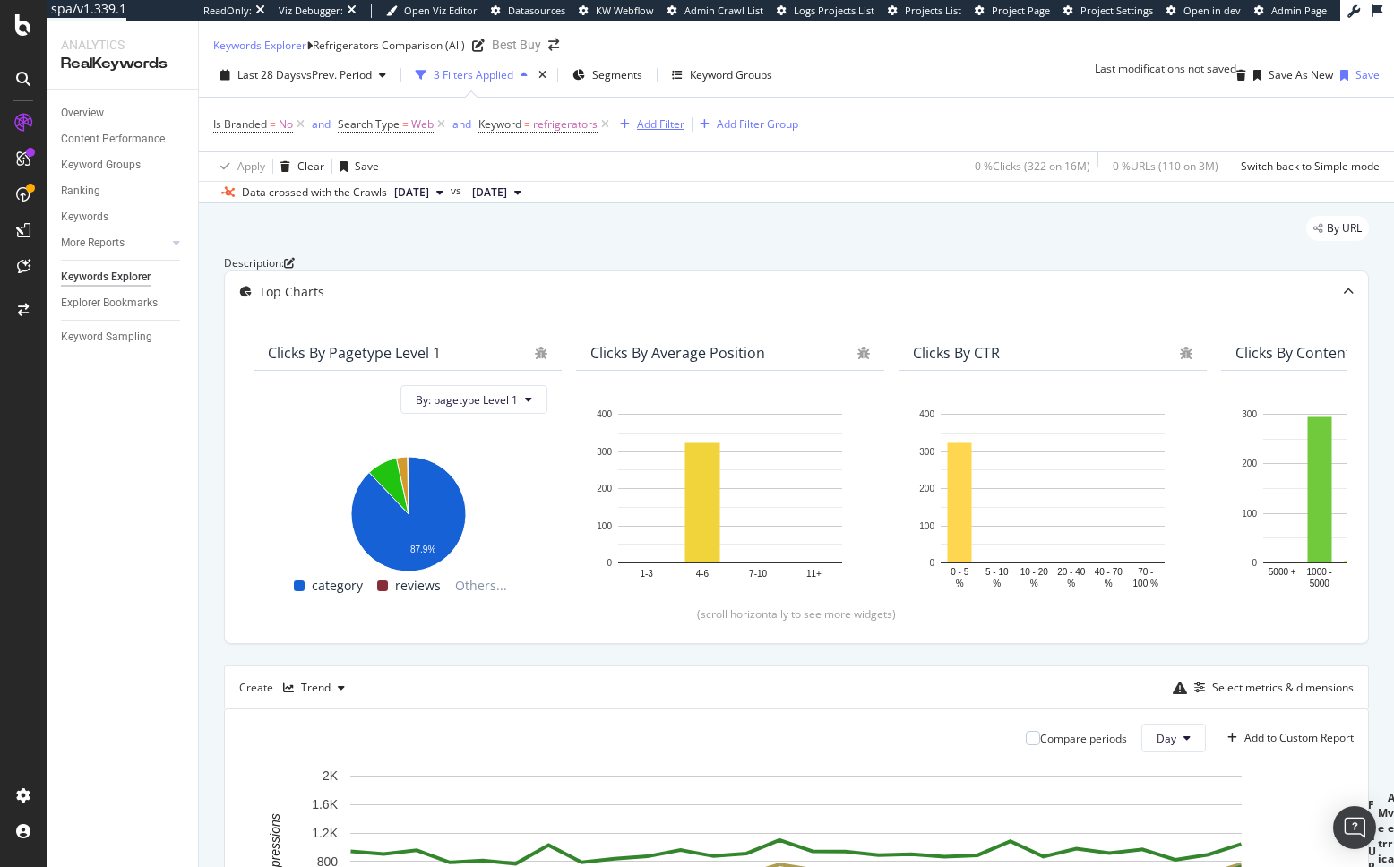
drag, startPoint x: 608, startPoint y: 138, endPoint x: 513, endPoint y: 140, distance: 95.0
click at [608, 133] on icon at bounding box center [604, 125] width 15 height 18
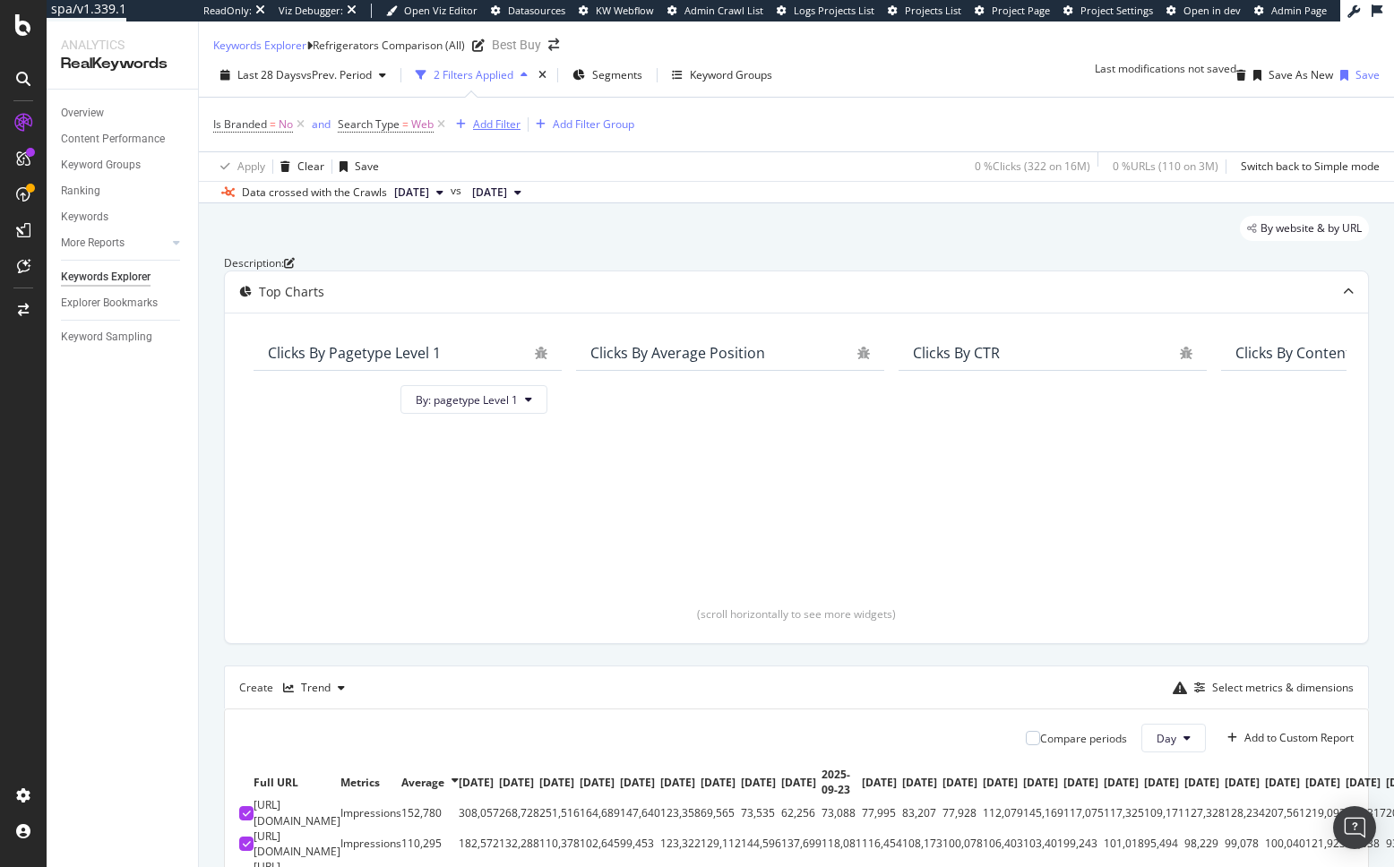
click at [510, 132] on div "Add Filter" at bounding box center [496, 123] width 47 height 15
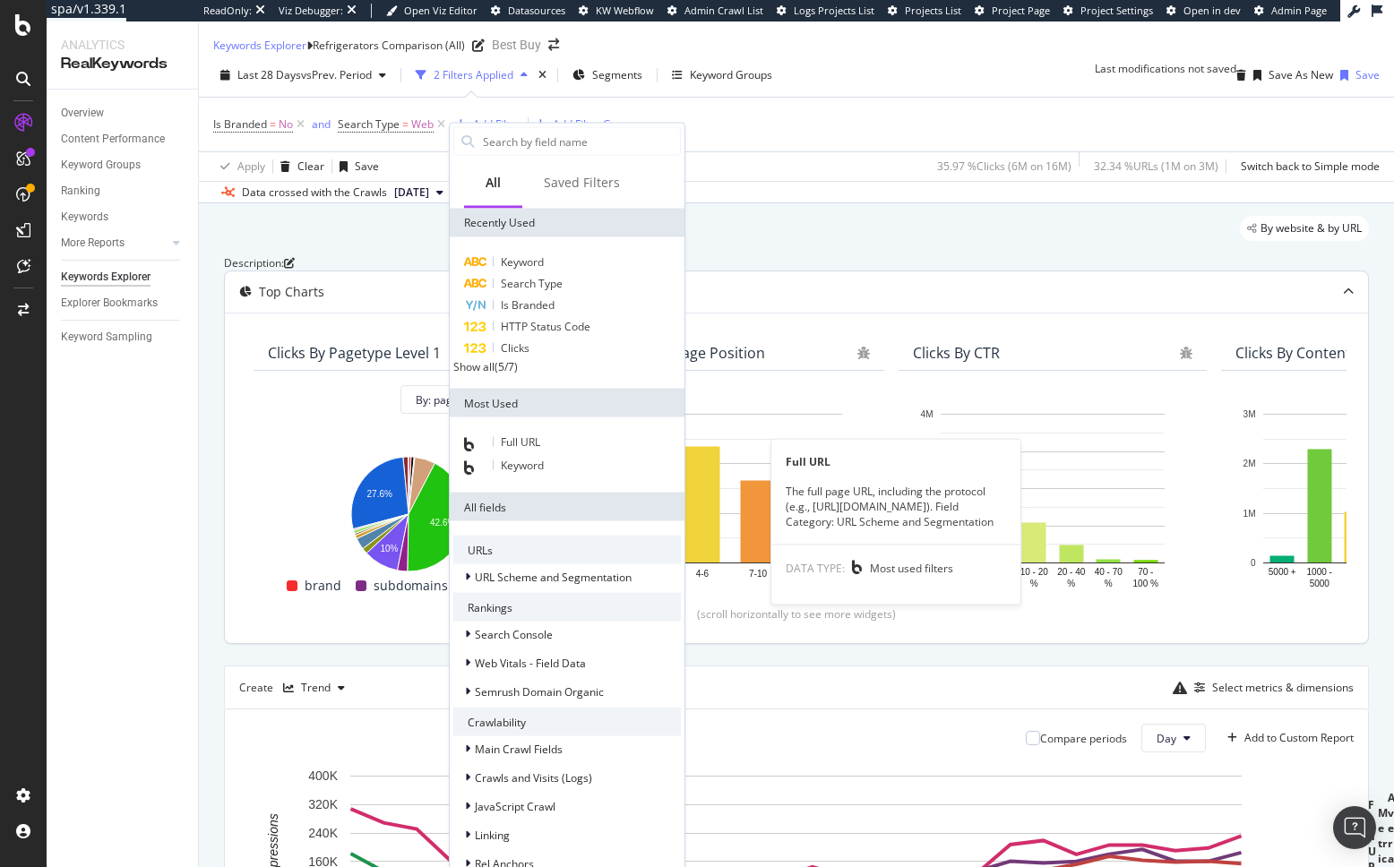
drag, startPoint x: 513, startPoint y: 451, endPoint x: 504, endPoint y: 427, distance: 25.8
click at [513, 450] on span "Full URL" at bounding box center [520, 441] width 39 height 15
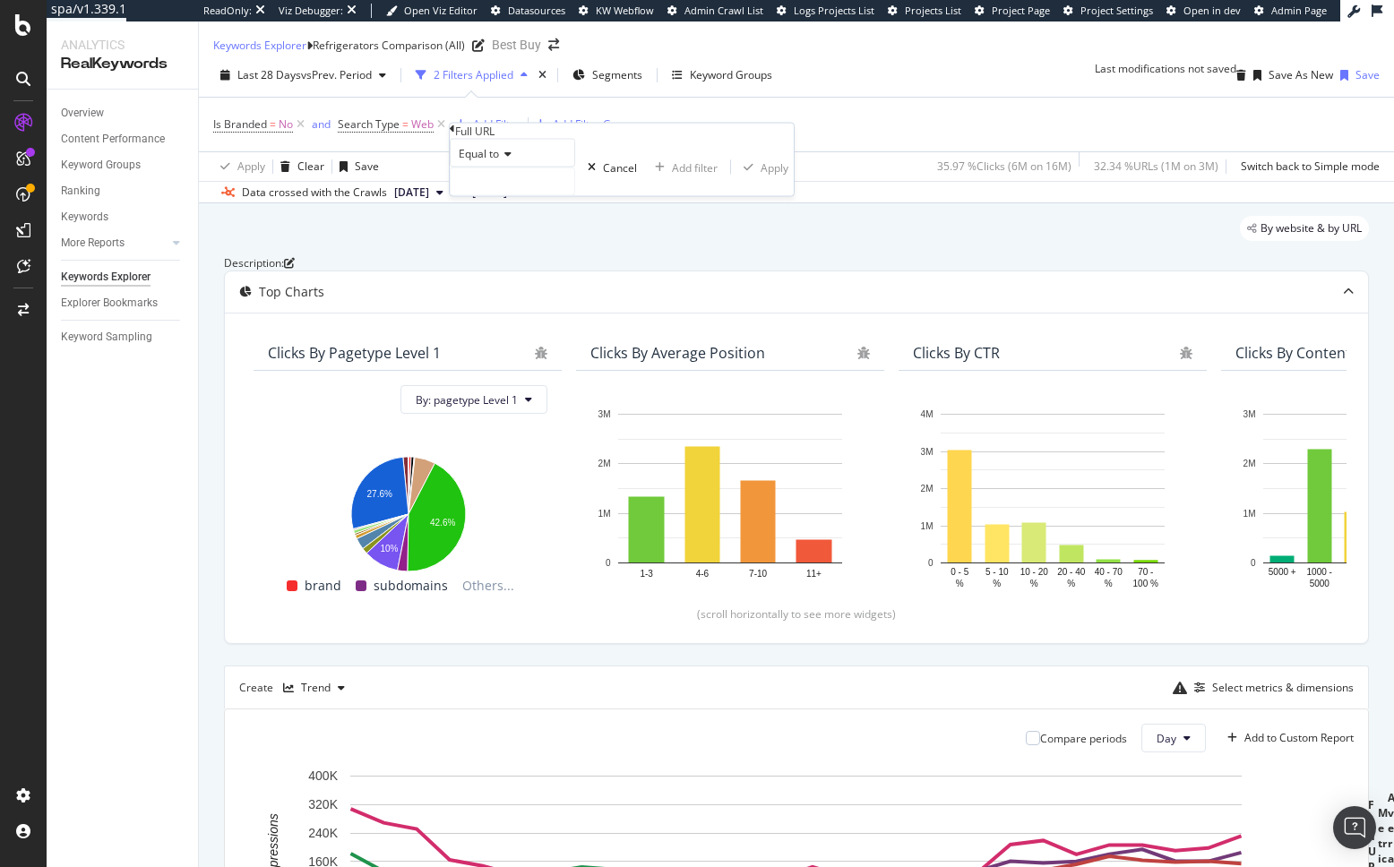
drag, startPoint x: 506, startPoint y: 179, endPoint x: 504, endPoint y: 195, distance: 16.2
click at [506, 159] on icon at bounding box center [505, 154] width 13 height 11
drag, startPoint x: 533, startPoint y: 361, endPoint x: 546, endPoint y: 309, distance: 53.4
click at [533, 299] on div "Contains" at bounding box center [513, 289] width 124 height 19
click at [565, 195] on input "text" at bounding box center [513, 181] width 124 height 27
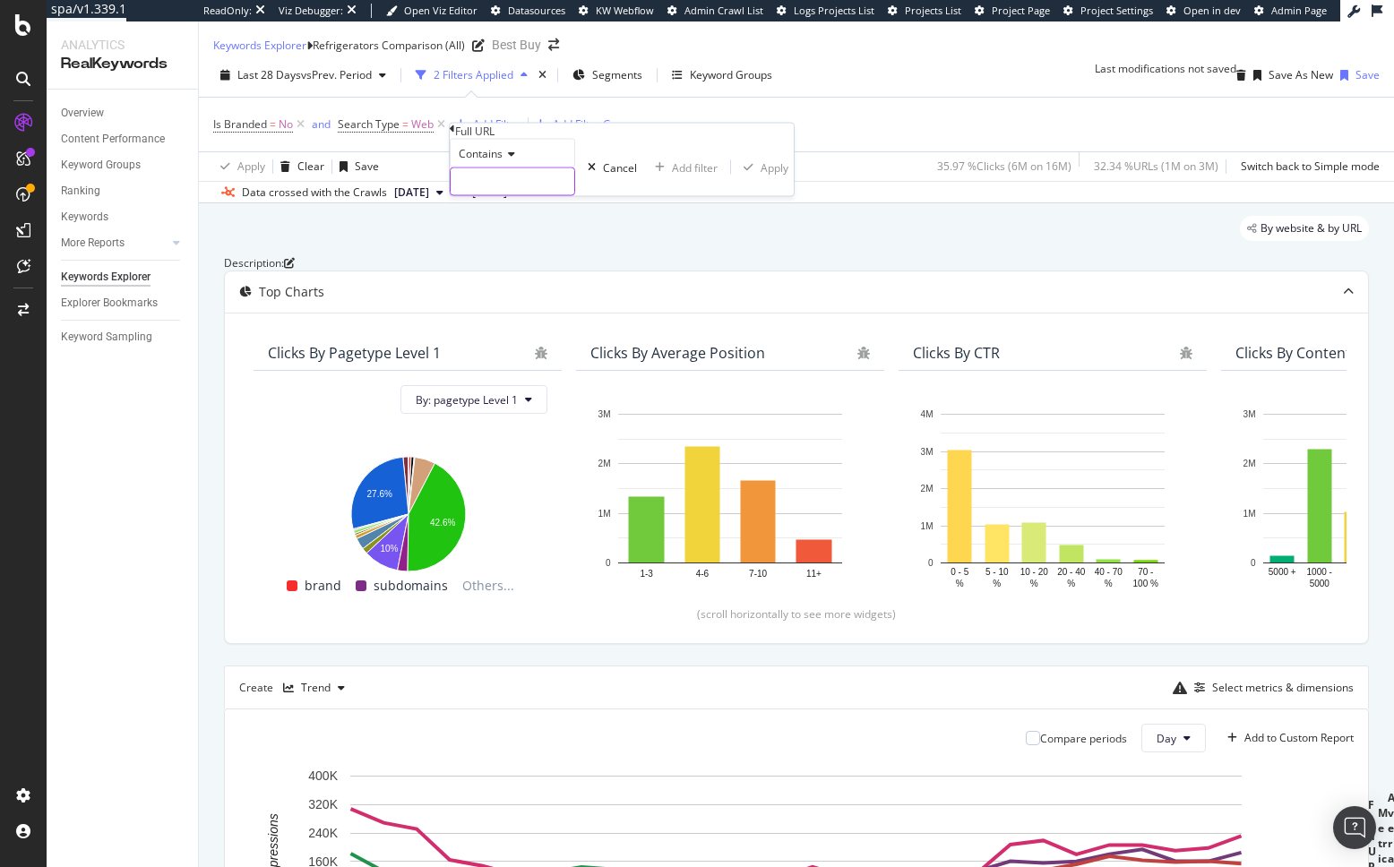
paste input "?id=pcmcat367400050001"
type input "?id=pcmcat367400050001"
click at [770, 175] on div "Apply" at bounding box center [784, 166] width 28 height 15
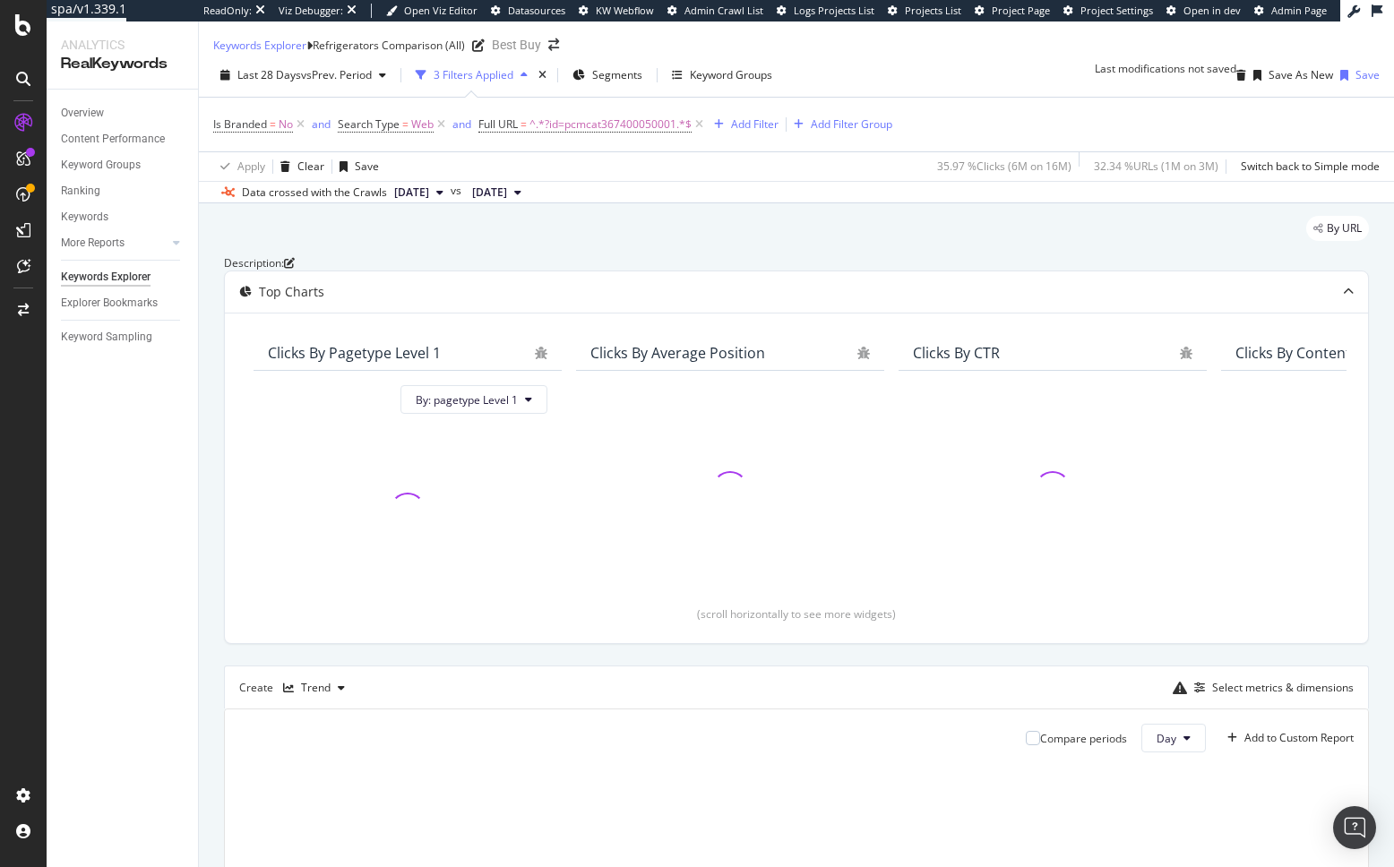
click at [538, 249] on div "By URL" at bounding box center [796, 235] width 1145 height 39
click at [204, 465] on div "By URL Description: Top Charts Clicks By pagetype Level 1 By: pagetype Level 1 …" at bounding box center [796, 713] width 1195 height 1021
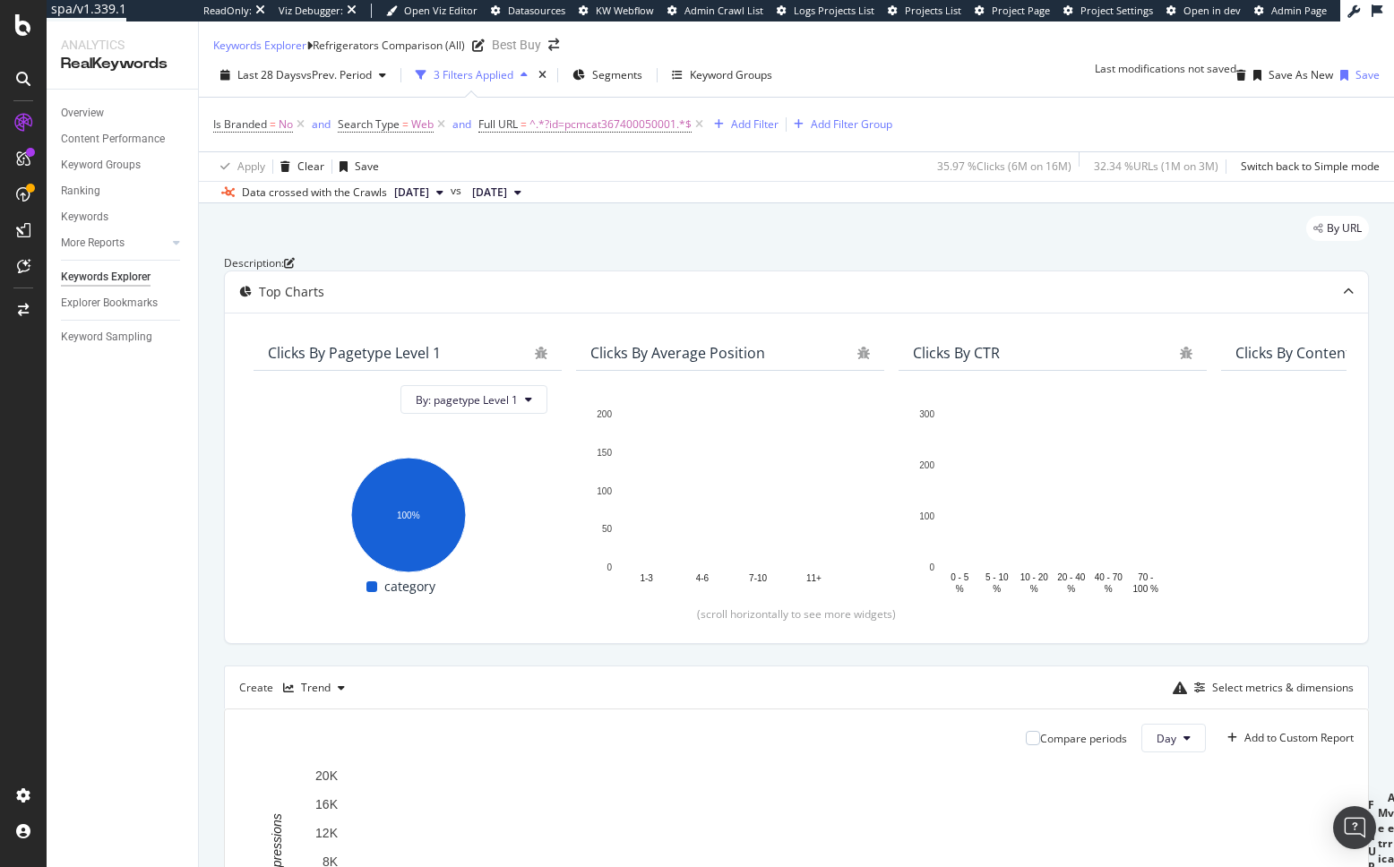
click at [205, 466] on div "By URL Description: Top Charts Clicks By pagetype Level 1 By: pagetype Level 1 …" at bounding box center [796, 837] width 1195 height 1268
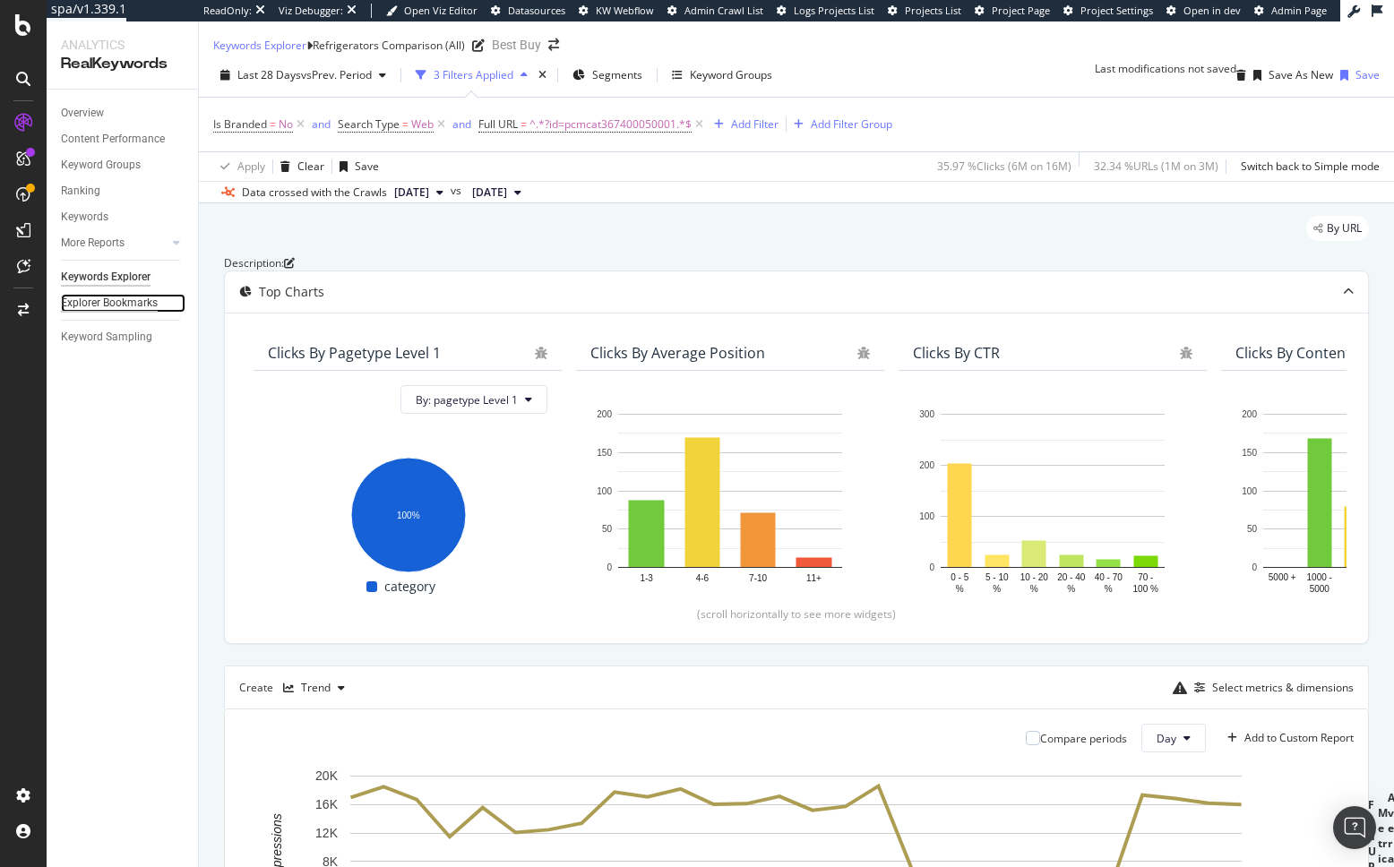
click at [132, 298] on div "Explorer Bookmarks" at bounding box center [109, 303] width 97 height 19
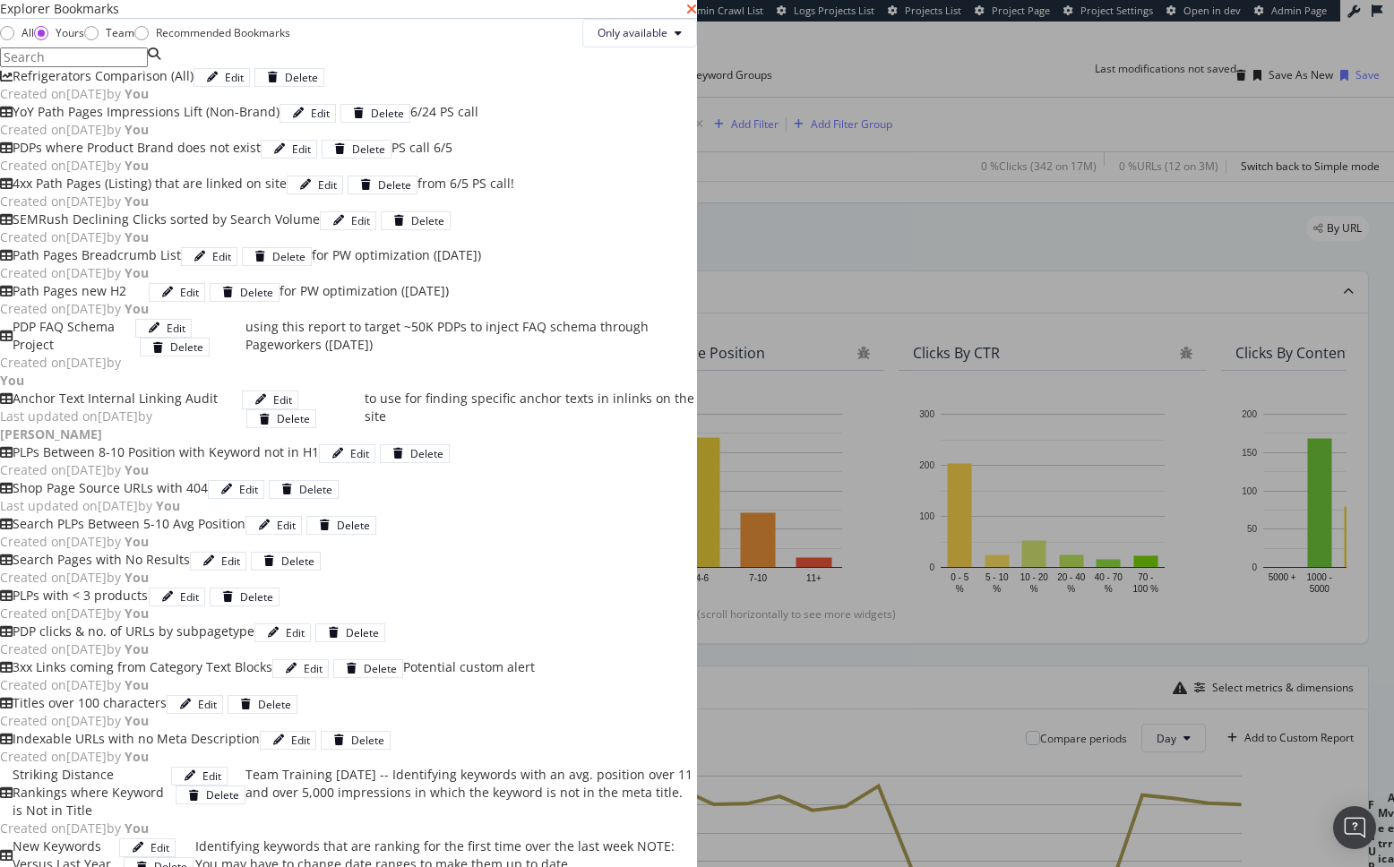
click at [697, 16] on icon "times" at bounding box center [691, 9] width 11 height 14
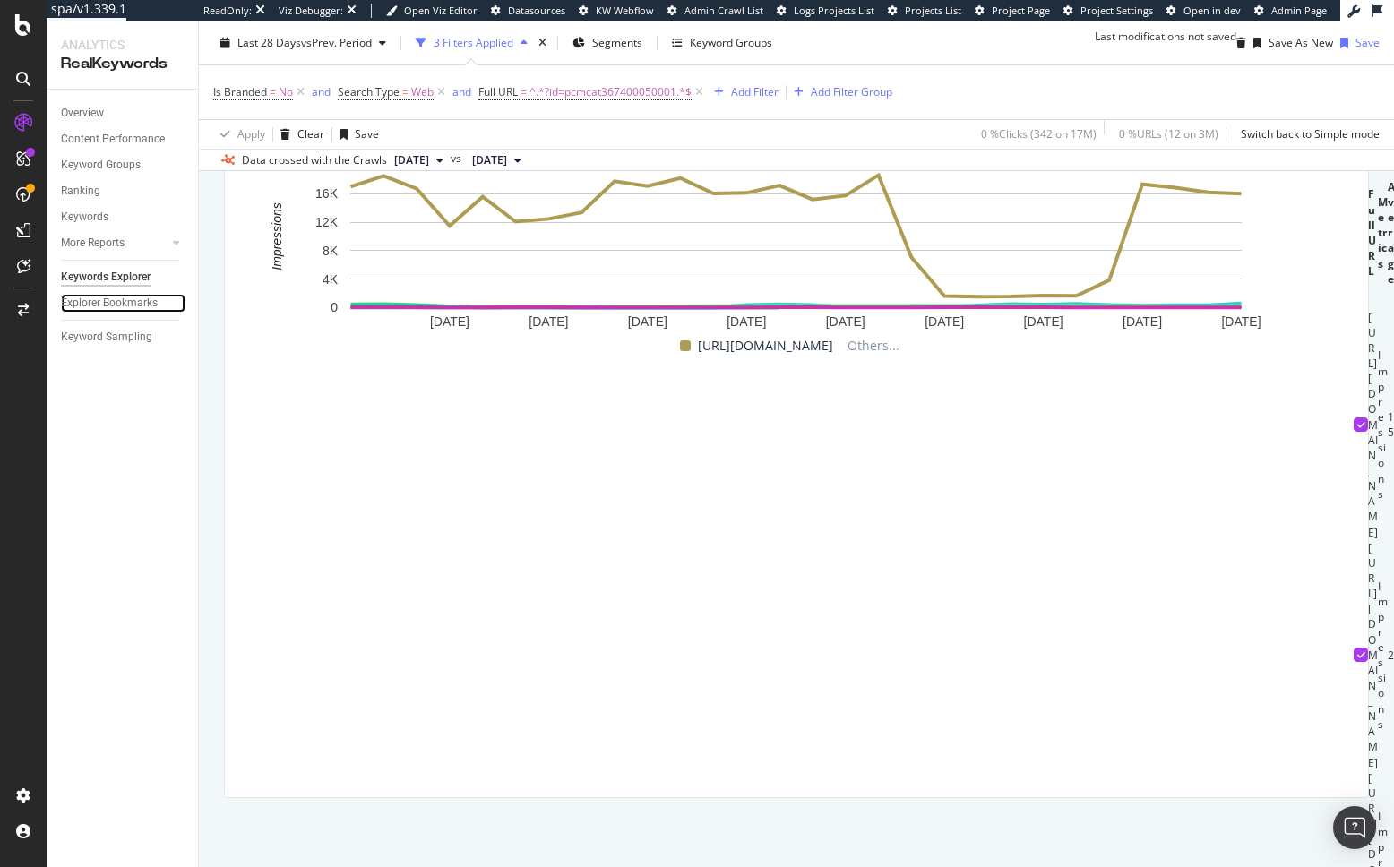
scroll to position [626, 0]
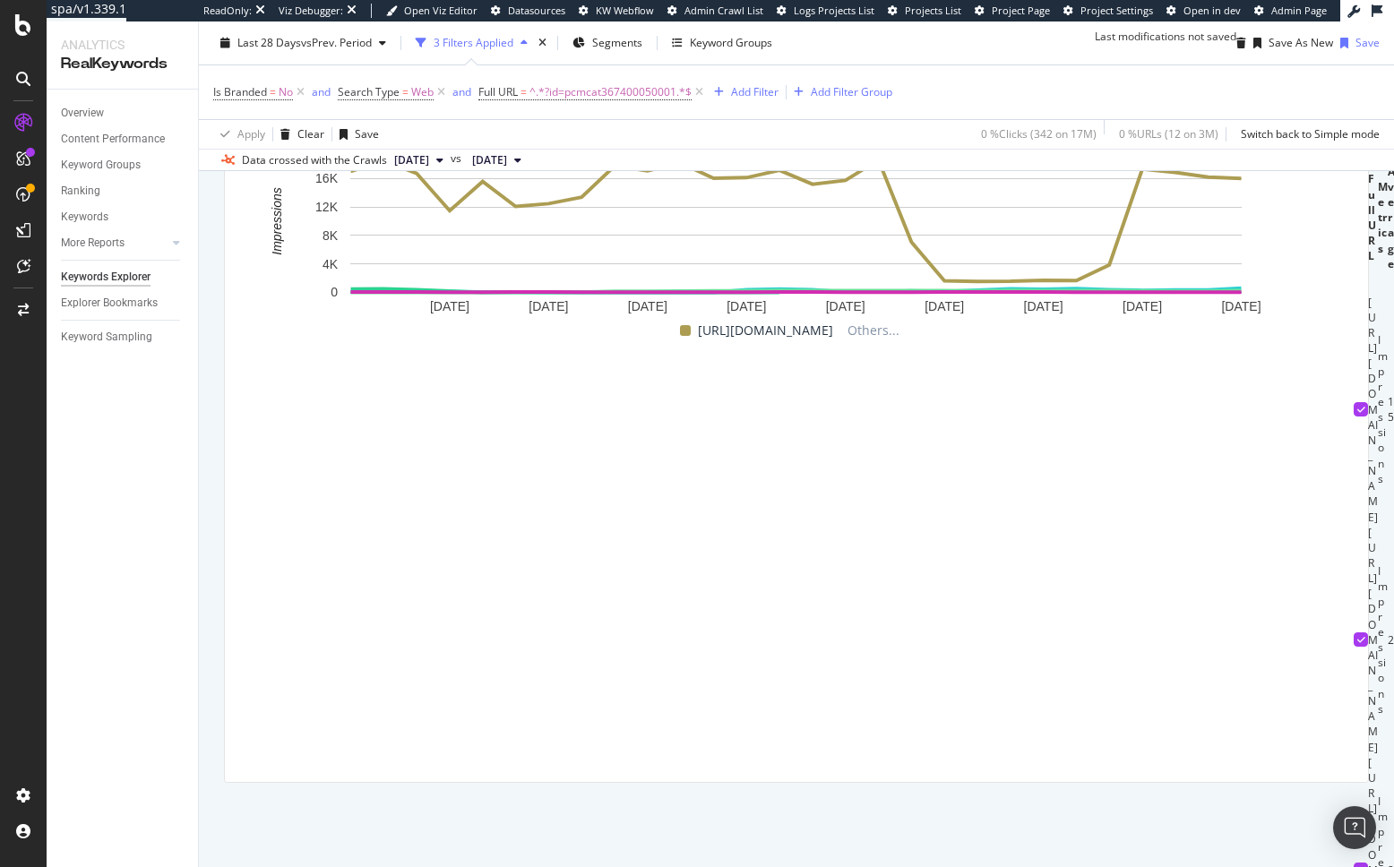
click at [222, 589] on div "By URL Description: Top Charts Clicks By pagetype Level 1 By: pagetype Level 1 …" at bounding box center [796, 211] width 1195 height 1268
click at [215, 608] on div "By URL Description: Top Charts Clicks By pagetype Level 1 By: pagetype Level 1 …" at bounding box center [796, 211] width 1195 height 1268
click at [211, 646] on div "By URL Description: Top Charts Clicks By pagetype Level 1 By: pagetype Level 1 …" at bounding box center [796, 211] width 1195 height 1268
click at [609, 97] on span "^.*?id=pcmcat367400050001.*$" at bounding box center [610, 92] width 162 height 25
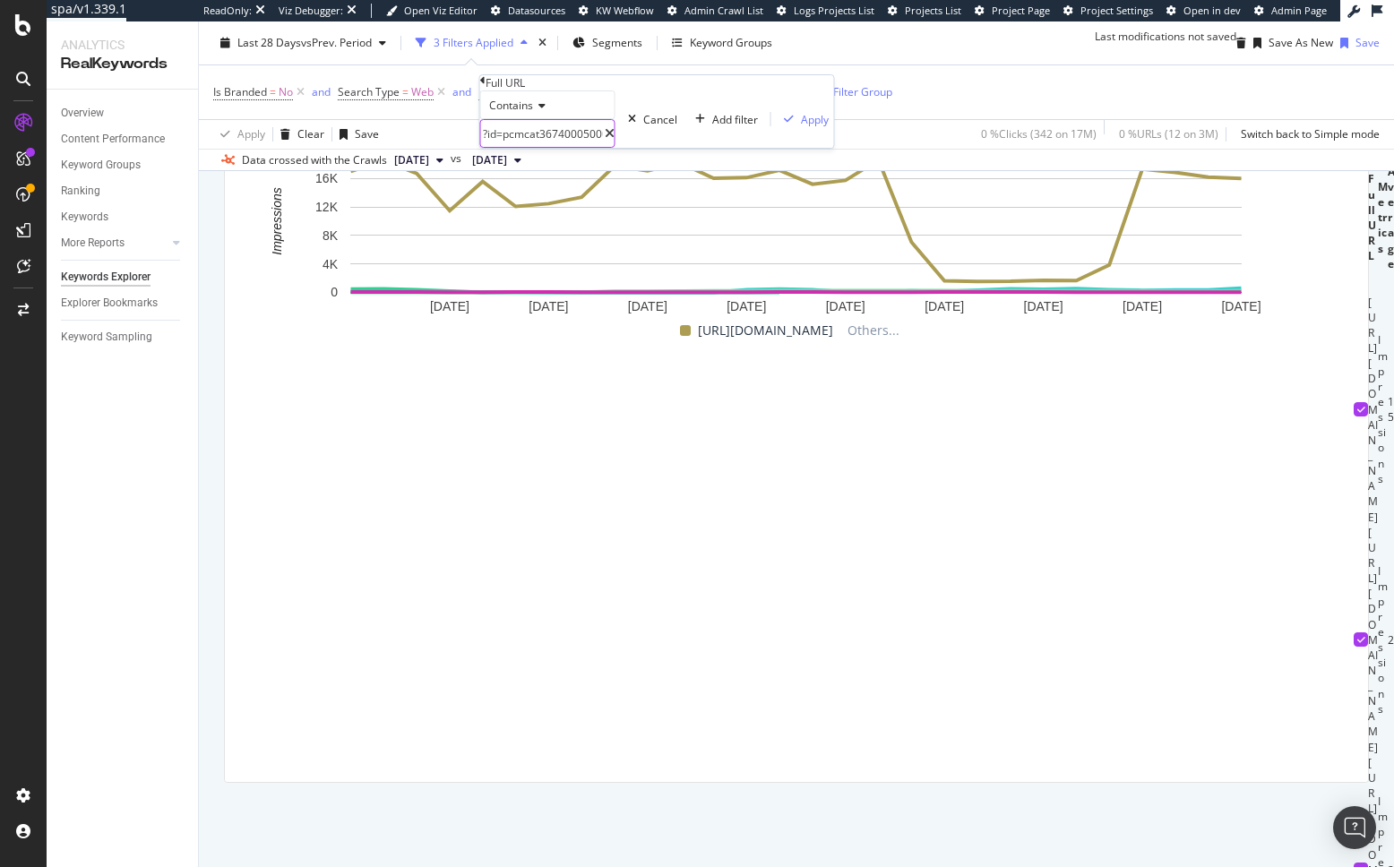
drag, startPoint x: 560, startPoint y: 168, endPoint x: 661, endPoint y: 169, distance: 101.2
click at [725, 168] on body "spa/v1.339.1 ReadOnly: Viz Debugger: Open Viz Editor Datasources KW Webflow Adm…" at bounding box center [697, 433] width 1394 height 867
drag, startPoint x: 625, startPoint y: 162, endPoint x: 640, endPoint y: 163, distance: 14.4
click at [605, 147] on input "?id=pcmcat367400050001" at bounding box center [543, 133] width 124 height 27
drag, startPoint x: 637, startPoint y: 165, endPoint x: 556, endPoint y: 168, distance: 80.7
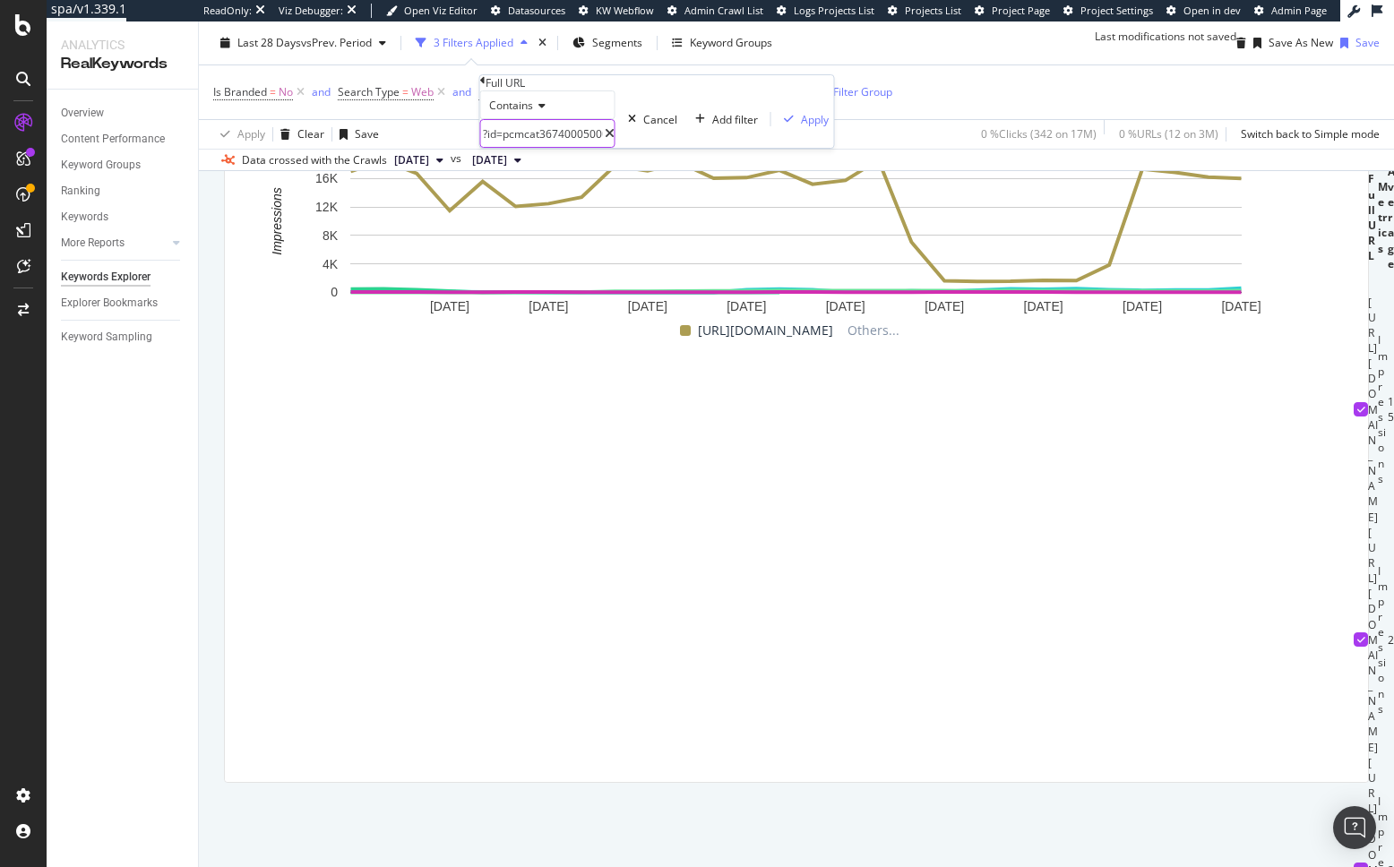
click at [560, 147] on input "?id=pcmcat367400050001" at bounding box center [543, 133] width 124 height 27
click at [515, 147] on input "?id=pcmcat367400050001" at bounding box center [543, 133] width 124 height 27
drag, startPoint x: 523, startPoint y: 168, endPoint x: 459, endPoint y: 165, distance: 64.5
click at [459, 165] on body "spa/v1.339.1 ReadOnly: Viz Debugger: Open Viz Editor Datasources KW Webflow Adm…" at bounding box center [697, 433] width 1394 height 867
drag, startPoint x: 507, startPoint y: 165, endPoint x: 517, endPoint y: 164, distance: 9.9
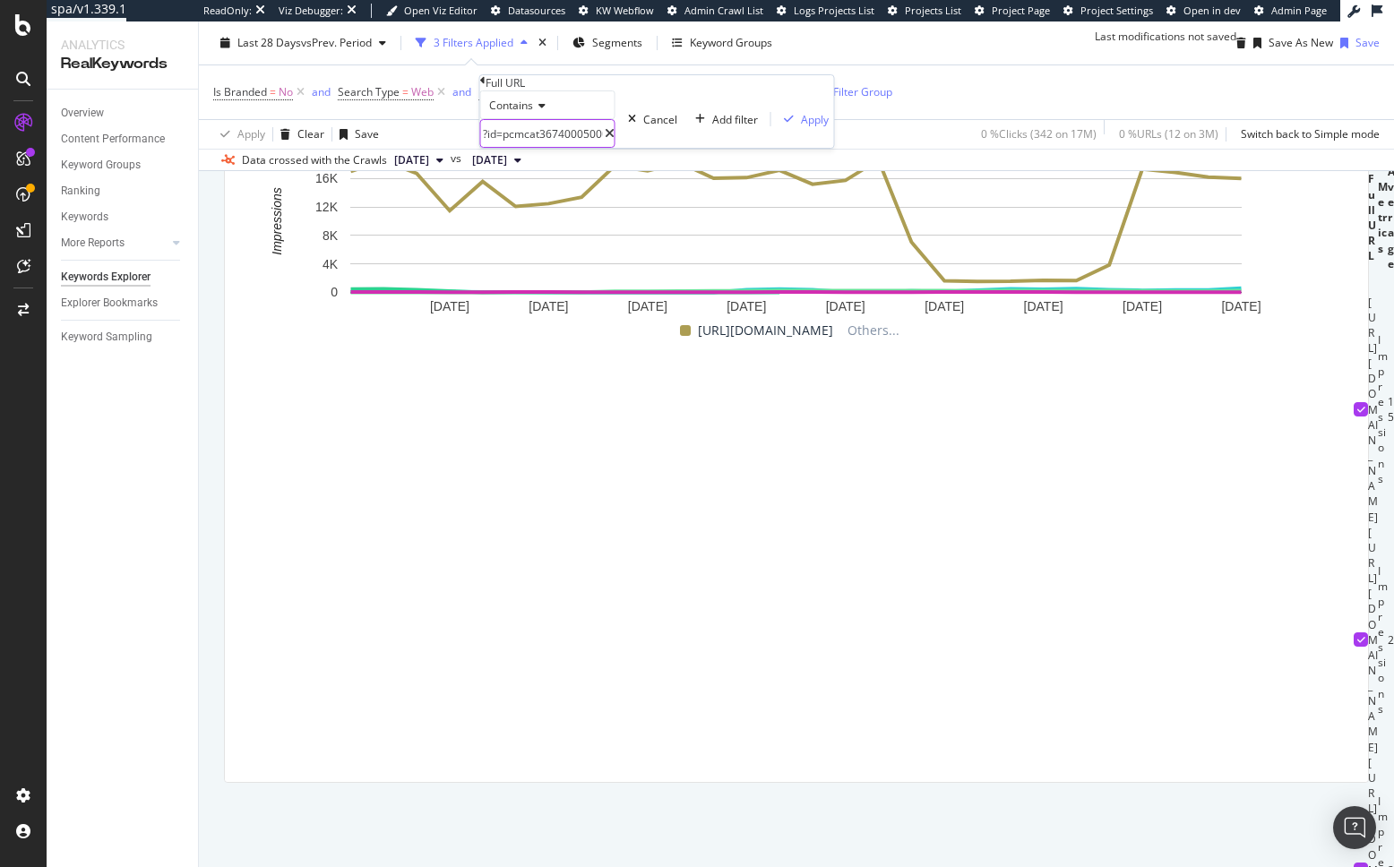
click at [507, 147] on input "?id=pcmcat367400050001" at bounding box center [543, 133] width 124 height 27
drag, startPoint x: 521, startPoint y: 168, endPoint x: 497, endPoint y: 168, distance: 24.2
click at [497, 147] on input "?id=pcmcat367400050001" at bounding box center [543, 133] width 124 height 27
type input "pcmcat367400050001"
drag, startPoint x: 680, startPoint y: 209, endPoint x: 534, endPoint y: 281, distance: 163.0
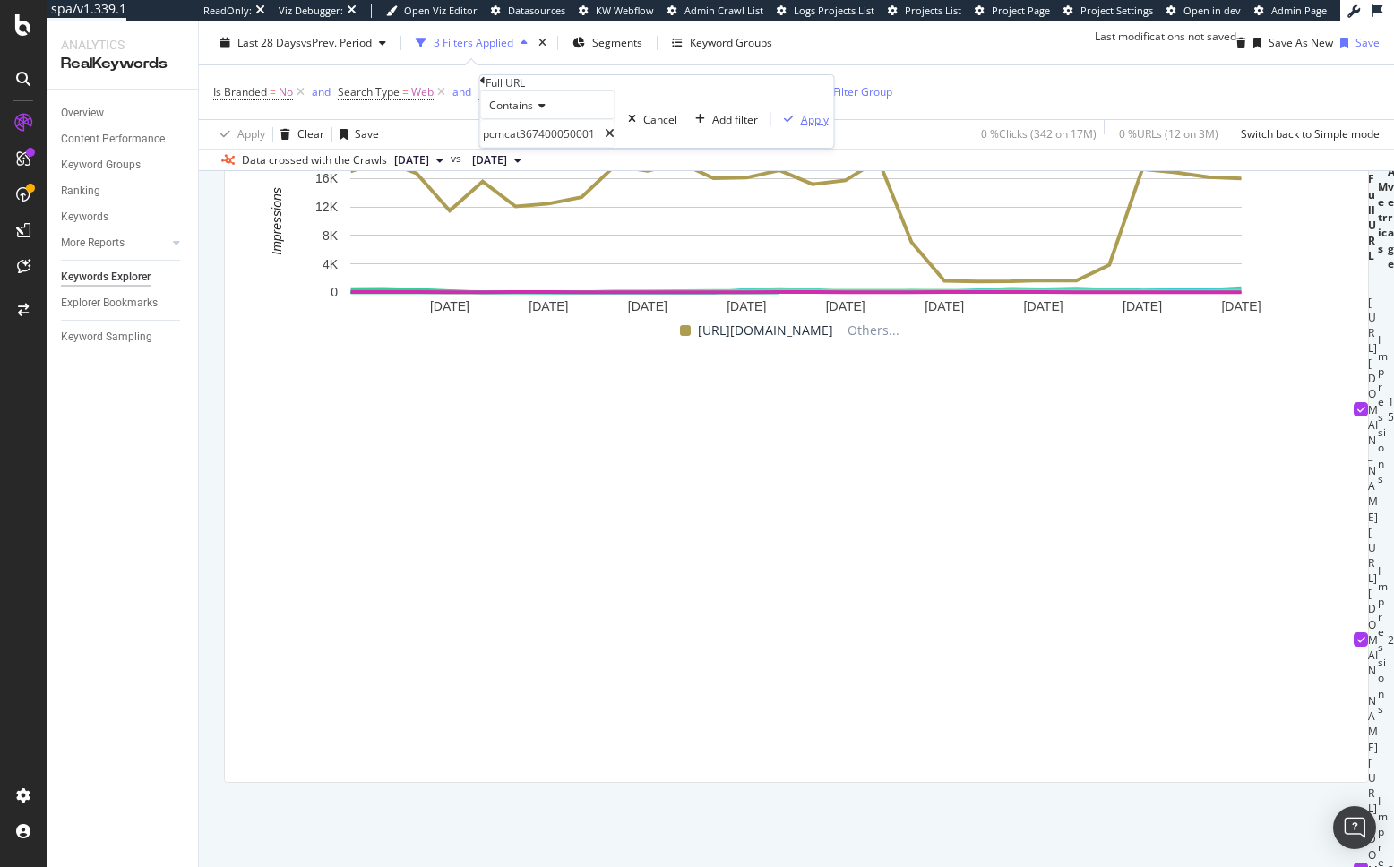
click at [801, 127] on div "Apply" at bounding box center [815, 119] width 28 height 15
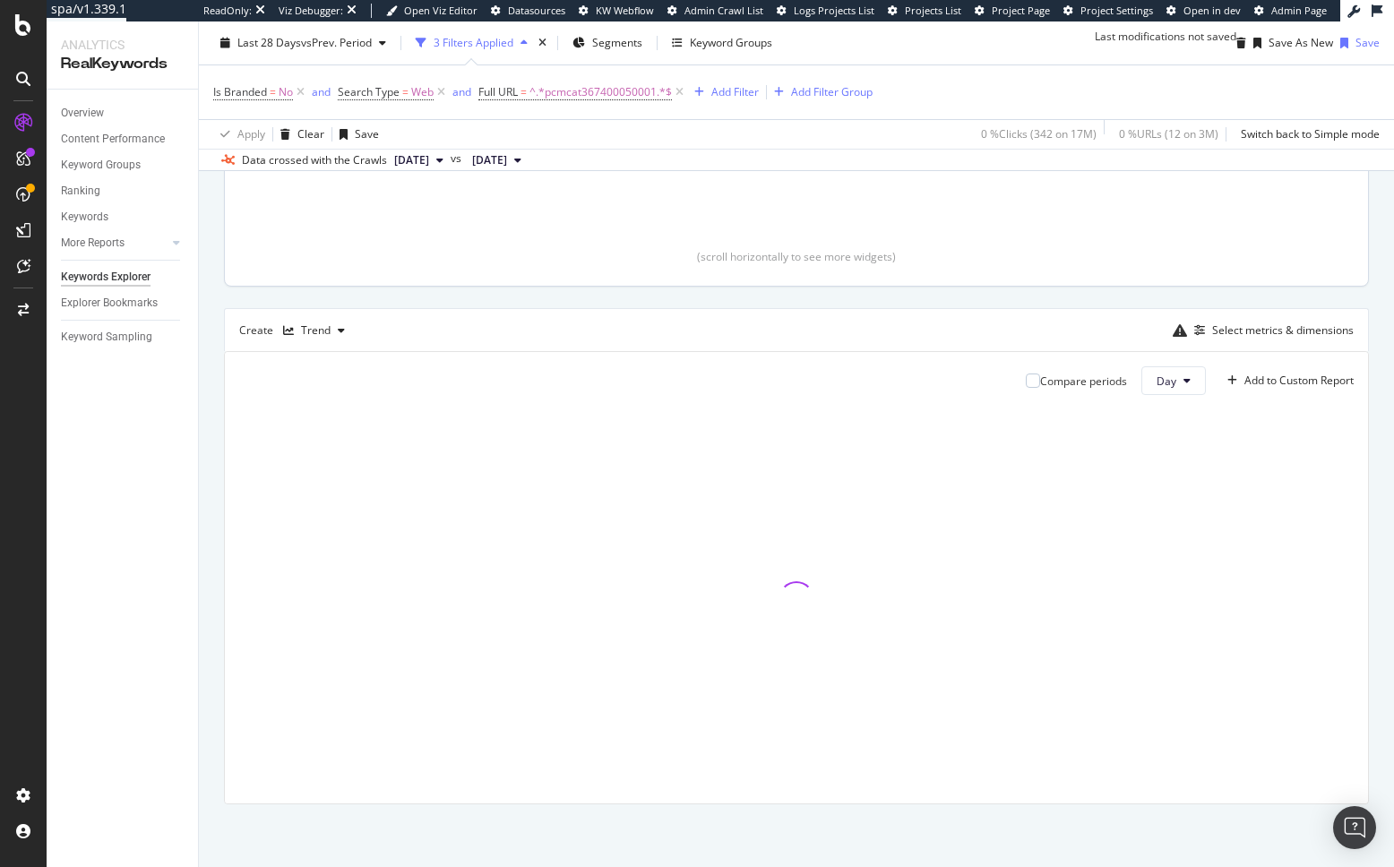
scroll to position [417, 0]
click at [211, 483] on div "By URL Description: Top Charts Clicks By pagetype Level 1 By: pagetype Level 1 …" at bounding box center [796, 356] width 1195 height 1021
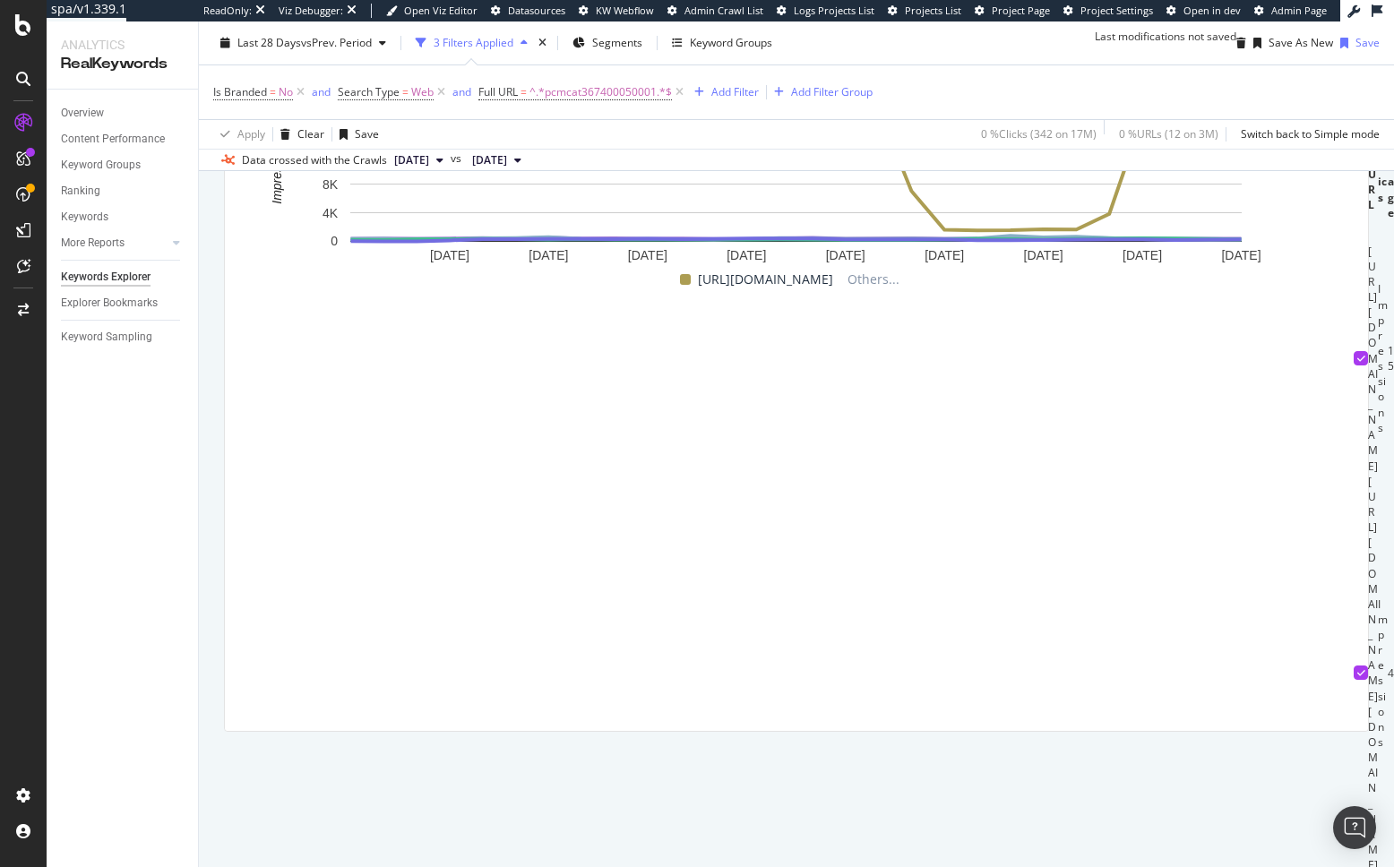
scroll to position [682, 0]
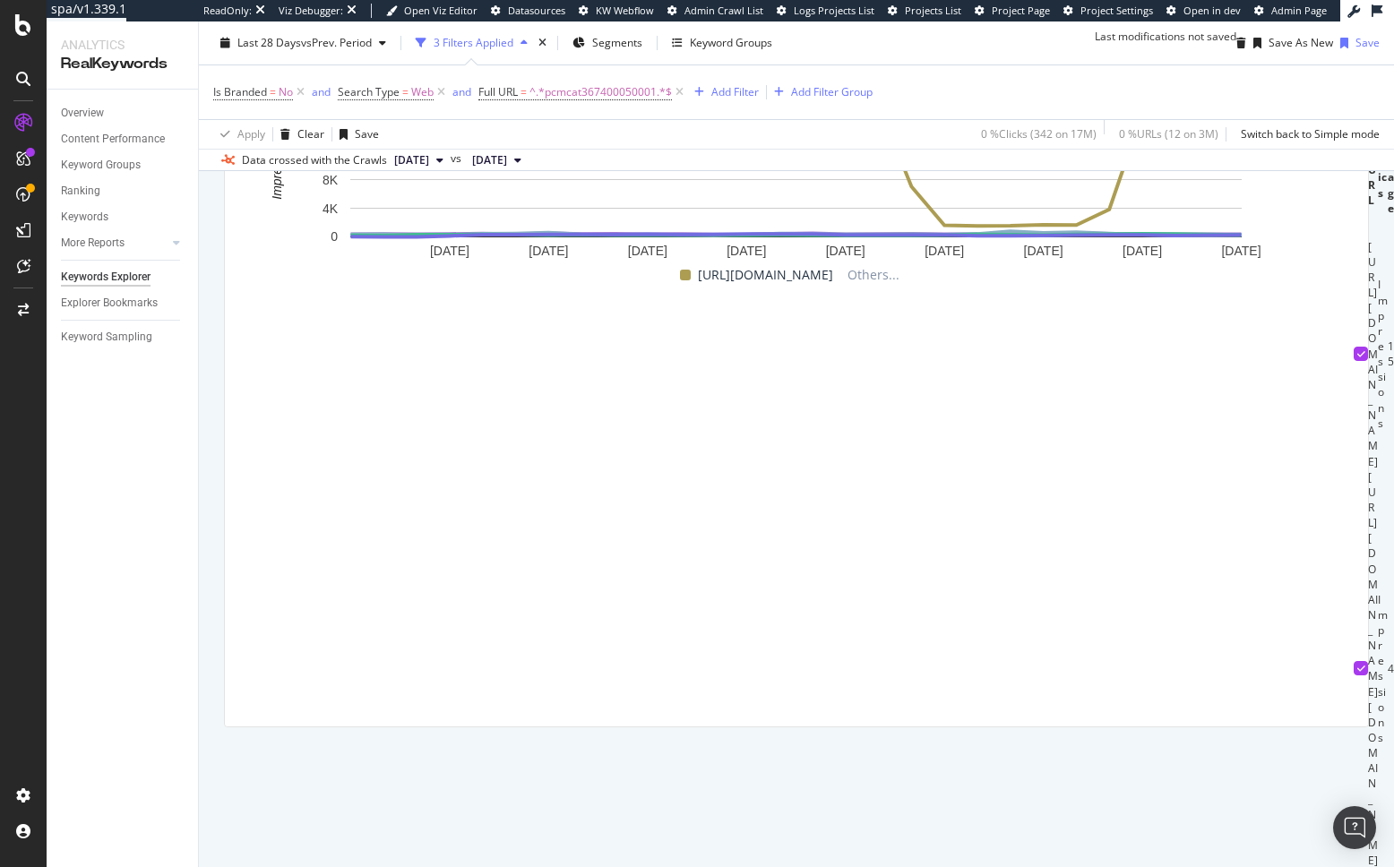
click at [215, 539] on div "By URL Description: Top Charts Clicks By pagetype Level 1 By: pagetype Level 1 …" at bounding box center [796, 156] width 1195 height 1268
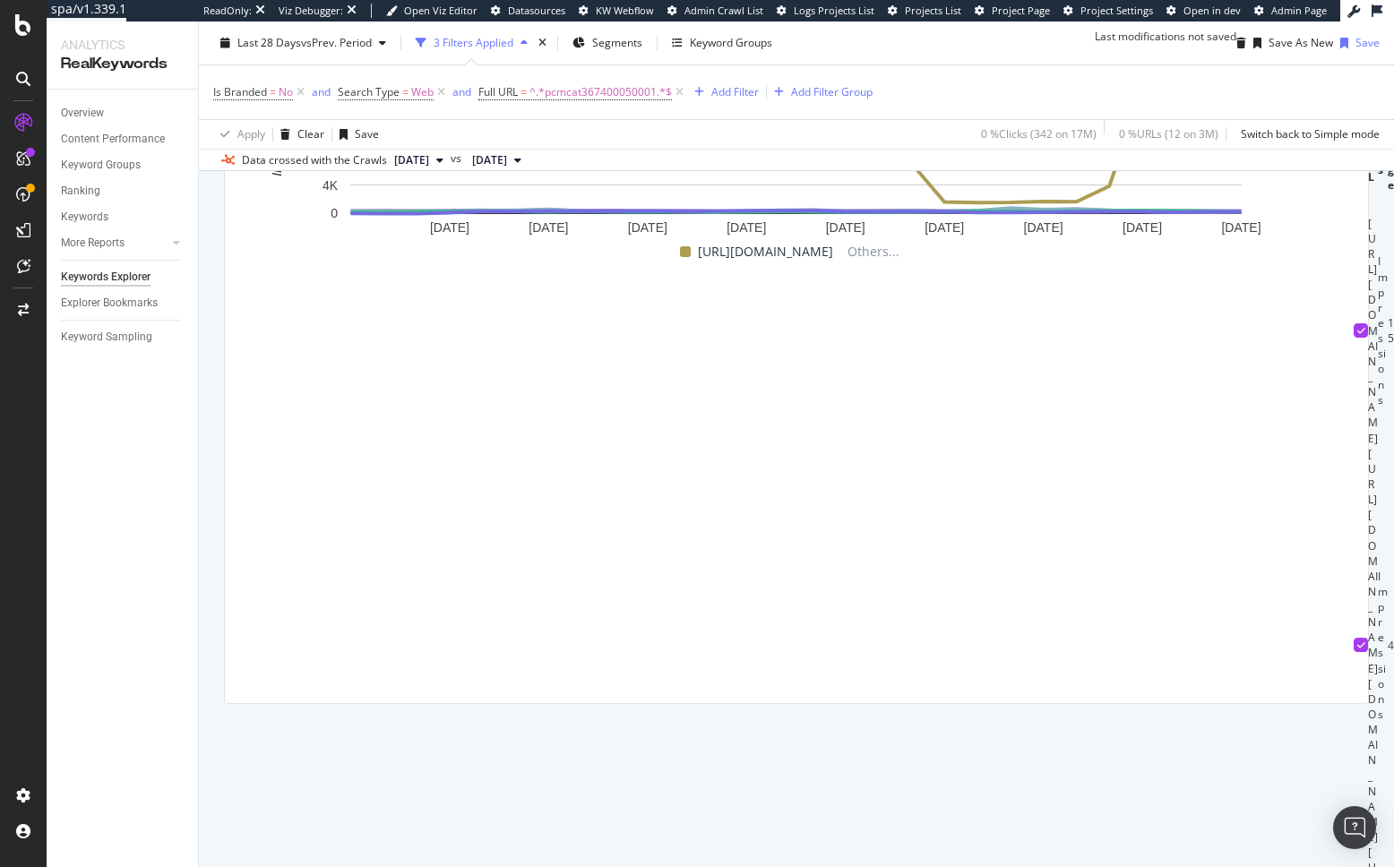
scroll to position [711, 0]
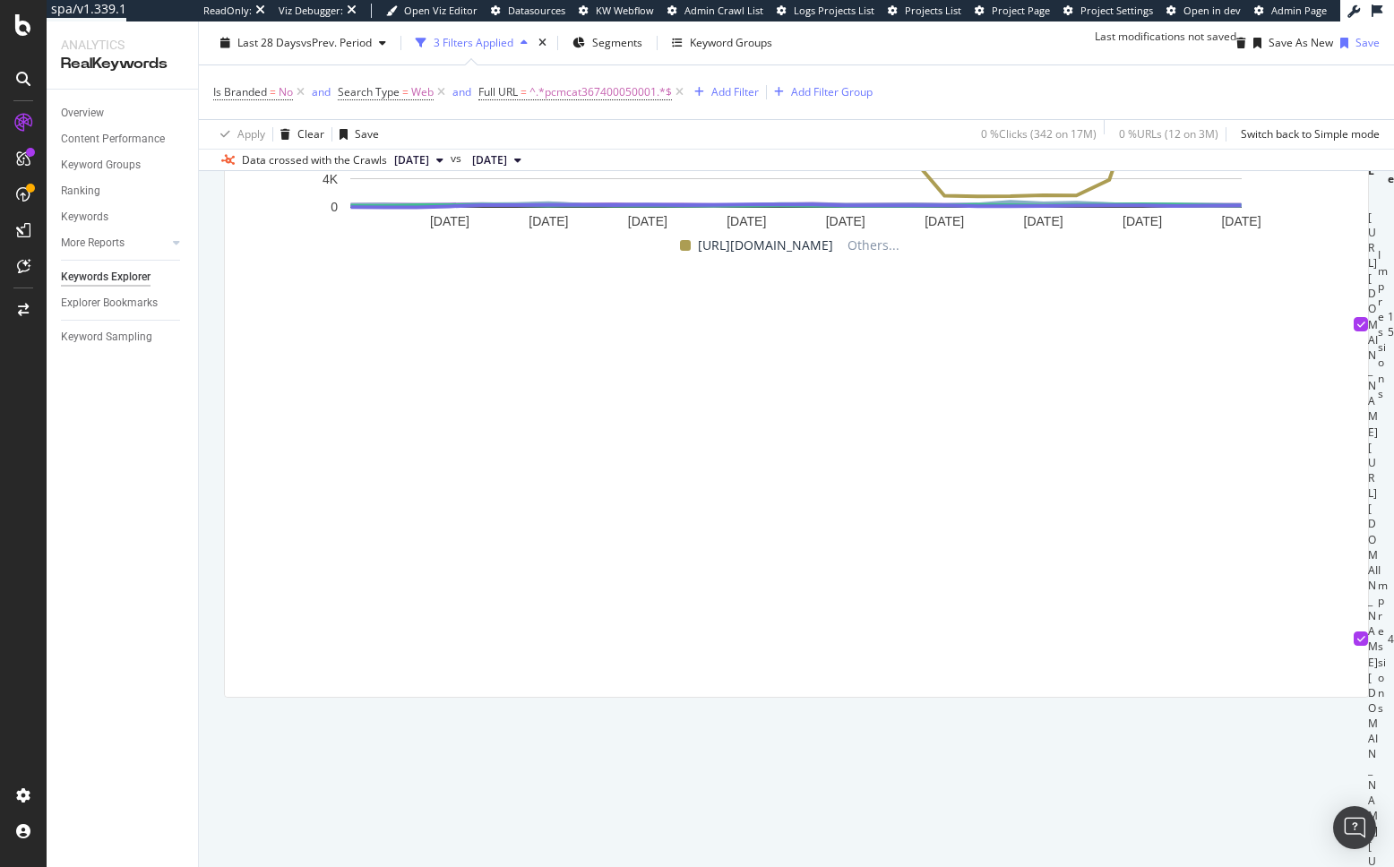
click at [1368, 517] on td "https://www.bestbuy.com/site/searchpage.jsp?browsedCategory=pcmcat367400050001&…" at bounding box center [1373, 640] width 10 height 400
click at [1368, 500] on td "https://www.bestbuy.com/site/searchpage.jsp?browsedCategory=pcmcat367400050001&…" at bounding box center [1373, 640] width 10 height 400
click at [1368, 501] on td "https://www.bestbuy.com/site/searchpage.jsp?browsedCategory=pcmcat367400050001&…" at bounding box center [1373, 640] width 10 height 400
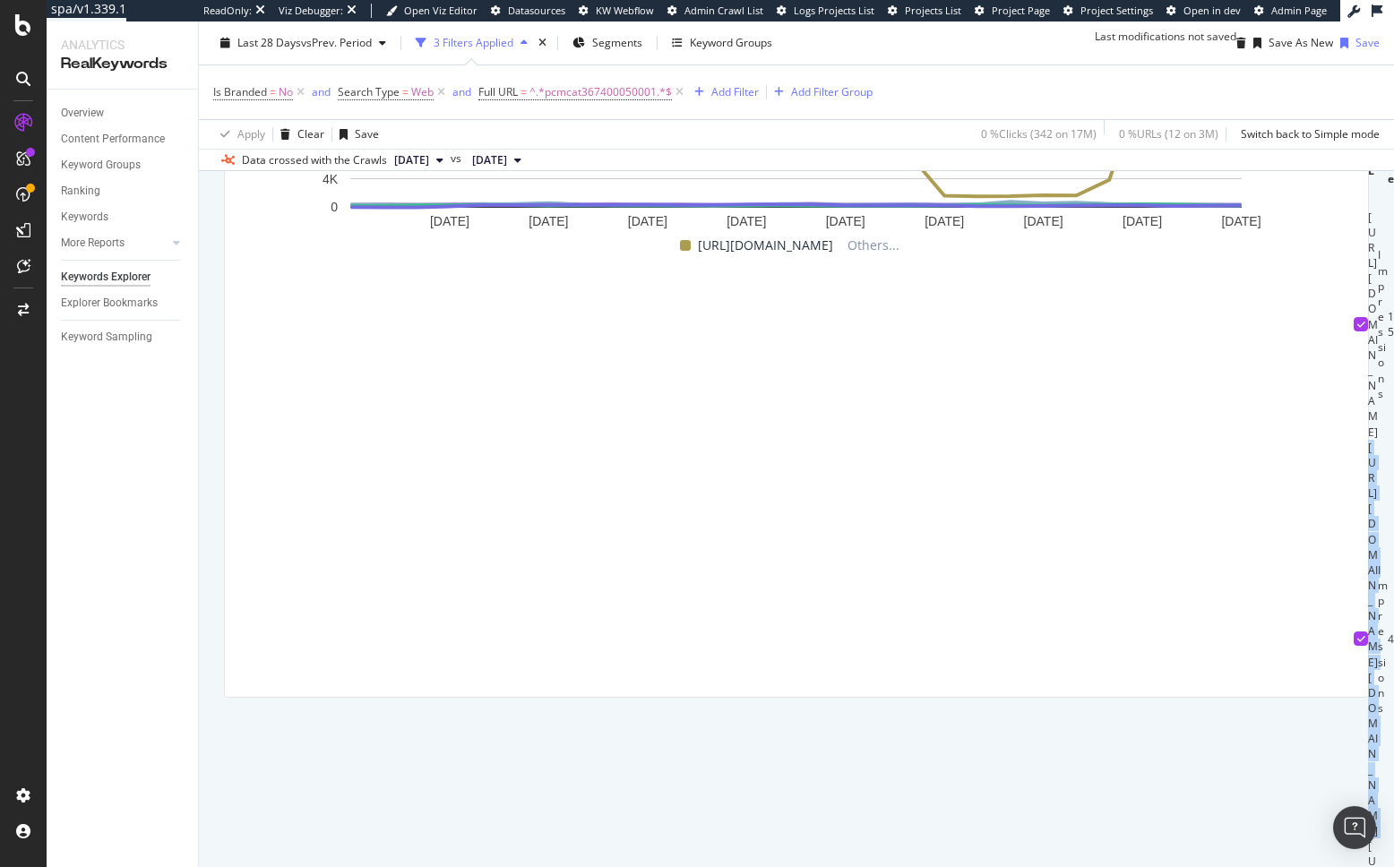
copy td "https://www.bestbuy.com/site/searchpage.jsp?browsedCategory=pcmcat367400050001&…"
click at [211, 503] on div "By URL Description: Top Charts Clicks By pagetype Level 1 By: pagetype Level 1 …" at bounding box center [796, 127] width 1195 height 1268
drag, startPoint x: 463, startPoint y: 596, endPoint x: 295, endPoint y: 597, distance: 168.4
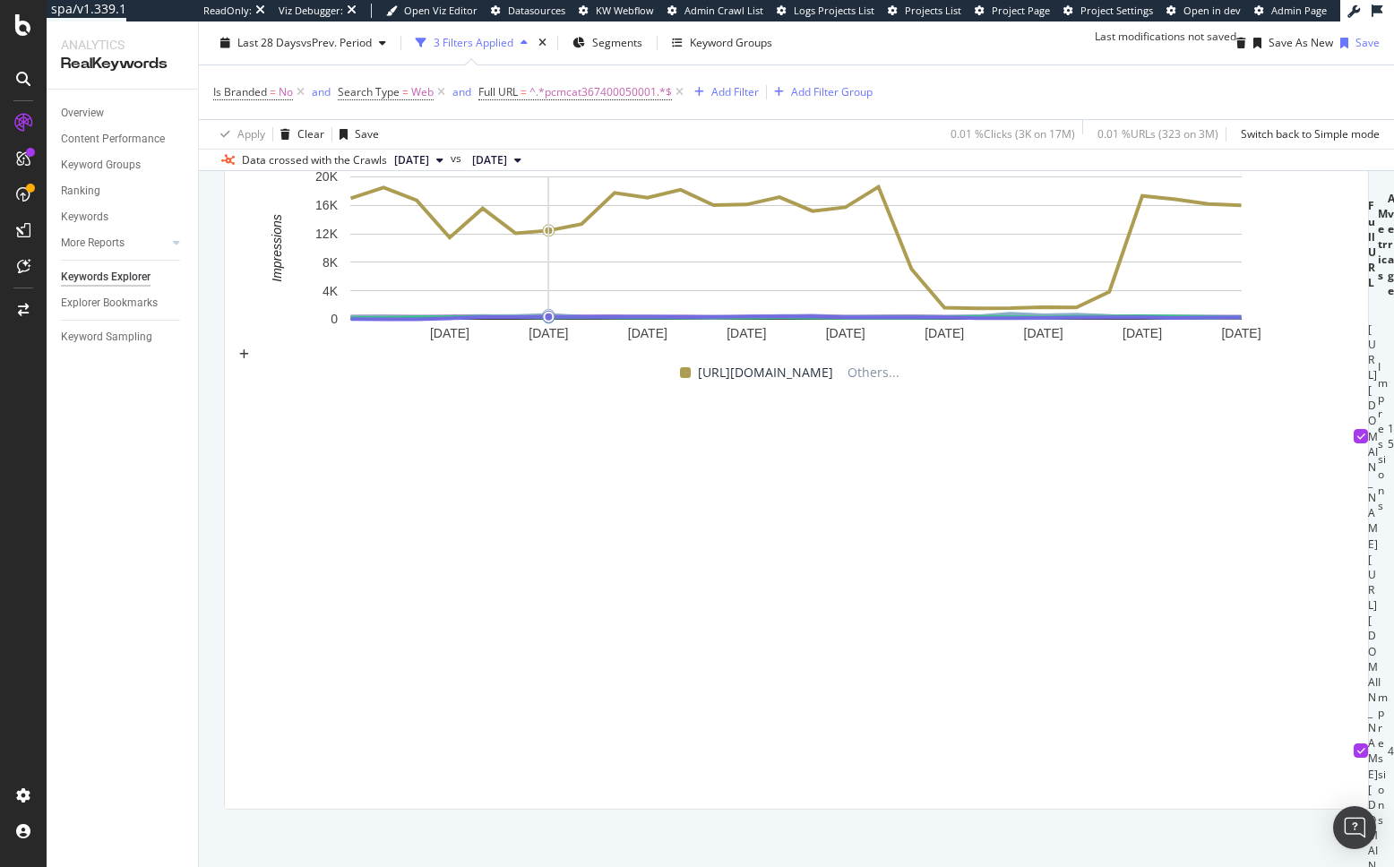
scroll to position [0, 1114]
drag, startPoint x: 202, startPoint y: 685, endPoint x: 212, endPoint y: 676, distance: 13.3
click at [202, 685] on div "By URL Description: Top Charts Clicks By pagetype Level 1 By: pagetype Level 1 …" at bounding box center [796, 238] width 1195 height 1268
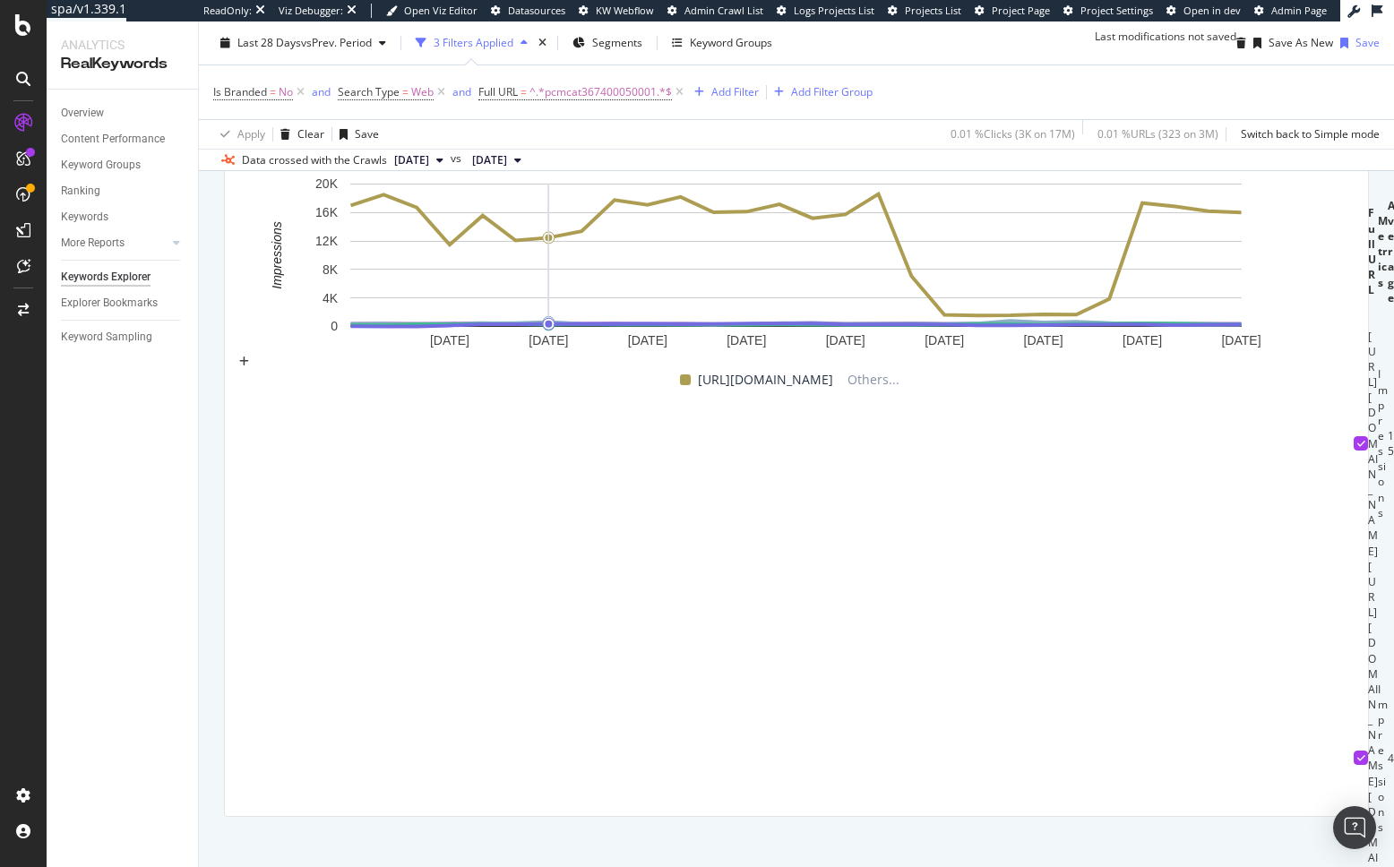
scroll to position [589, 0]
click at [211, 633] on div "By URL Description: Top Charts Clicks By pagetype Level 1 By: pagetype Level 1 …" at bounding box center [796, 248] width 1195 height 1268
click at [213, 361] on div "By URL Description: Top Charts Clicks By pagetype Level 1 By: pagetype Level 1 …" at bounding box center [796, 248] width 1195 height 1268
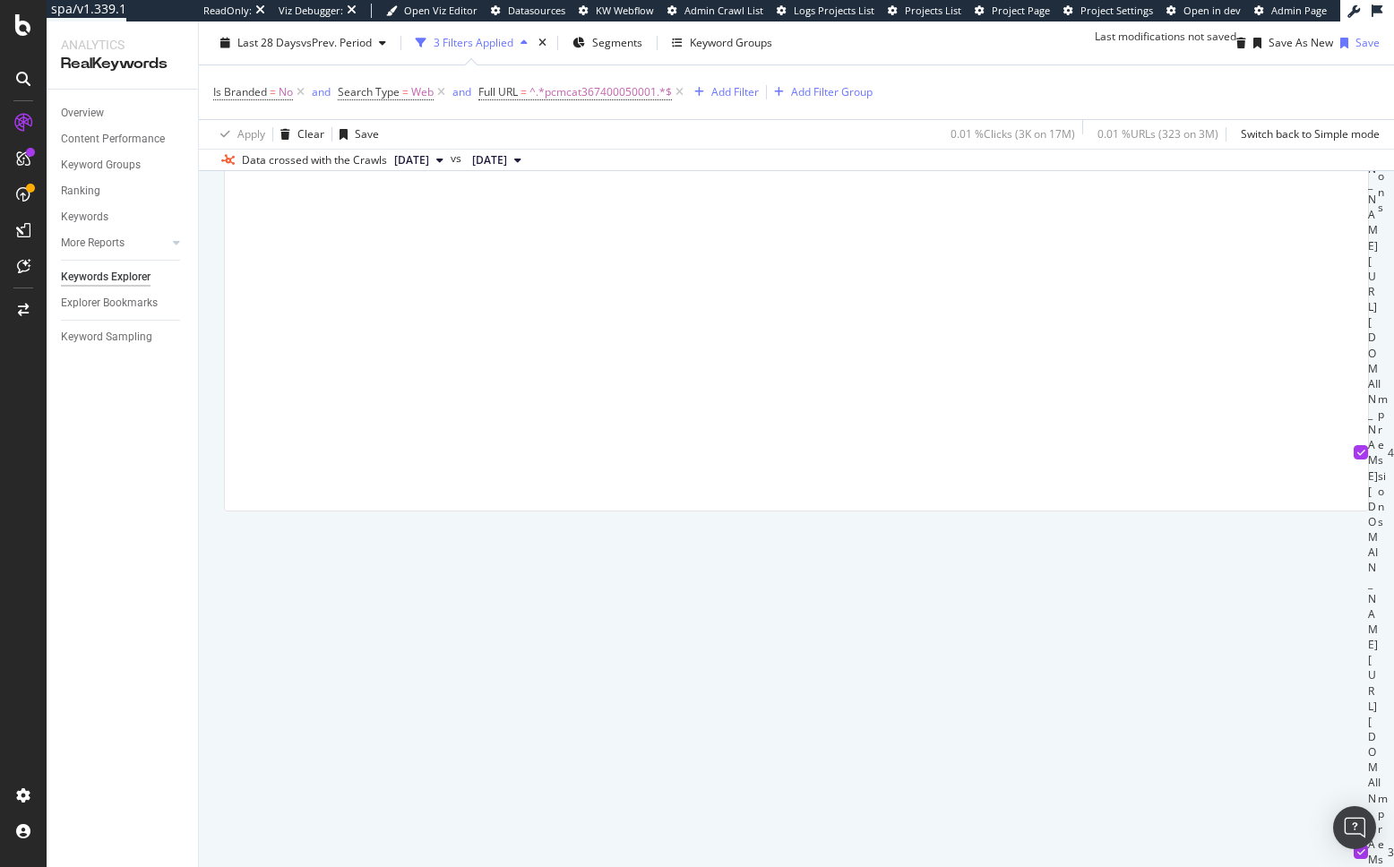
scroll to position [0, 1114]
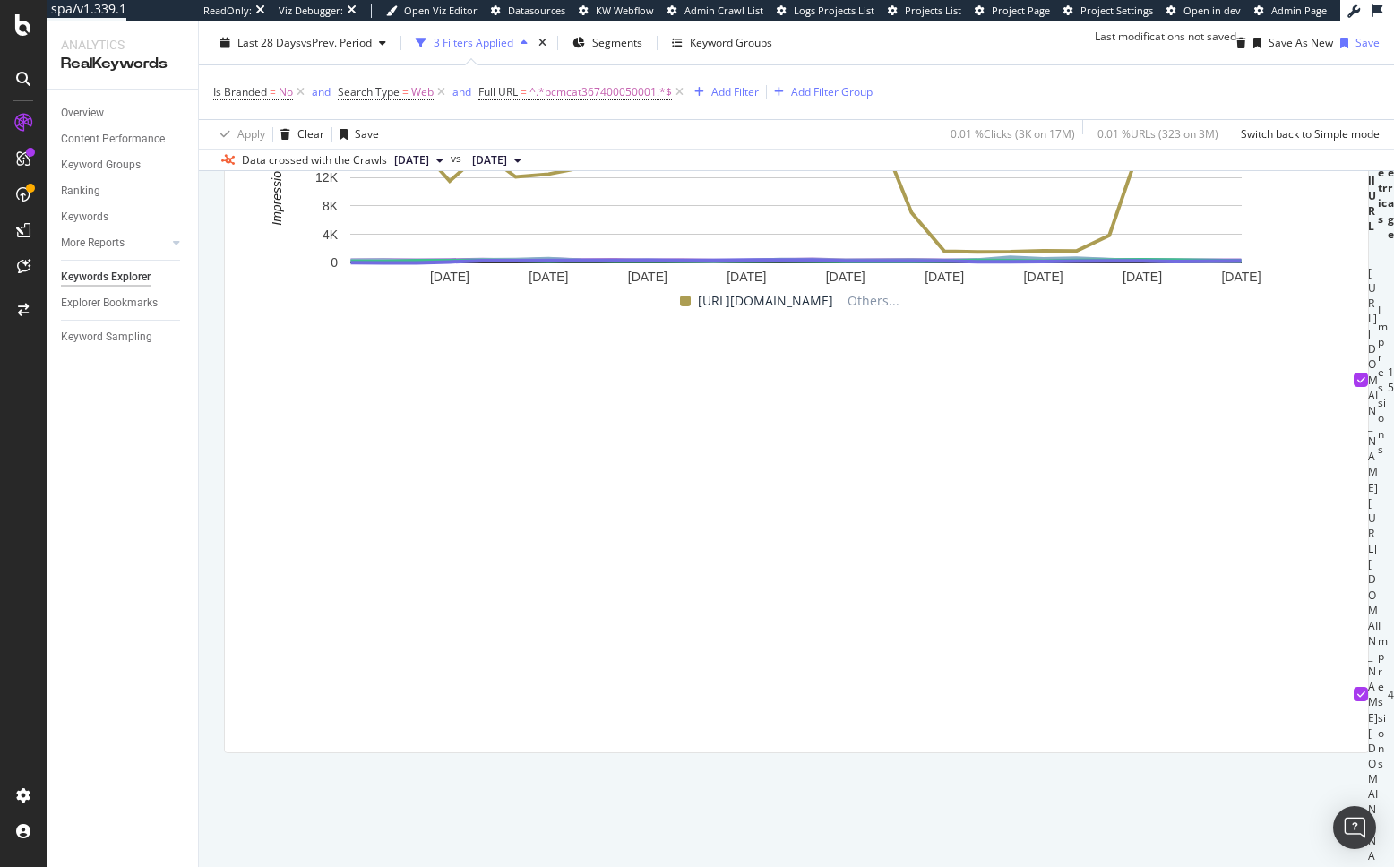
scroll to position [644, 0]
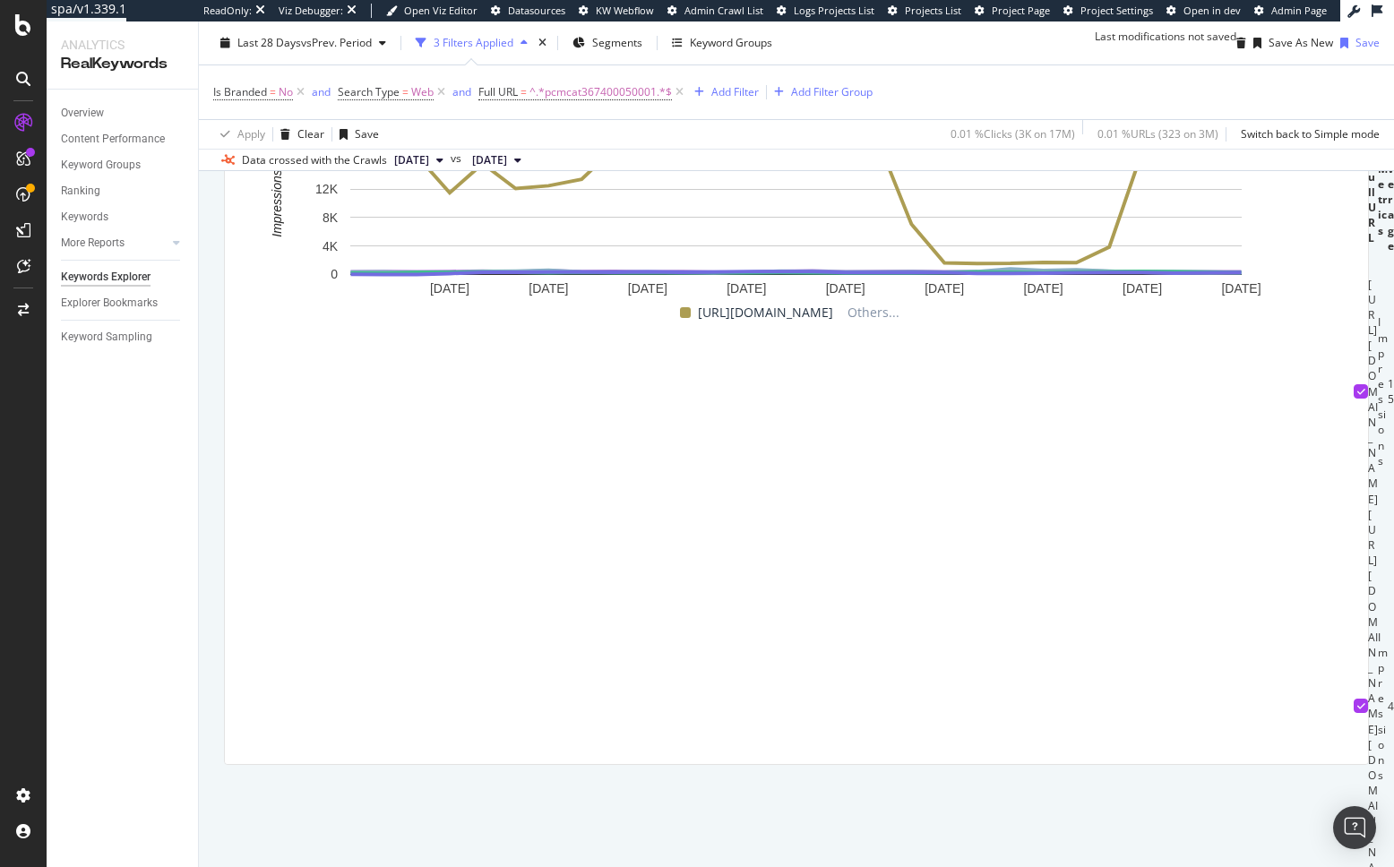
click at [215, 505] on div "By URL Description: Top Charts Clicks By pagetype Level 1 By: pagetype Level 1 …" at bounding box center [796, 193] width 1195 height 1268
click at [301, 91] on icon at bounding box center [300, 92] width 15 height 18
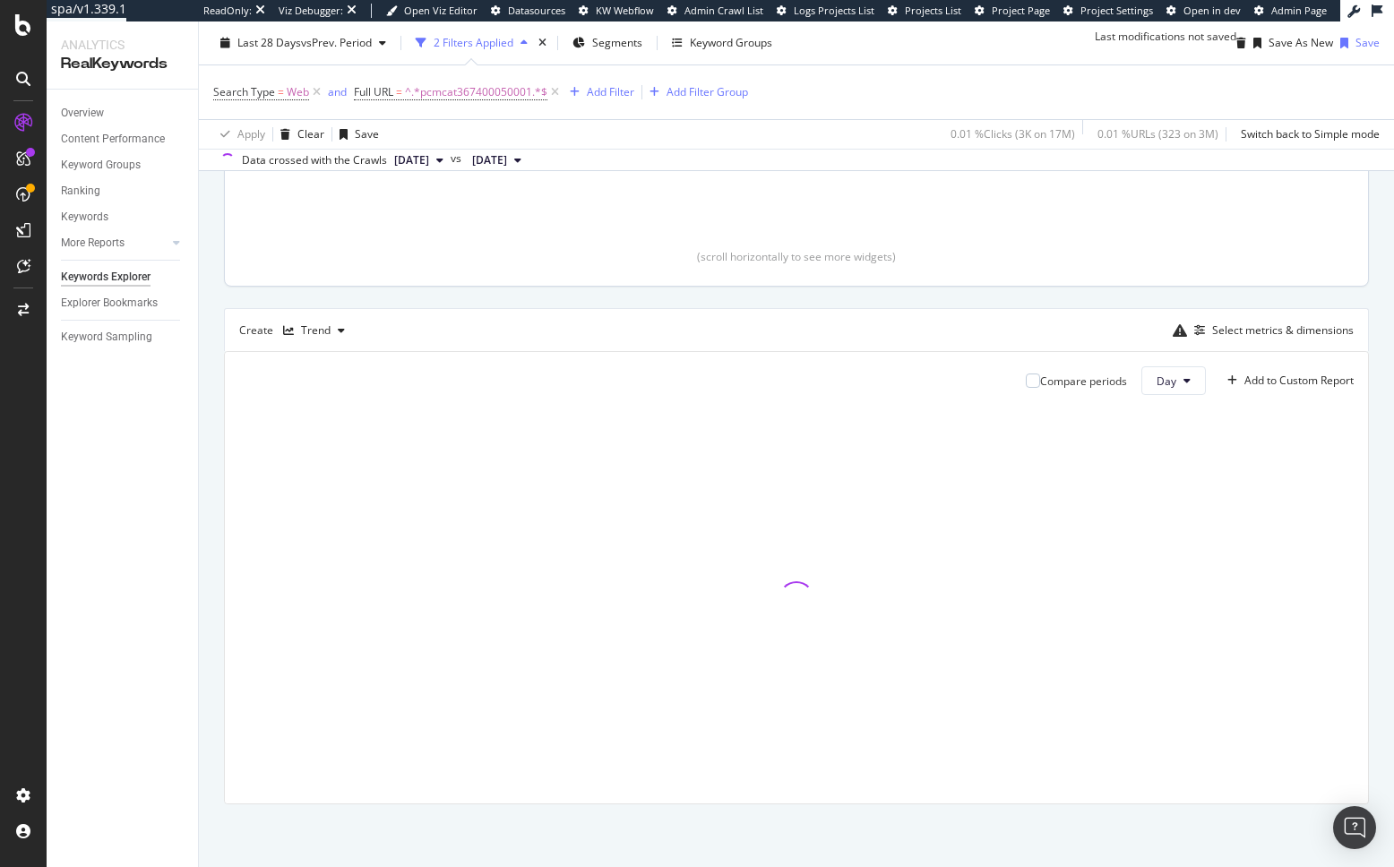
scroll to position [417, 0]
click at [215, 297] on div "By URL Description: Top Charts Clicks By pagetype Level 1 By: pagetype Level 1 …" at bounding box center [796, 356] width 1195 height 1021
drag, startPoint x: 208, startPoint y: 381, endPoint x: 195, endPoint y: 382, distance: 12.7
click at [207, 382] on div "By URL Description: Top Charts Clicks By pagetype Level 1 By: pagetype Level 1 …" at bounding box center [796, 356] width 1195 height 1021
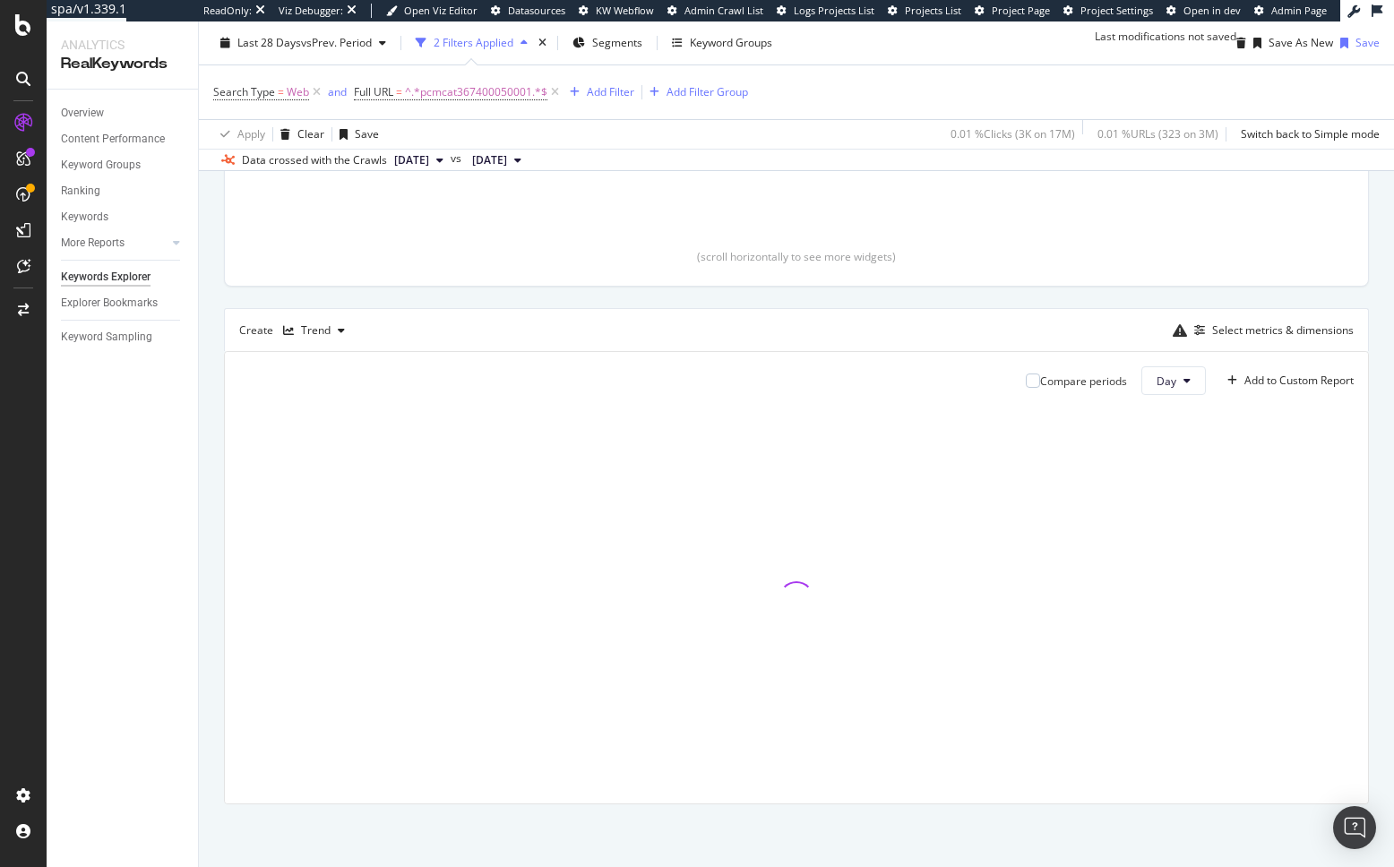
click at [1115, 326] on div "Description: Top Charts Clicks By pagetype Level 1 By: pagetype Level 1 Clicks …" at bounding box center [796, 351] width 1145 height 906
click at [1270, 338] on div "Select metrics & dimensions" at bounding box center [1283, 329] width 142 height 15
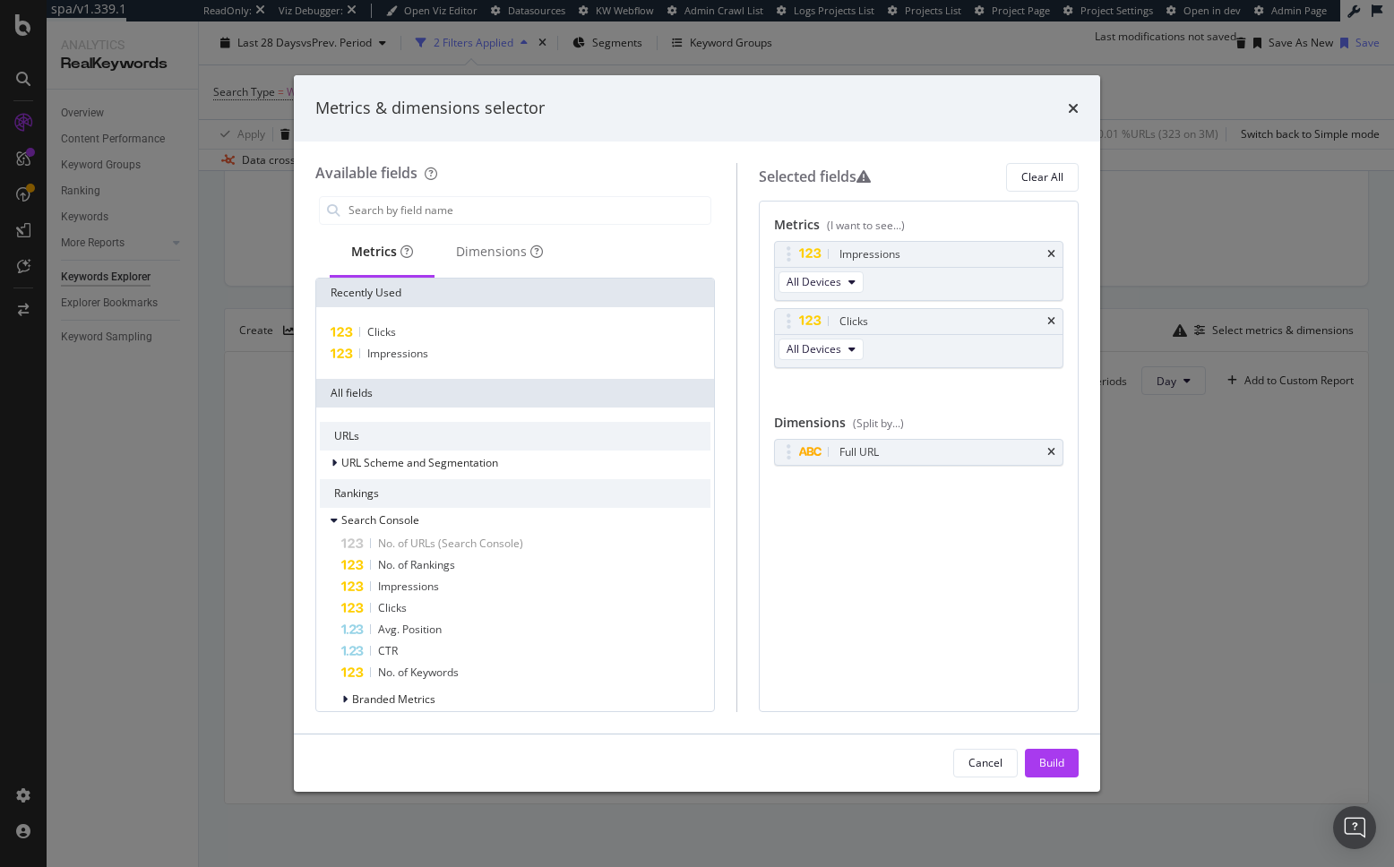
click at [907, 391] on div "Impressions All Devices Clicks All Devices You can use this field as a metric" at bounding box center [918, 324] width 289 height 166
click at [487, 198] on input "modal" at bounding box center [529, 210] width 364 height 27
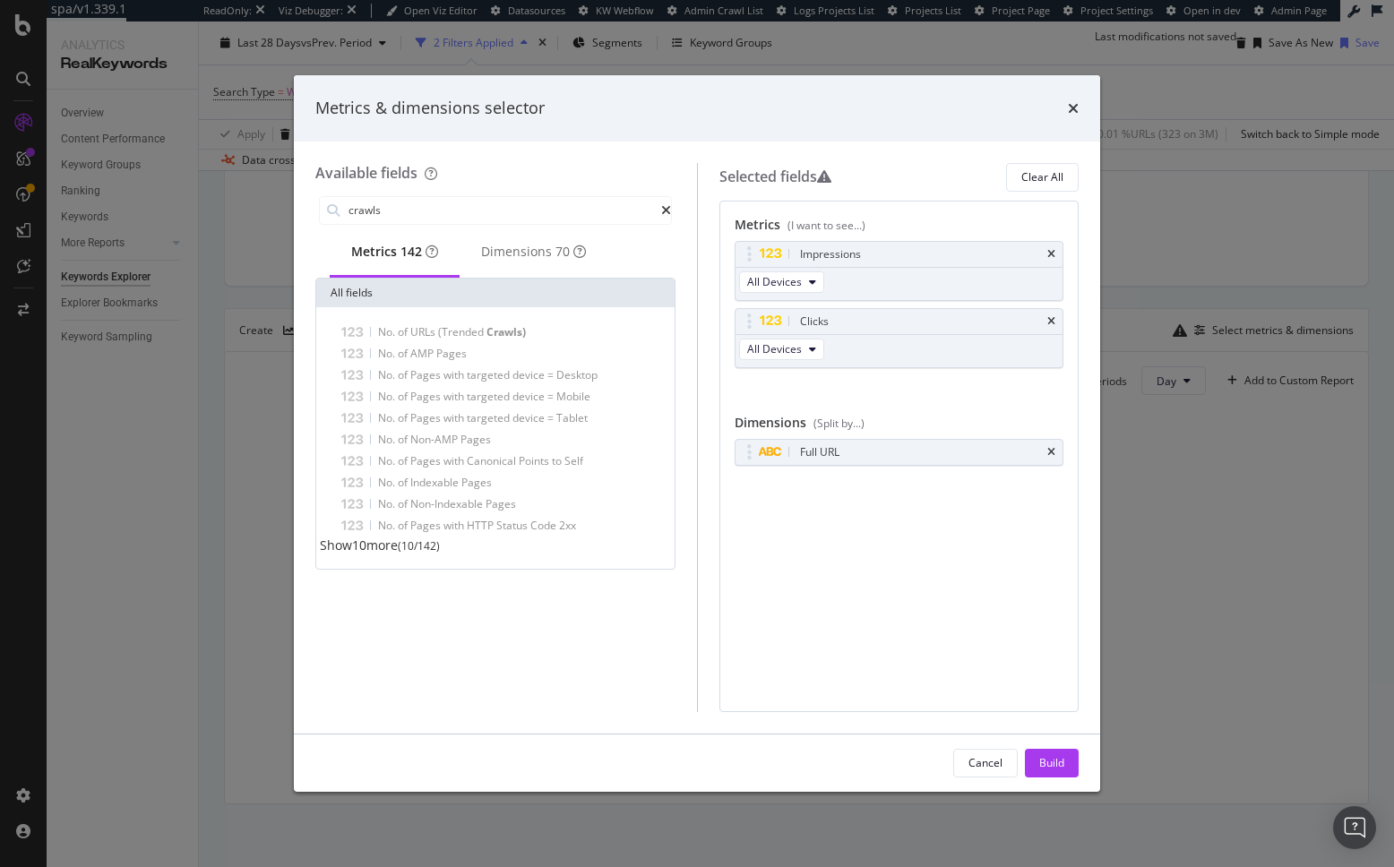
click at [375, 554] on span "Show 10 more" at bounding box center [359, 545] width 78 height 17
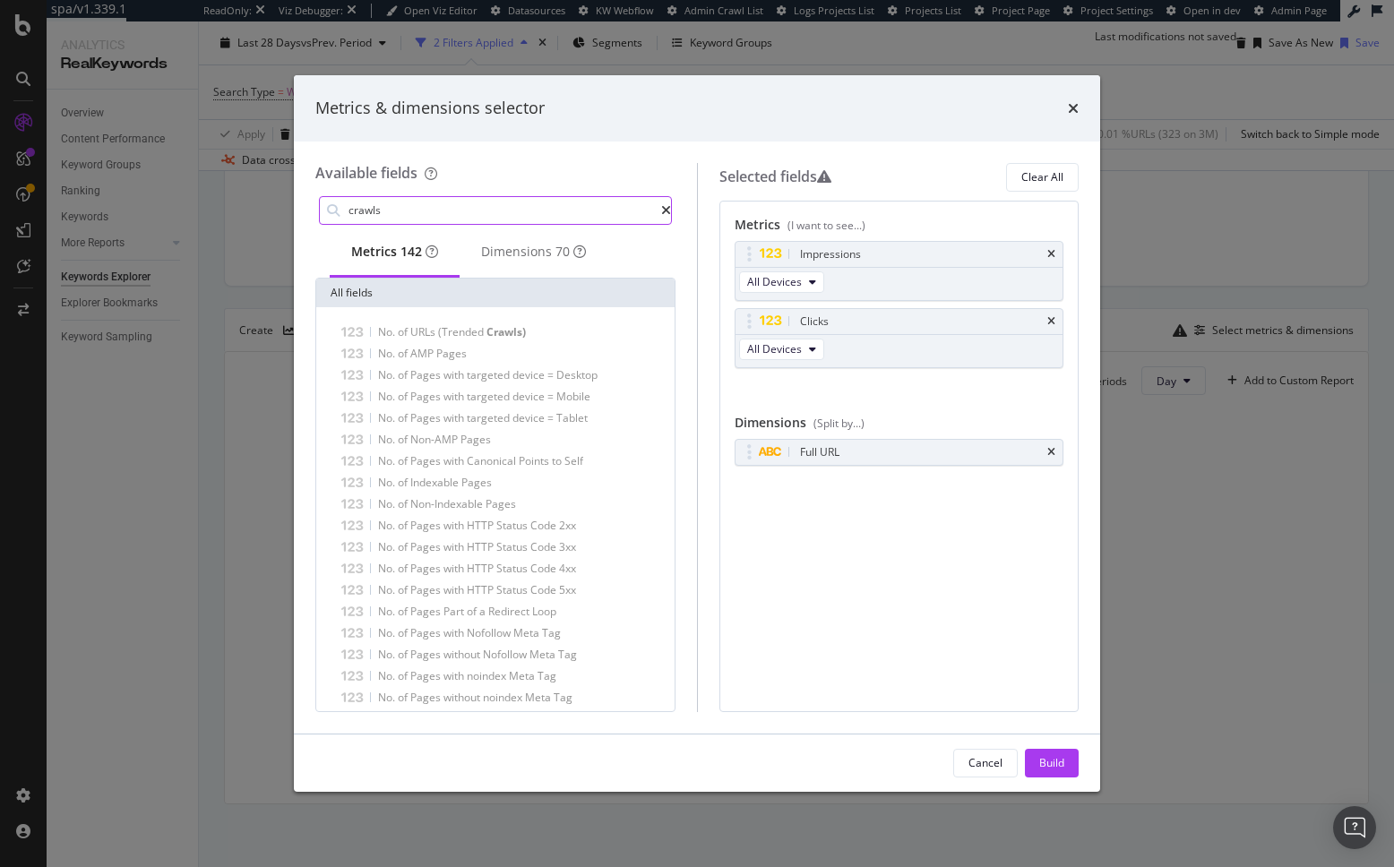
click at [425, 213] on input "crawls" at bounding box center [504, 210] width 314 height 27
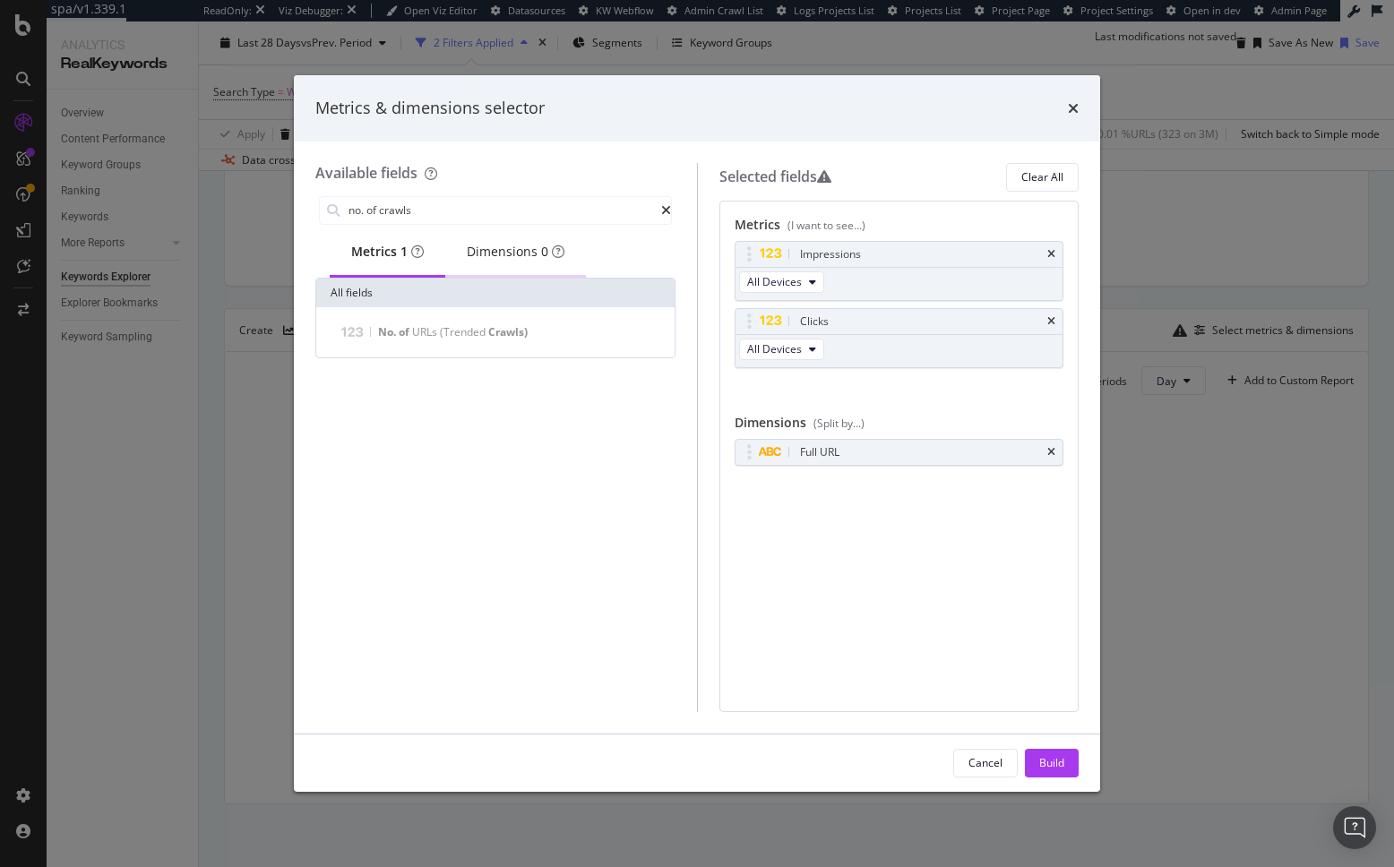
click at [510, 253] on div "Dimensions 0" at bounding box center [516, 252] width 98 height 18
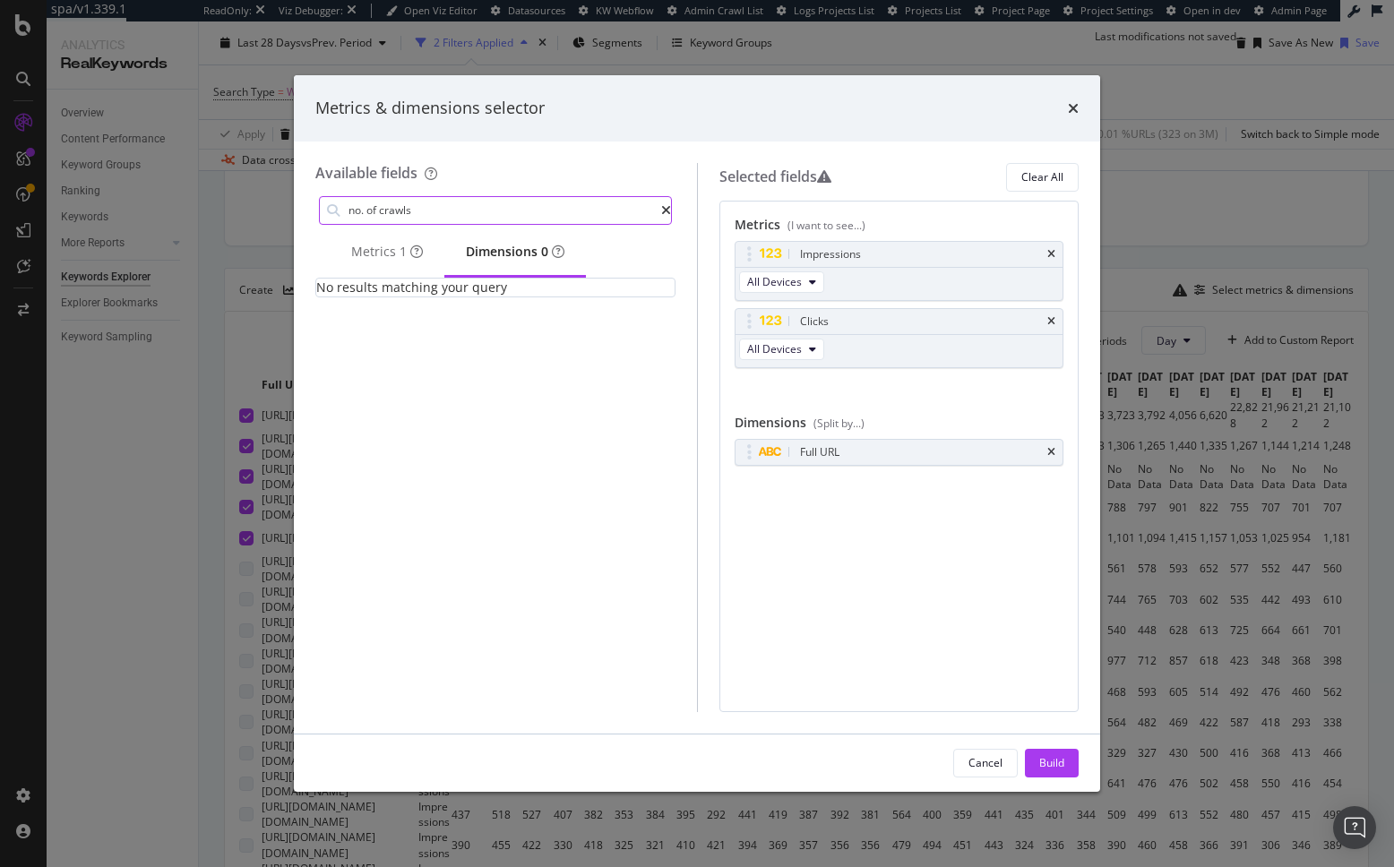
drag, startPoint x: 380, startPoint y: 250, endPoint x: 388, endPoint y: 222, distance: 28.9
click at [380, 250] on div "Metrics 1" at bounding box center [387, 252] width 72 height 18
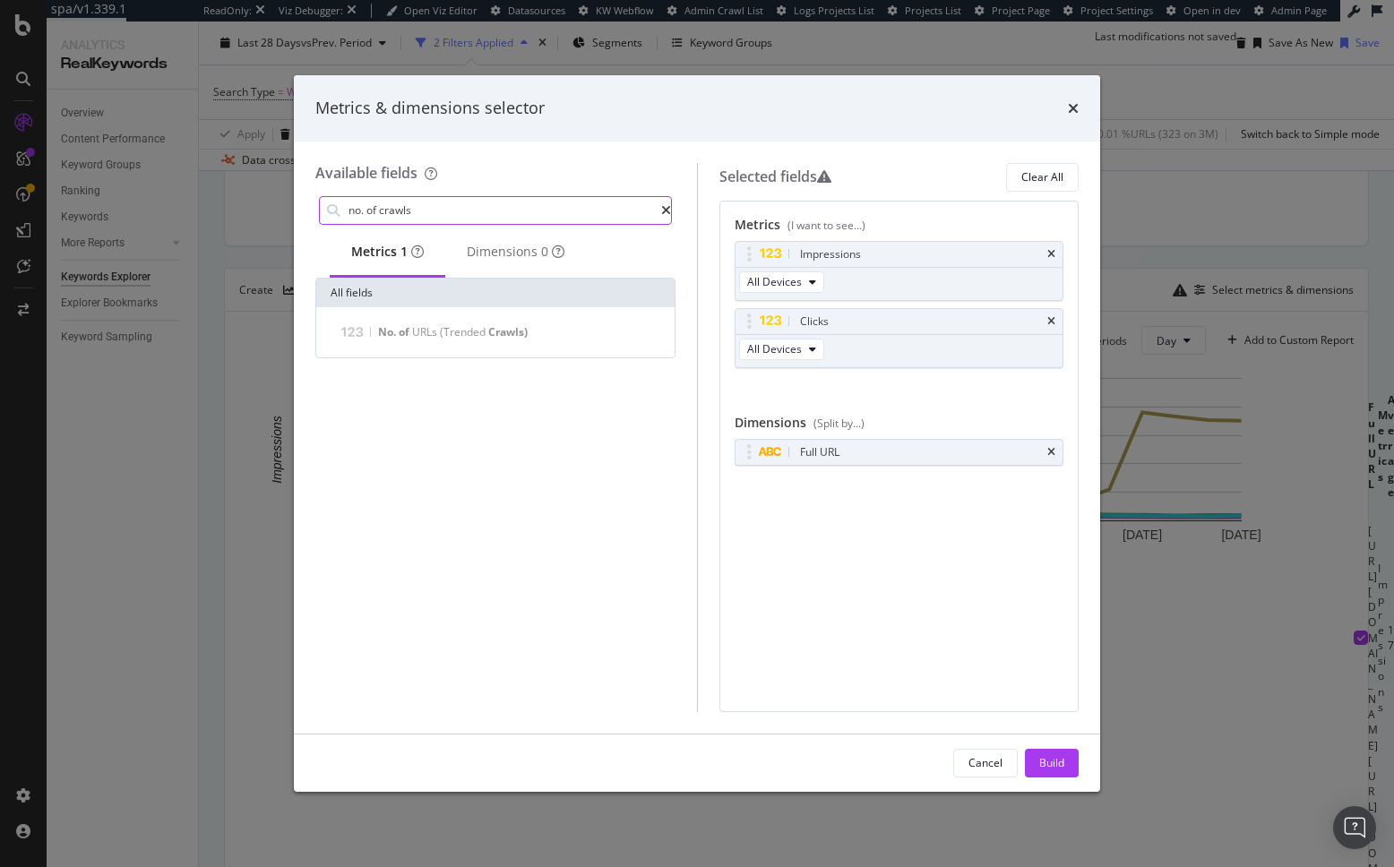
click at [400, 198] on input "no. of crawls" at bounding box center [504, 210] width 314 height 27
click at [398, 202] on input "no. of crawls" at bounding box center [504, 210] width 314 height 27
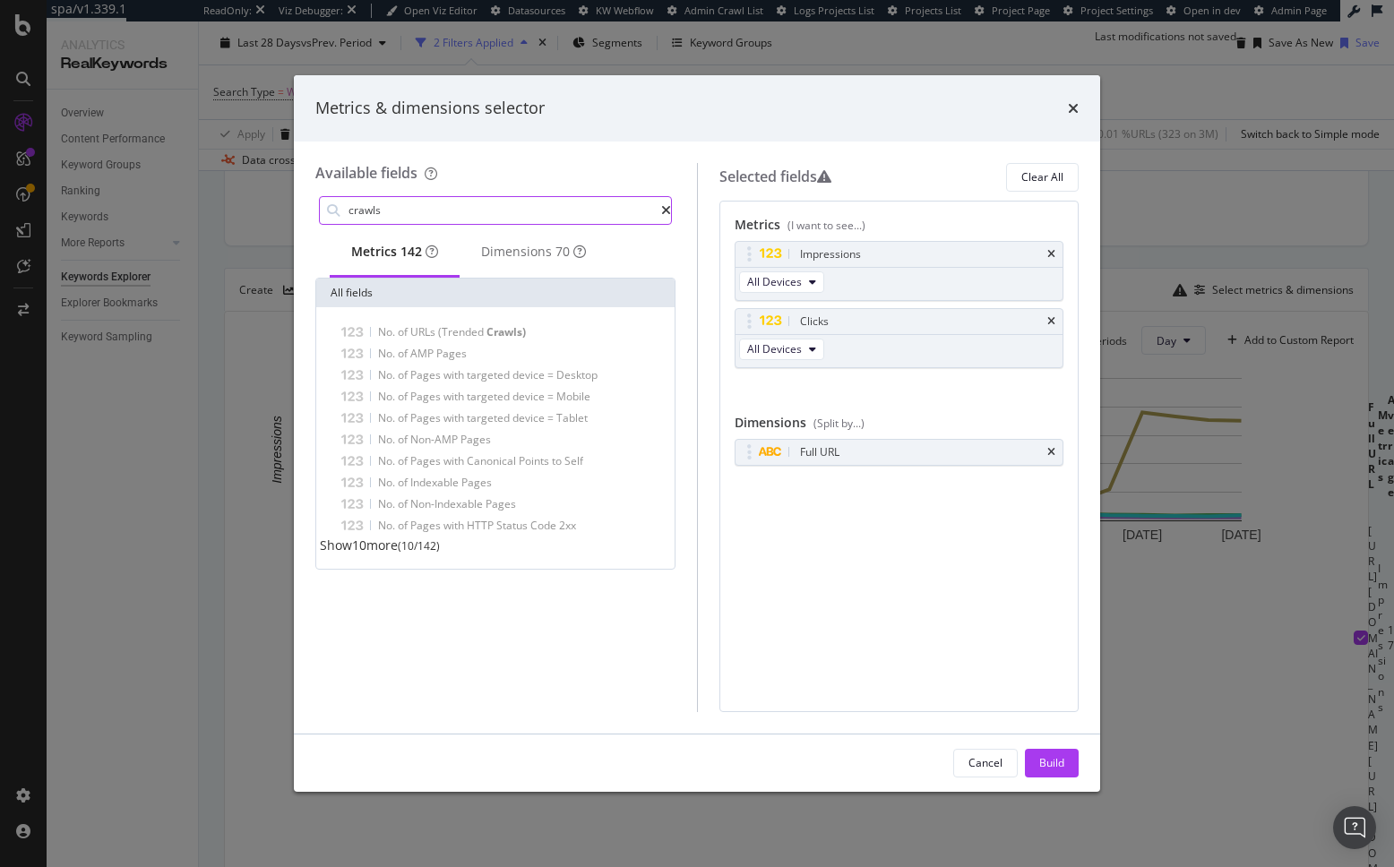
type input "crawls"
click at [373, 554] on span "Show 10 more" at bounding box center [359, 545] width 78 height 17
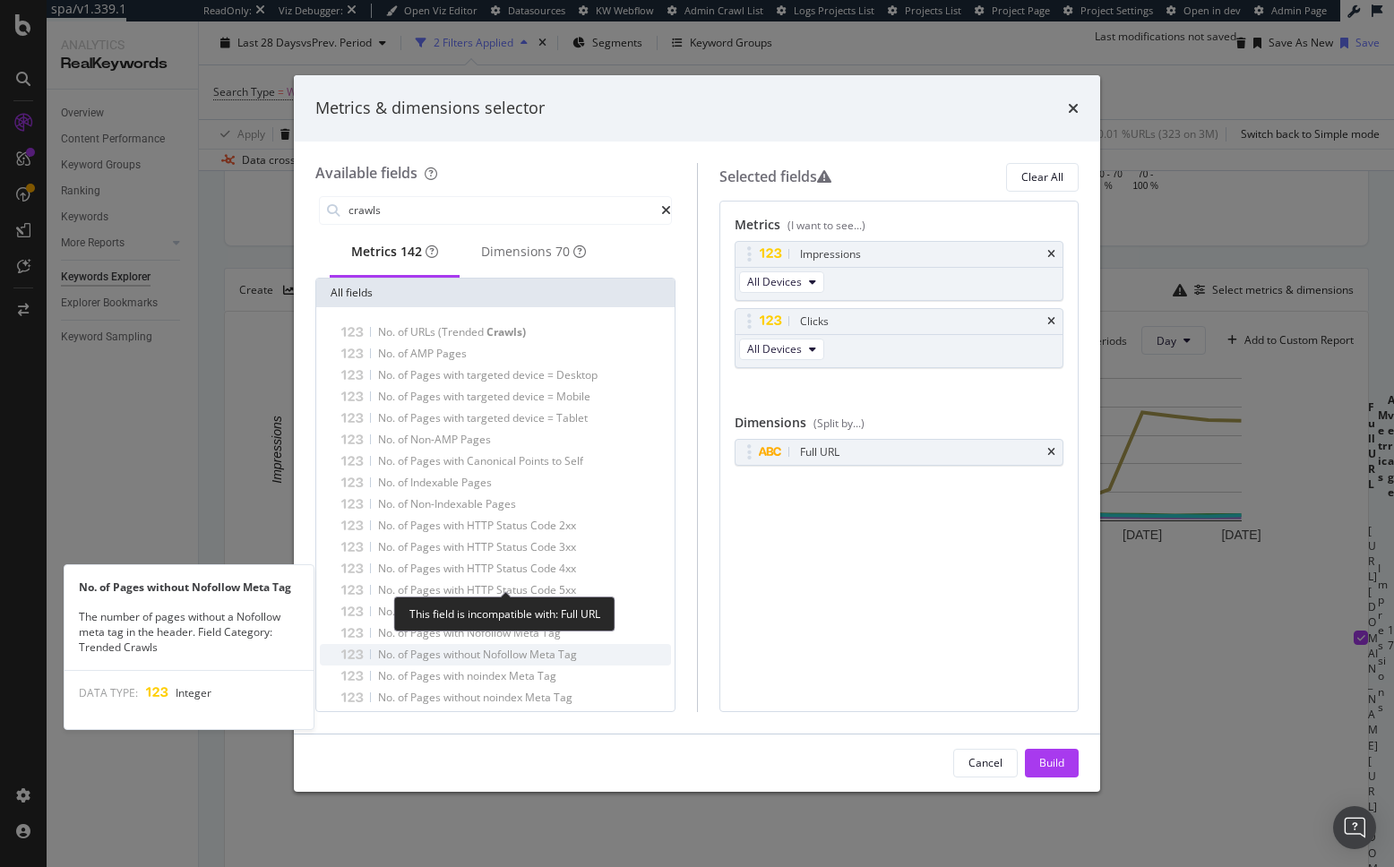
scroll to position [86, 0]
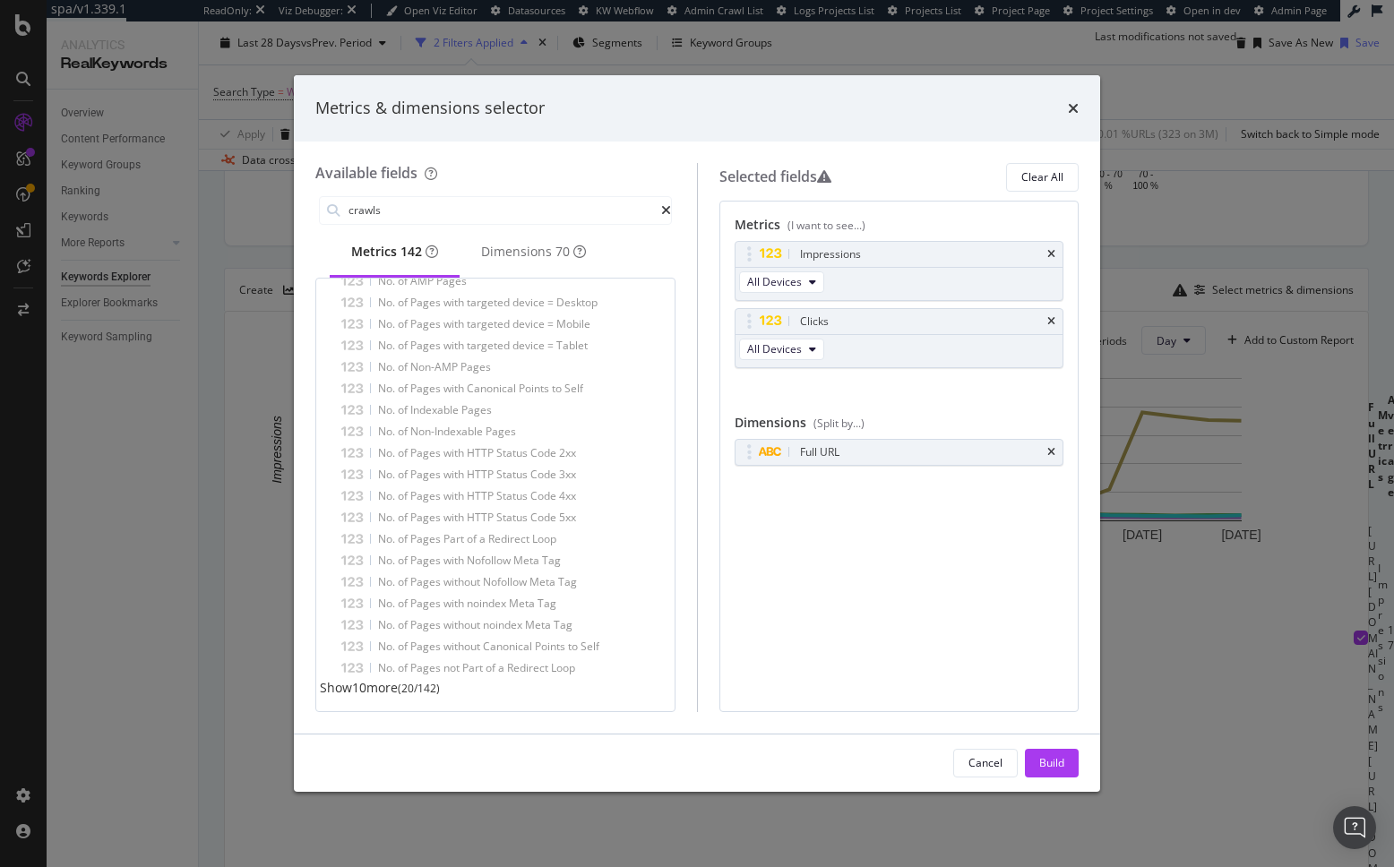
click at [378, 686] on span "Show 10 more" at bounding box center [359, 687] width 78 height 17
click at [918, 540] on div "Metrics (I want to see...) Impressions All Devices Clicks All Devices You can u…" at bounding box center [899, 456] width 357 height 511
click at [984, 391] on div "Impressions All Devices Clicks All Devices You can use this field as a metric" at bounding box center [899, 324] width 327 height 166
click at [1077, 106] on icon "times" at bounding box center [1073, 108] width 11 height 14
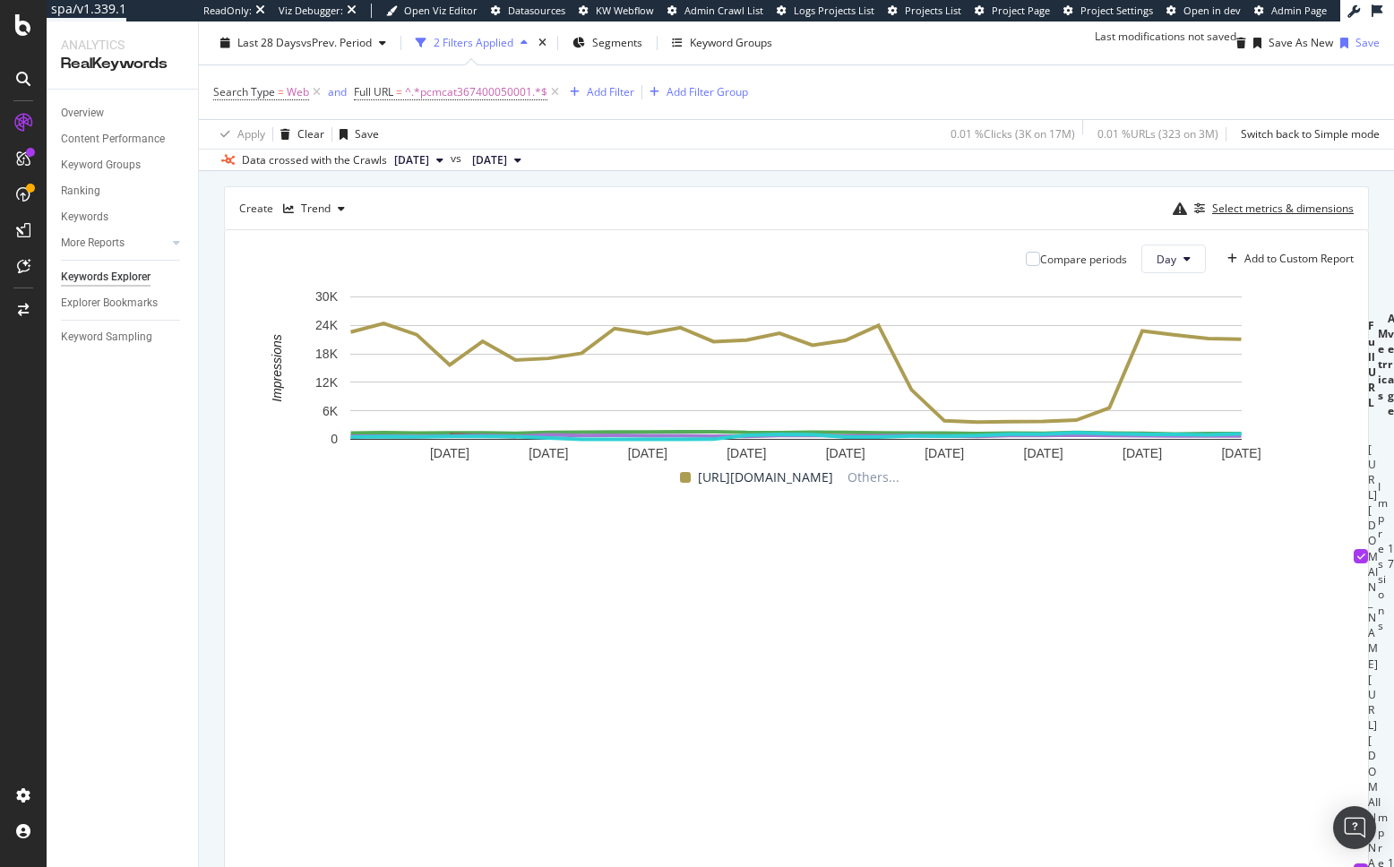
scroll to position [475, 0]
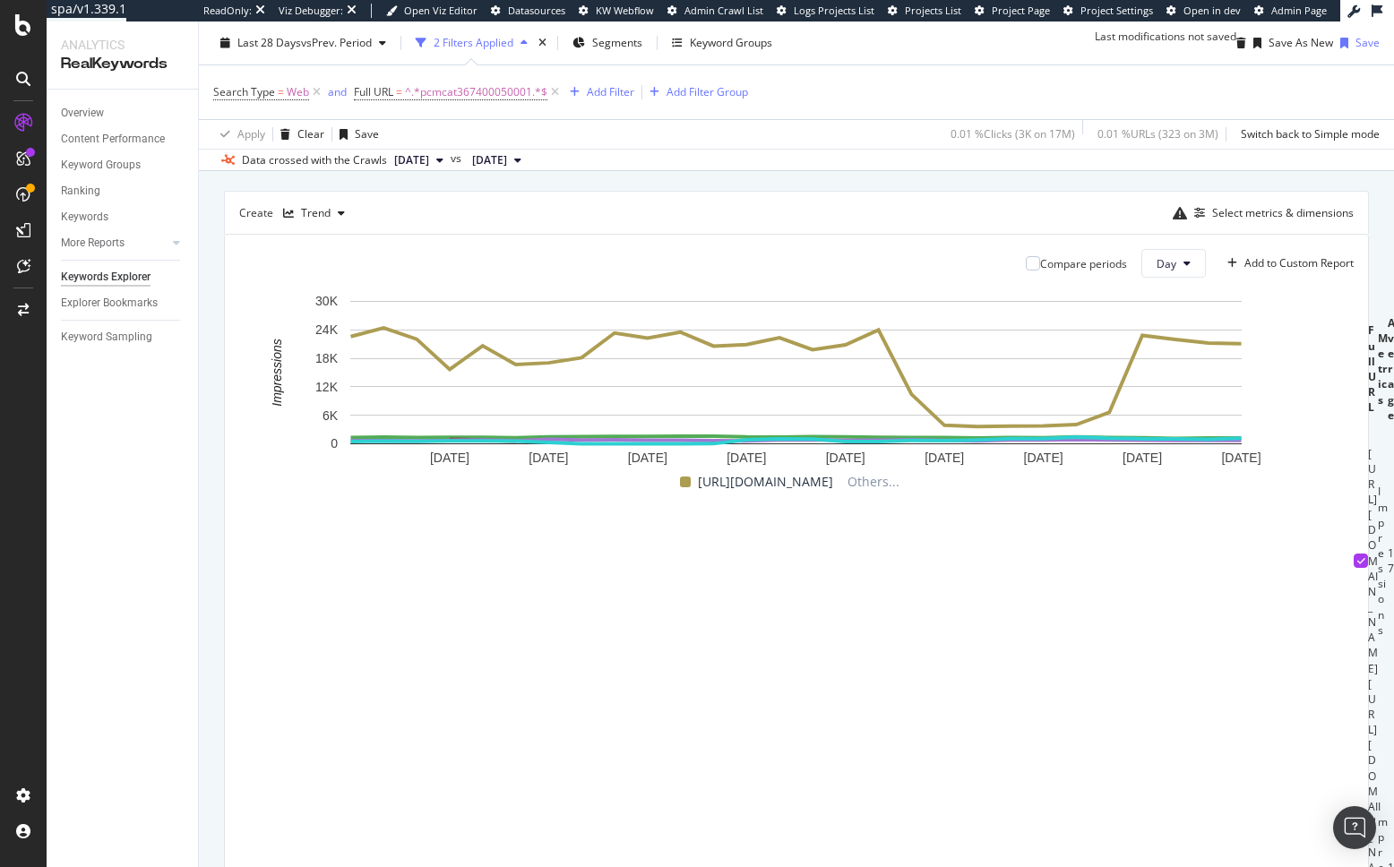
click at [214, 599] on div "By URL Description: Top Charts Clicks By pagetype Level 1 By: pagetype Level 1 …" at bounding box center [796, 363] width 1195 height 1268
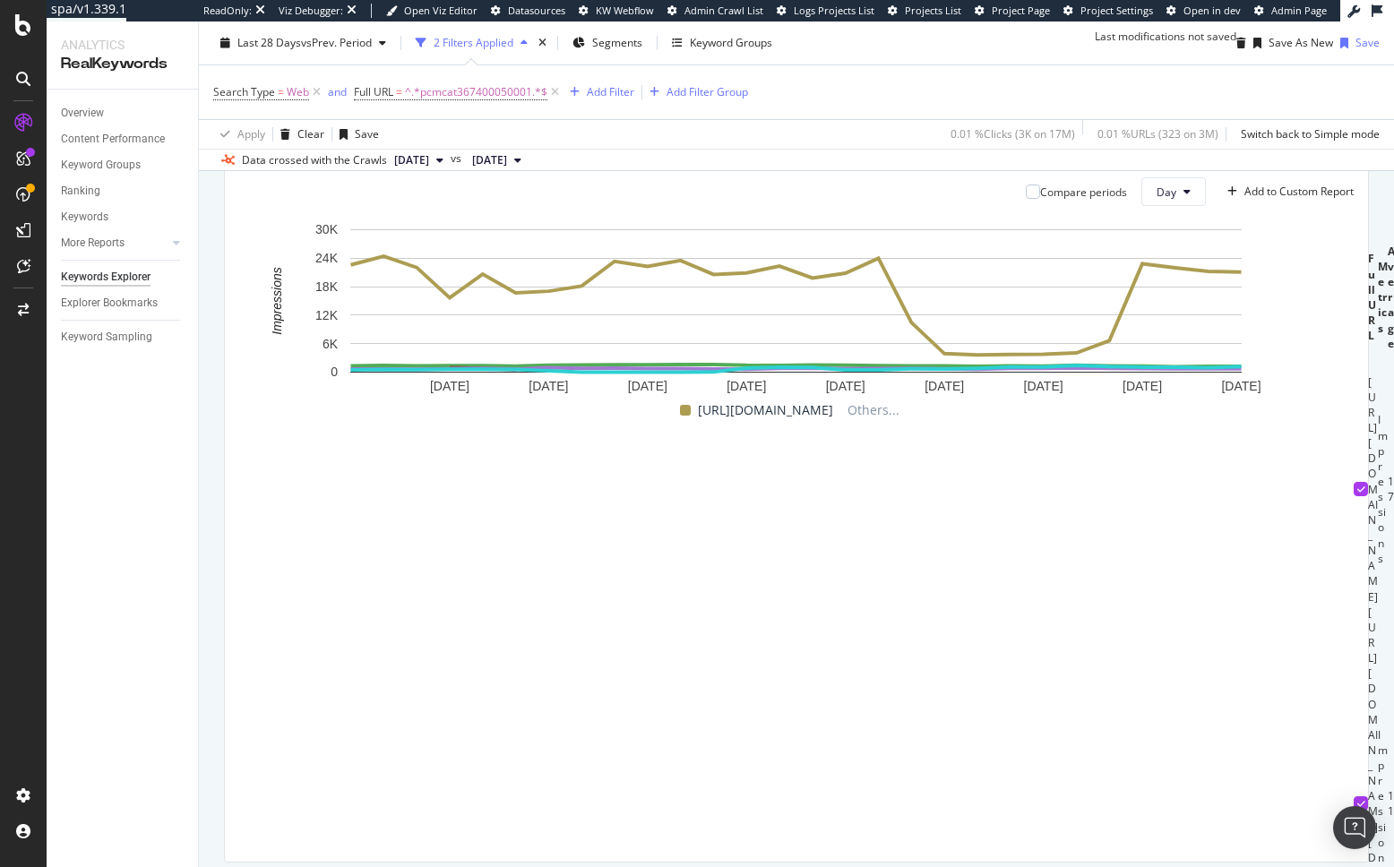
scroll to position [546, 0]
click at [334, 148] on div "button" at bounding box center [341, 142] width 21 height 11
click at [324, 236] on div "Table" at bounding box center [333, 232] width 28 height 15
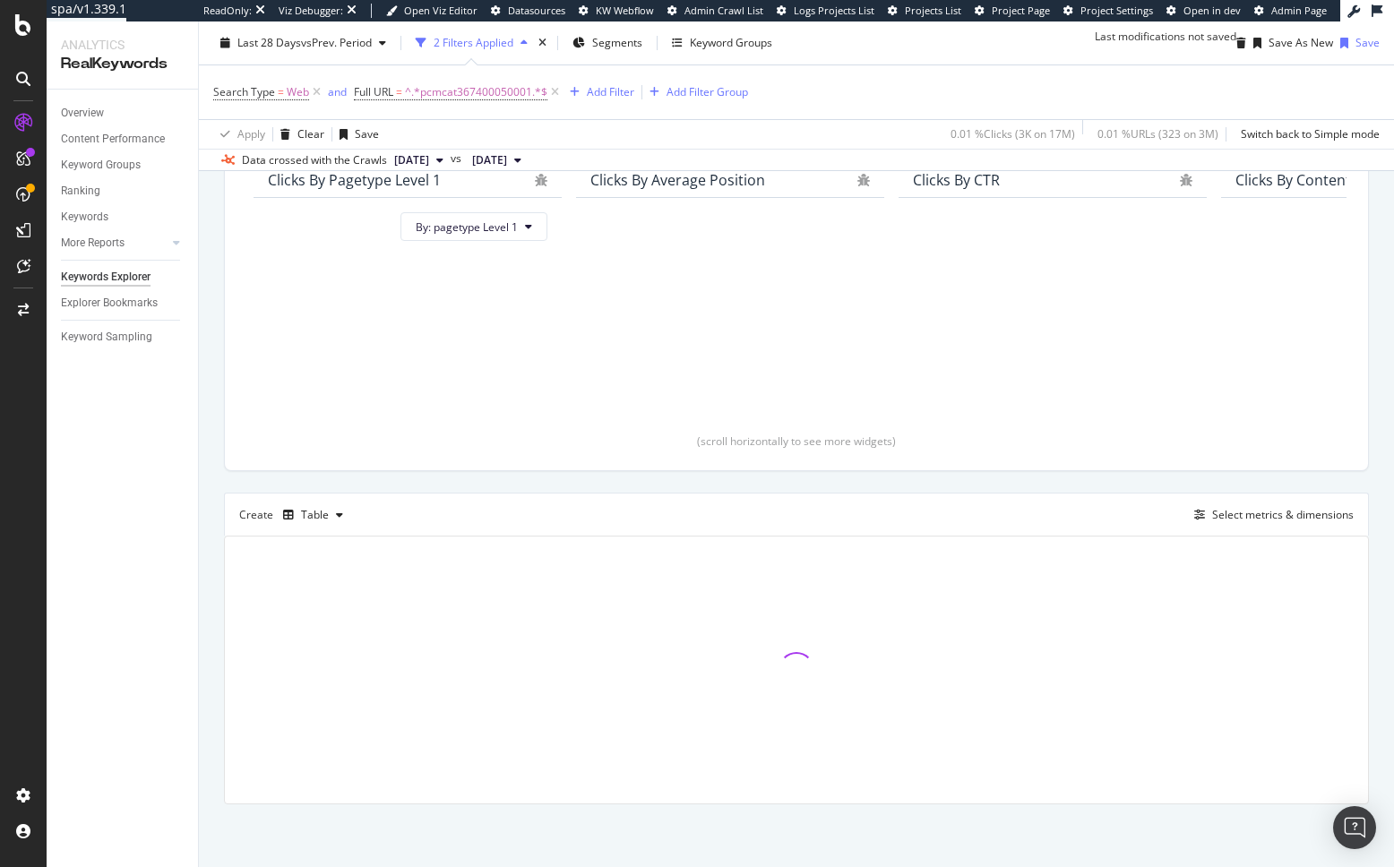
scroll to position [233, 0]
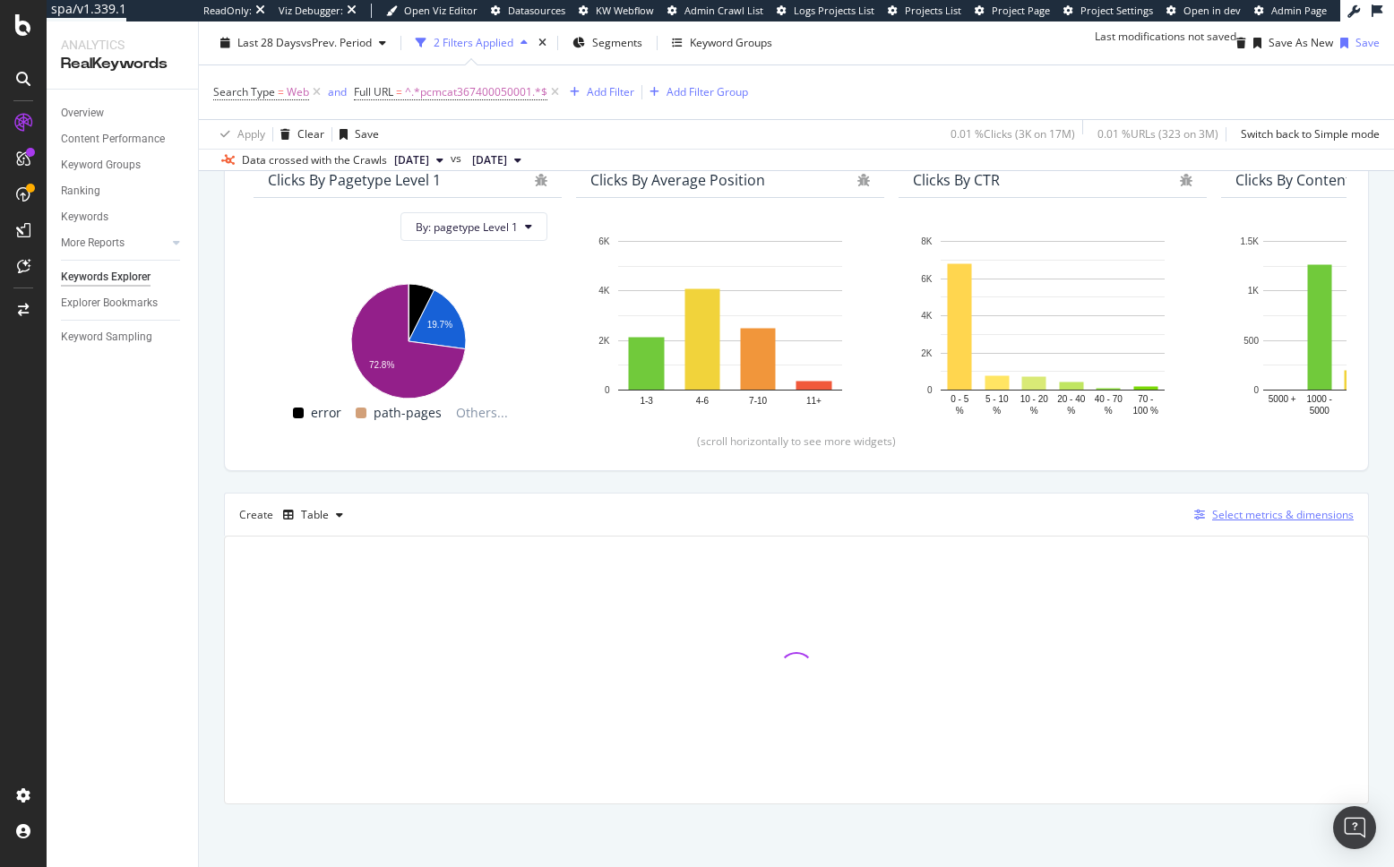
click at [1268, 511] on div "Select metrics & dimensions" at bounding box center [1283, 514] width 142 height 15
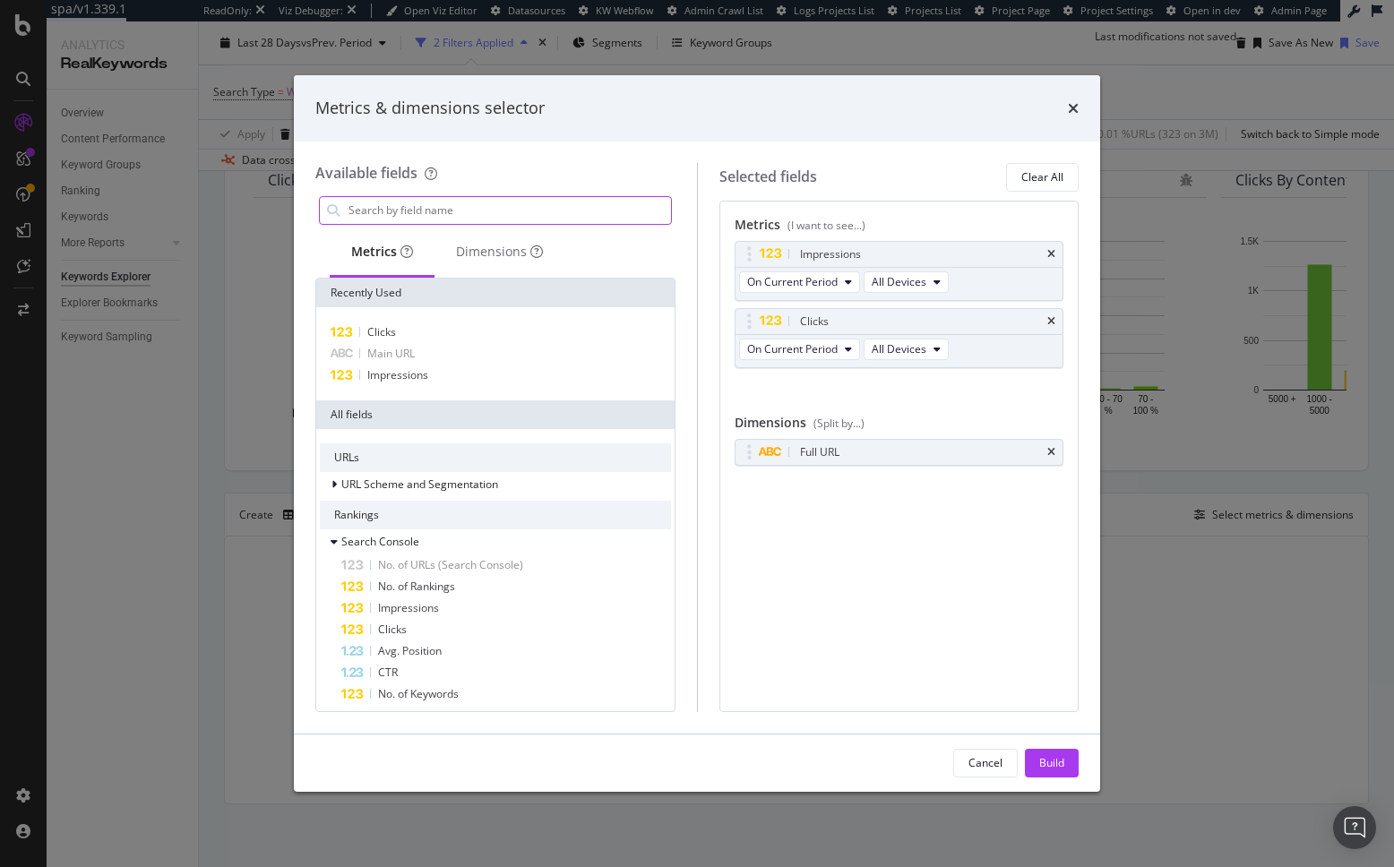
click at [444, 212] on input "modal" at bounding box center [509, 210] width 324 height 27
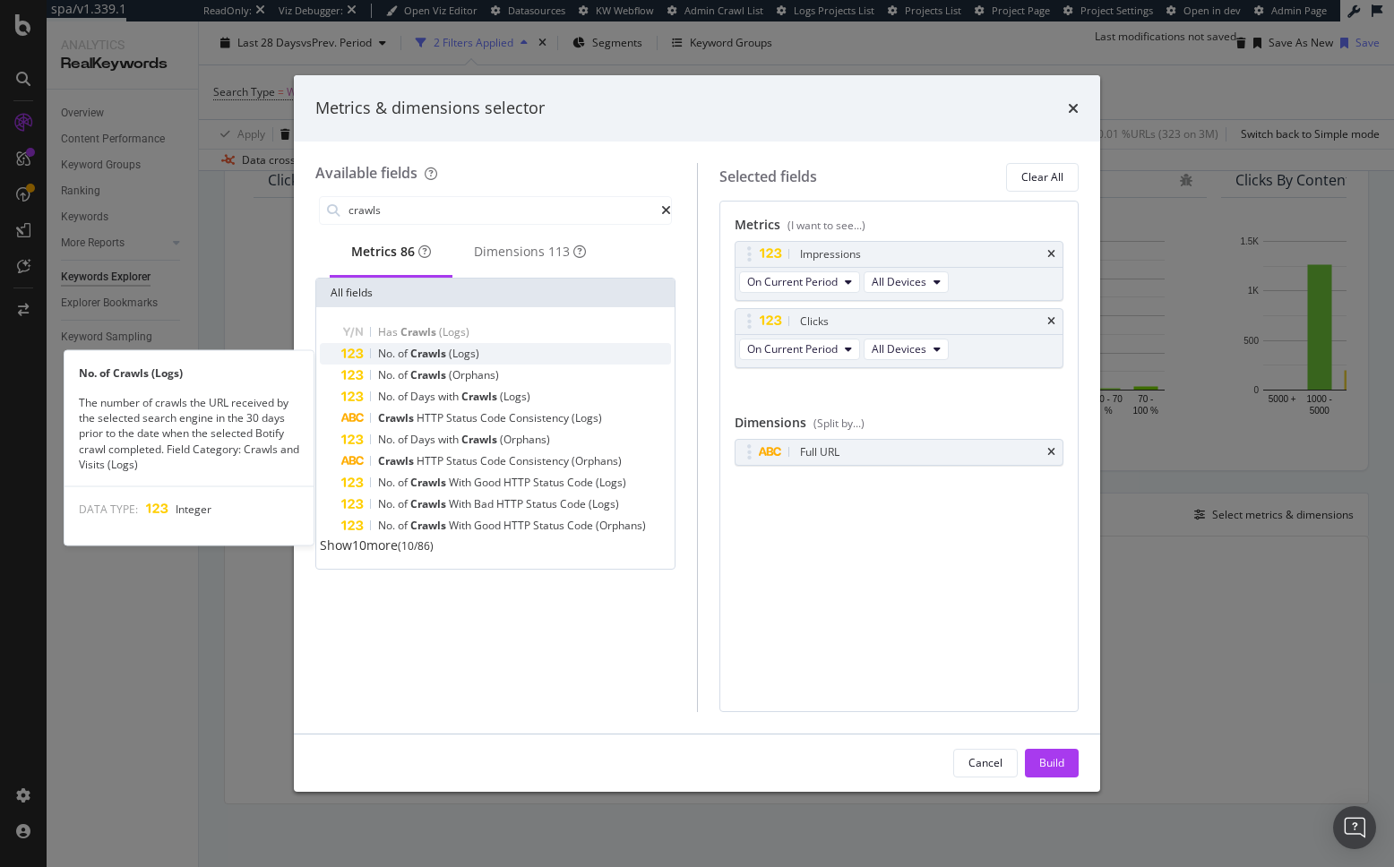
type input "crawls"
click at [436, 357] on span "Crawls" at bounding box center [429, 353] width 39 height 15
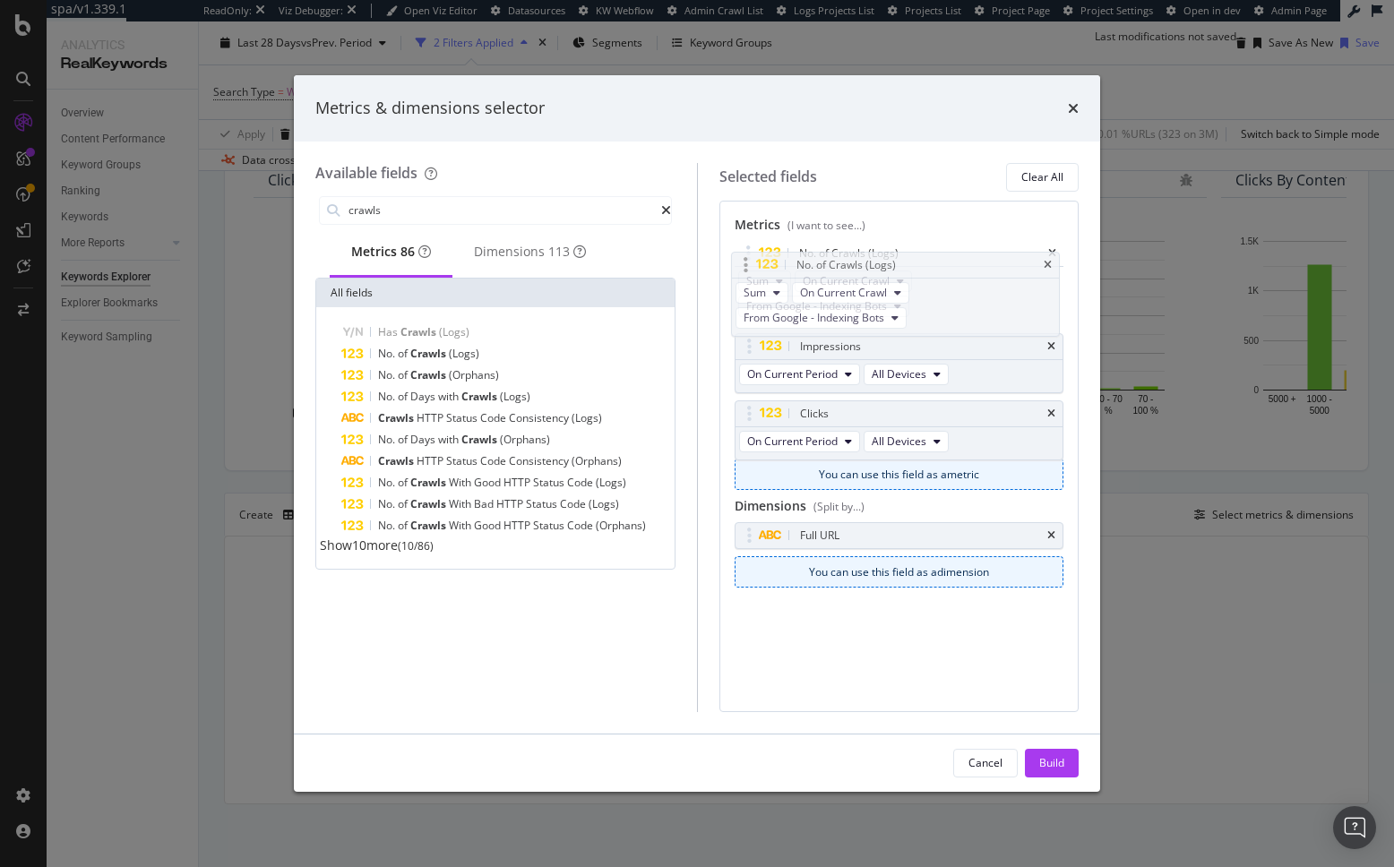
drag, startPoint x: 749, startPoint y: 389, endPoint x: 745, endPoint y: 263, distance: 125.5
click at [745, 263] on body "spa/v1.339.1 ReadOnly: Viz Debugger: Open Viz Editor Datasources KW Webflow Adm…" at bounding box center [697, 433] width 1394 height 867
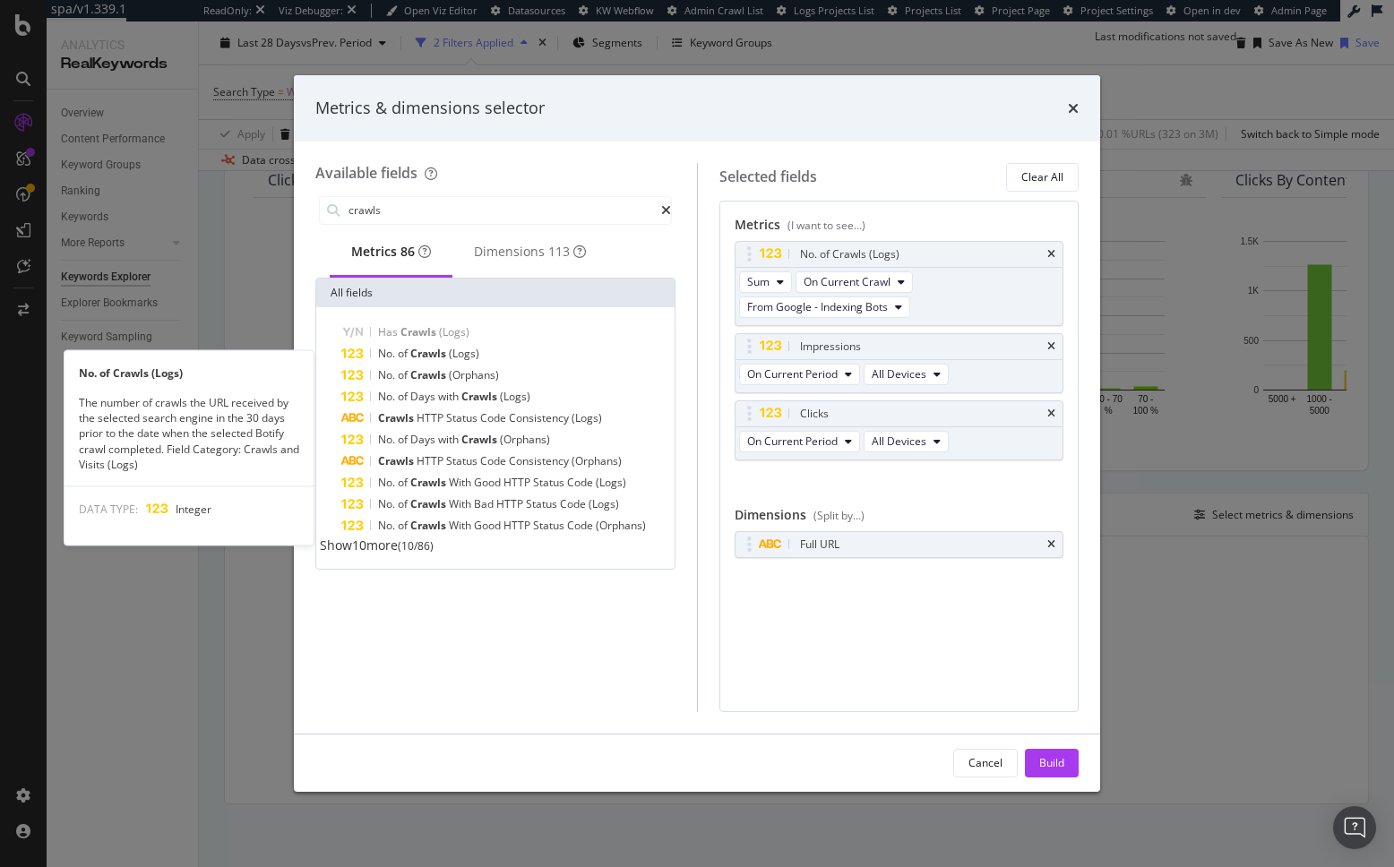
drag, startPoint x: 511, startPoint y: 359, endPoint x: 731, endPoint y: 358, distance: 220.4
click at [511, 359] on div "No. of Crawls (Logs)" at bounding box center [506, 353] width 330 height 21
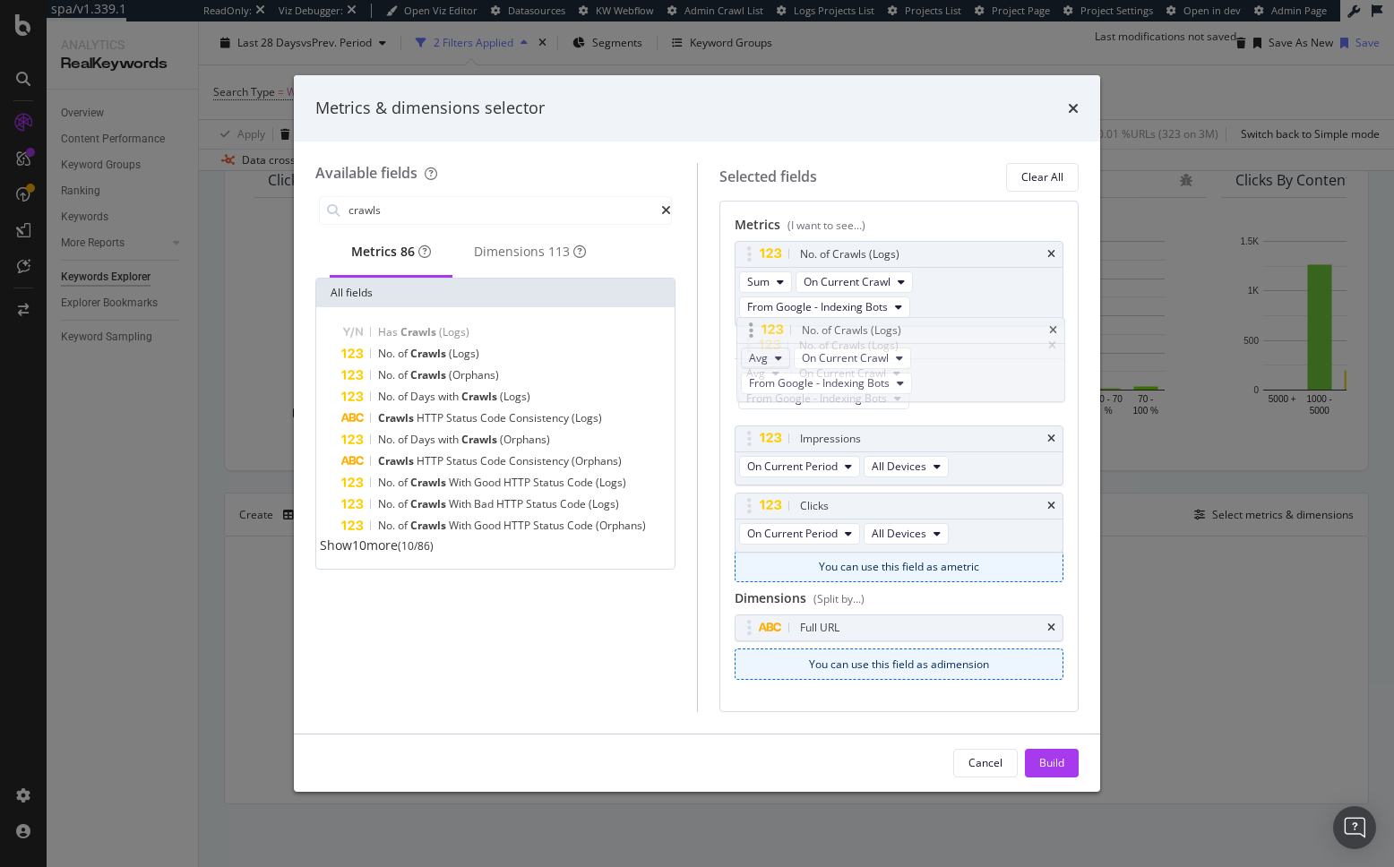
drag, startPoint x: 744, startPoint y: 481, endPoint x: 767, endPoint y: 356, distance: 127.4
click at [746, 331] on body "spa/v1.339.1 ReadOnly: Viz Debugger: Open Viz Editor Datasources KW Webflow Adm…" at bounding box center [697, 433] width 1394 height 867
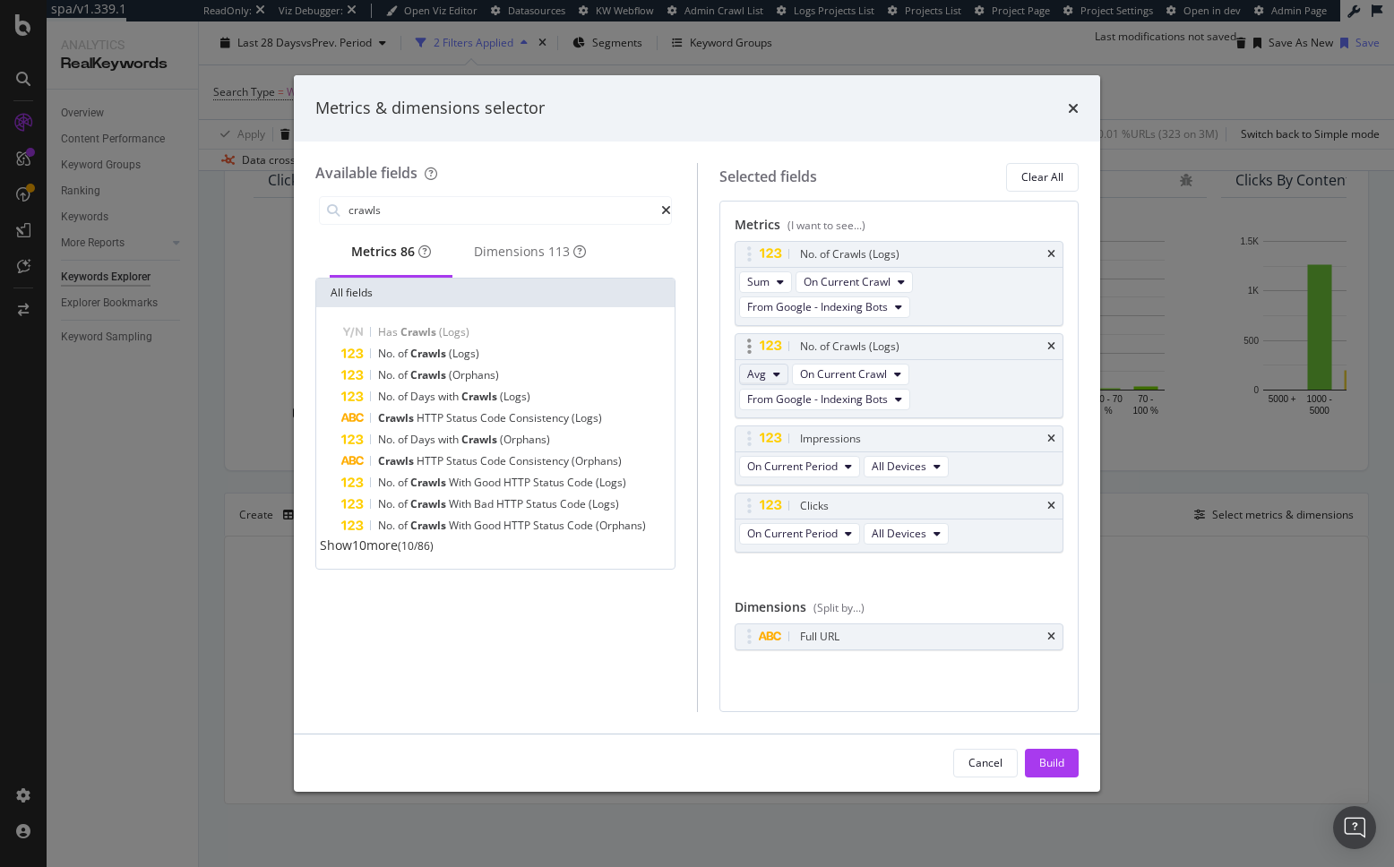
click at [769, 374] on button "Avg" at bounding box center [763, 374] width 49 height 21
click at [771, 410] on span "Sum" at bounding box center [765, 406] width 22 height 16
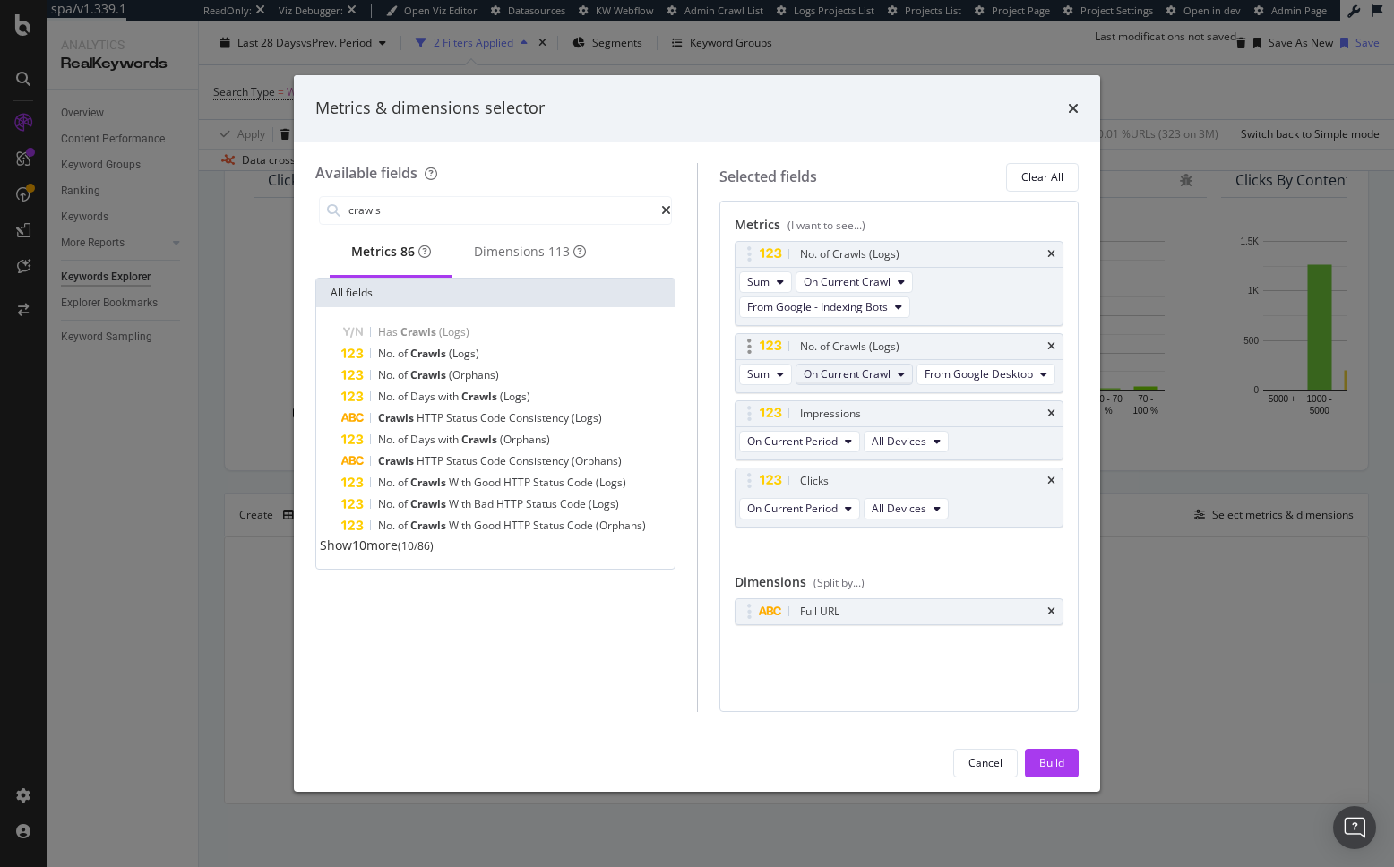
click at [863, 371] on span "On Current Crawl" at bounding box center [846, 373] width 87 height 15
click at [872, 434] on span "On Compared Crawl" at bounding box center [894, 439] width 169 height 16
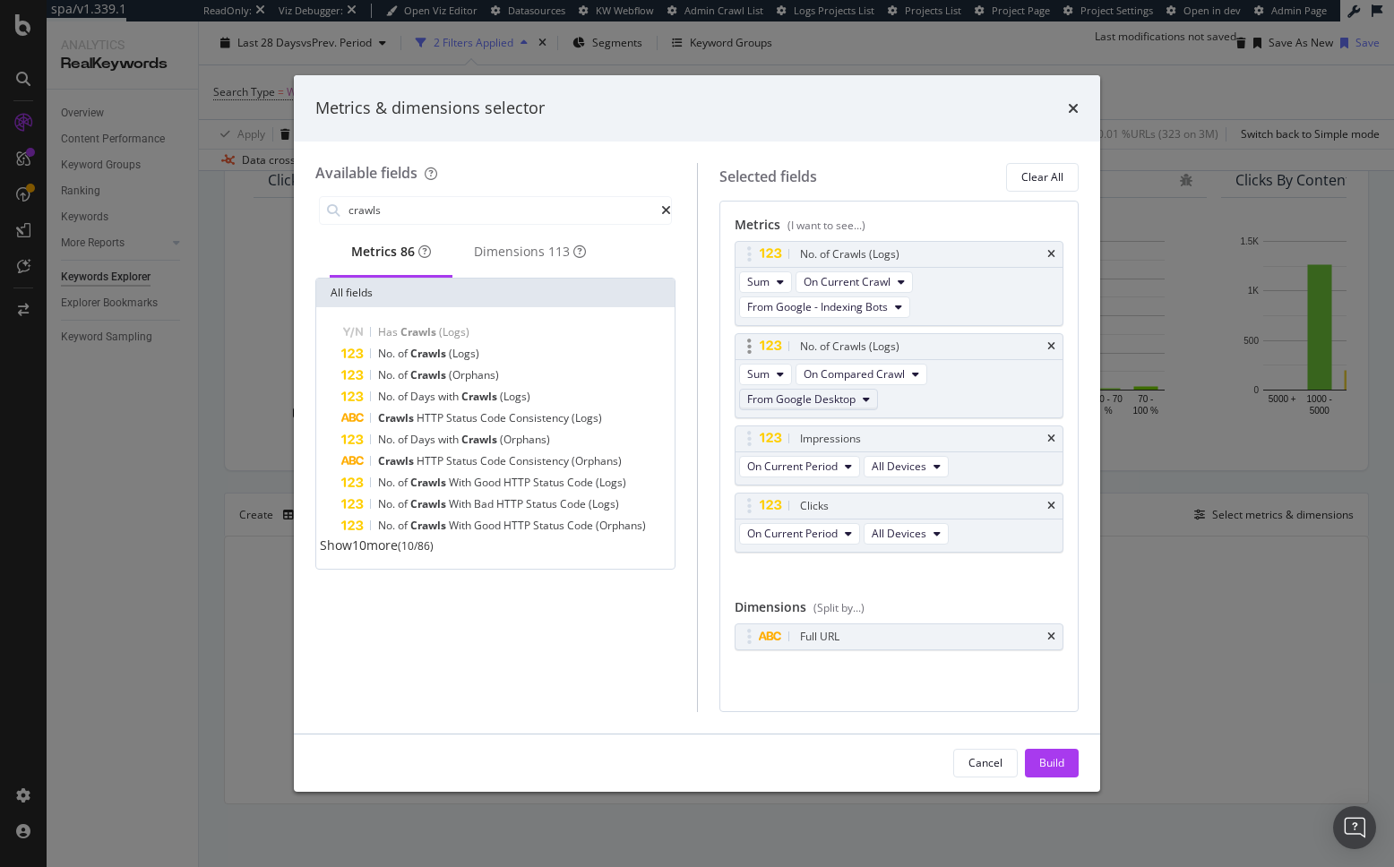
click at [836, 396] on span "From Google Desktop" at bounding box center [801, 398] width 108 height 15
drag, startPoint x: 841, startPoint y: 432, endPoint x: 871, endPoint y: 501, distance: 75.0
click at [841, 432] on span "From Google - Indexing Bots" at bounding box center [839, 431] width 171 height 16
click at [1055, 439] on div "Impressions" at bounding box center [899, 438] width 328 height 25
click at [1052, 442] on icon "times" at bounding box center [1051, 439] width 8 height 11
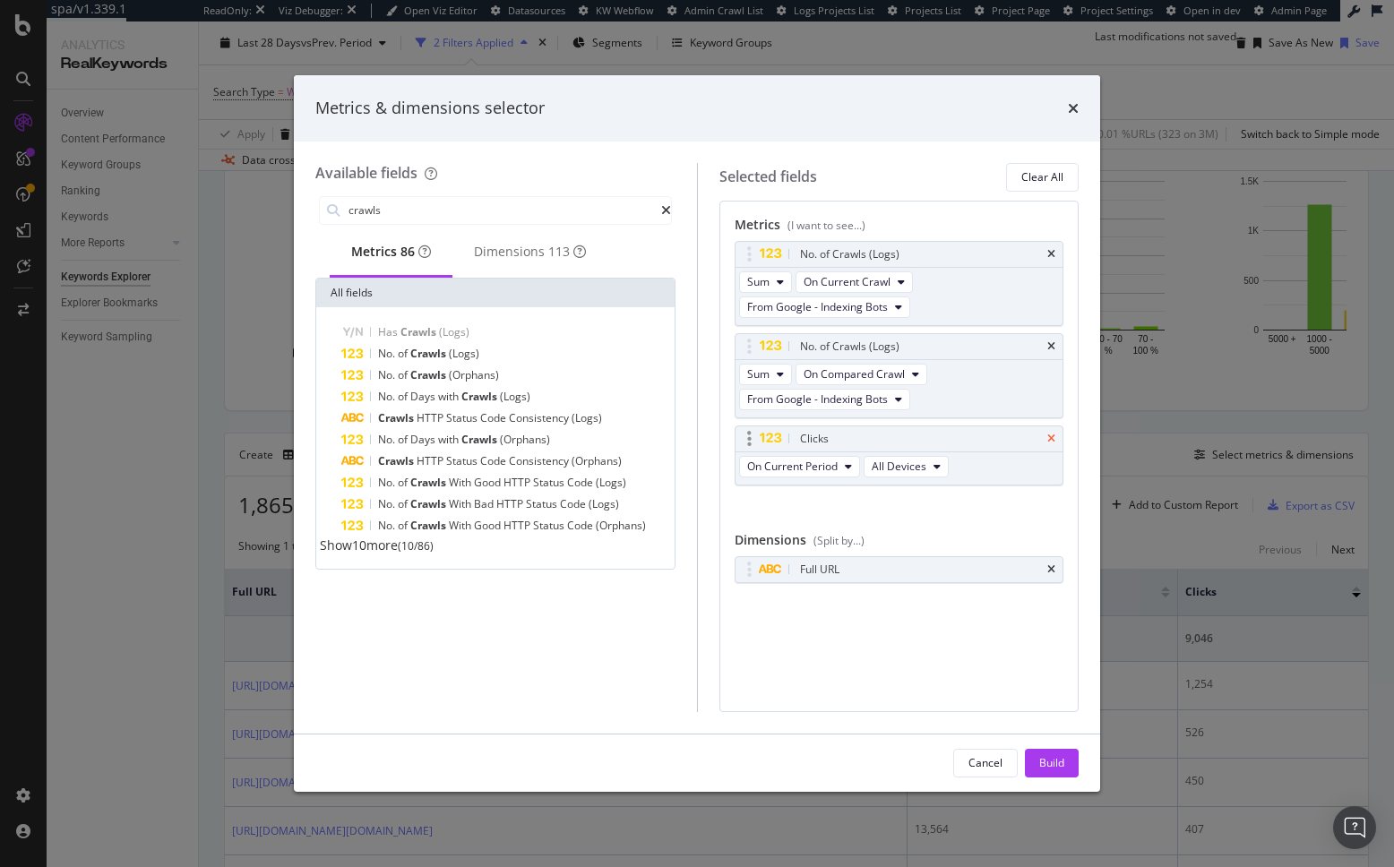
click at [1050, 437] on icon "times" at bounding box center [1051, 439] width 8 height 11
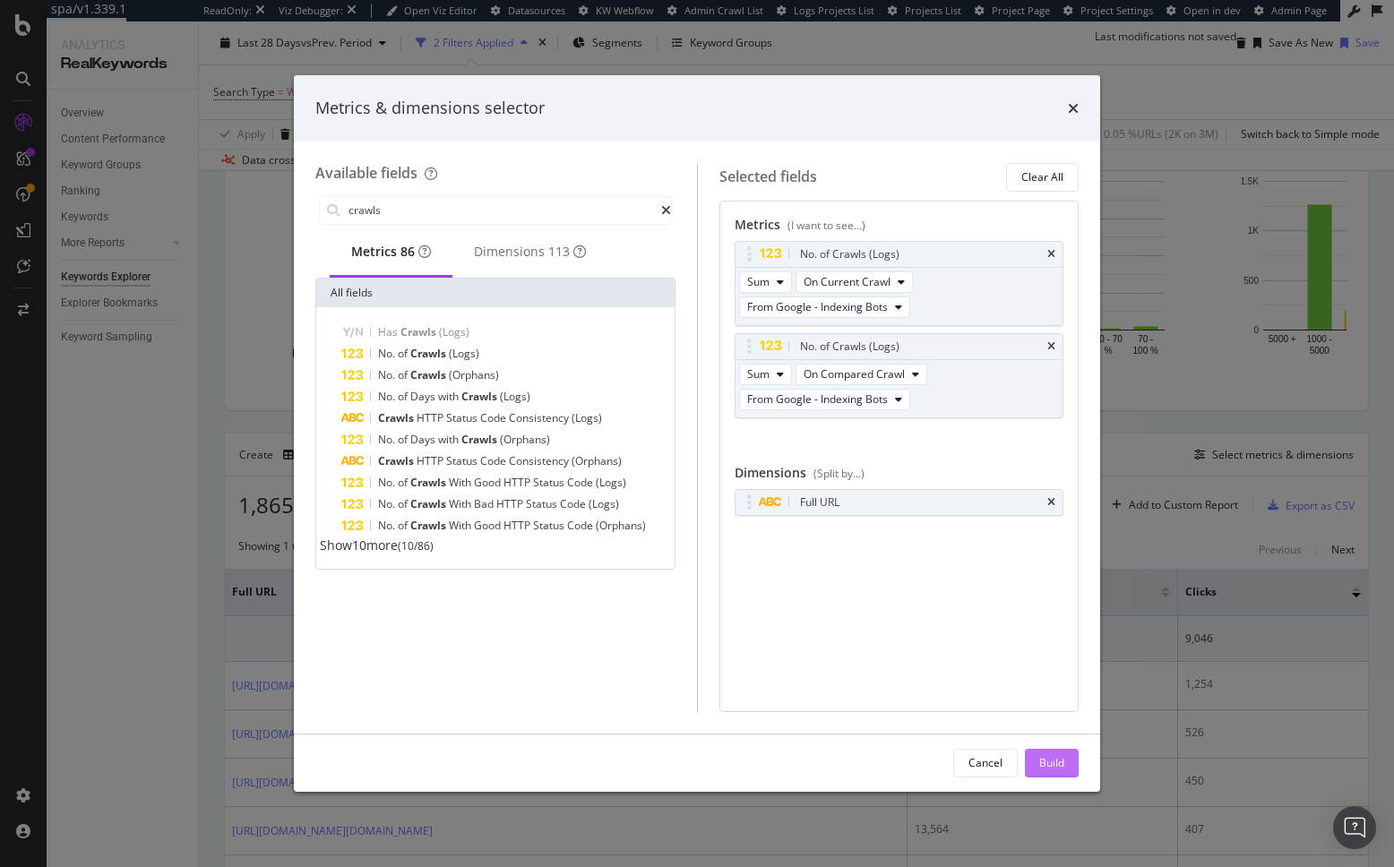
click at [1037, 761] on button "Build" at bounding box center [1052, 763] width 54 height 29
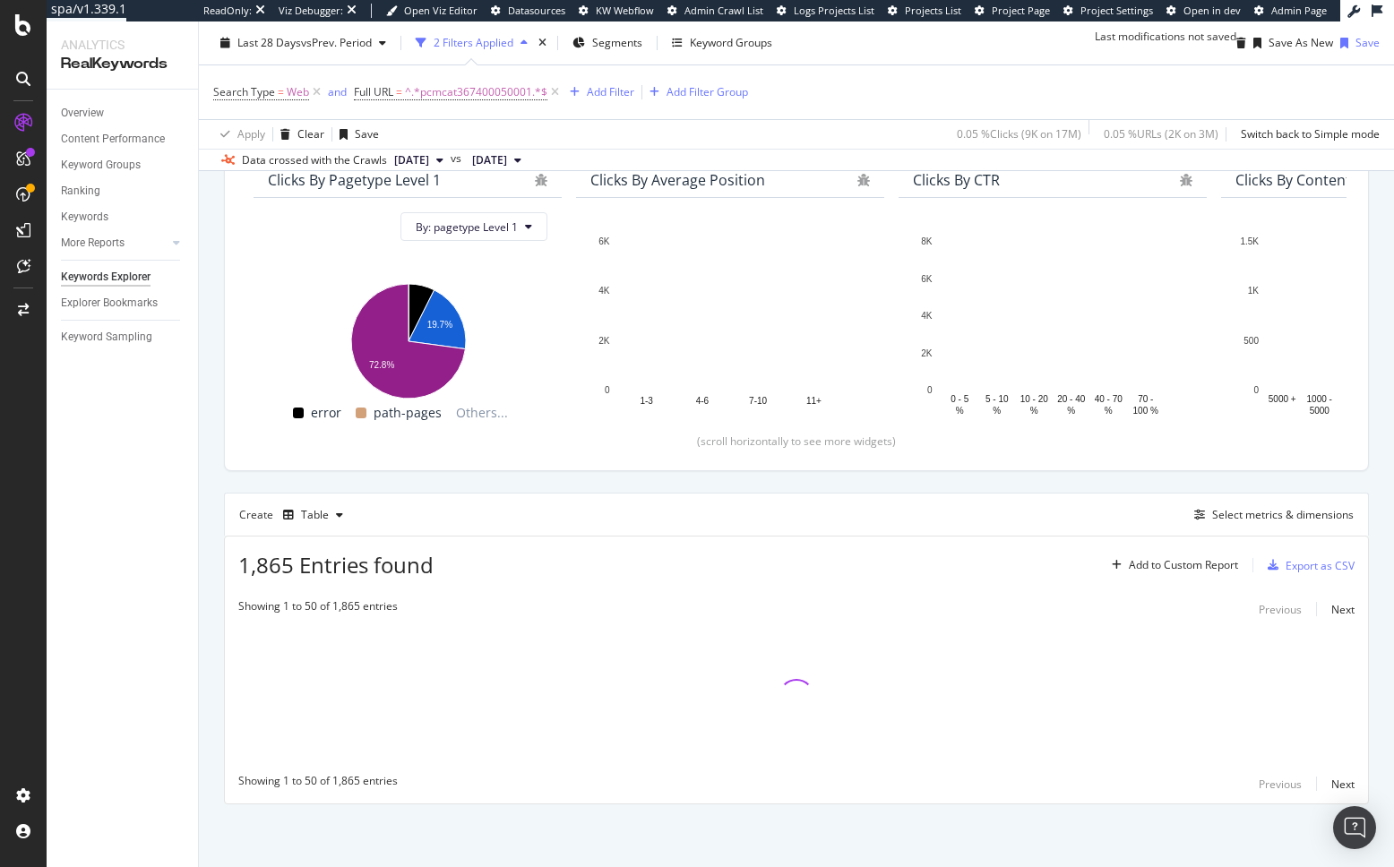
click at [217, 560] on div "By URL Description: Top Charts Clicks By pagetype Level 1 By: pagetype Level 1 …" at bounding box center [796, 448] width 1195 height 837
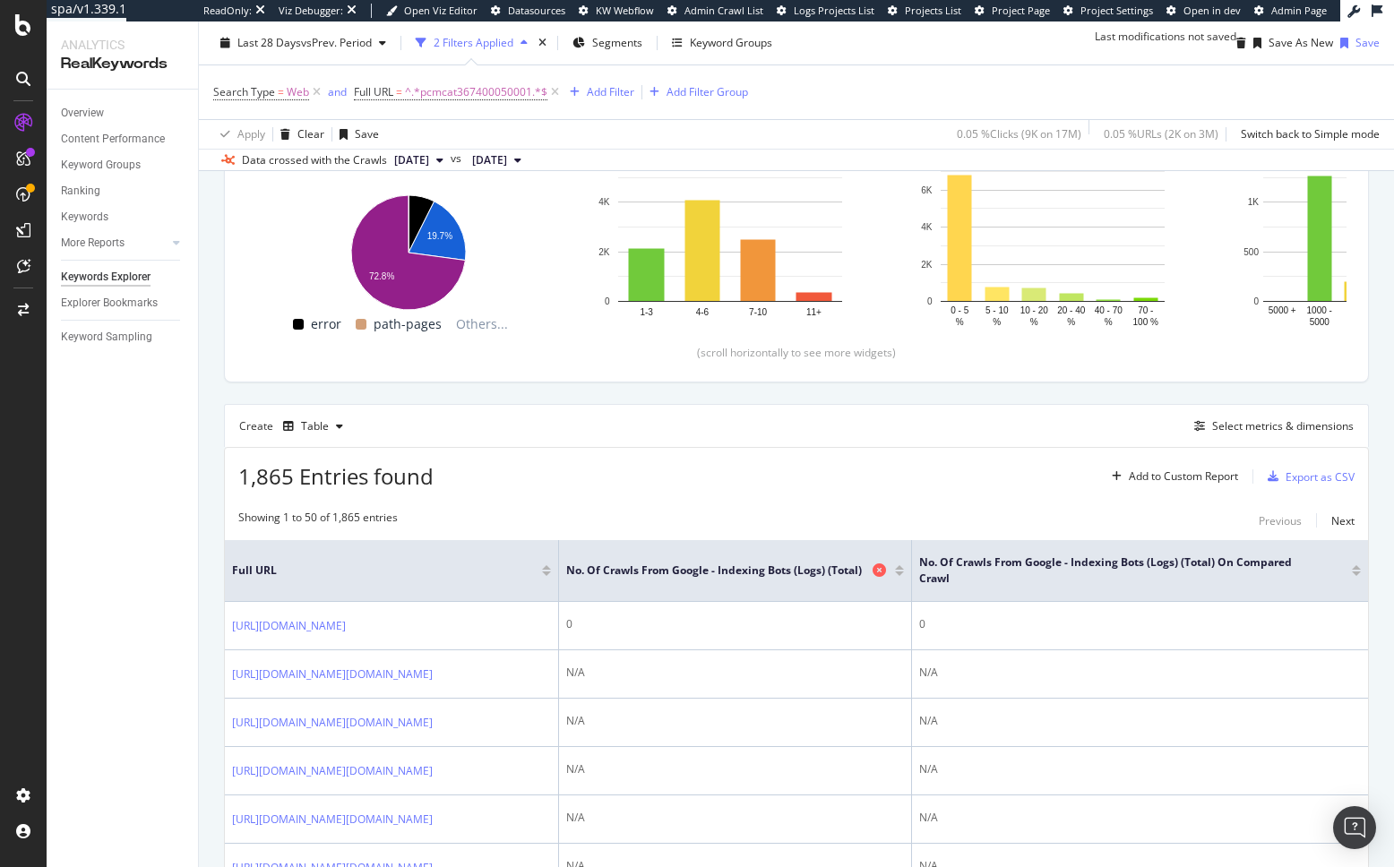
scroll to position [262, 0]
click at [904, 575] on div at bounding box center [899, 573] width 9 height 4
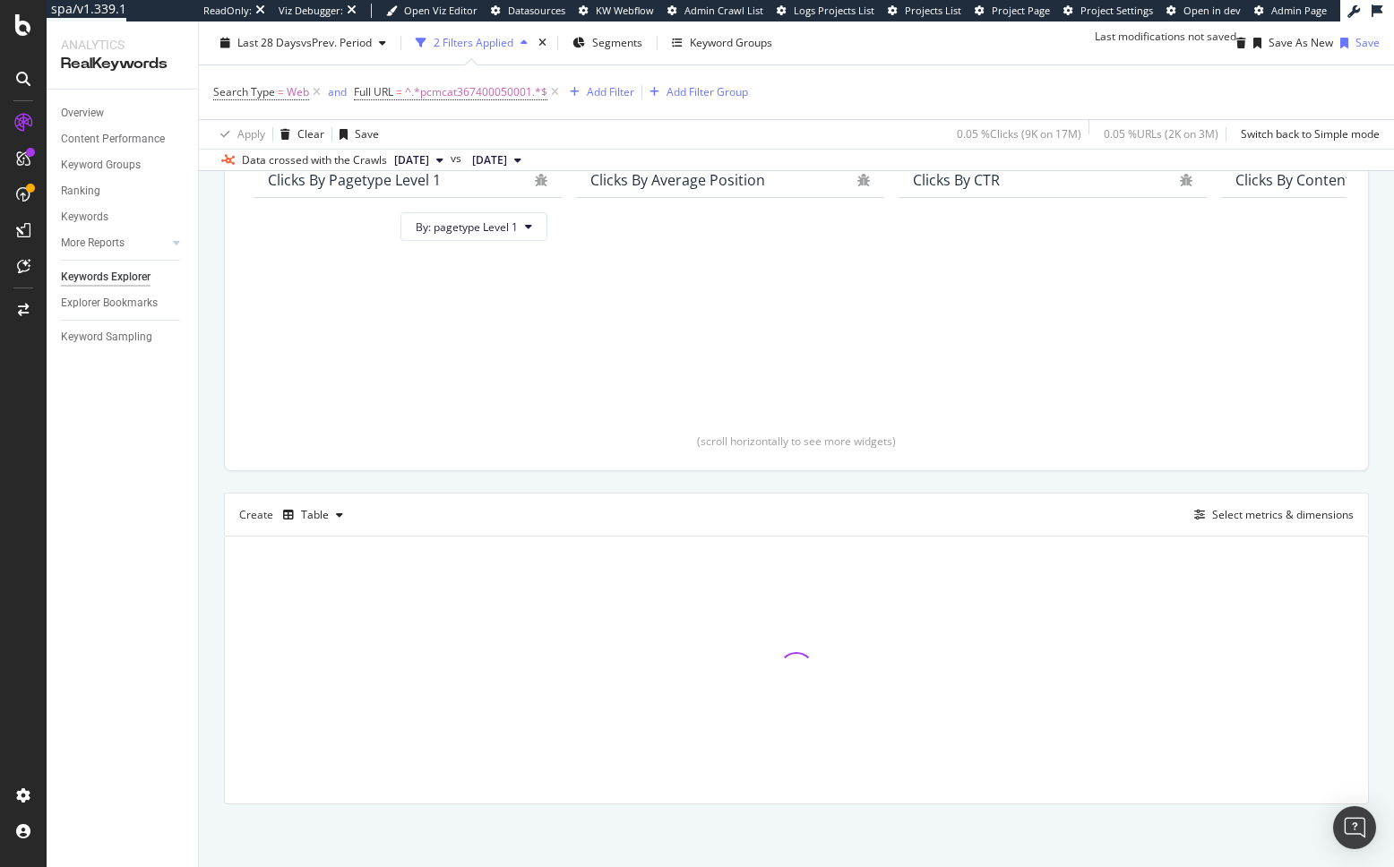
scroll to position [233, 0]
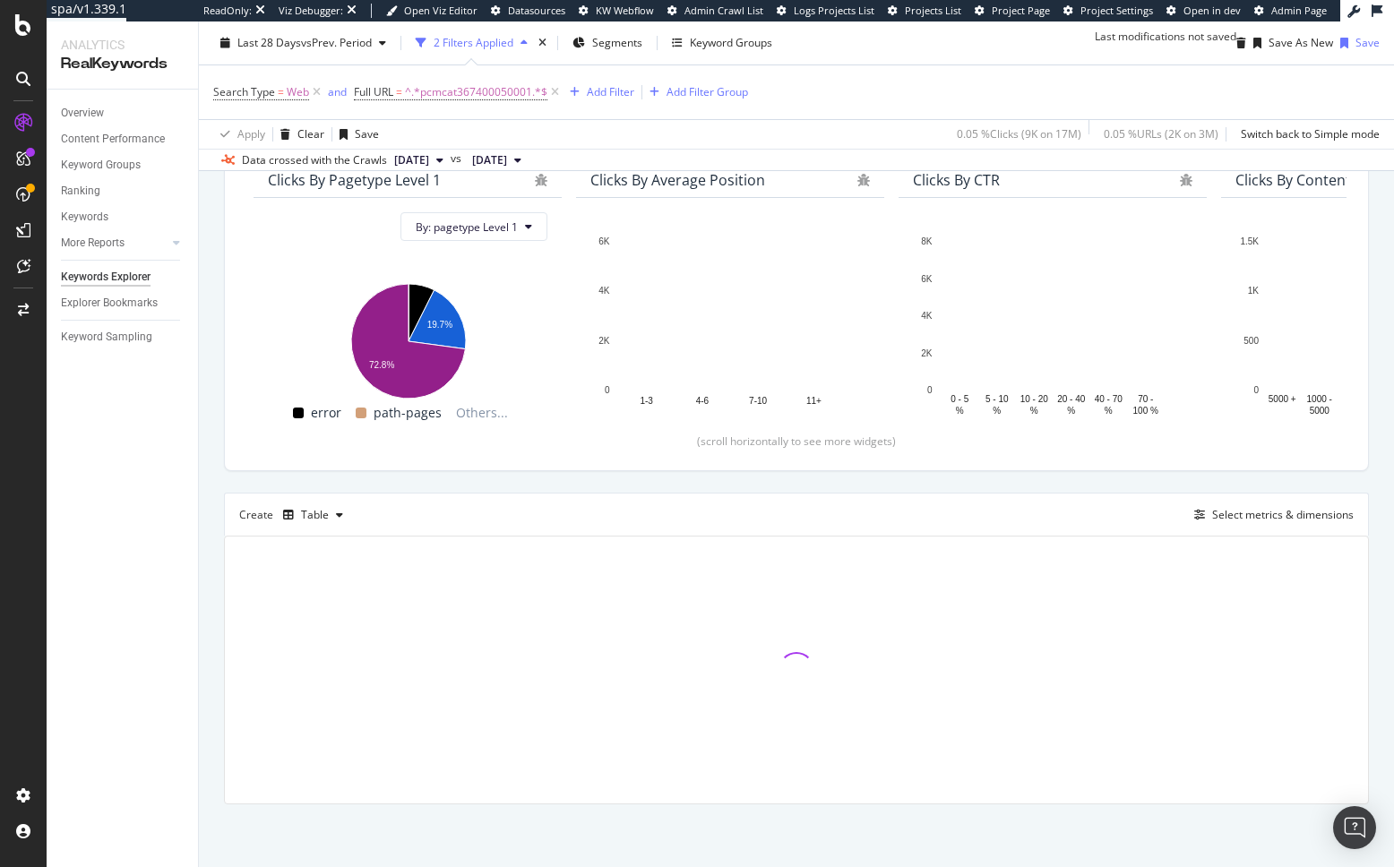
click at [838, 481] on div "Description: Top Charts Clicks By pagetype Level 1 By: pagetype Level 1 Hold CM…" at bounding box center [796, 443] width 1145 height 722
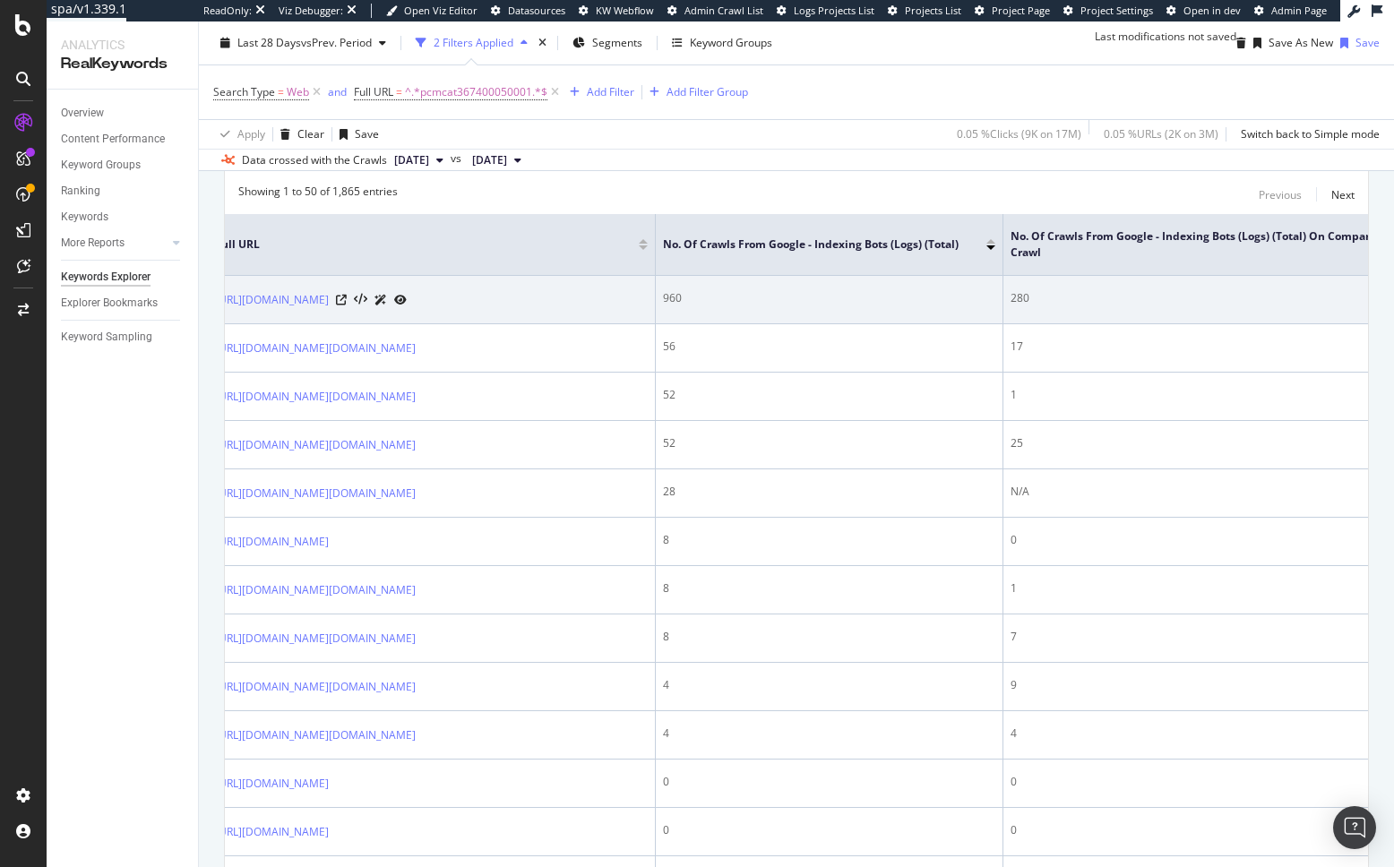
scroll to position [0, 0]
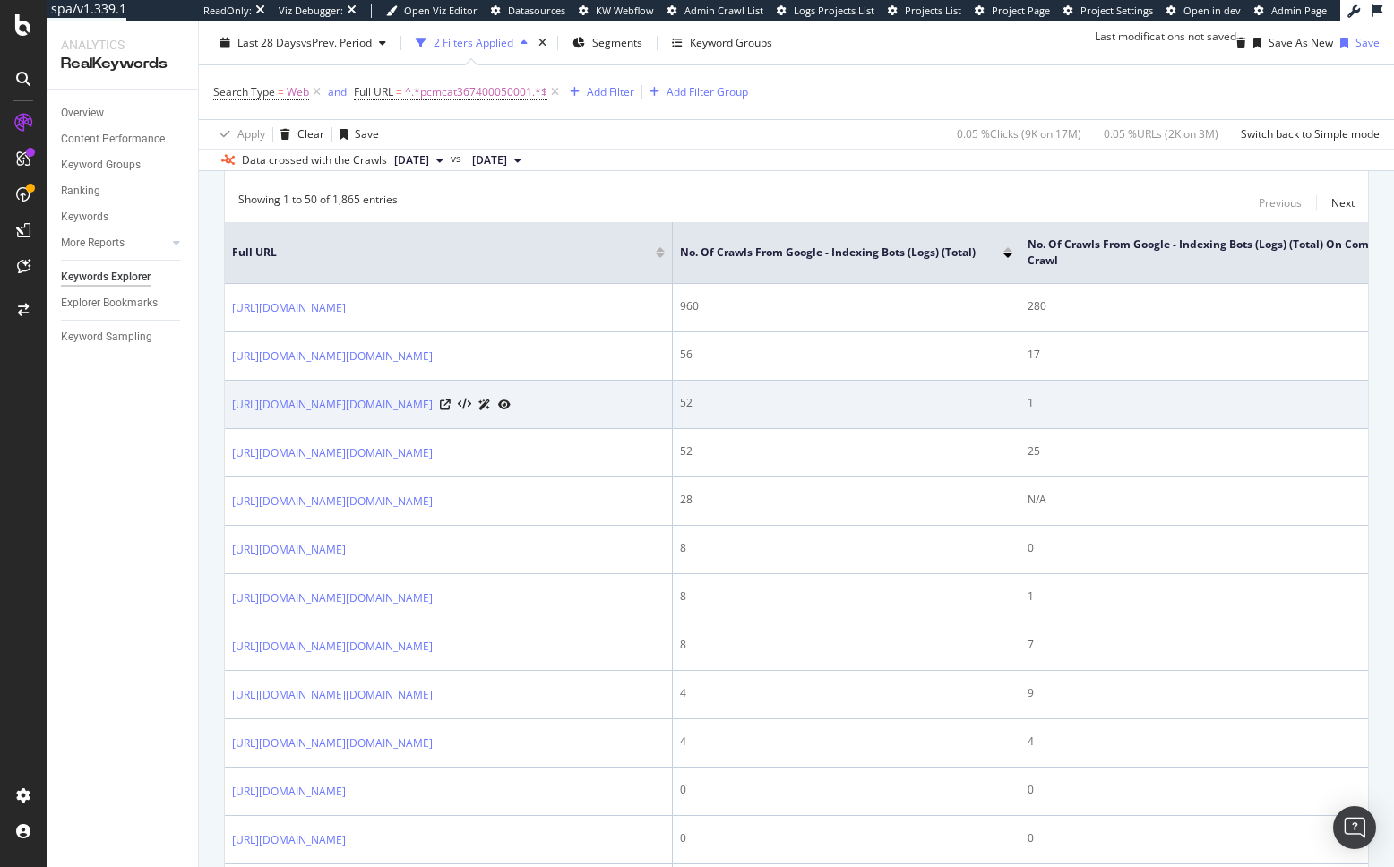
scroll to position [576, 0]
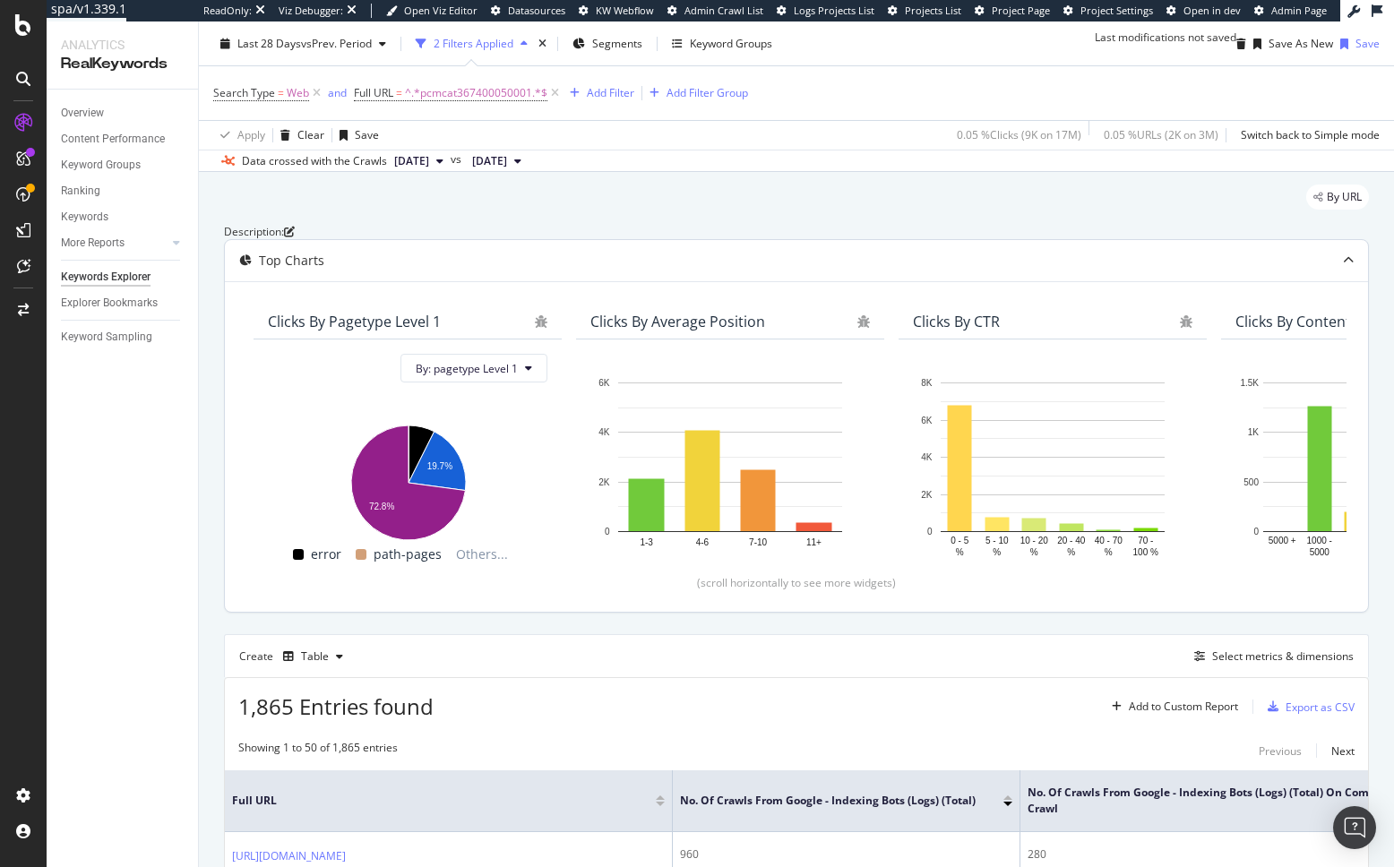
scroll to position [0, 0]
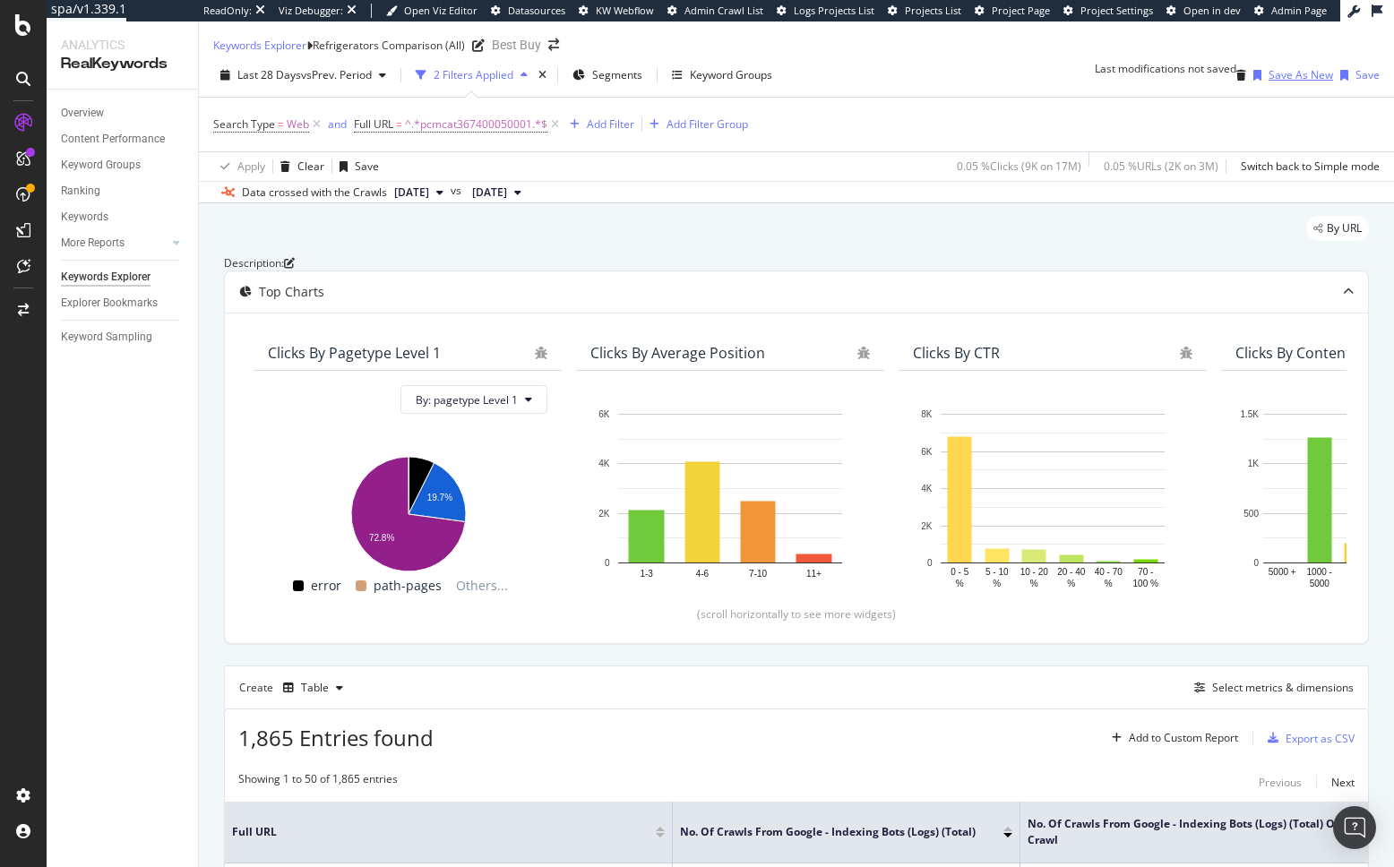
click at [1275, 82] on div "Save As New" at bounding box center [1300, 74] width 64 height 15
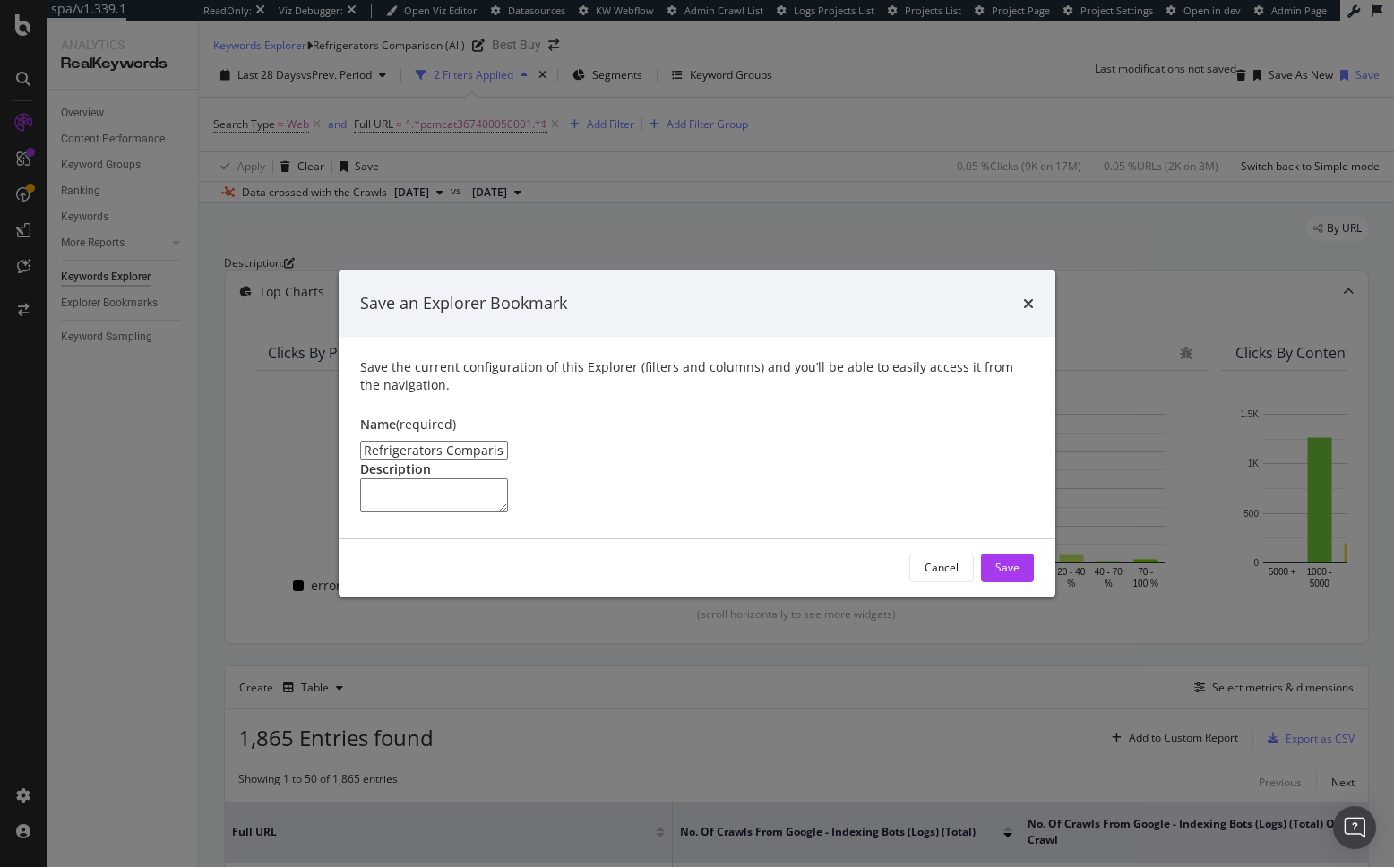
click at [508, 441] on input "Refrigerators Comparison (All) Clone" at bounding box center [434, 451] width 148 height 20
type input "Refrigerators by PCMCat ID"
click at [1016, 581] on div "Save" at bounding box center [1007, 567] width 24 height 27
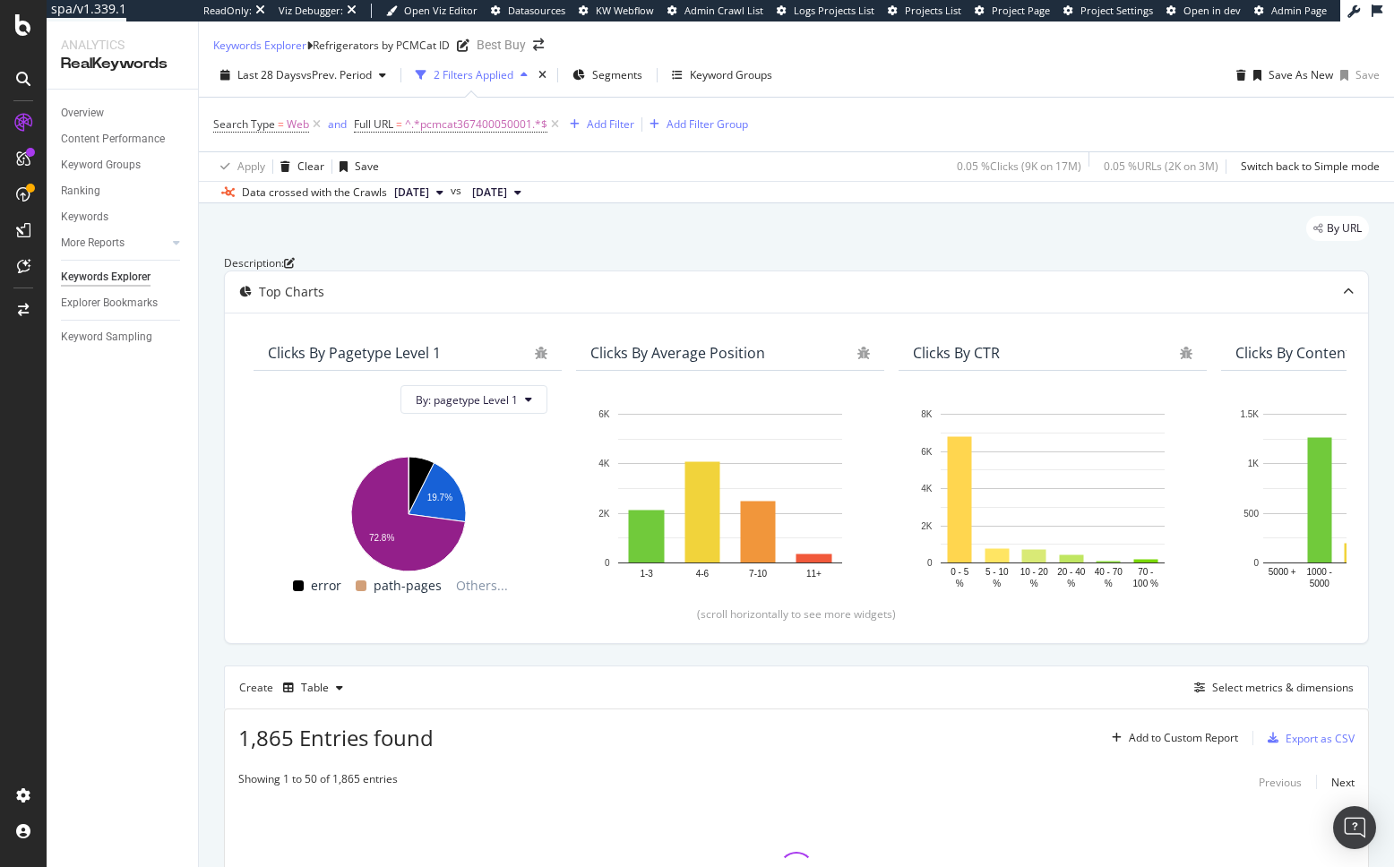
click at [663, 244] on div "By URL" at bounding box center [796, 235] width 1145 height 39
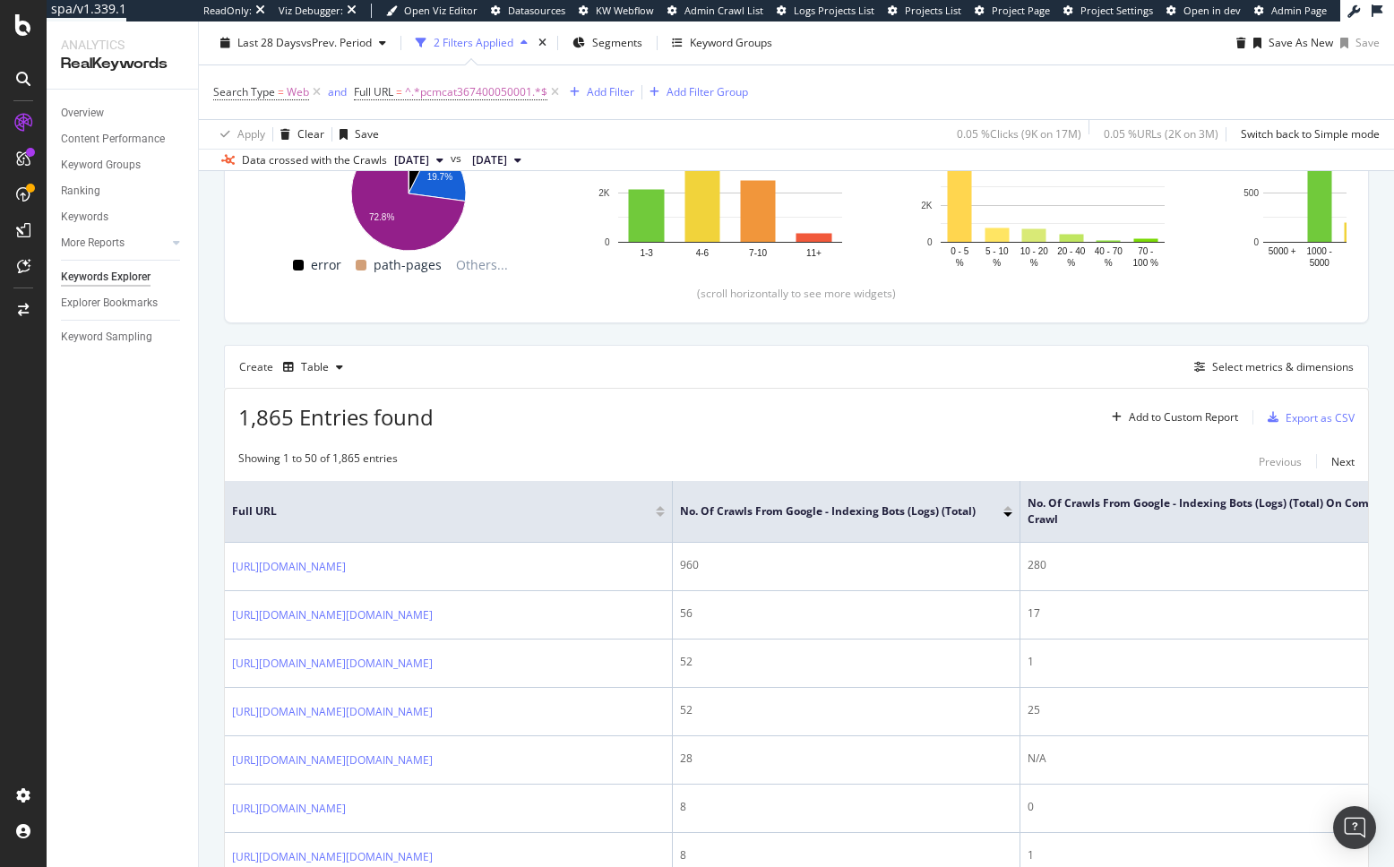
scroll to position [322, 0]
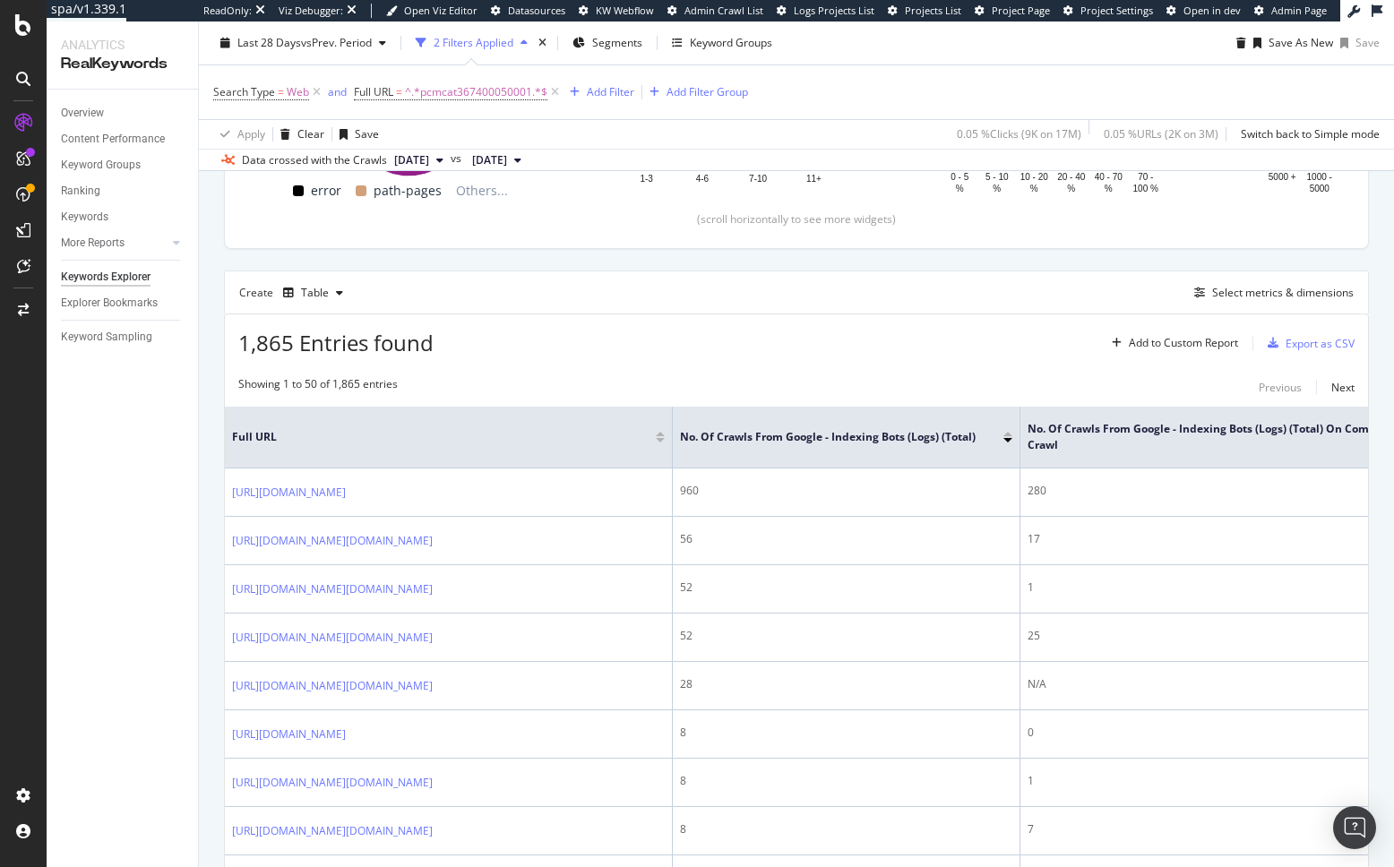
scroll to position [460, 0]
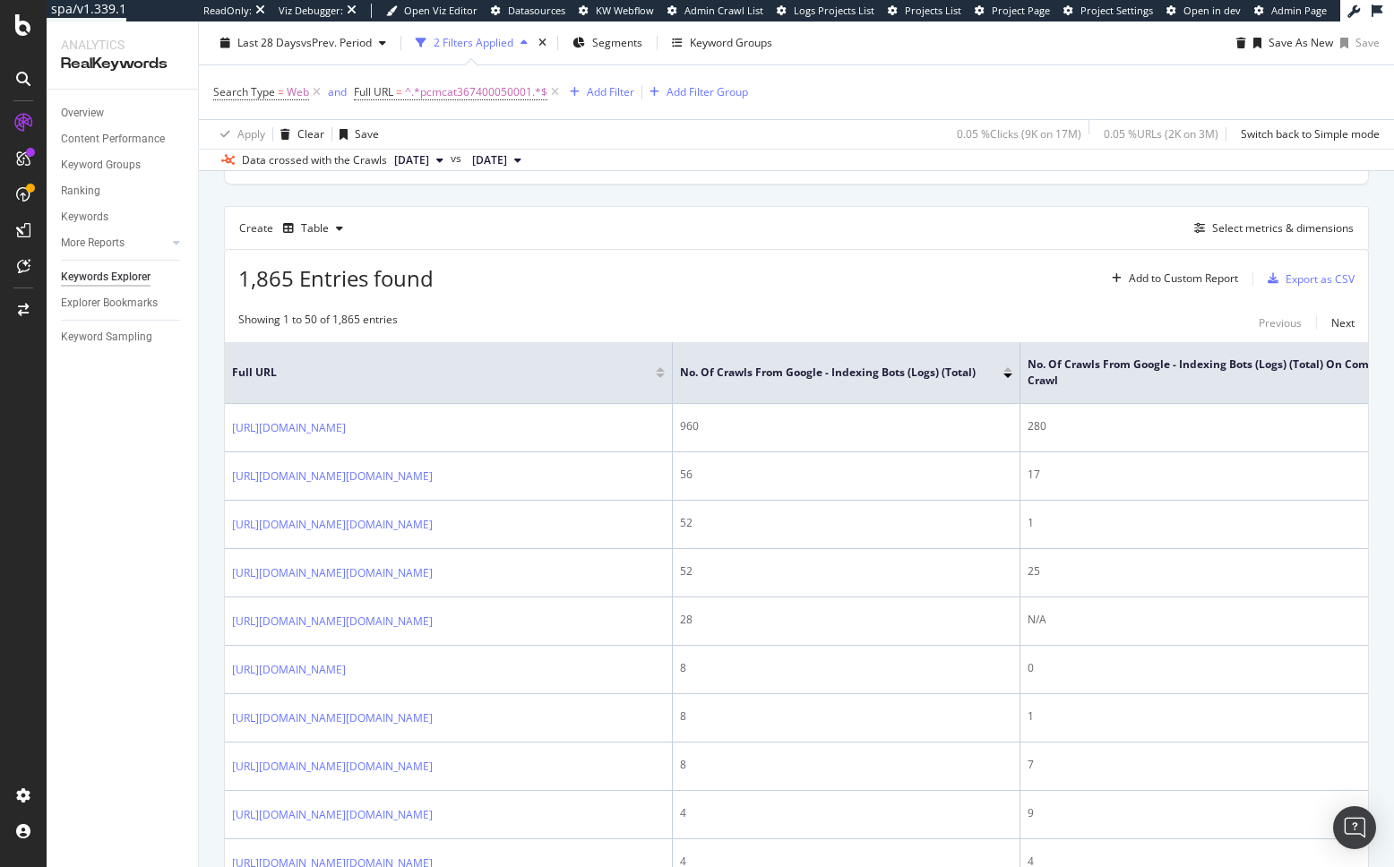
click at [1008, 372] on div at bounding box center [1007, 369] width 9 height 4
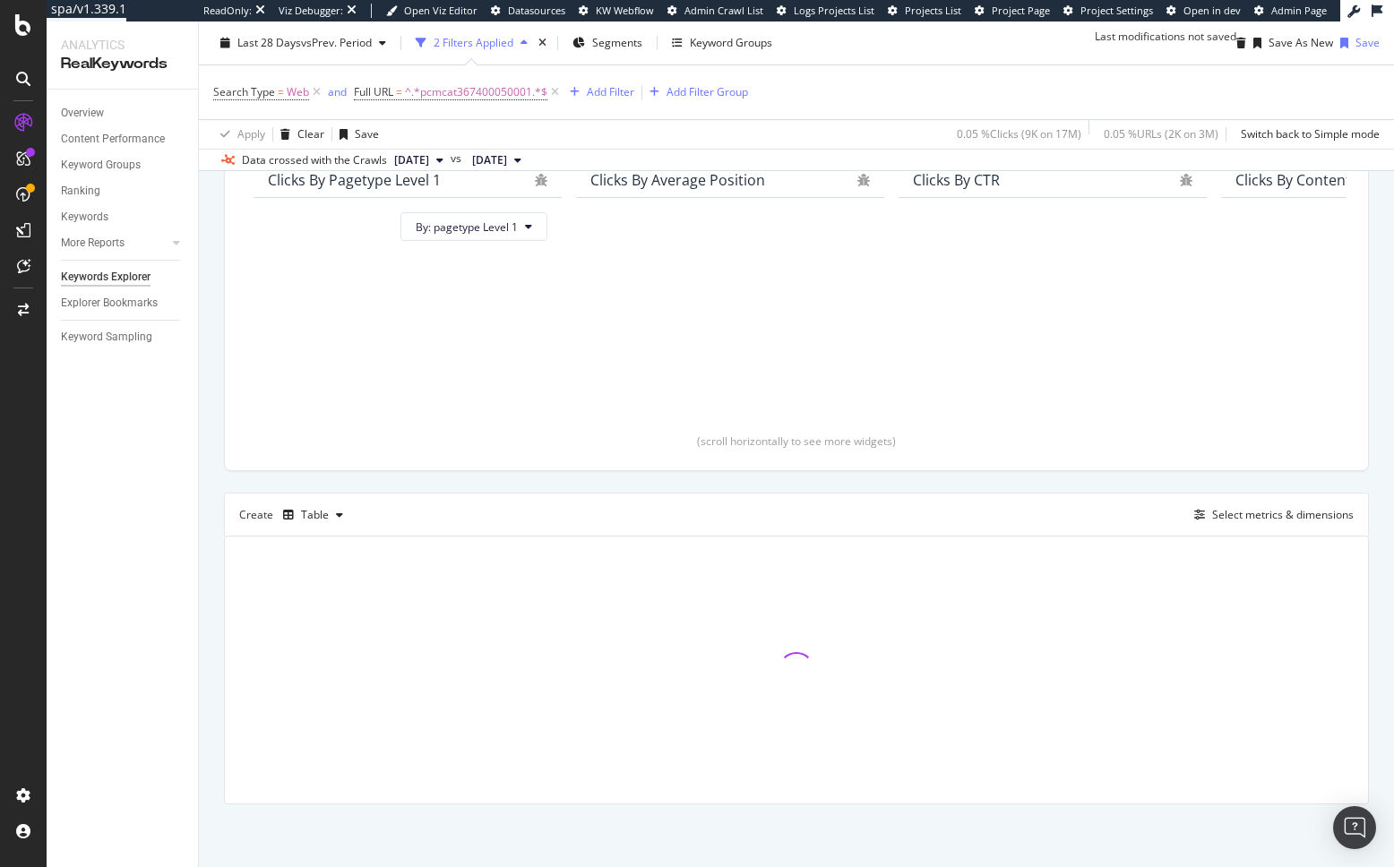
scroll to position [233, 0]
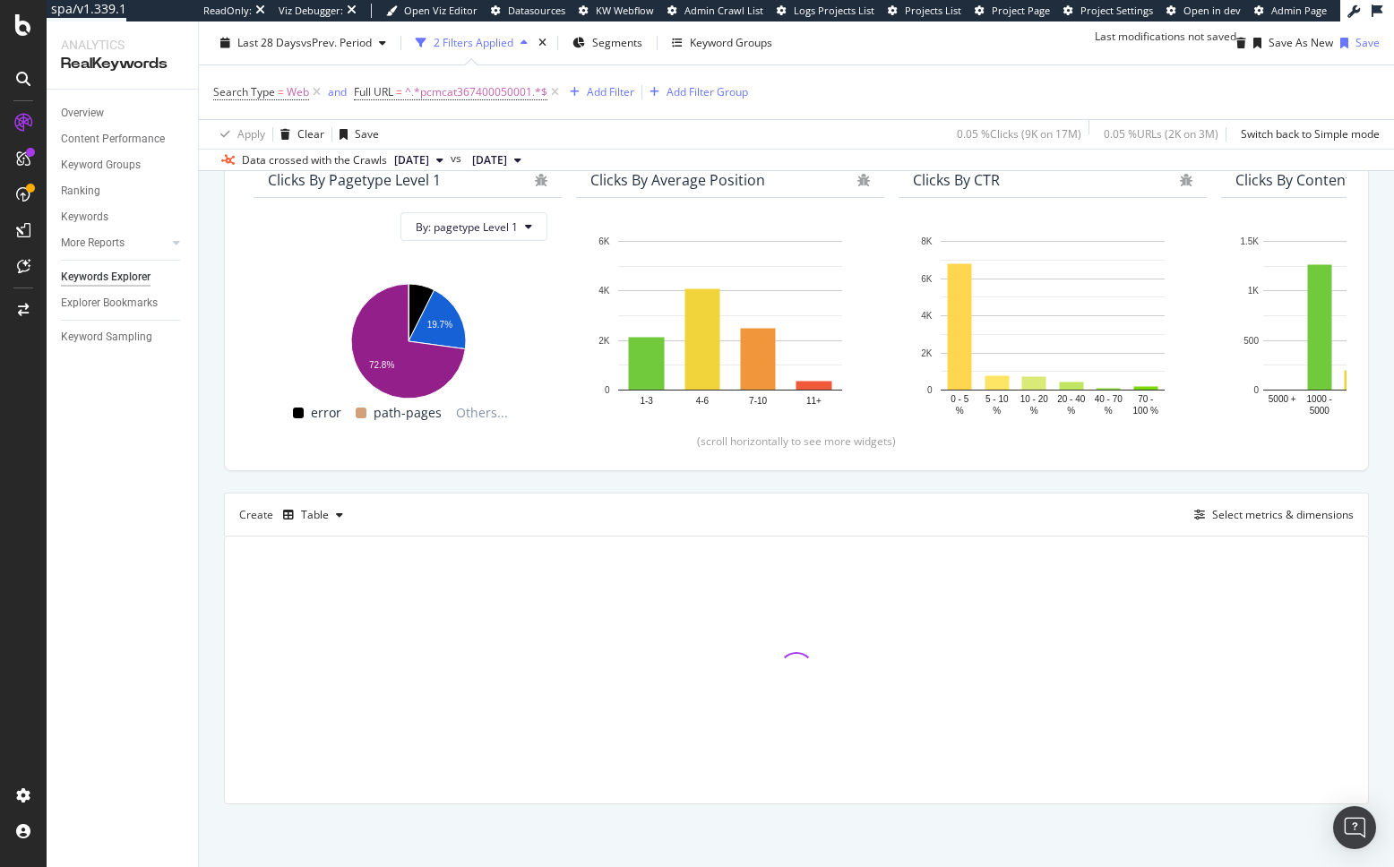
click at [941, 491] on div "Description: Top Charts Clicks By pagetype Level 1 By: pagetype Level 1 Hold CM…" at bounding box center [796, 443] width 1145 height 722
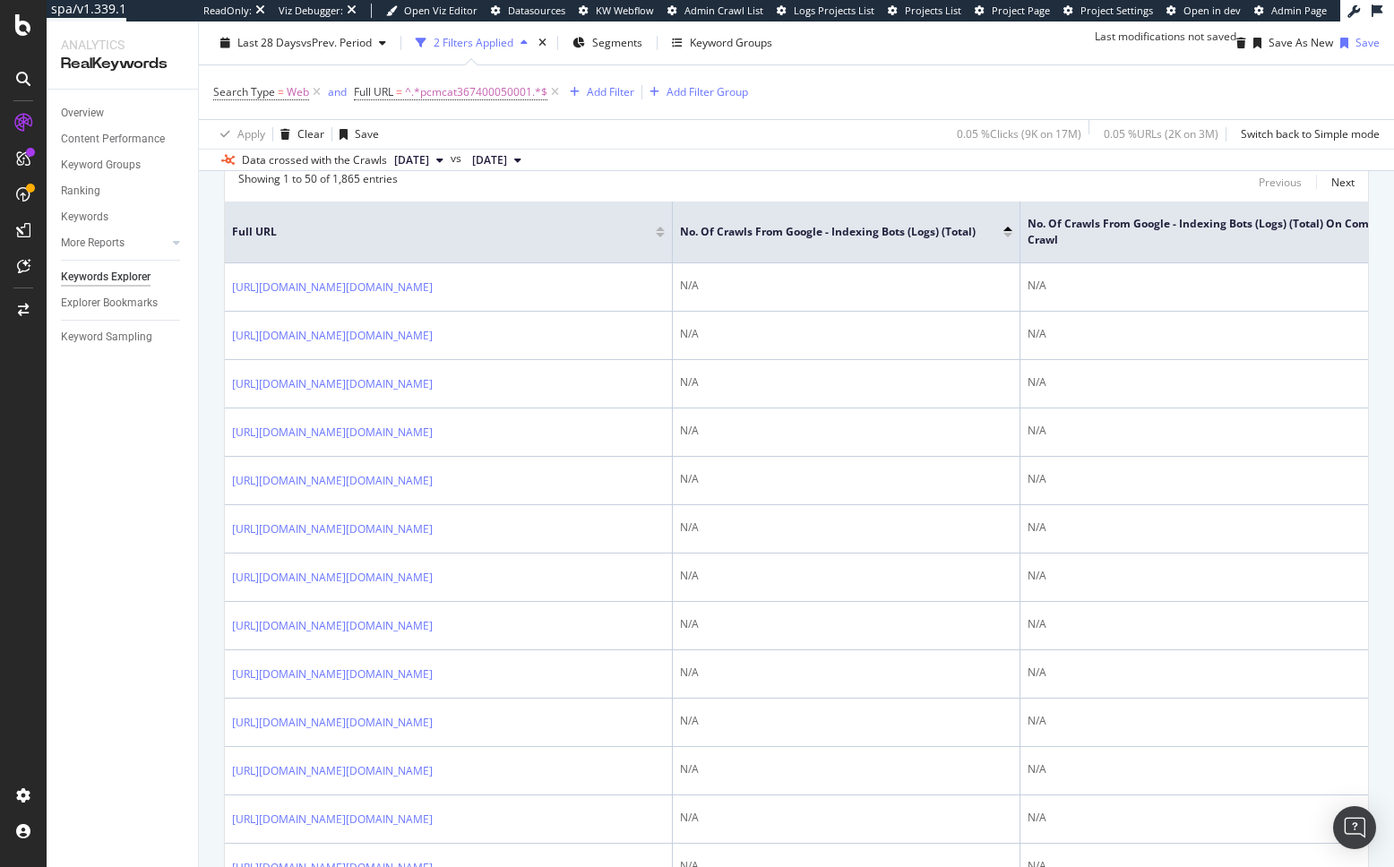
scroll to position [601, 0]
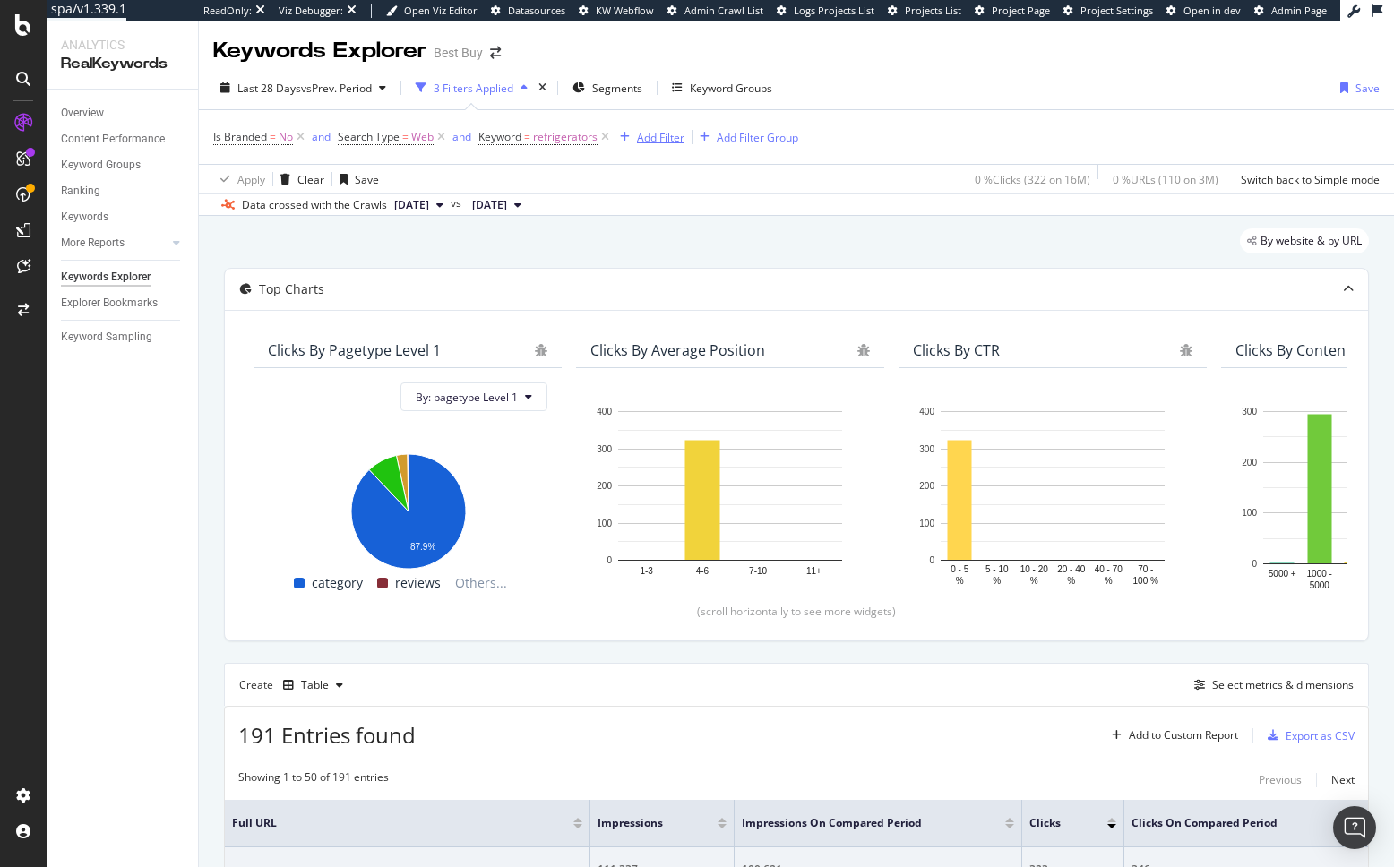
click at [646, 139] on div "Add Filter" at bounding box center [660, 137] width 47 height 15
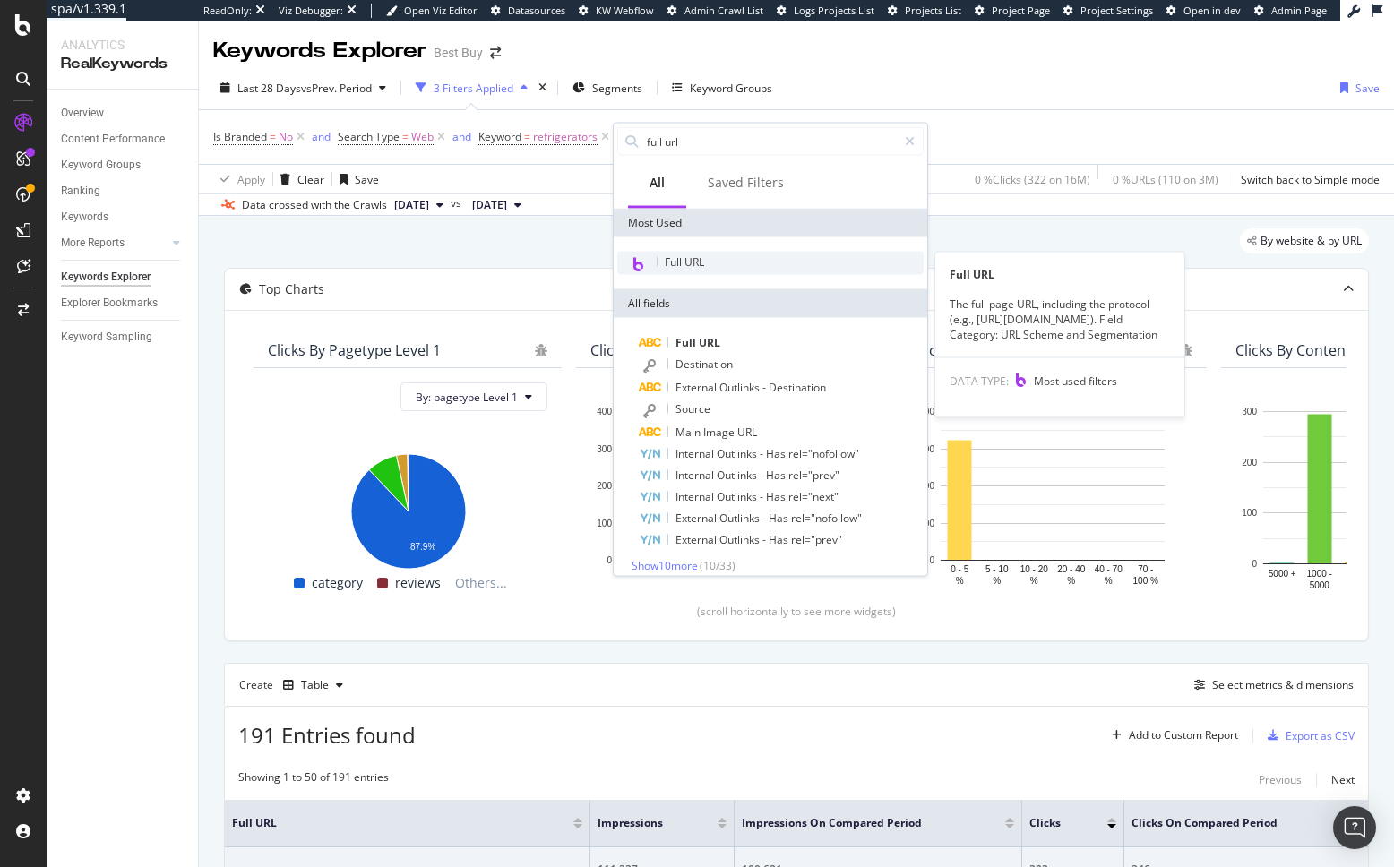
type input "full url"
click at [717, 258] on div "Full URL" at bounding box center [770, 263] width 306 height 23
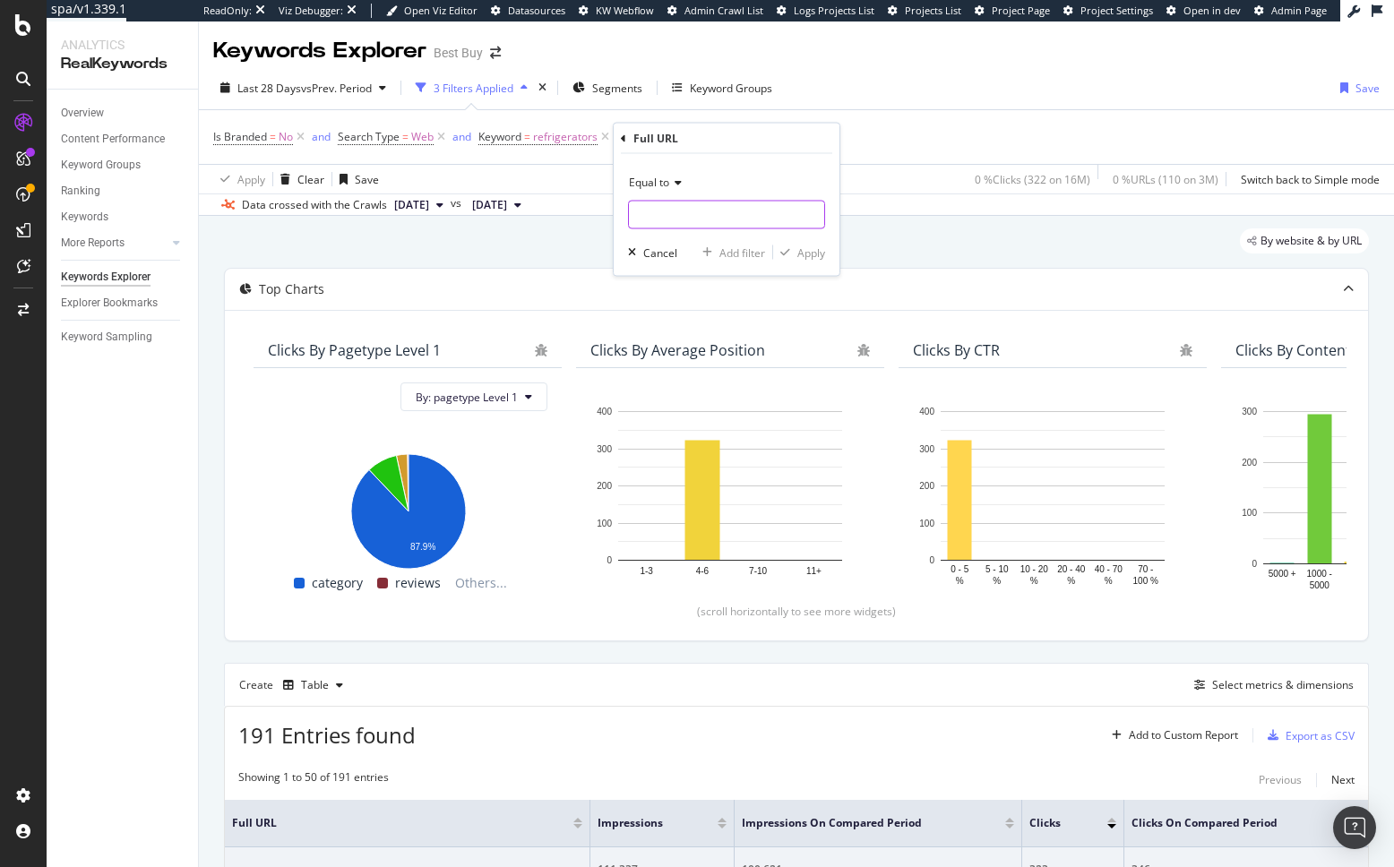
drag, startPoint x: 699, startPoint y: 226, endPoint x: 735, endPoint y: 234, distance: 37.6
click at [700, 226] on input "text" at bounding box center [726, 215] width 195 height 29
paste input "[URL][DOMAIN_NAME]"
type input "[URL][DOMAIN_NAME]"
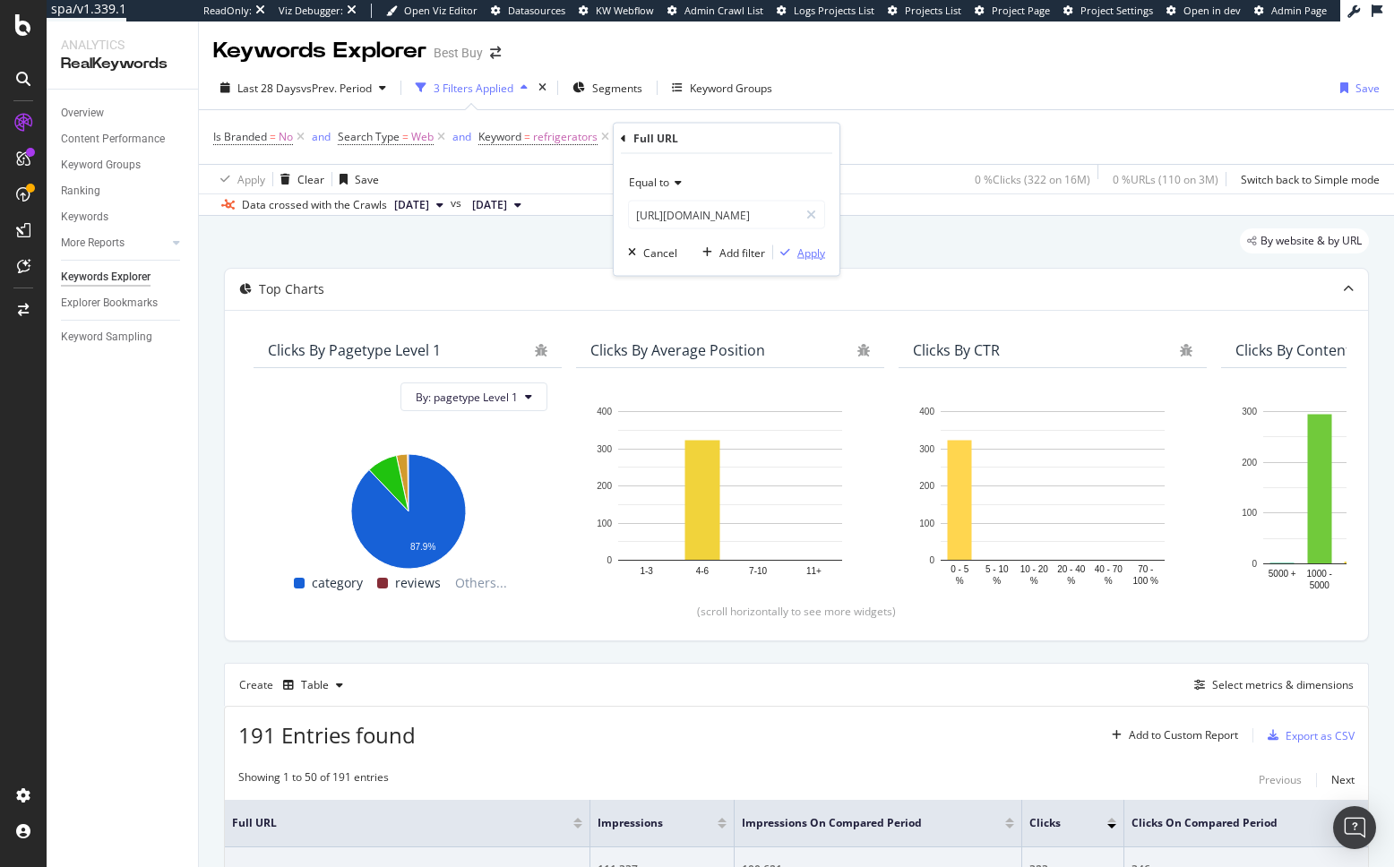
scroll to position [0, 0]
click at [806, 253] on div "Apply" at bounding box center [811, 252] width 28 height 15
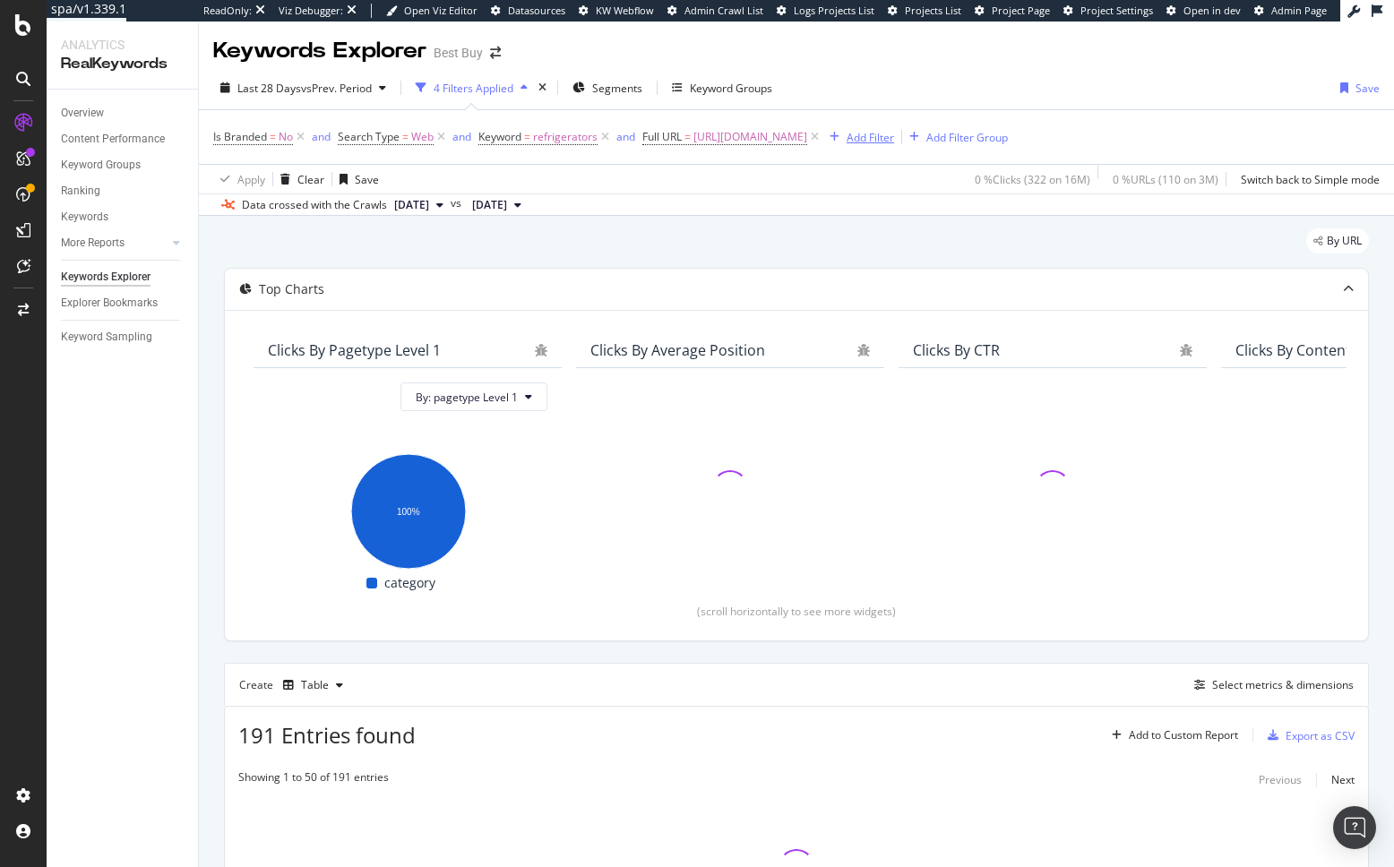
click at [894, 135] on div "Add Filter" at bounding box center [869, 137] width 47 height 15
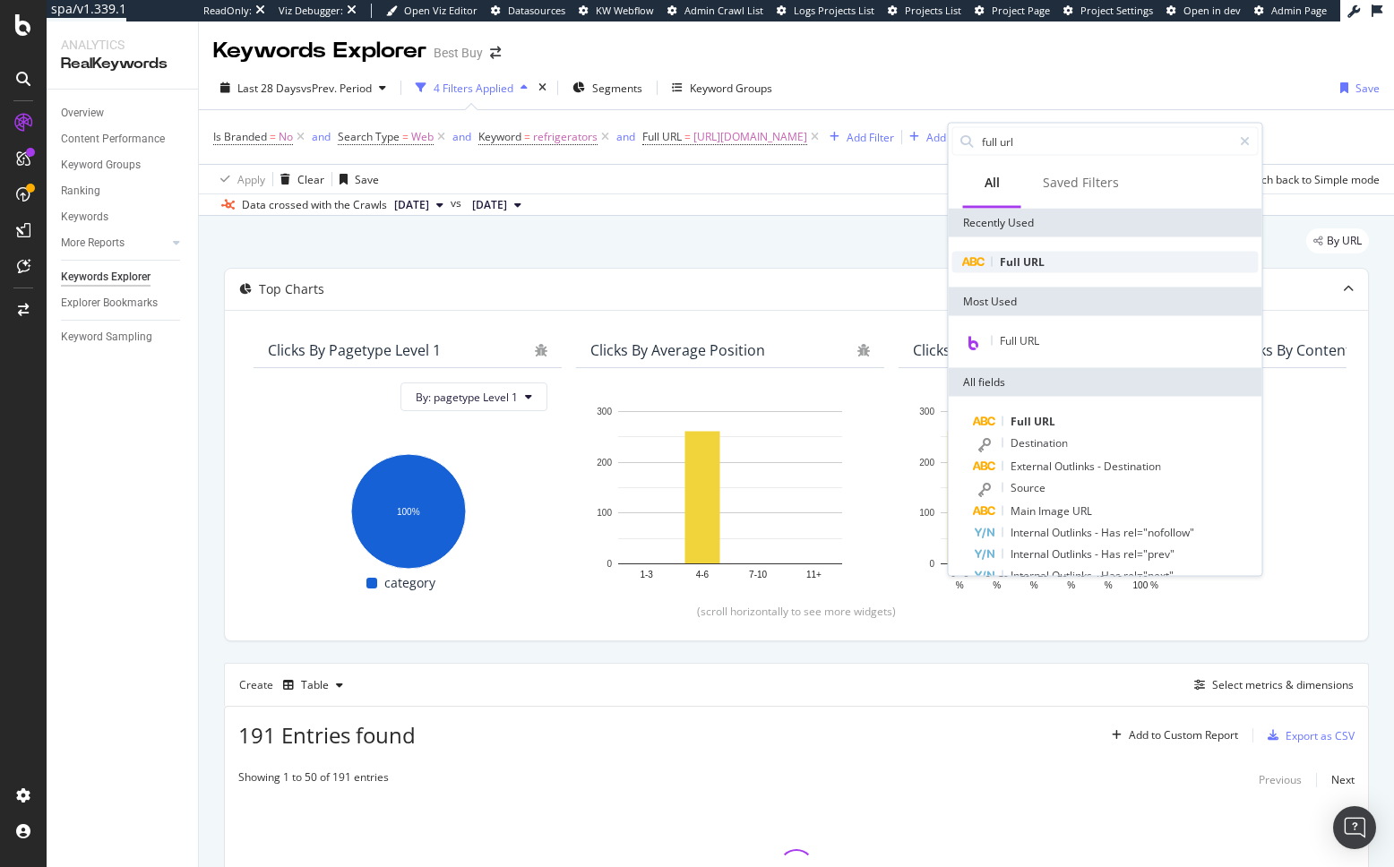
click at [1061, 266] on div "Full URL" at bounding box center [1105, 262] width 306 height 21
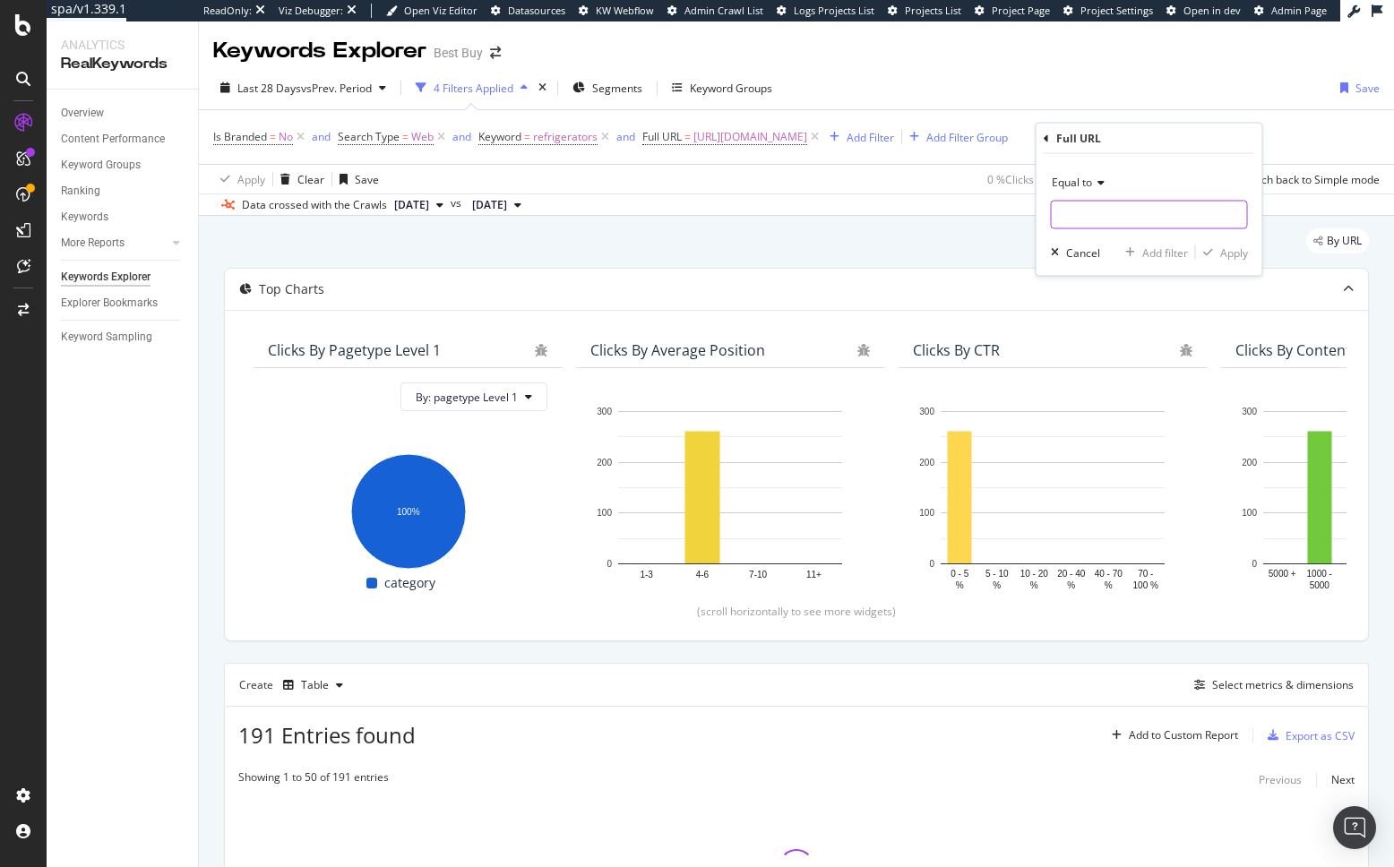
drag, startPoint x: 1096, startPoint y: 209, endPoint x: 1202, endPoint y: 235, distance: 108.8
click at [1098, 209] on input "text" at bounding box center [1149, 215] width 195 height 29
paste input "[URL][DOMAIN_NAME]"
type input "[URL][DOMAIN_NAME]"
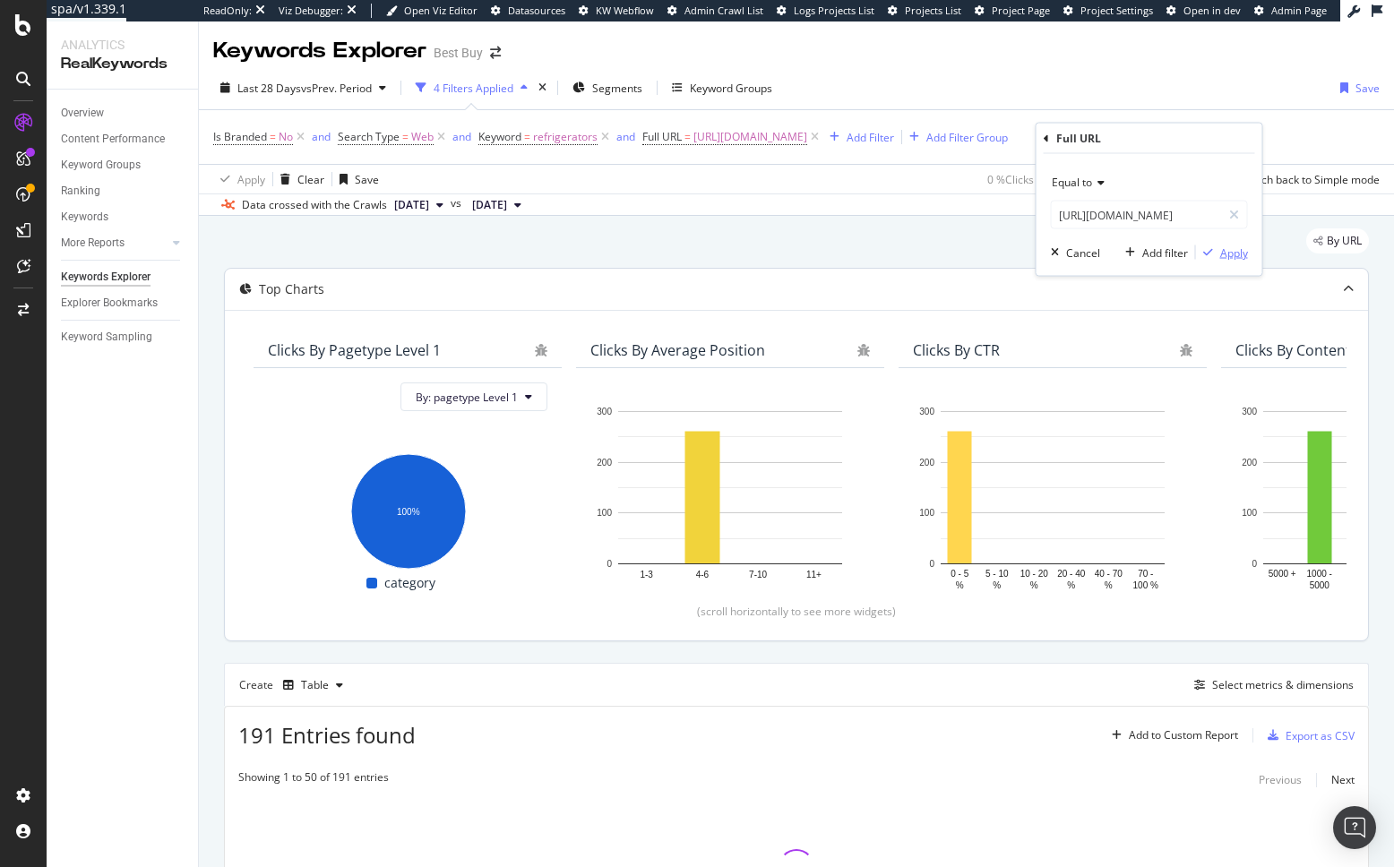
scroll to position [0, 0]
drag, startPoint x: 1229, startPoint y: 255, endPoint x: 1113, endPoint y: 304, distance: 125.3
click at [1229, 255] on div "Apply" at bounding box center [1234, 252] width 28 height 15
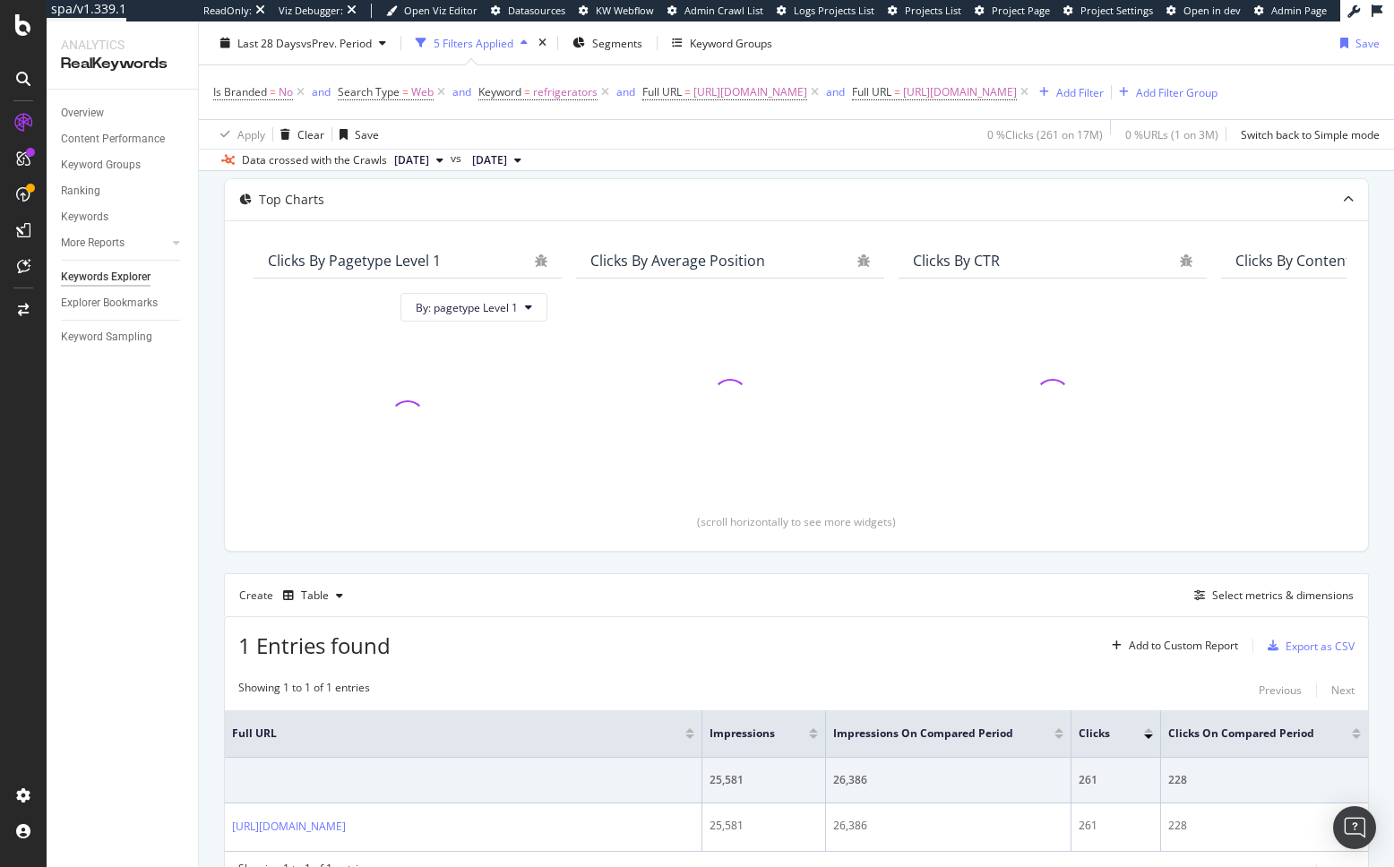
scroll to position [164, 0]
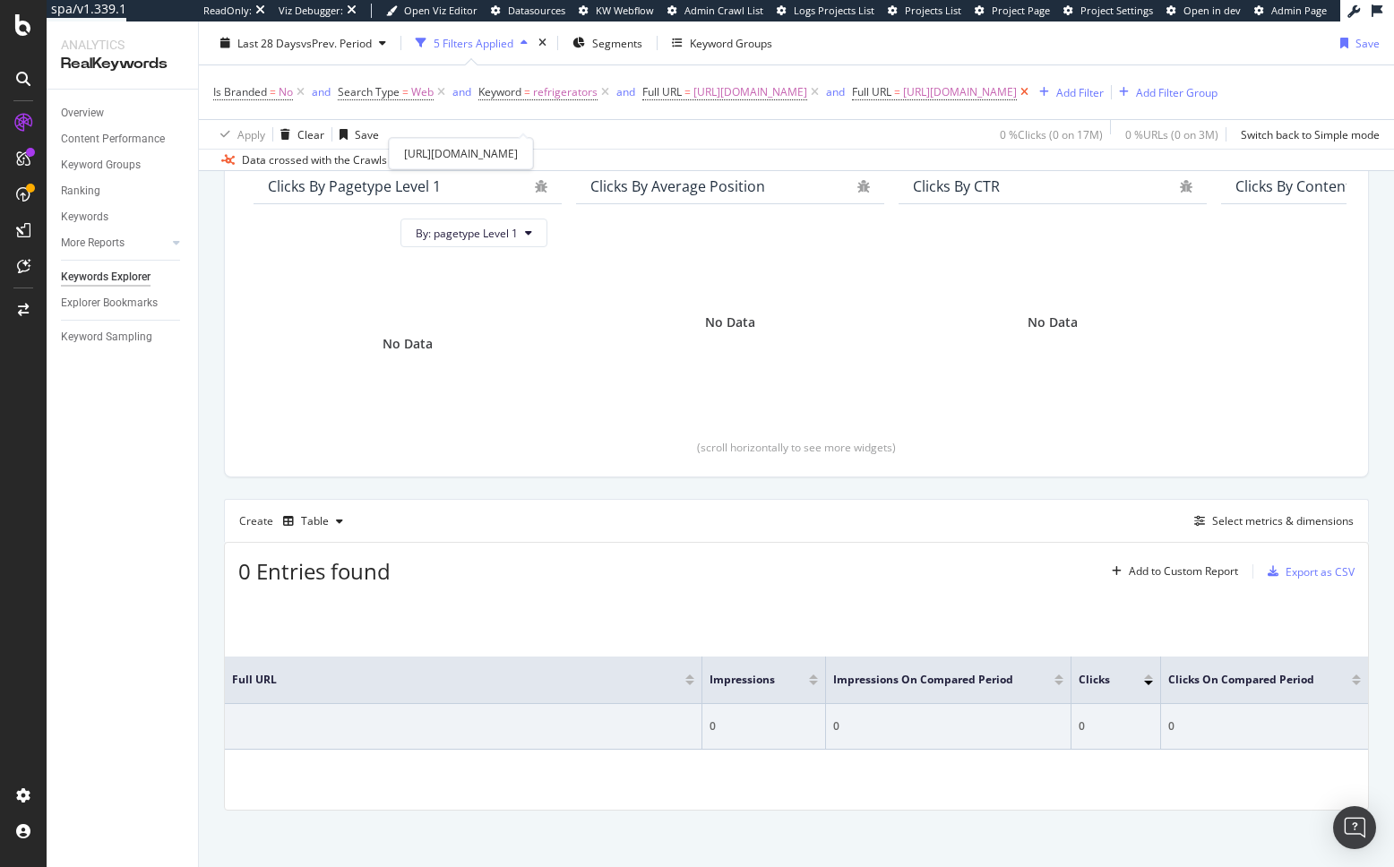
click at [1017, 101] on icon at bounding box center [1024, 92] width 15 height 18
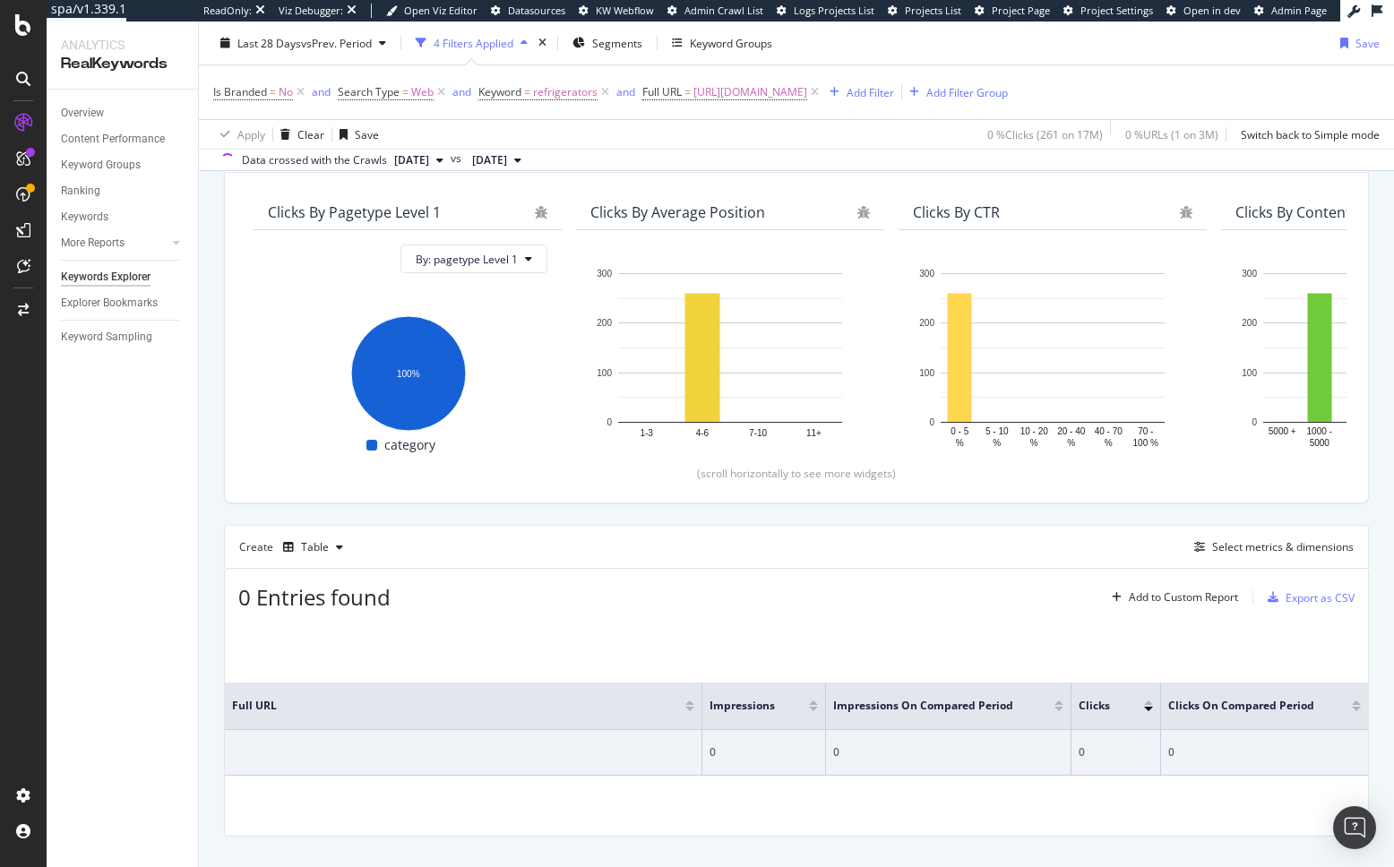
drag, startPoint x: 1185, startPoint y: 94, endPoint x: 1008, endPoint y: 98, distance: 177.4
click at [822, 94] on icon at bounding box center [814, 92] width 15 height 18
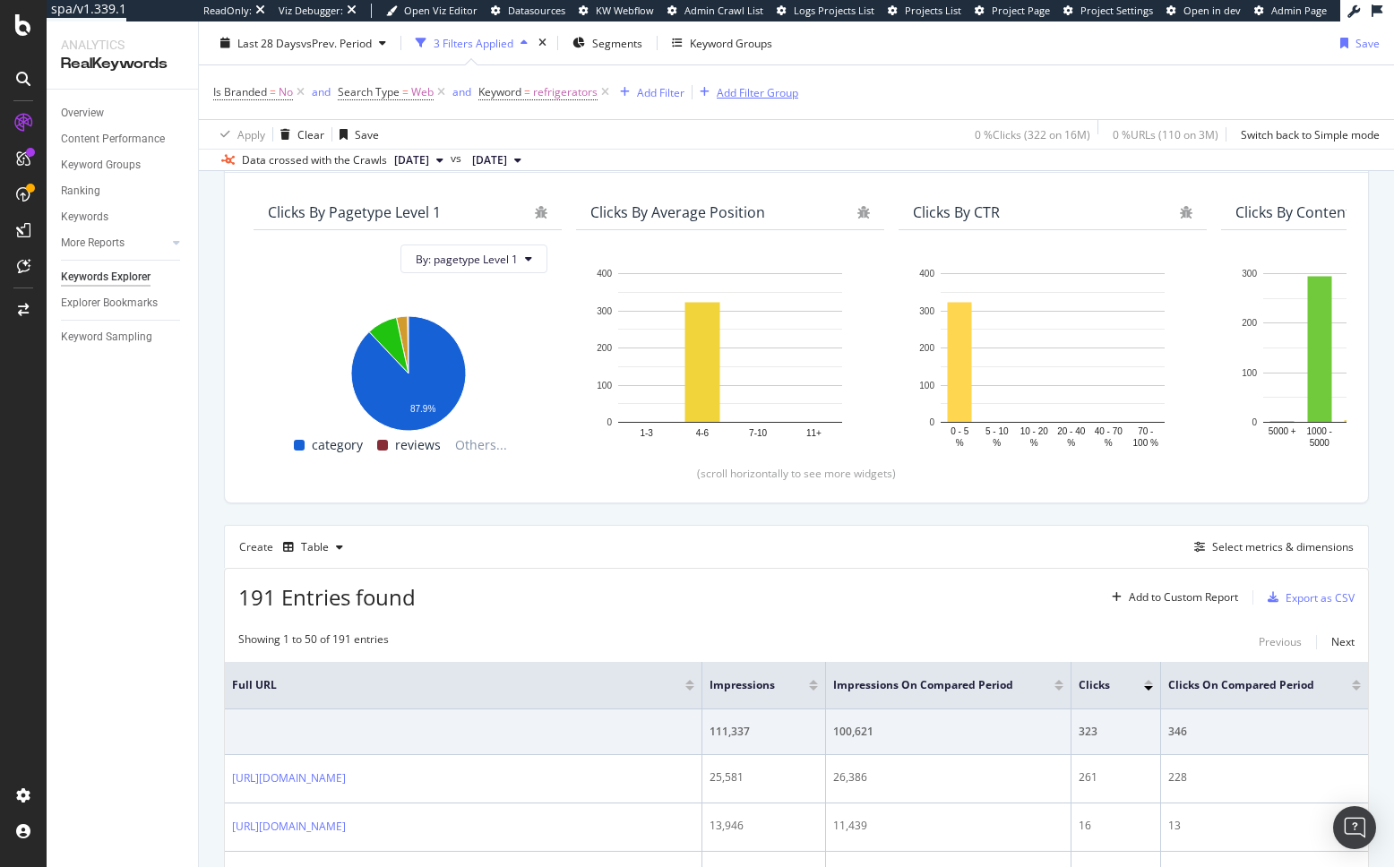
drag, startPoint x: 763, startPoint y: 94, endPoint x: 749, endPoint y: 106, distance: 18.5
click at [763, 94] on div "Add Filter Group" at bounding box center [758, 91] width 82 height 15
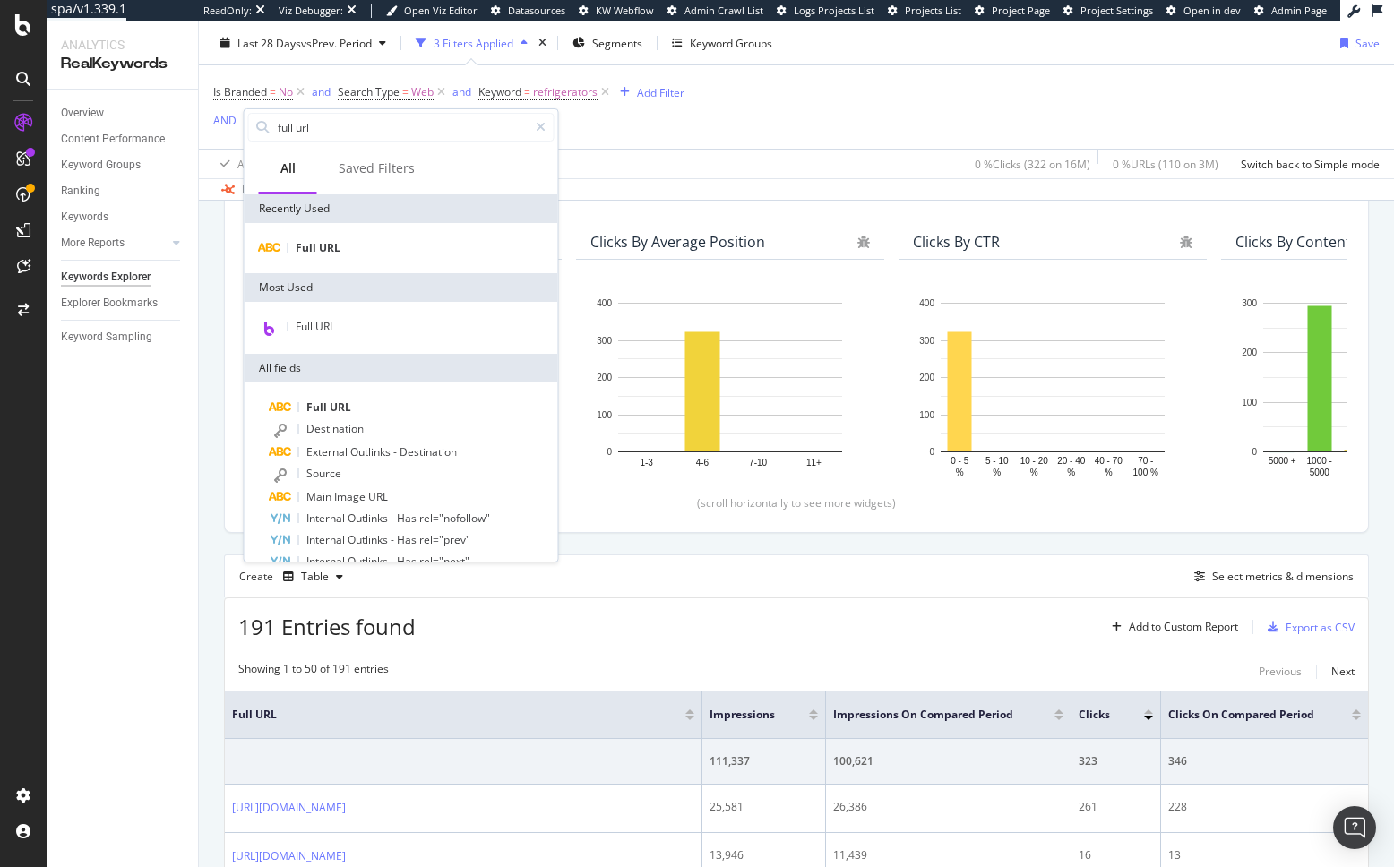
scroll to position [168, 0]
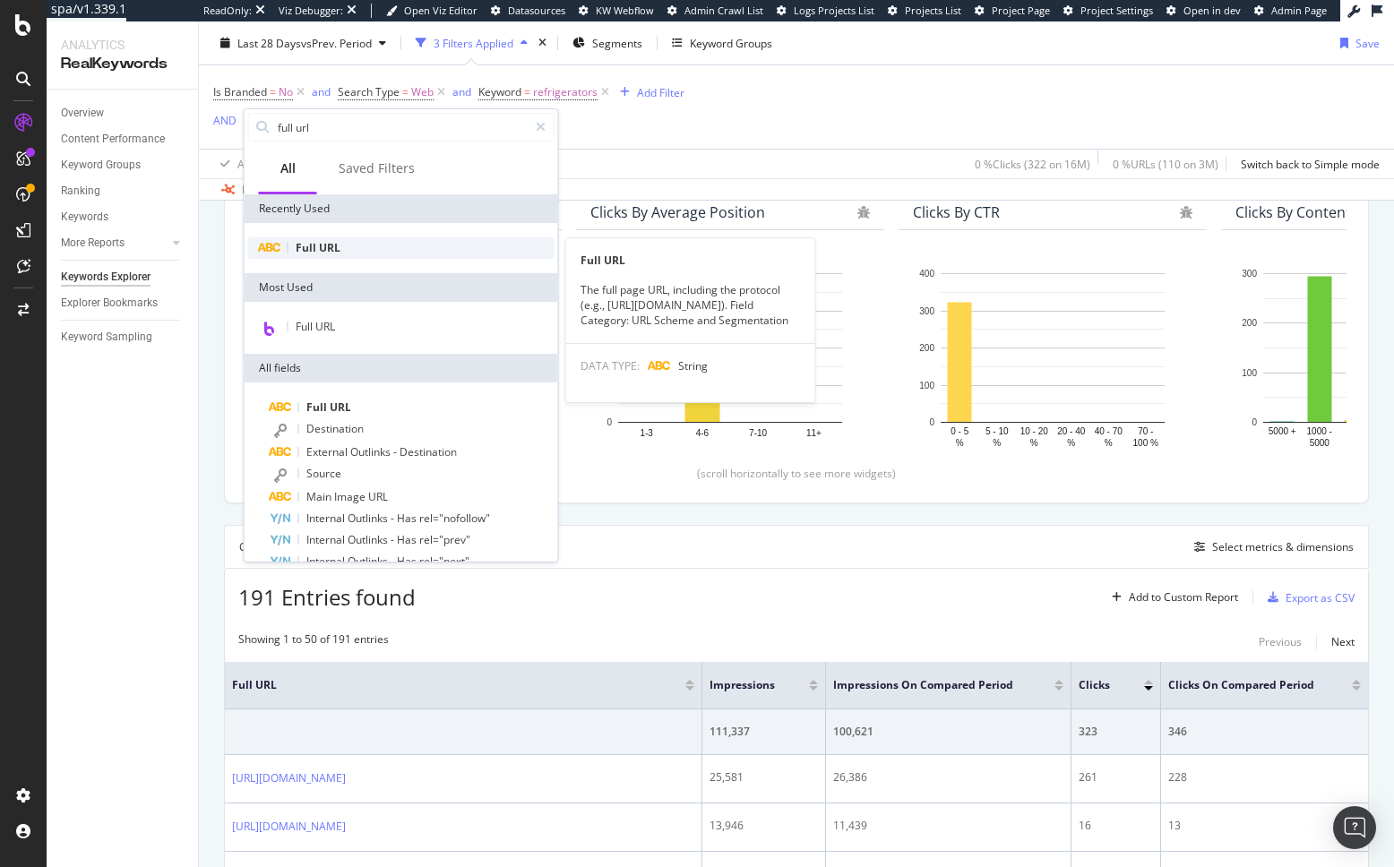
click at [331, 249] on span "URL" at bounding box center [329, 247] width 21 height 15
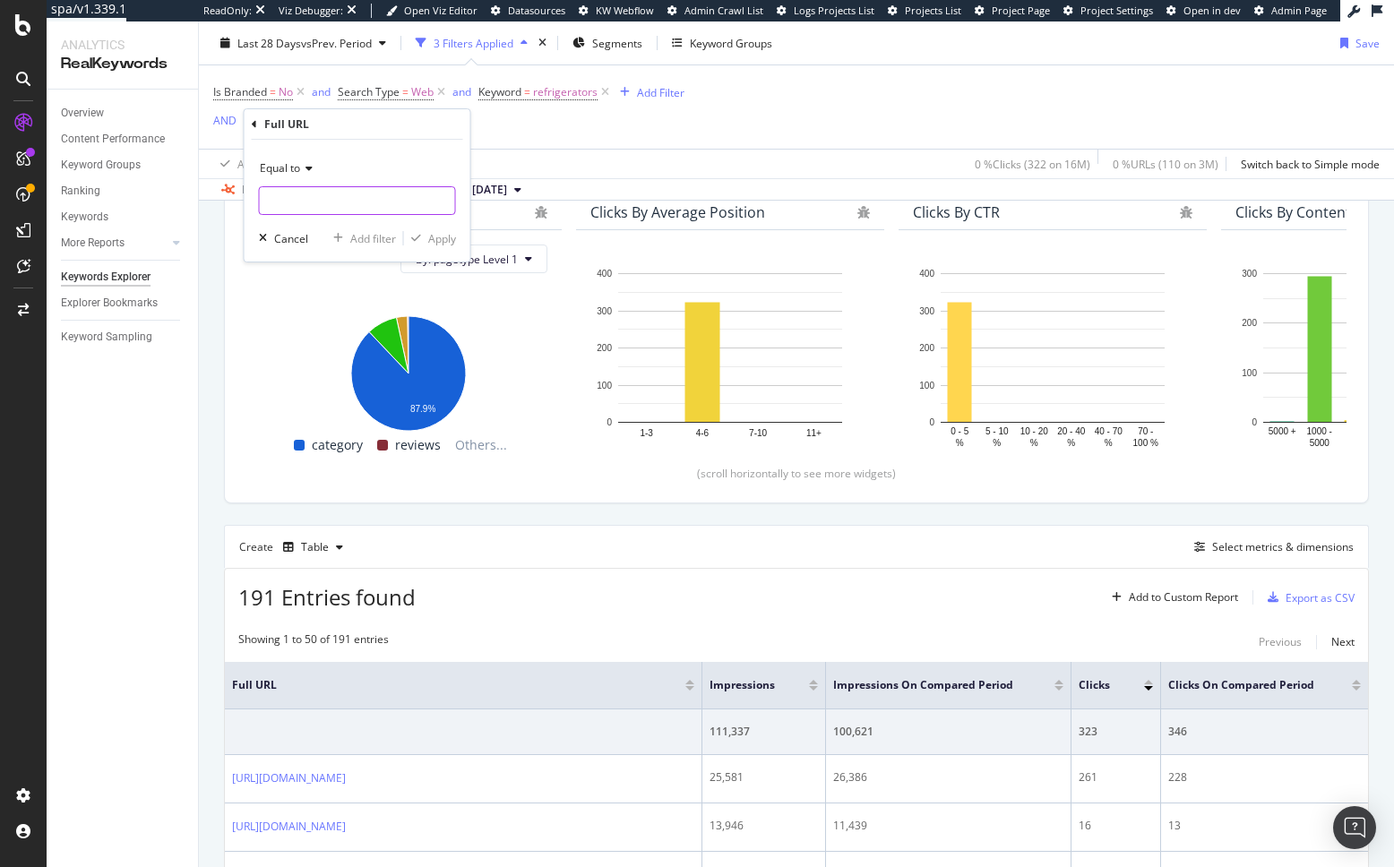
click at [358, 201] on input "text" at bounding box center [357, 200] width 195 height 29
paste input "https://www.bestbuy.com/site/refrigerators/all-refrigerators/pcmcat367400050001…"
type input "https://www.bestbuy.com/site/refrigerators/all-refrigerators/pcmcat367400050001…"
click at [437, 232] on div "Apply" at bounding box center [442, 238] width 28 height 15
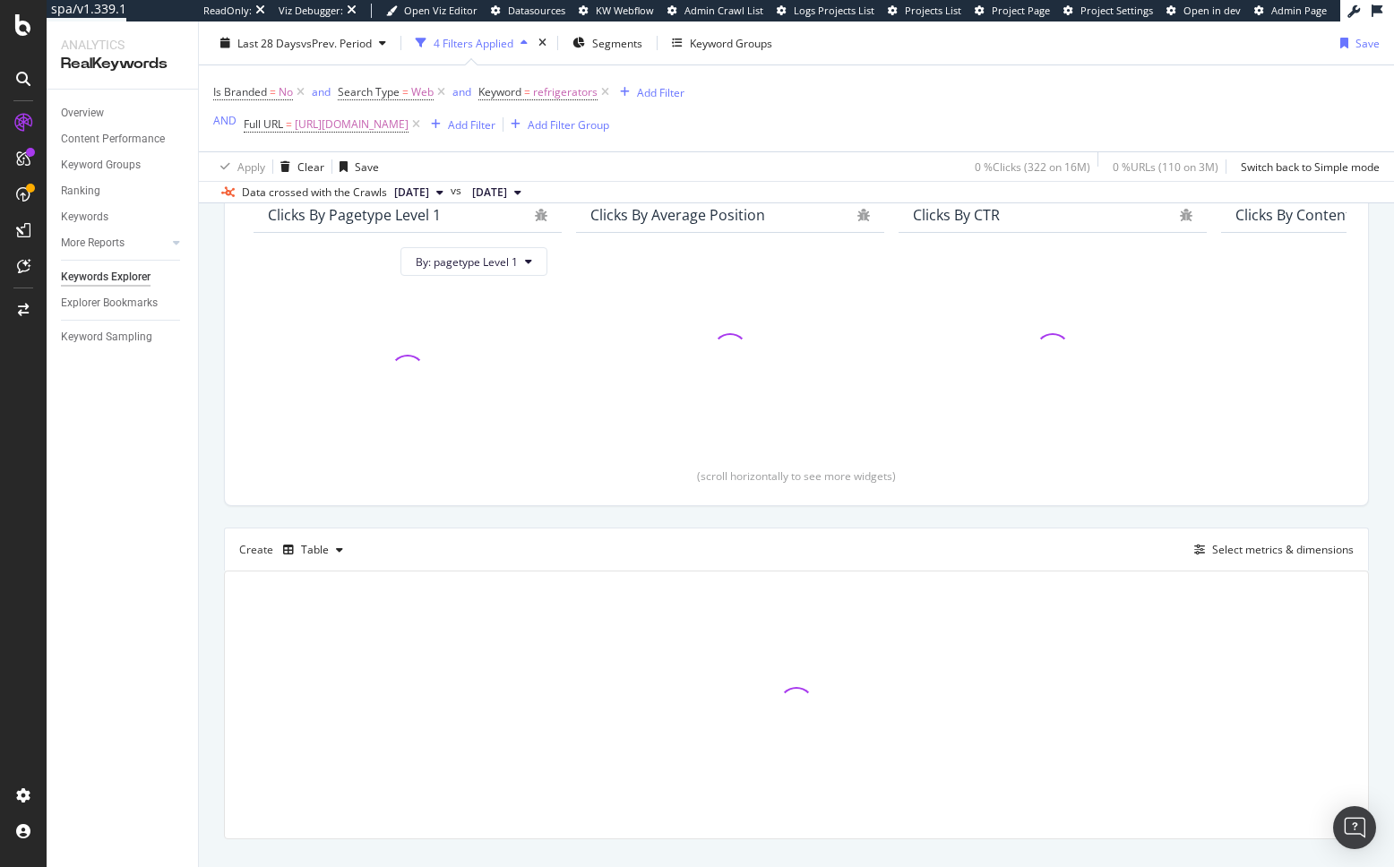
scroll to position [171, 0]
click at [495, 130] on div "Add Filter" at bounding box center [471, 123] width 47 height 15
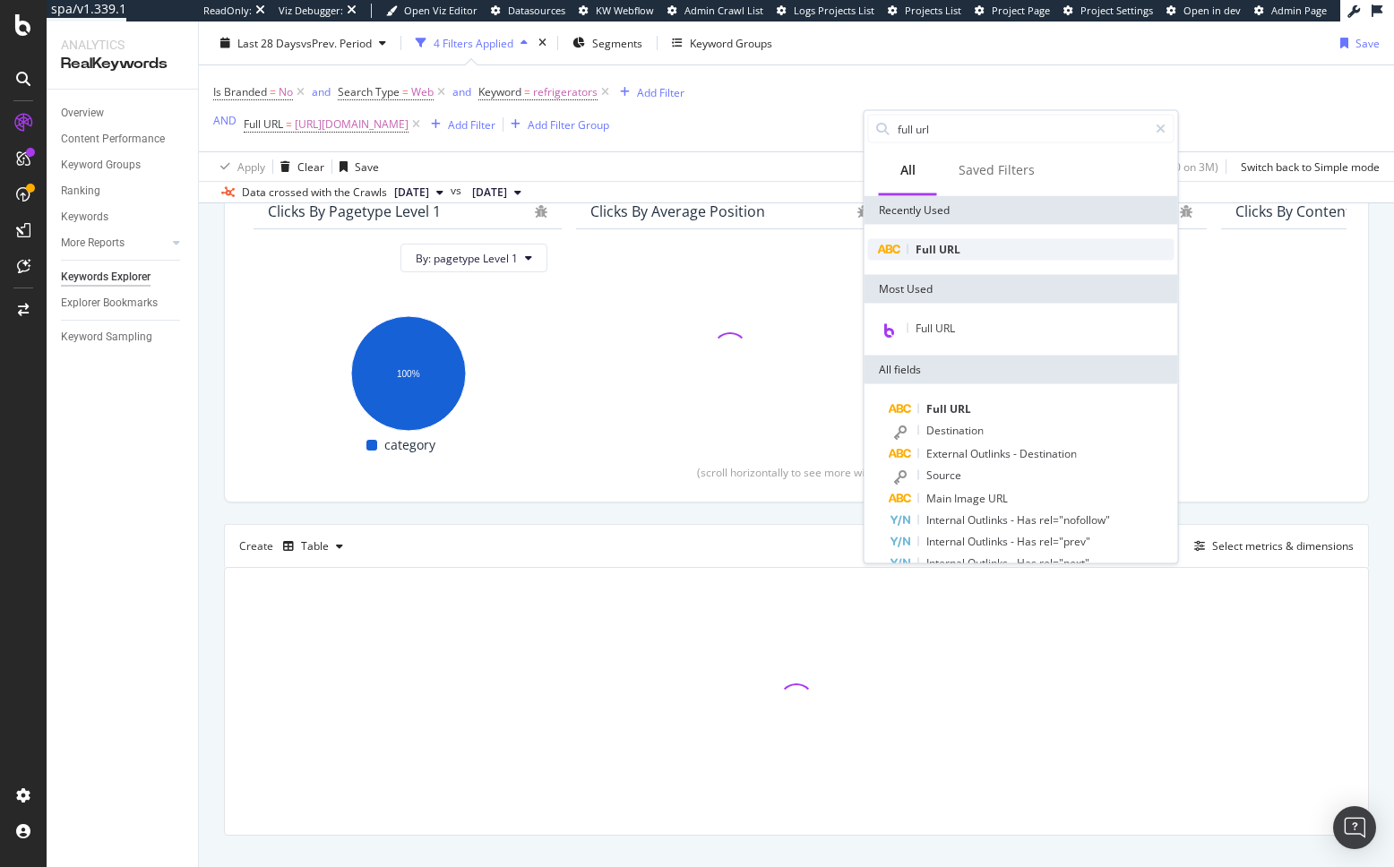
click at [908, 244] on div "Full URL" at bounding box center [1021, 249] width 306 height 21
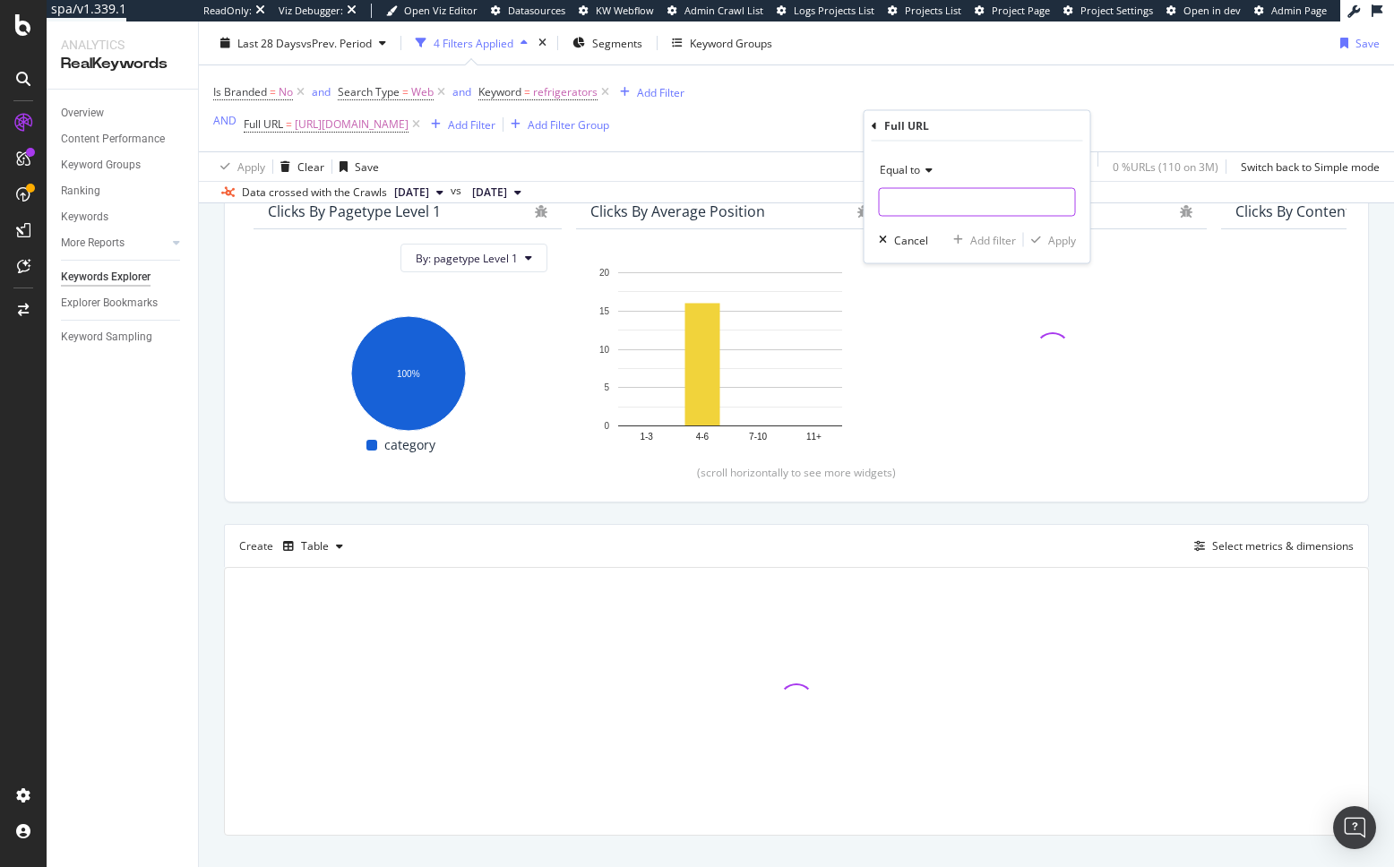
drag, startPoint x: 920, startPoint y: 201, endPoint x: 1036, endPoint y: 253, distance: 127.5
click at [922, 201] on input "text" at bounding box center [977, 202] width 195 height 29
paste input "https://www.bestbuy.com/site/home-appliances/refrigerators/abcat0901000.c?id=ab…"
type input "https://www.bestbuy.com/site/home-appliances/refrigerators/abcat0901000.c?id=ab…"
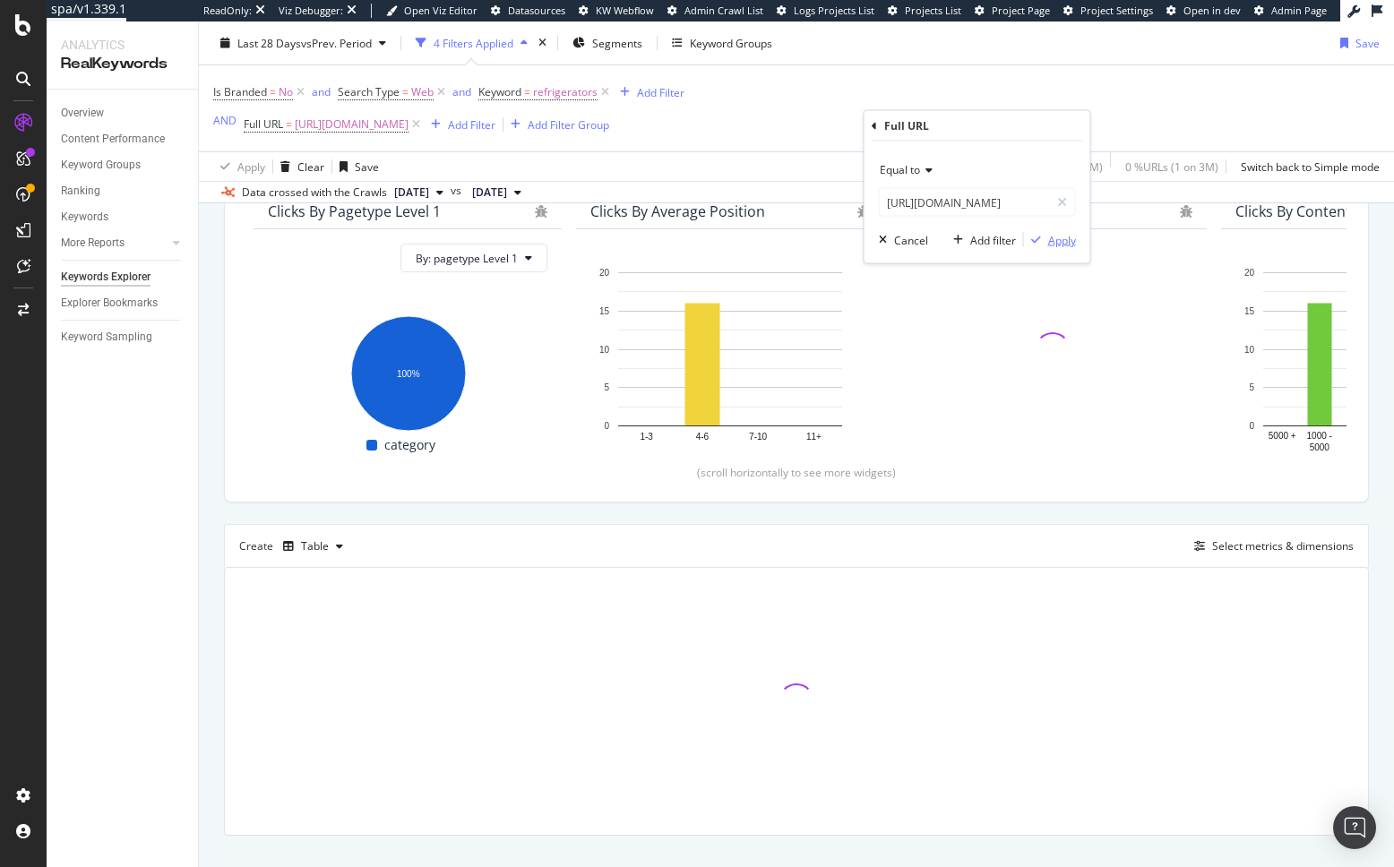
scroll to position [0, 0]
drag, startPoint x: 1061, startPoint y: 242, endPoint x: 893, endPoint y: 121, distance: 206.6
click at [1061, 242] on div "Apply" at bounding box center [1062, 239] width 28 height 15
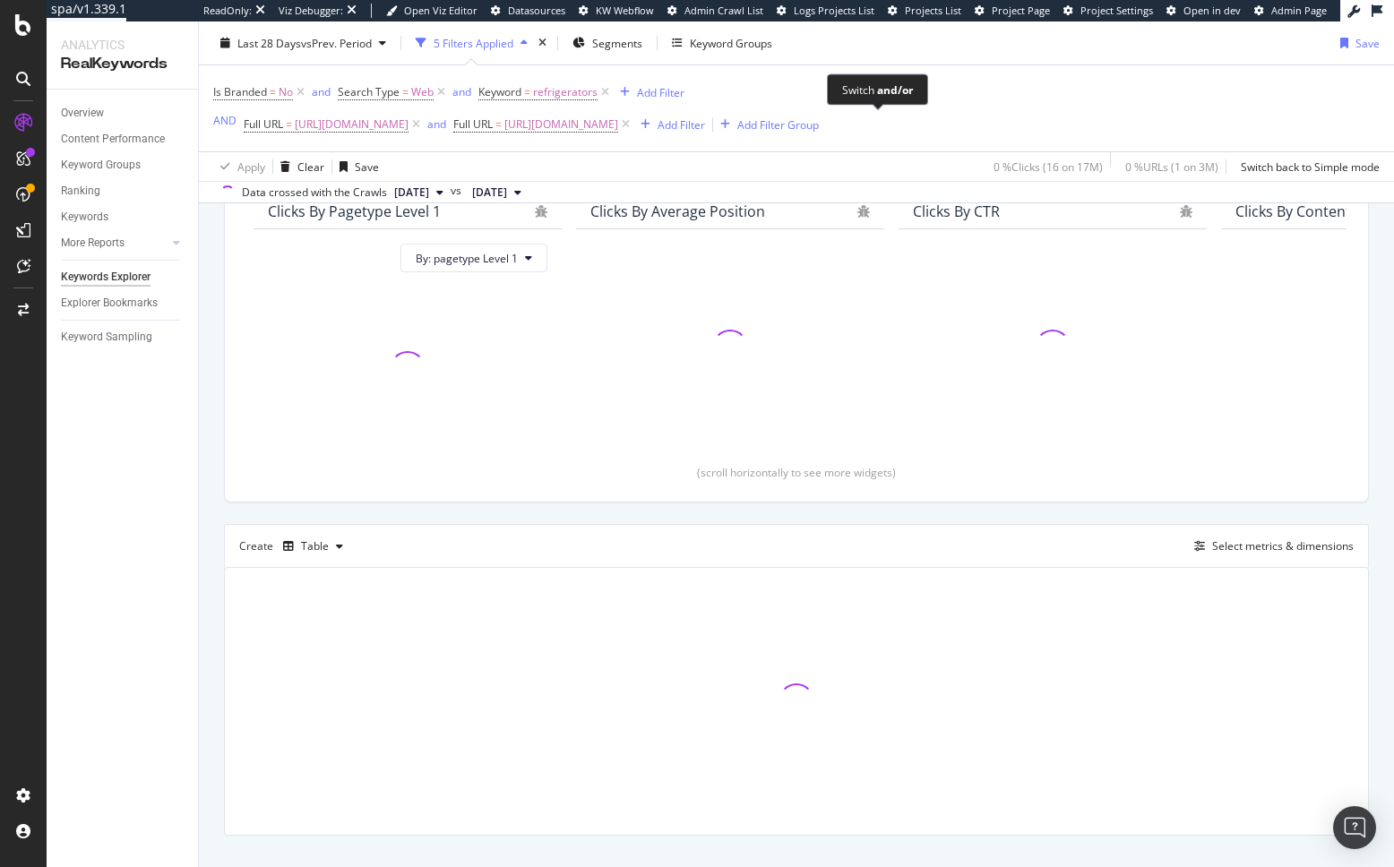
scroll to position [196, 0]
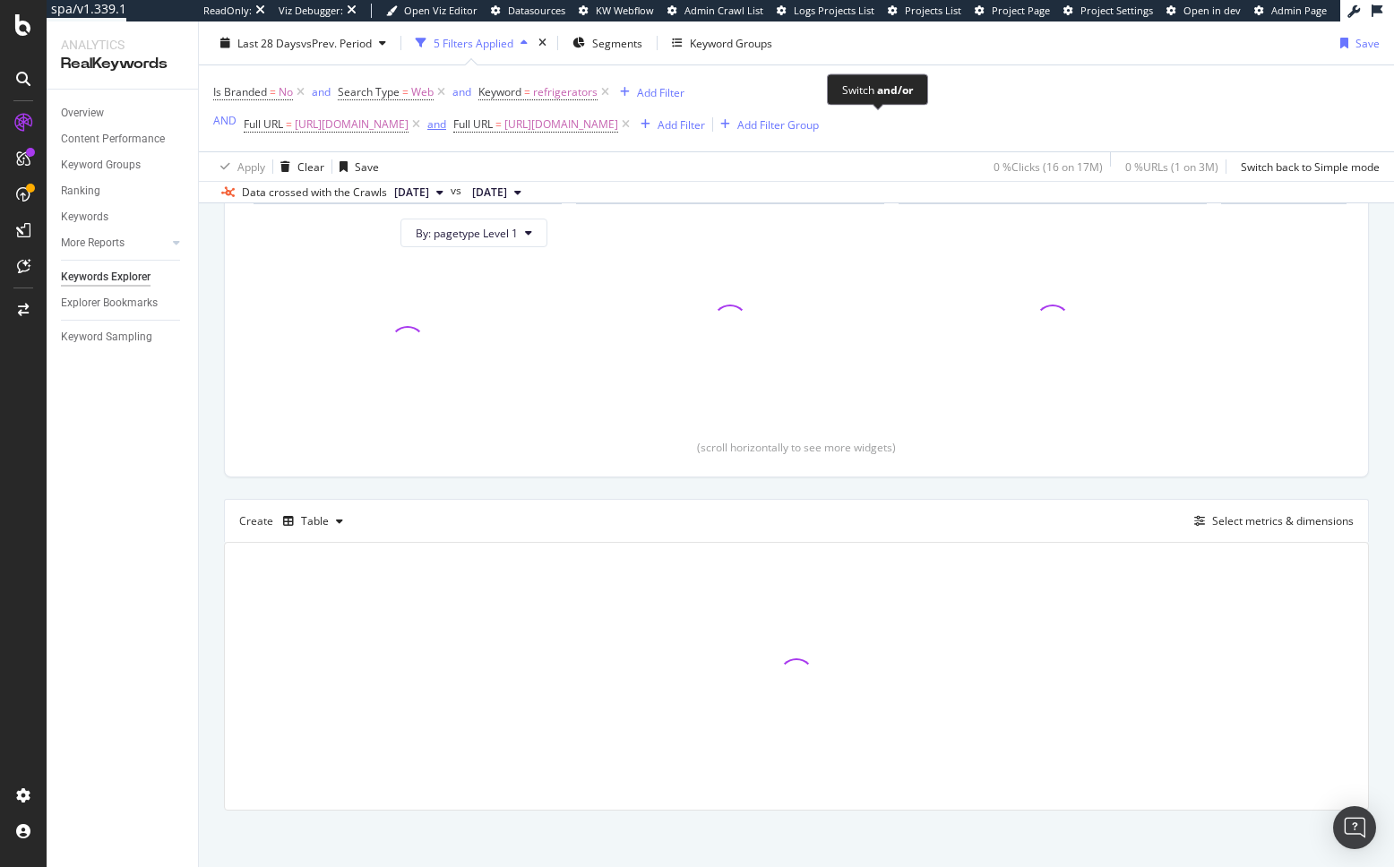
click at [446, 125] on div "and" at bounding box center [436, 123] width 19 height 15
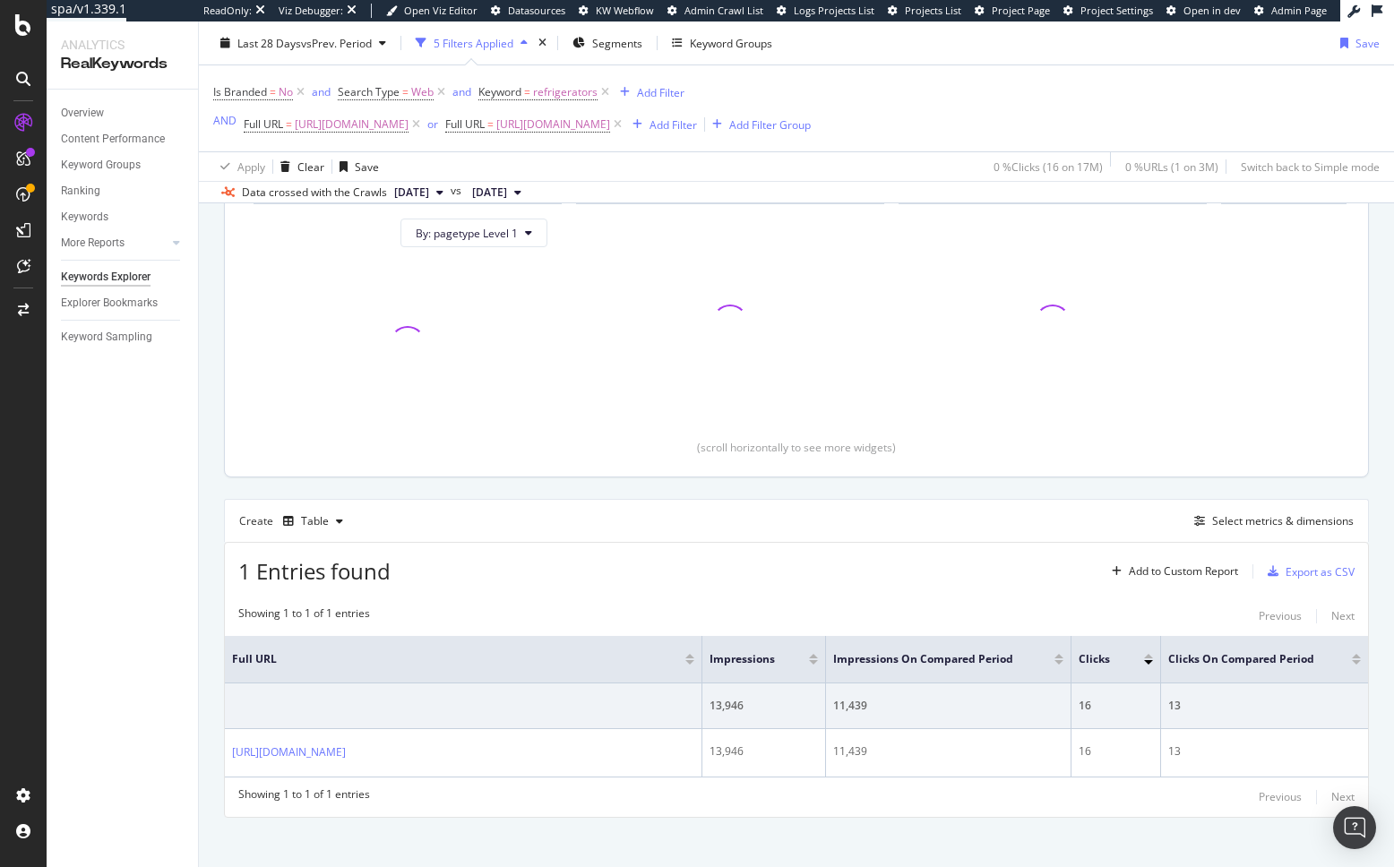
scroll to position [195, 0]
click at [1260, 529] on div "Select metrics & dimensions" at bounding box center [1283, 521] width 142 height 15
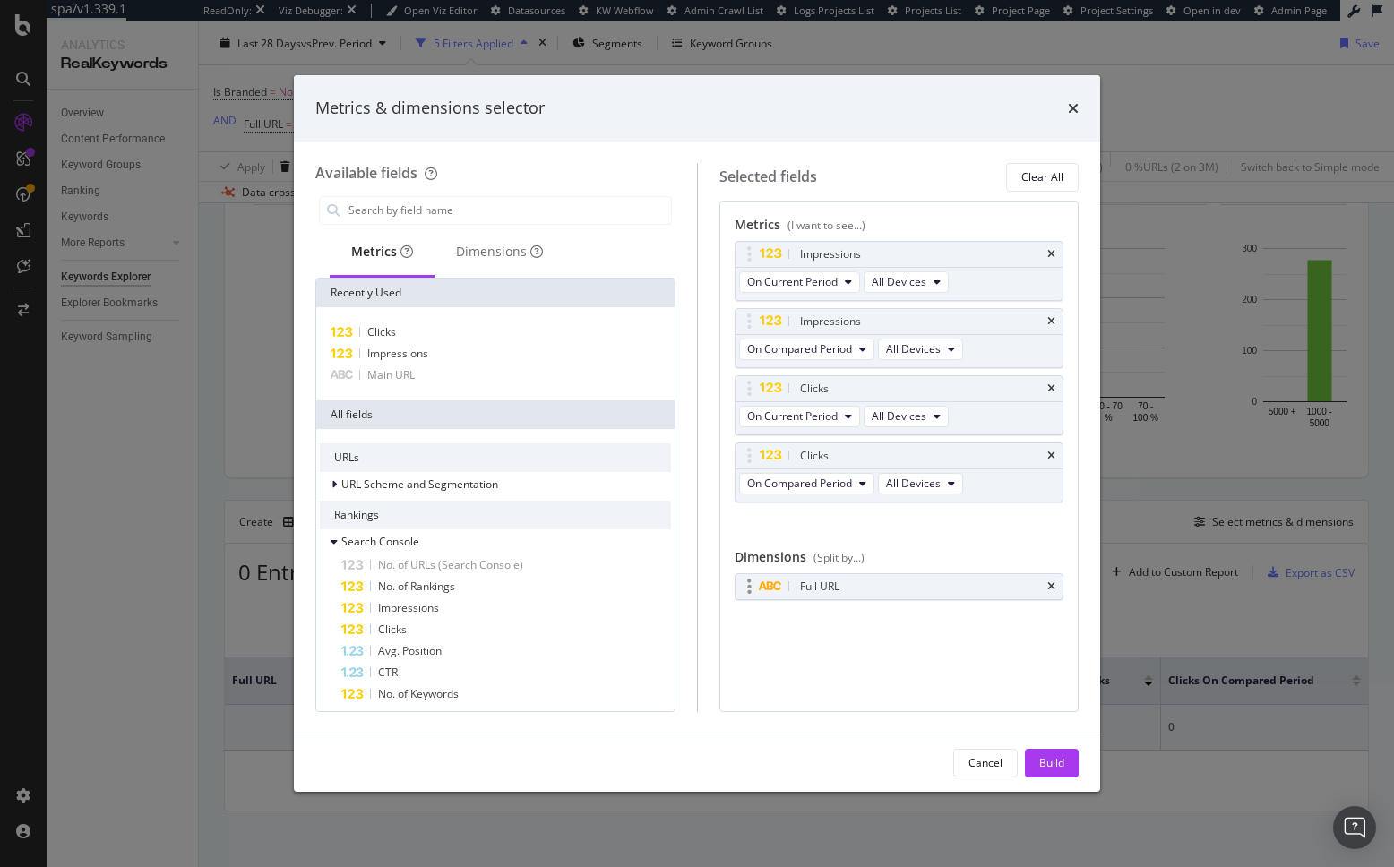
drag, startPoint x: 830, startPoint y: 686, endPoint x: 898, endPoint y: 585, distance: 121.5
click at [830, 686] on div "Metrics (I want to see...) Impressions On Current Period All Devices Impression…" at bounding box center [899, 456] width 360 height 511
drag, startPoint x: 1052, startPoint y: 583, endPoint x: 508, endPoint y: 298, distance: 613.8
click at [1051, 583] on icon "times" at bounding box center [1051, 586] width 8 height 11
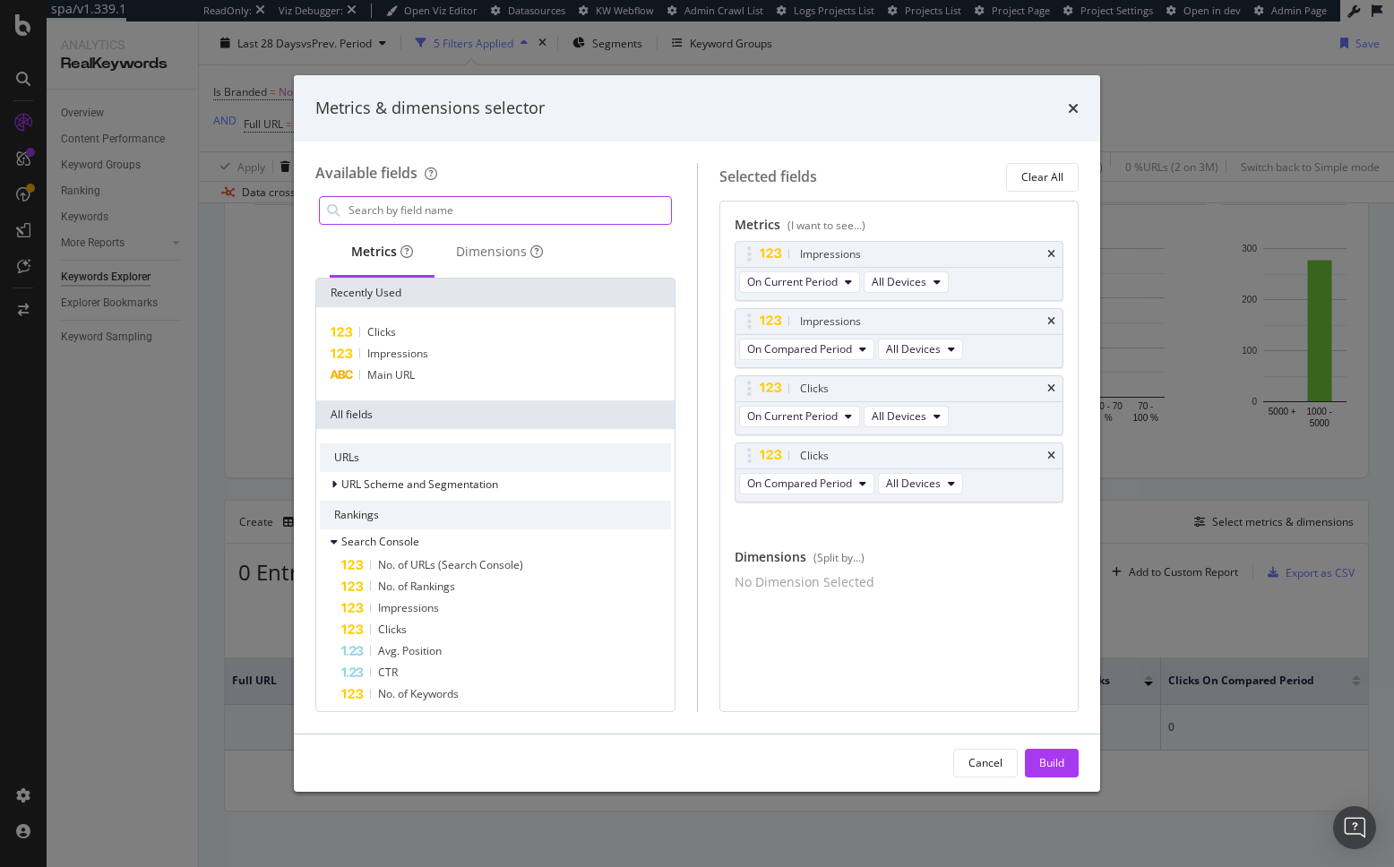
click at [511, 212] on input "modal" at bounding box center [509, 210] width 324 height 27
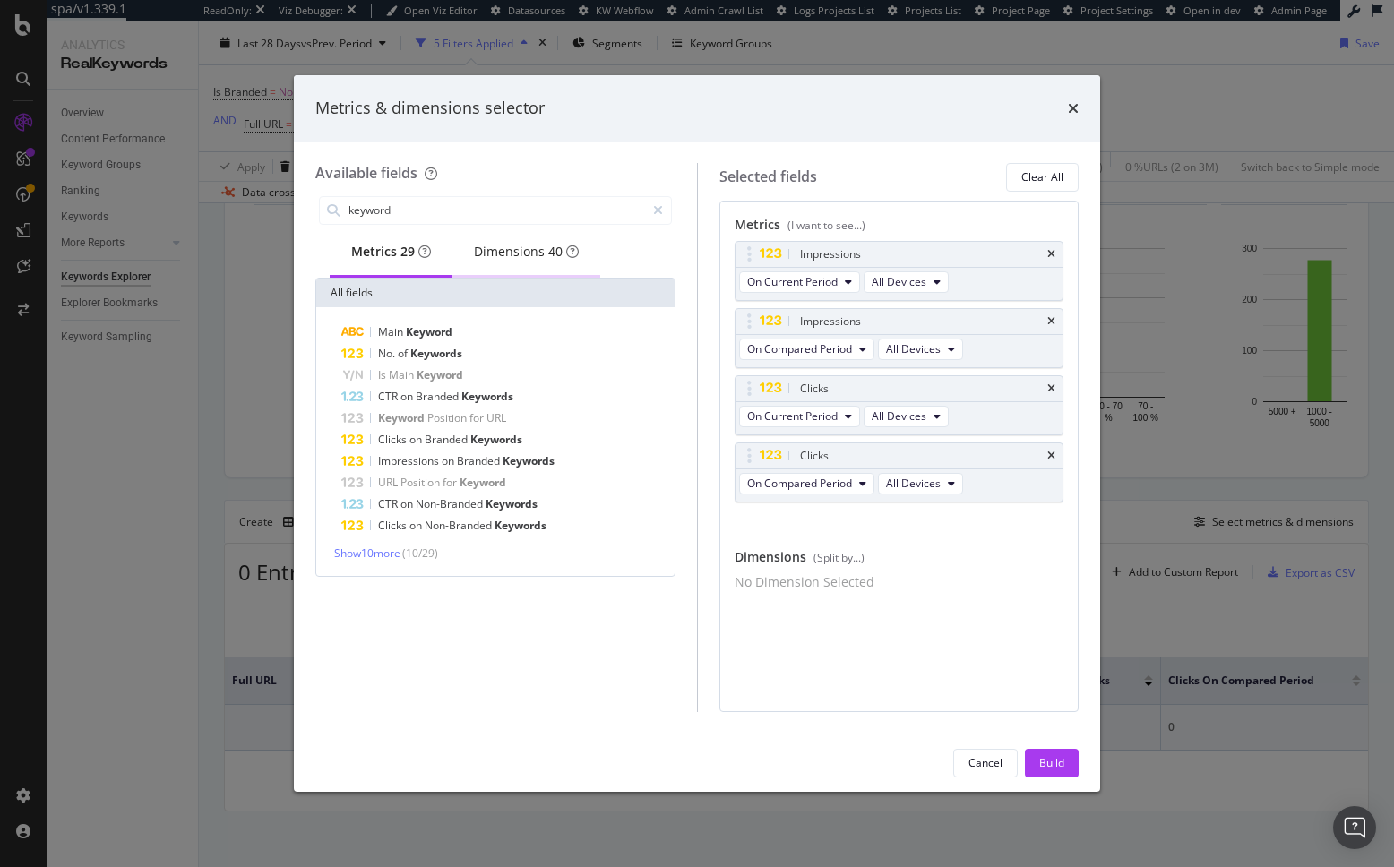
click at [521, 269] on div "Dimensions 40" at bounding box center [526, 252] width 148 height 49
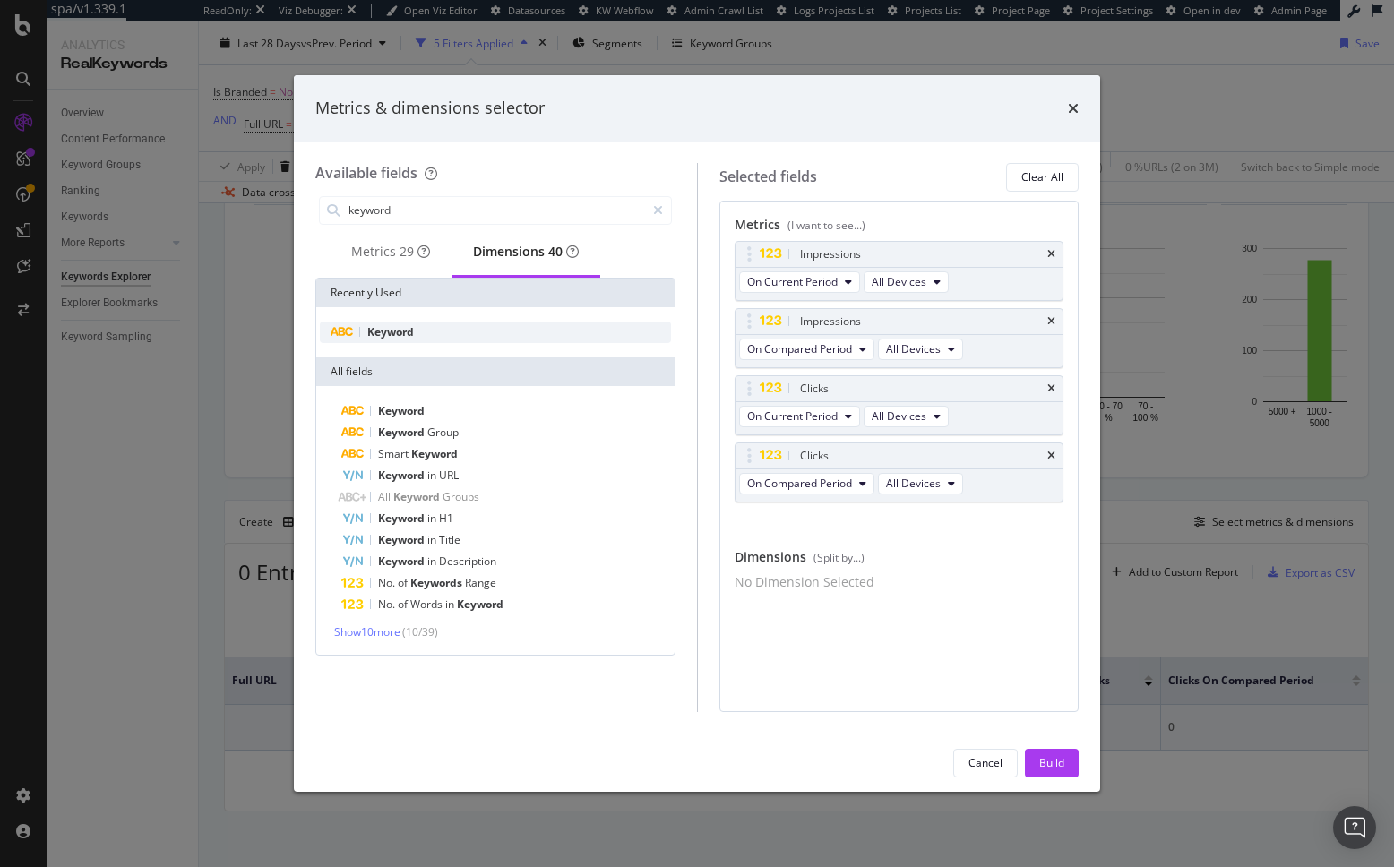
click at [427, 336] on div "Keyword" at bounding box center [495, 332] width 351 height 21
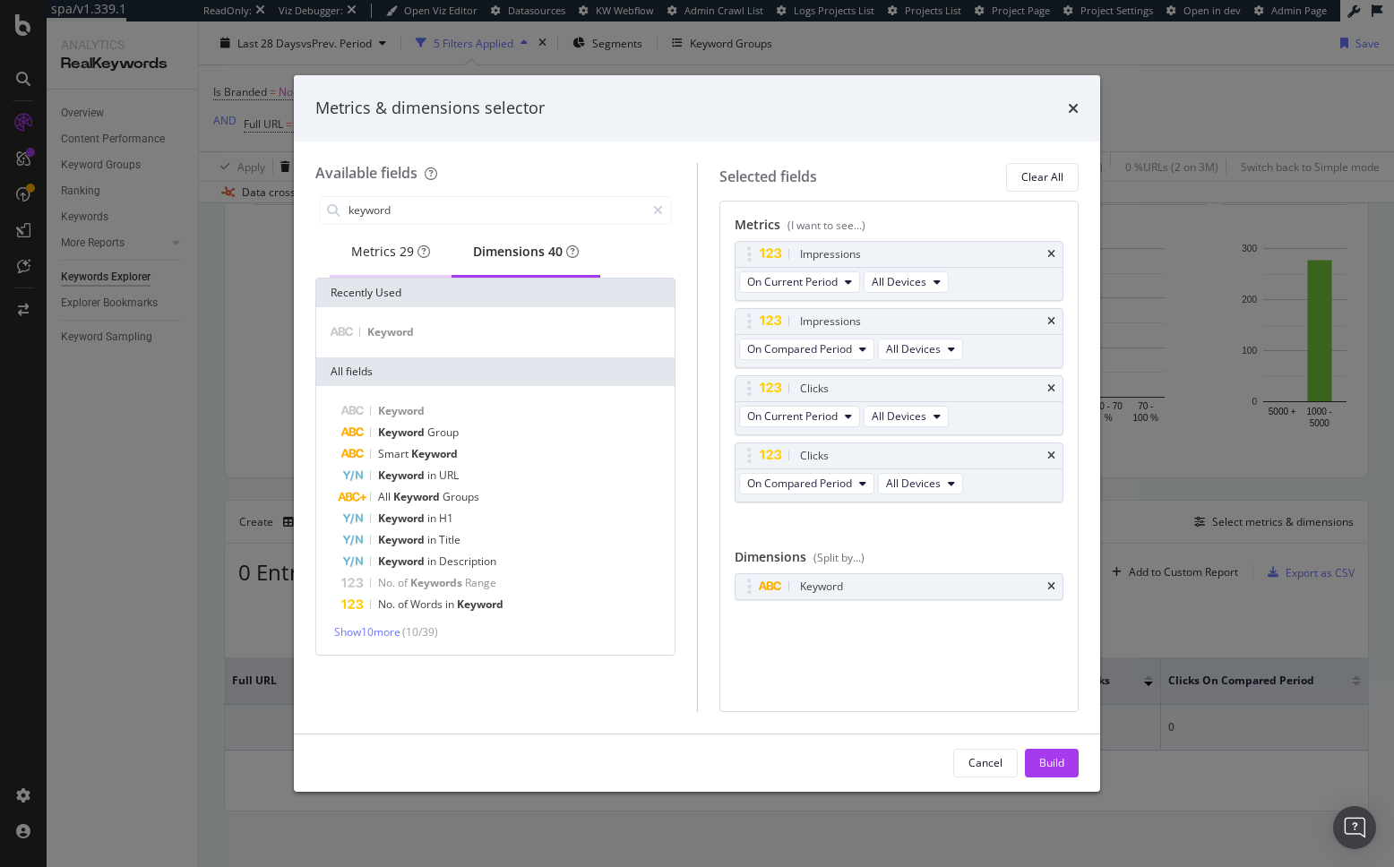
click at [376, 260] on div "Metrics 29" at bounding box center [390, 252] width 79 height 18
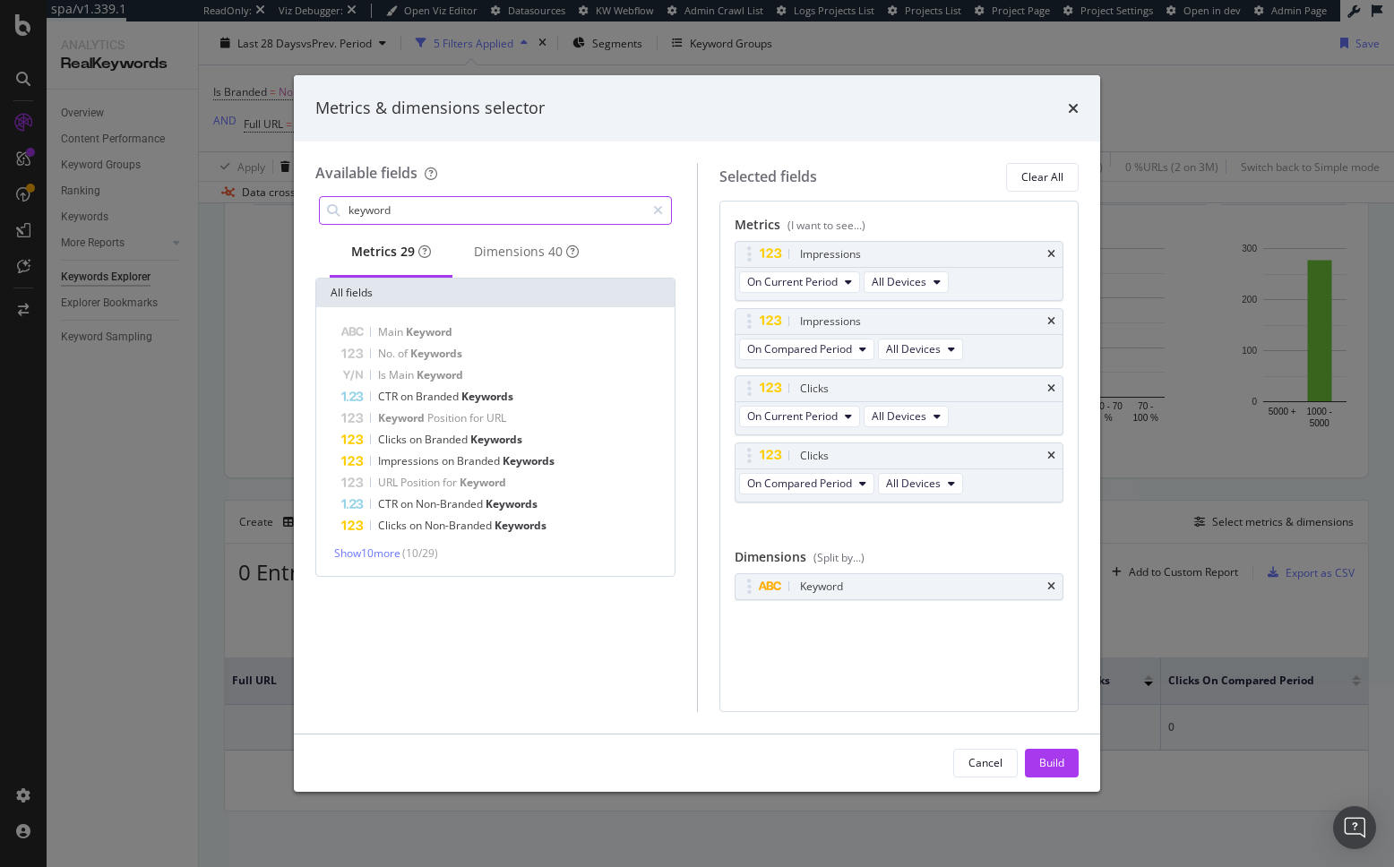
click at [402, 209] on input "keyword" at bounding box center [496, 210] width 298 height 27
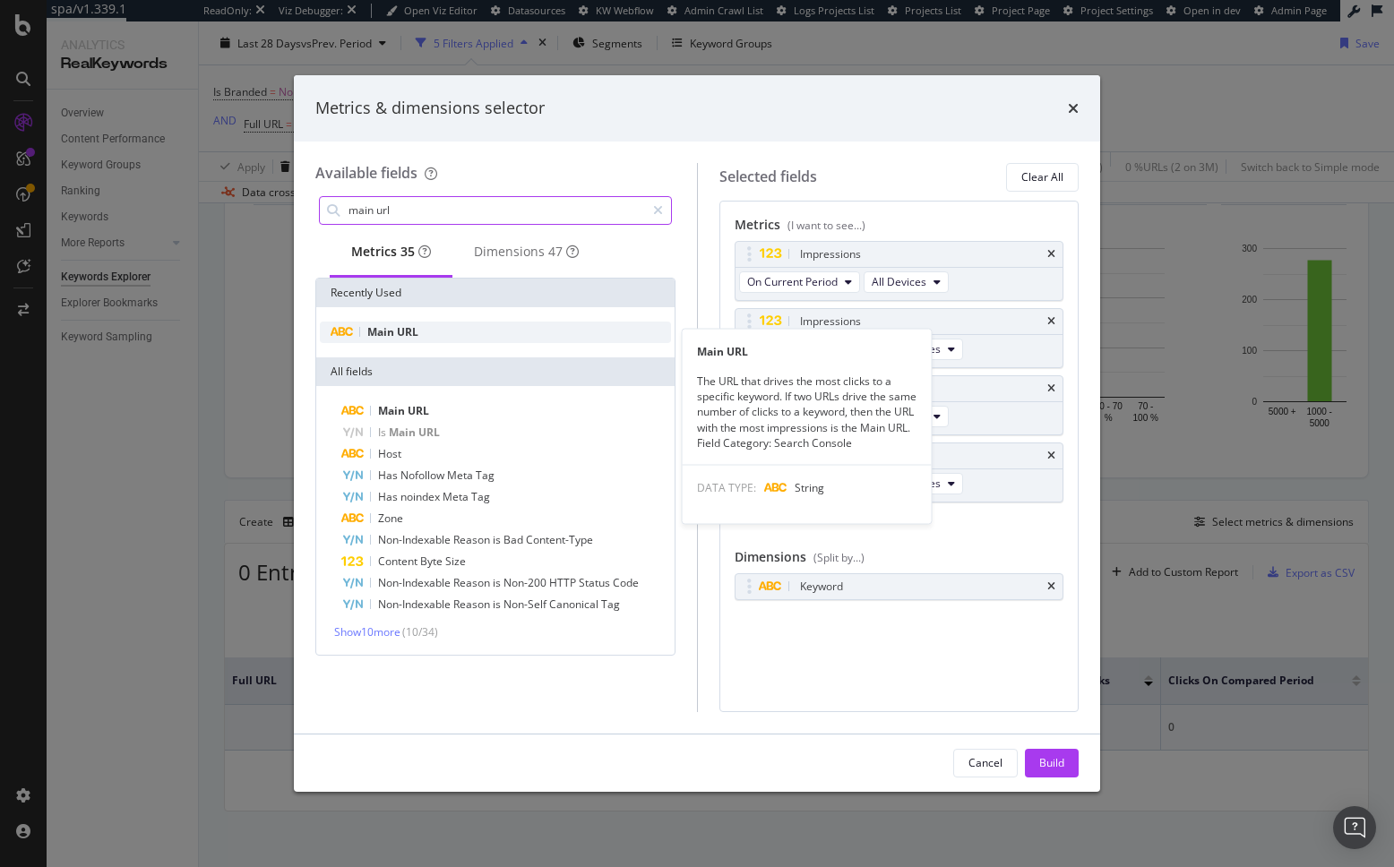
type input "main url"
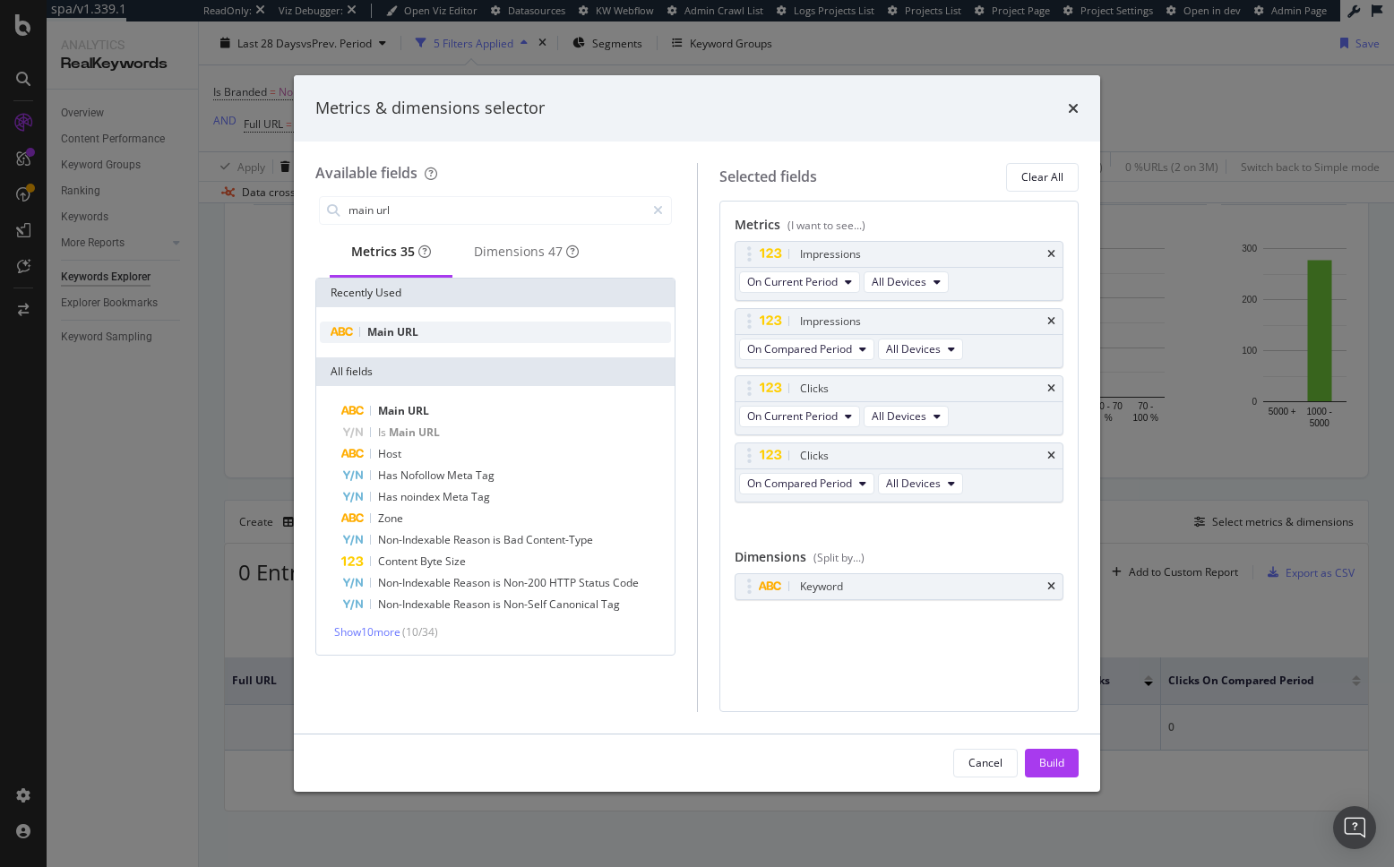
click at [439, 339] on div "Main URL" at bounding box center [495, 332] width 351 height 21
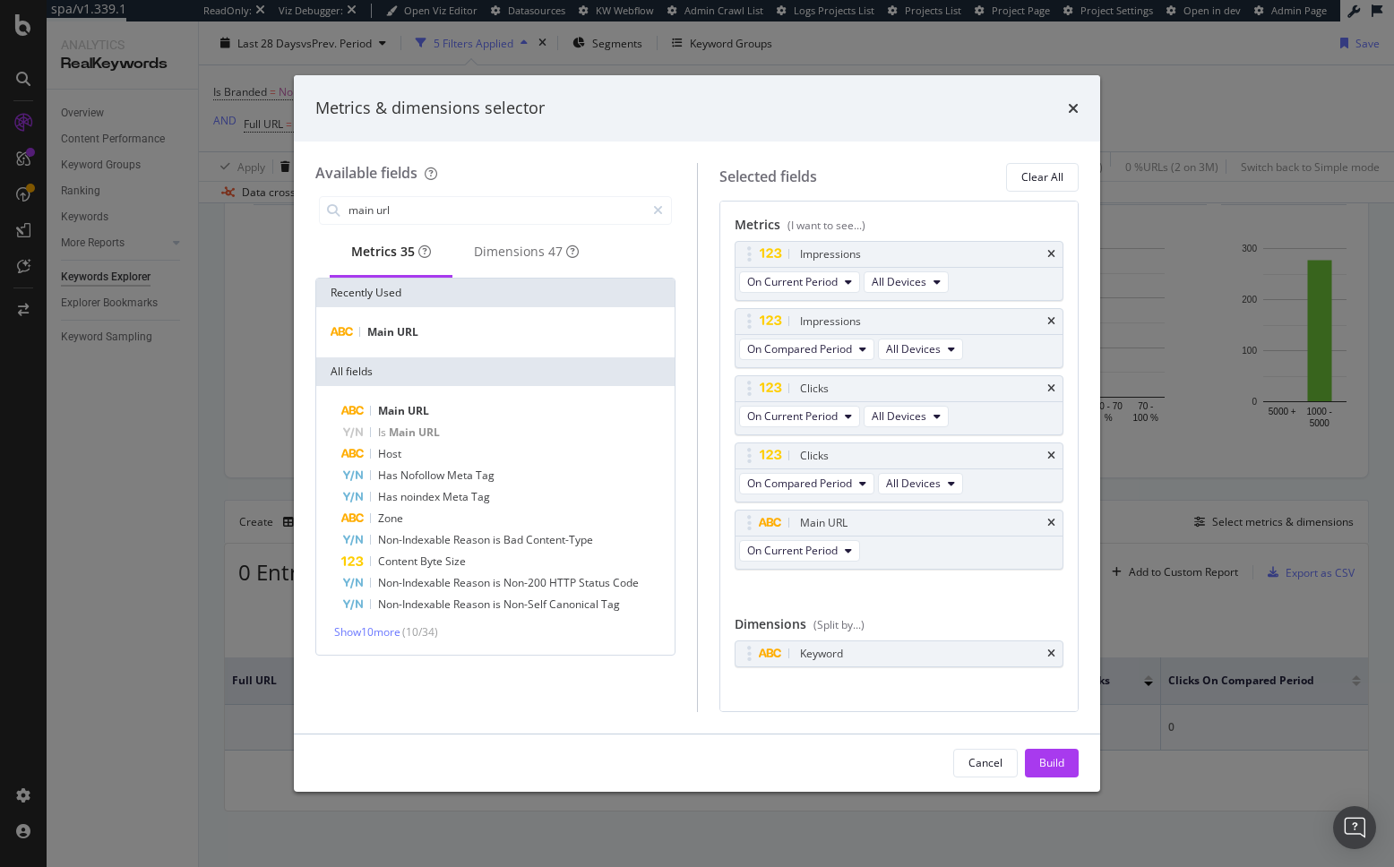
drag, startPoint x: 1041, startPoint y: 763, endPoint x: 1027, endPoint y: 756, distance: 15.2
click at [1041, 763] on div "Build" at bounding box center [1051, 762] width 25 height 15
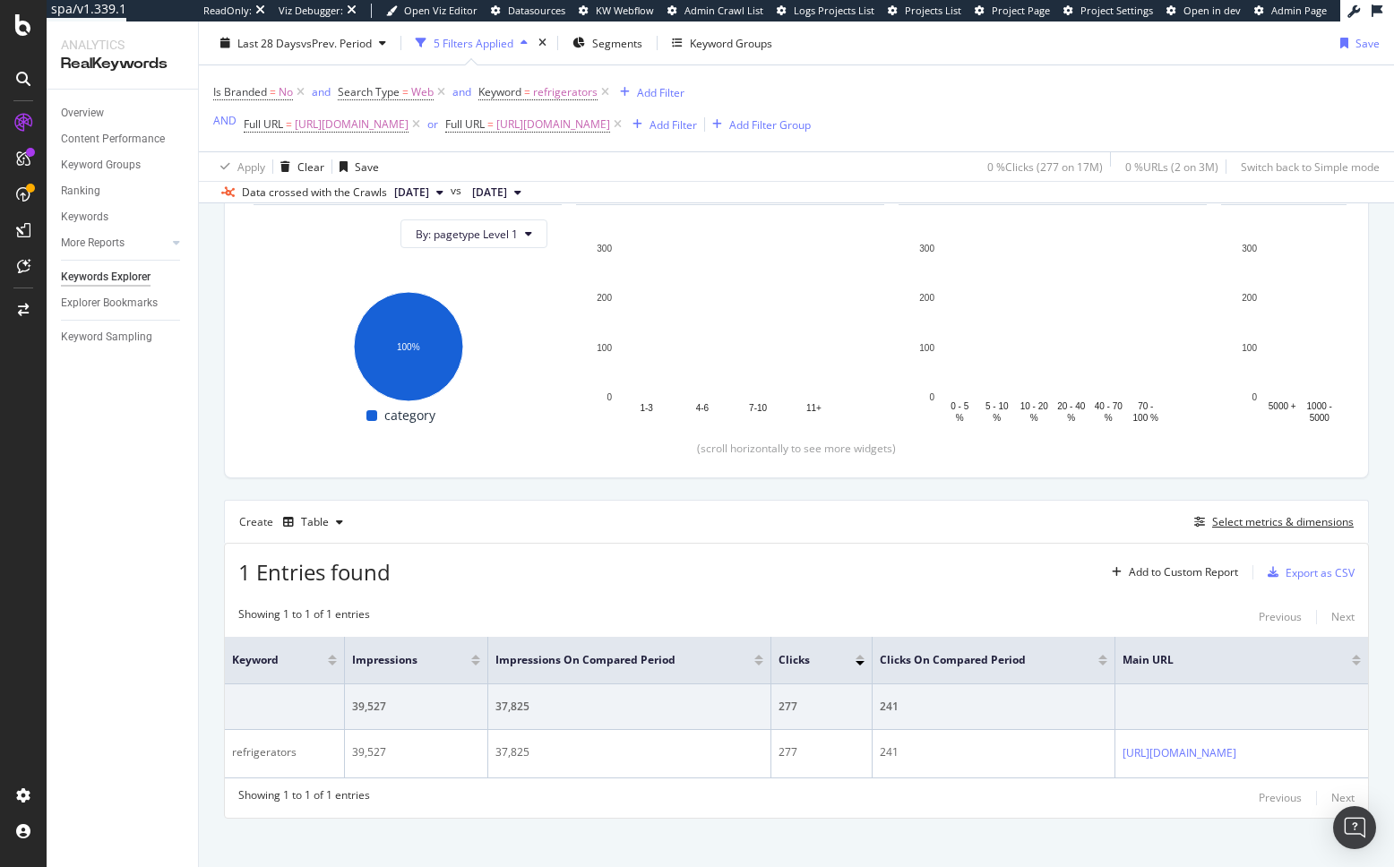
scroll to position [253, 0]
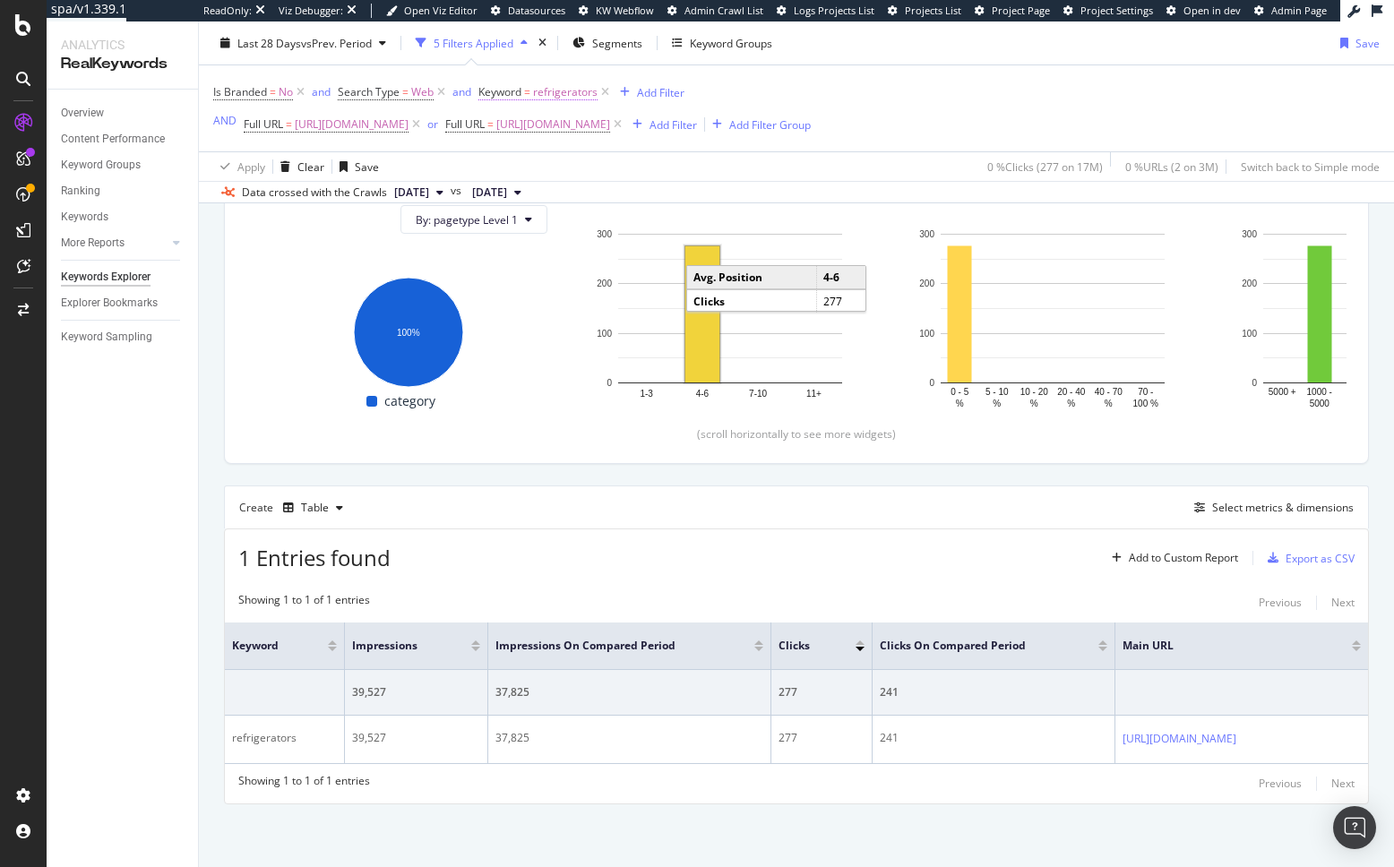
click at [567, 93] on span "refrigerators" at bounding box center [565, 92] width 64 height 25
click at [534, 136] on span "Equal to" at bounding box center [515, 133] width 40 height 15
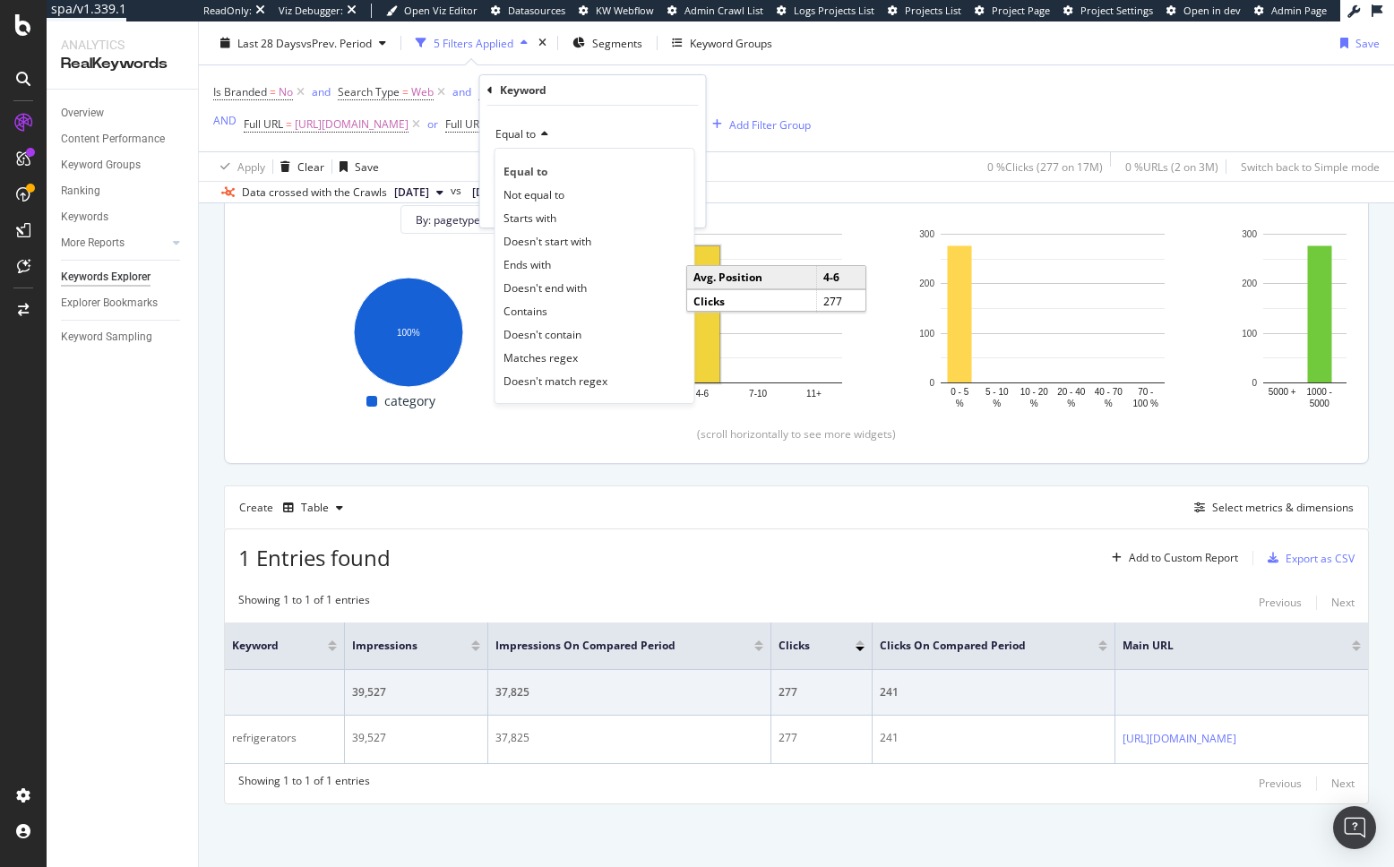
click at [549, 309] on div "Contains" at bounding box center [595, 310] width 192 height 23
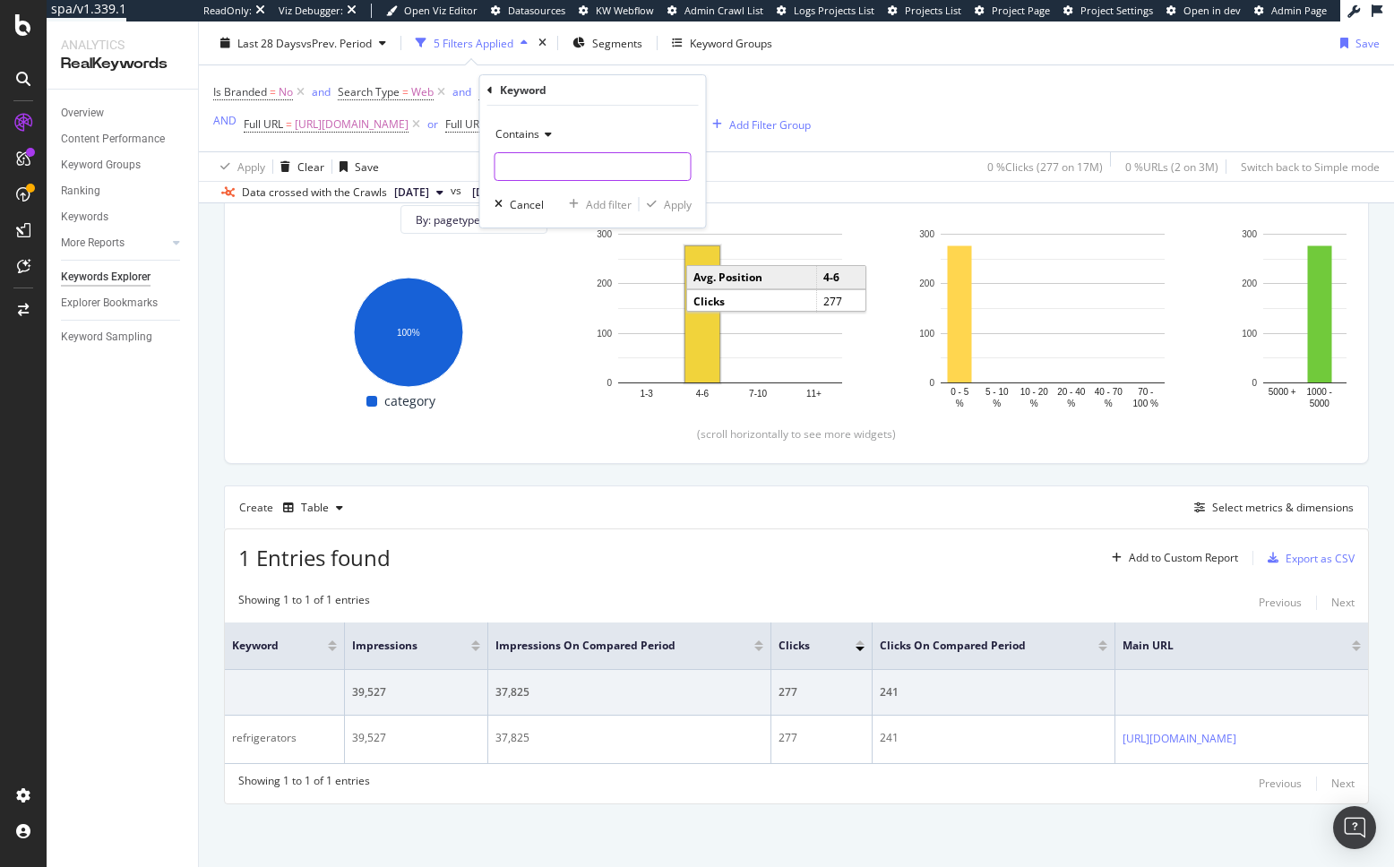
click at [607, 176] on input "text" at bounding box center [592, 166] width 195 height 29
type input "refrigerator"
click at [677, 205] on div "Apply" at bounding box center [678, 204] width 28 height 15
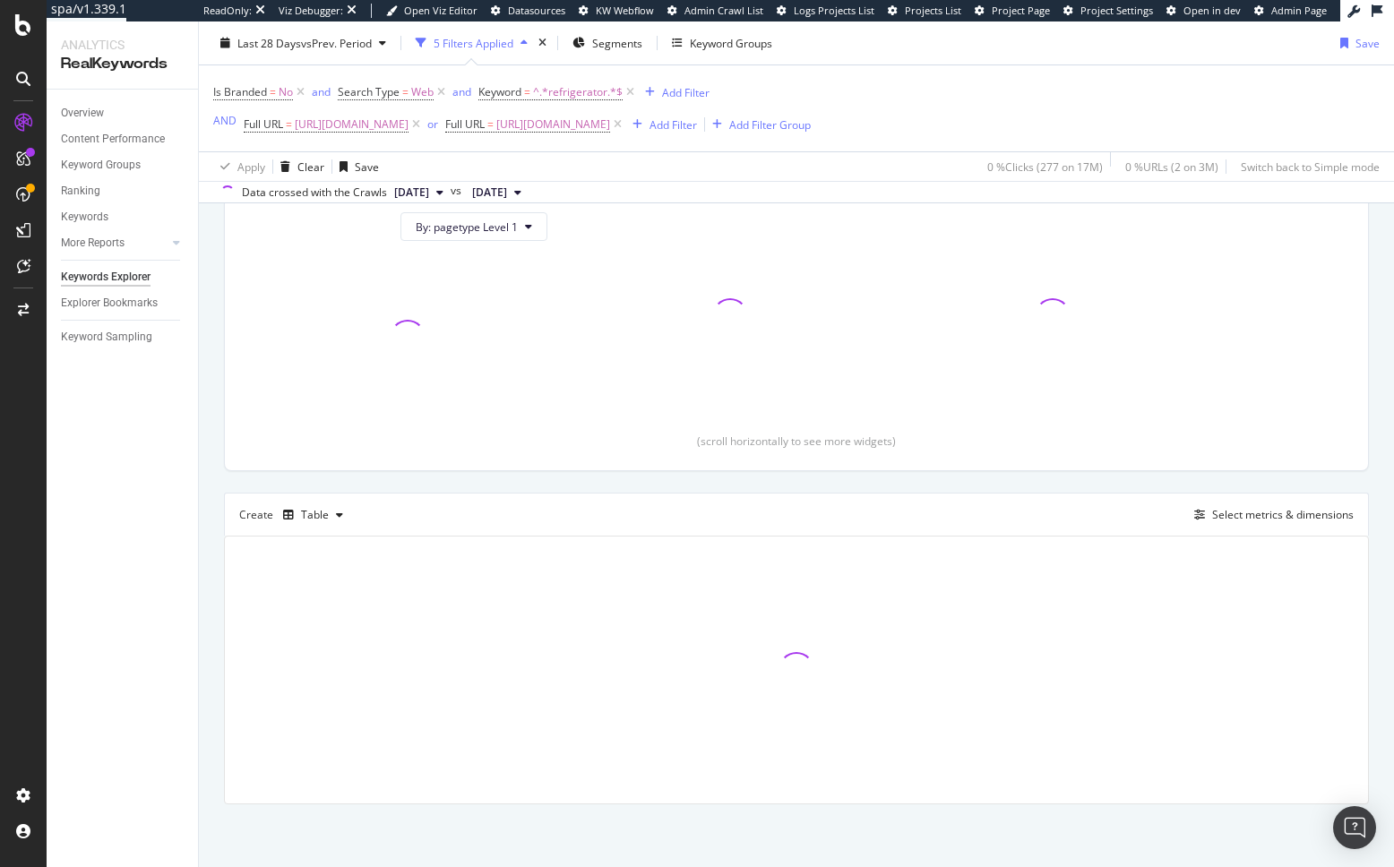
click at [206, 506] on div "By URL Top Charts Clicks By pagetype Level 1 By: pagetype Level 1 Clicks By Ave…" at bounding box center [796, 456] width 1195 height 821
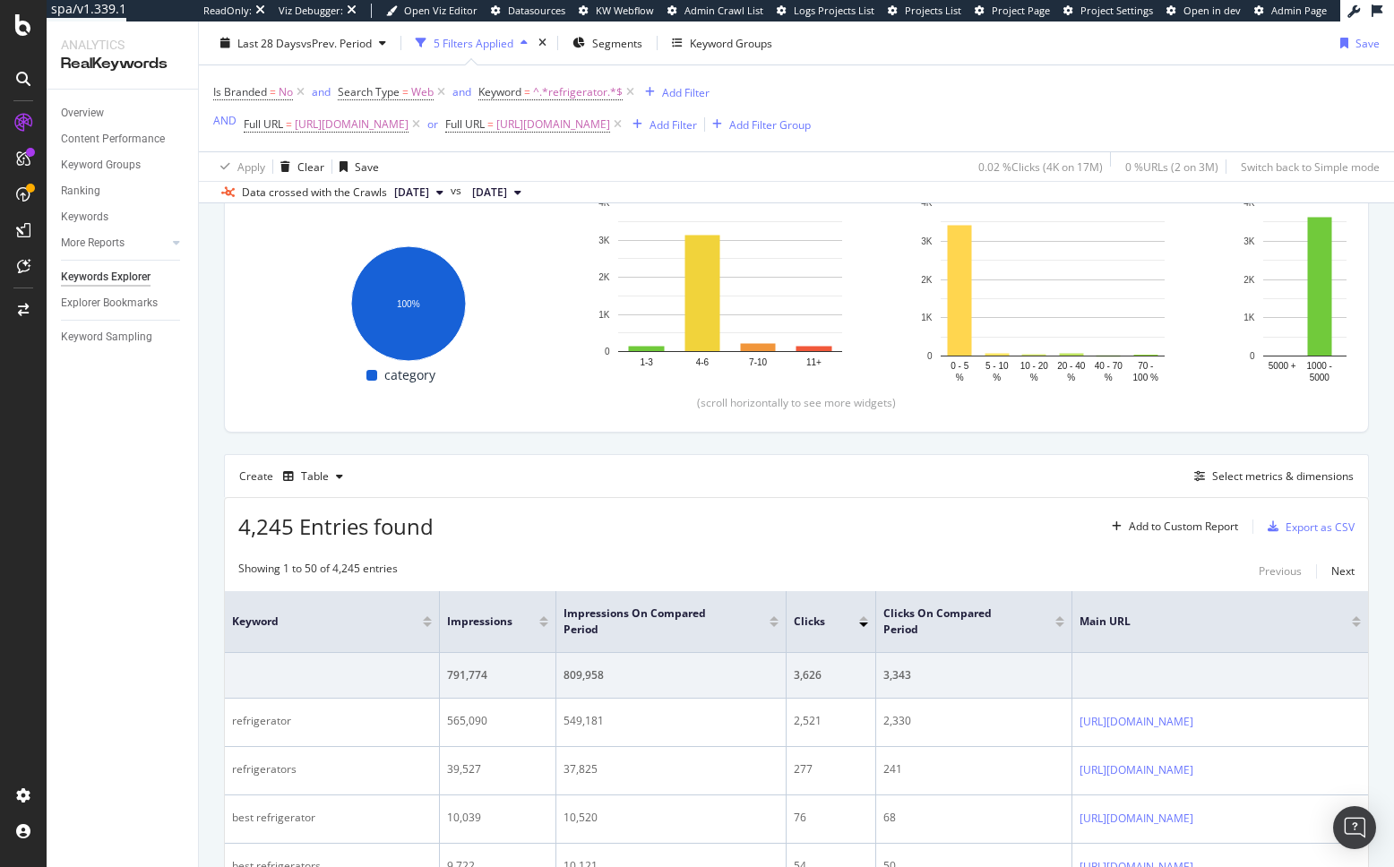
scroll to position [237, 0]
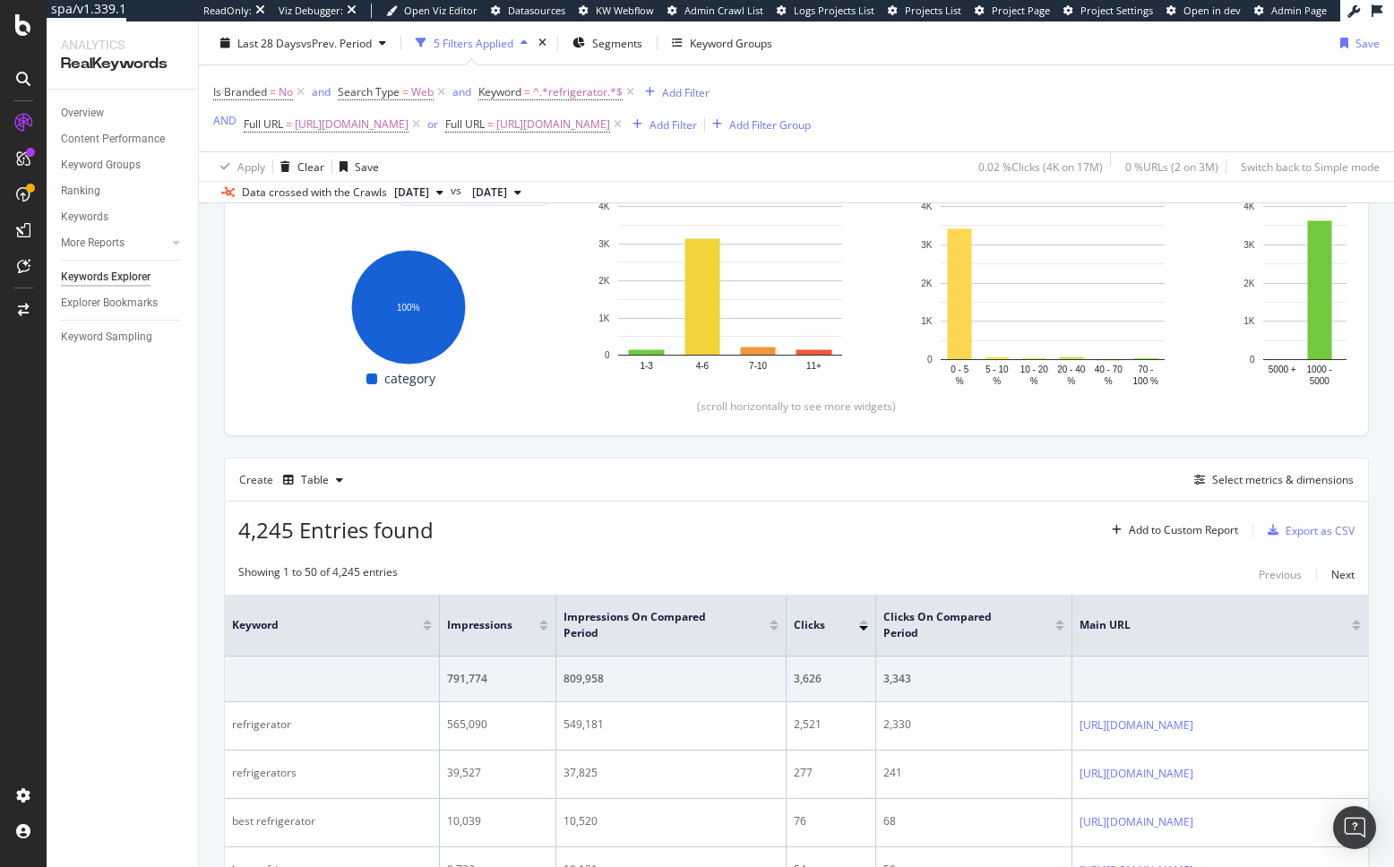
click at [544, 631] on div at bounding box center [543, 628] width 9 height 4
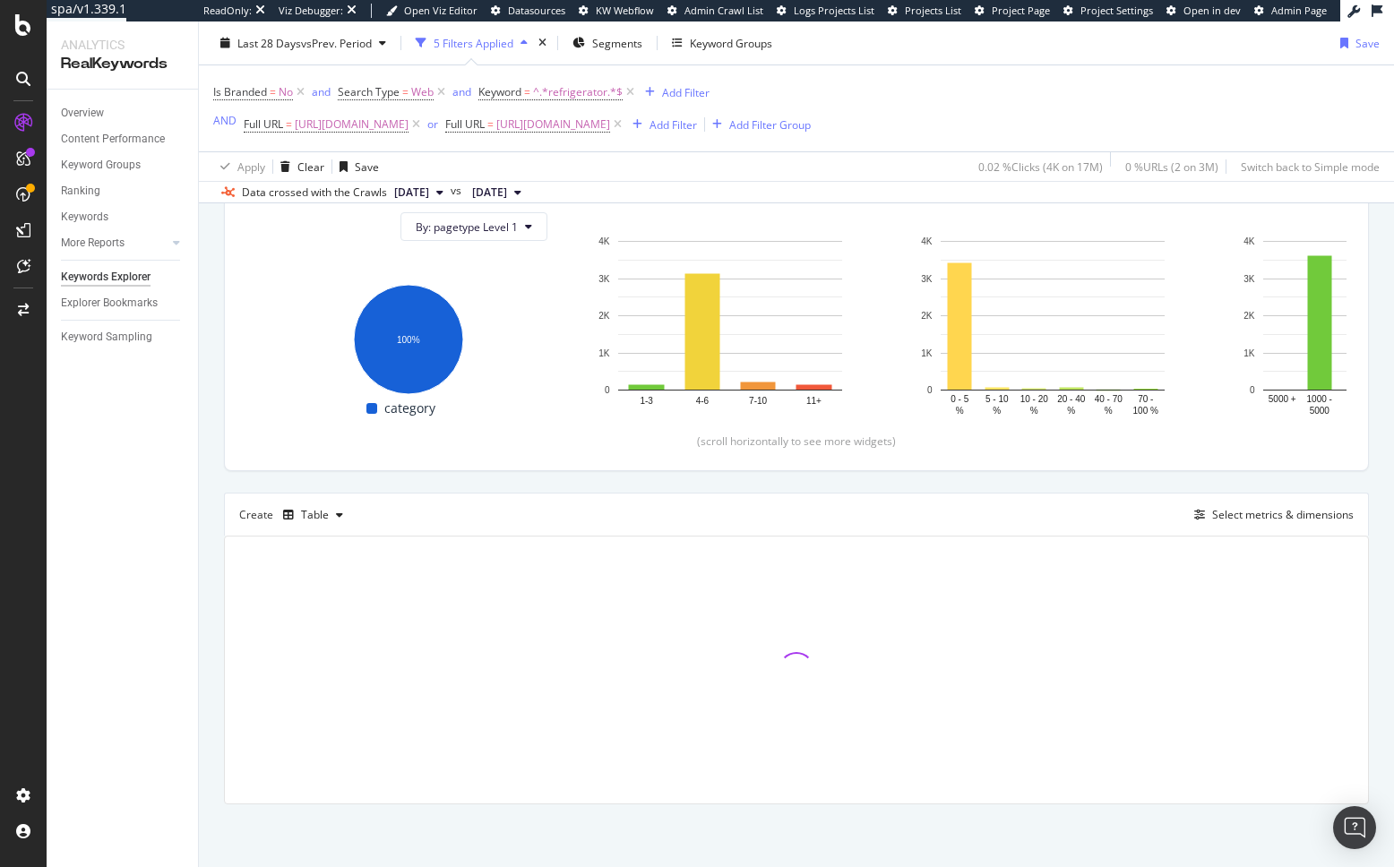
scroll to position [229, 0]
click at [615, 481] on div "Top Charts Clicks By pagetype Level 1 By: pagetype Level 1 Hold CMD (⌘) while c…" at bounding box center [796, 451] width 1145 height 707
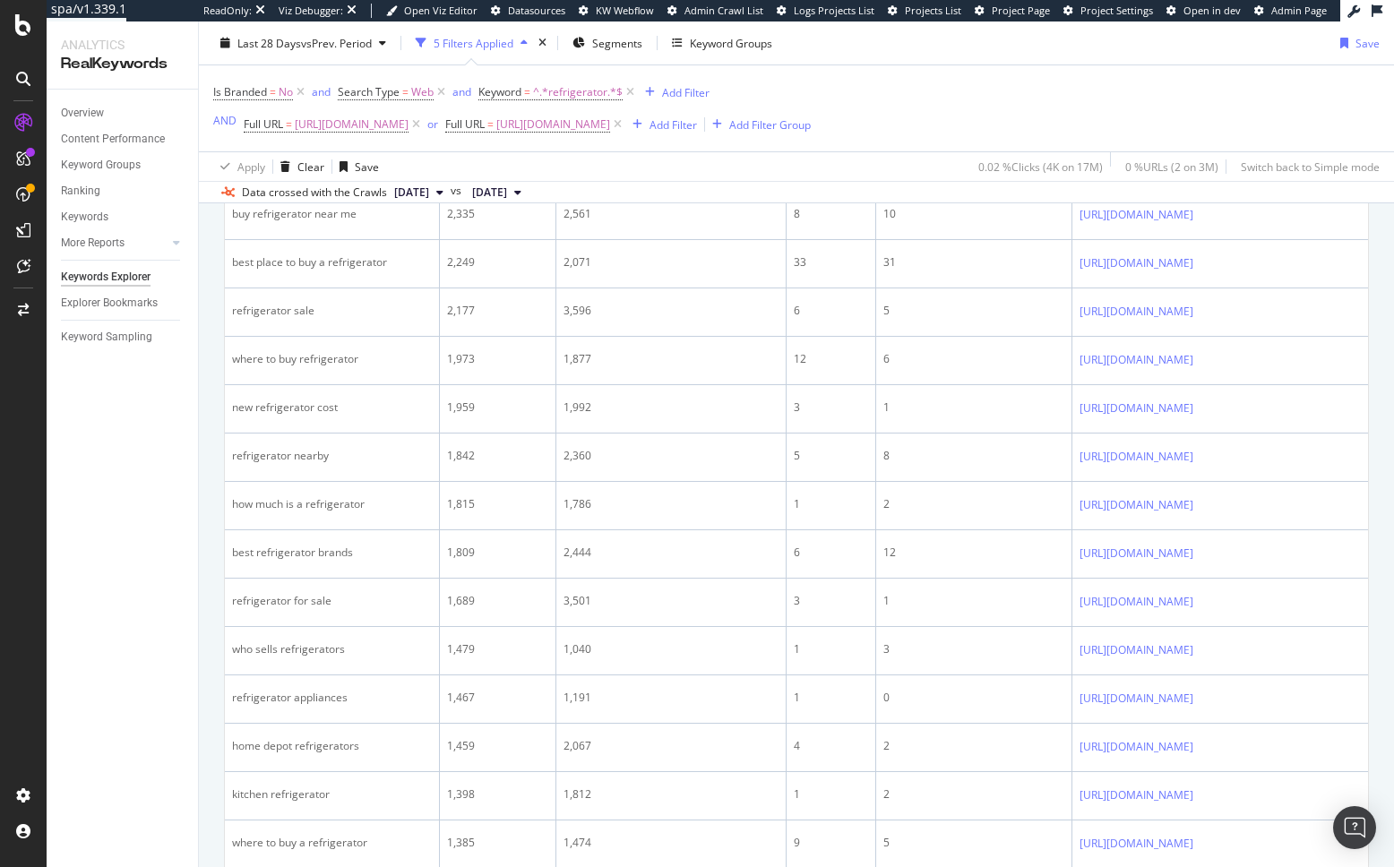
scroll to position [1428, 0]
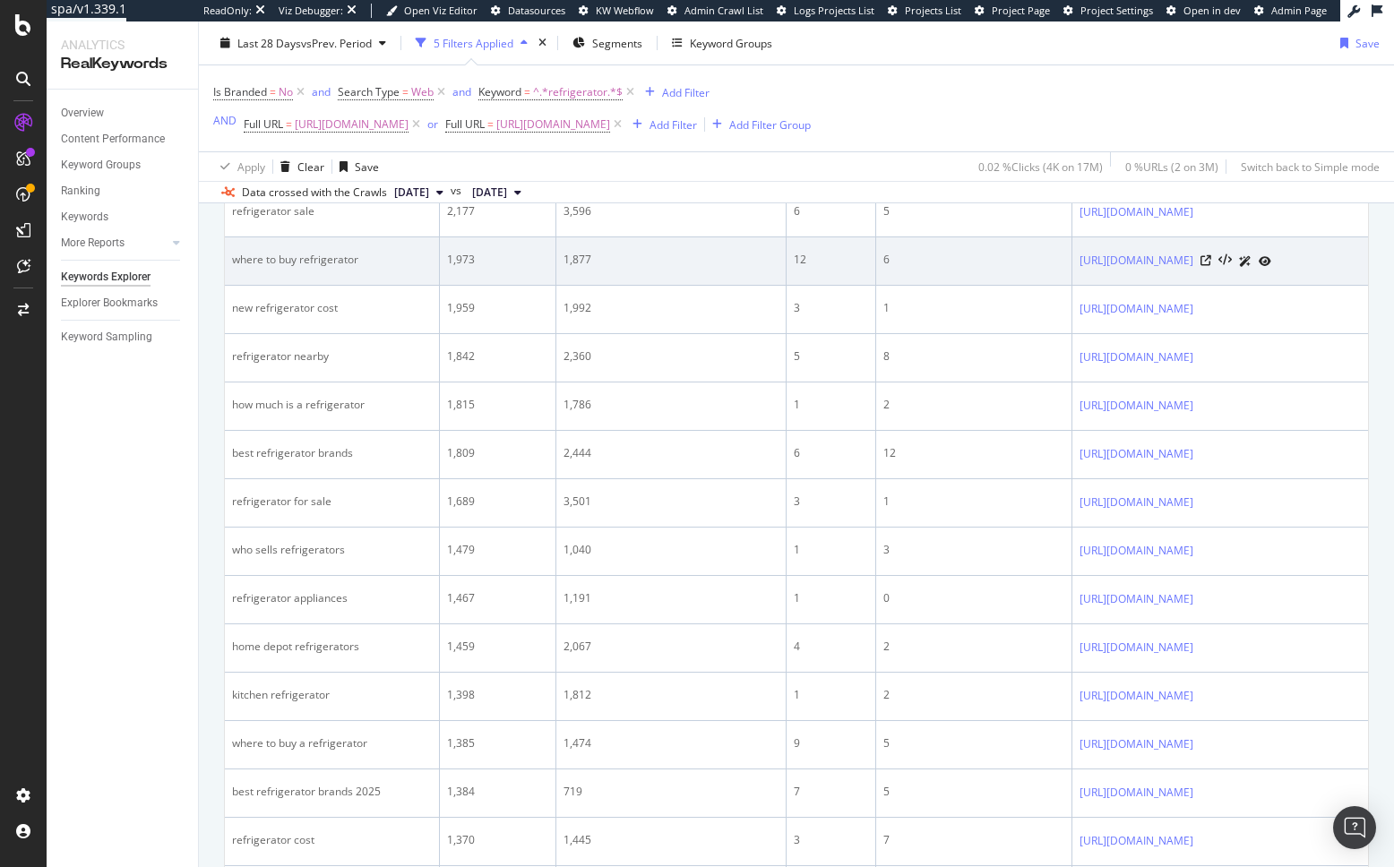
drag, startPoint x: 202, startPoint y: 549, endPoint x: 245, endPoint y: 530, distance: 46.9
click at [202, 549] on div "By URL Top Charts Clicks By pagetype Level 1 By: pagetype Level 1 Hold CMD (⌘) …" at bounding box center [796, 433] width 1195 height 3226
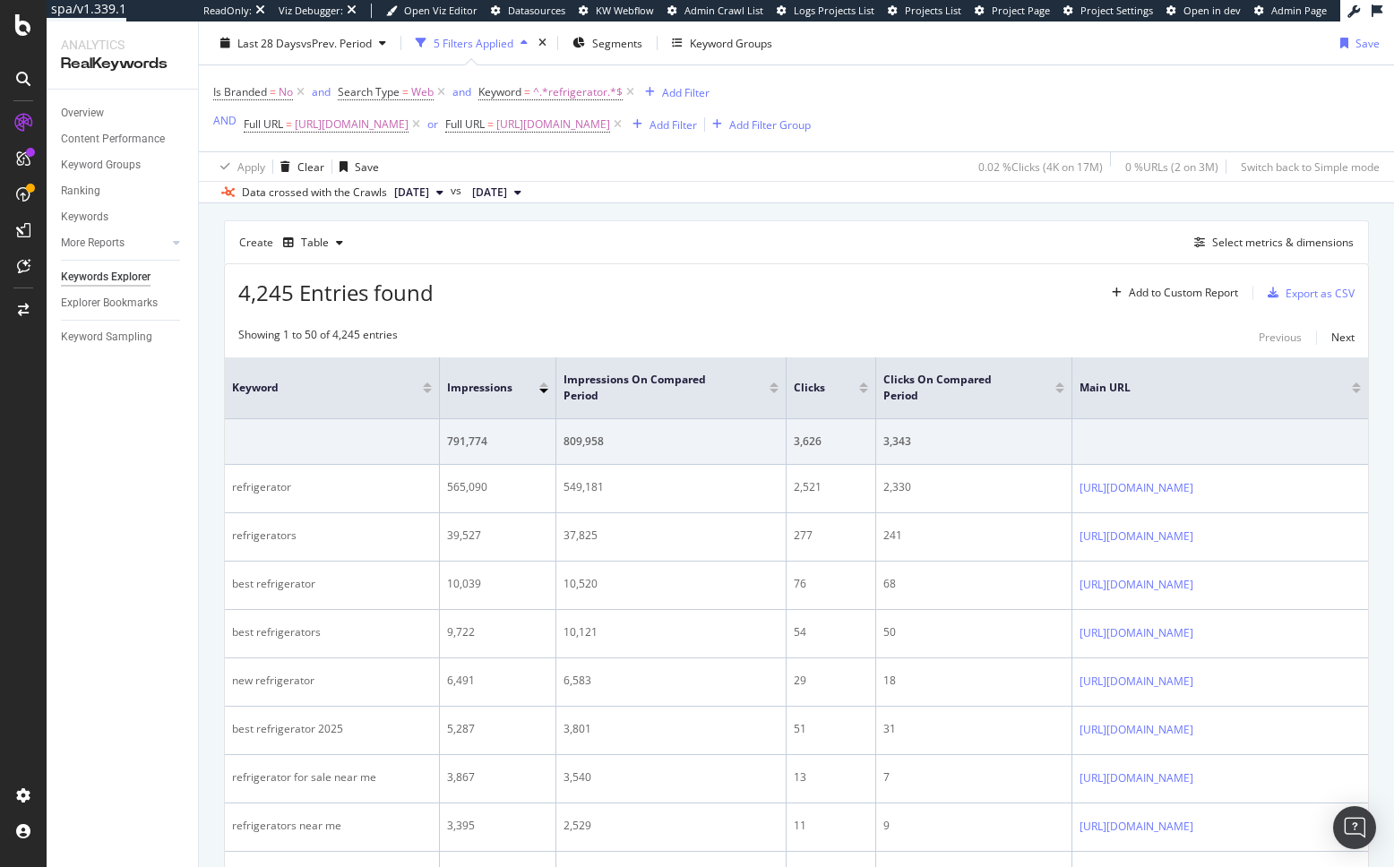
scroll to position [0, 0]
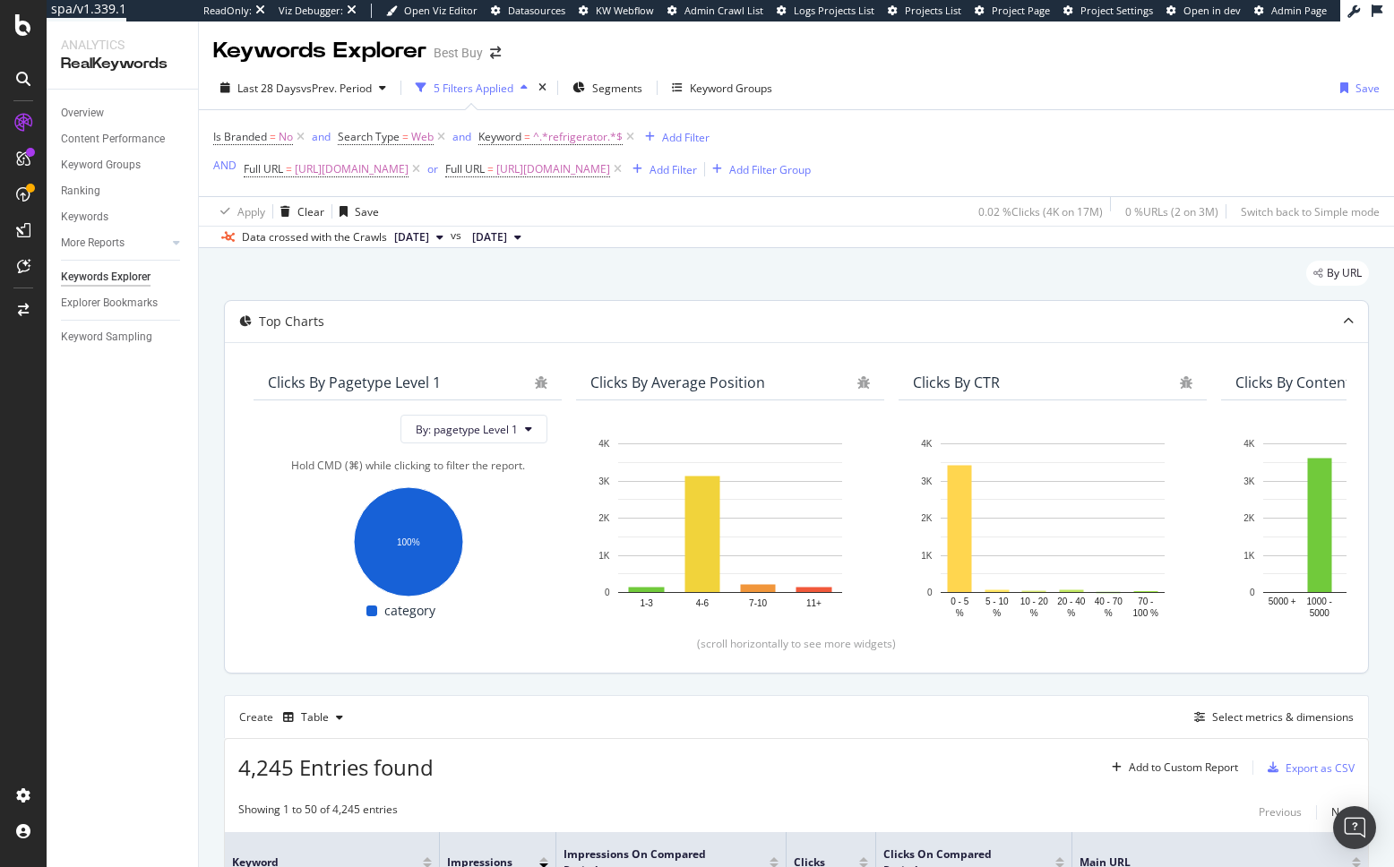
click at [690, 300] on div "By URL" at bounding box center [796, 280] width 1145 height 39
click at [835, 300] on div "By URL" at bounding box center [796, 280] width 1145 height 39
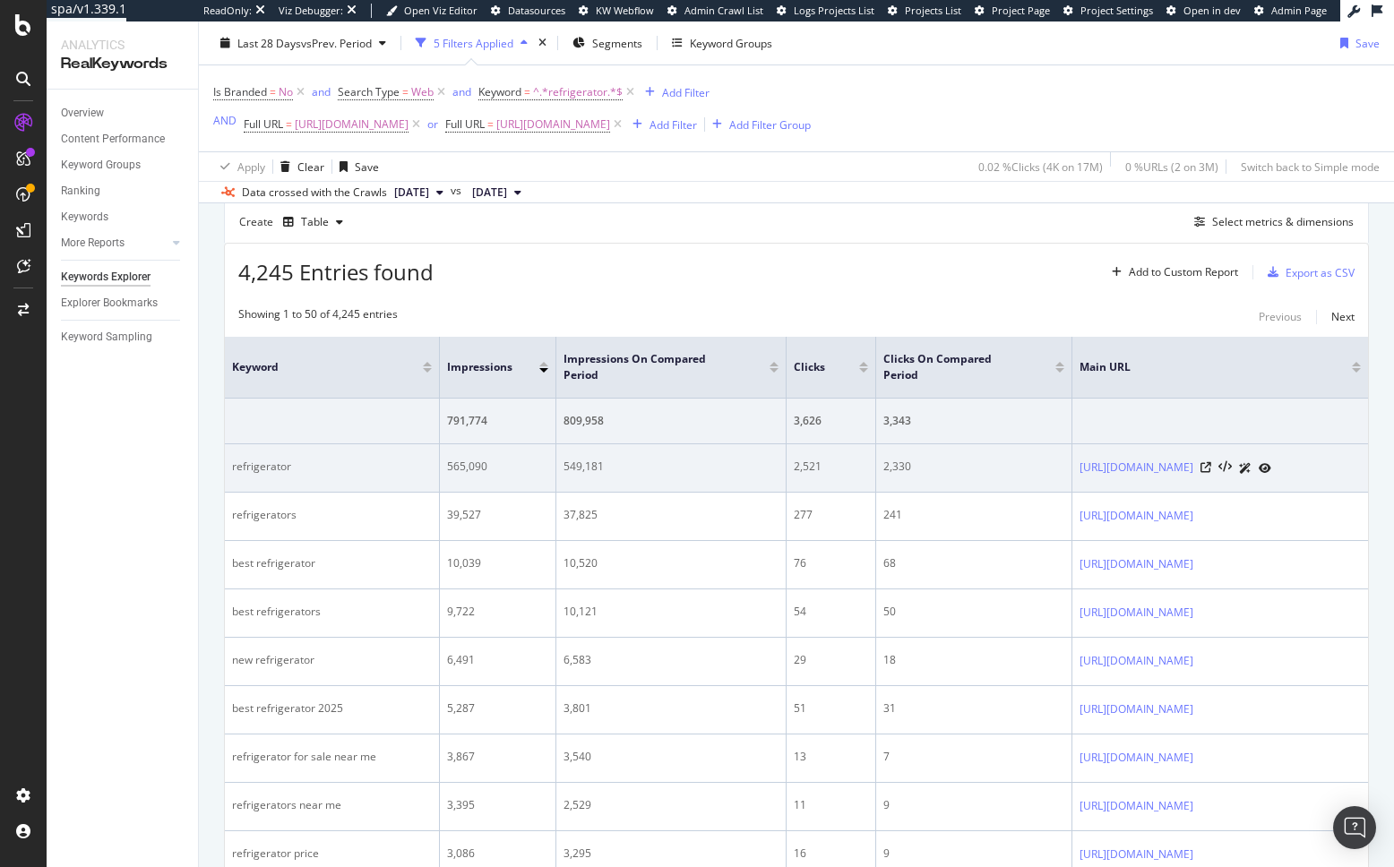
scroll to position [530, 0]
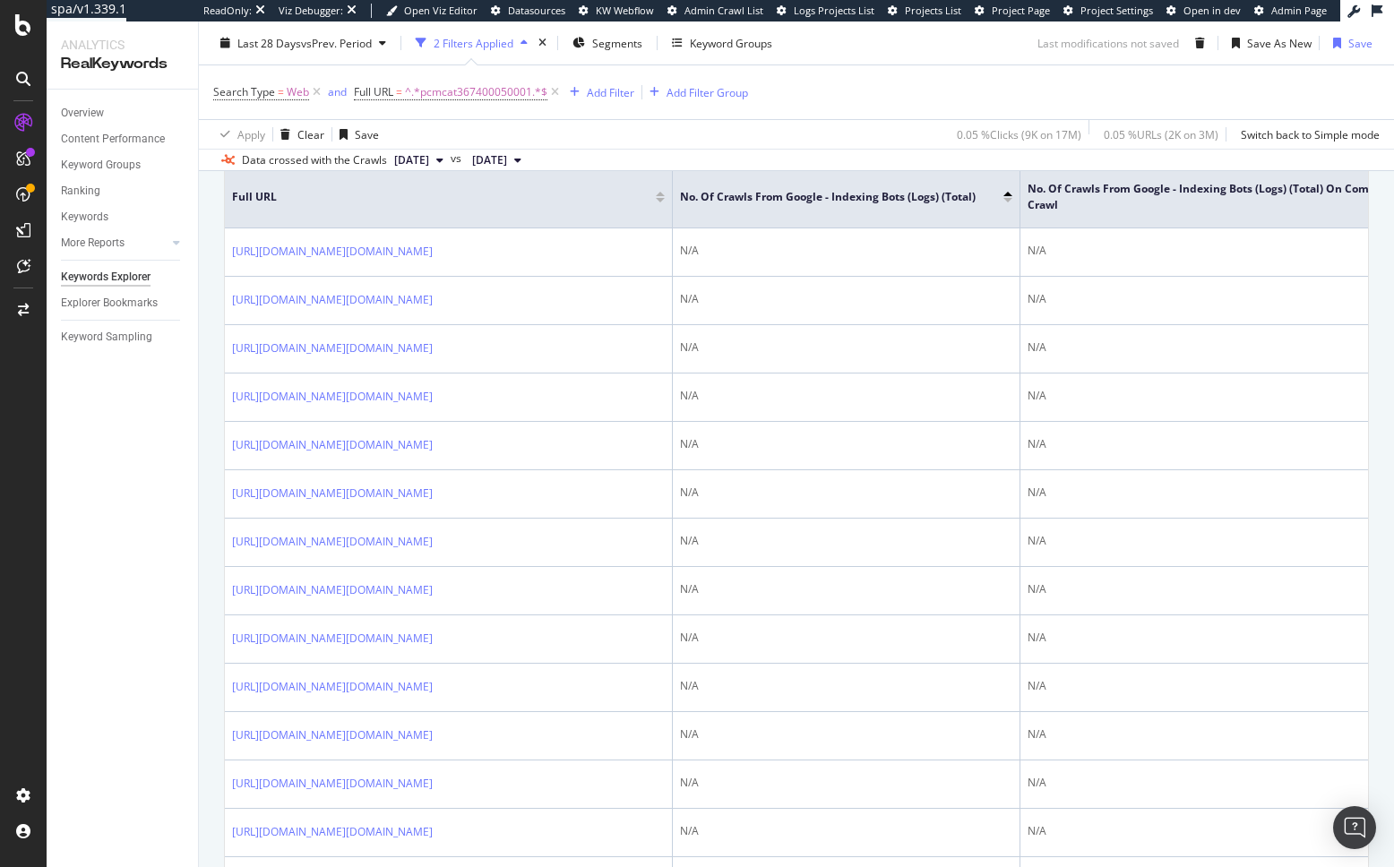
scroll to position [704, 0]
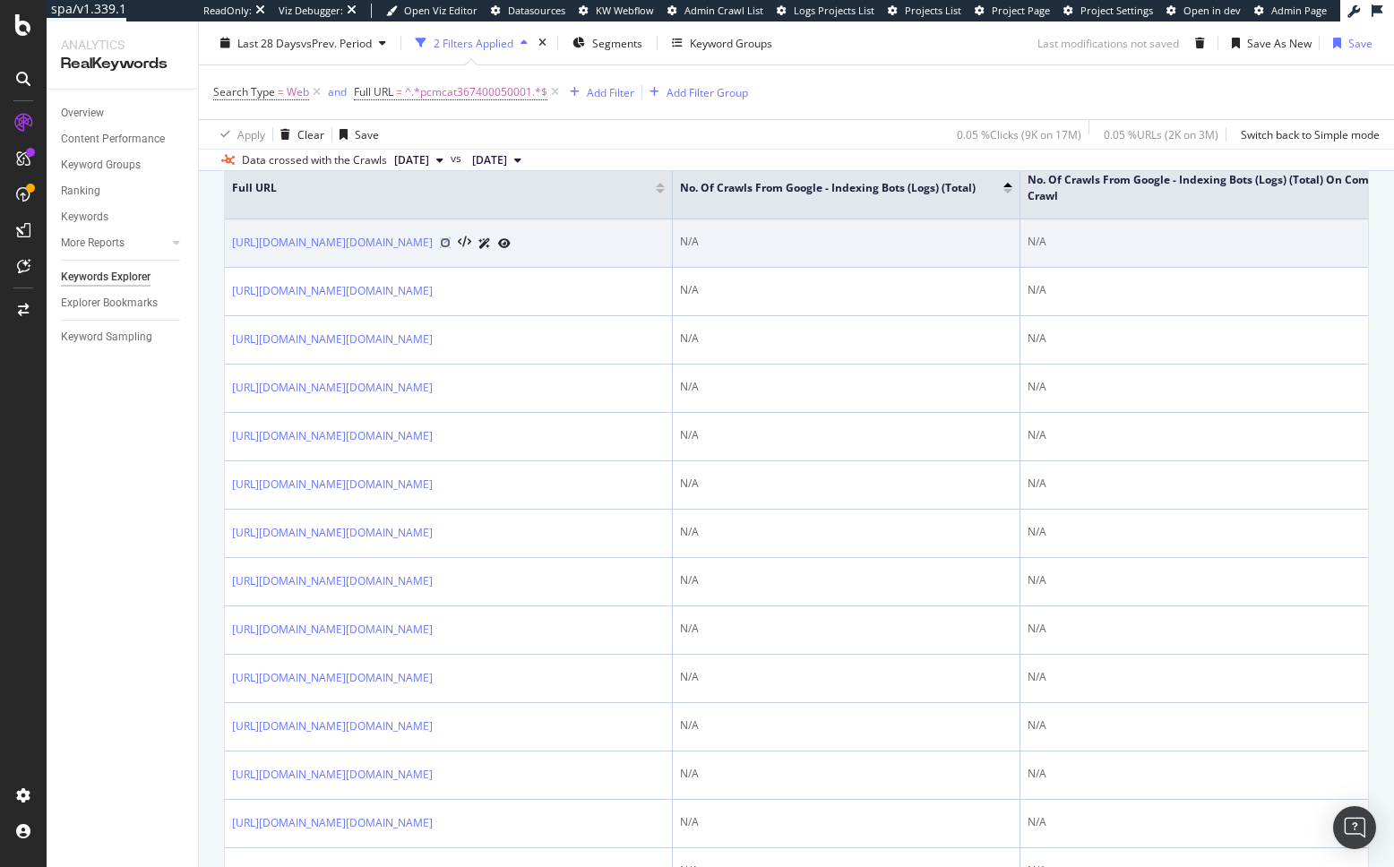
click at [451, 248] on icon at bounding box center [445, 242] width 11 height 11
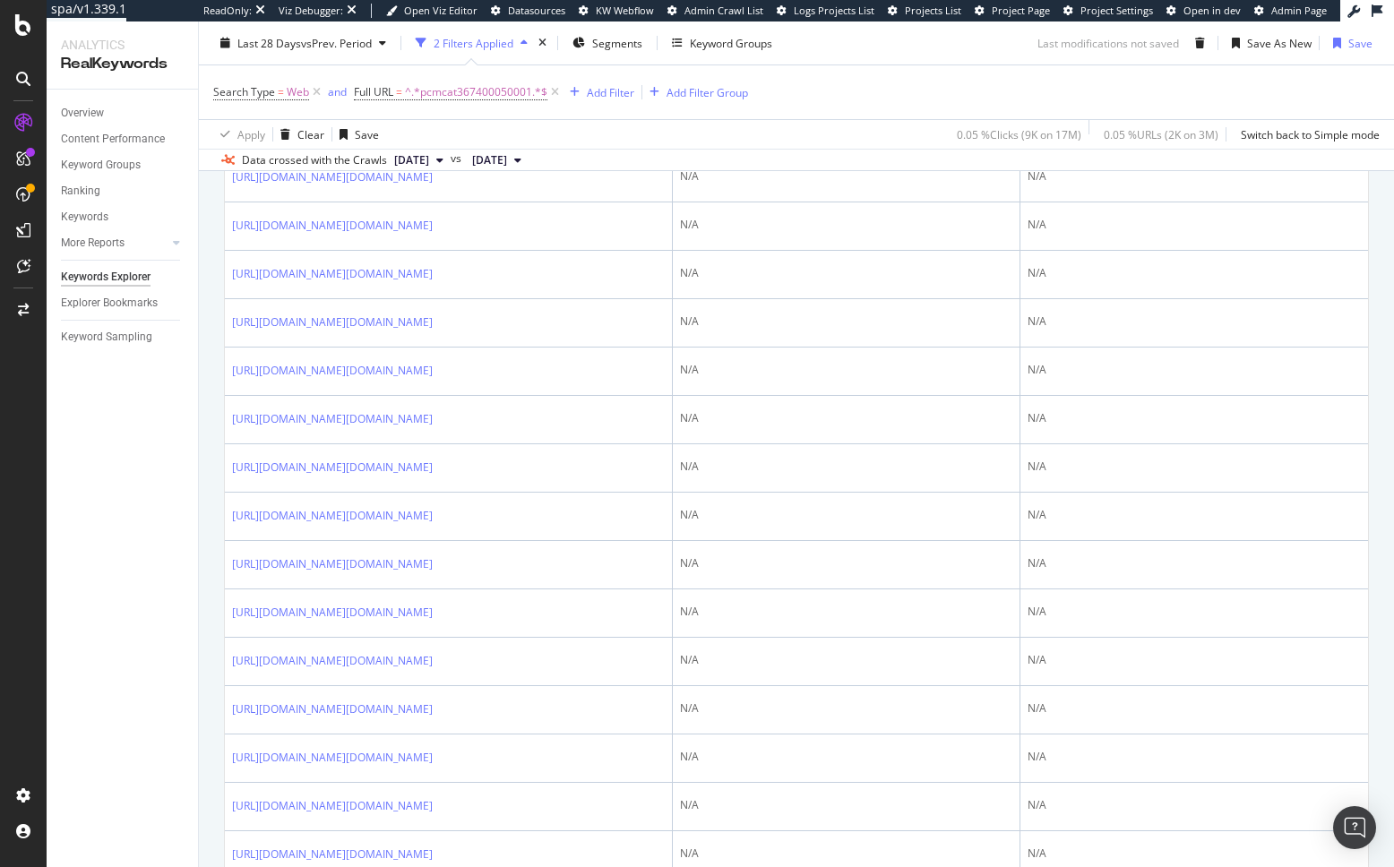
scroll to position [649, 0]
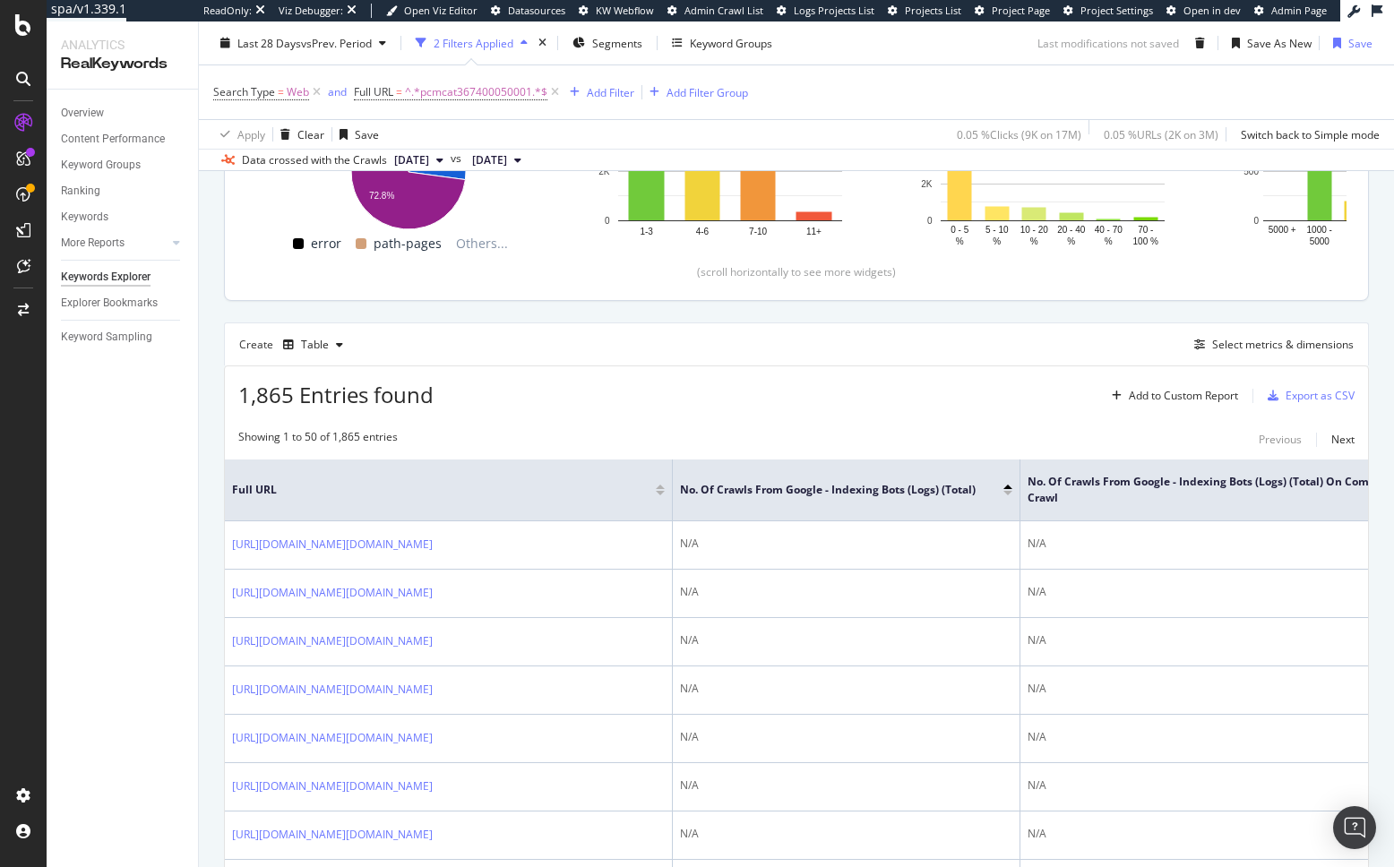
scroll to position [372, 0]
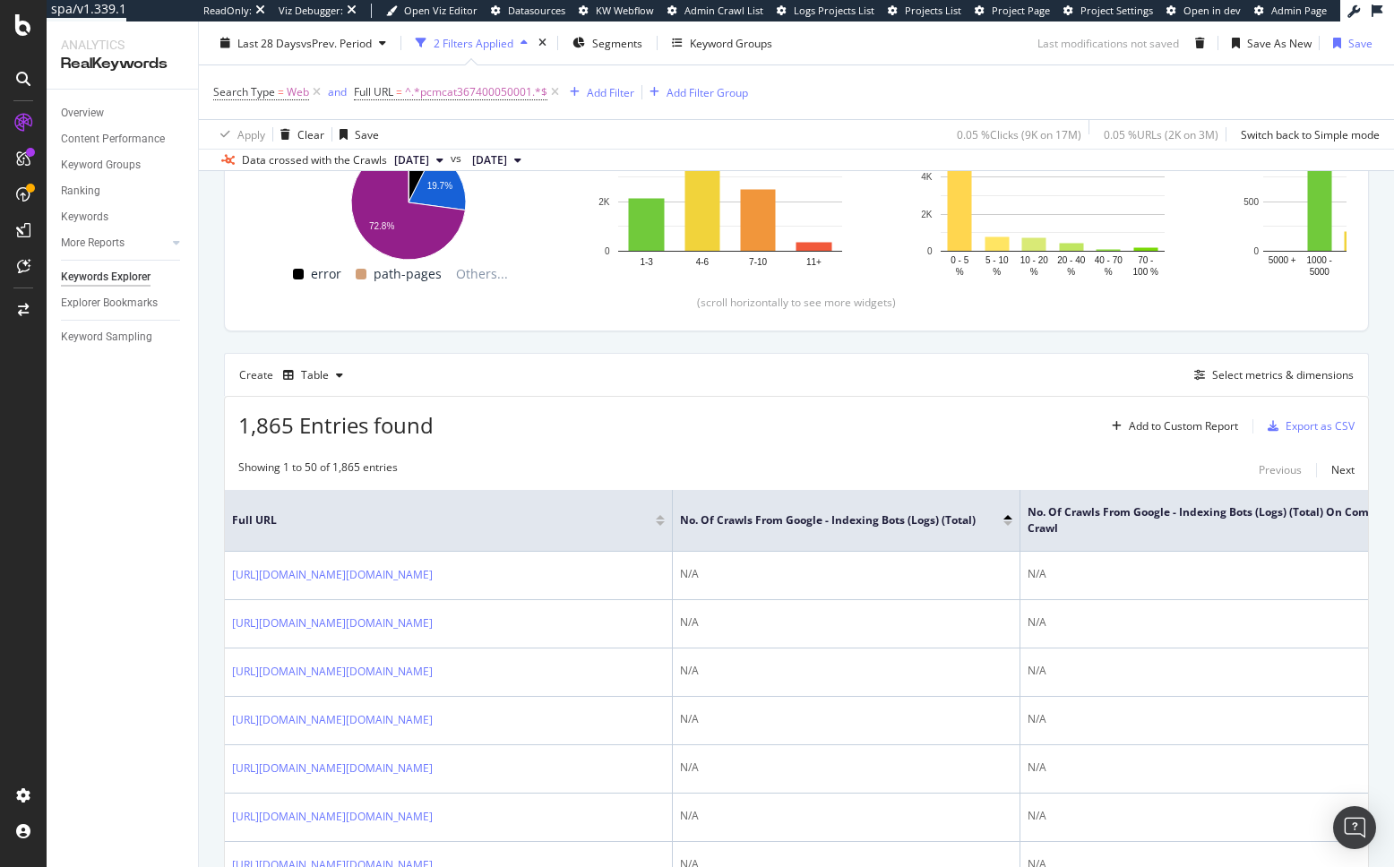
click at [1012, 523] on th "No. of Crawls from Google - Indexing Bots (Logs) (Total)" at bounding box center [847, 521] width 348 height 62
click at [1007, 524] on div at bounding box center [1007, 523] width 9 height 4
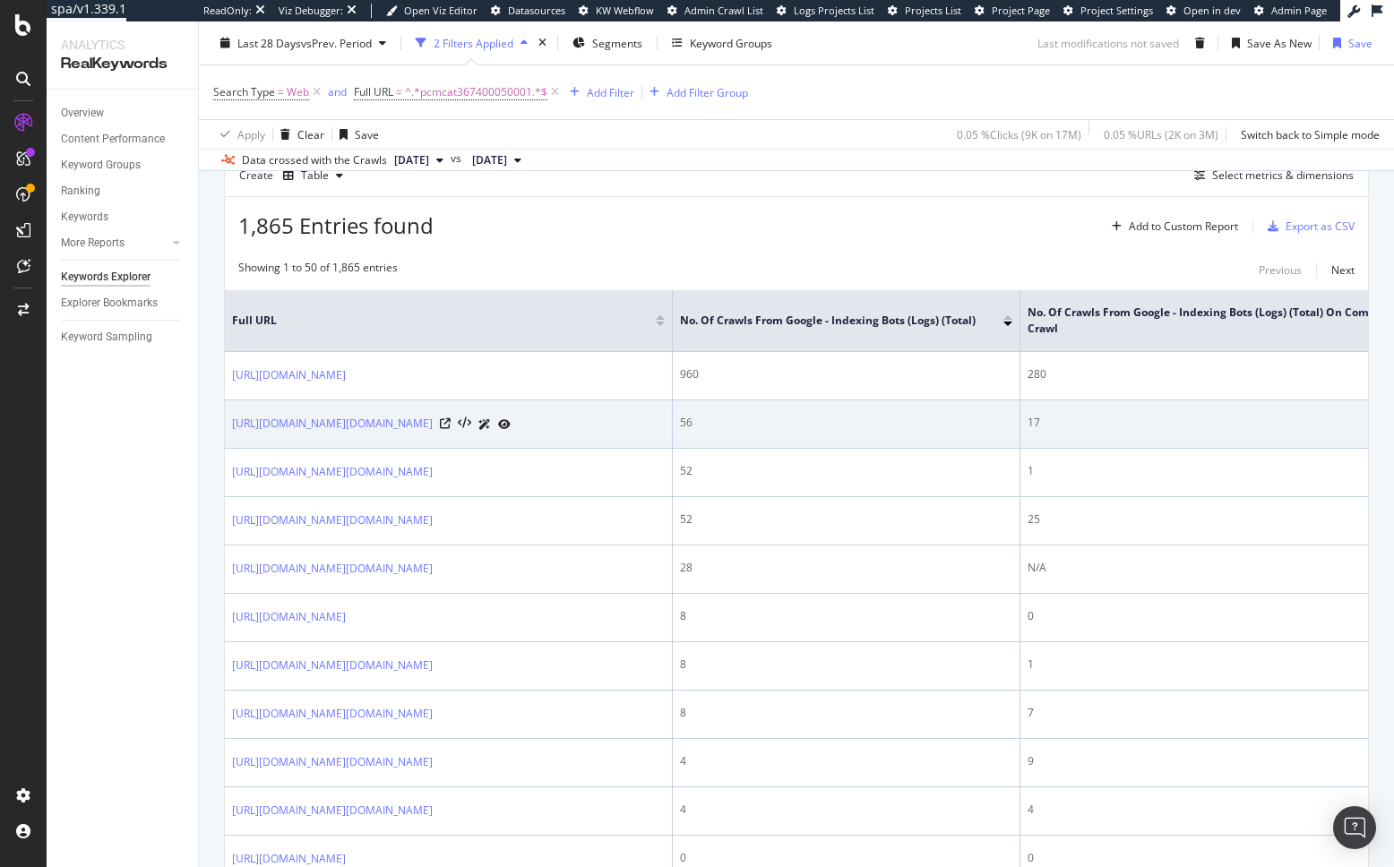
scroll to position [608, 0]
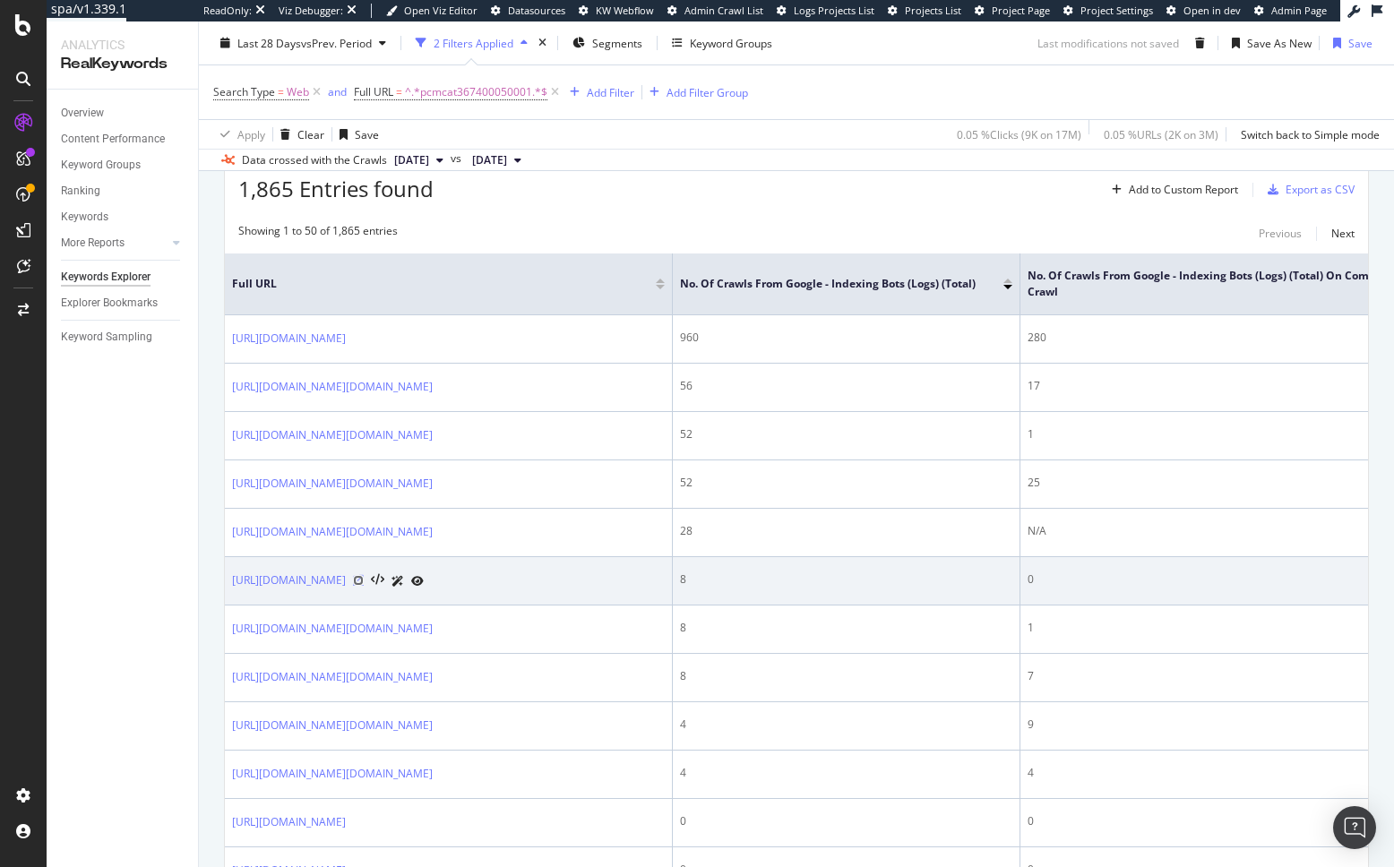
click at [364, 586] on icon at bounding box center [358, 580] width 11 height 11
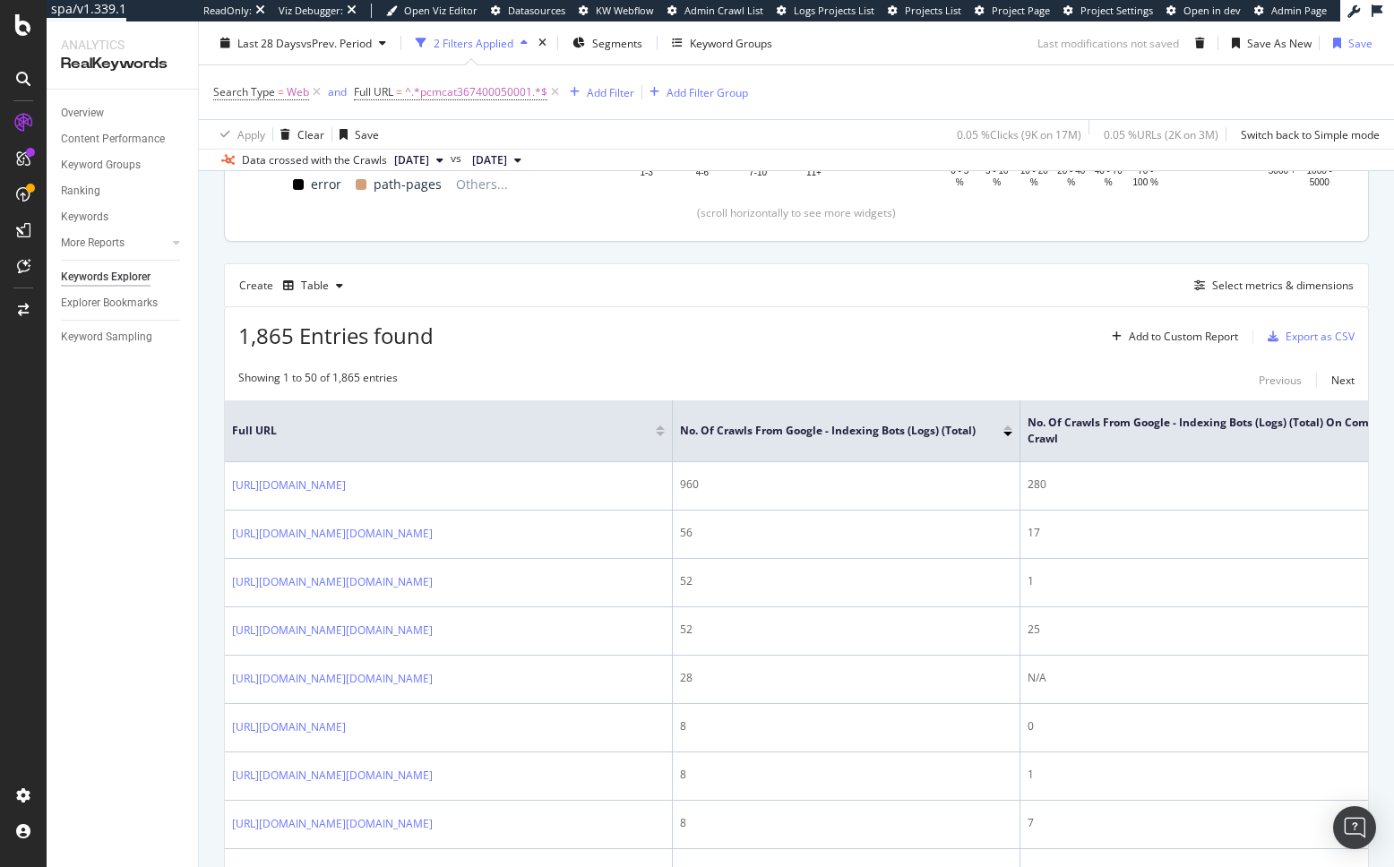
scroll to position [460, 0]
click at [144, 395] on div "Overview Content Performance Keyword Groups Ranking Keywords More Reports Count…" at bounding box center [122, 479] width 151 height 778
click at [95, 198] on div "SiteCrawler" at bounding box center [93, 193] width 55 height 15
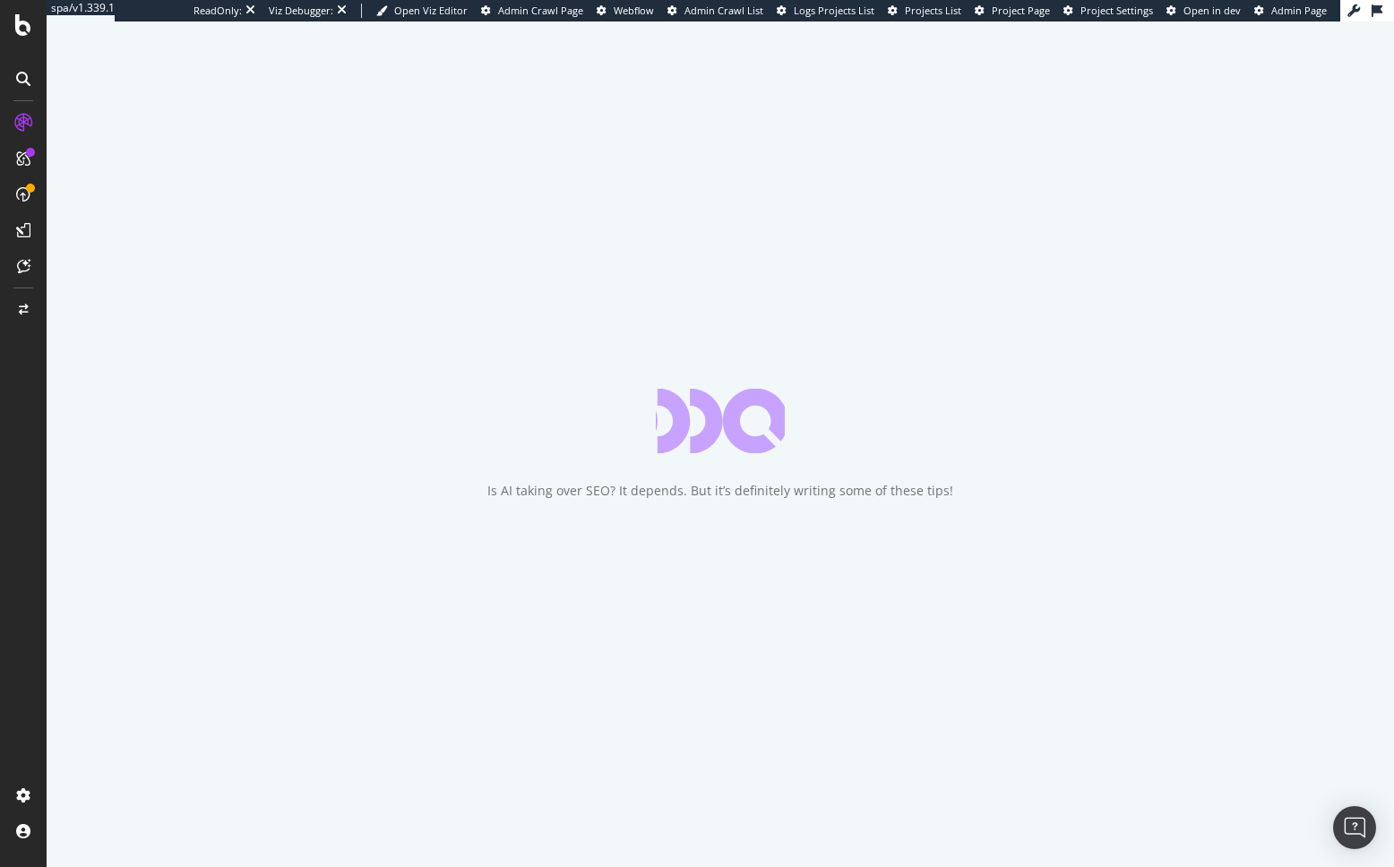
click at [88, 424] on div "Is AI taking over SEO? It depends. But it’s definitely writing some of these ti…" at bounding box center [720, 444] width 1347 height 846
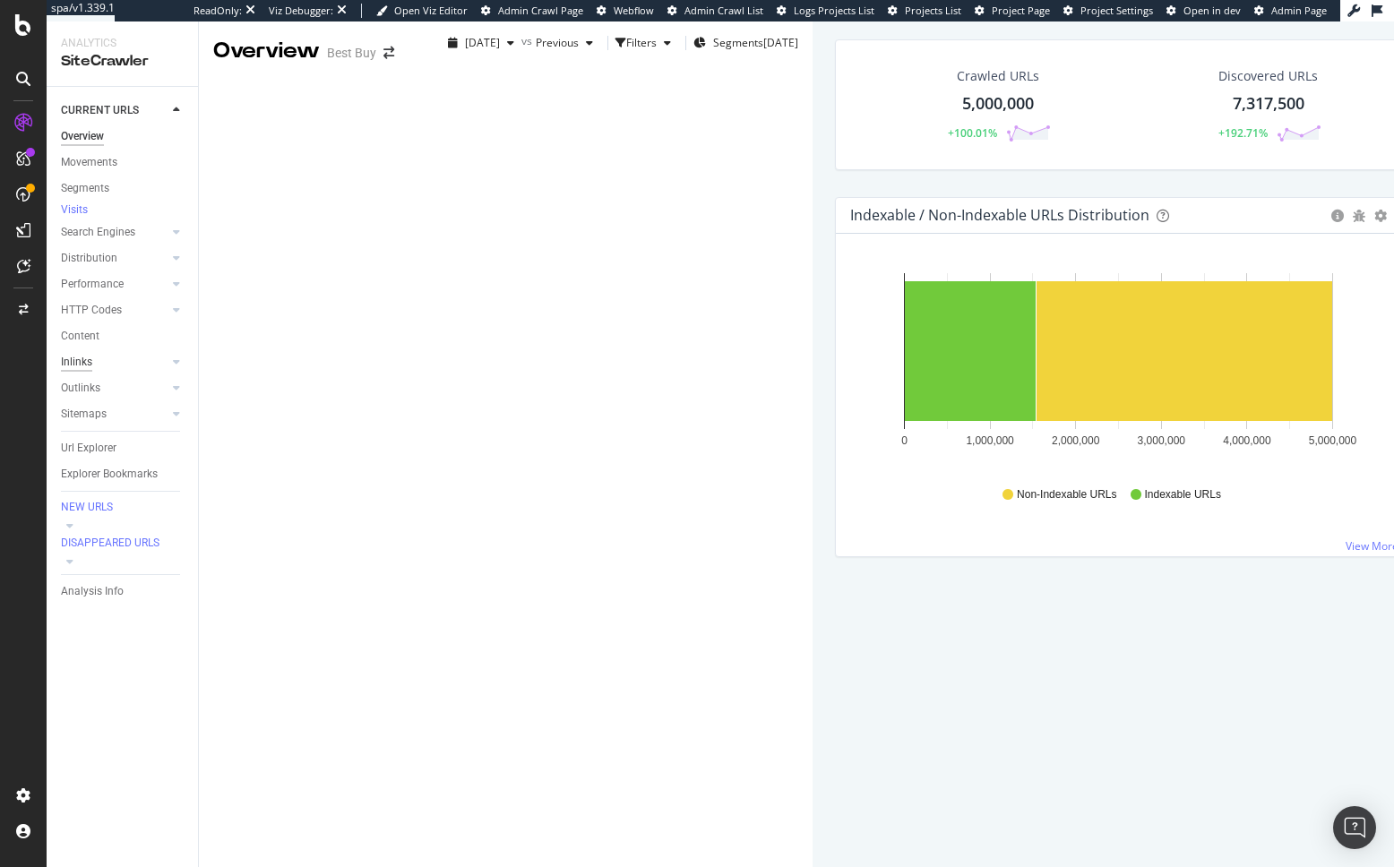
click at [81, 370] on div "Inlinks" at bounding box center [76, 362] width 31 height 19
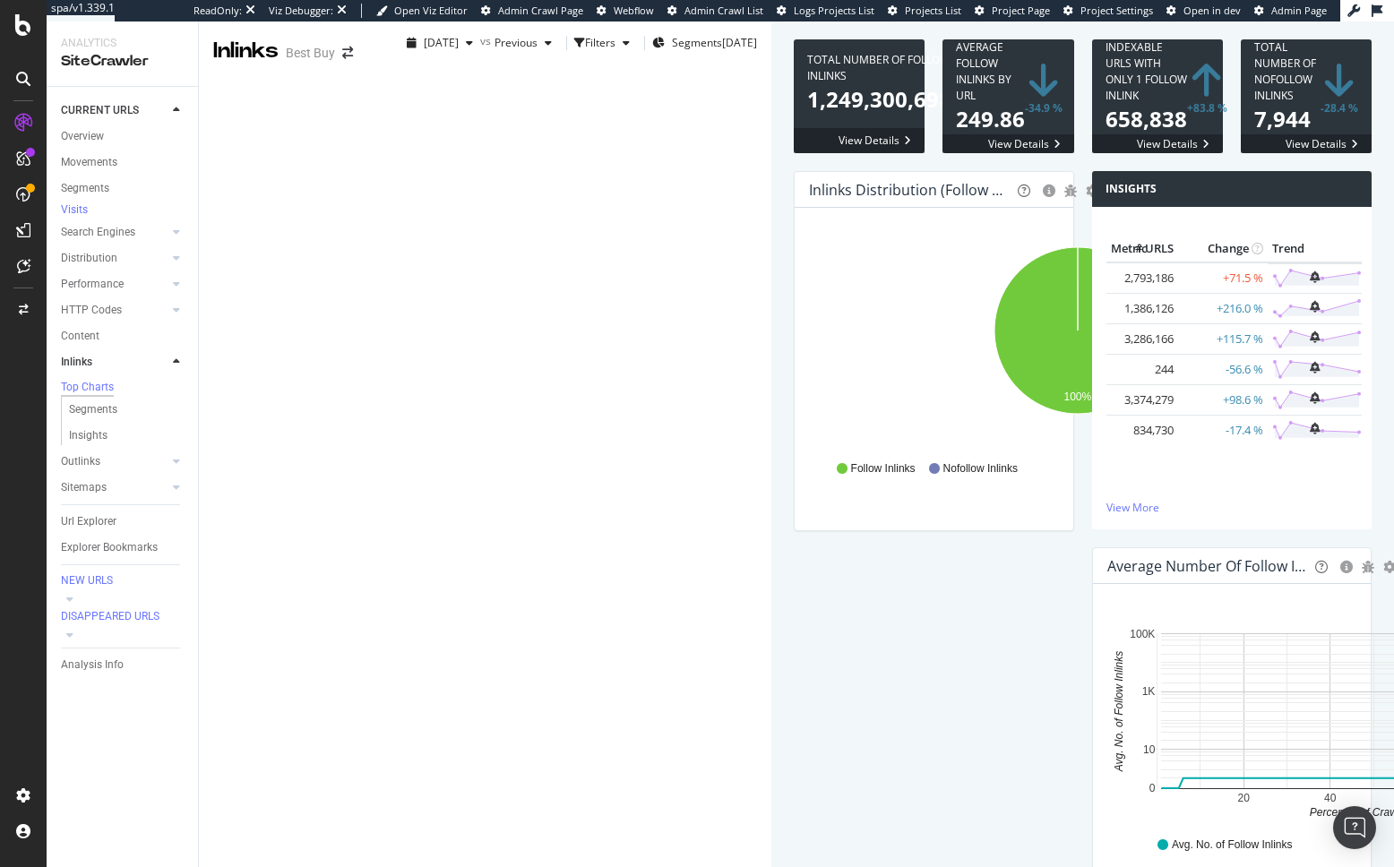
click at [785, 389] on div "Inlinks Distribution (Follow vs Nofollow) Pie Table Export as CSV Add to Custom…" at bounding box center [934, 360] width 298 height 378
click at [86, 528] on div "Url Explorer" at bounding box center [89, 521] width 56 height 19
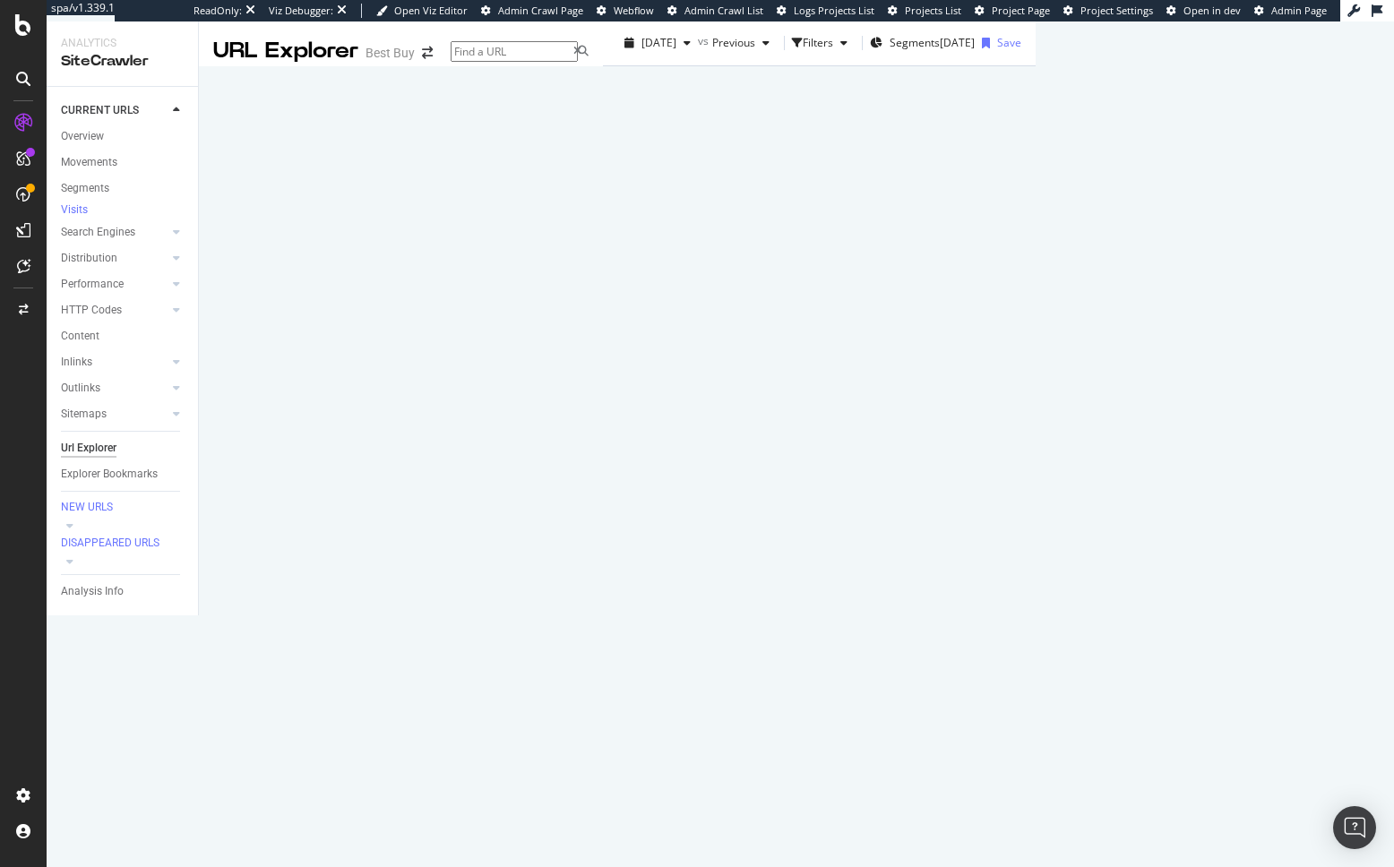
click at [1035, 311] on div "URLs Crawled By Botify By pagetype Chart (by Value) Table Expand Export as CSV …" at bounding box center [1056, 310] width 43 height 578
click at [1058, 374] on div "5,000,000 URLs found +100.01% Create alert Manage Columns Export as CSV" at bounding box center [1071, 322] width 27 height 106
click at [1035, 66] on div "URLs Crawled By Botify By pagetype Chart (by Value) Table Expand Export as CSV …" at bounding box center [1035, 43] width 0 height 45
click at [1058, 374] on div "5,000,000 URLs found +100.01% Create alert Manage Columns Export as CSV" at bounding box center [1071, 322] width 27 height 106
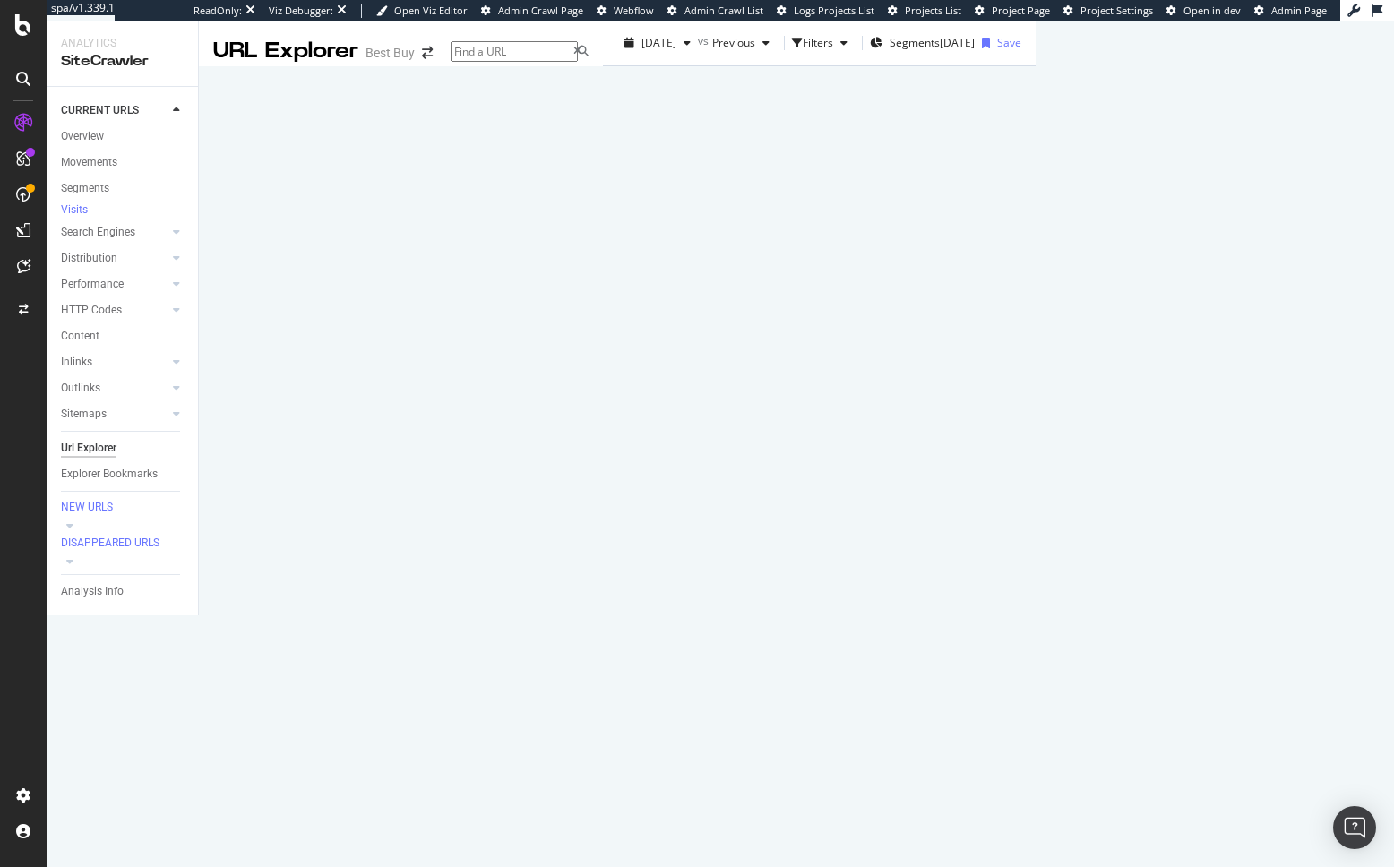
click at [137, 484] on div "Explorer Bookmarks" at bounding box center [109, 474] width 97 height 19
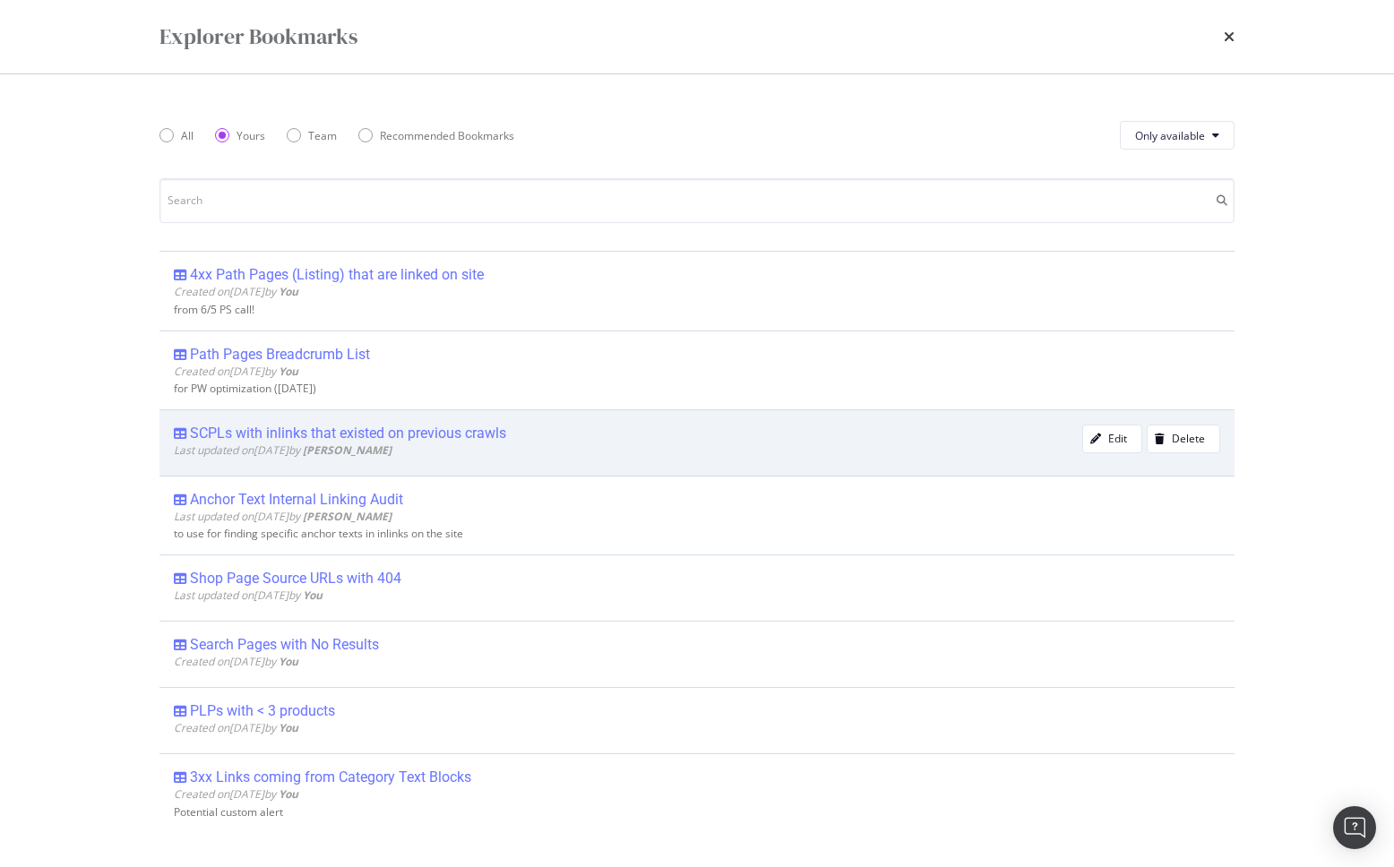
scroll to position [82, 0]
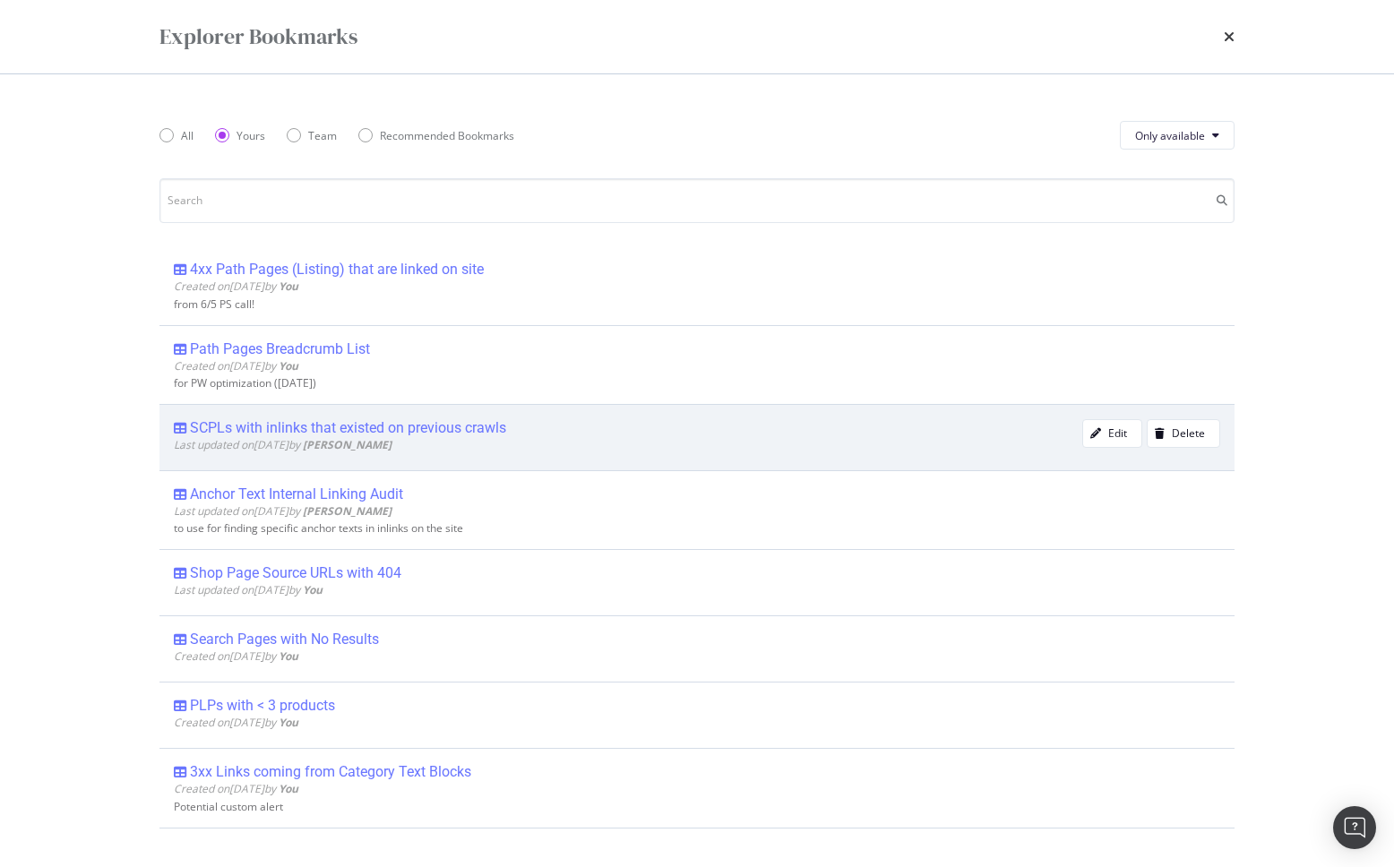
click at [364, 428] on div "SCPLs with inlinks that existed on previous crawls" at bounding box center [348, 428] width 316 height 18
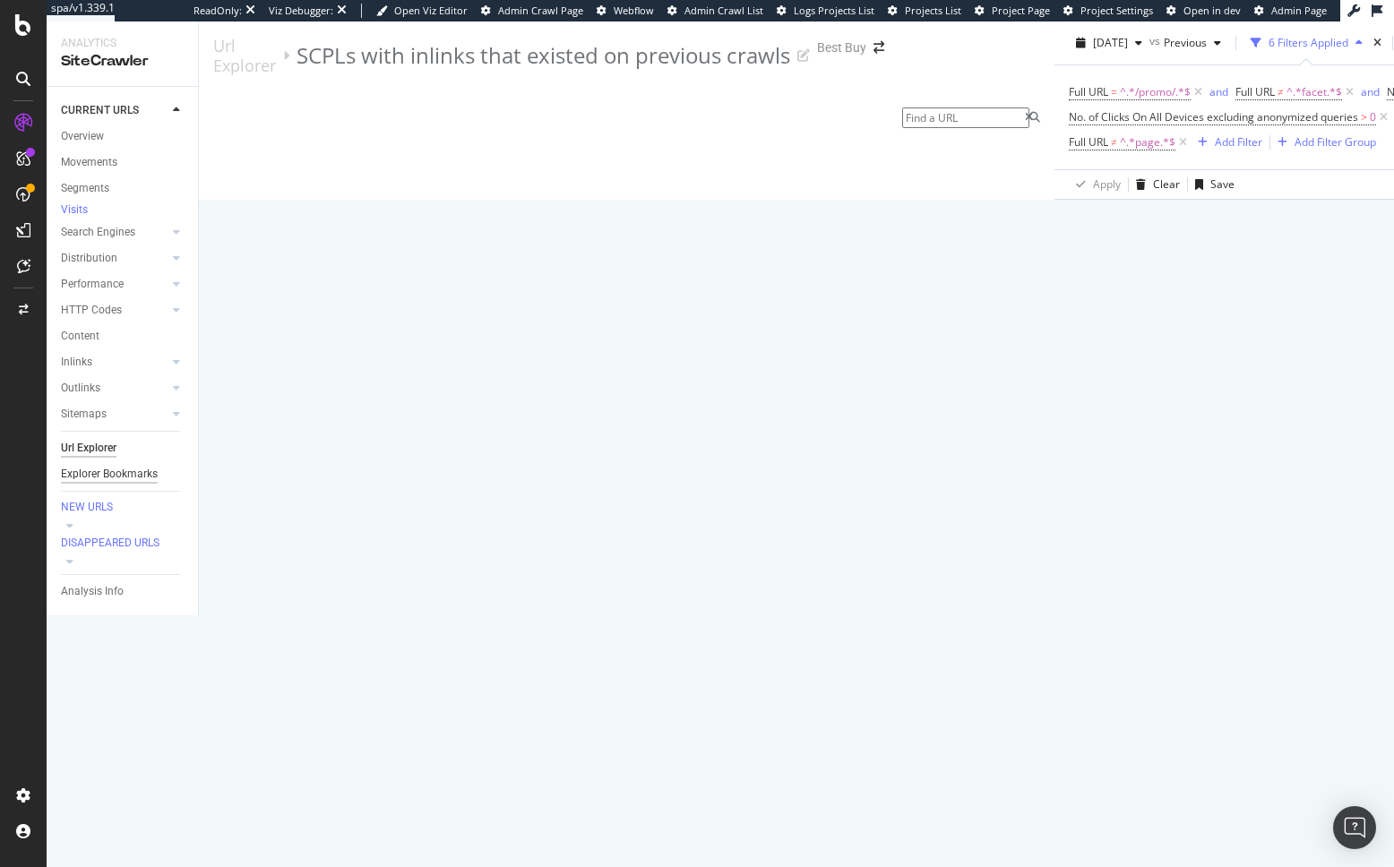
click at [116, 483] on div "Explorer Bookmarks" at bounding box center [109, 474] width 97 height 19
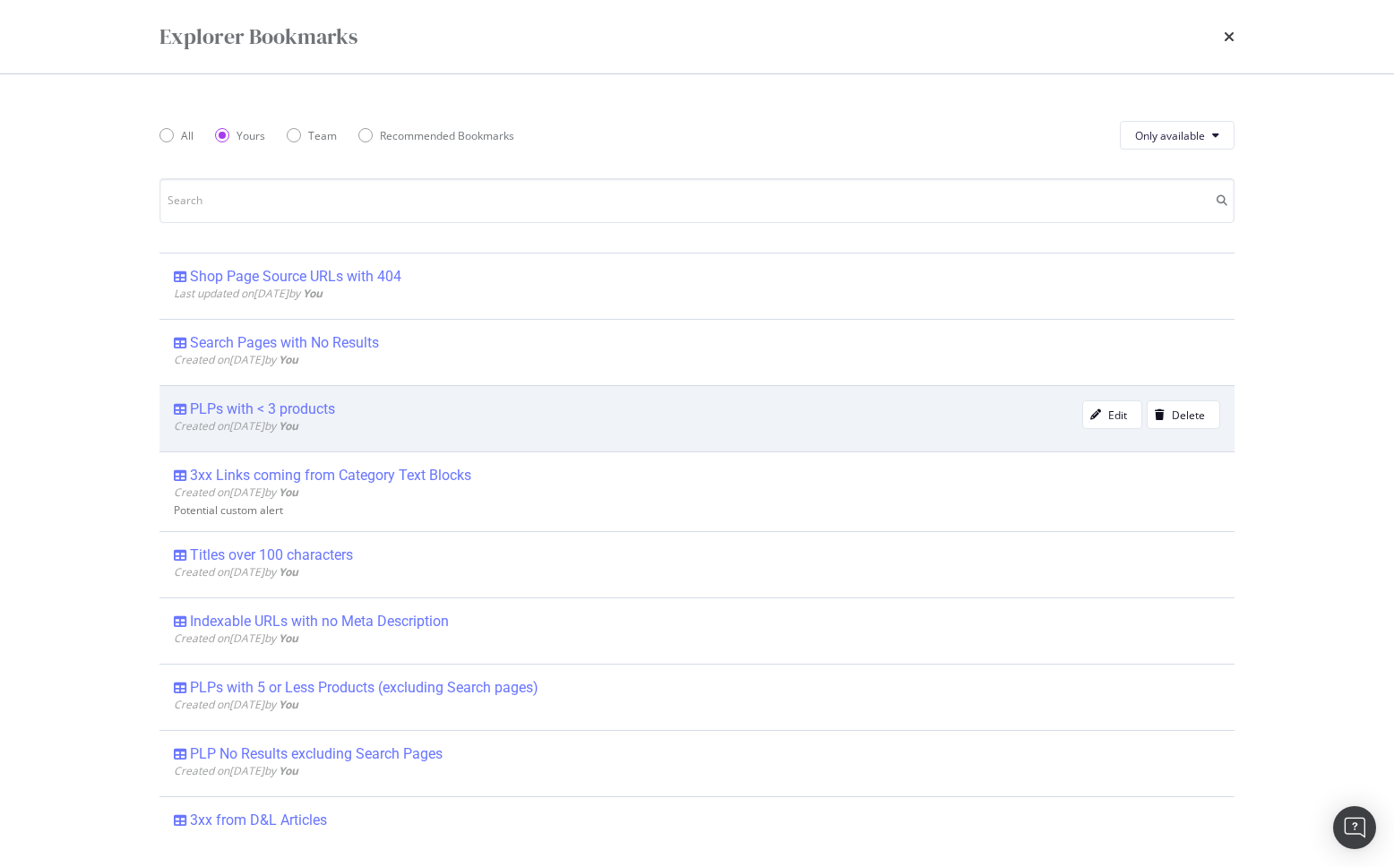
scroll to position [392, 0]
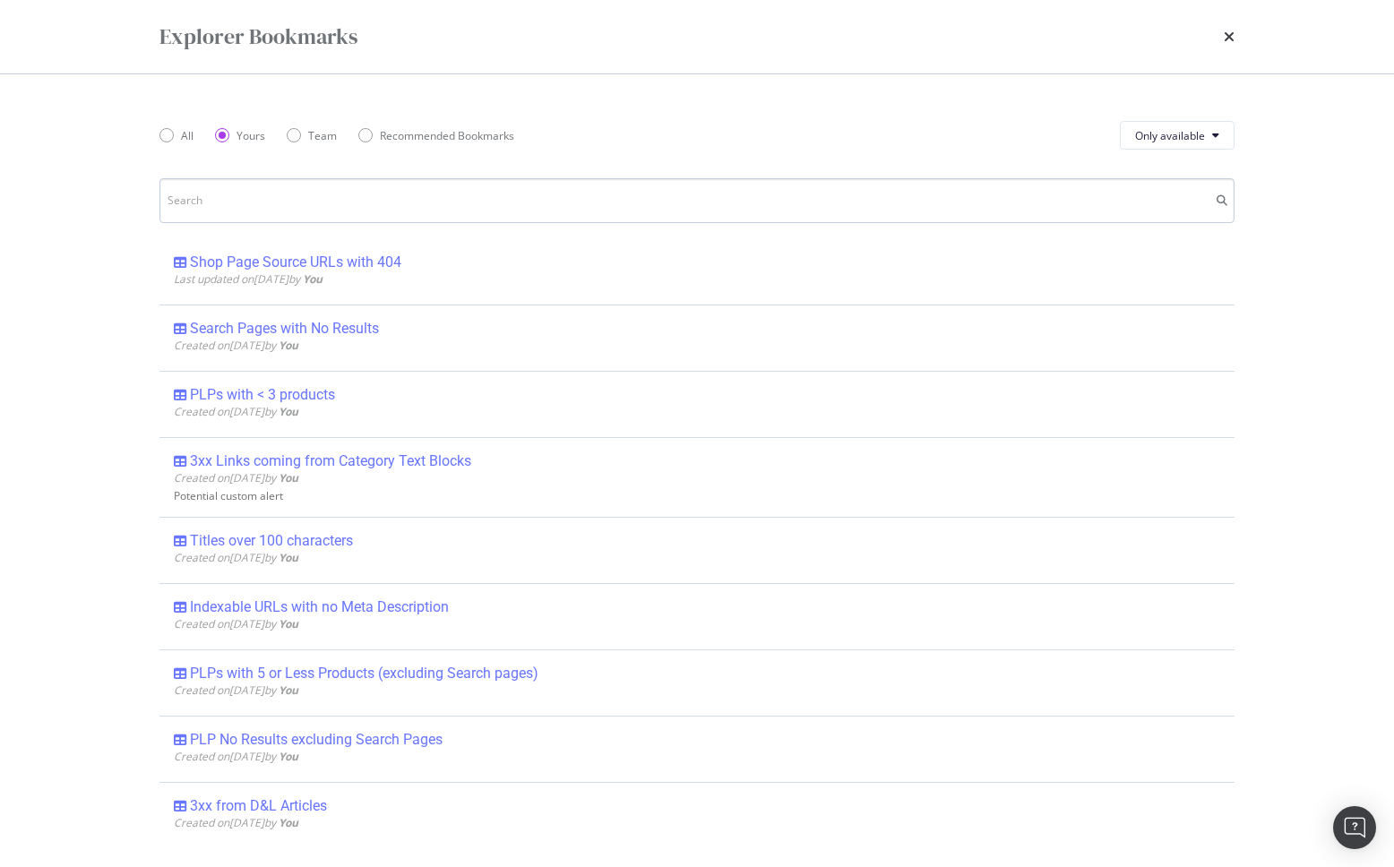
click at [253, 203] on input "modal" at bounding box center [696, 200] width 1075 height 45
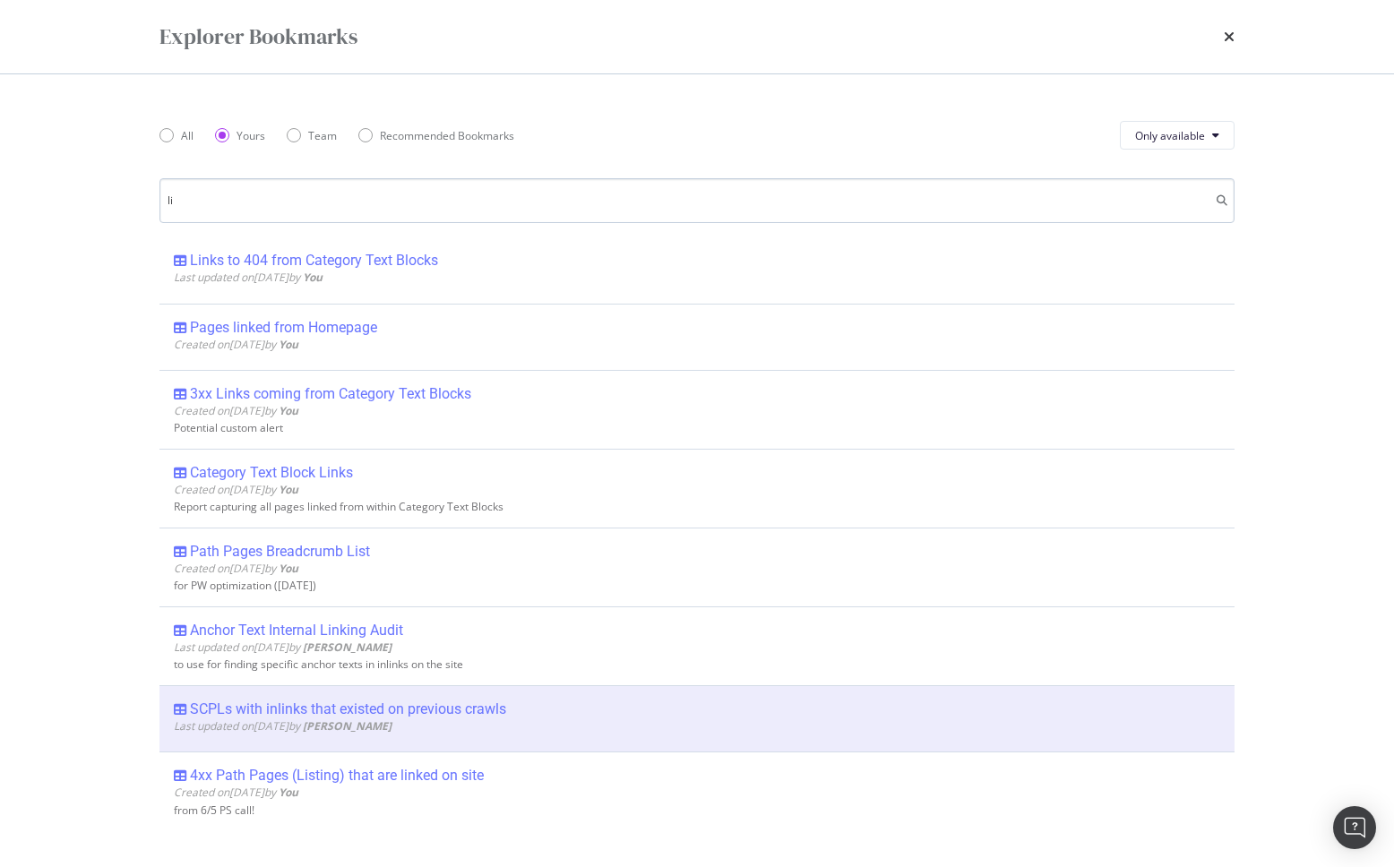
scroll to position [0, 0]
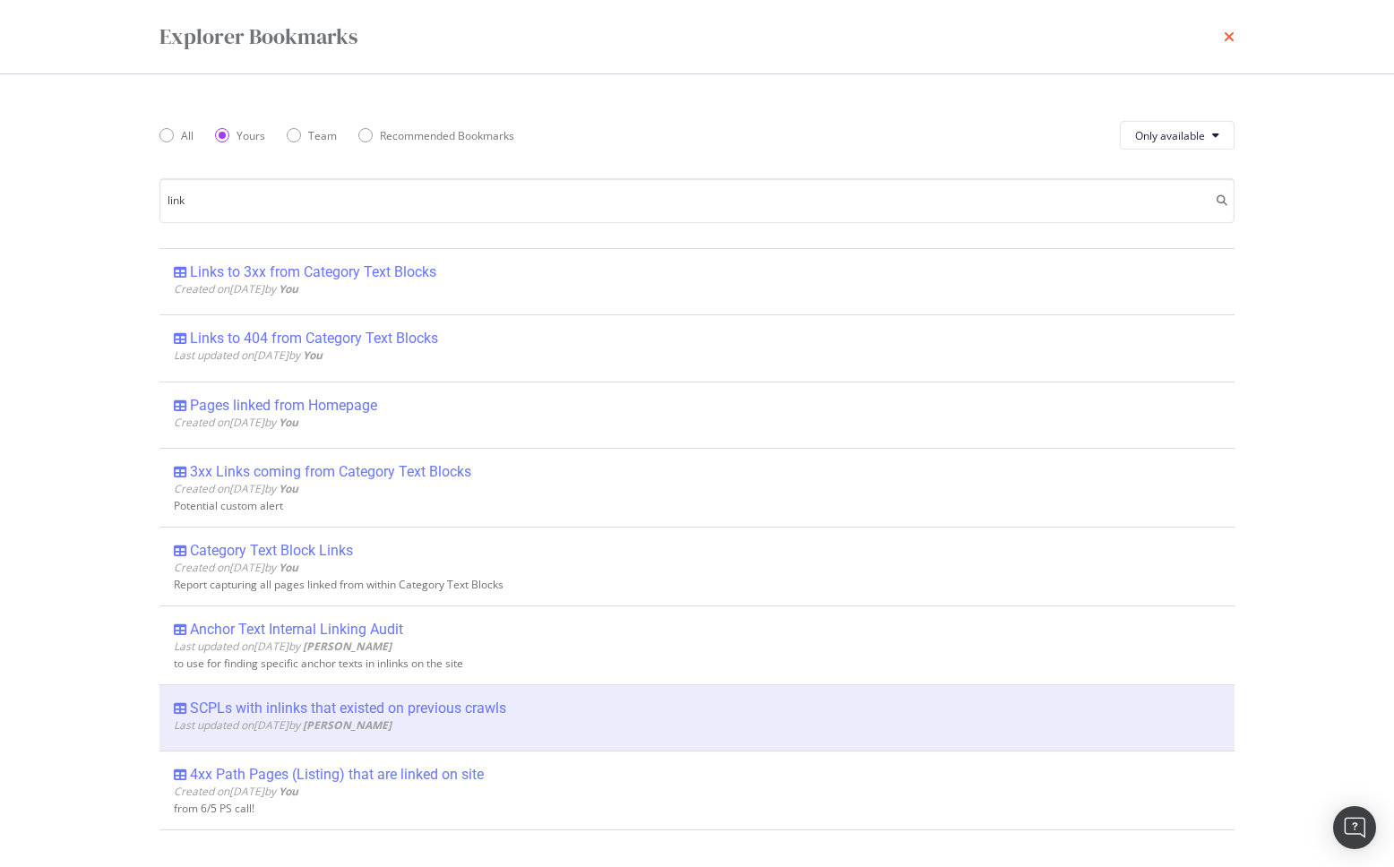
type input "link"
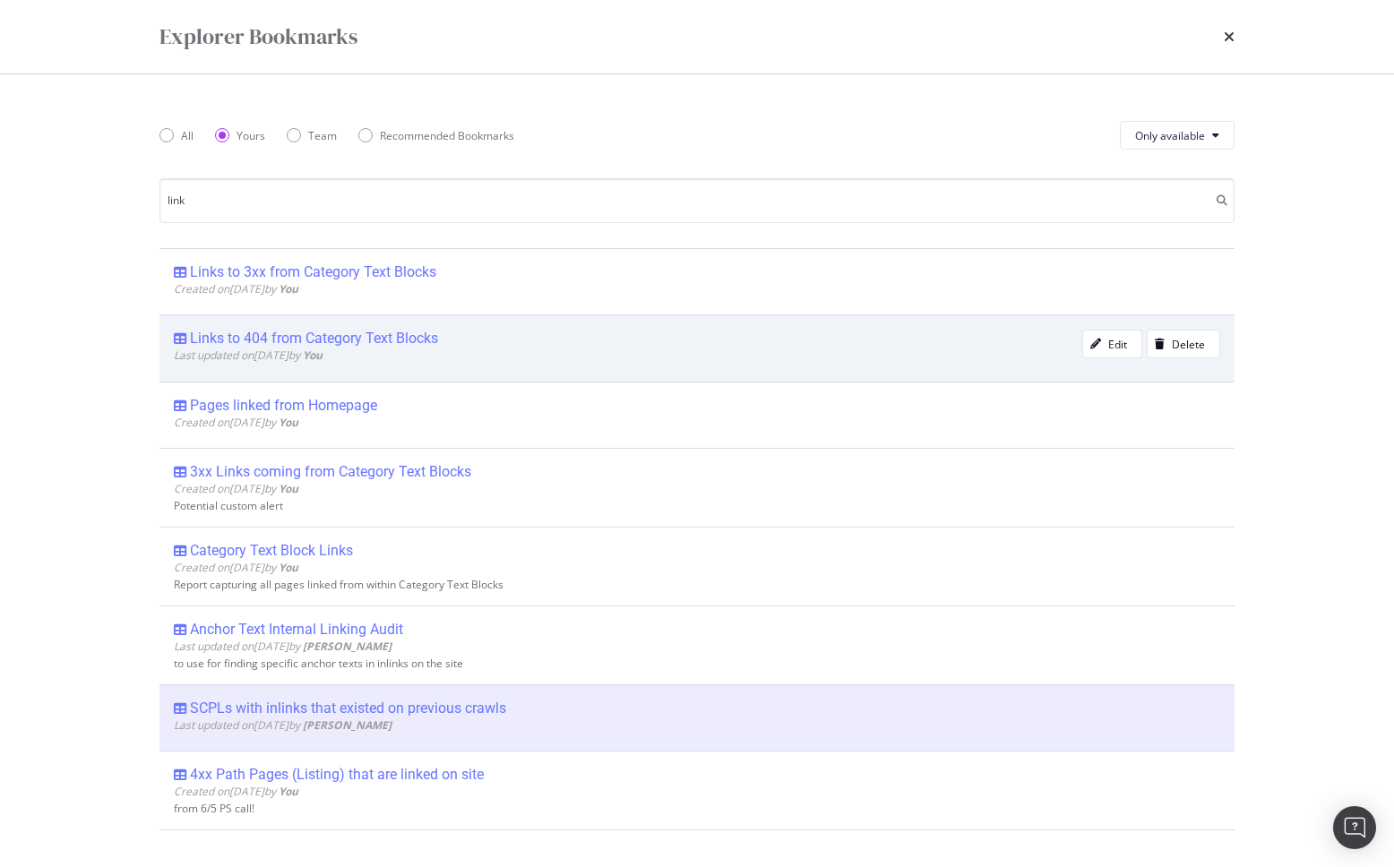
drag, startPoint x: 1224, startPoint y: 36, endPoint x: 776, endPoint y: 361, distance: 553.5
click at [776, 361] on div "Explorer Bookmarks All Yours Team Recommended Bookmarks Only available link Lin…" at bounding box center [697, 433] width 1394 height 867
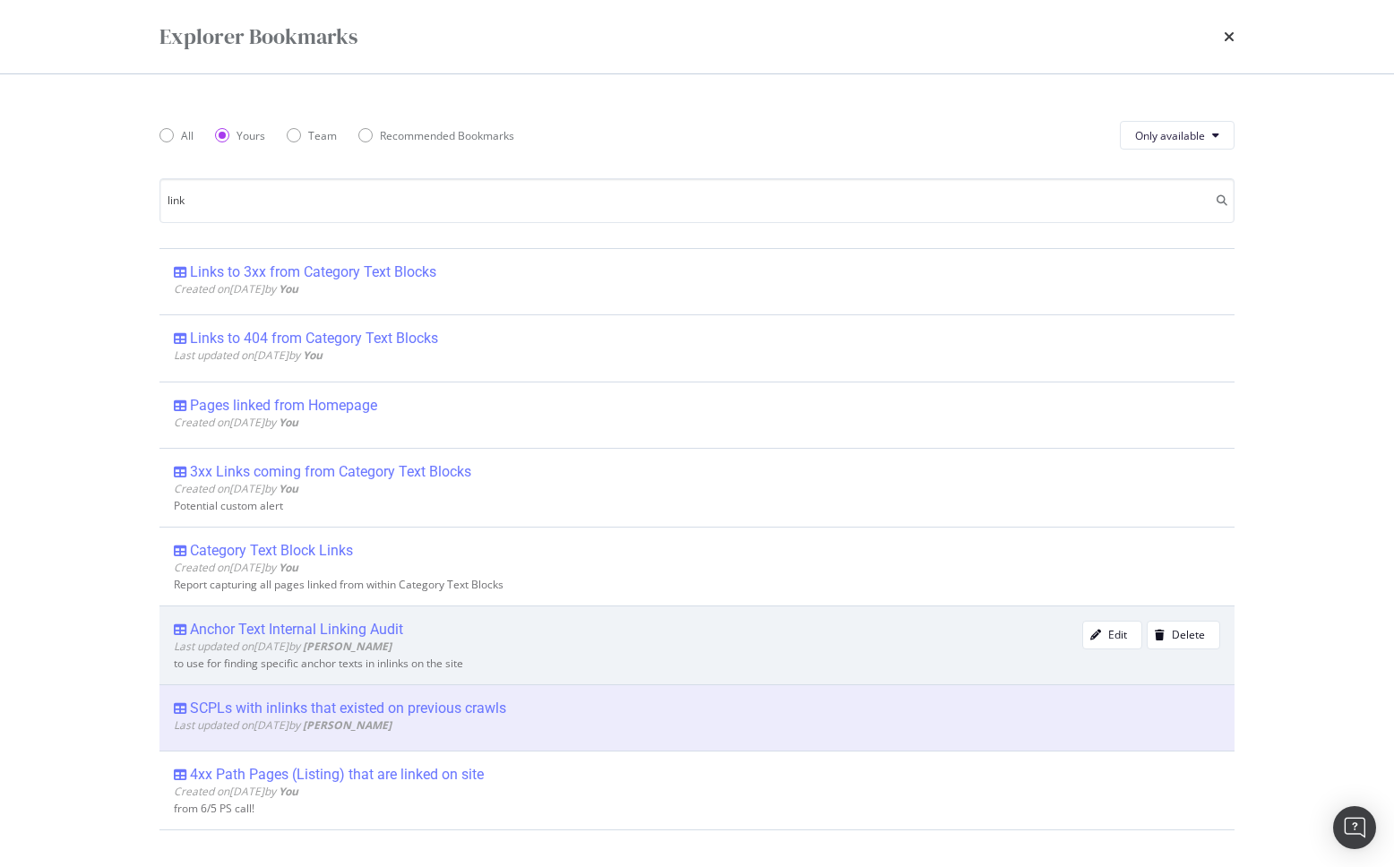
click at [362, 627] on div "Anchor Text Internal Linking Audit" at bounding box center [296, 630] width 213 height 18
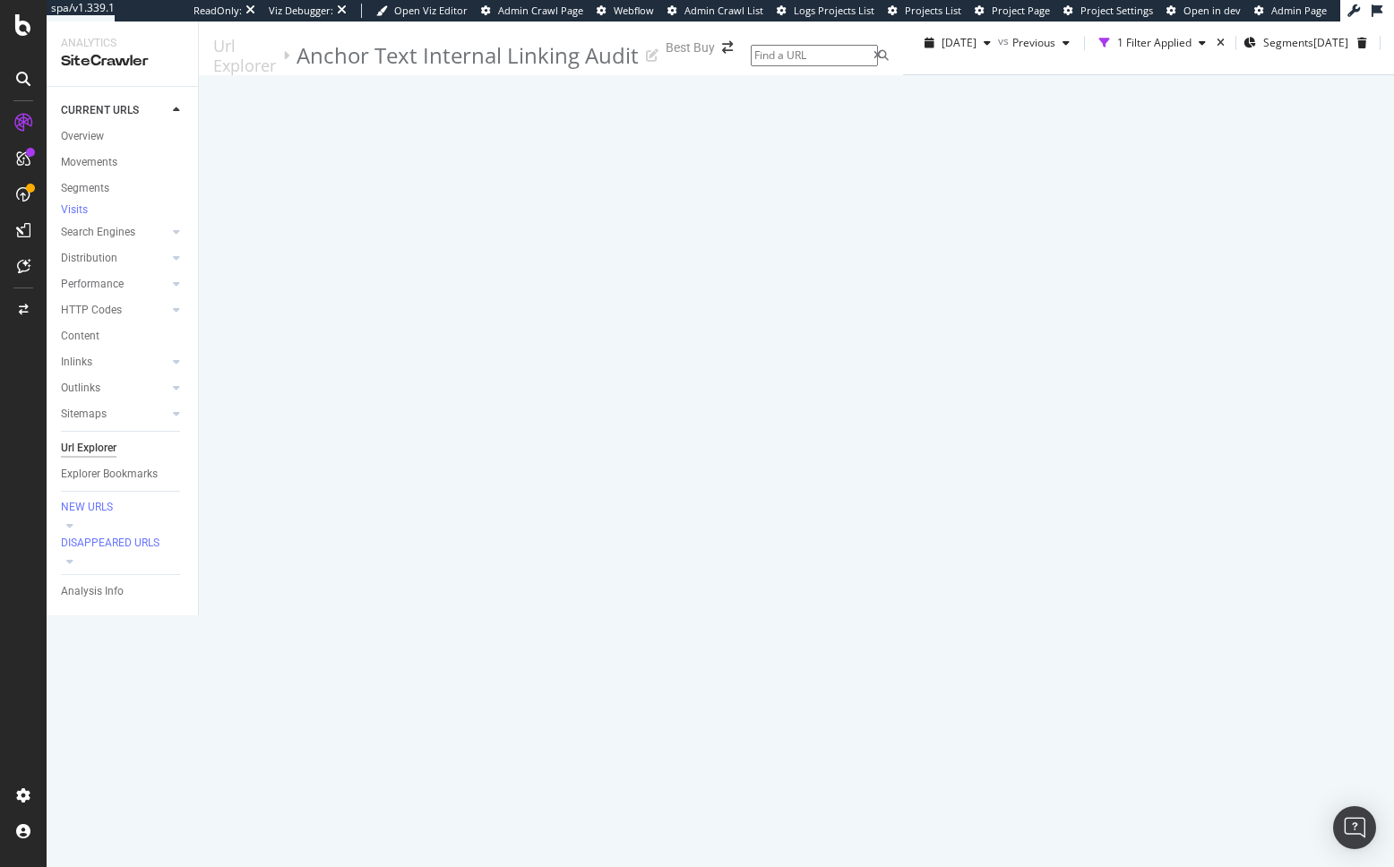
scroll to position [0, 0]
click at [1012, 50] on span "Previous" at bounding box center [1033, 42] width 43 height 15
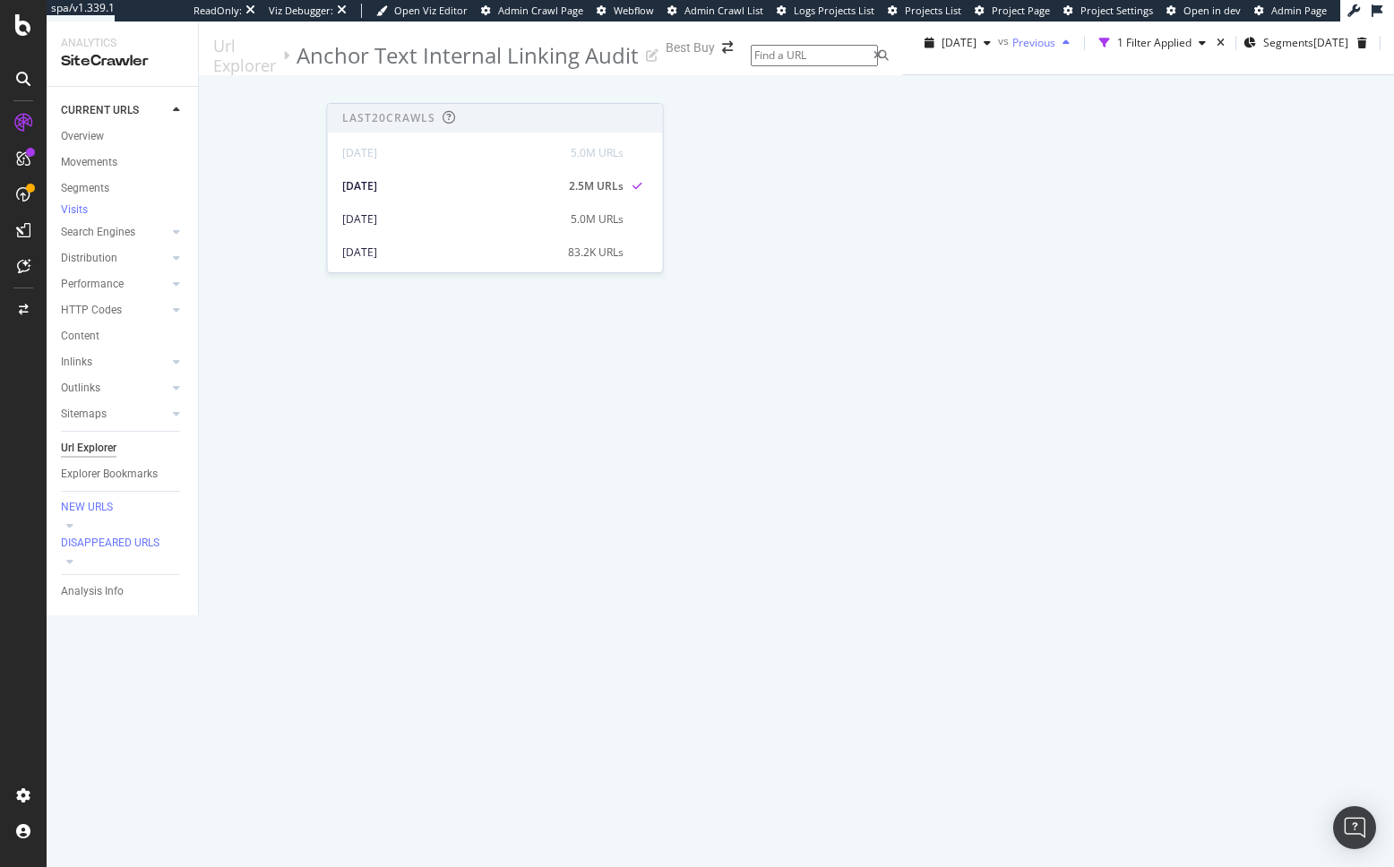
click at [1012, 50] on span "Previous" at bounding box center [1033, 42] width 43 height 15
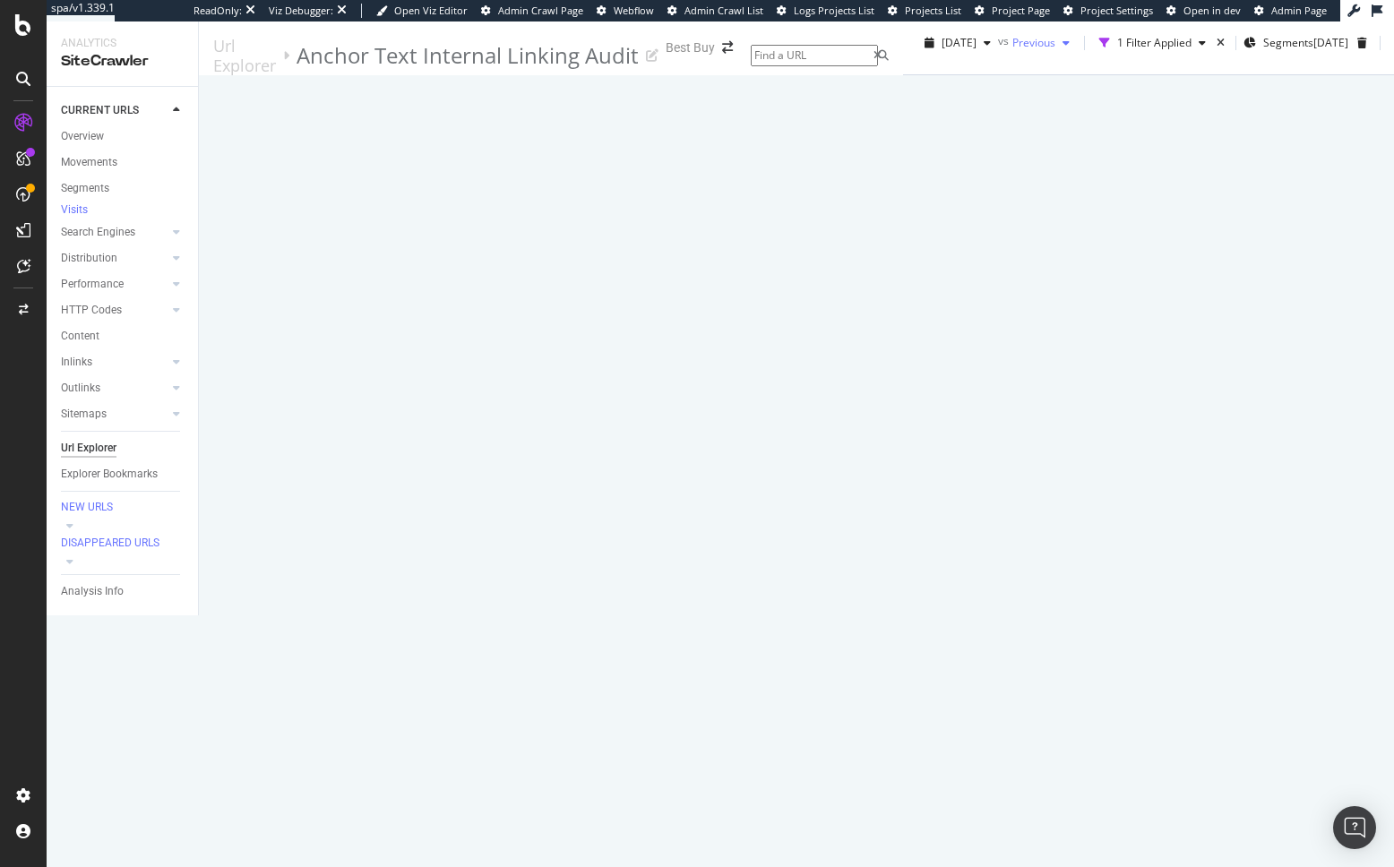
click at [1012, 50] on span "Previous" at bounding box center [1033, 42] width 43 height 15
click at [103, 367] on link "Inlinks" at bounding box center [114, 362] width 107 height 19
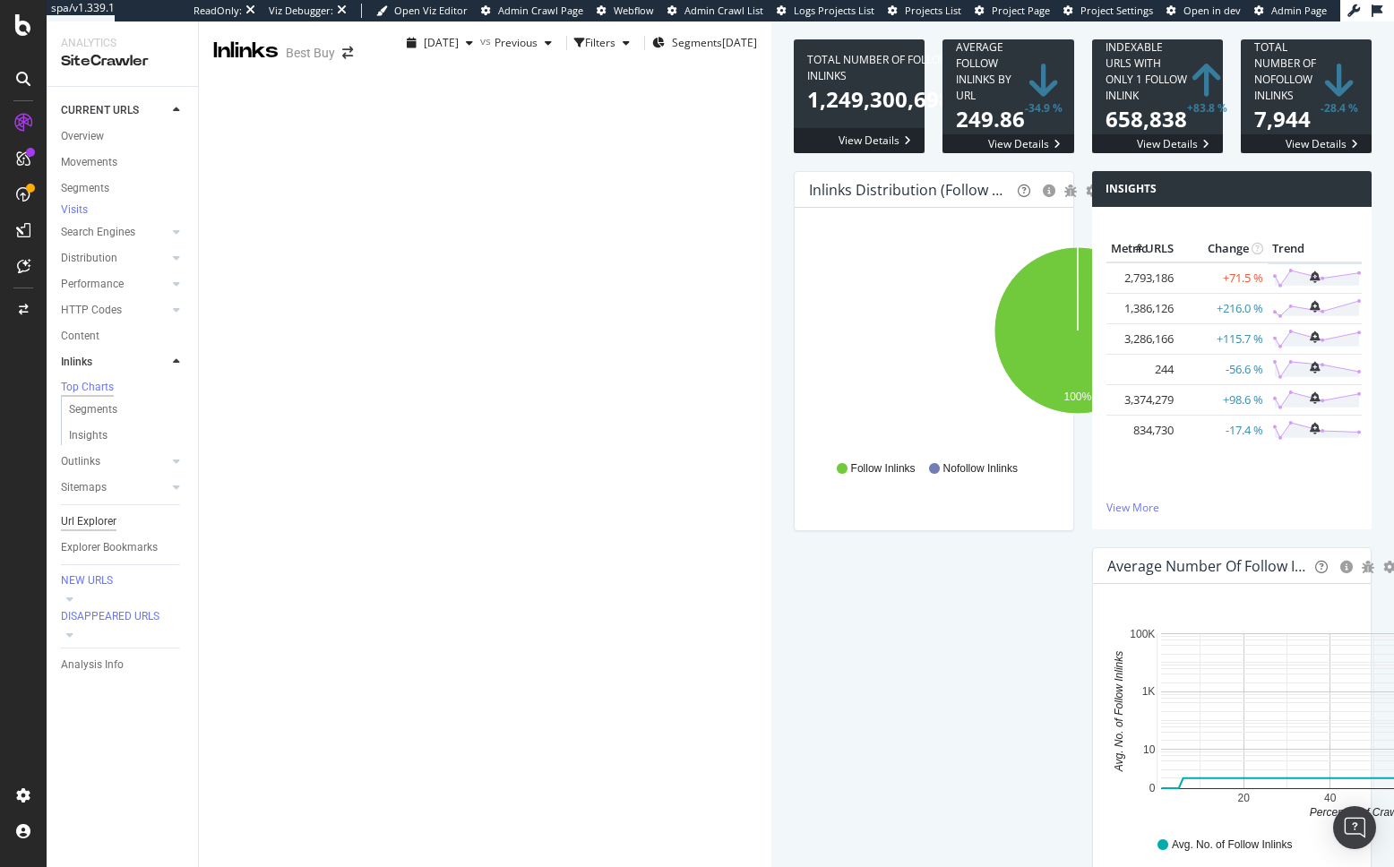
click at [107, 526] on div "Url Explorer" at bounding box center [89, 521] width 56 height 19
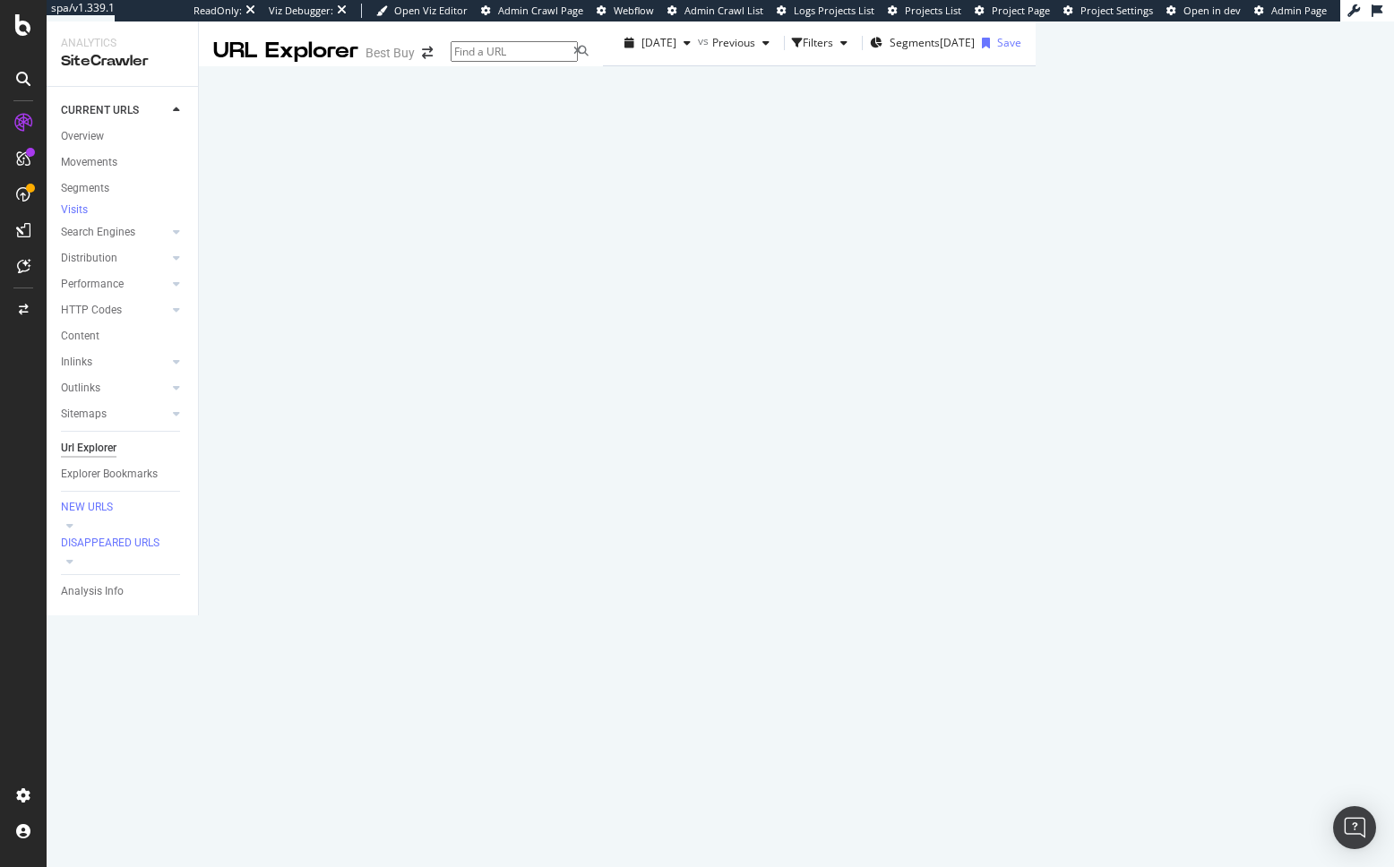
click at [1035, 66] on div "URLs Crawled By Botify By pagetype Chart (by Value) Table Expand Export as CSV …" at bounding box center [1035, 43] width 0 height 45
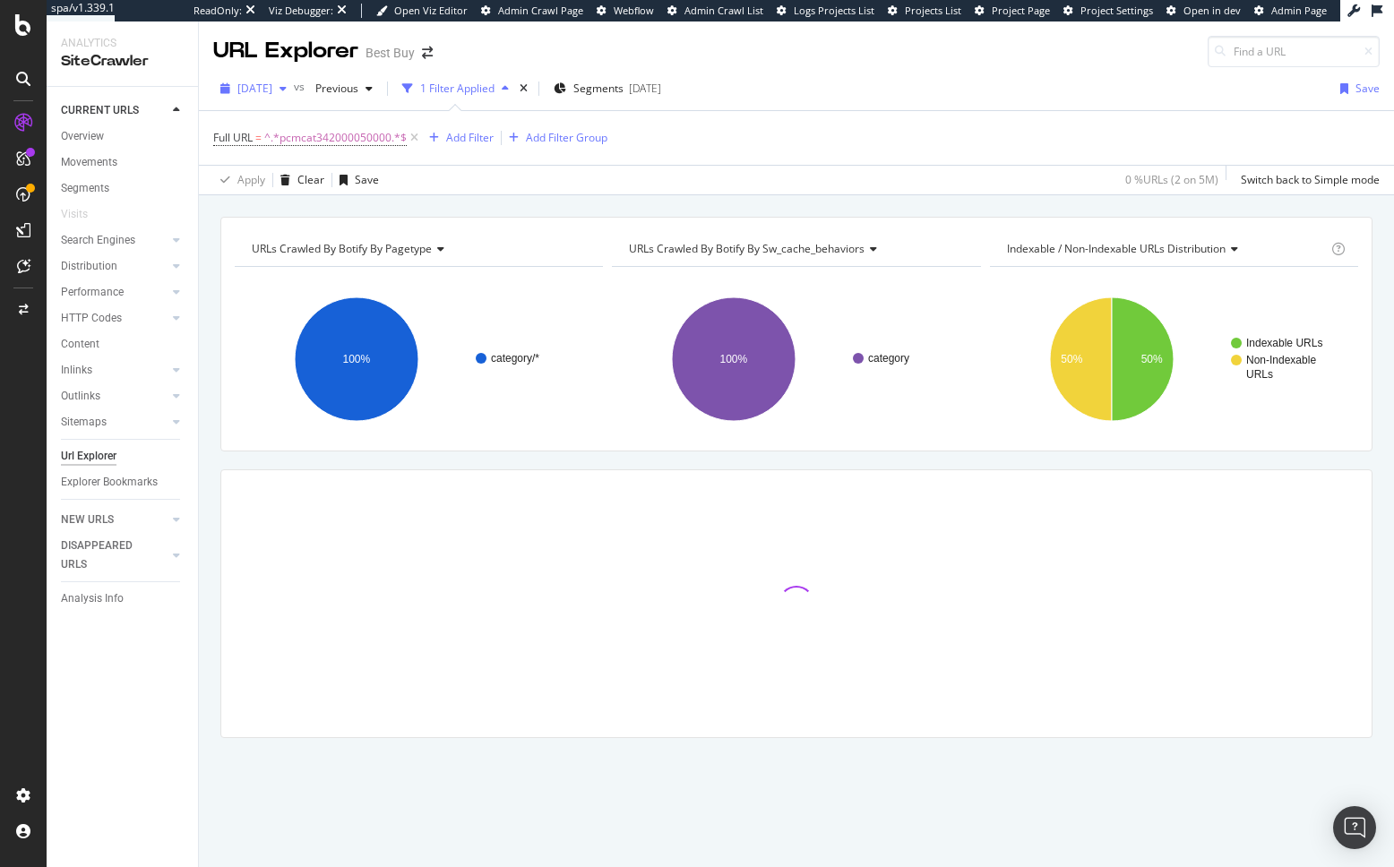
click at [272, 95] on span "[DATE]" at bounding box center [254, 88] width 35 height 15
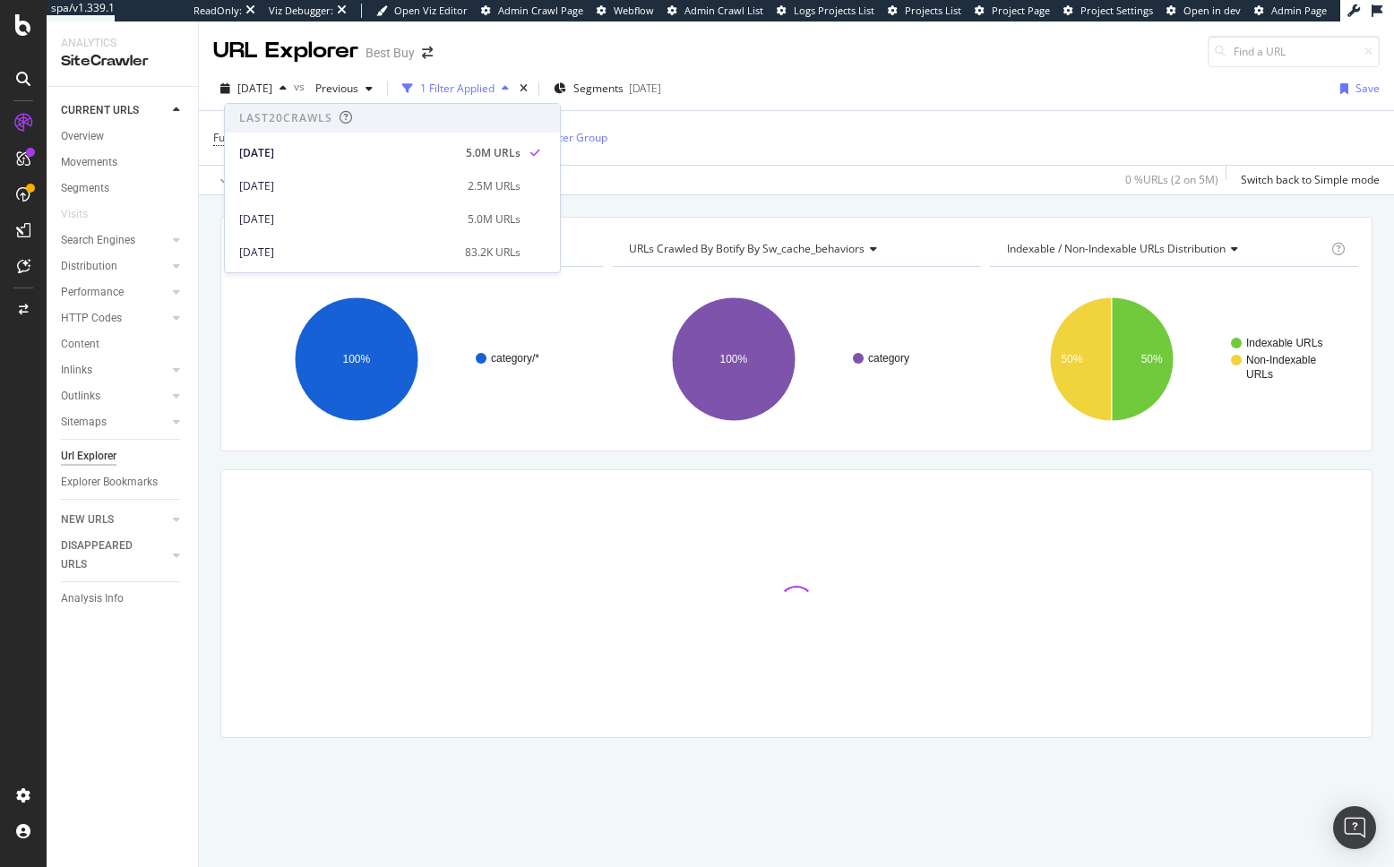
drag, startPoint x: 749, startPoint y: 201, endPoint x: 722, endPoint y: 176, distance: 36.2
click at [749, 201] on div "URLs Crawled By Botify By pagetype Chart (by Value) Table Expand Export as CSV …" at bounding box center [796, 216] width 1195 height 43
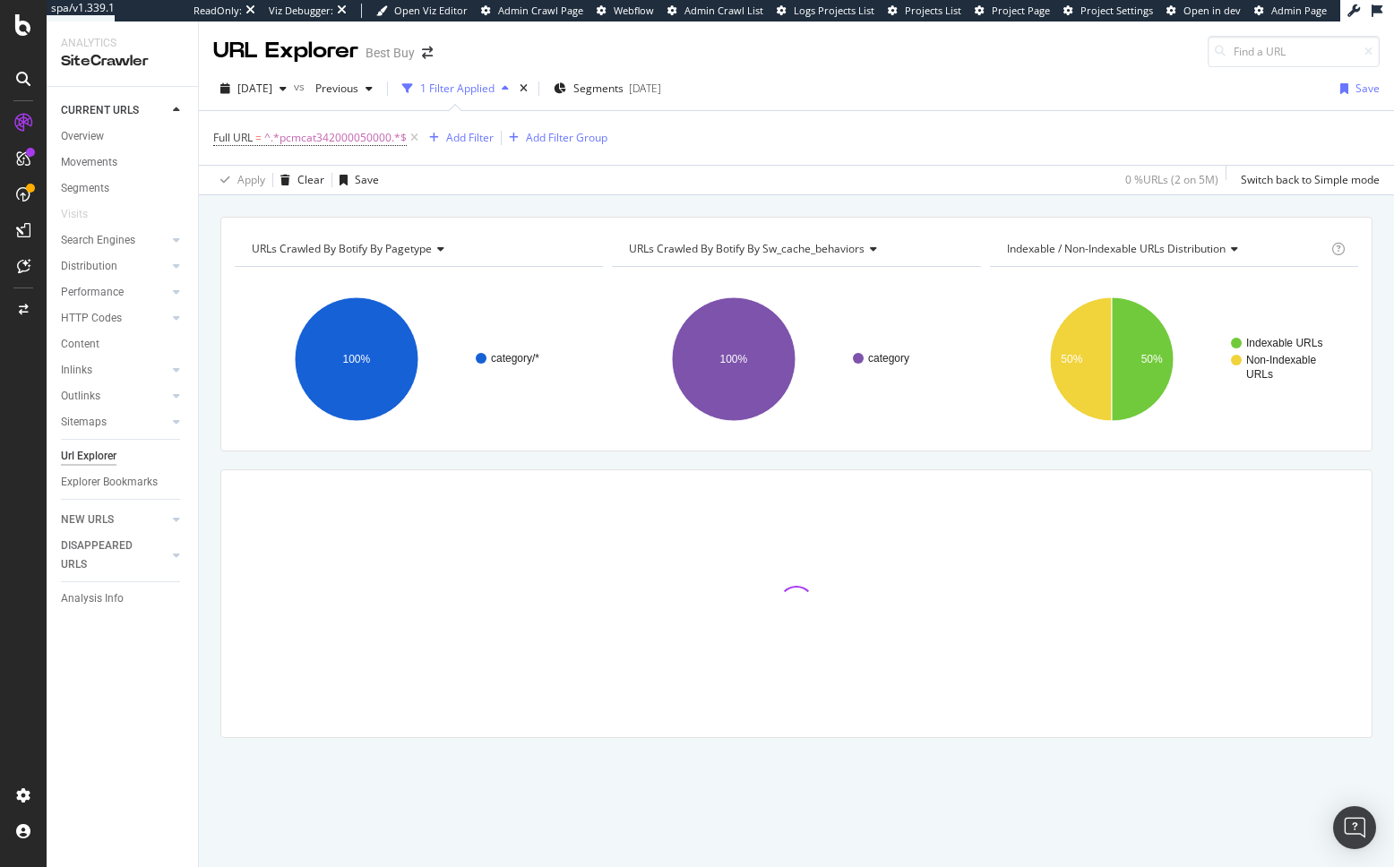
click at [554, 211] on div "URLs Crawled By Botify By pagetype Chart (by Value) Table Expand Export as CSV …" at bounding box center [796, 216] width 1195 height 43
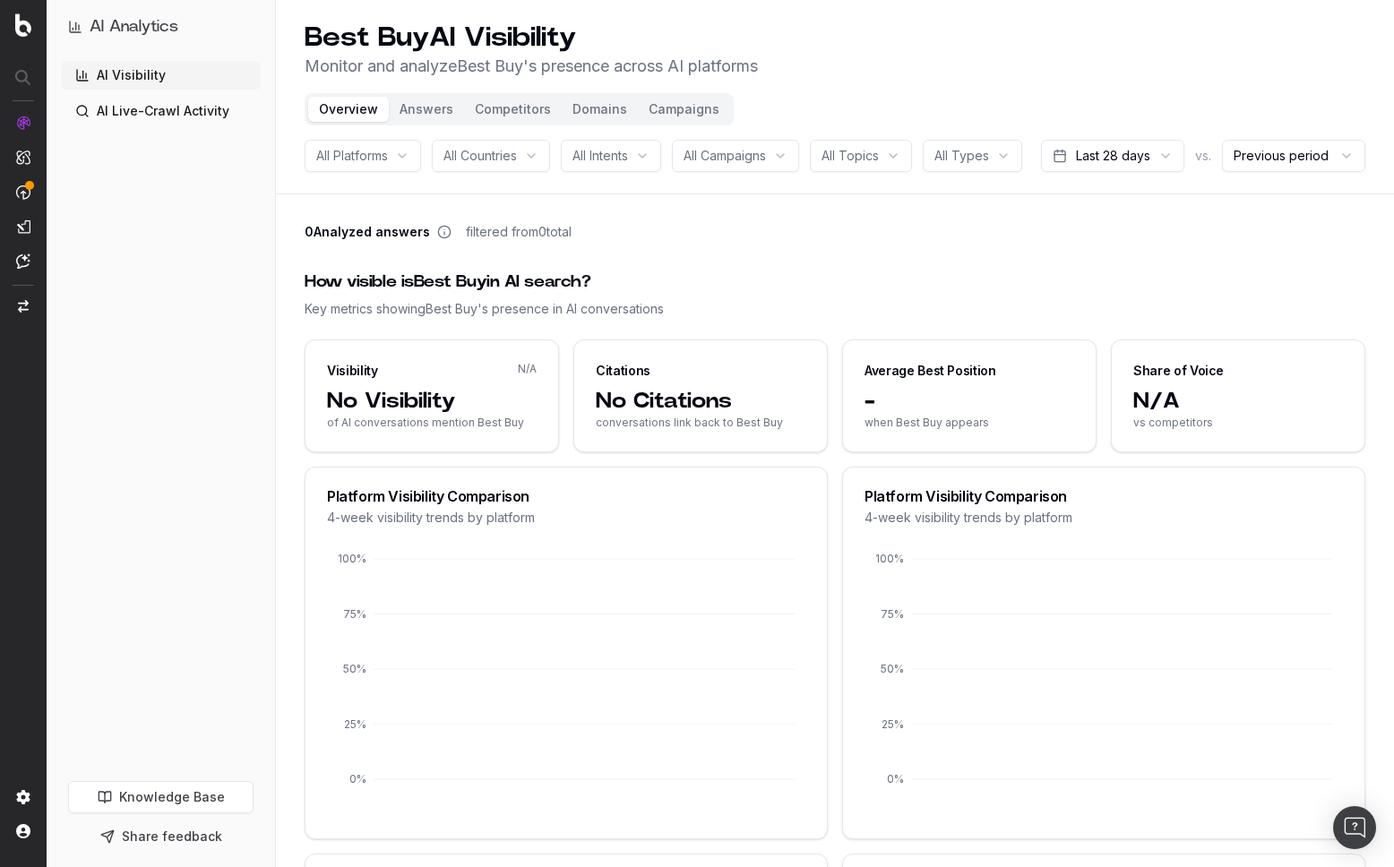
click at [1110, 198] on html "AI Analytics AI Visibility AI Live-Crawl Activity Knowledge Base Share feedback…" at bounding box center [697, 433] width 1394 height 867
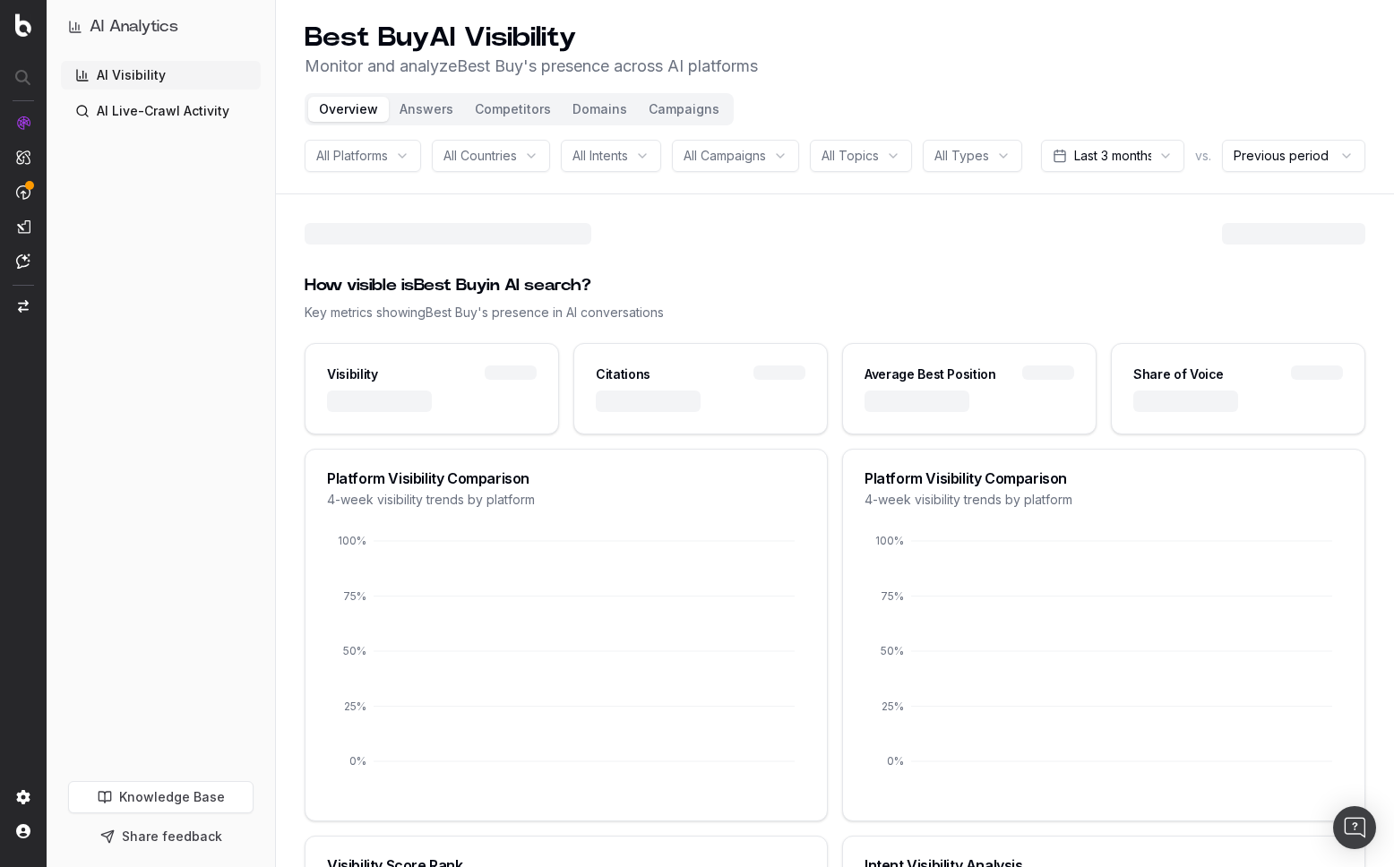
click at [947, 172] on div "All Platforms All Countries All Intents All Campaigns All Topics All Types Last…" at bounding box center [835, 156] width 1061 height 32
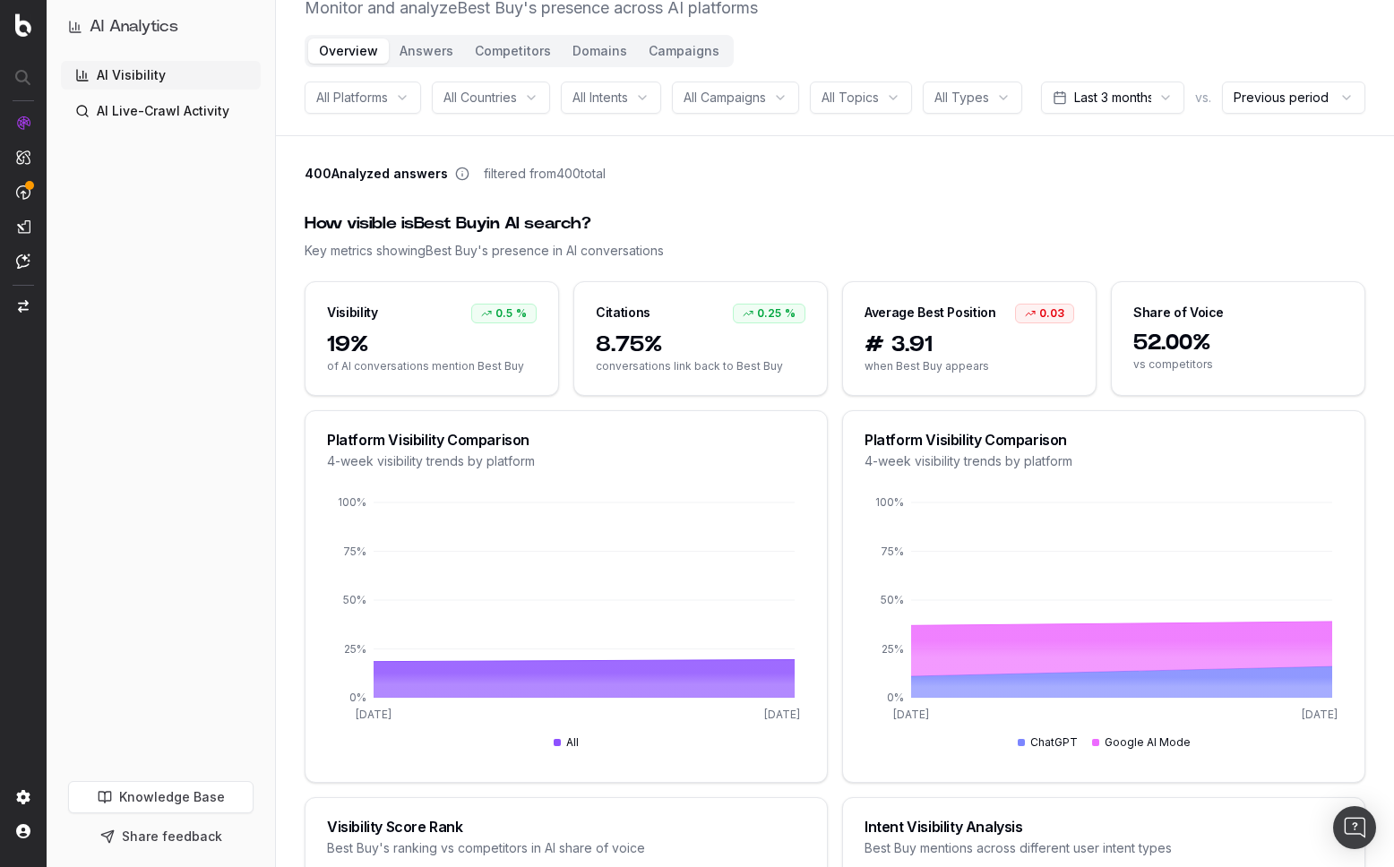
scroll to position [67, 0]
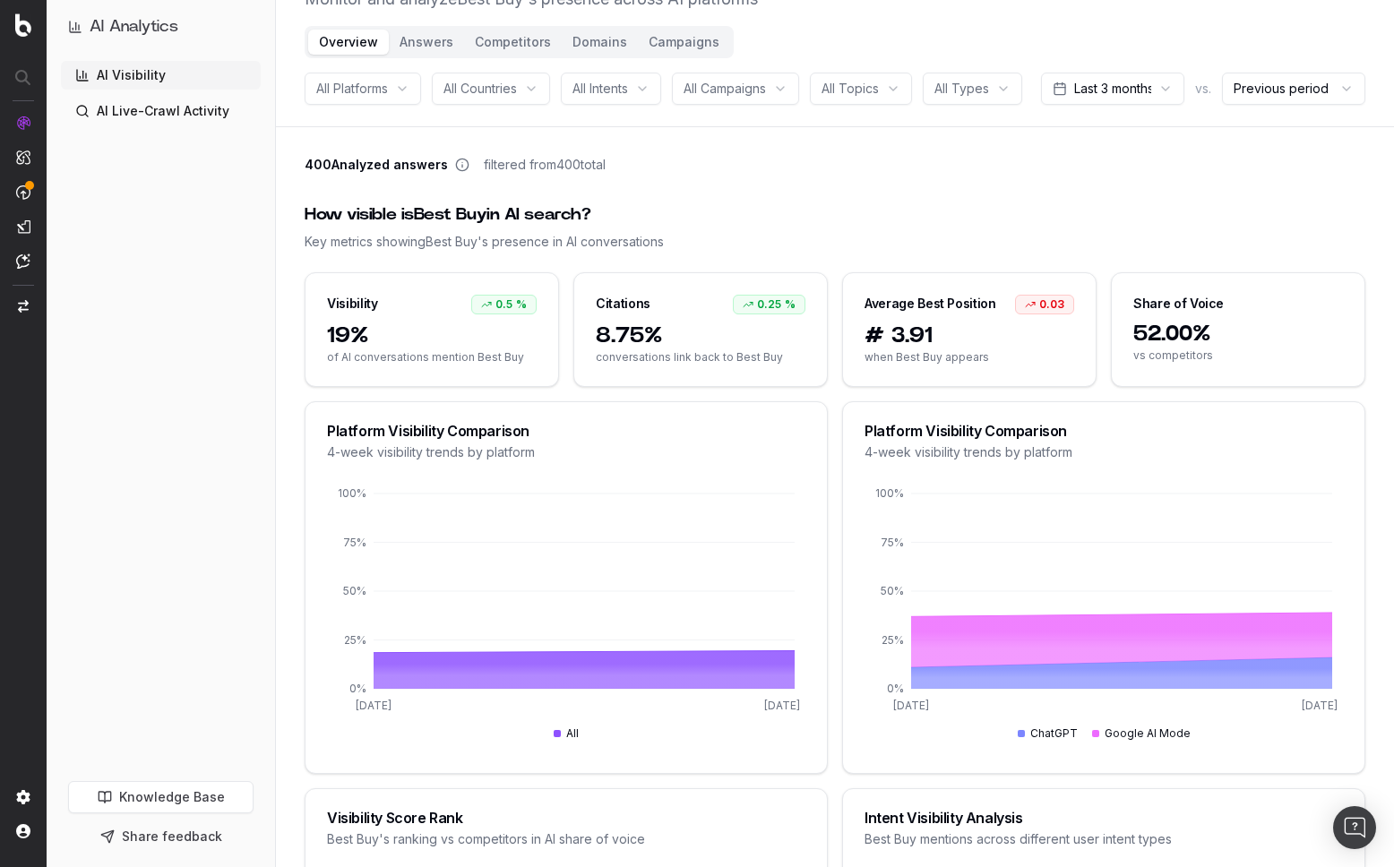
click at [666, 42] on button "Campaigns" at bounding box center [684, 42] width 92 height 25
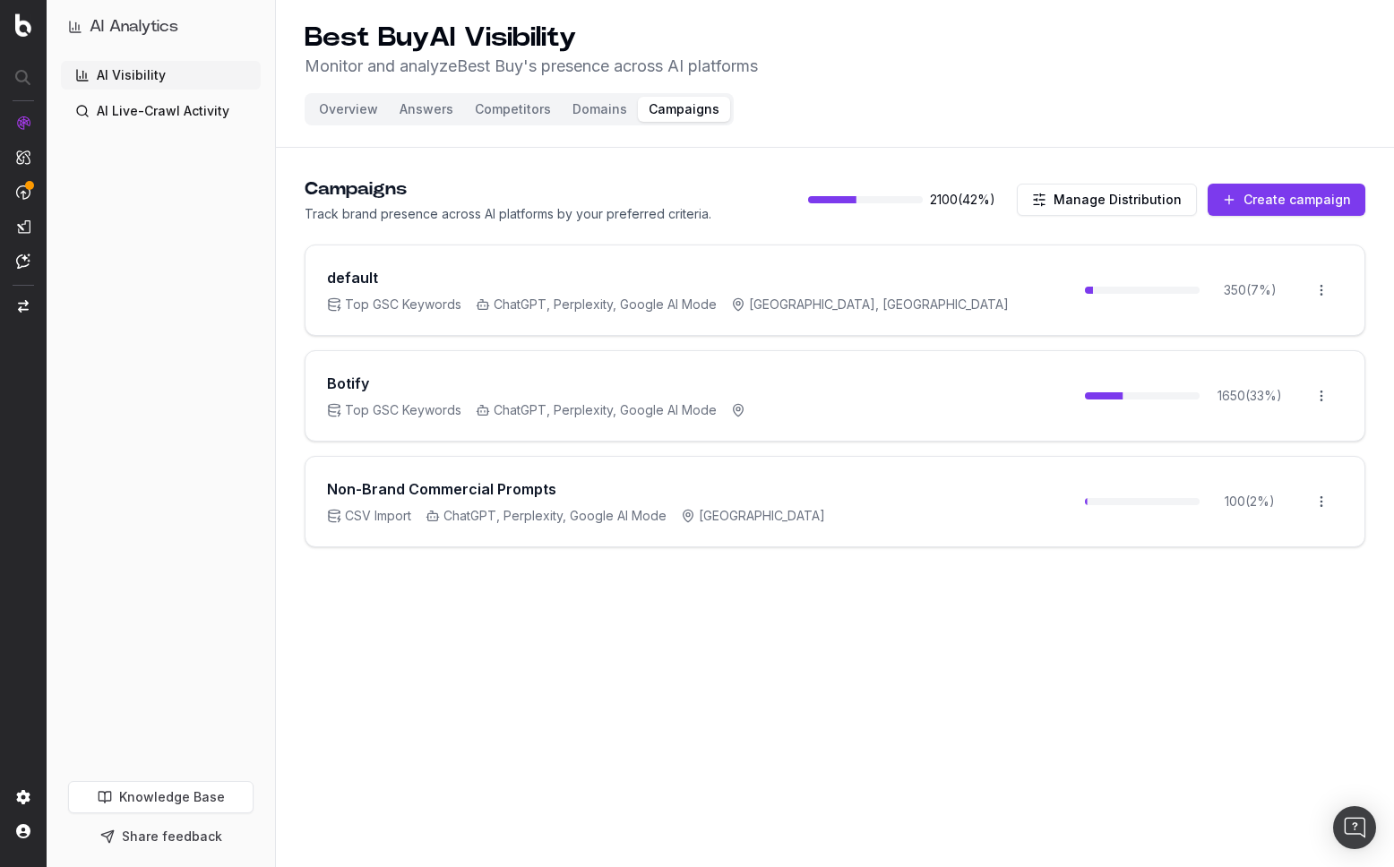
click at [366, 116] on button "Overview" at bounding box center [348, 109] width 81 height 25
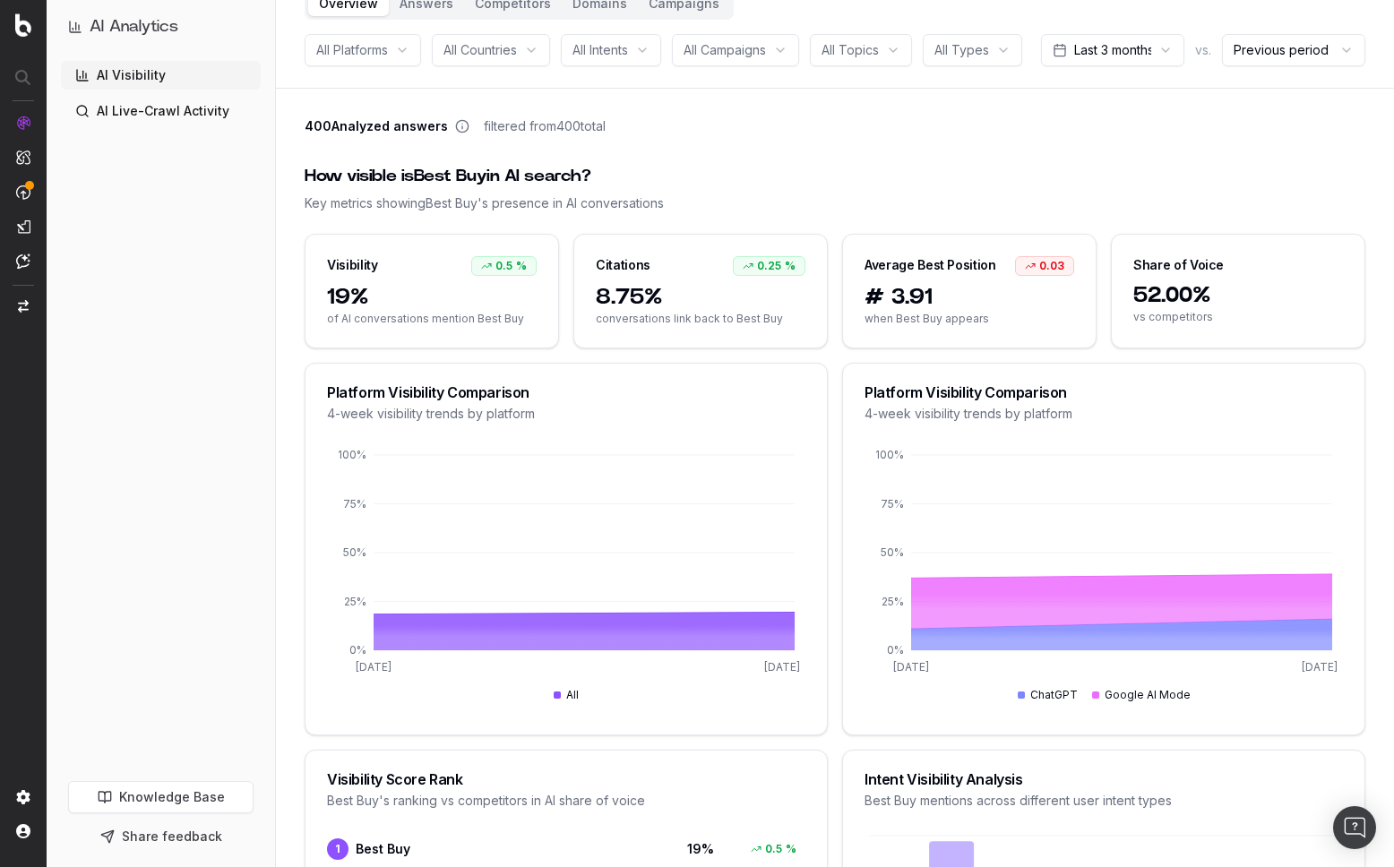
scroll to position [105, 0]
drag, startPoint x: 515, startPoint y: 365, endPoint x: 320, endPoint y: 357, distance: 195.4
click at [320, 348] on div "19% of AI conversations mention Best Buy" at bounding box center [431, 316] width 253 height 64
click at [718, 327] on span "conversations link back to Best Buy" at bounding box center [701, 320] width 210 height 14
drag, startPoint x: 781, startPoint y: 362, endPoint x: 603, endPoint y: 368, distance: 178.4
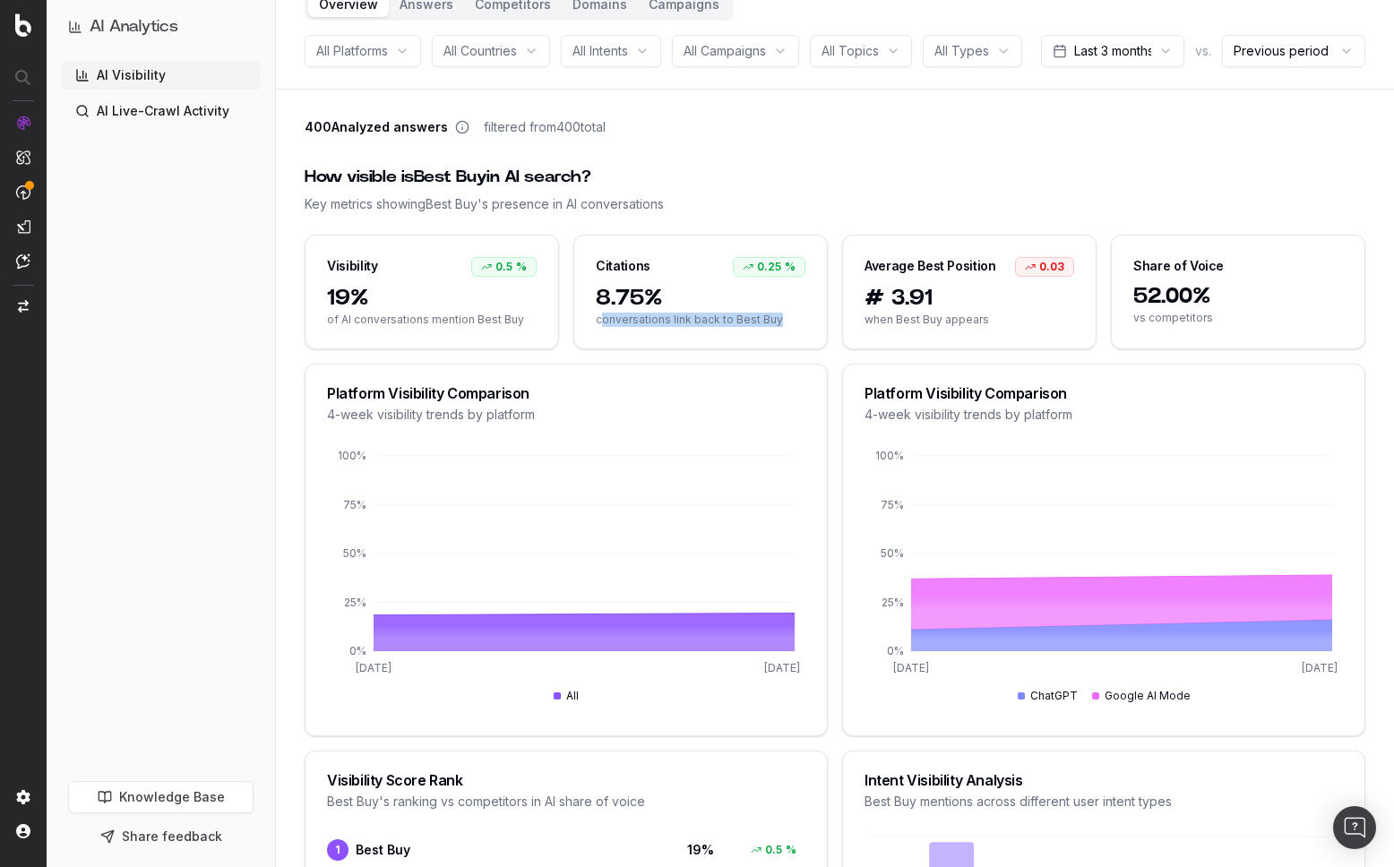
click at [603, 327] on span "conversations link back to Best Buy" at bounding box center [701, 320] width 210 height 14
click at [674, 348] on div "8.75% conversations link back to Best Buy" at bounding box center [700, 316] width 253 height 64
drag, startPoint x: 244, startPoint y: 539, endPoint x: 169, endPoint y: 528, distance: 75.3
click at [242, 539] on div "AI Visibility AI Live-Crawl Activity" at bounding box center [161, 417] width 200 height 713
